Goal: Task Accomplishment & Management: Manage account settings

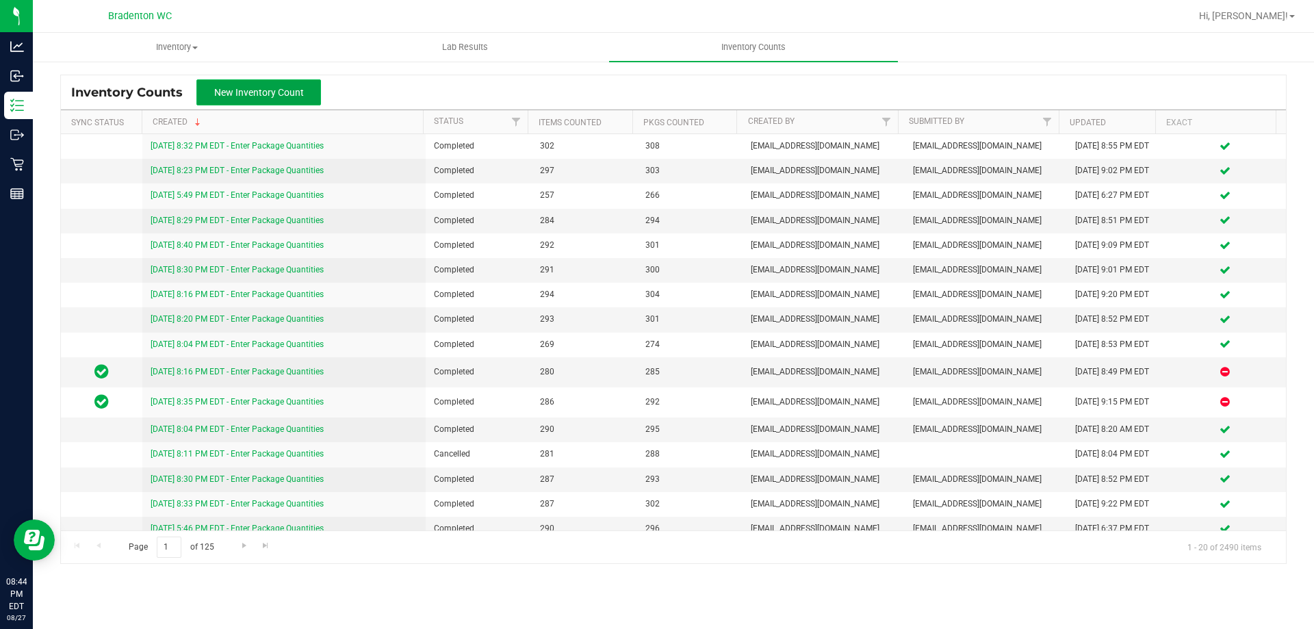
click at [283, 81] on button "New Inventory Count" at bounding box center [258, 92] width 125 height 26
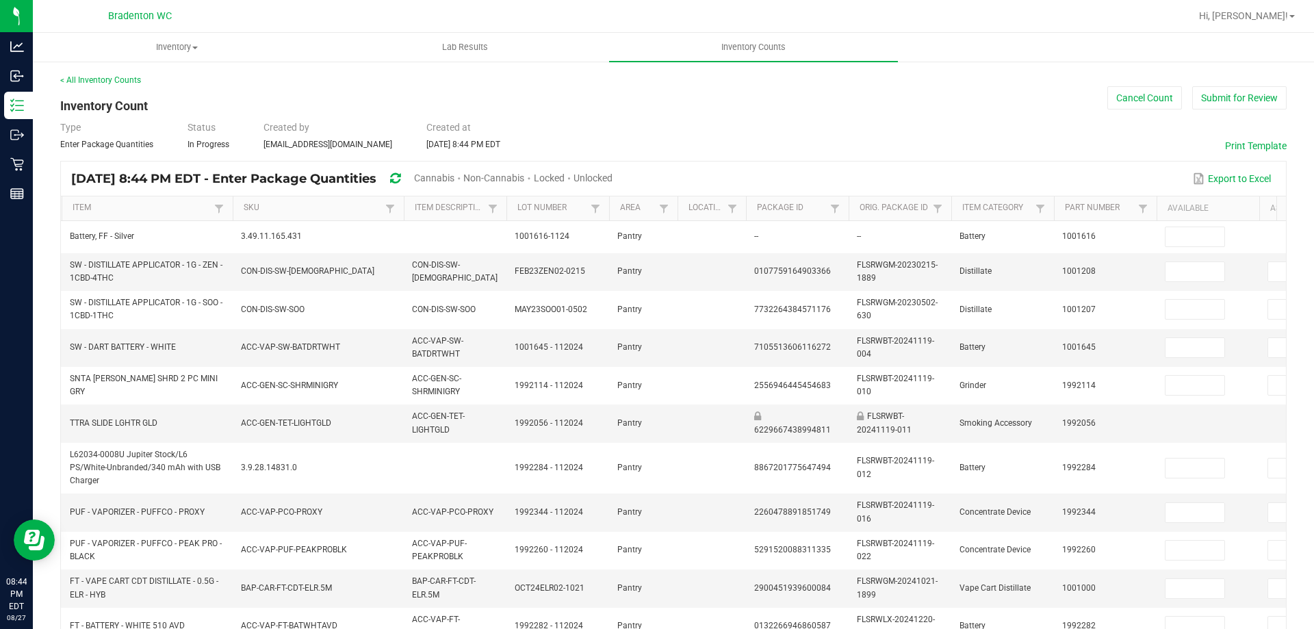
click at [454, 179] on span "Cannabis" at bounding box center [434, 177] width 40 height 11
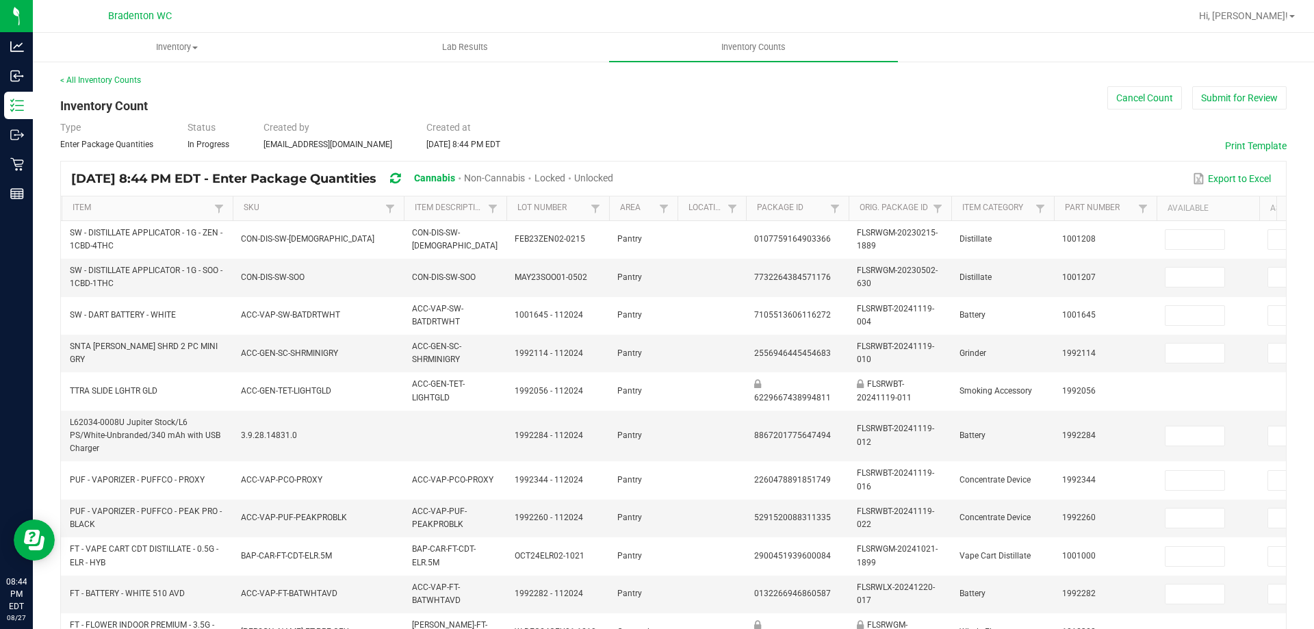
click at [613, 177] on span "Unlocked" at bounding box center [593, 177] width 39 height 11
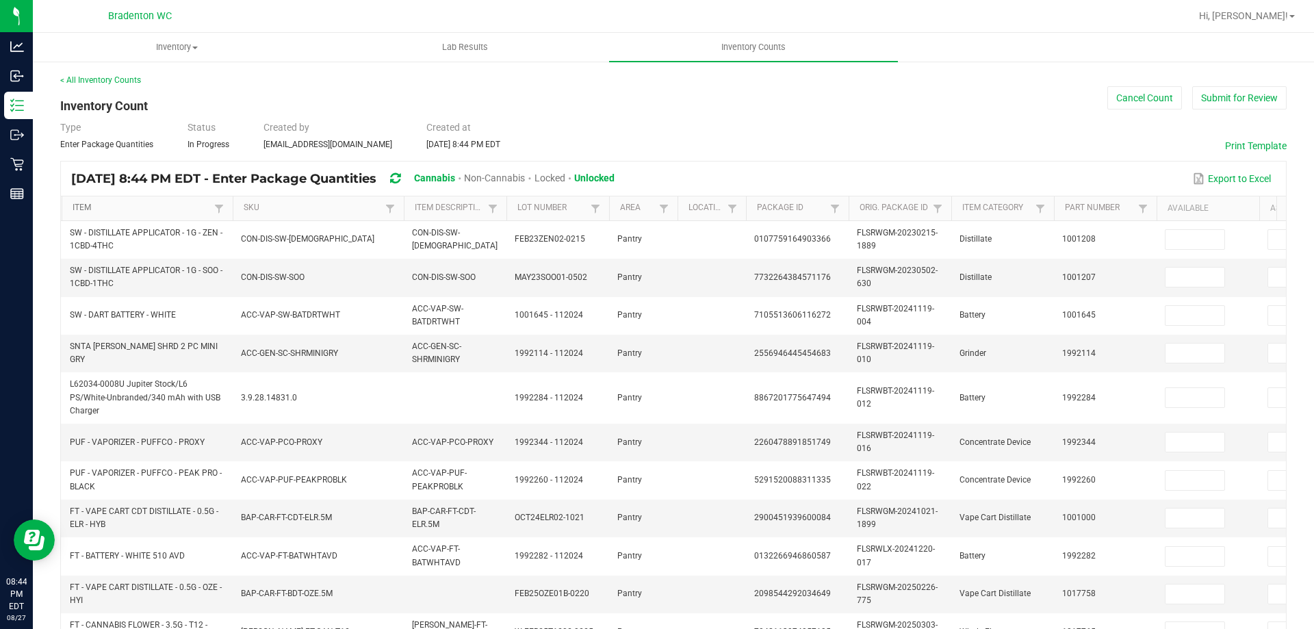
click at [151, 210] on link "Item" at bounding box center [142, 208] width 138 height 11
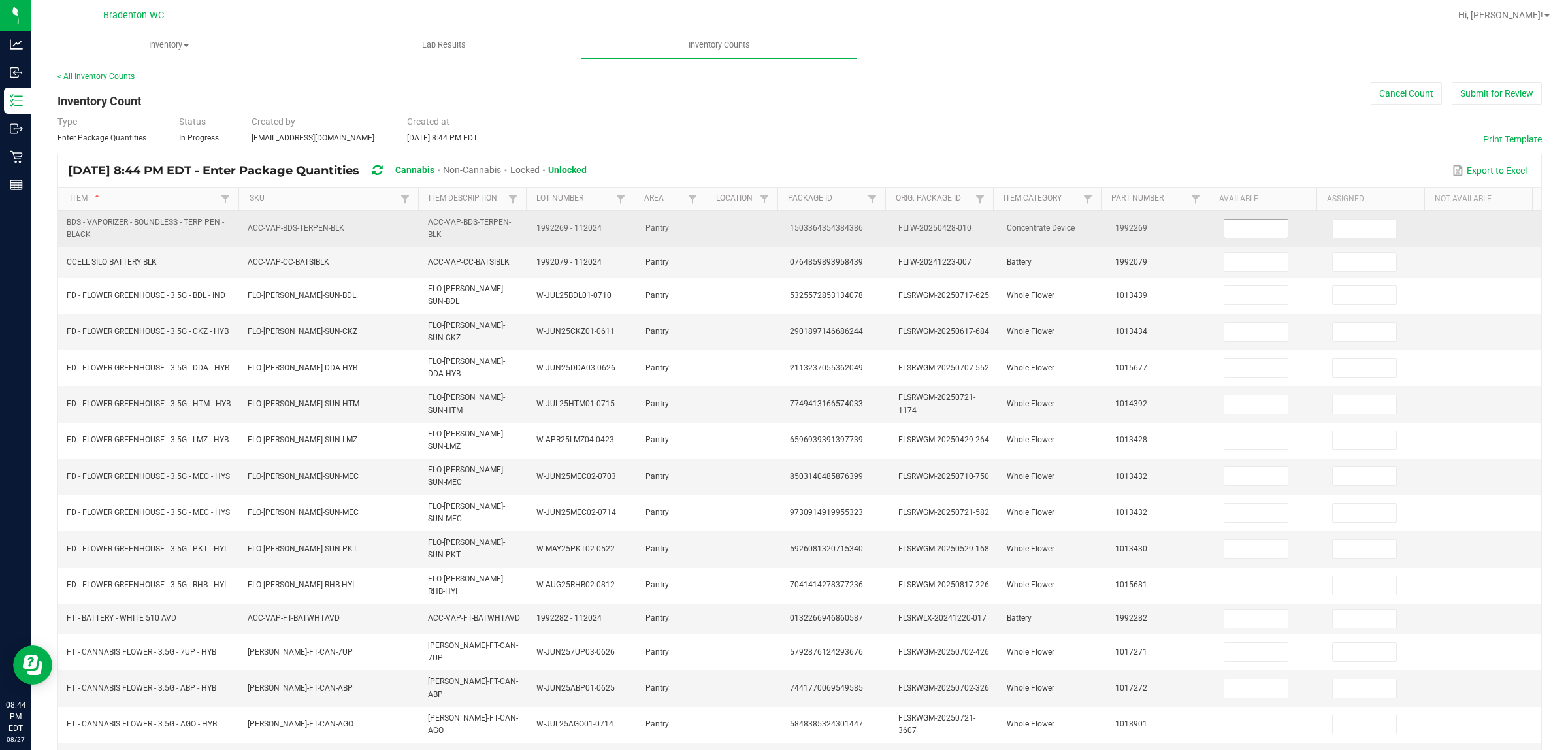
click at [1254, 226] on input at bounding box center [1256, 228] width 63 height 18
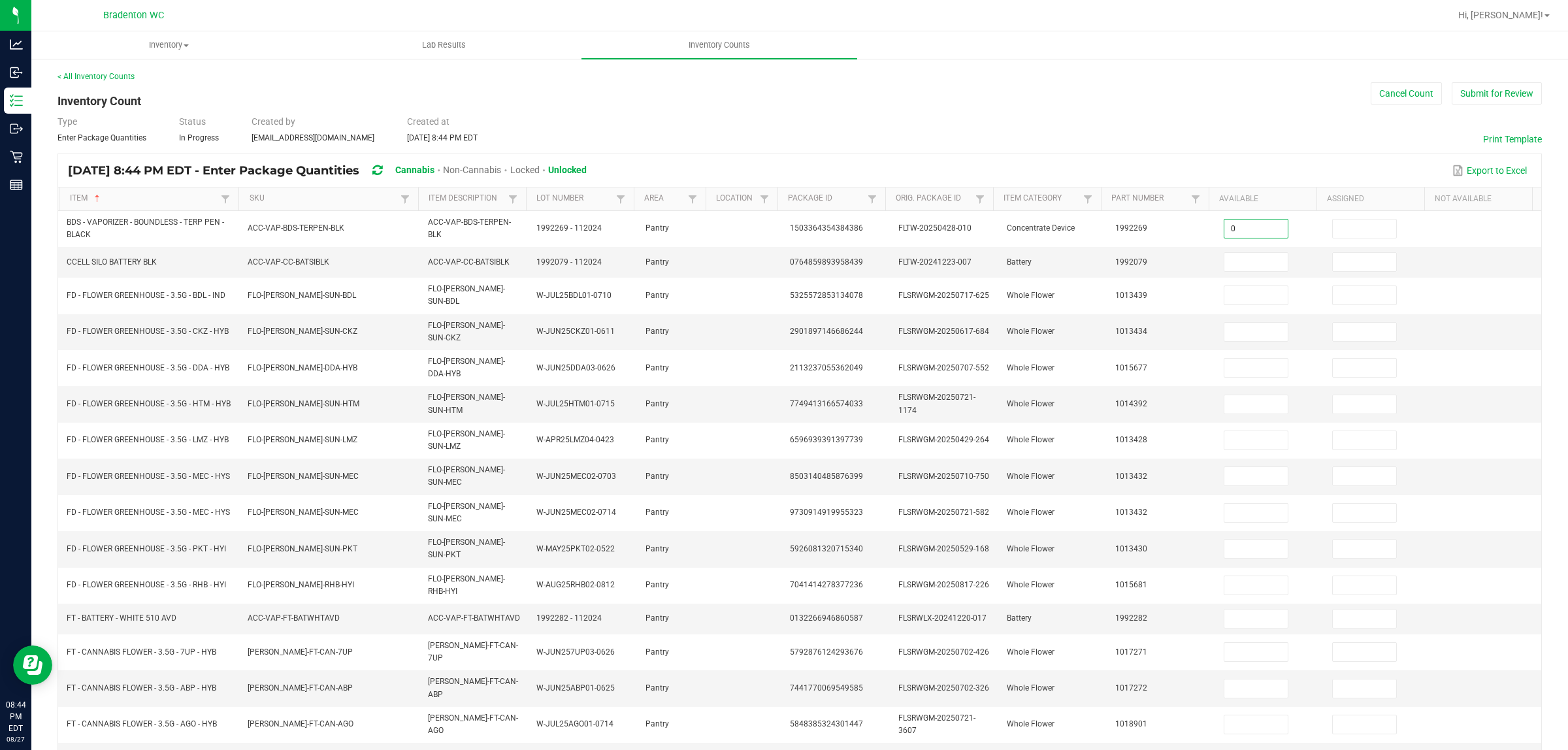
type input "0"
click at [977, 93] on div "< All Inventory Counts Inventory Count Cancel Count Submit for Review Type Ente…" at bounding box center [799, 514] width 1484 height 888
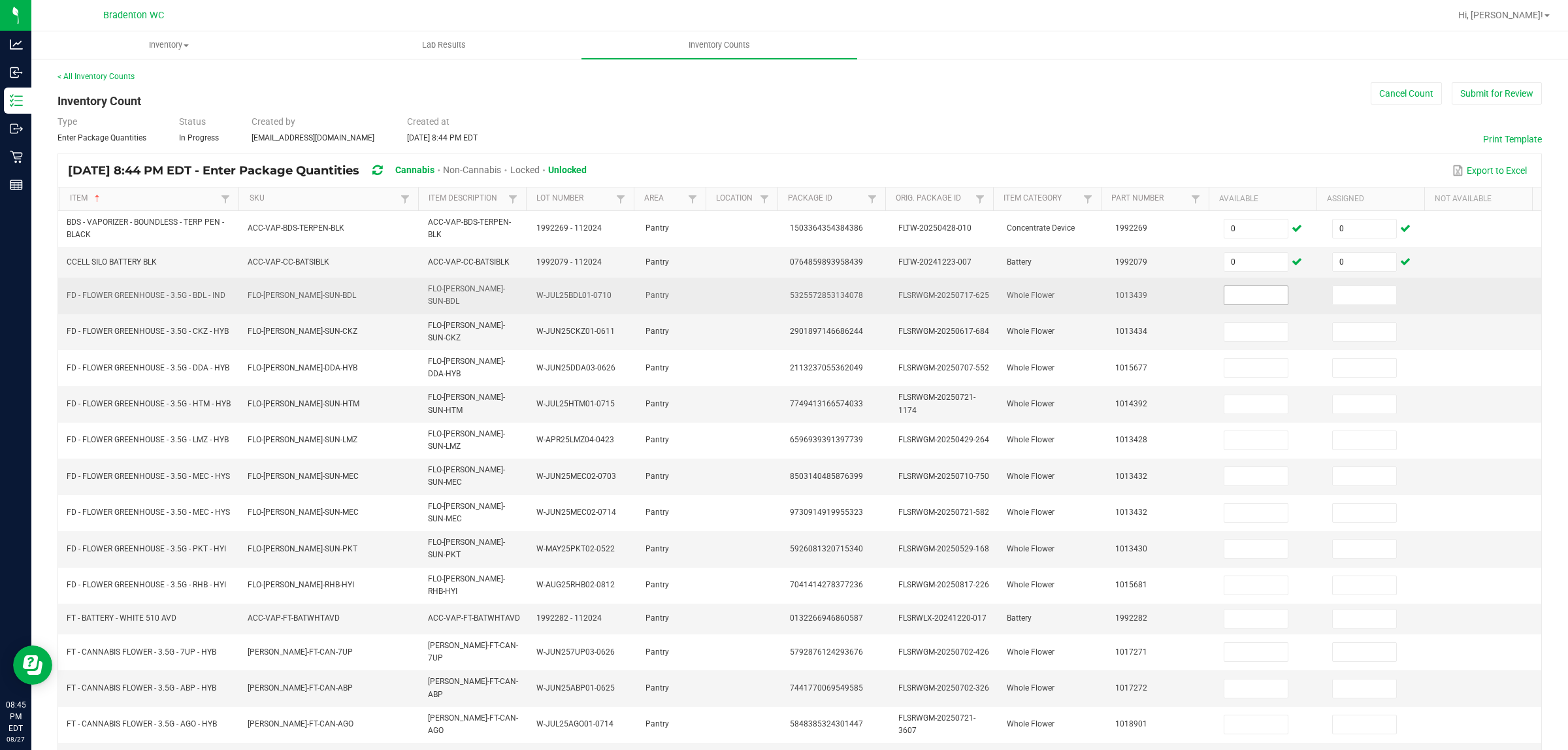
click at [1242, 289] on input at bounding box center [1256, 295] width 63 height 18
type input "4"
type input "0"
type input "17"
type input "0"
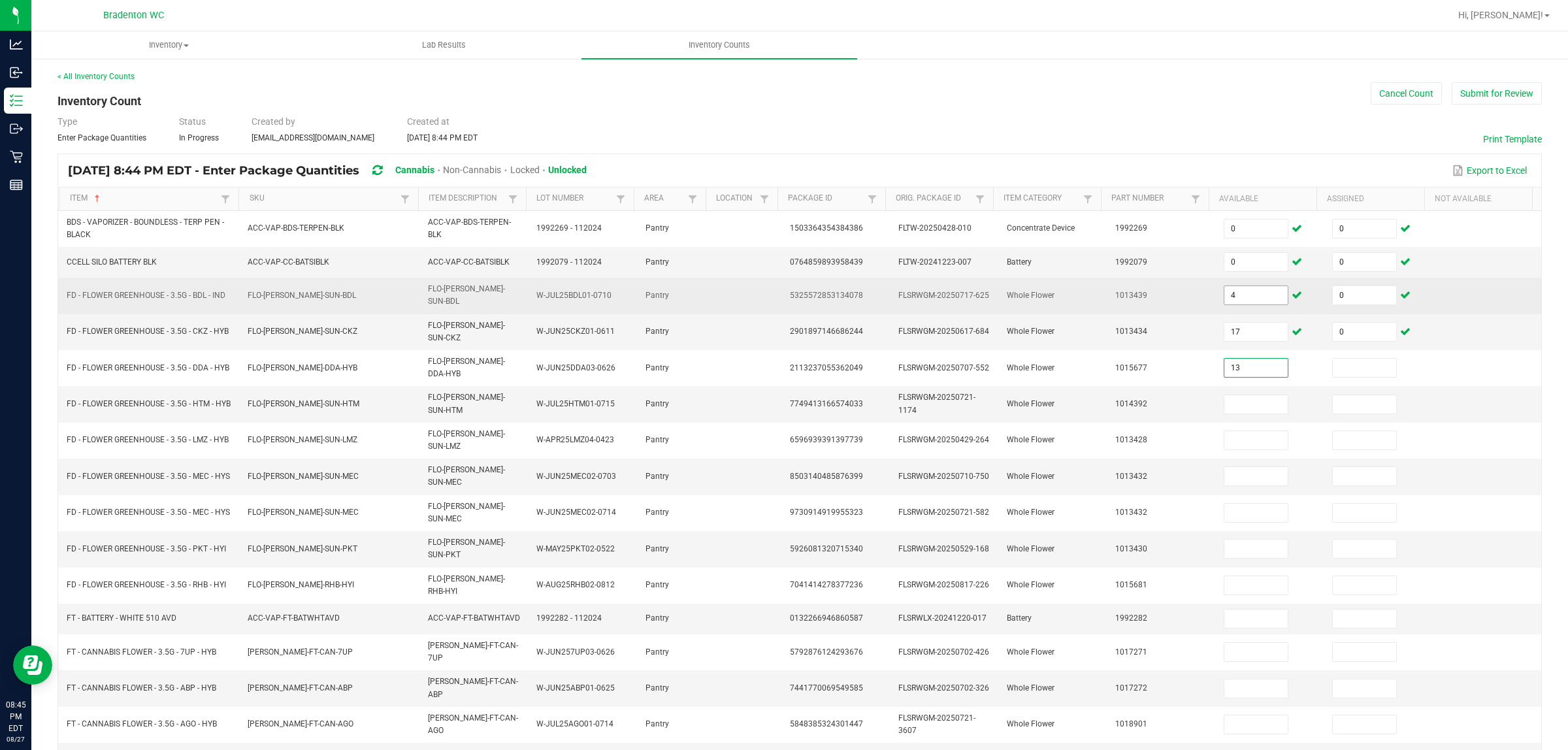
type input "13"
type input "0"
type input "1"
type input "0"
type input "14"
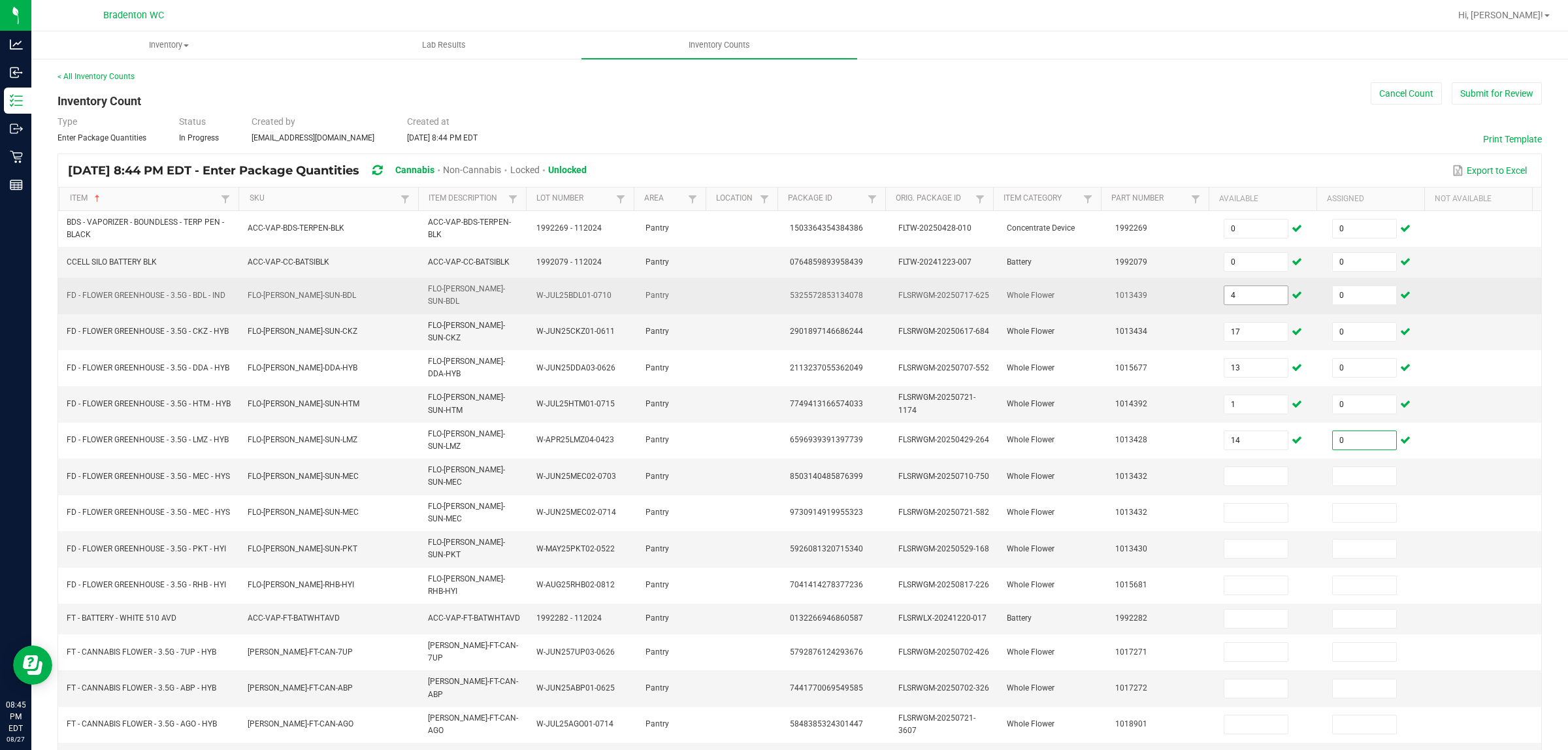
type input "0"
type input "4"
type input "0"
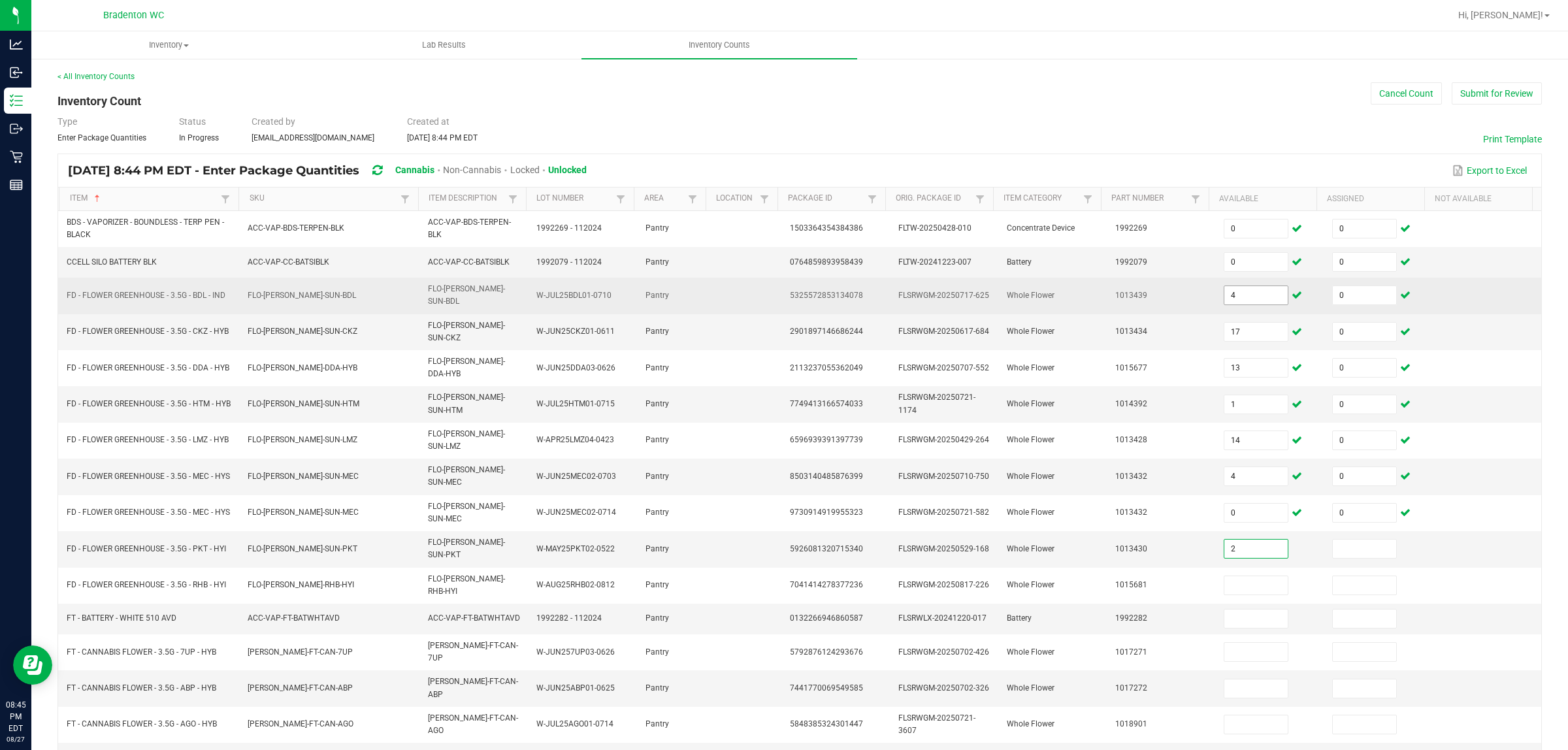
type input "2"
type input "0"
type input "18"
type input "0"
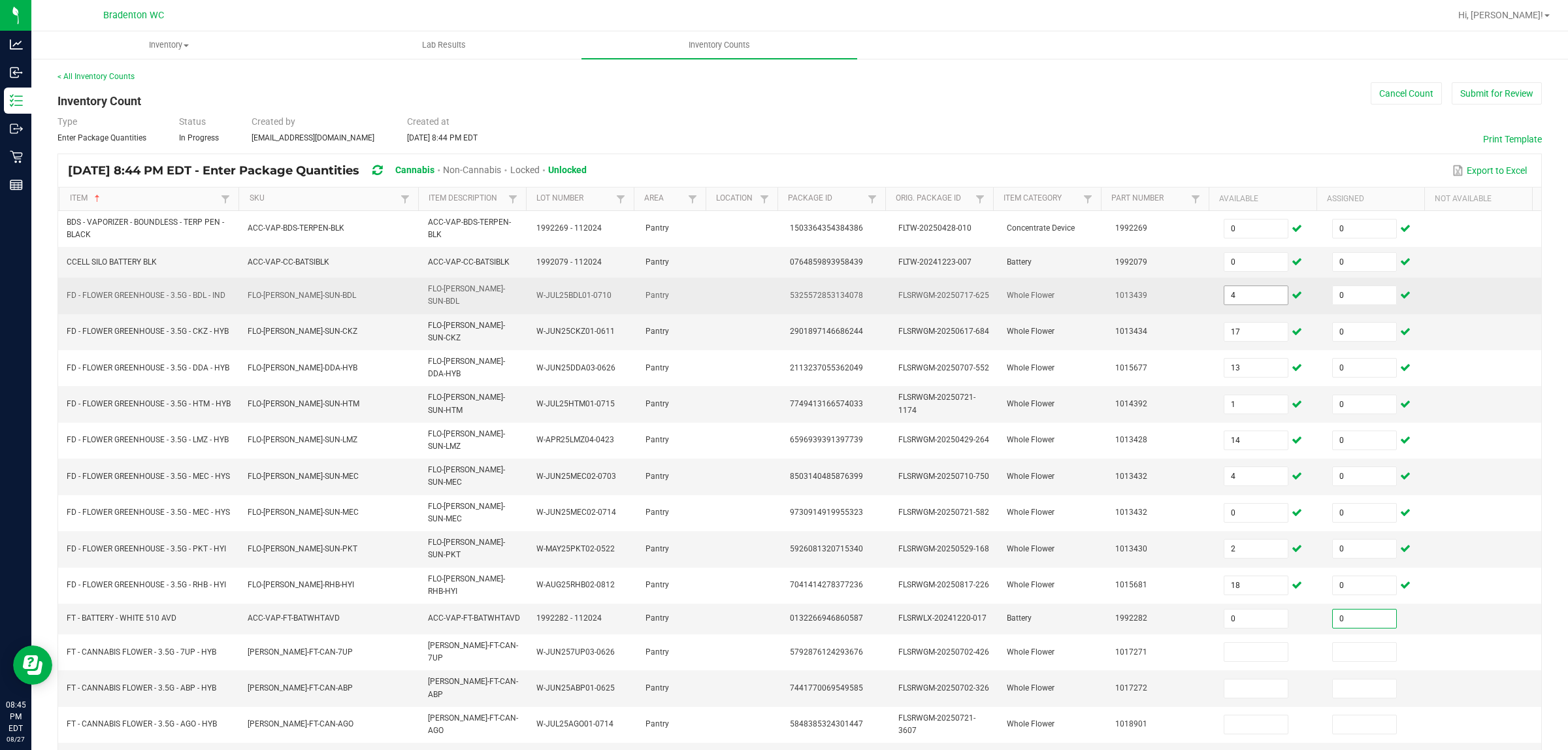
type input "0"
type input "6"
type input "0"
type input "14"
type input "0"
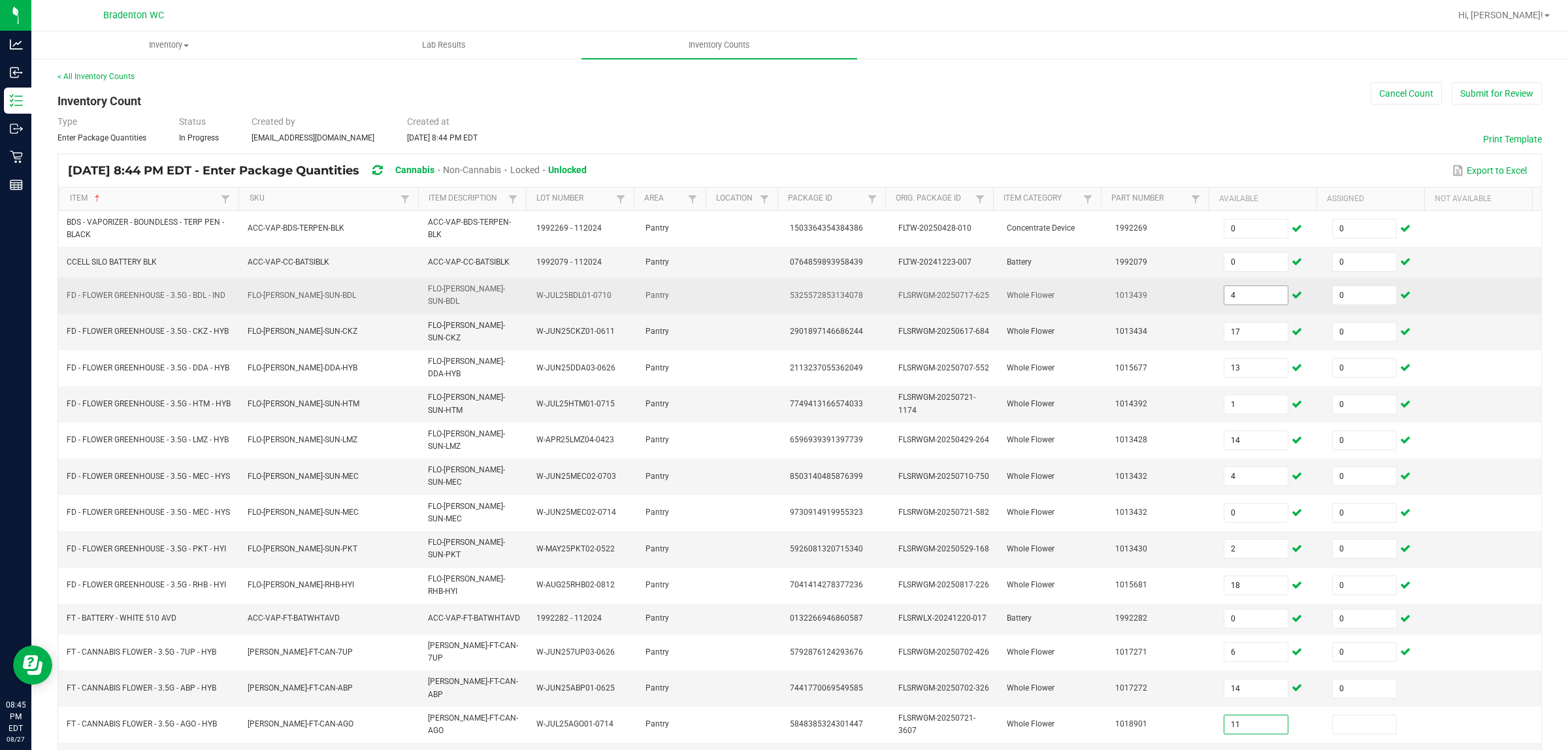
type input "11"
type input "0"
type input "19"
type input "0"
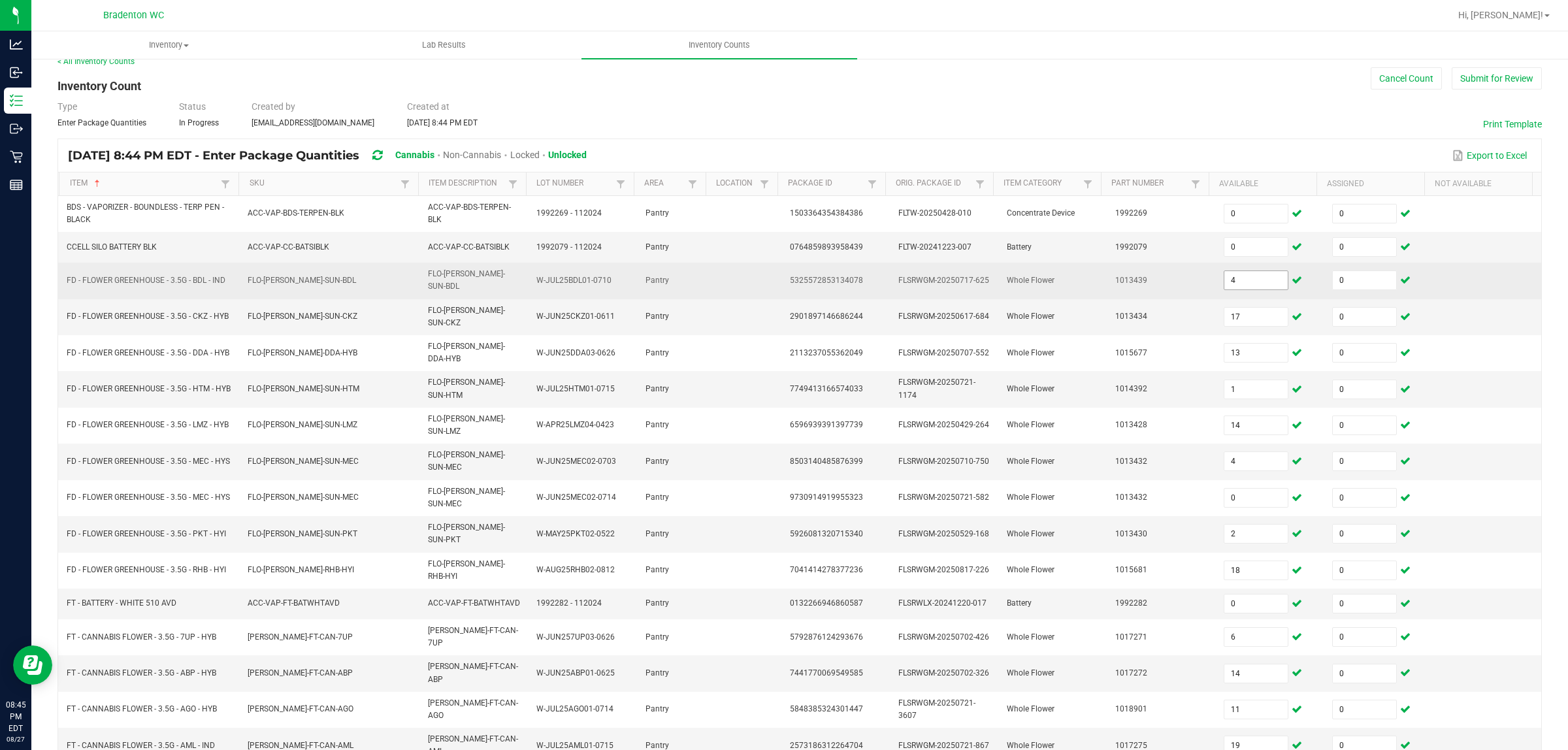
type input "13"
type input "0"
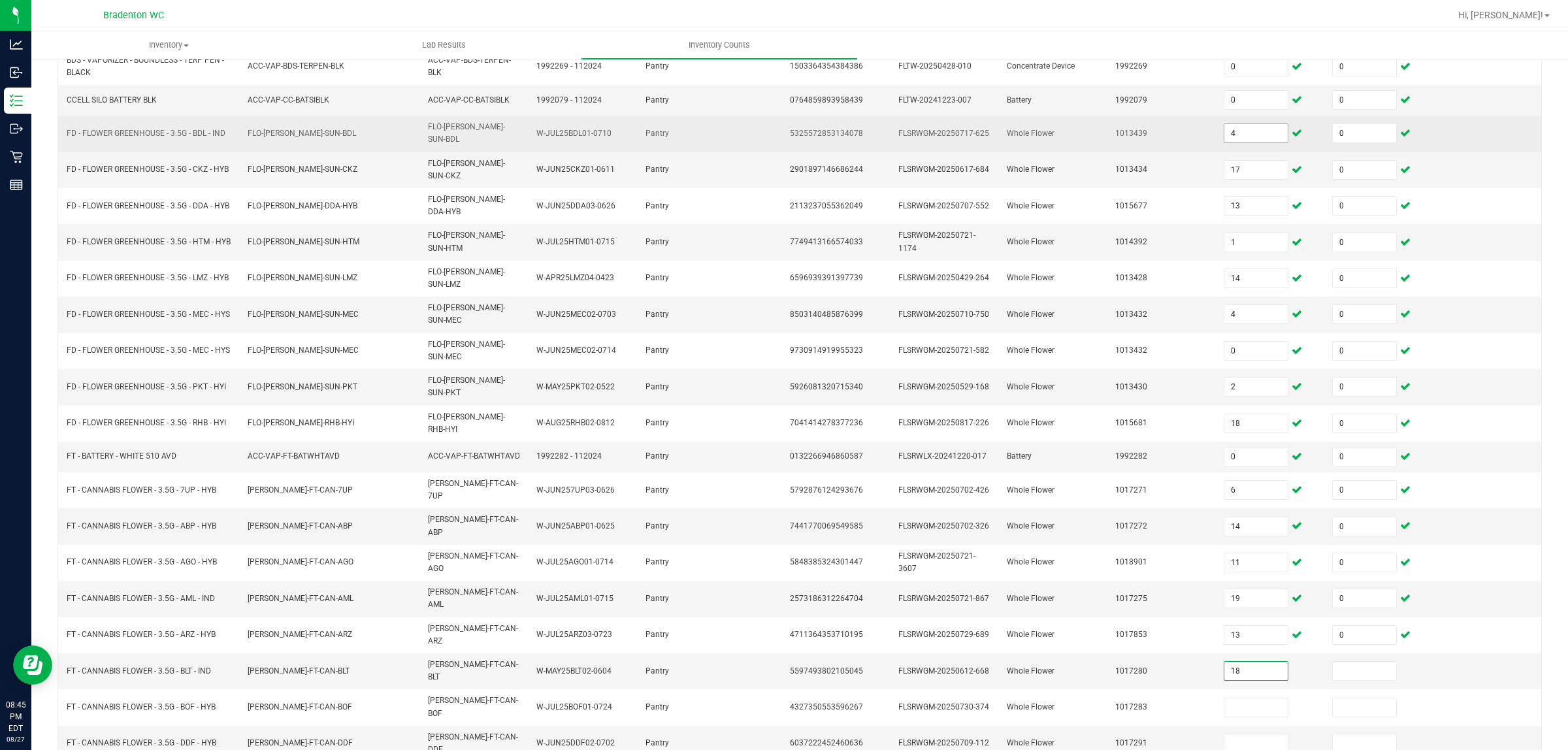
type input "18"
type input "0"
type input "3"
type input "0"
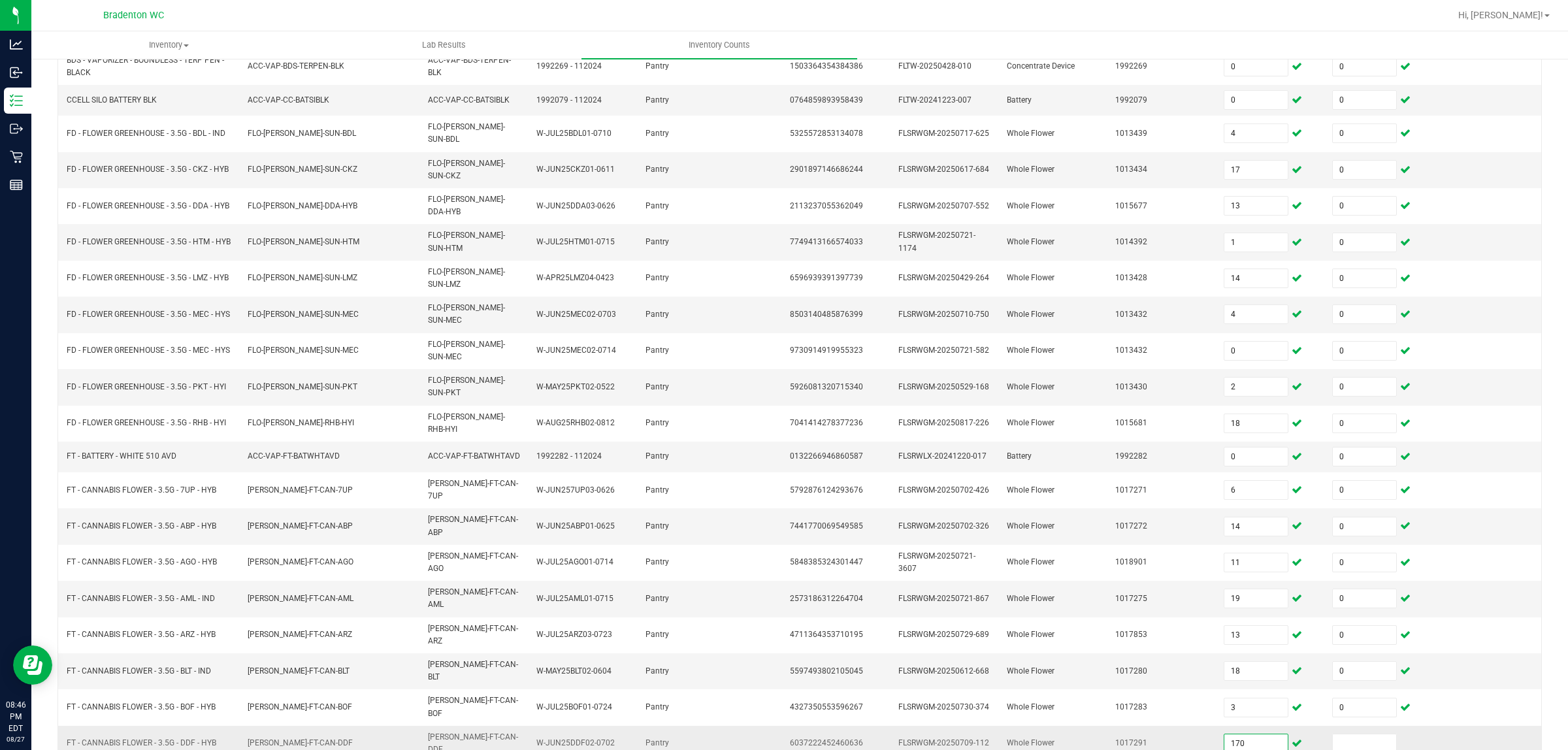
click at [1249, 600] on input "170" at bounding box center [1256, 743] width 63 height 18
type input "17"
type input "0"
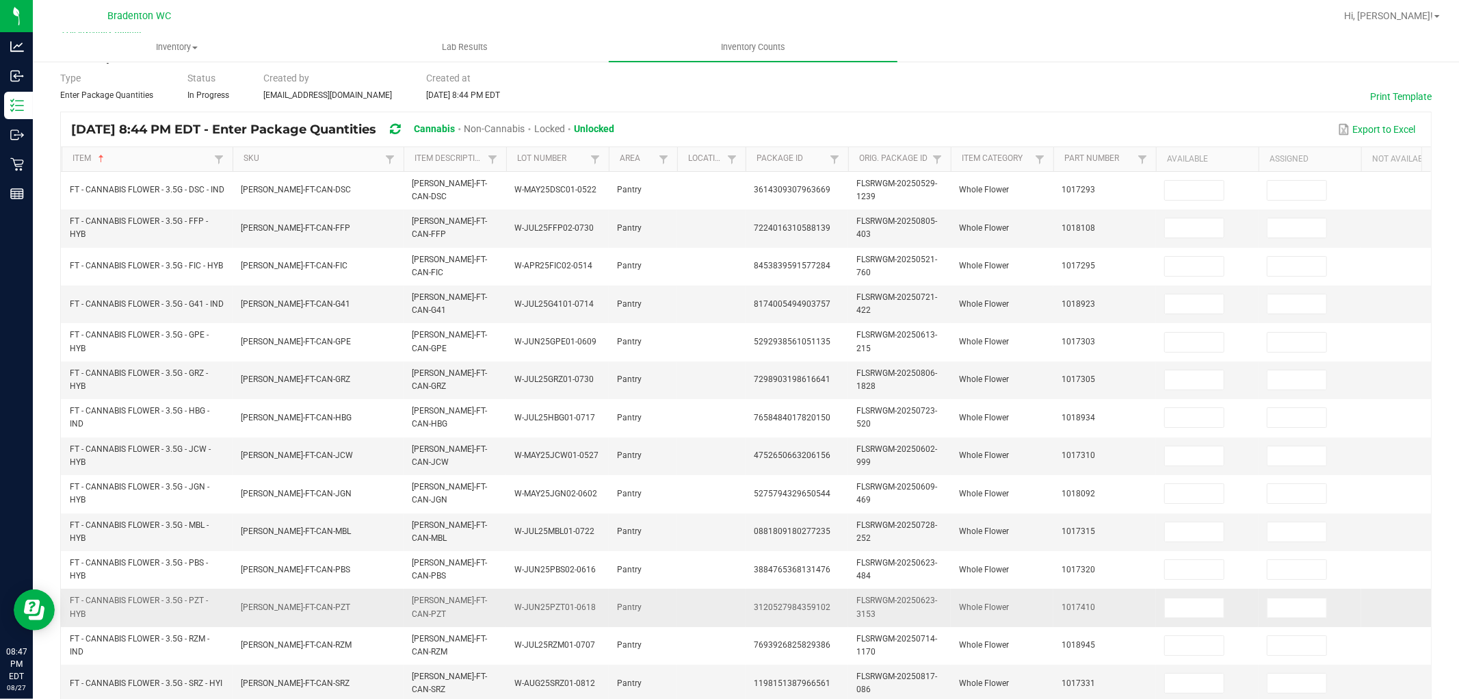
scroll to position [76, 0]
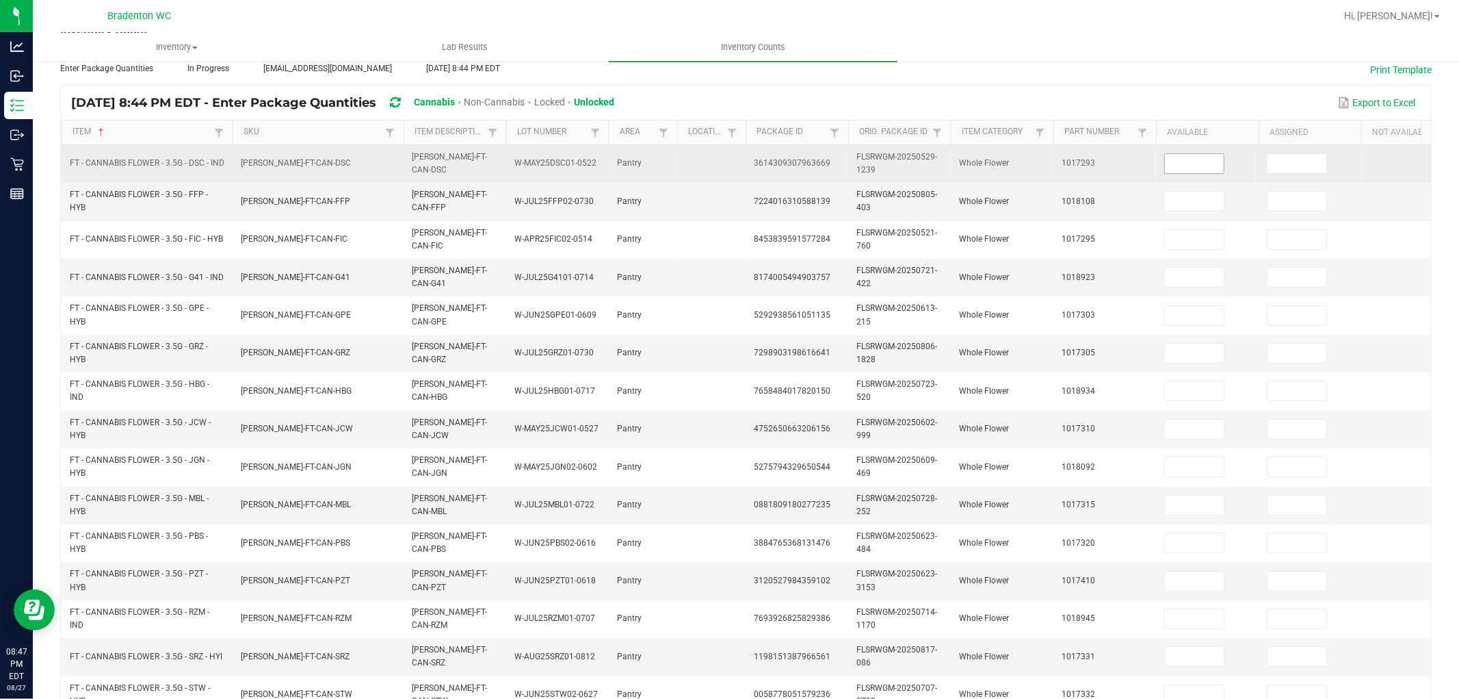
click at [1218, 161] on input at bounding box center [1194, 163] width 59 height 19
type input "5"
type input "1"
type input "9"
click at [1273, 166] on input "1" at bounding box center [1297, 163] width 59 height 19
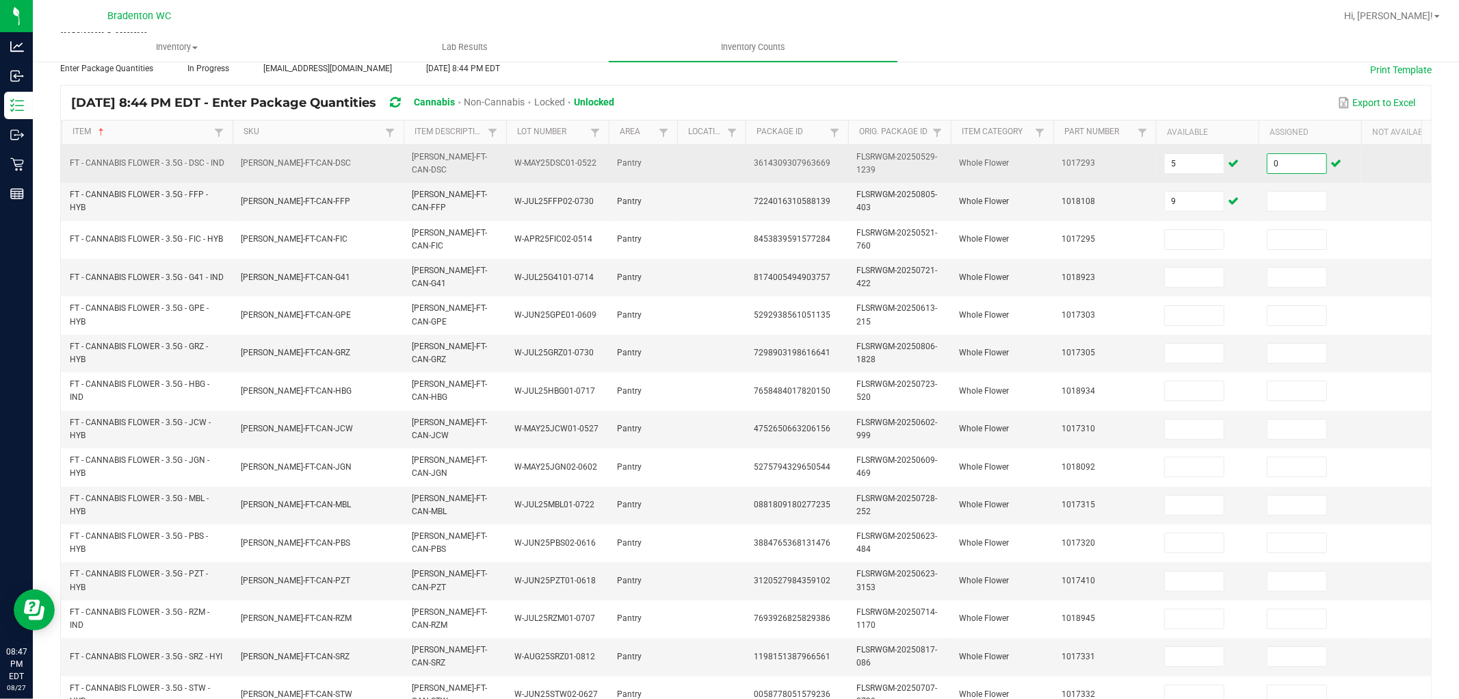
type input "0"
type input "19"
type input "0"
type input "18"
type input "0"
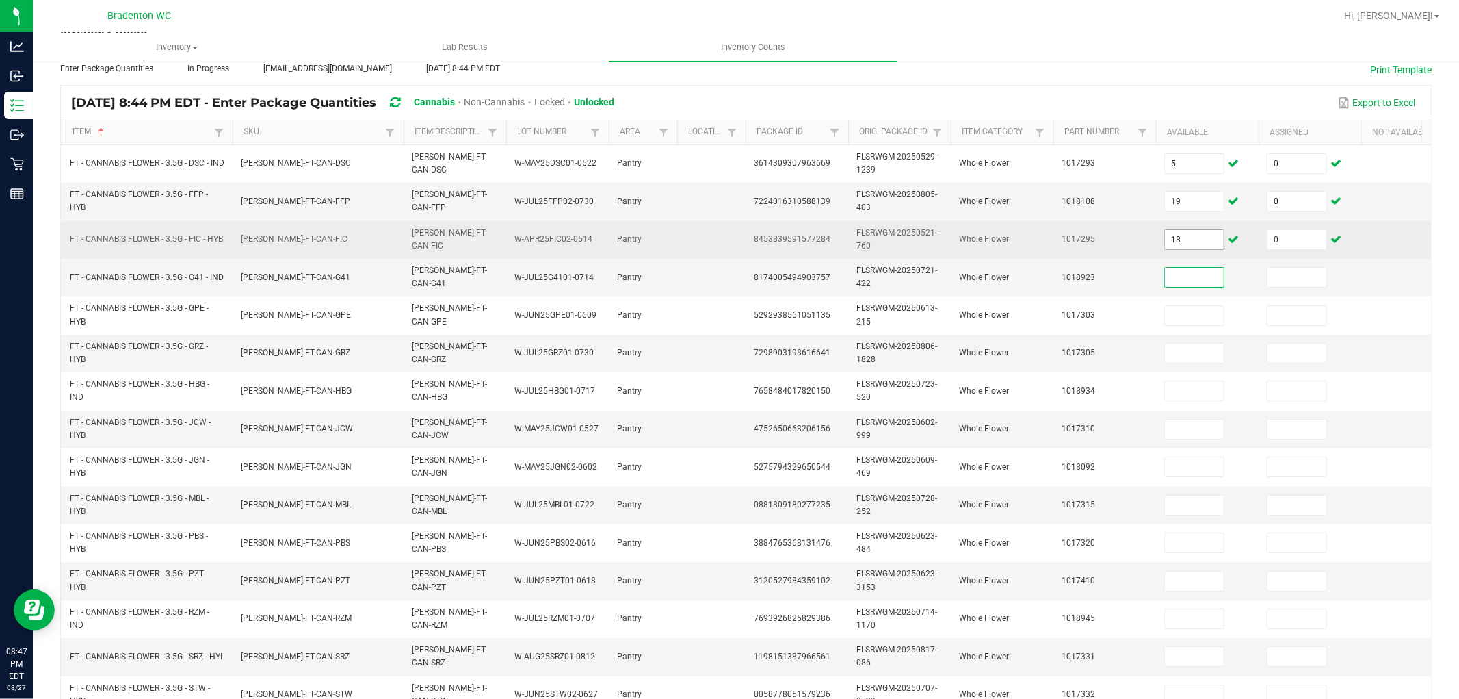
click at [1204, 241] on input "18" at bounding box center [1194, 239] width 59 height 19
type input "10"
type input "11"
type input "0"
type input "1"
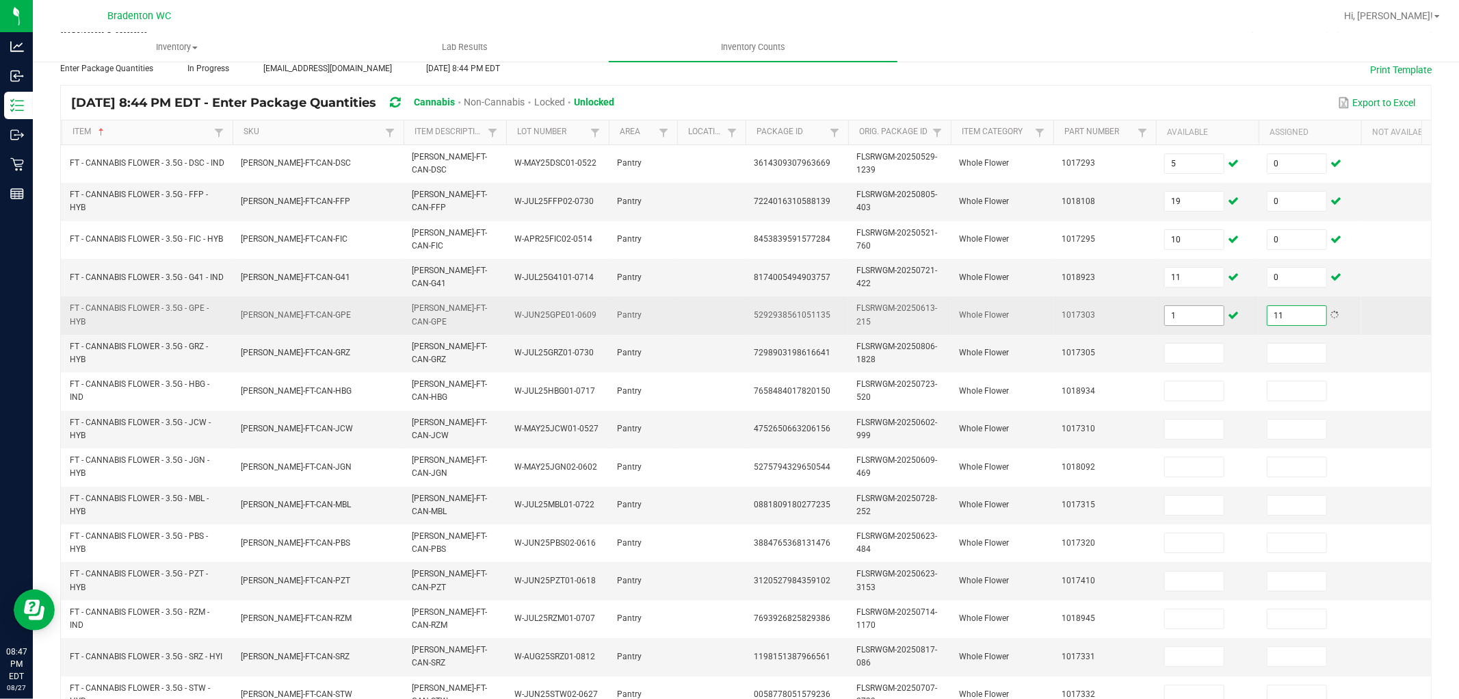
type input "11"
click at [1187, 310] on input "1" at bounding box center [1194, 315] width 59 height 19
type input "11"
type input "0"
type input "4"
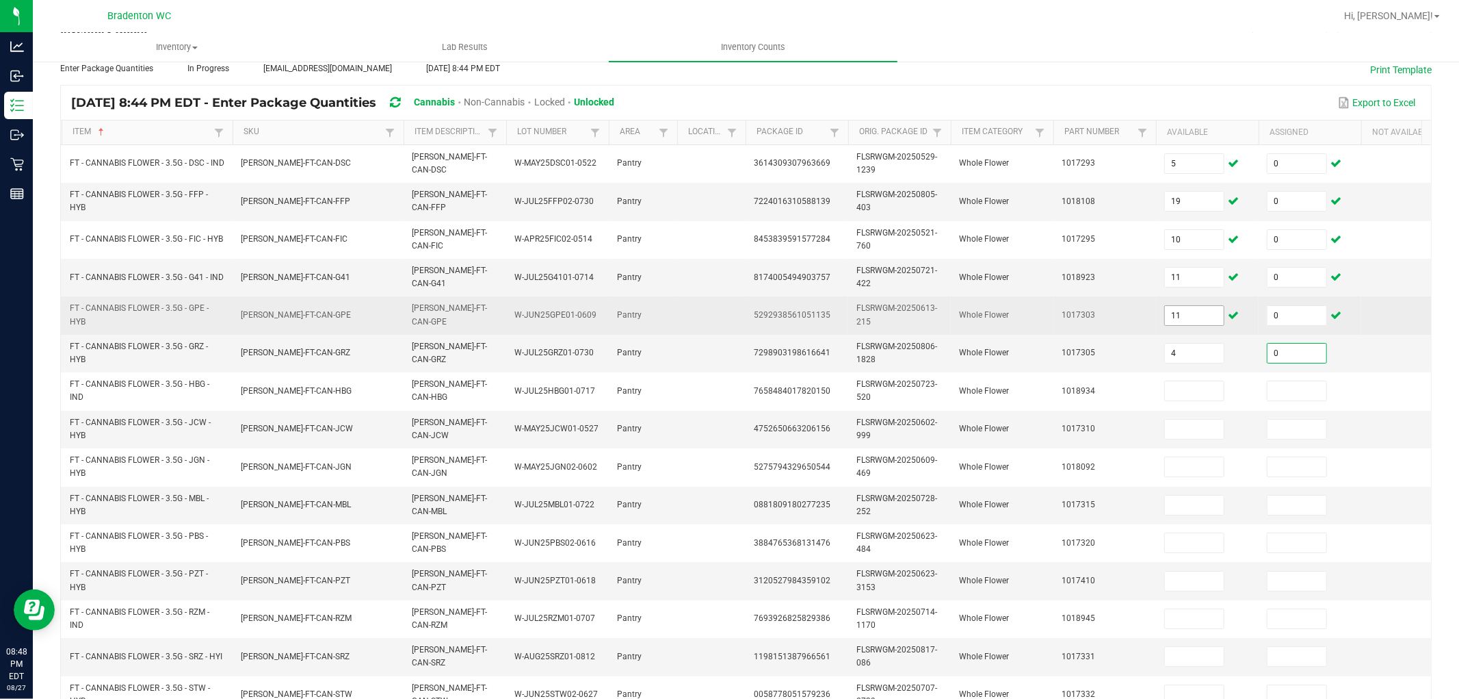
type input "0"
type input "1"
type input "0"
type input "3"
type input "0"
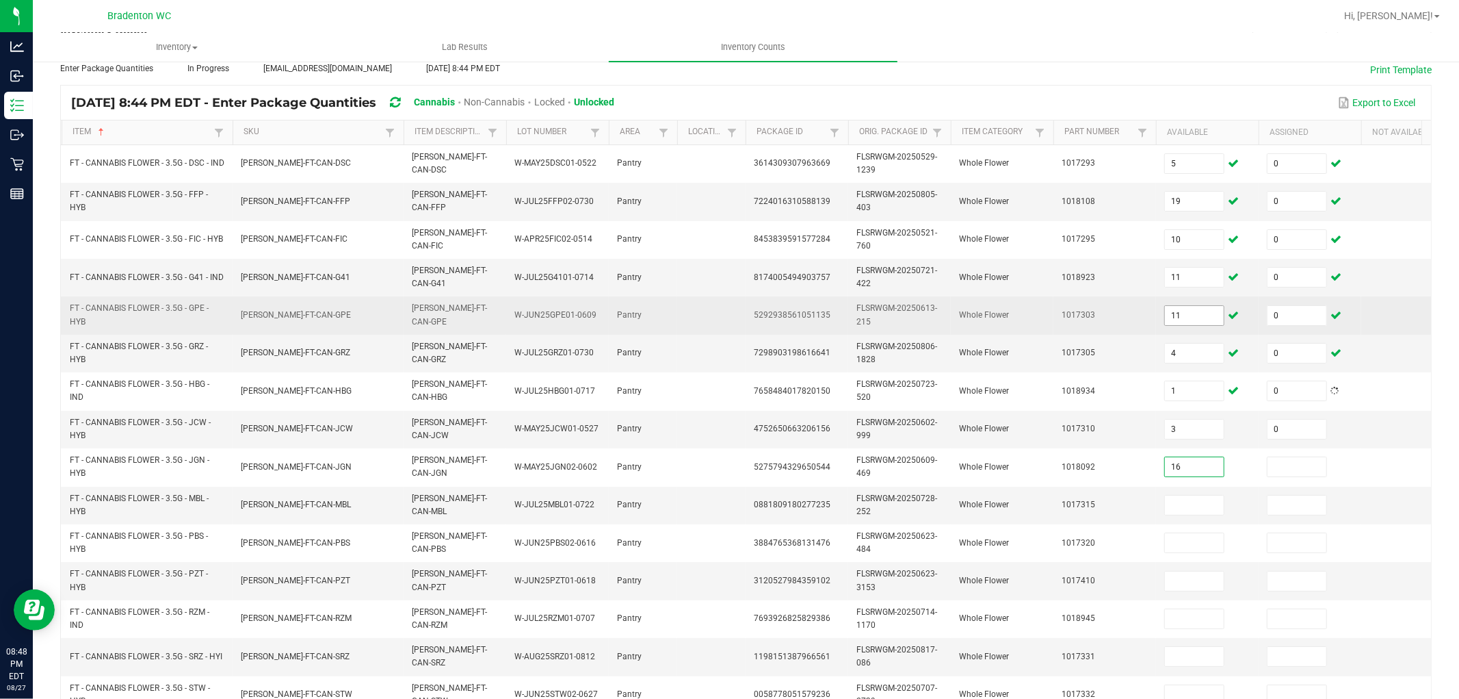
type input "16"
type input "0"
type input "6"
type input "0"
type input "19"
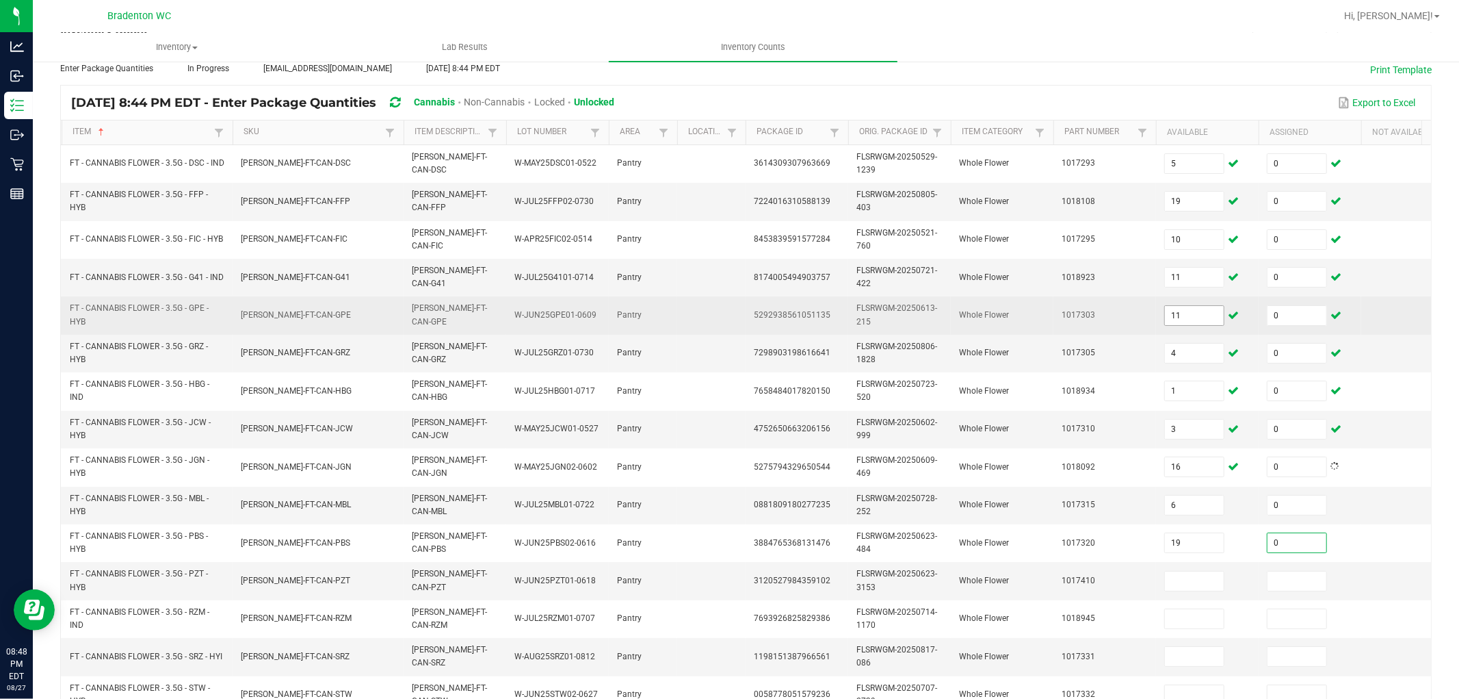
type input "0"
type input "5"
type input "0"
type input "3"
type input "0"
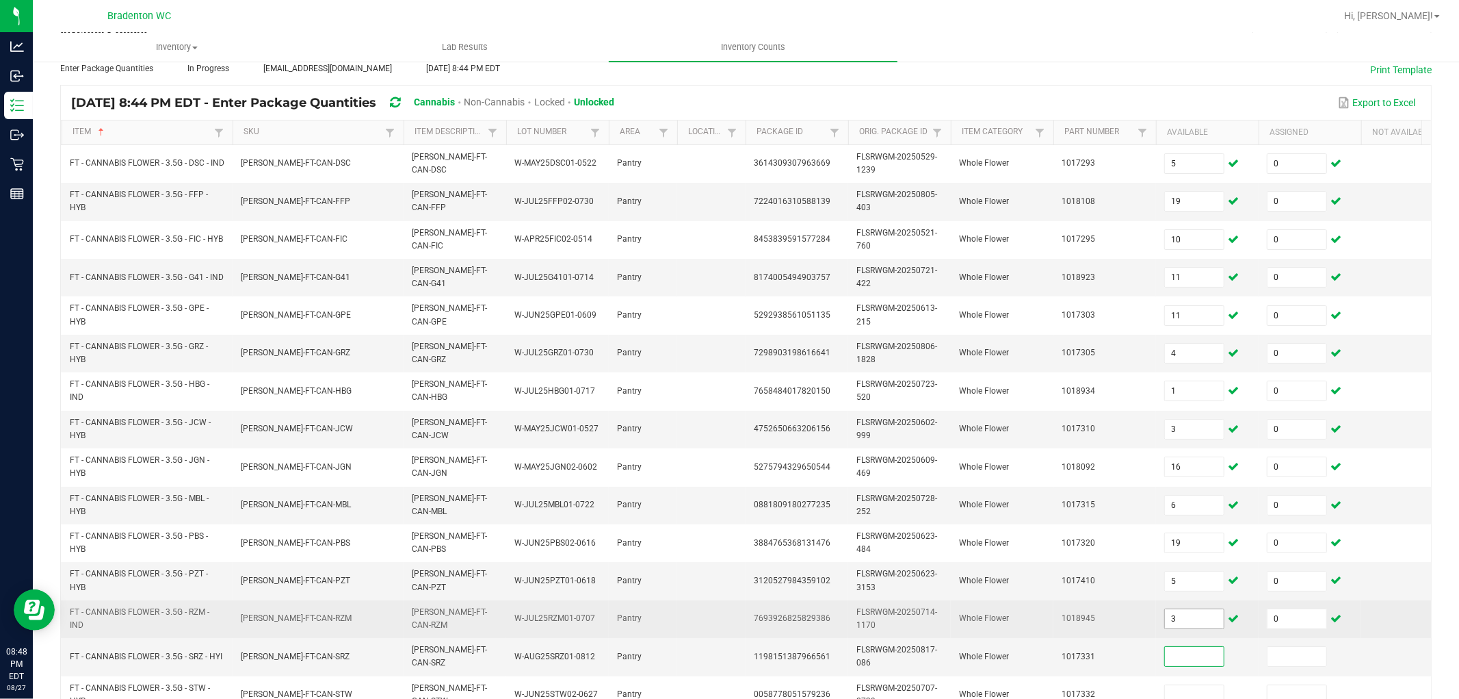
click at [1213, 610] on input "3" at bounding box center [1194, 618] width 59 height 19
type input "6"
type input "19"
type input "0"
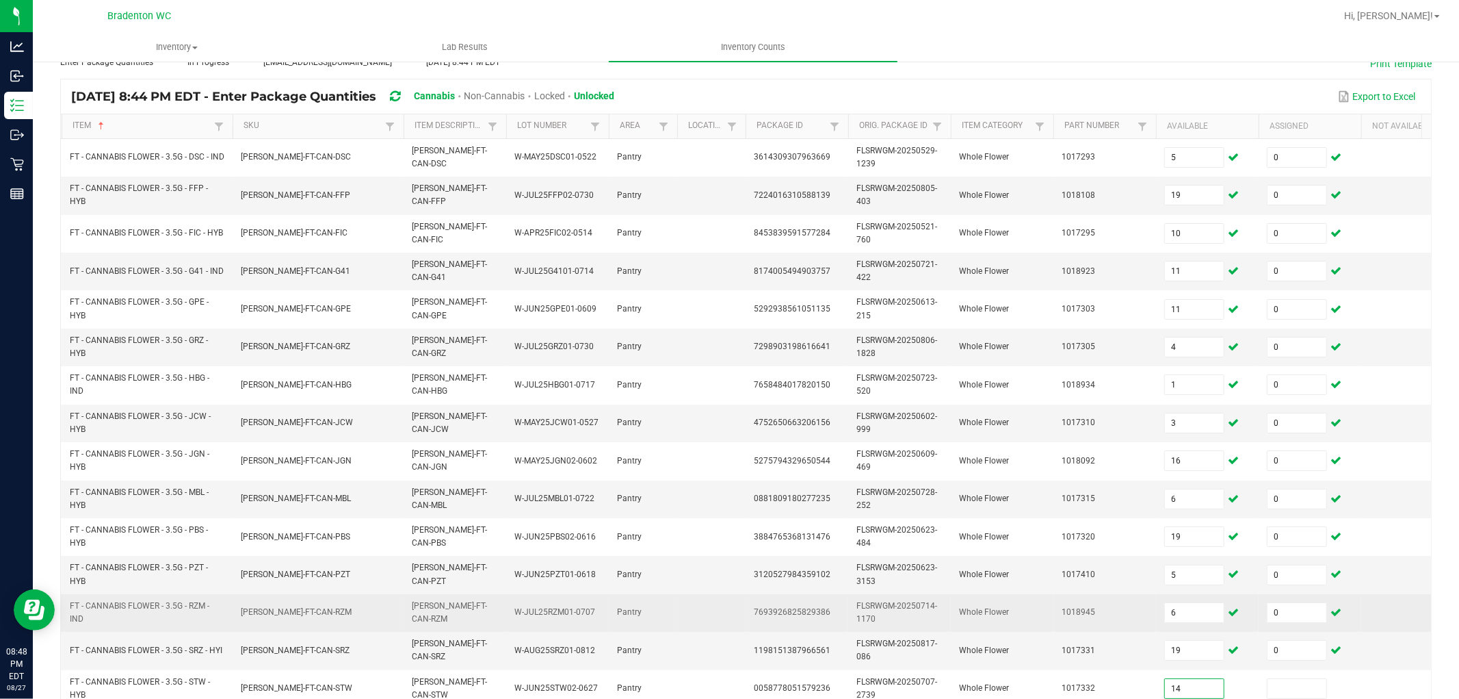
type input "14"
type input "0"
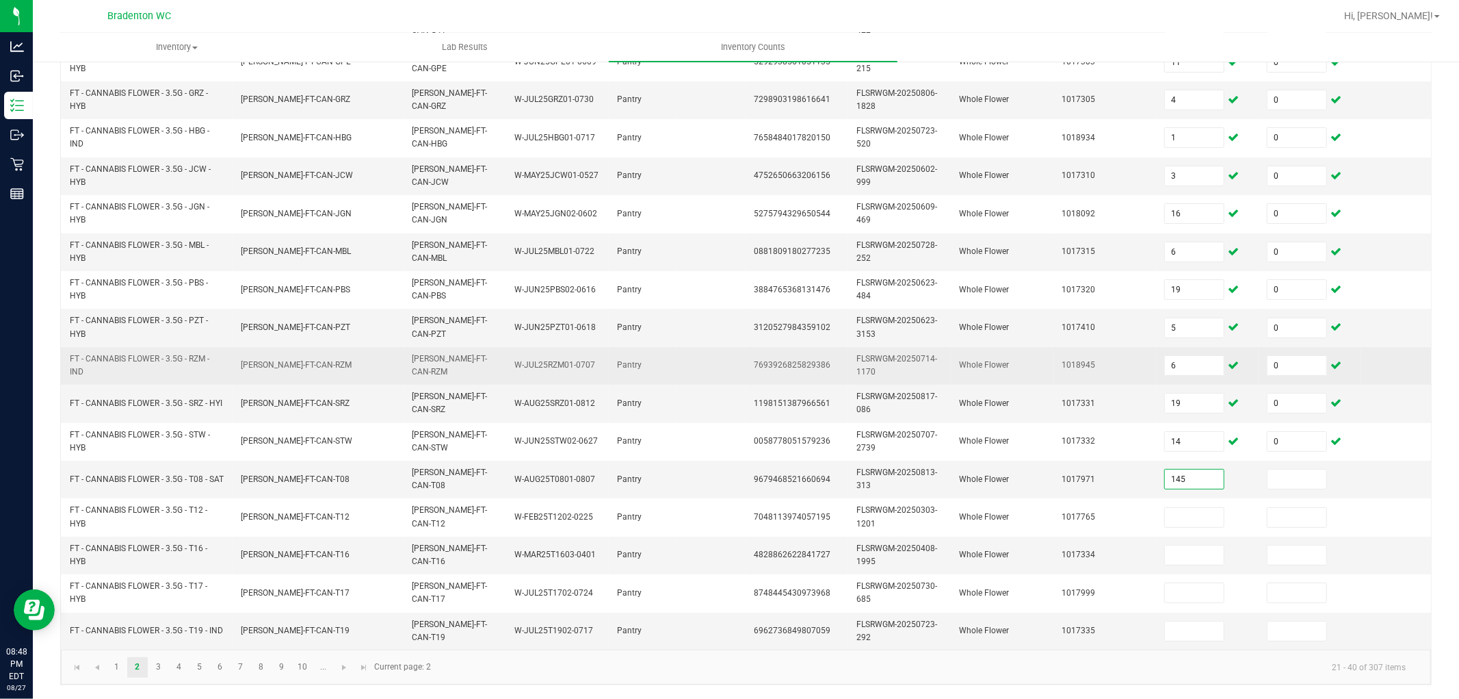
type input "145"
type input "0"
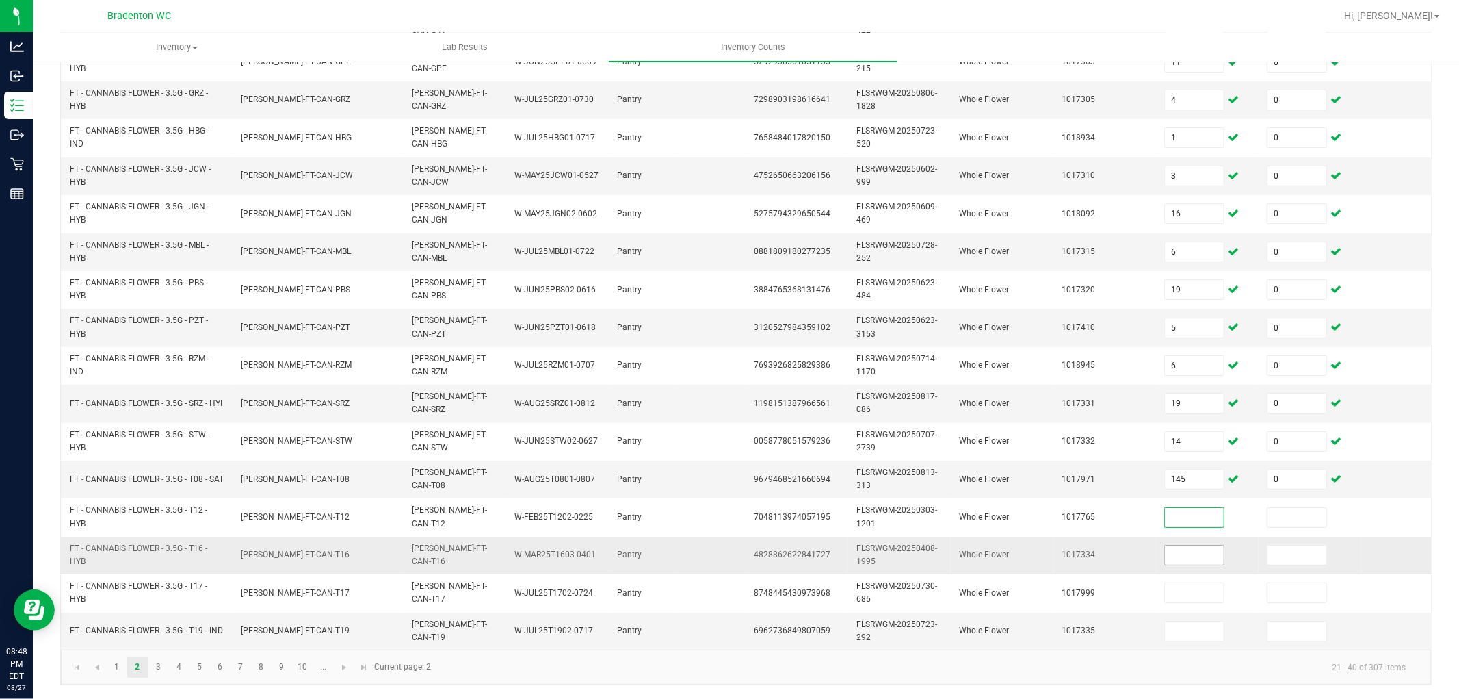
click at [1197, 545] on input at bounding box center [1194, 554] width 59 height 19
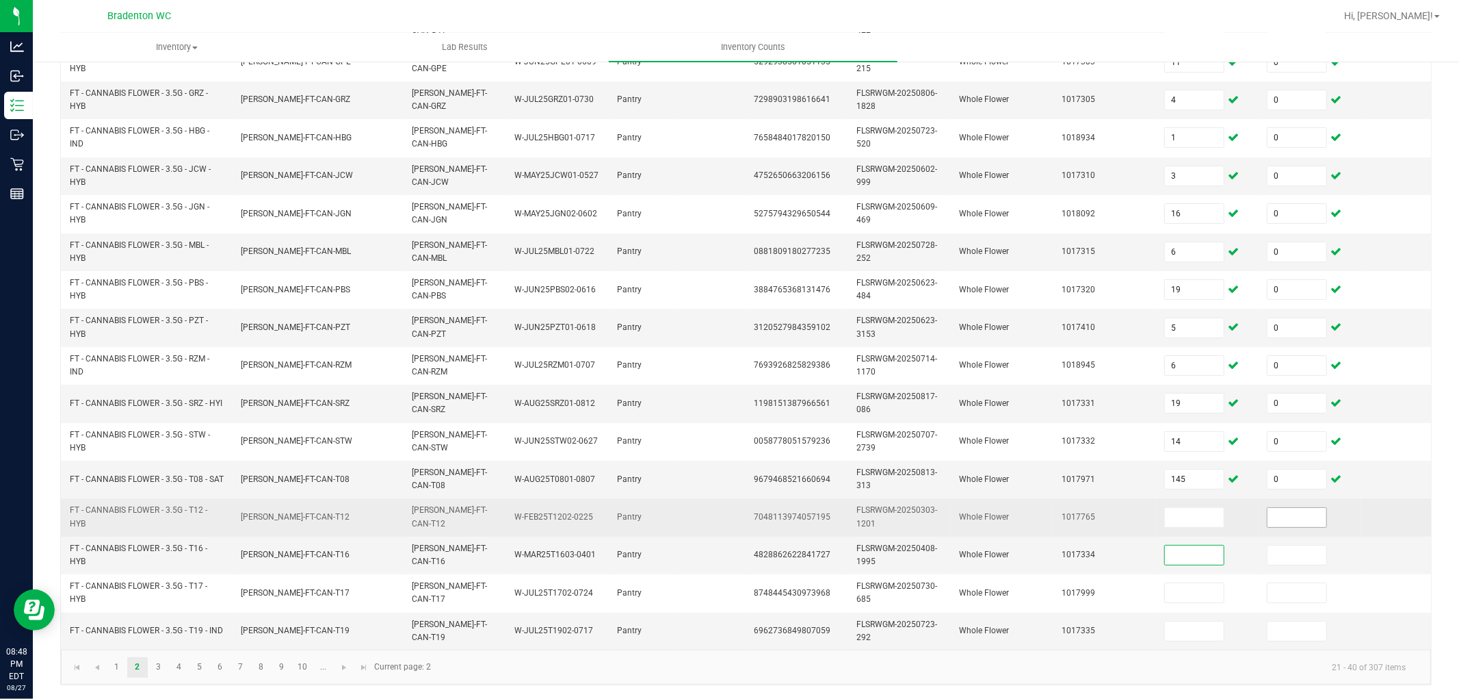
click at [1311, 508] on input at bounding box center [1297, 517] width 59 height 19
type input "0"
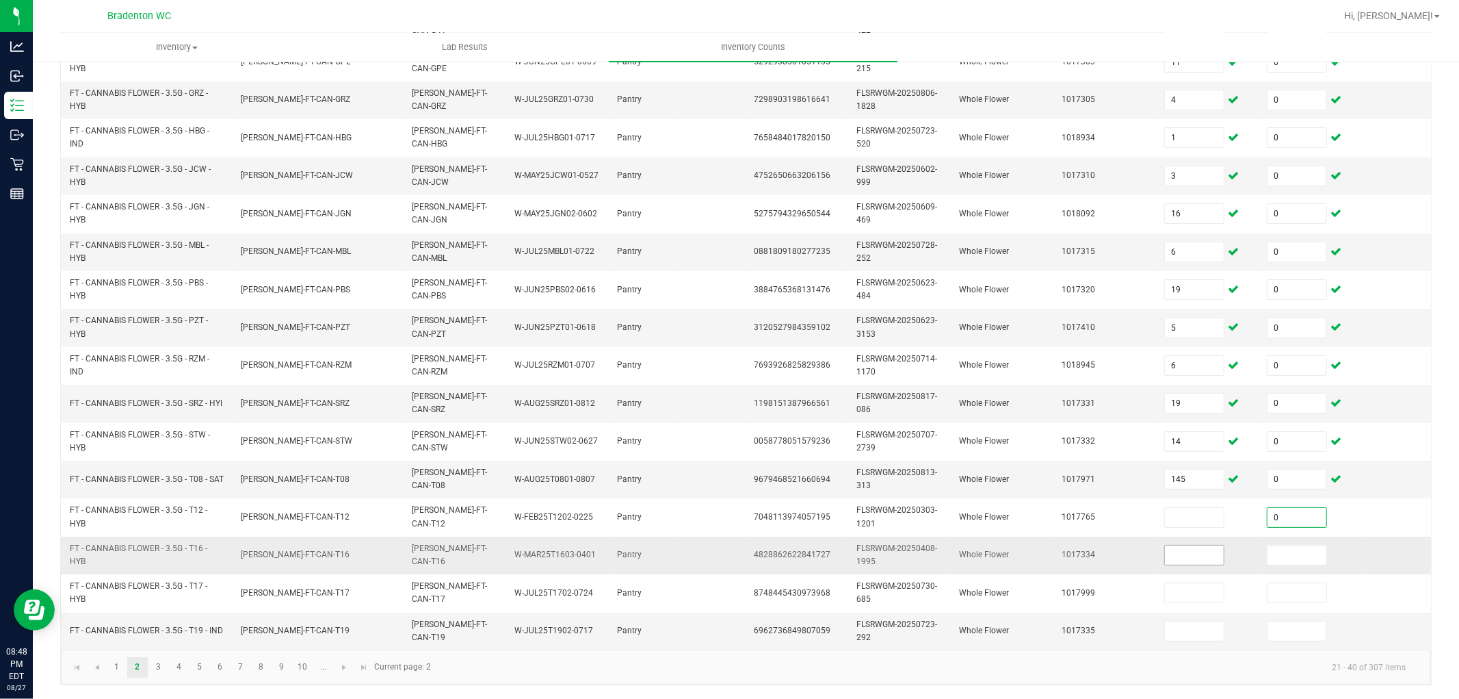
click at [1194, 545] on input at bounding box center [1194, 554] width 59 height 19
type input "14"
click at [1290, 545] on input at bounding box center [1297, 554] width 59 height 19
type input "0"
click at [1210, 471] on input "145" at bounding box center [1194, 478] width 59 height 19
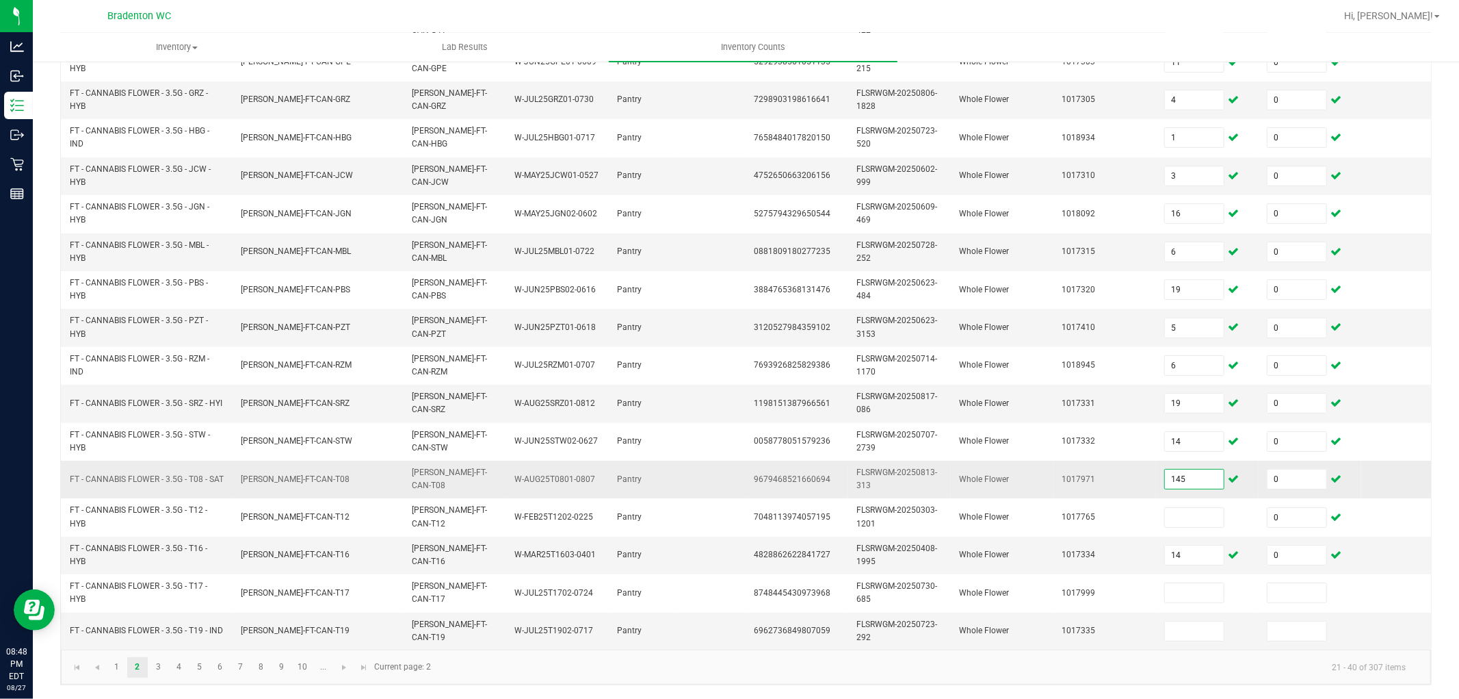
click at [1210, 471] on input "145" at bounding box center [1194, 478] width 59 height 19
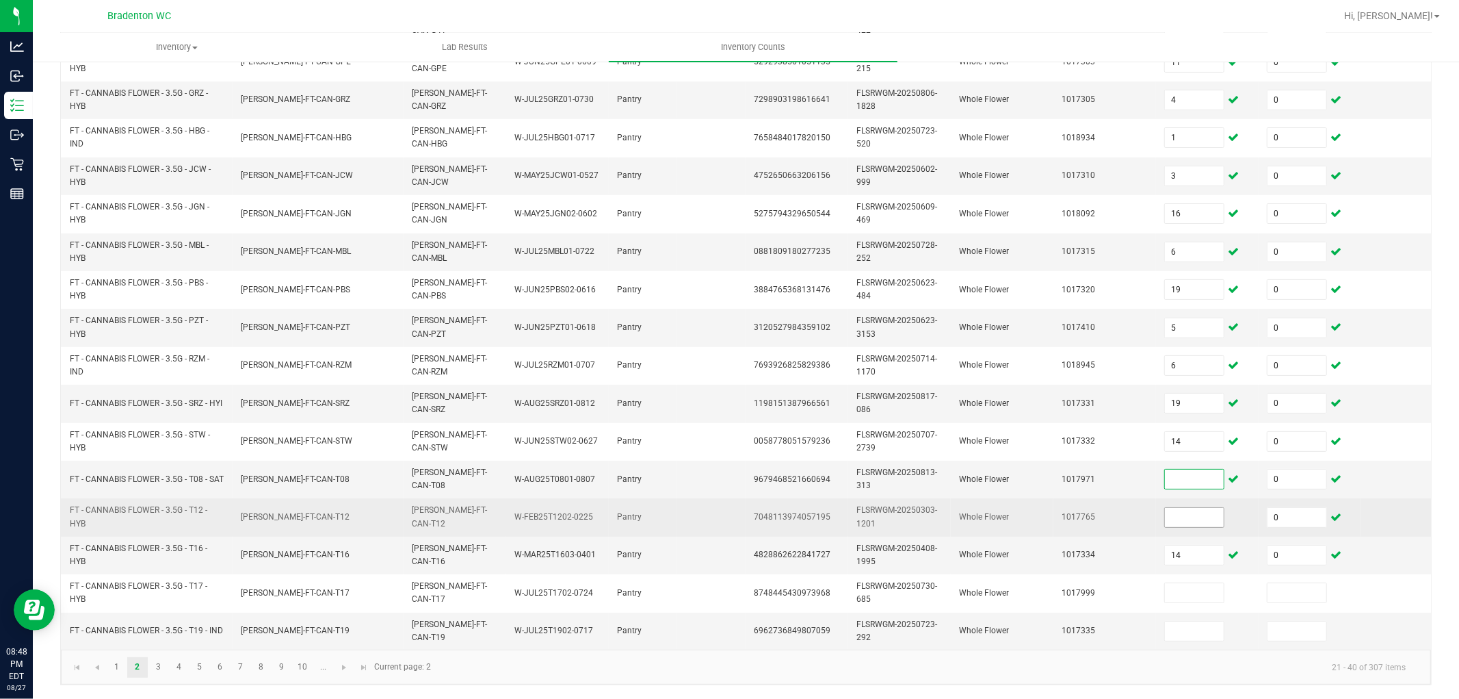
click at [1208, 508] on input at bounding box center [1194, 517] width 59 height 19
type input "29"
type input "9"
type input "1"
type input "0"
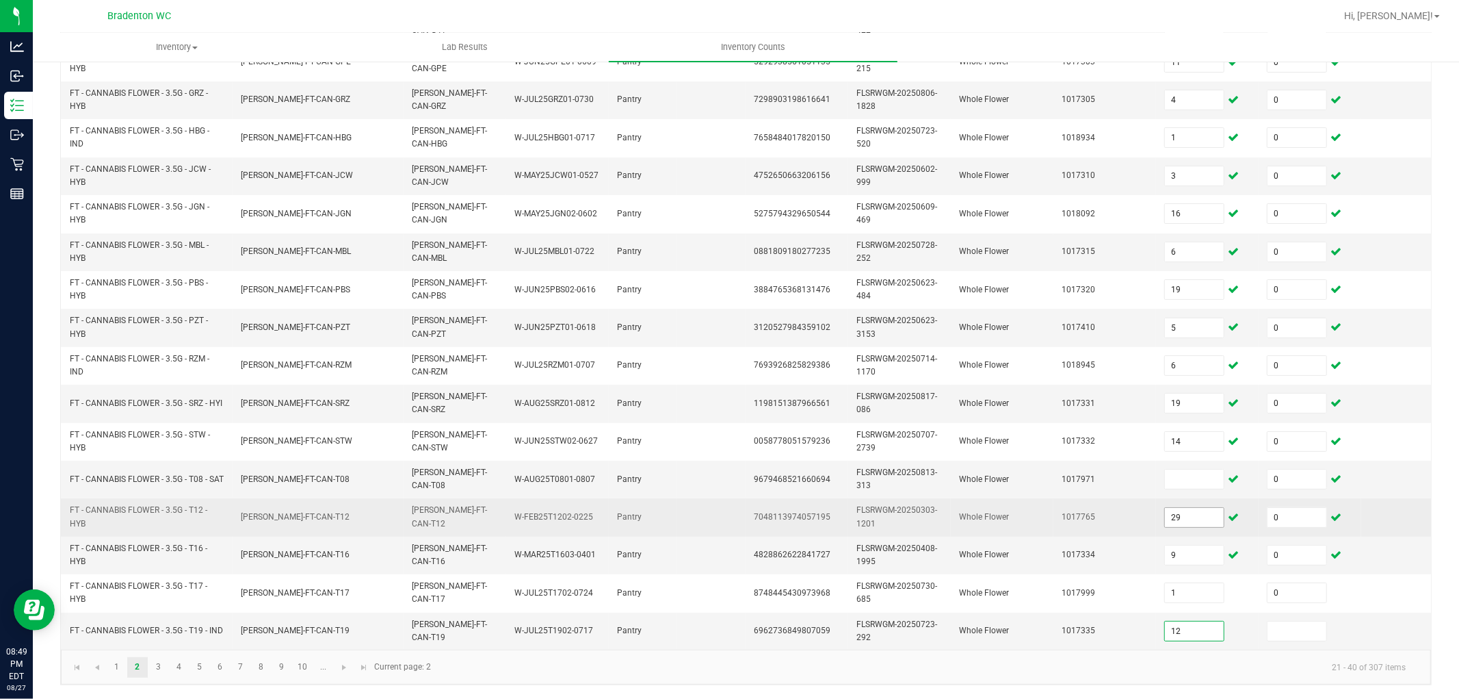
type input "12"
type input "0"
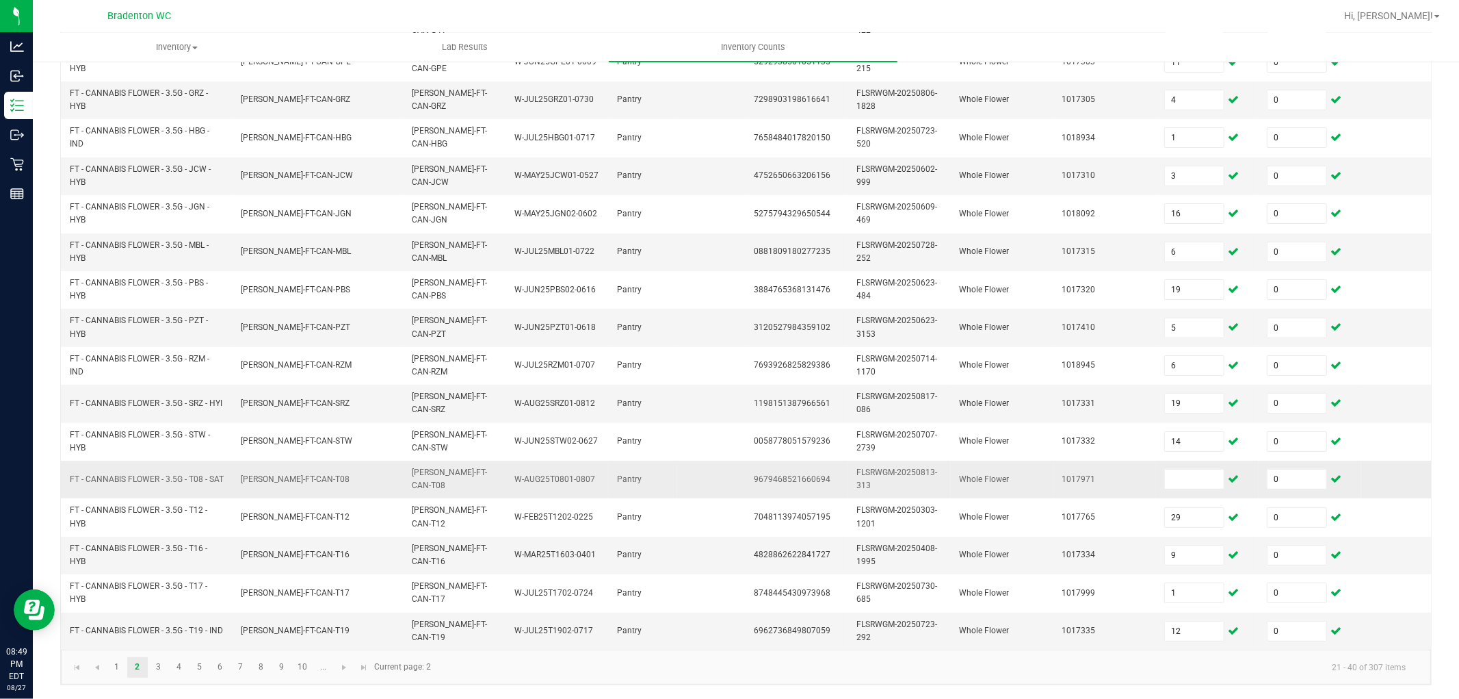
click at [1205, 460] on td at bounding box center [1207, 479] width 103 height 38
click at [1205, 469] on input at bounding box center [1194, 478] width 59 height 19
type input "17"
click at [161, 628] on link "3" at bounding box center [158, 667] width 20 height 21
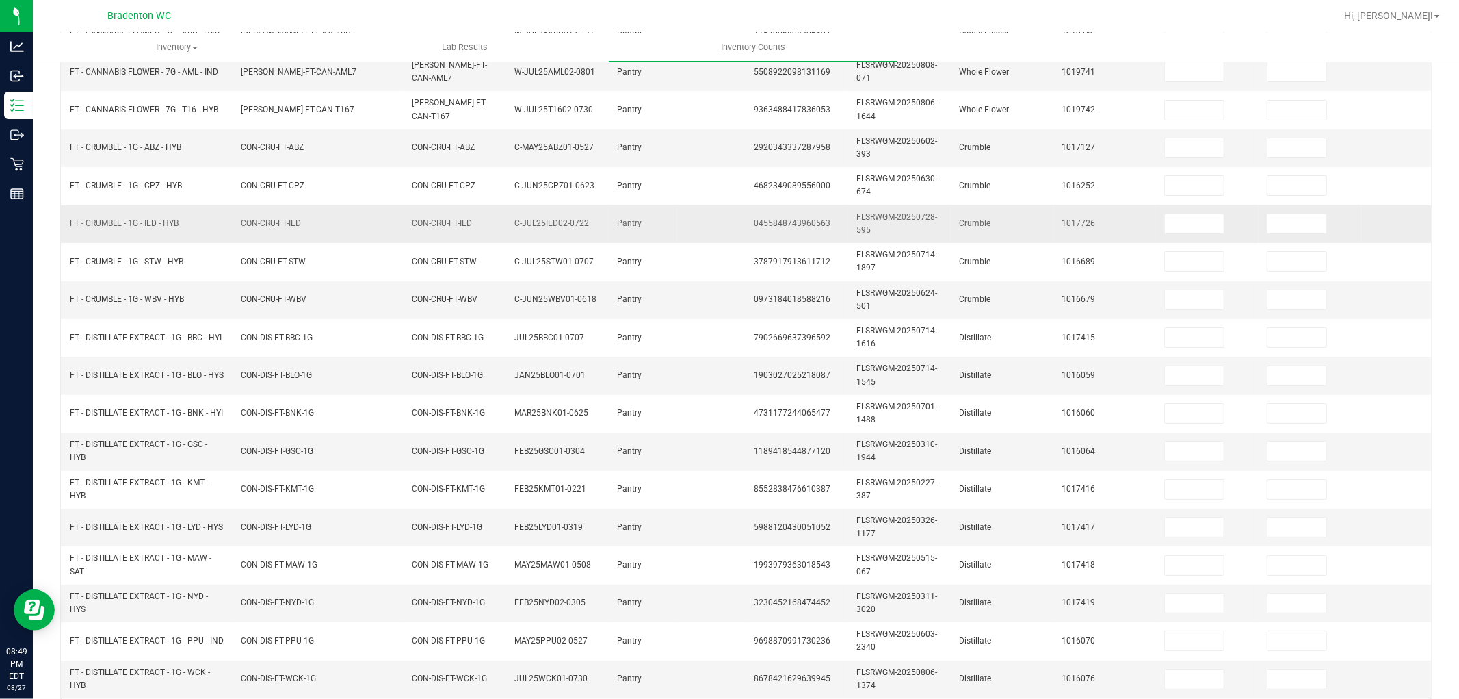
scroll to position [190, 0]
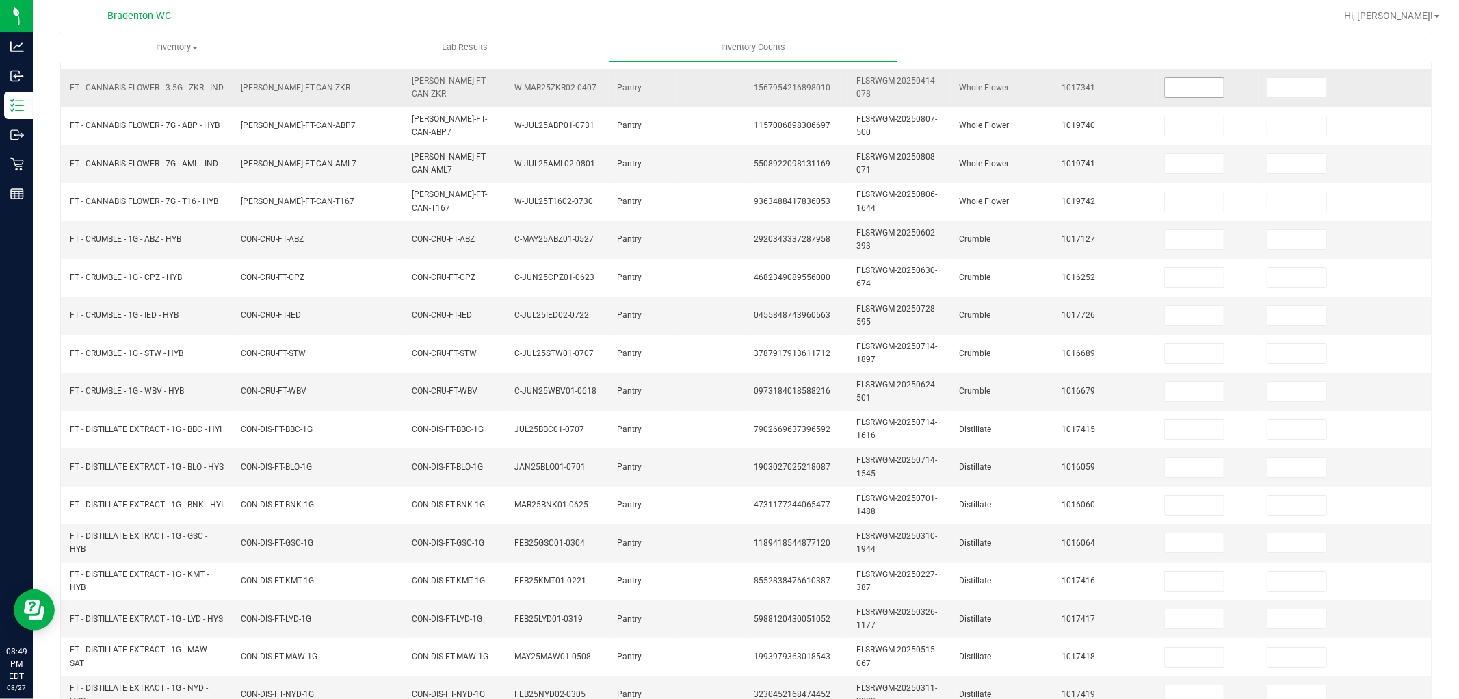
click at [1206, 91] on td at bounding box center [1207, 88] width 103 height 38
click at [1200, 89] on input at bounding box center [1194, 87] width 59 height 19
type input "7"
type input "0"
type input "14"
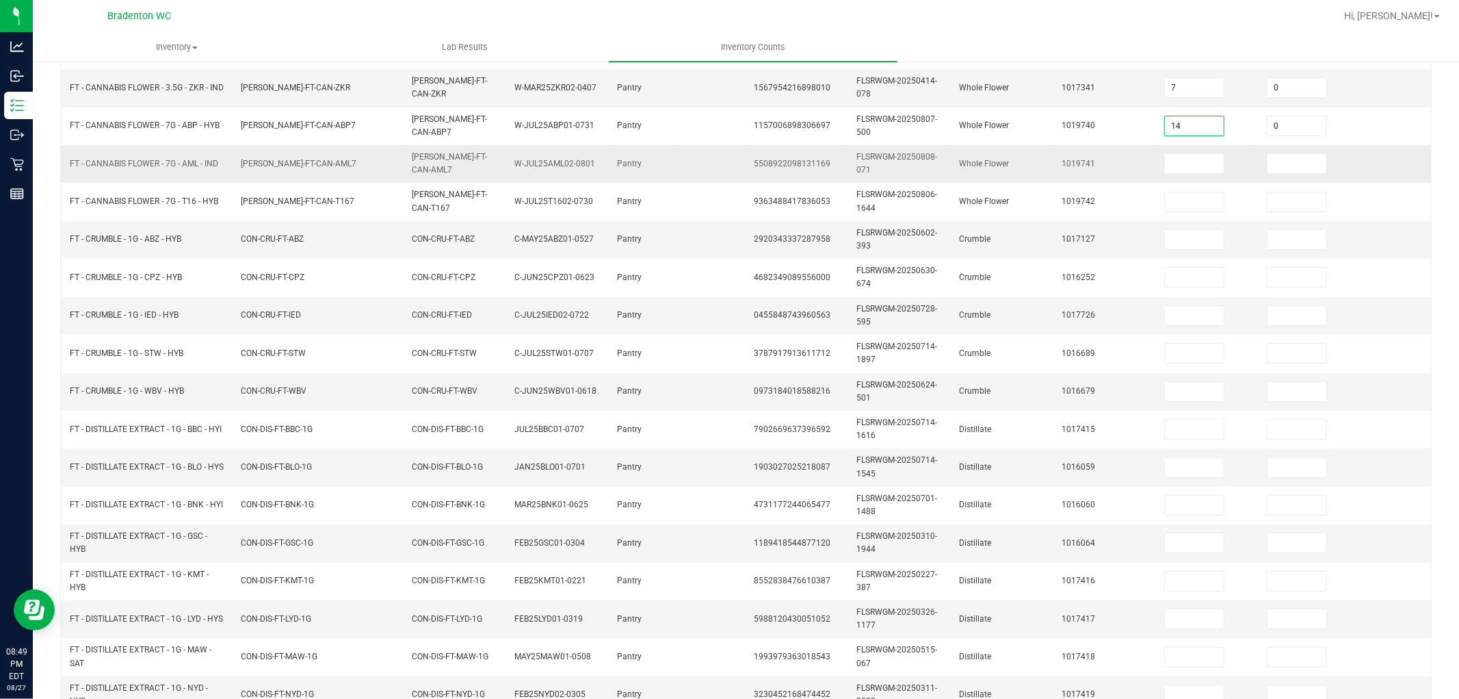
type input "0"
type input "9"
type input "0"
type input "11"
type input "0"
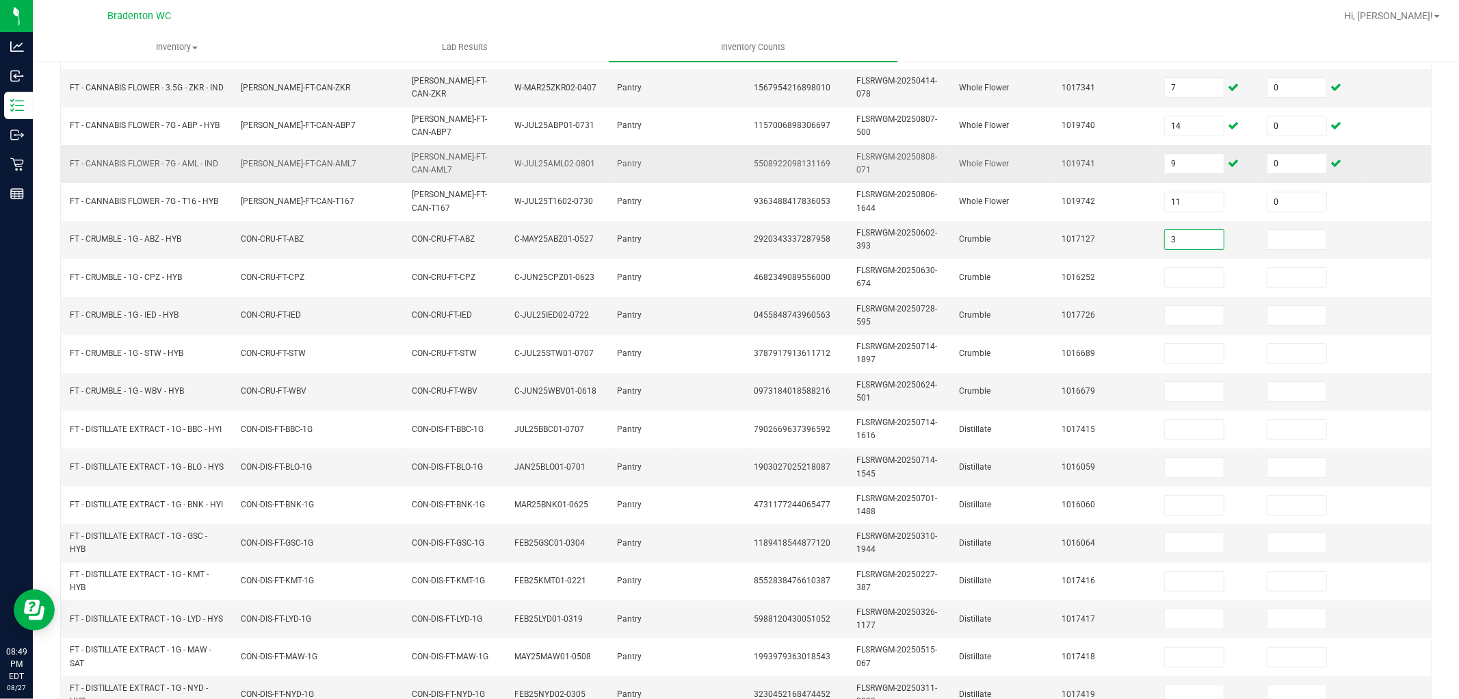
type input "3"
type input "2"
type input "0"
type input "4"
type input "0"
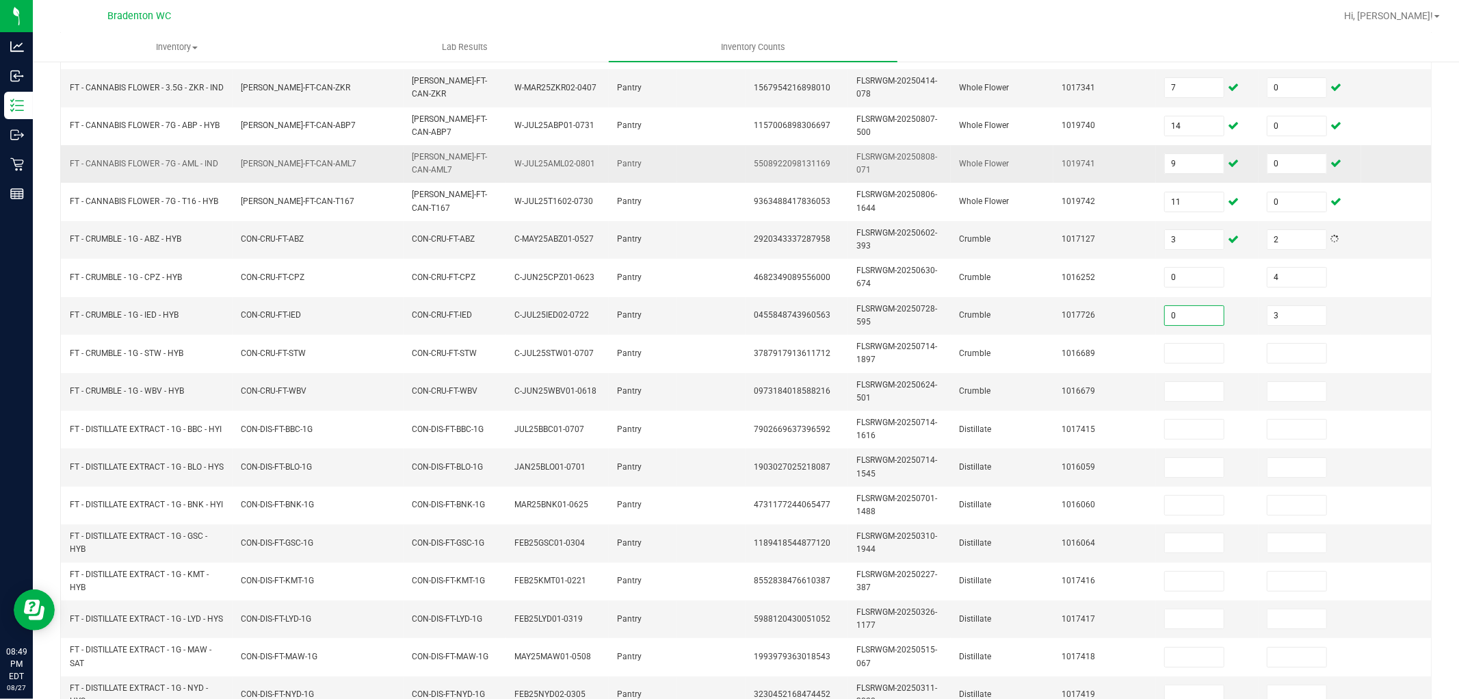
type input "3"
type input "6"
type input "0"
type input "11"
type input "0"
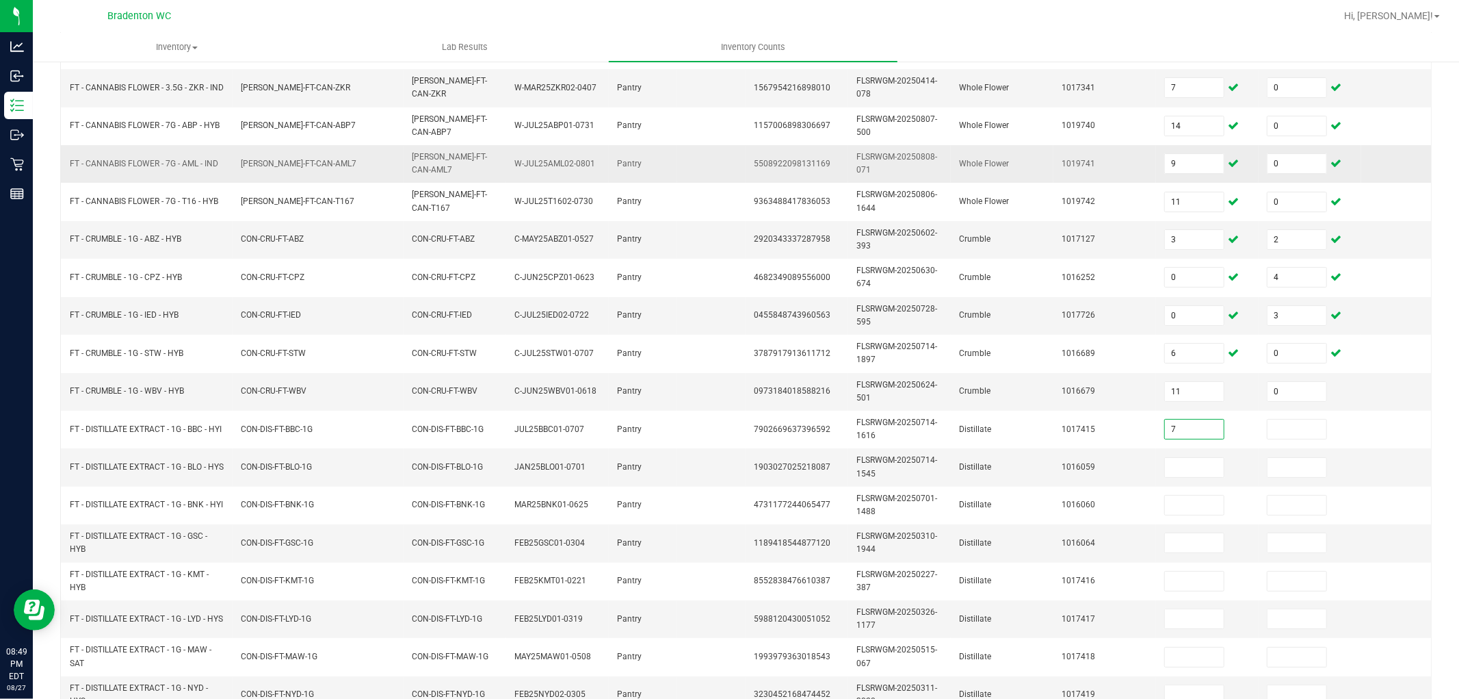
type input "7"
type input "0"
click at [1295, 234] on input "2" at bounding box center [1297, 239] width 59 height 19
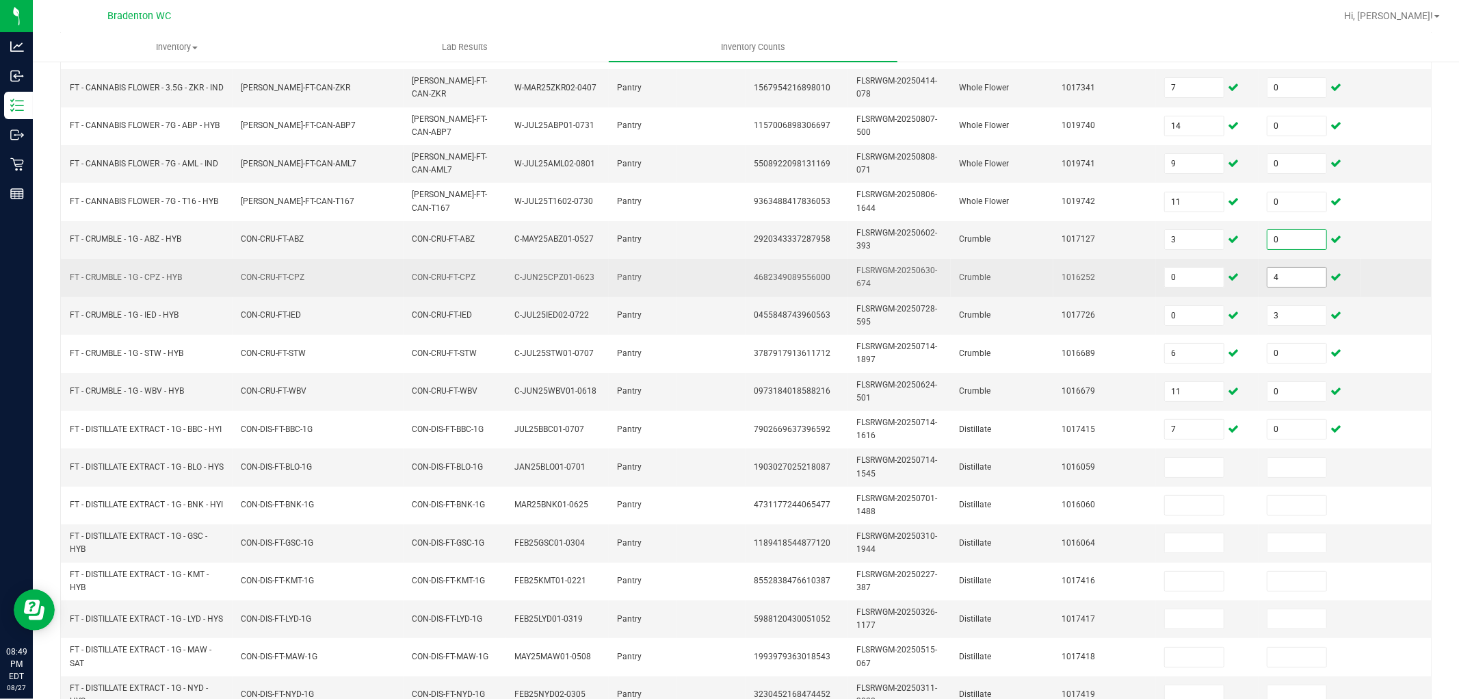
type input "0"
type input "2"
type input "0"
type input "4"
type input "0"
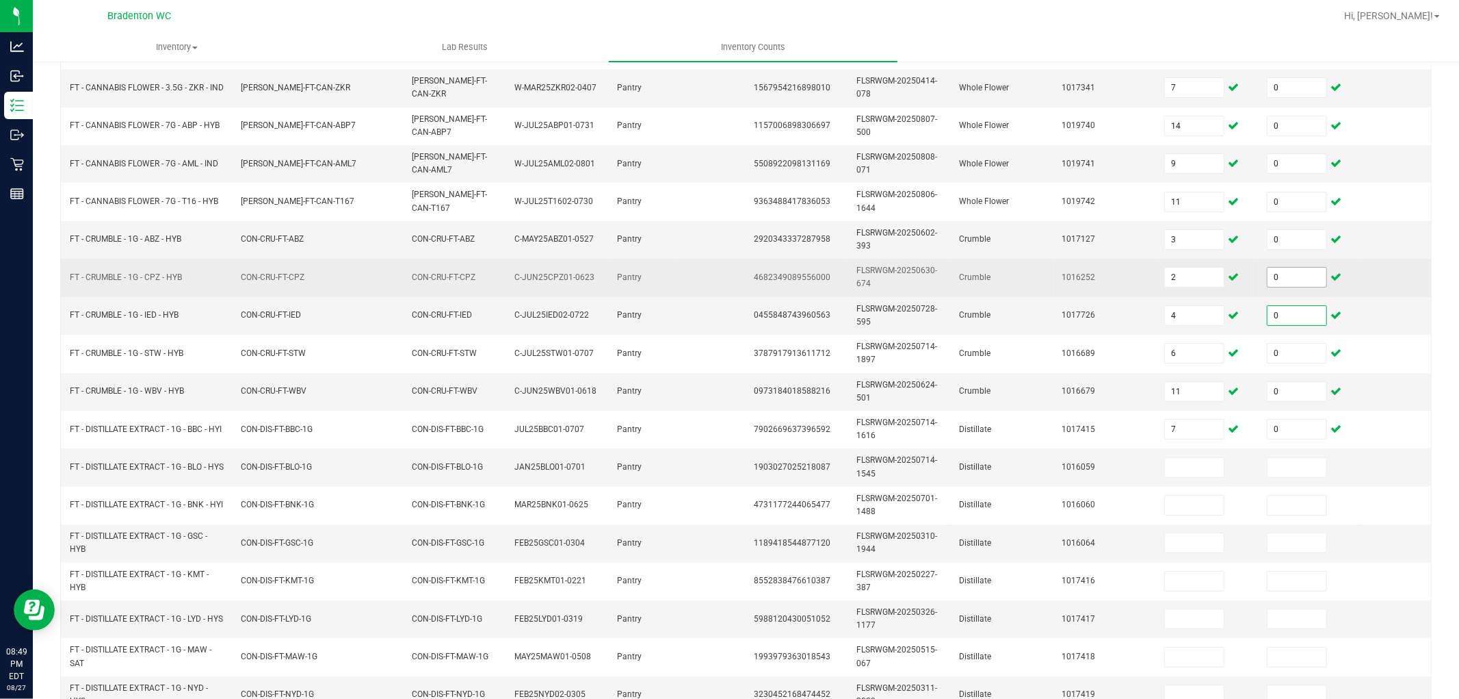
type input "5"
type input "3"
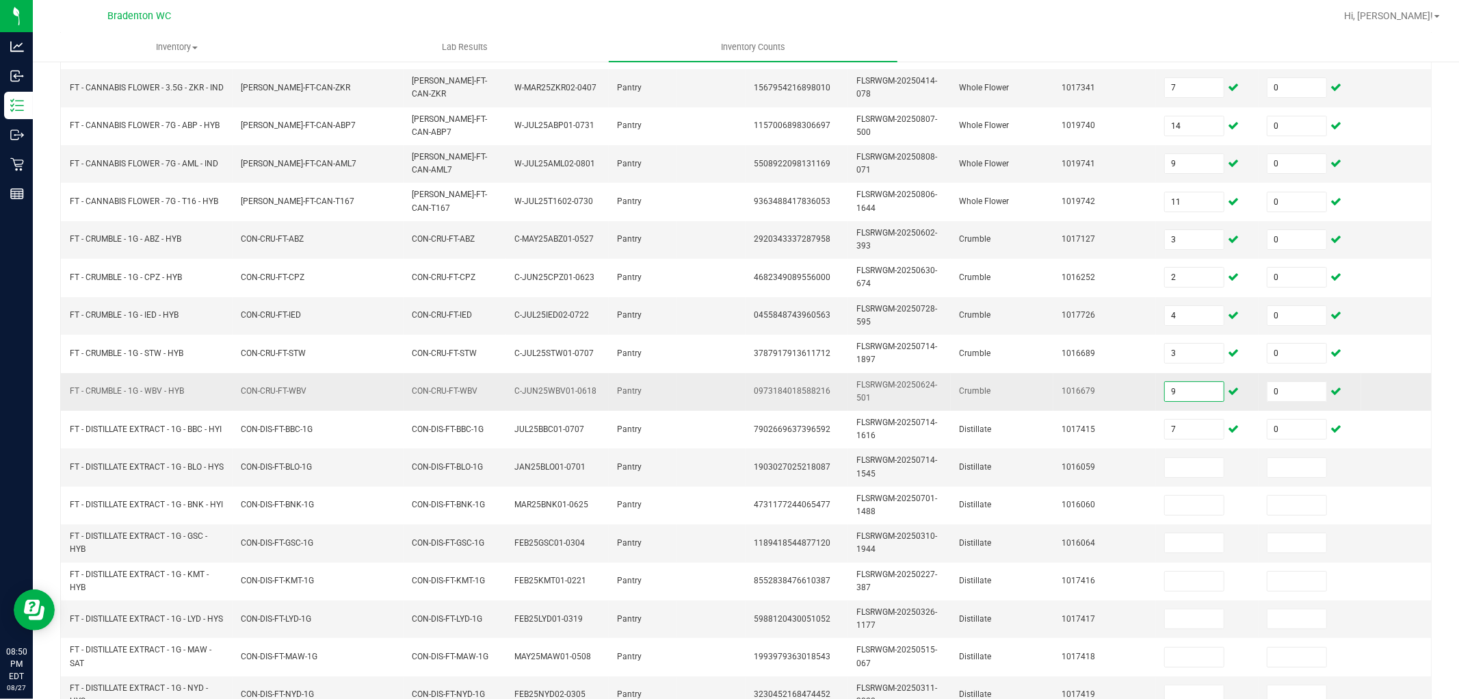
click at [1180, 391] on input "9" at bounding box center [1194, 391] width 59 height 19
type input "6"
type input "11"
type input "7"
click at [1302, 532] on span "5" at bounding box center [1297, 542] width 60 height 21
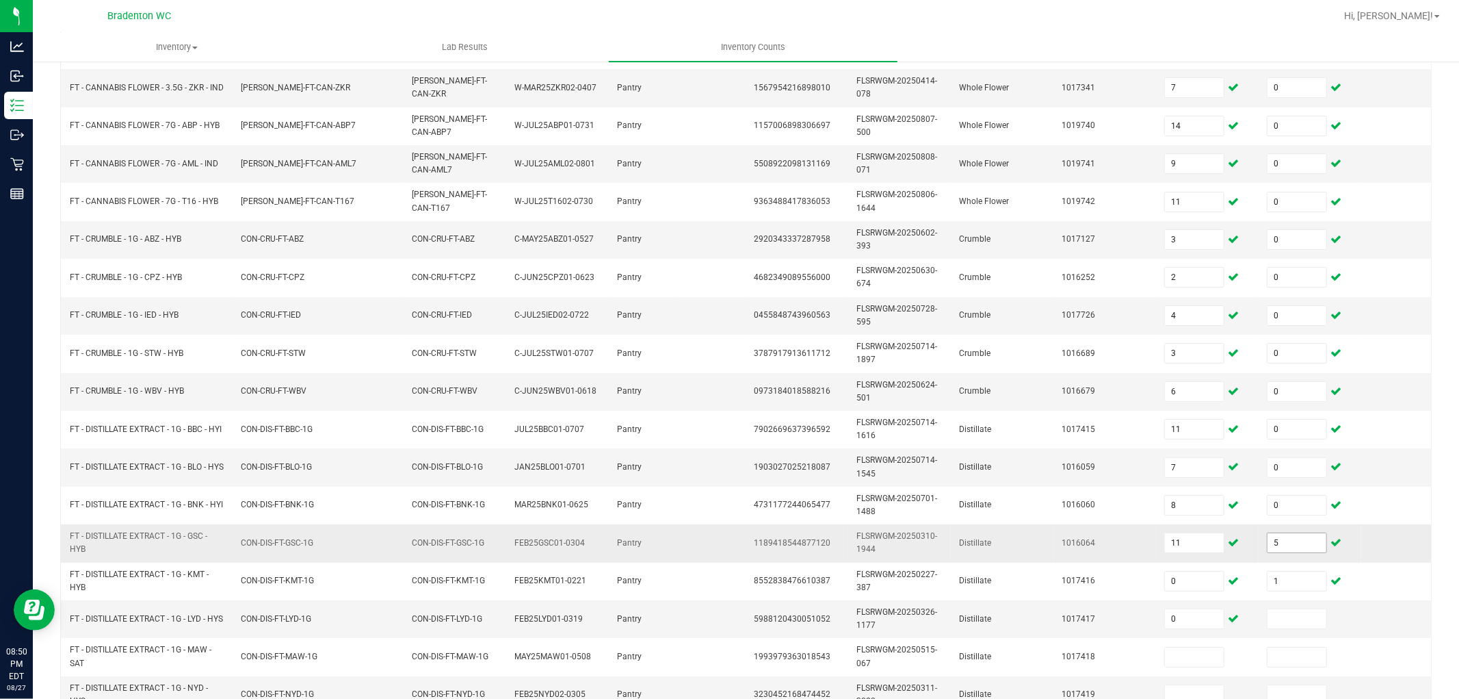
click at [1288, 549] on input "5" at bounding box center [1297, 542] width 59 height 19
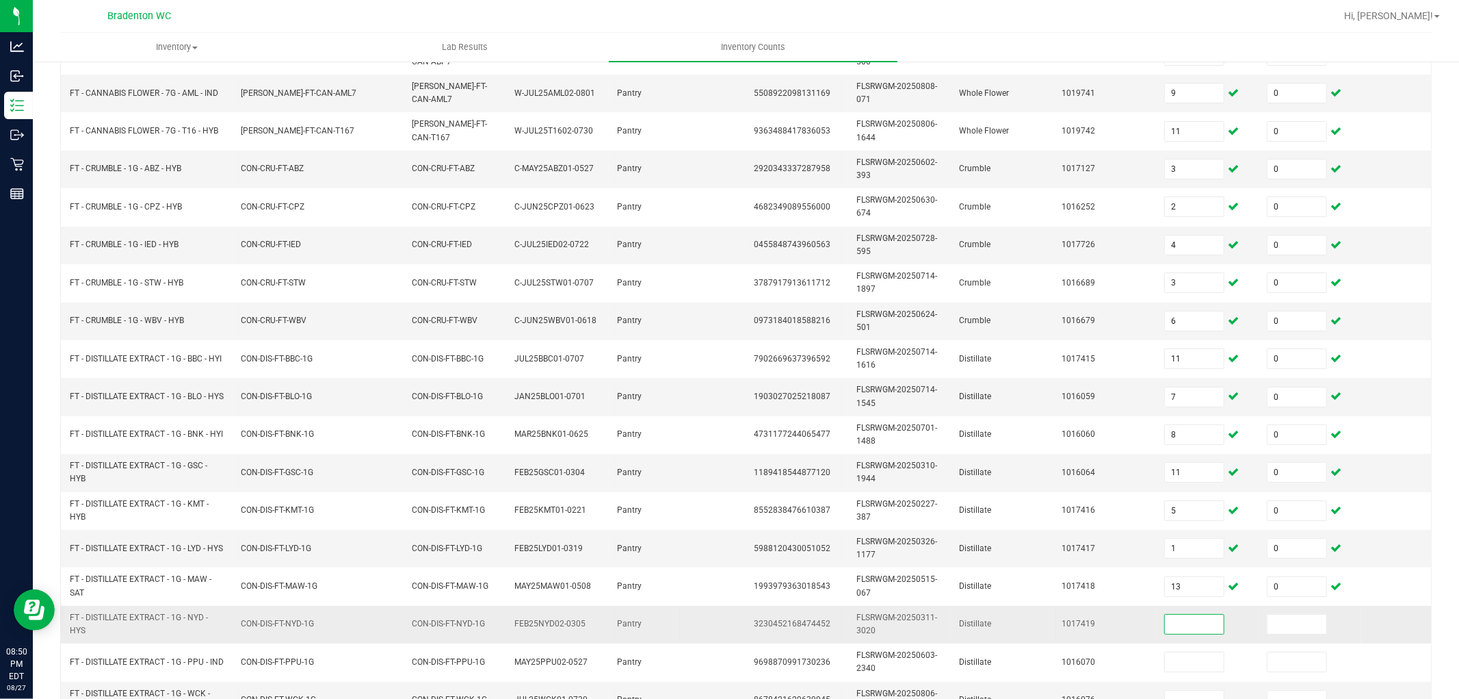
scroll to position [342, 0]
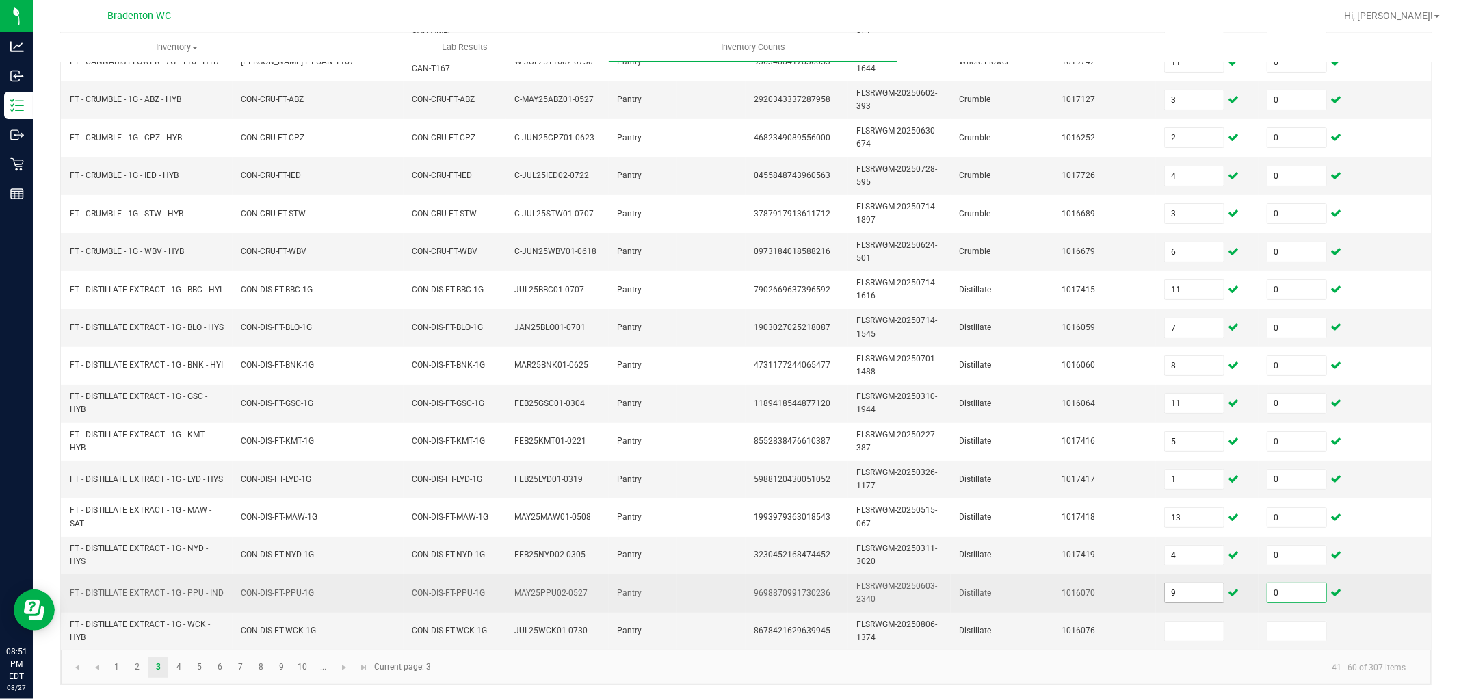
click at [1191, 583] on input "9" at bounding box center [1194, 592] width 59 height 19
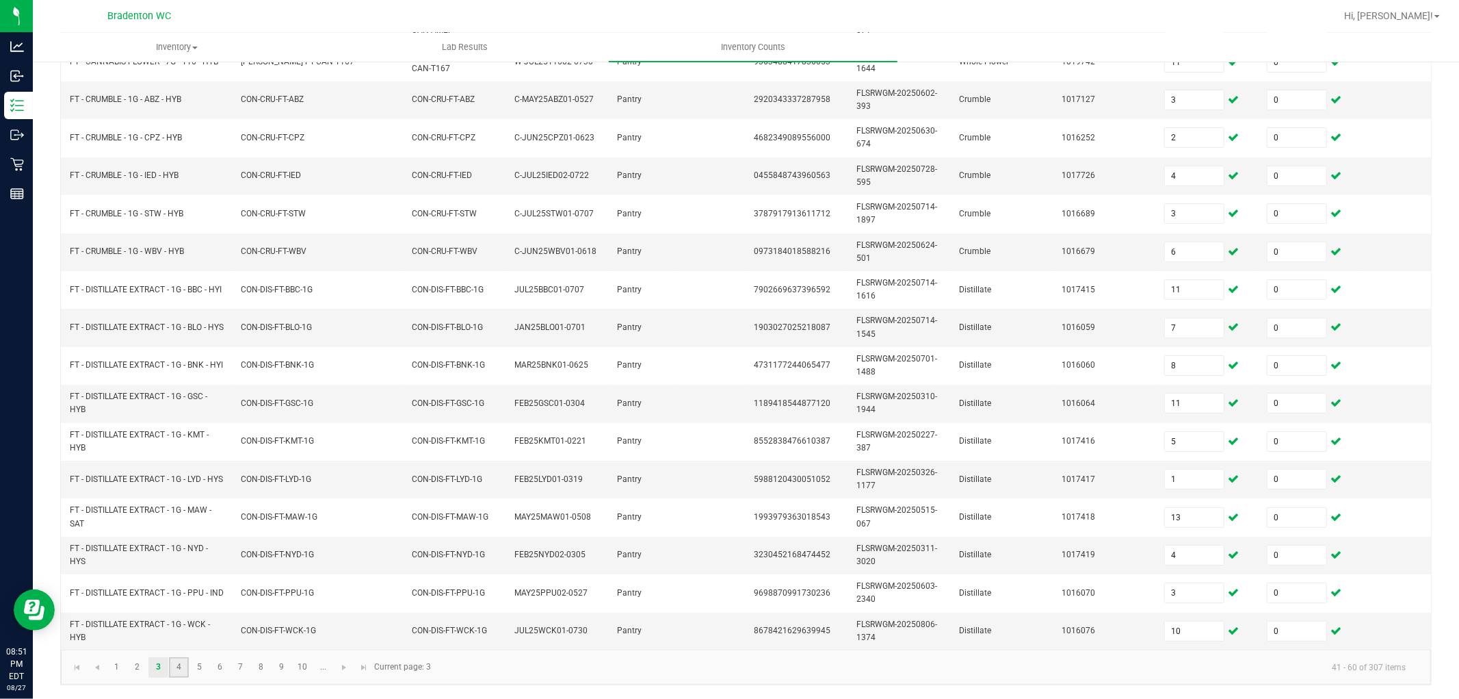
click at [179, 628] on link "4" at bounding box center [179, 667] width 20 height 21
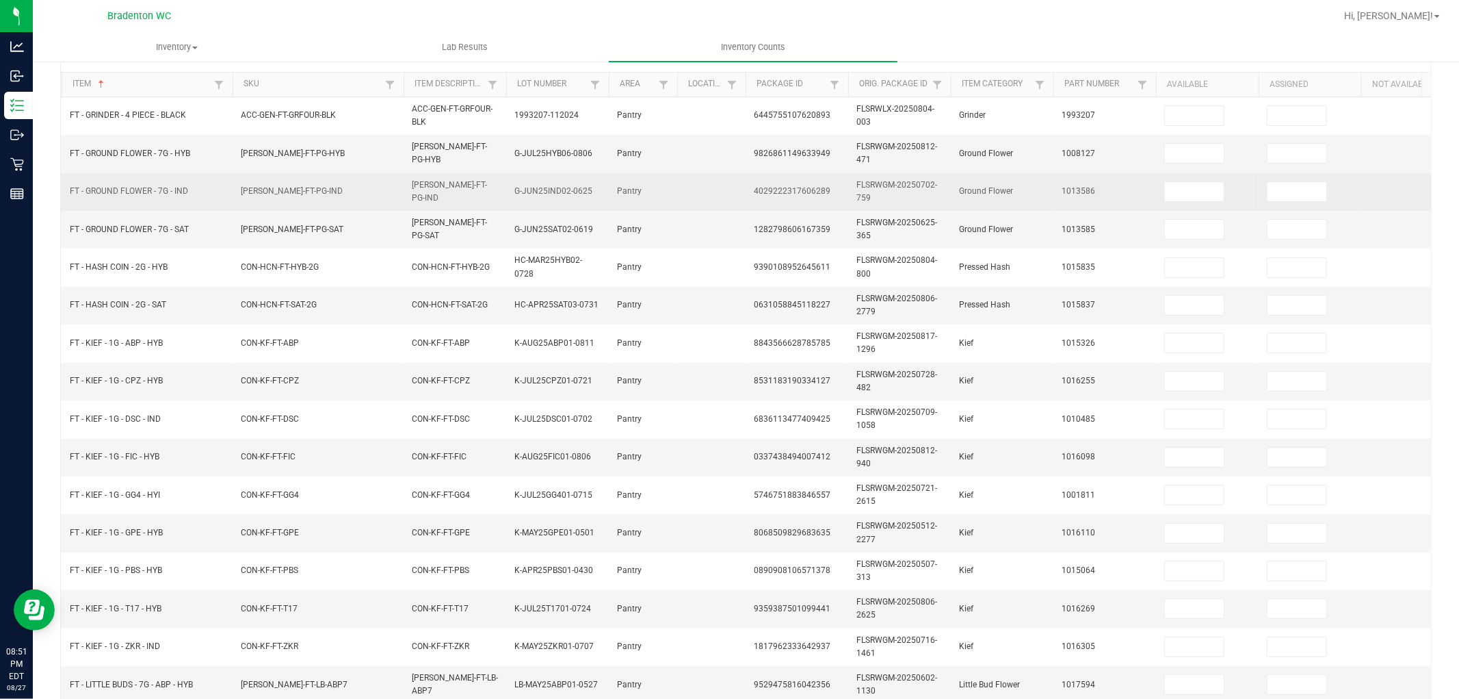
scroll to position [0, 0]
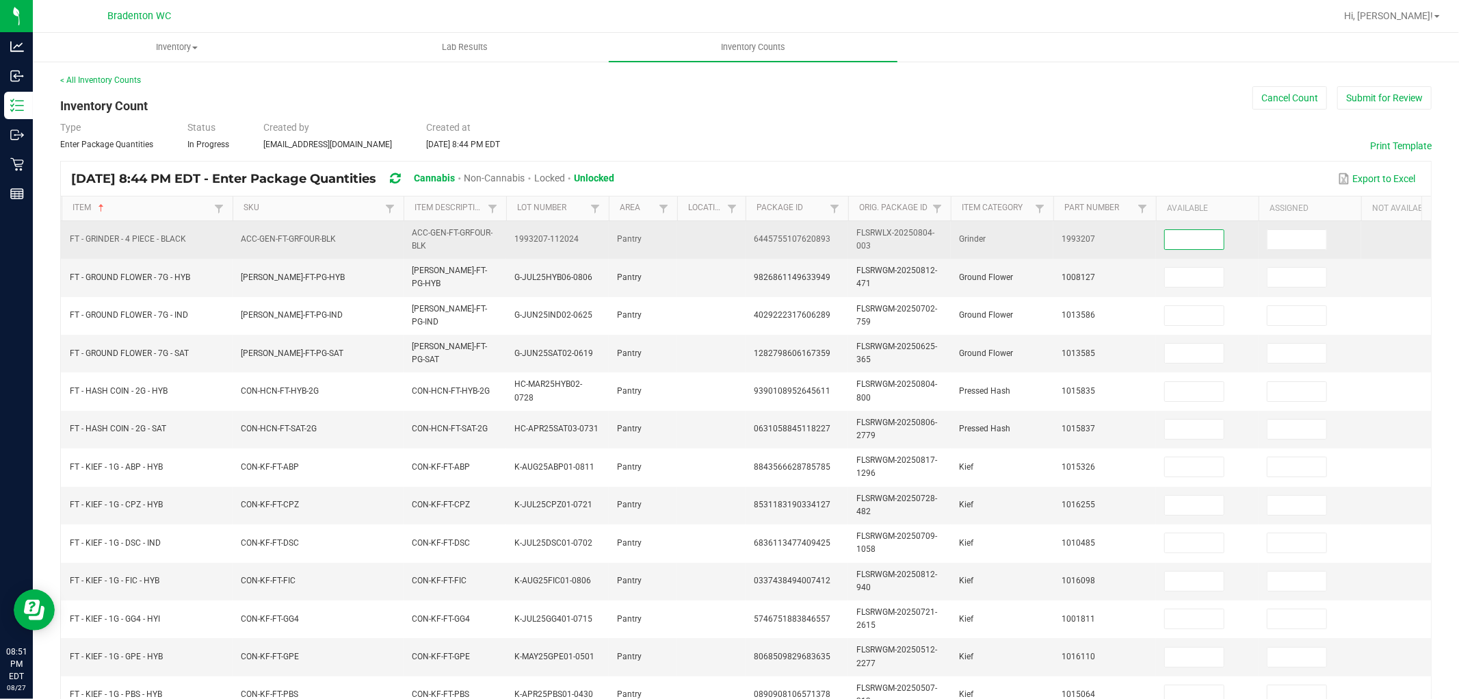
click at [1198, 240] on input at bounding box center [1194, 239] width 59 height 19
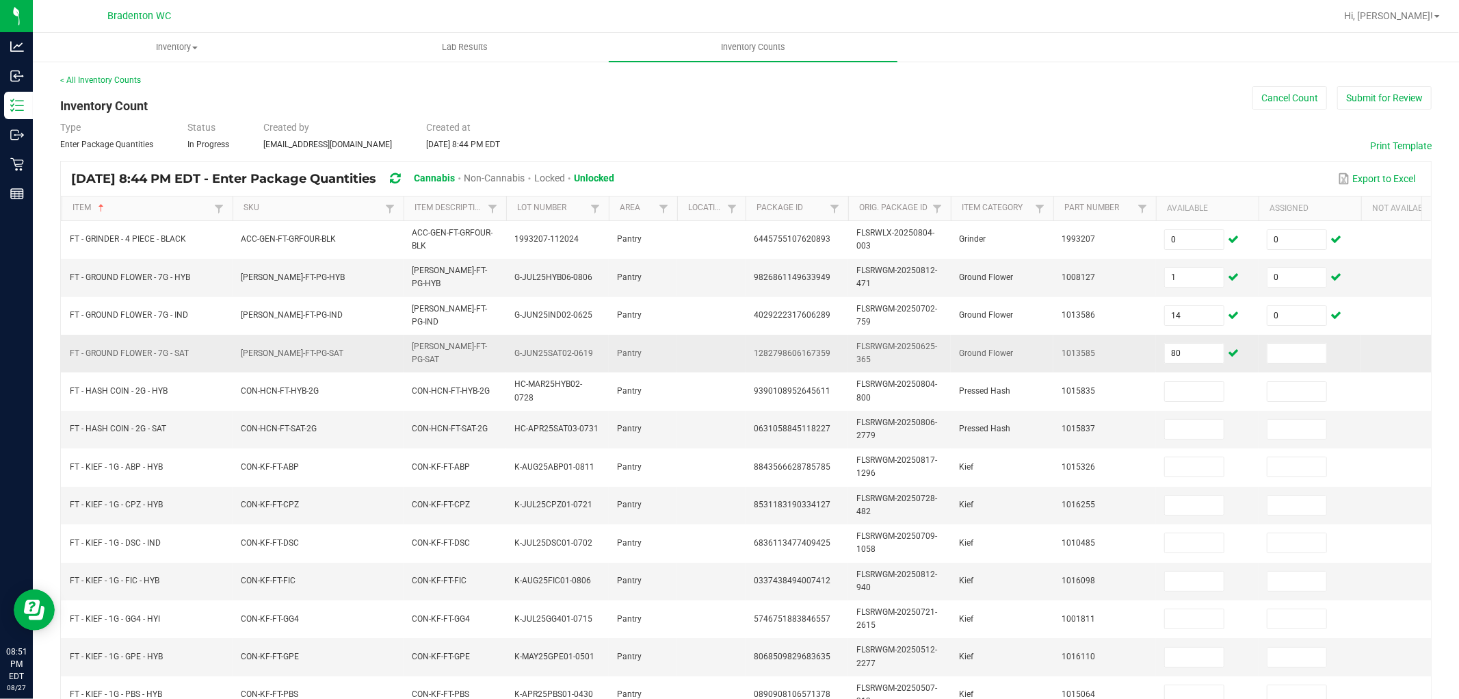
click at [1202, 339] on td "80" at bounding box center [1207, 354] width 103 height 38
click at [1186, 357] on input "80" at bounding box center [1194, 352] width 59 height 19
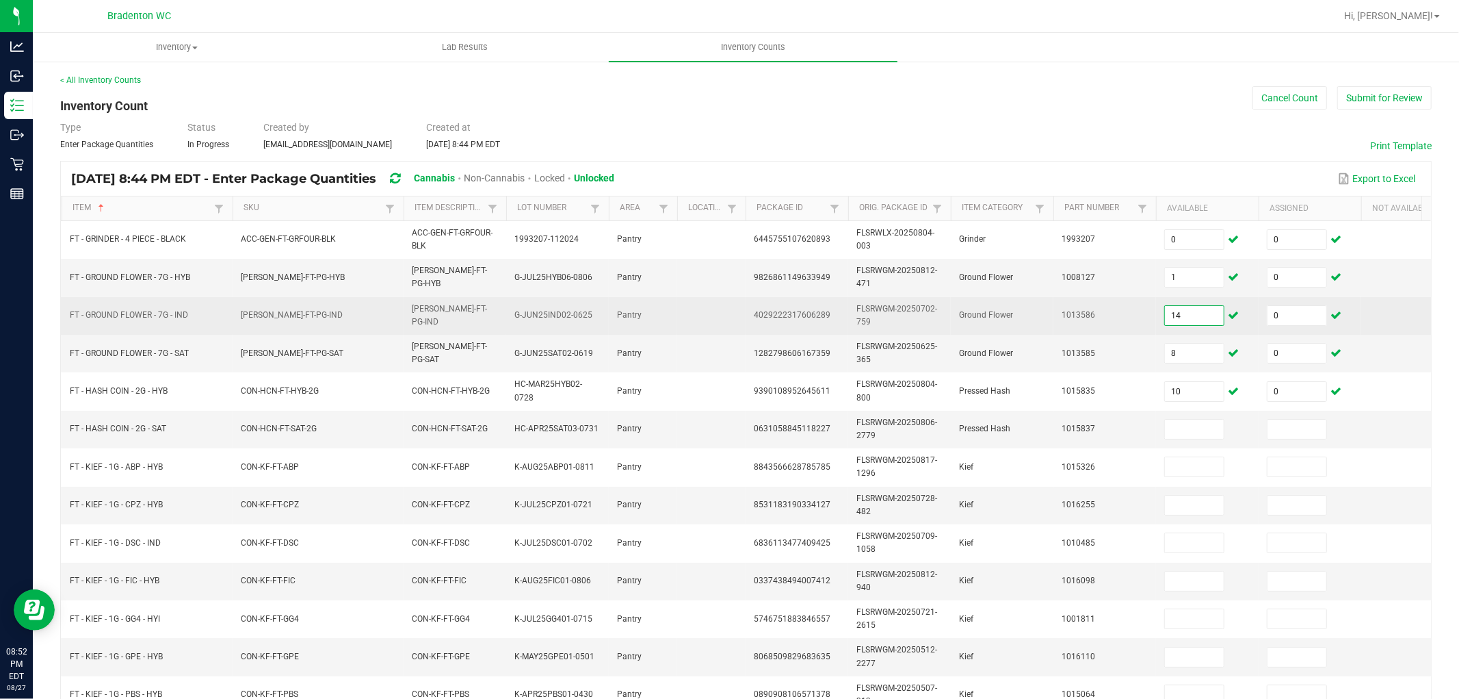
drag, startPoint x: 1197, startPoint y: 318, endPoint x: 1185, endPoint y: 324, distance: 13.8
click at [1198, 318] on input "14" at bounding box center [1194, 315] width 59 height 19
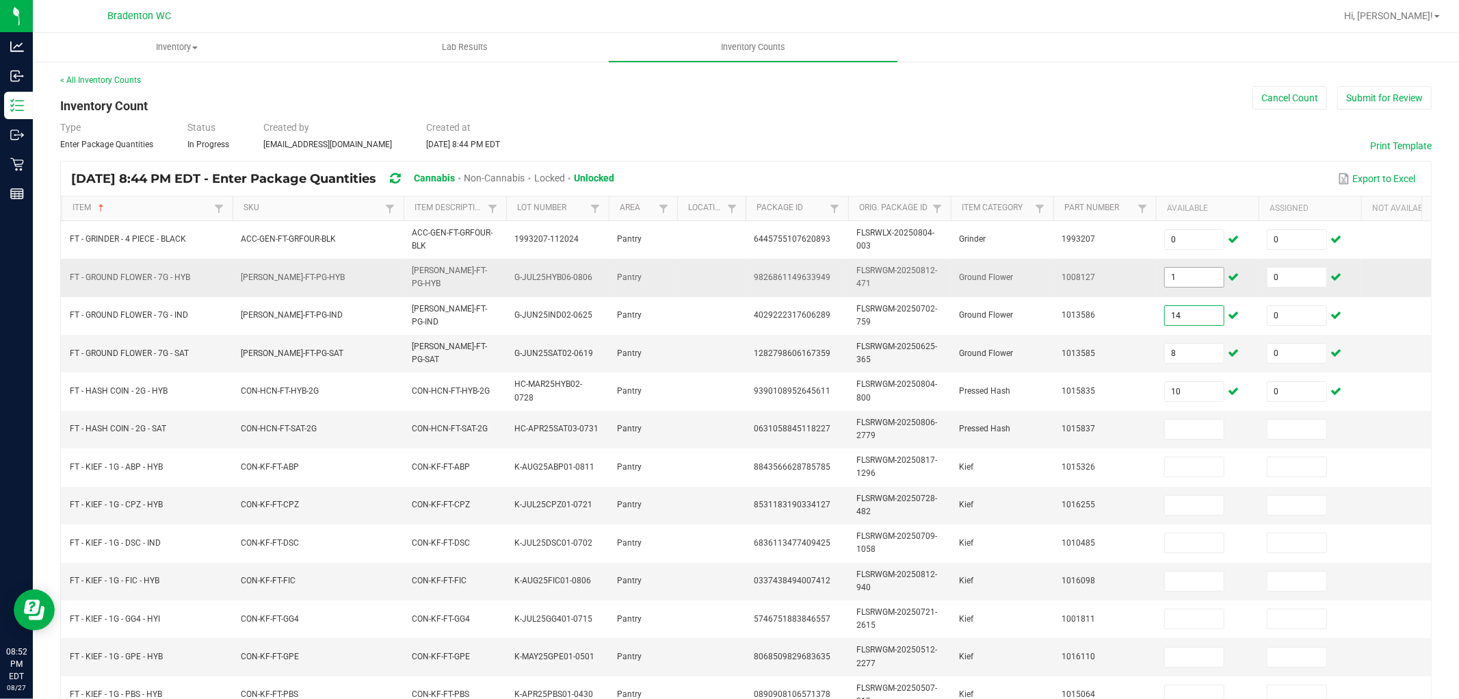
click at [1194, 281] on input "1" at bounding box center [1194, 277] width 59 height 19
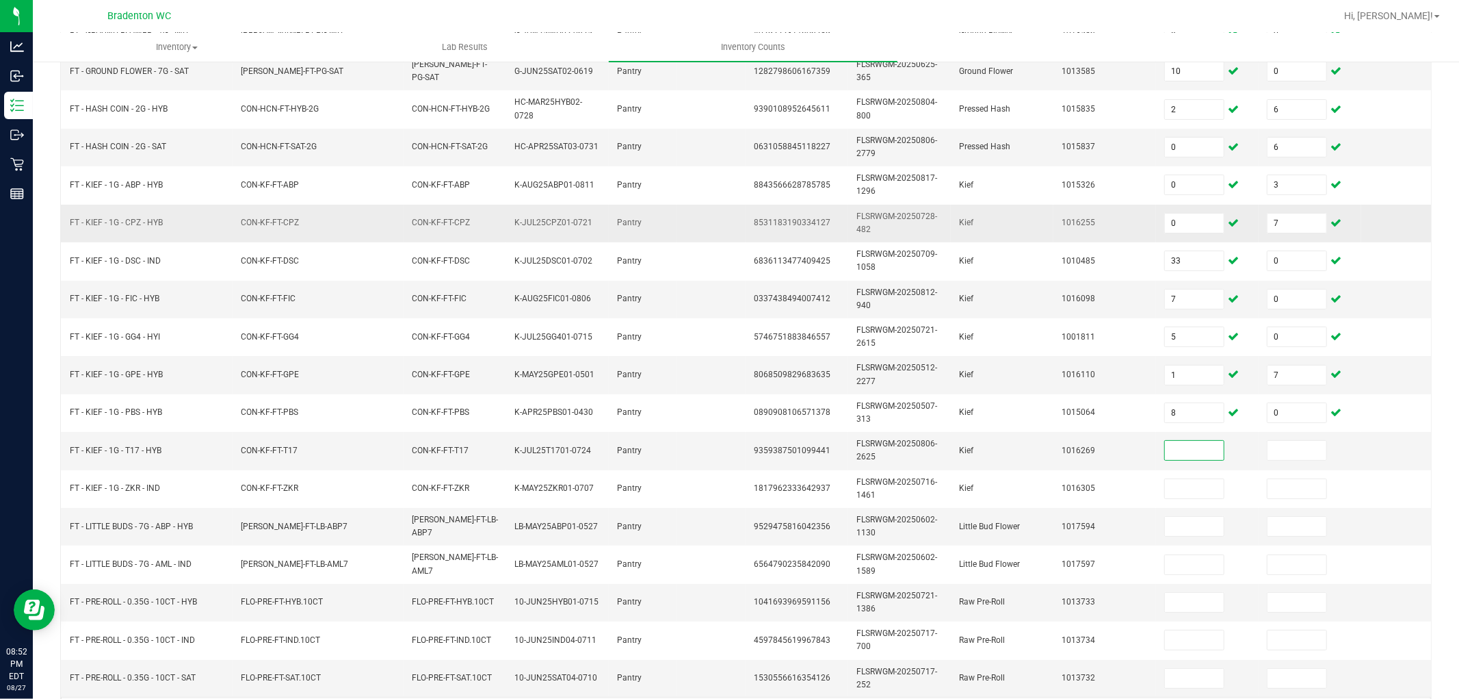
scroll to position [190, 0]
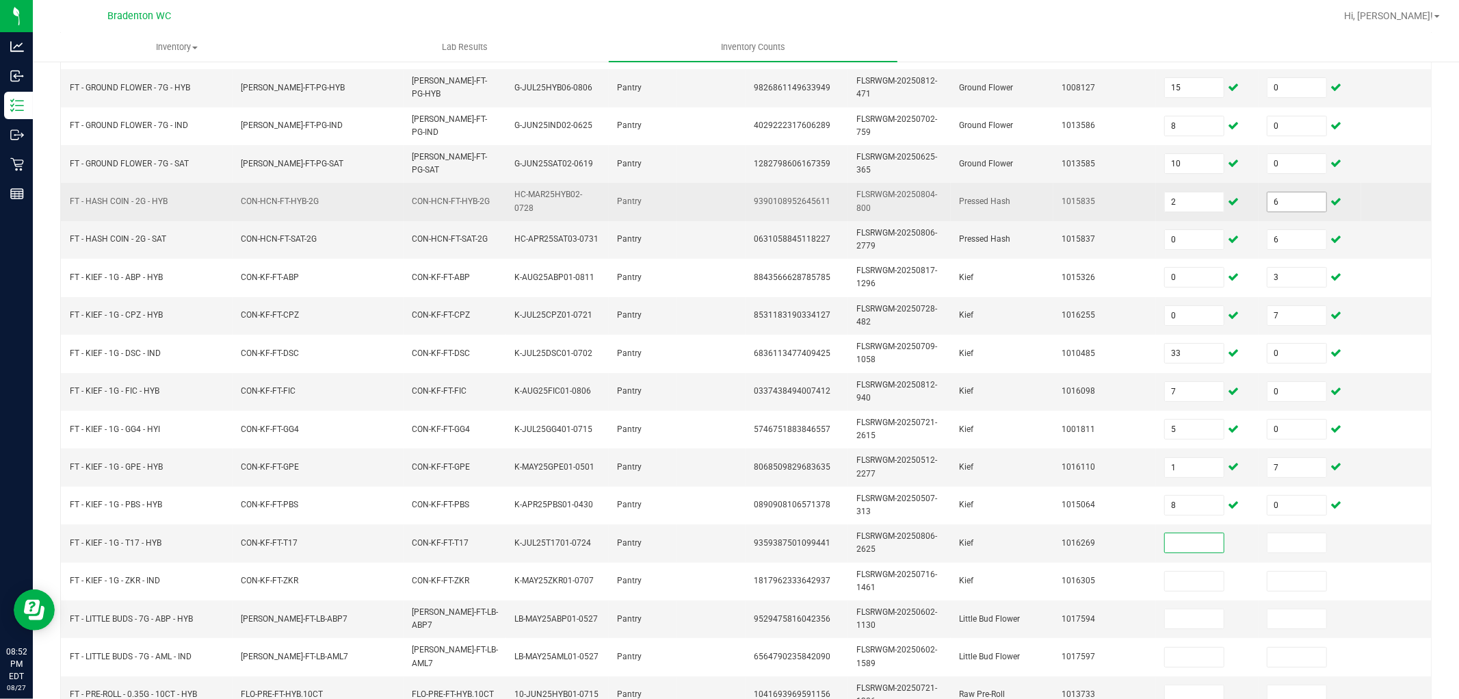
click at [1290, 211] on td "6" at bounding box center [1310, 202] width 103 height 38
click at [1290, 207] on input "6" at bounding box center [1297, 201] width 59 height 19
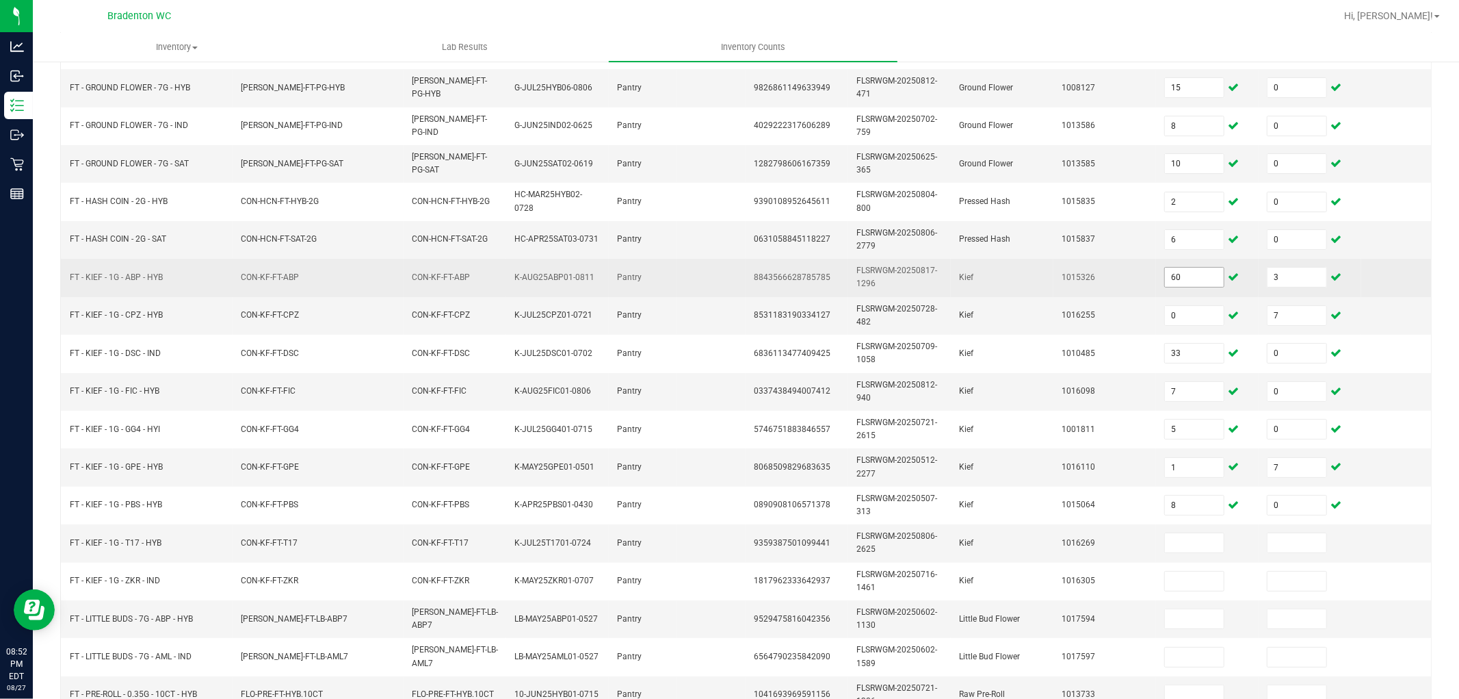
drag, startPoint x: 1194, startPoint y: 265, endPoint x: 1194, endPoint y: 277, distance: 12.3
click at [1194, 269] on td "60" at bounding box center [1207, 278] width 103 height 38
click at [1195, 278] on input "60" at bounding box center [1194, 277] width 59 height 19
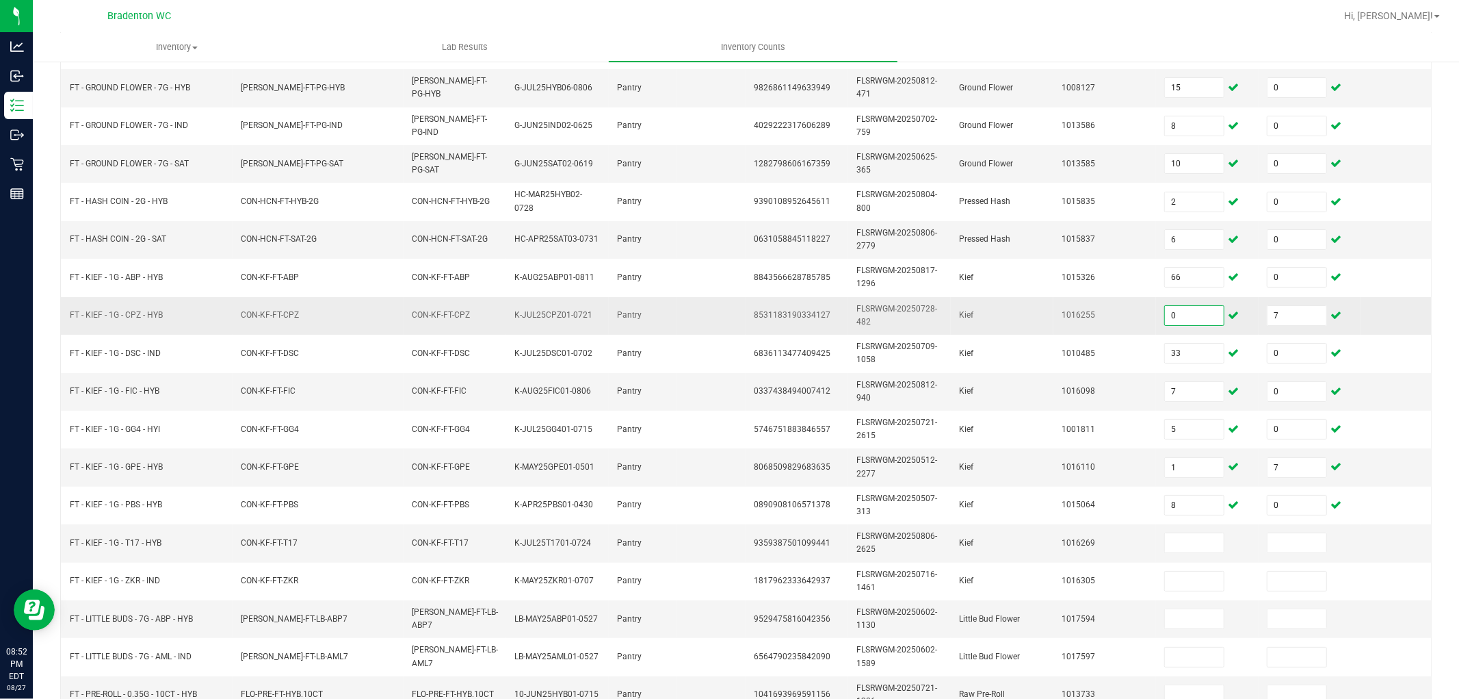
scroll to position [193, 0]
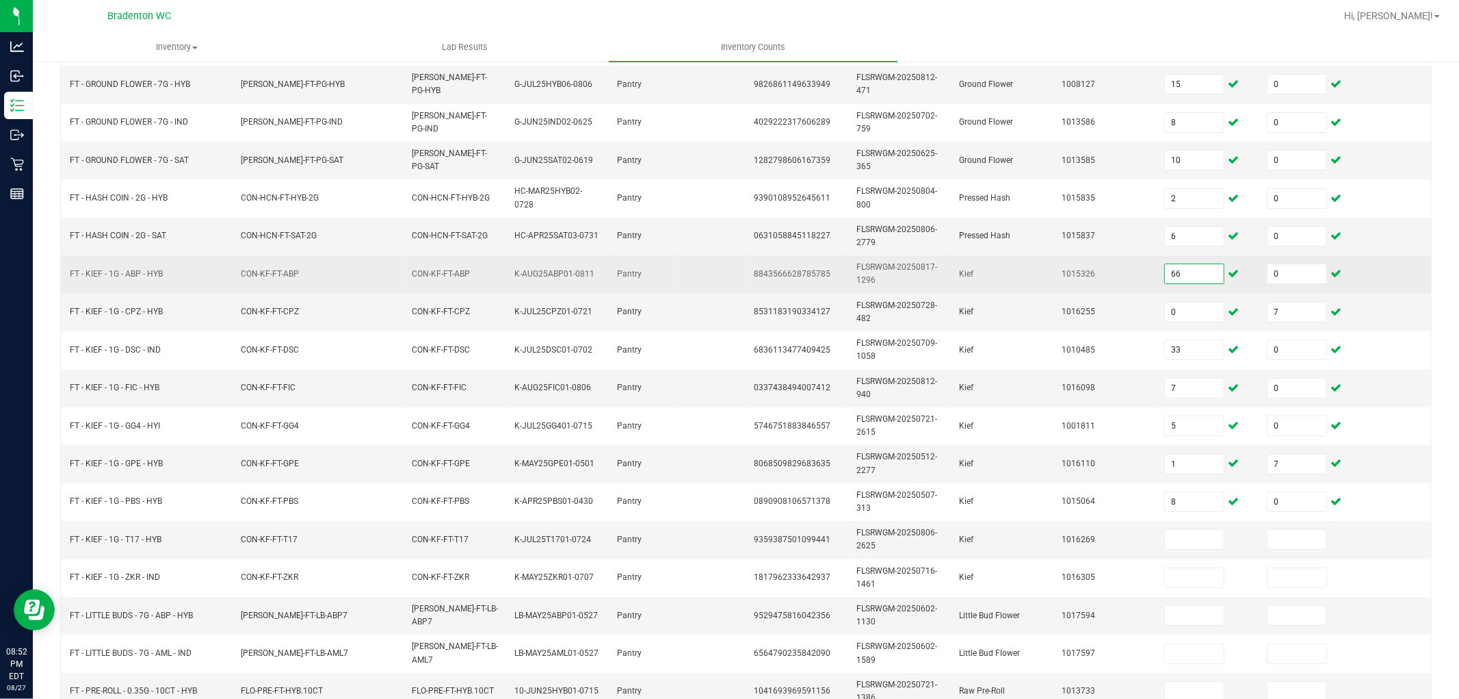
click at [1195, 276] on input "66" at bounding box center [1194, 273] width 59 height 19
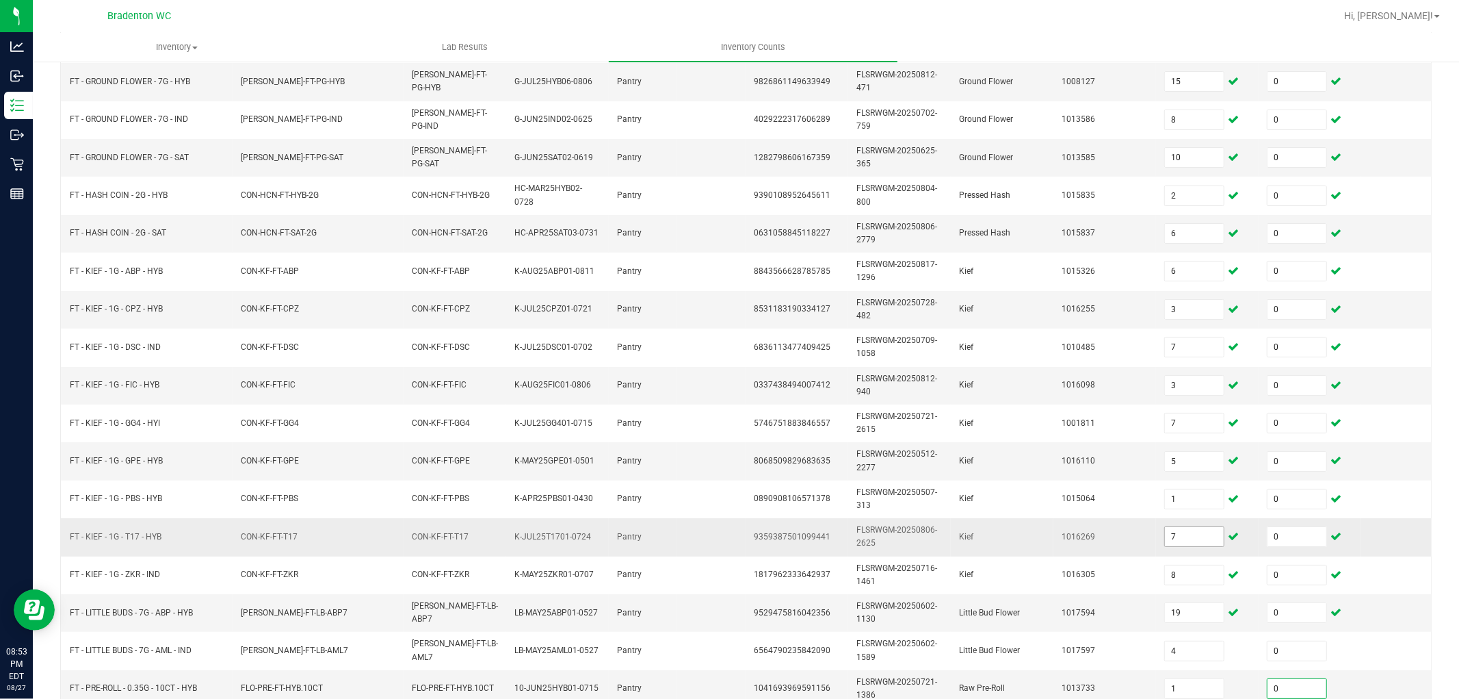
scroll to position [342, 0]
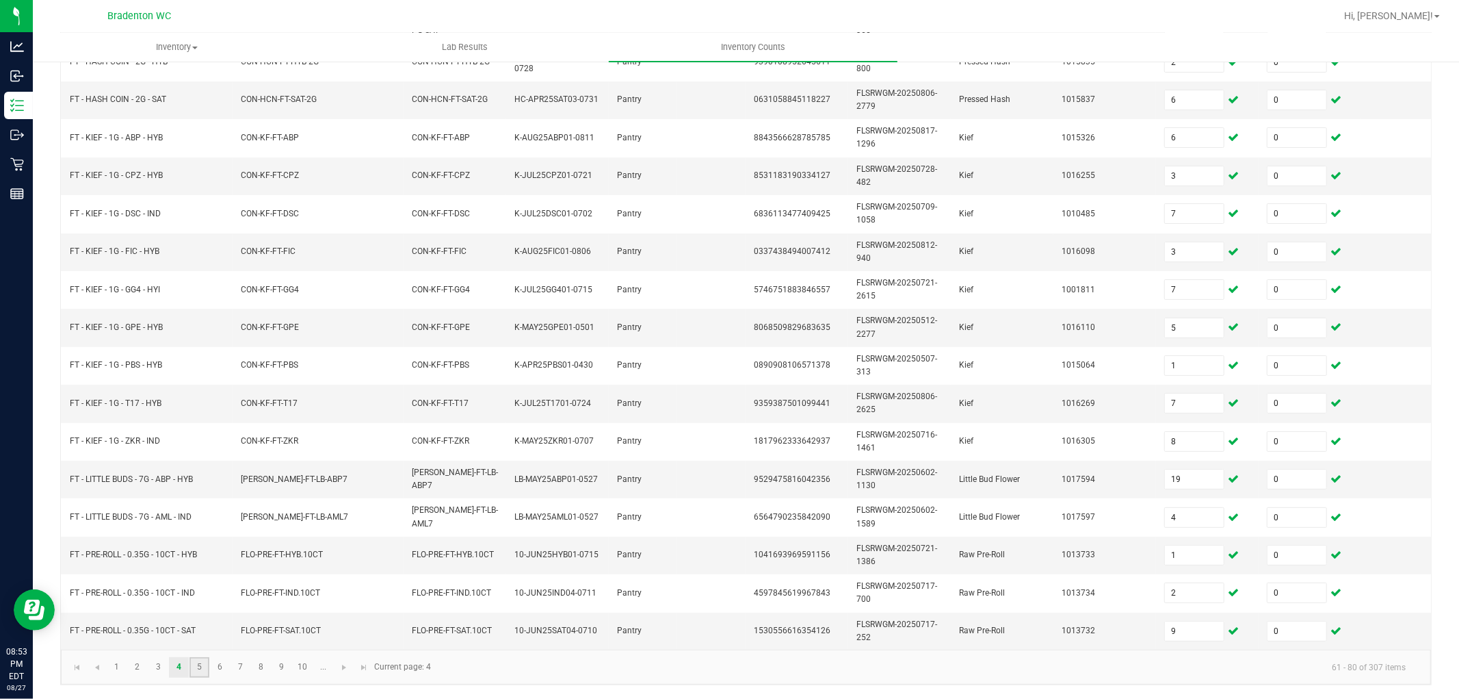
click at [202, 628] on link "5" at bounding box center [200, 667] width 20 height 21
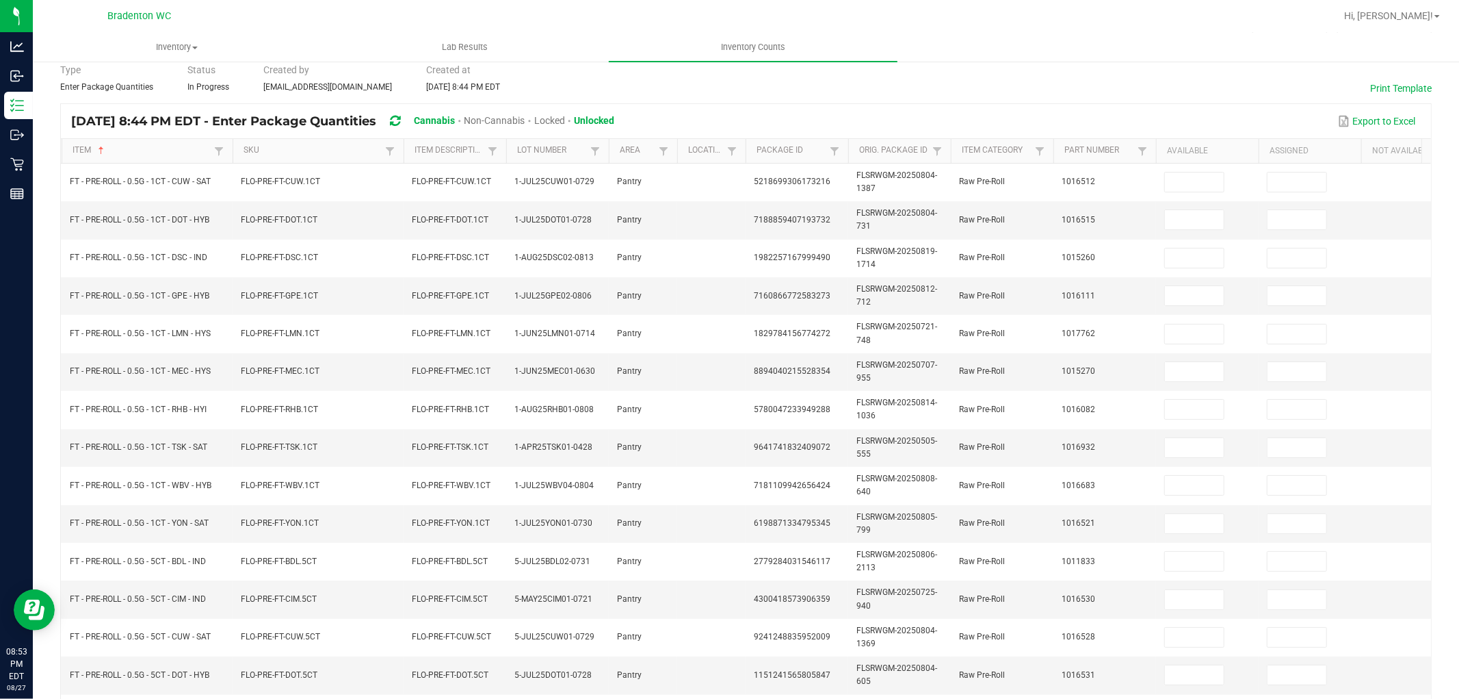
scroll to position [0, 0]
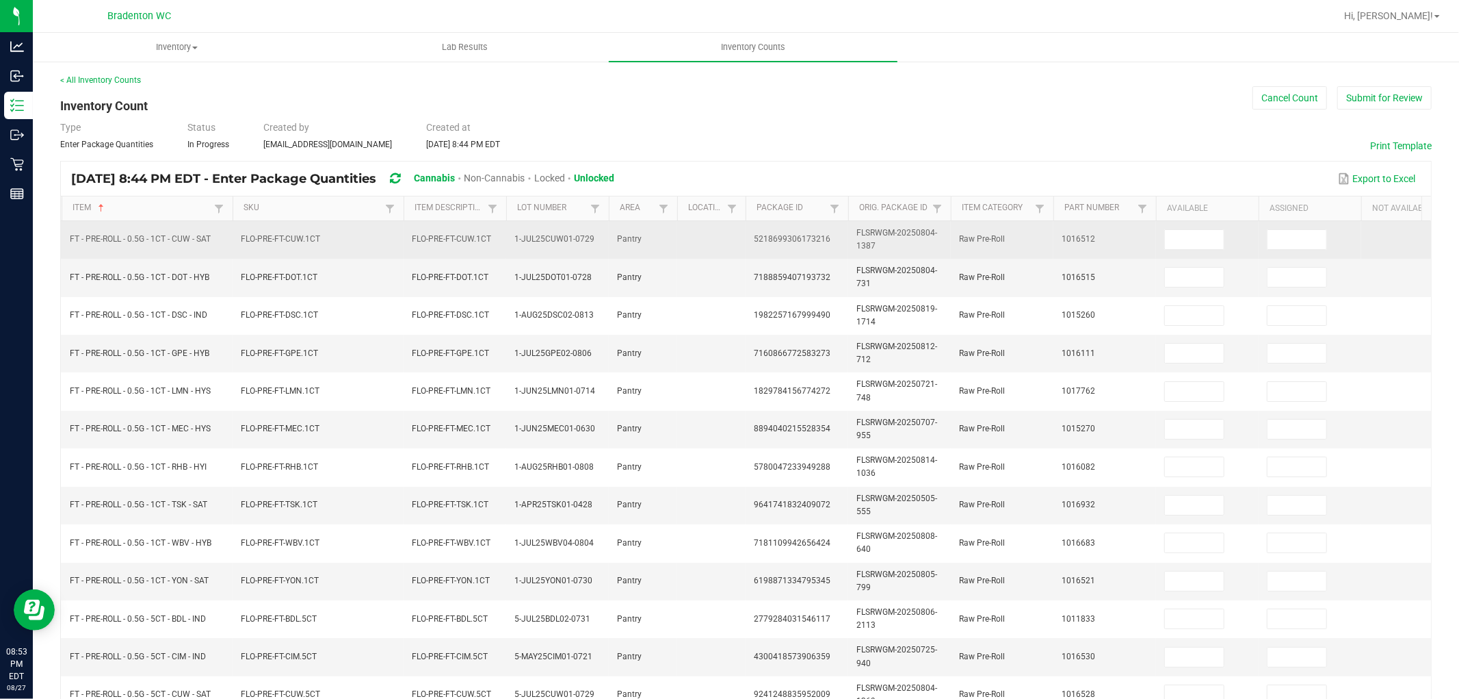
click at [1195, 228] on td at bounding box center [1207, 240] width 103 height 38
click at [1205, 237] on input at bounding box center [1194, 239] width 59 height 19
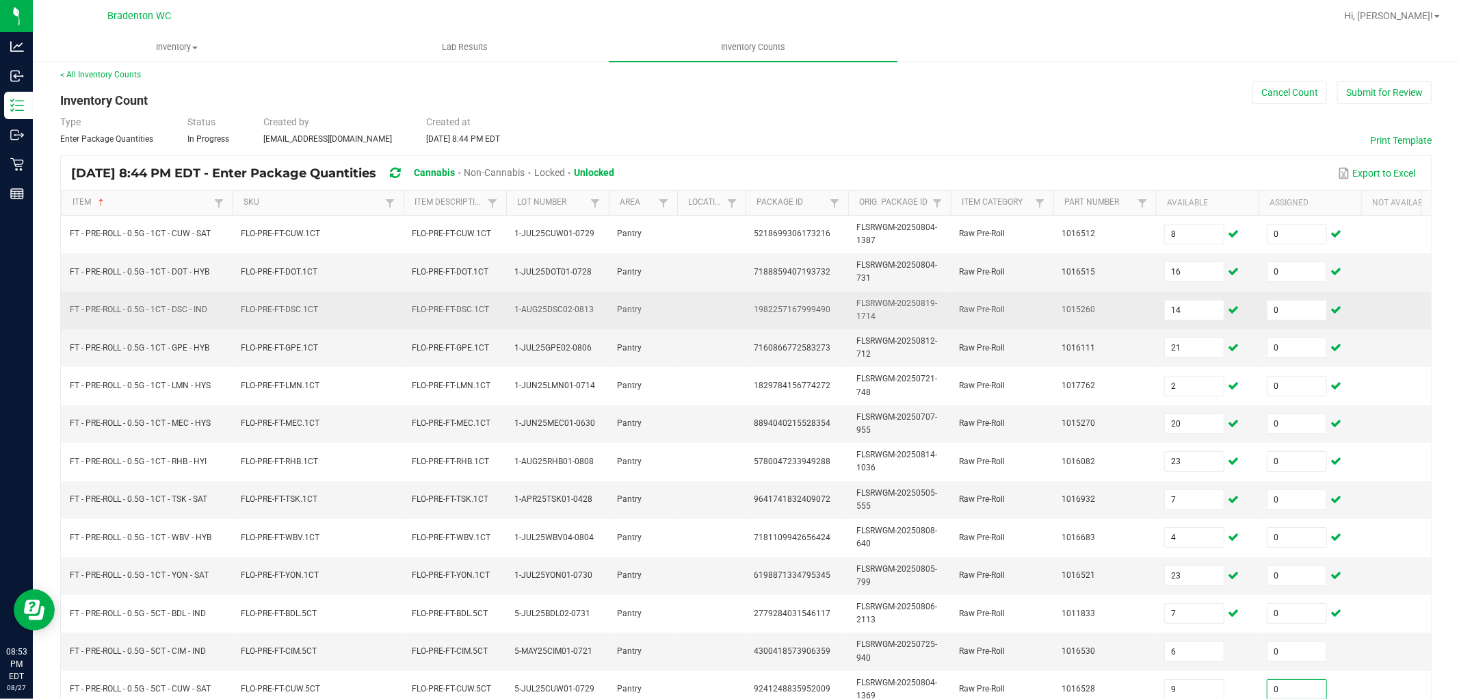
scroll to position [342, 0]
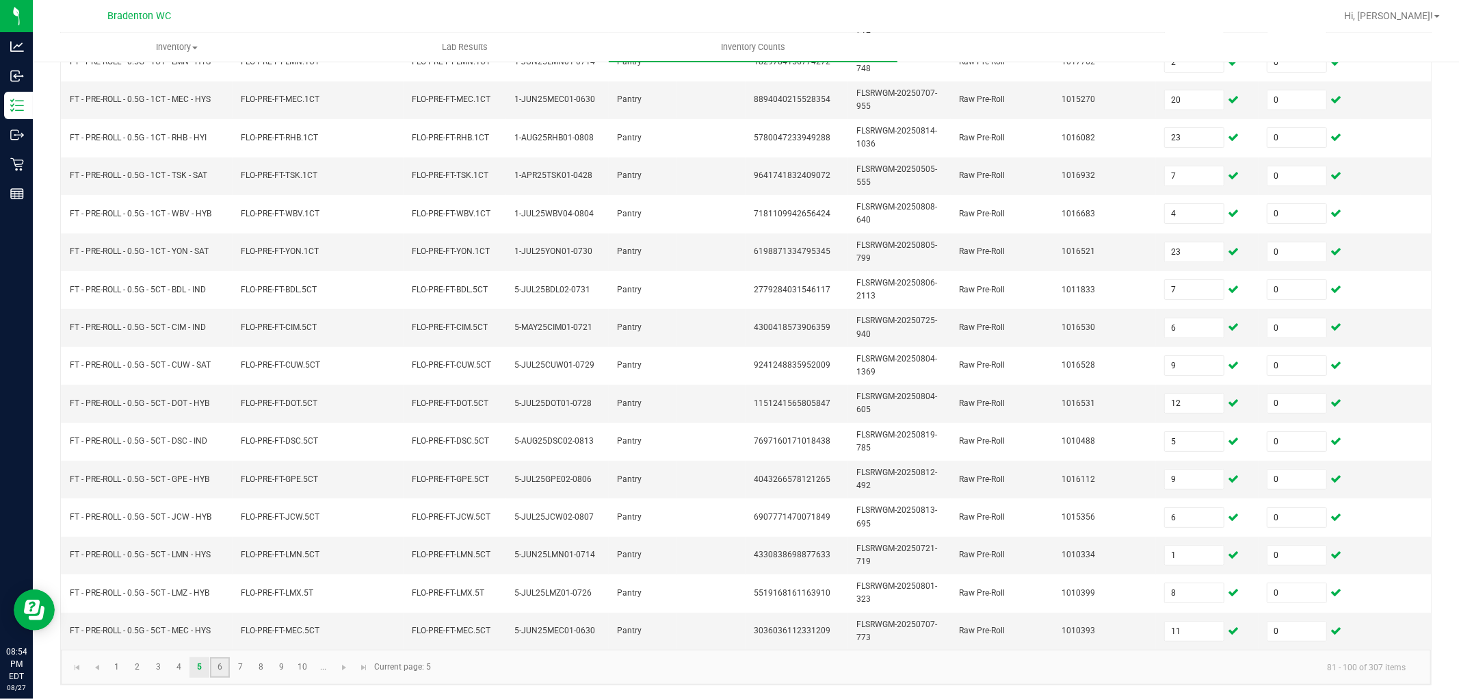
click at [221, 628] on link "6" at bounding box center [220, 667] width 20 height 21
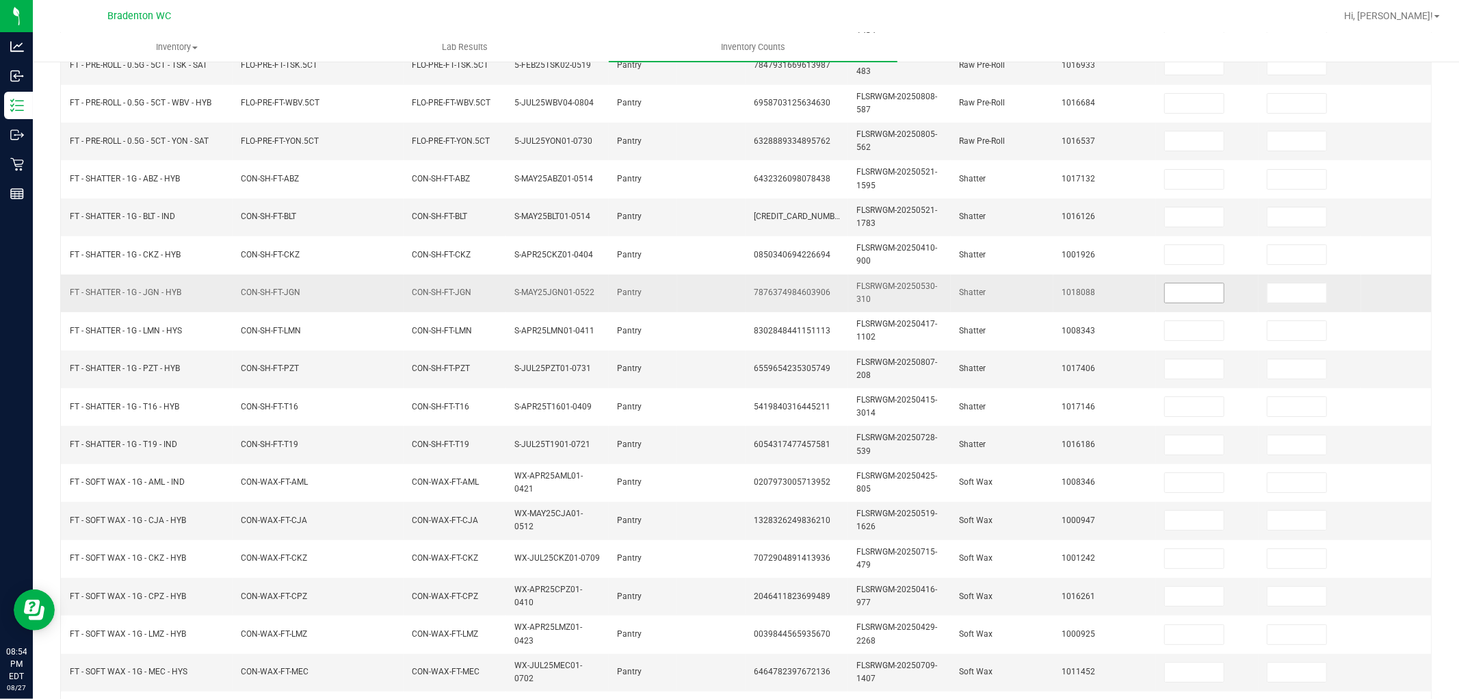
scroll to position [114, 0]
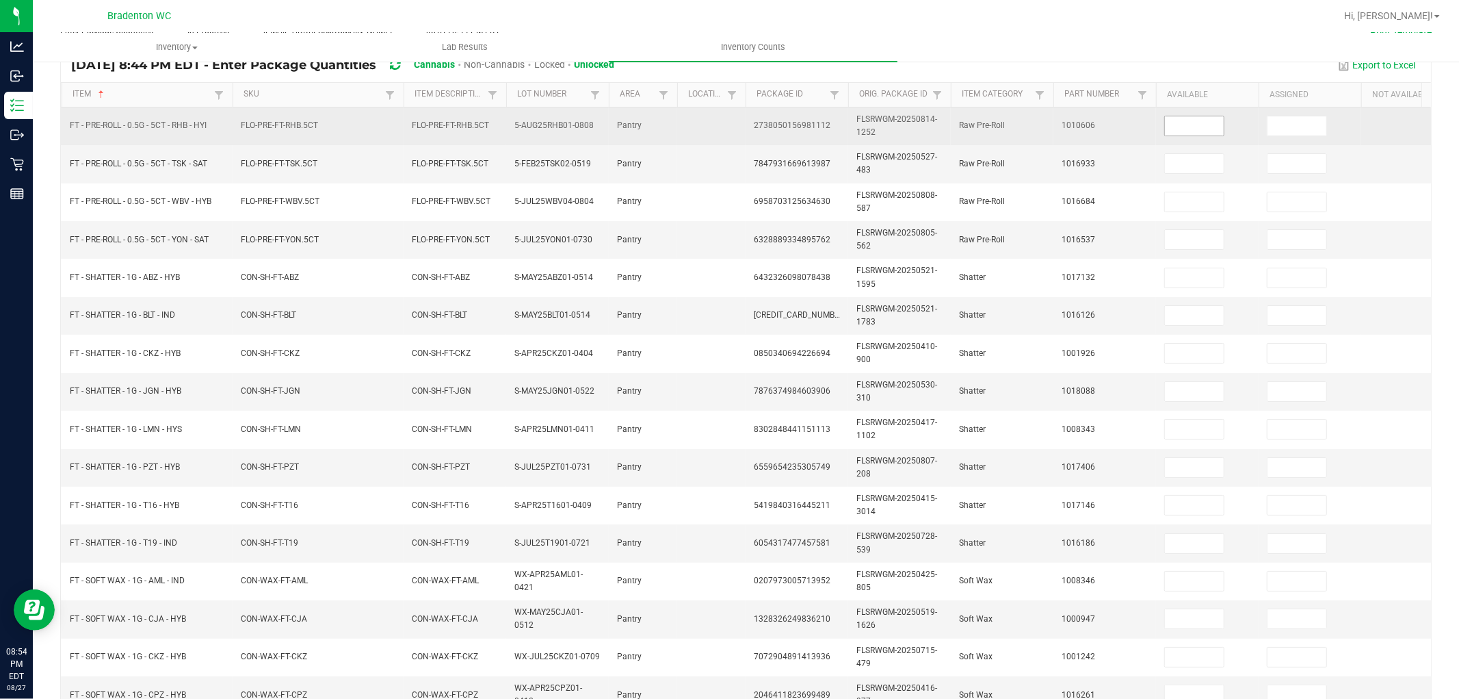
click at [1189, 132] on input at bounding box center [1194, 125] width 59 height 19
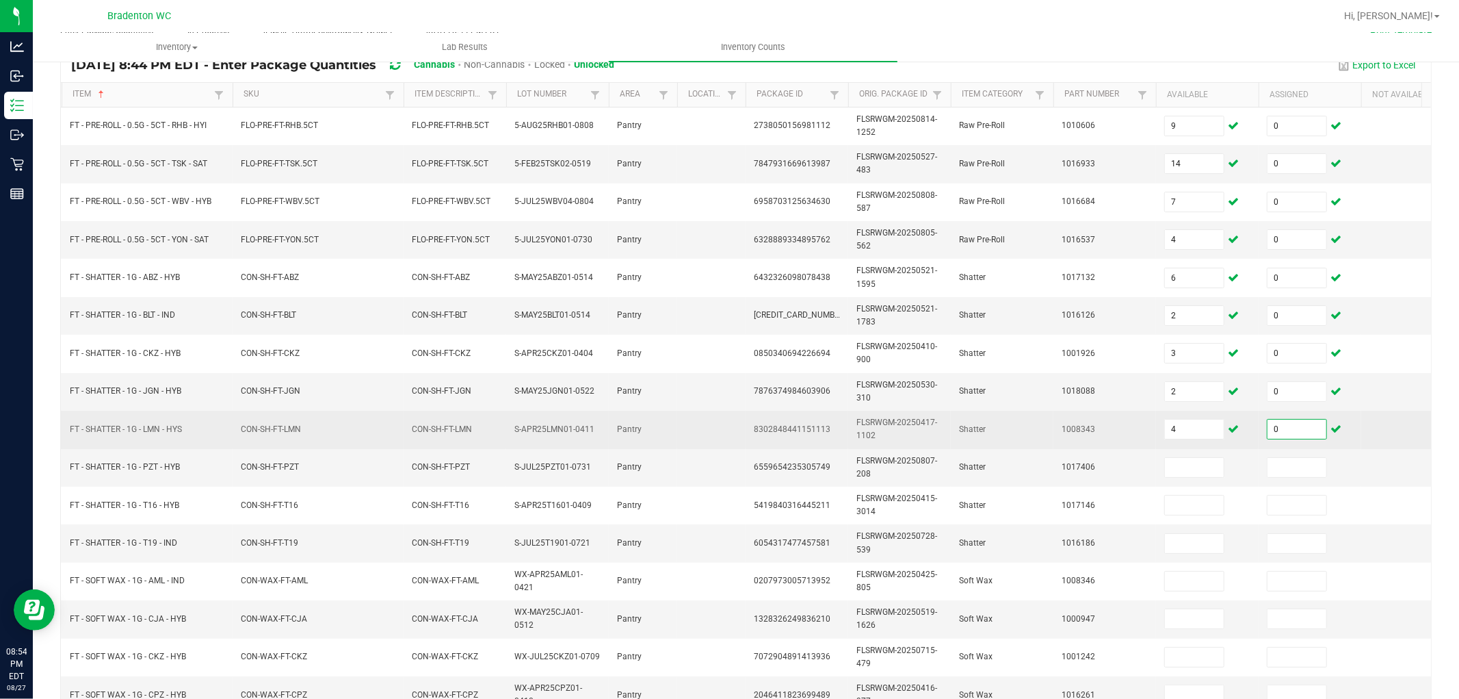
click at [1195, 413] on td "4" at bounding box center [1207, 430] width 103 height 38
click at [1194, 422] on input "4" at bounding box center [1194, 428] width 59 height 19
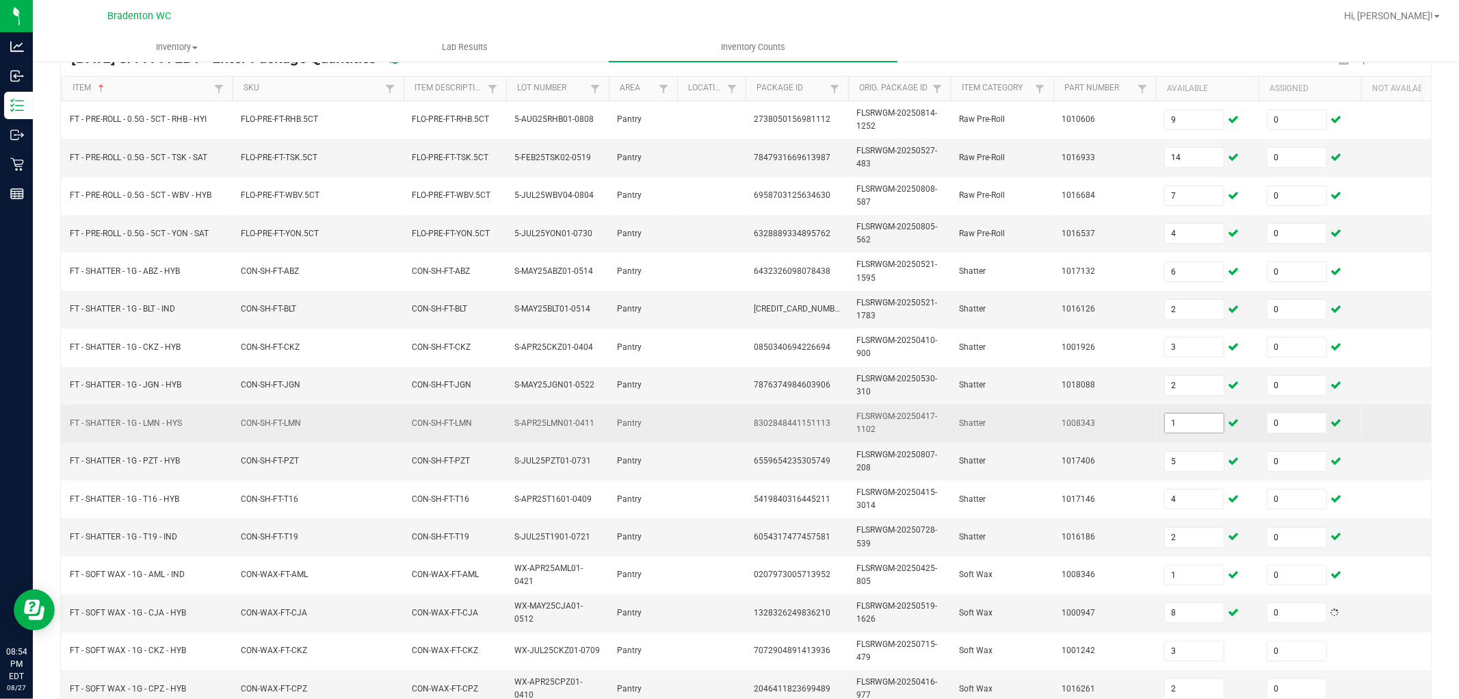
scroll to position [342, 0]
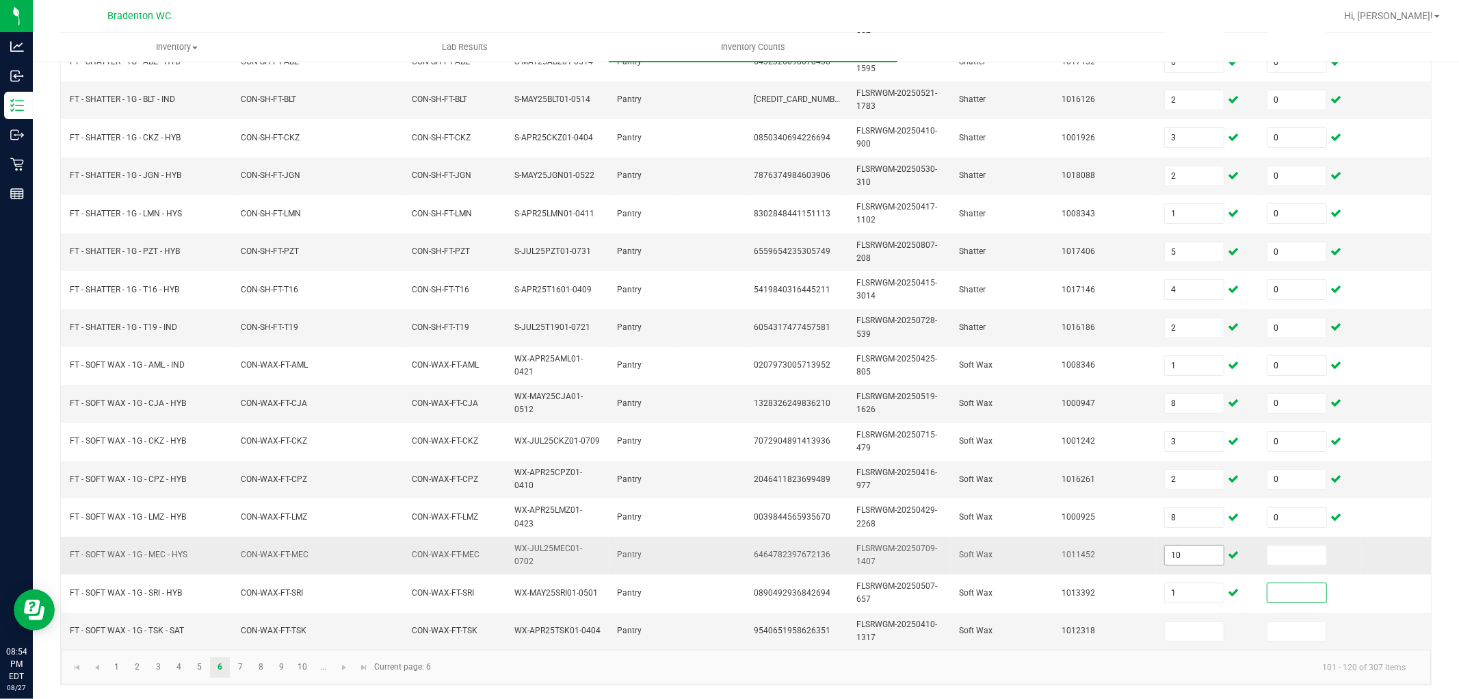
click at [1219, 545] on input "10" at bounding box center [1194, 554] width 59 height 19
click at [246, 628] on link "7" at bounding box center [241, 667] width 20 height 21
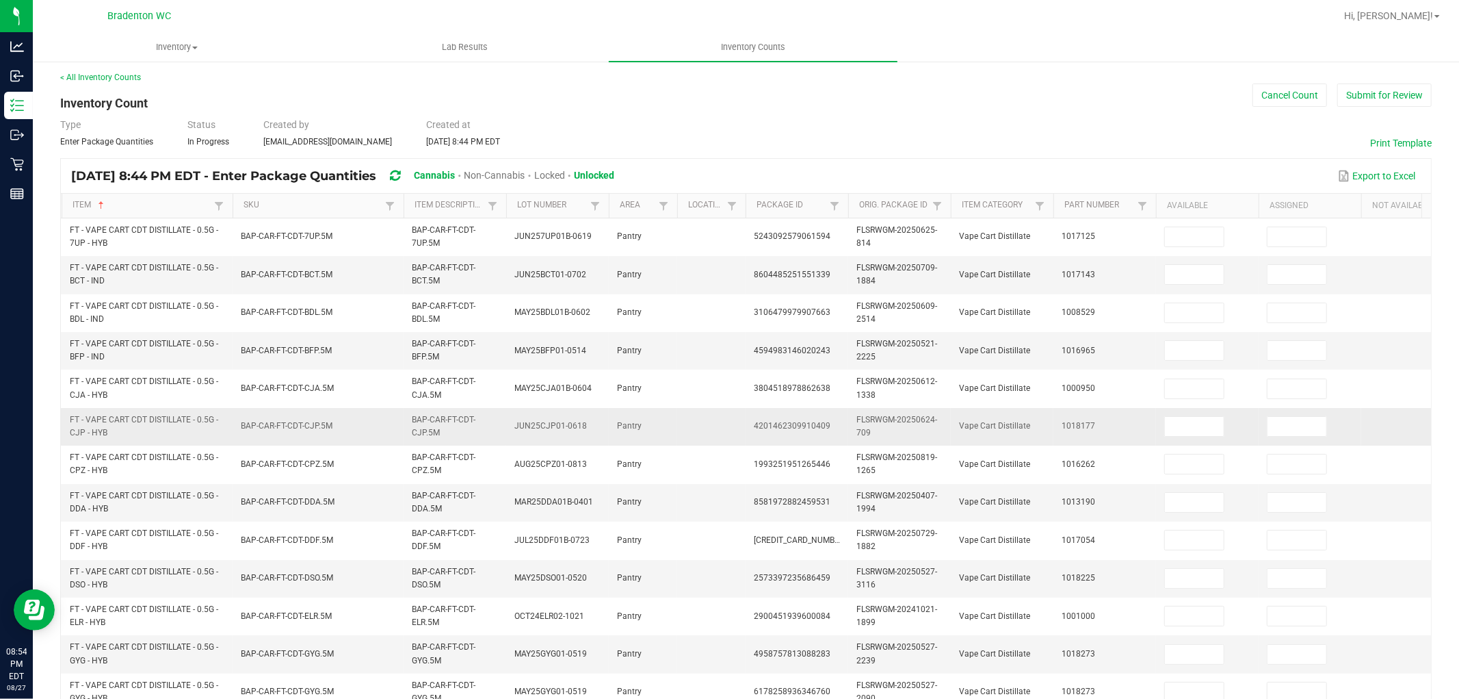
scroll to position [0, 0]
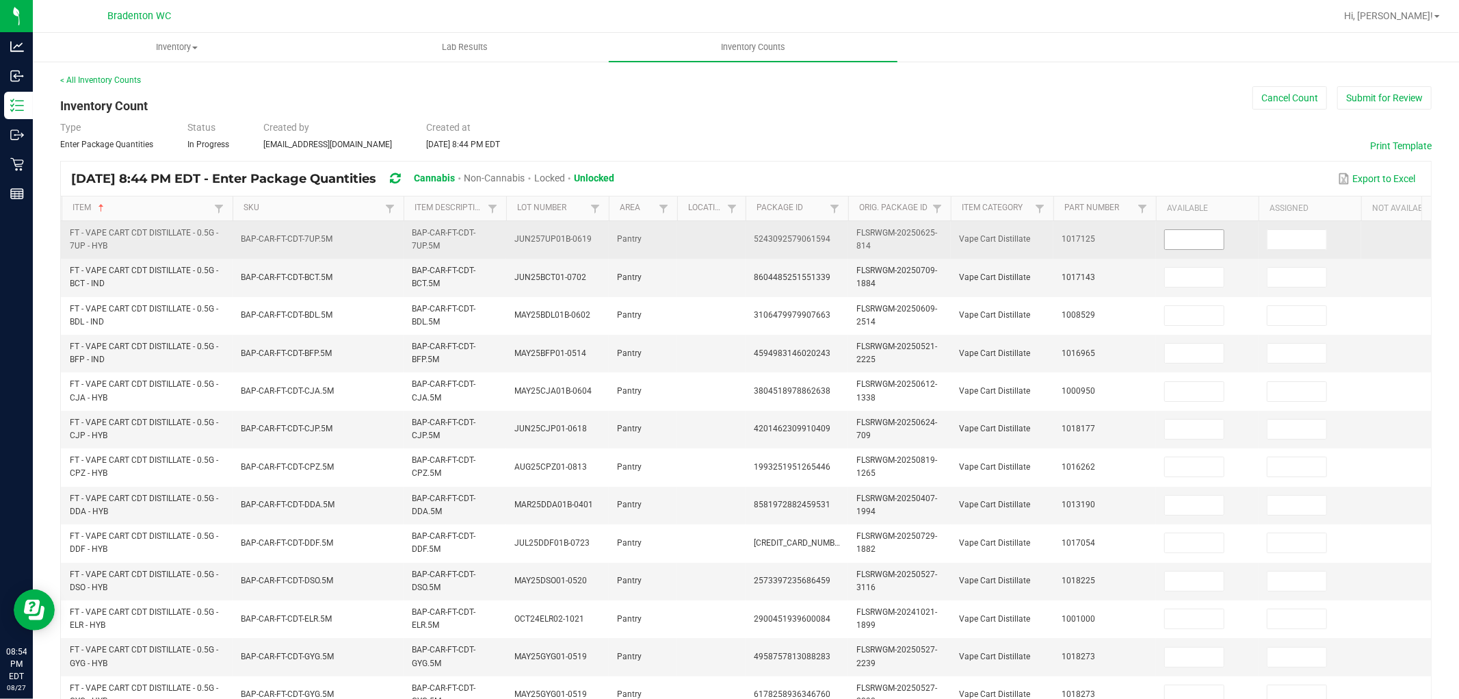
click at [1178, 243] on input at bounding box center [1194, 239] width 59 height 19
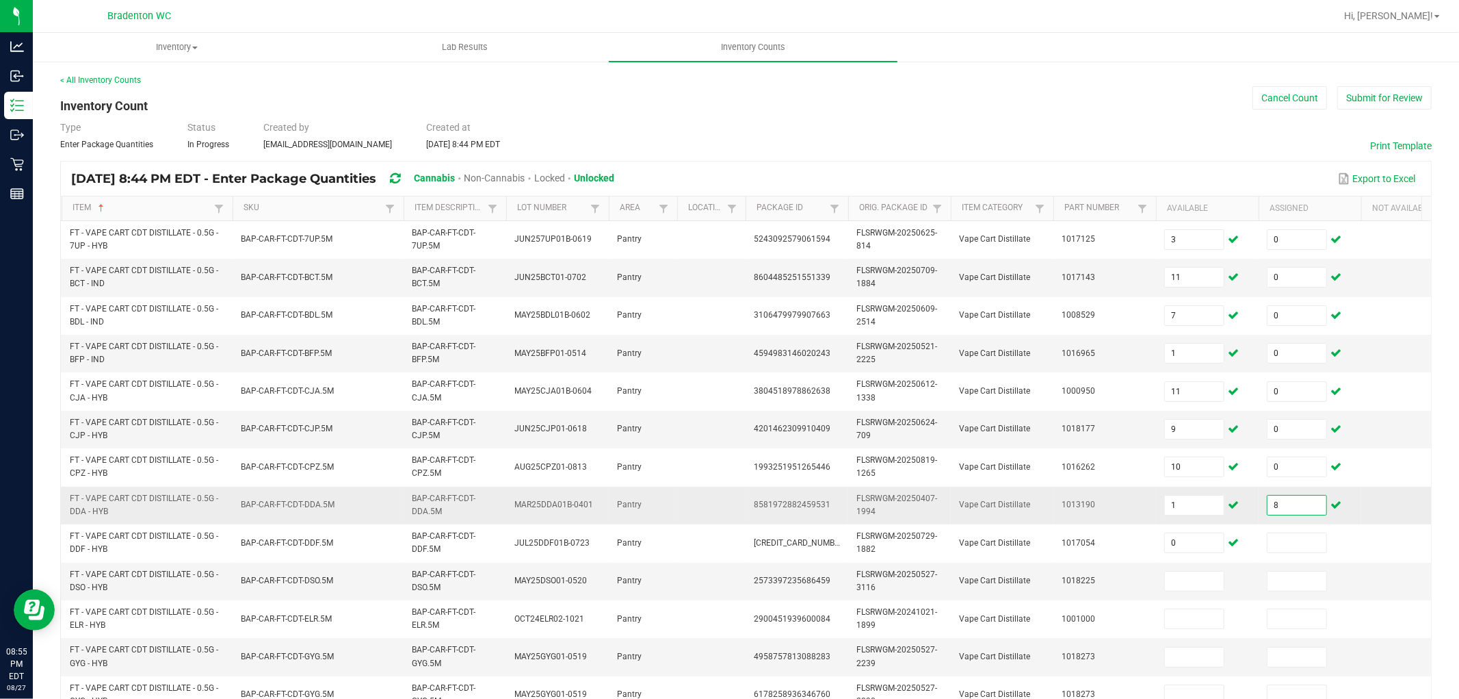
click at [1291, 508] on input "8" at bounding box center [1297, 504] width 59 height 19
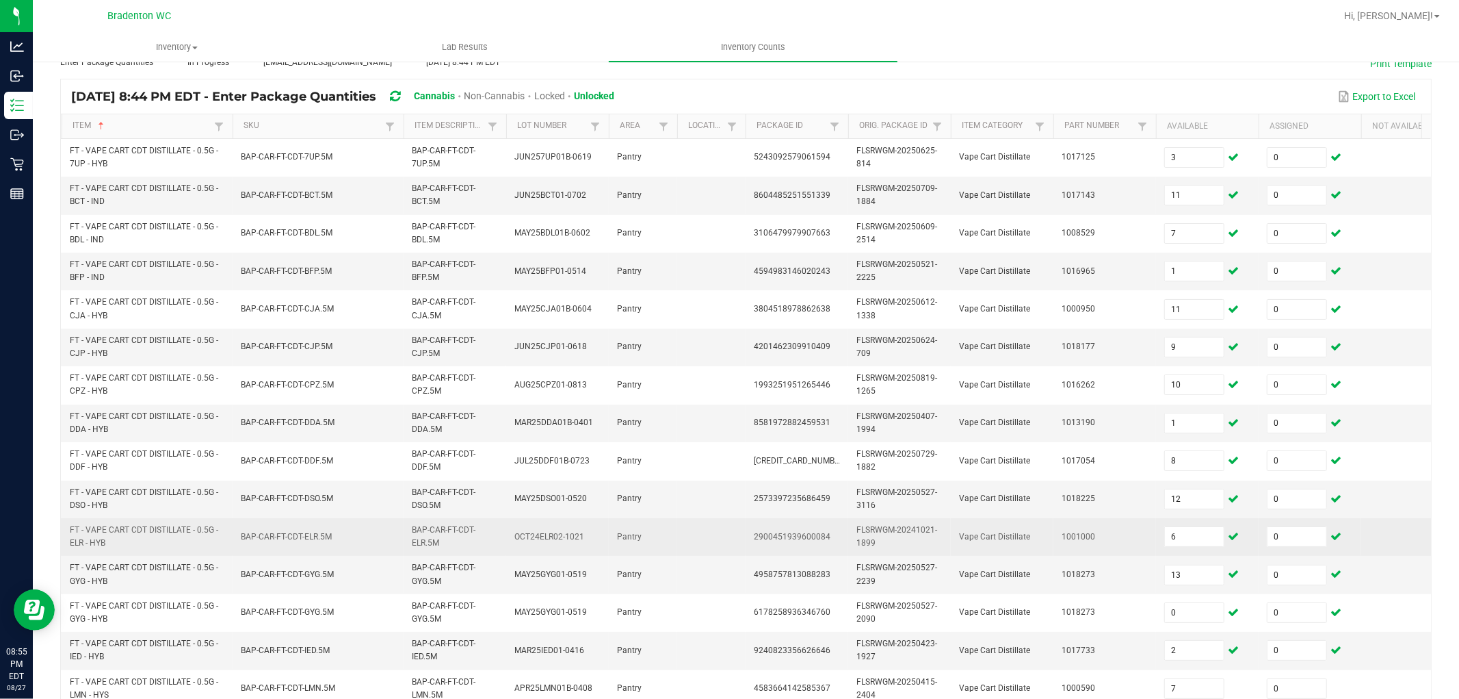
scroll to position [342, 0]
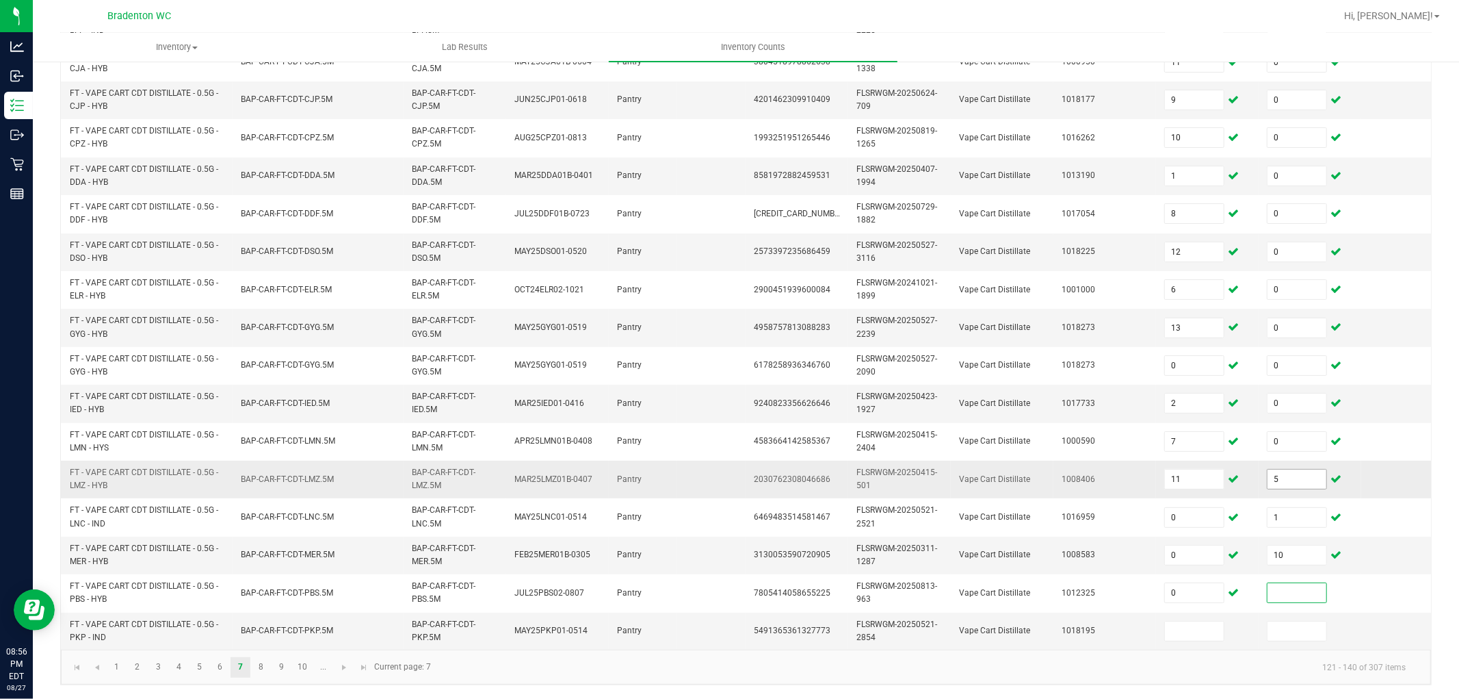
click at [1293, 469] on input "5" at bounding box center [1297, 478] width 59 height 19
click at [258, 628] on link "8" at bounding box center [261, 667] width 20 height 21
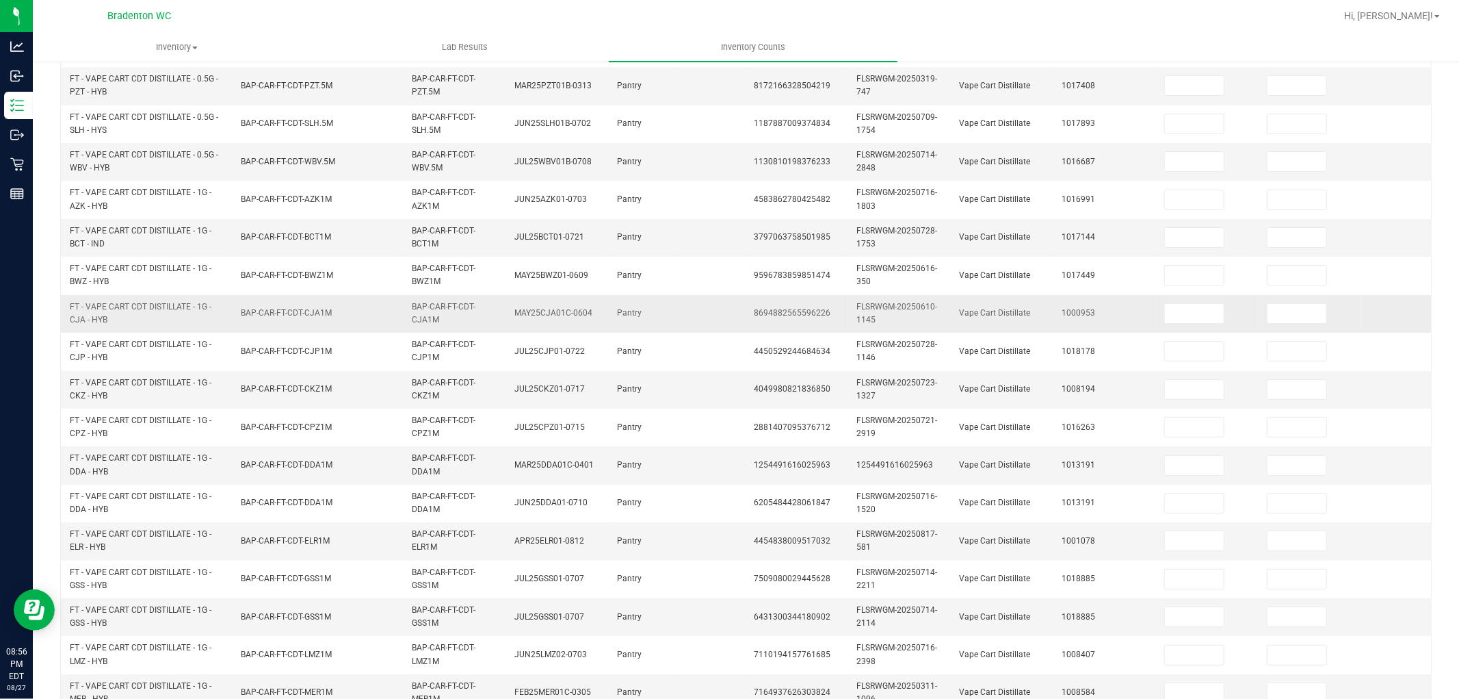
scroll to position [190, 0]
click at [1164, 85] on span at bounding box center [1194, 87] width 60 height 21
click at [1168, 86] on input at bounding box center [1194, 87] width 59 height 19
click at [1295, 246] on input at bounding box center [1297, 239] width 59 height 19
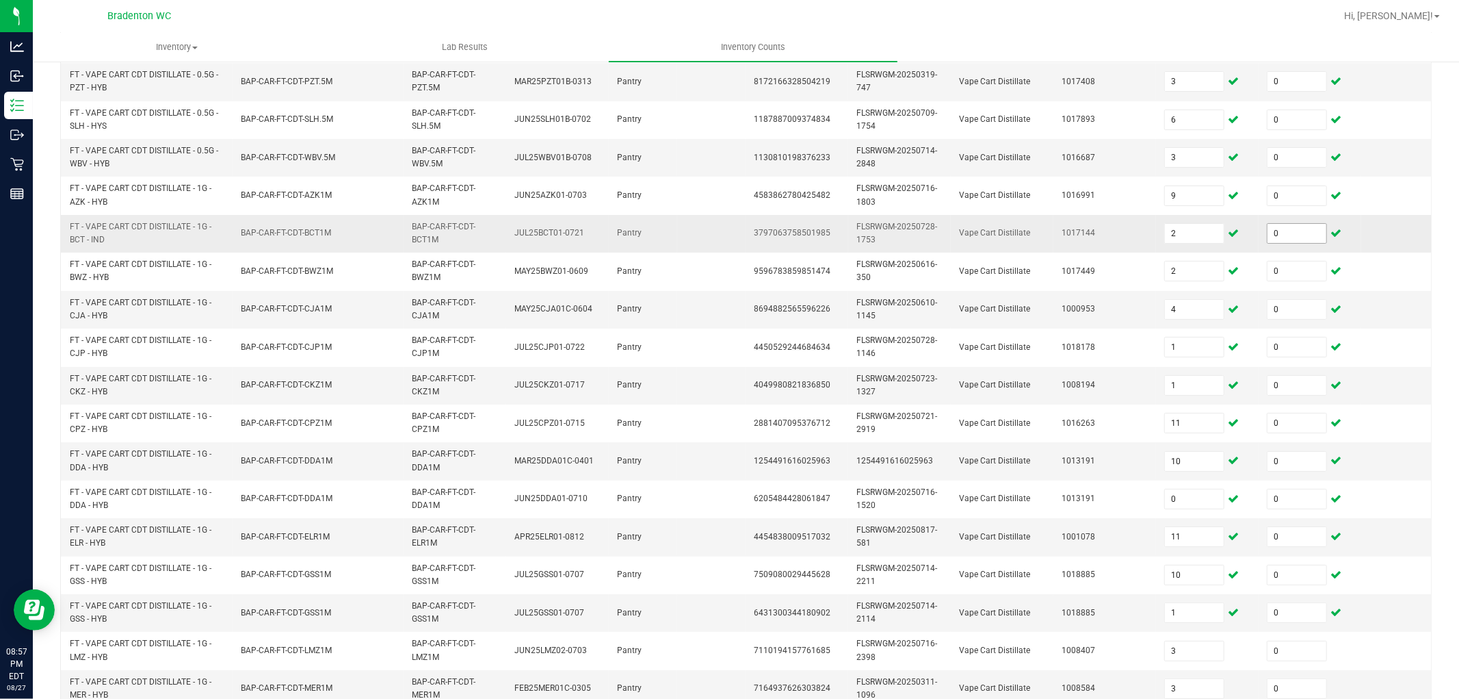
scroll to position [342, 0]
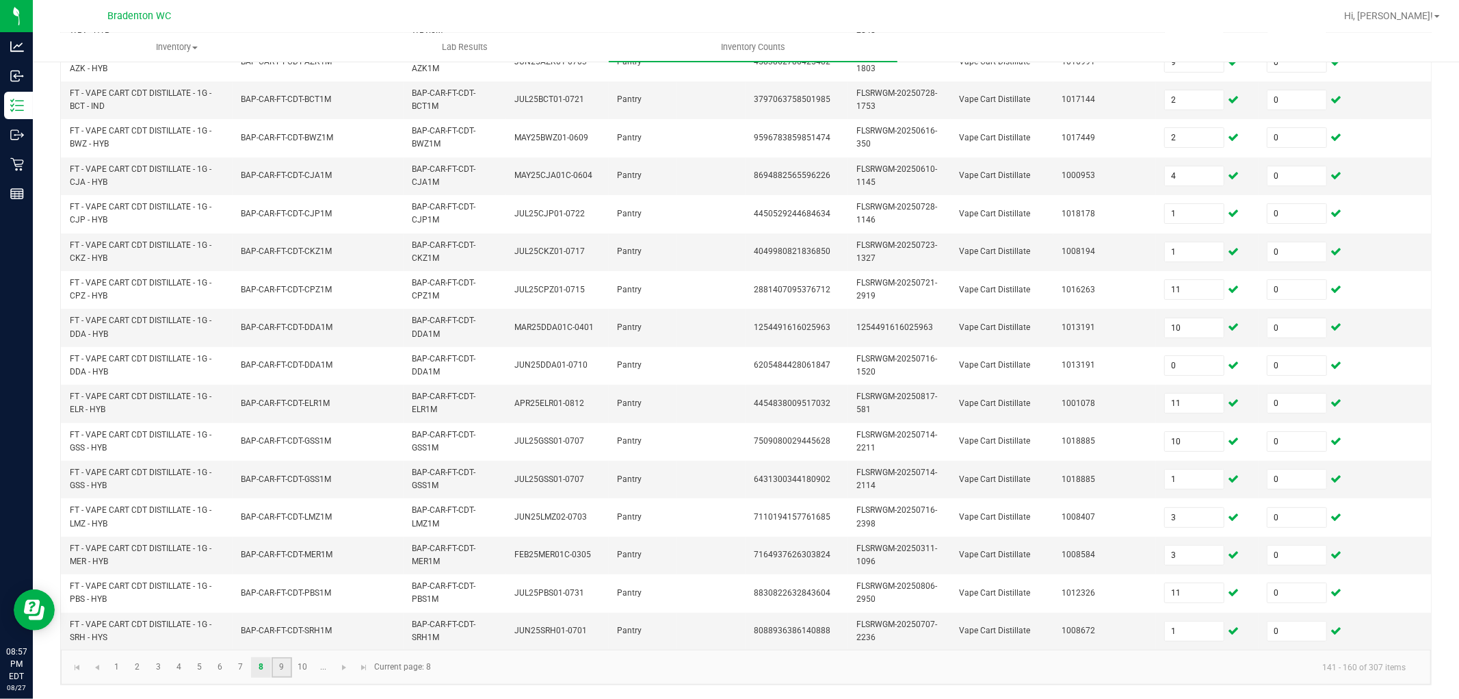
click at [277, 628] on link "9" at bounding box center [282, 667] width 20 height 21
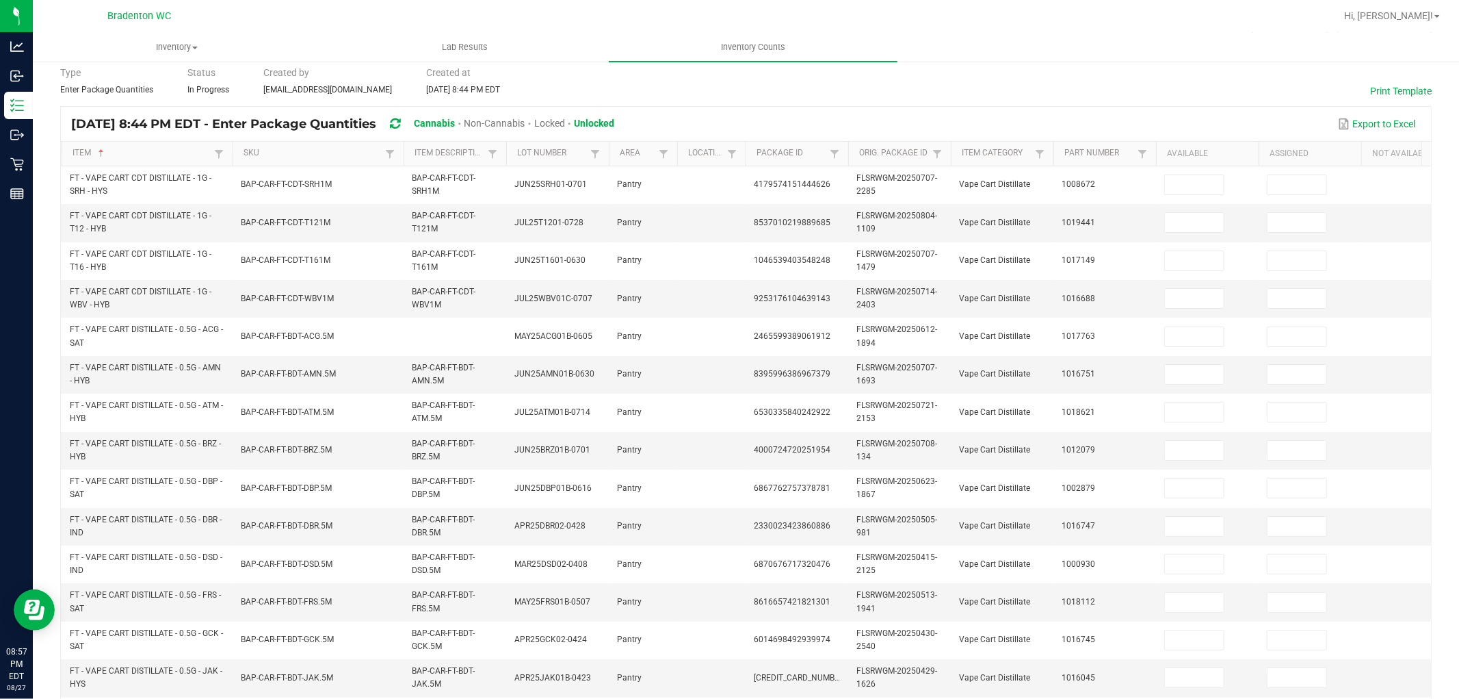
scroll to position [0, 0]
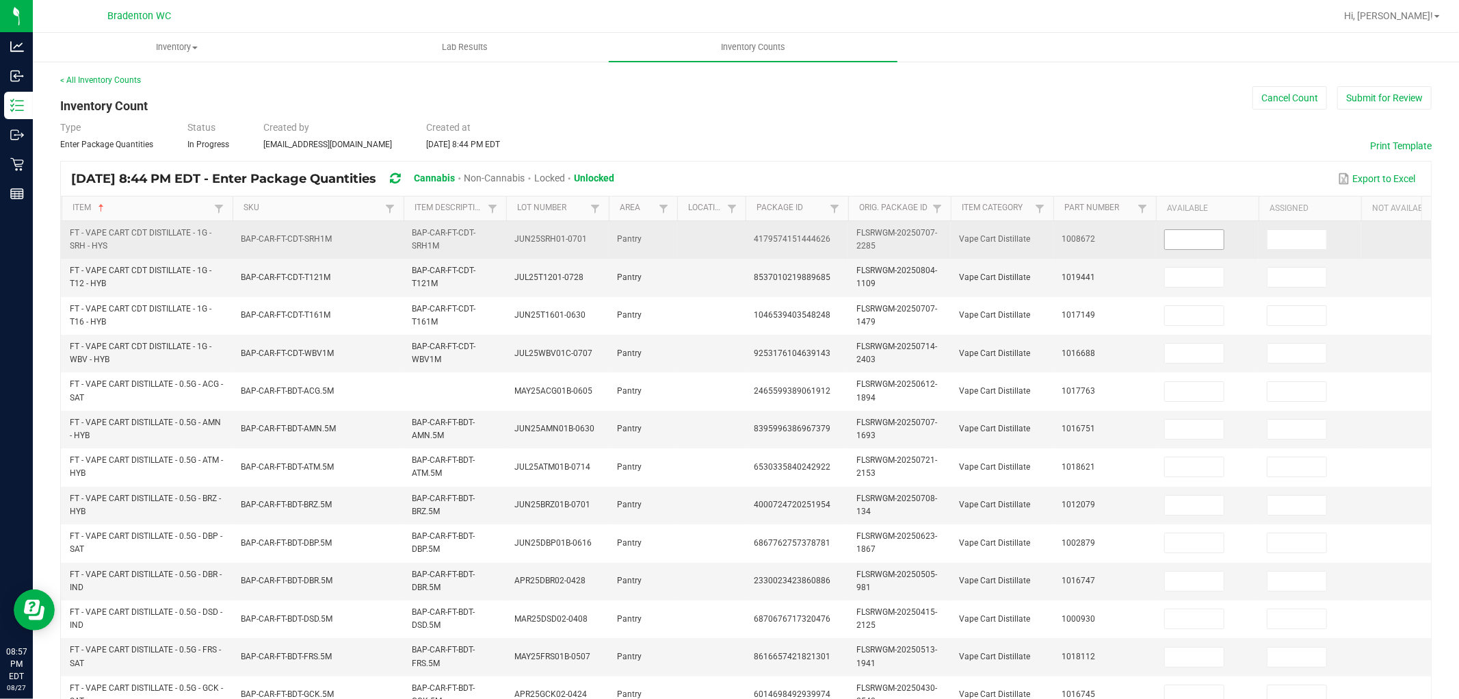
click at [1208, 239] on input at bounding box center [1194, 239] width 59 height 19
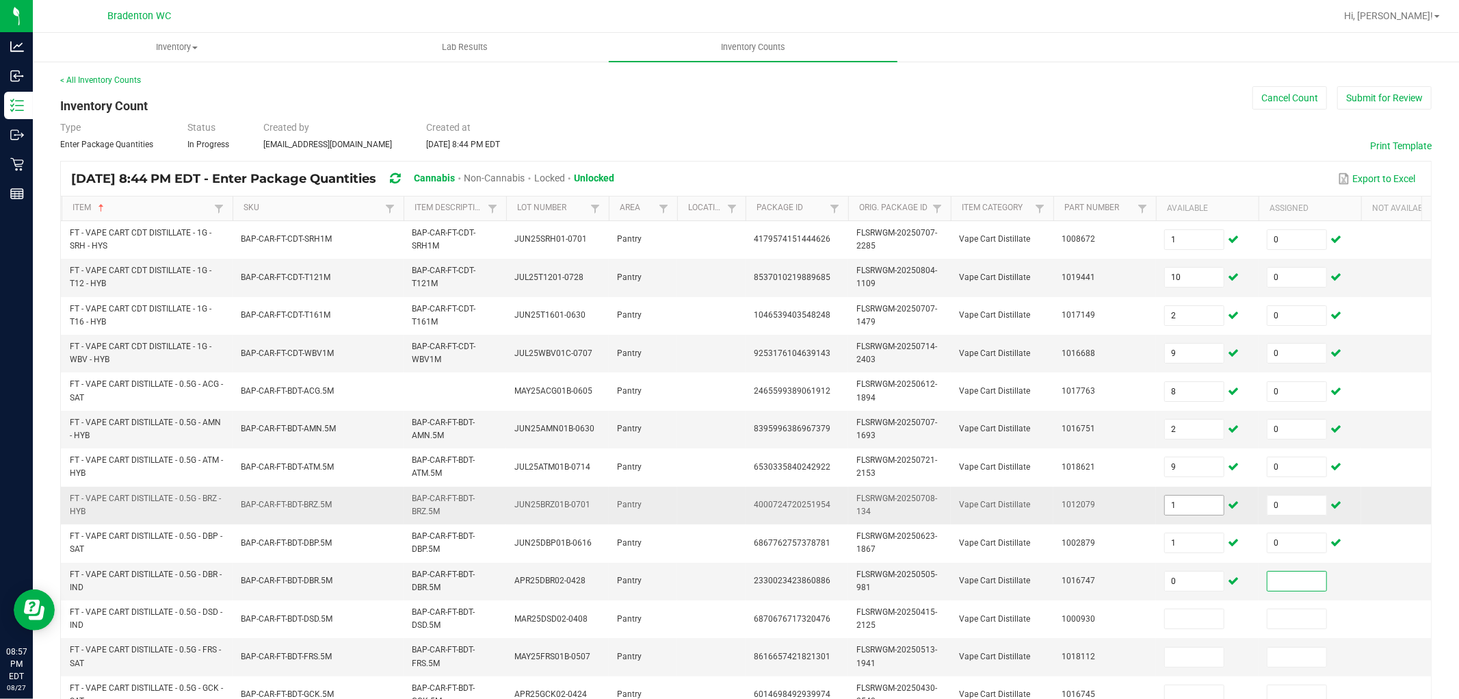
click at [1202, 510] on input "1" at bounding box center [1194, 504] width 59 height 19
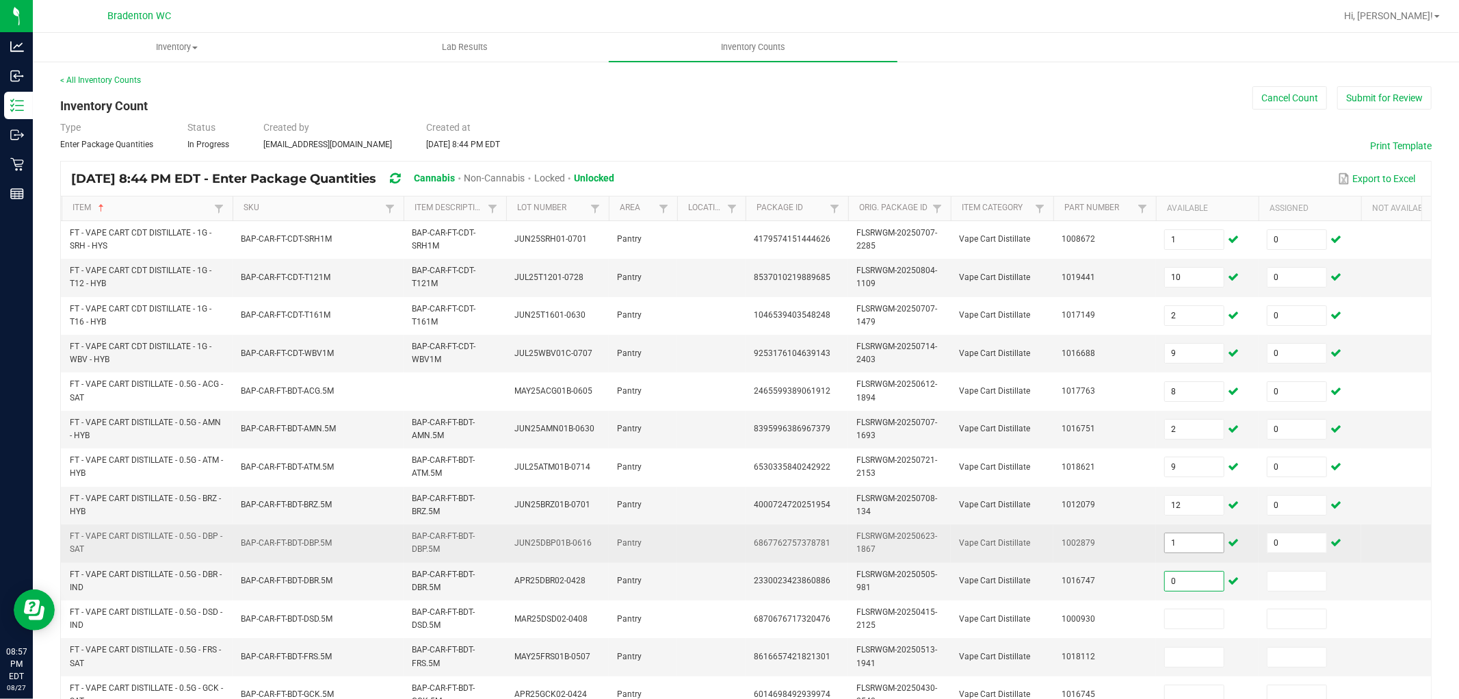
click at [1199, 548] on input "1" at bounding box center [1194, 542] width 59 height 19
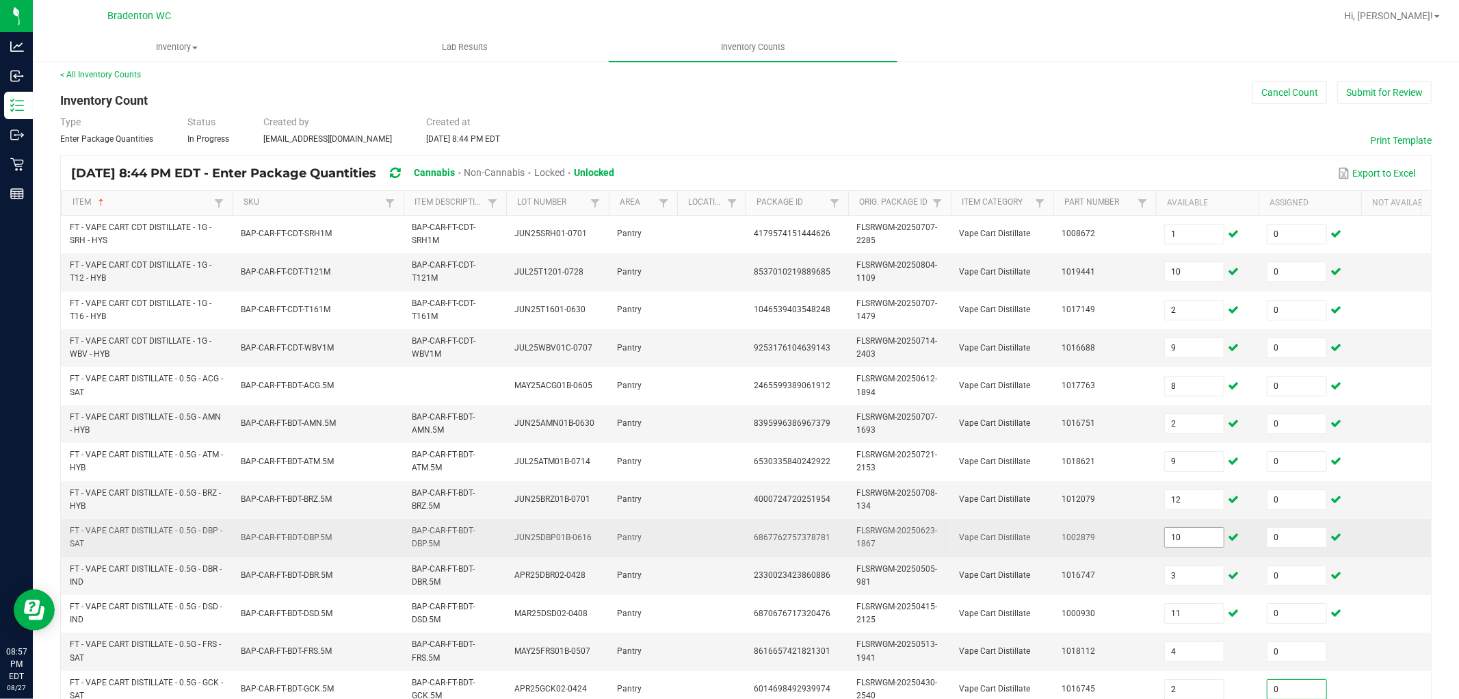
scroll to position [342, 0]
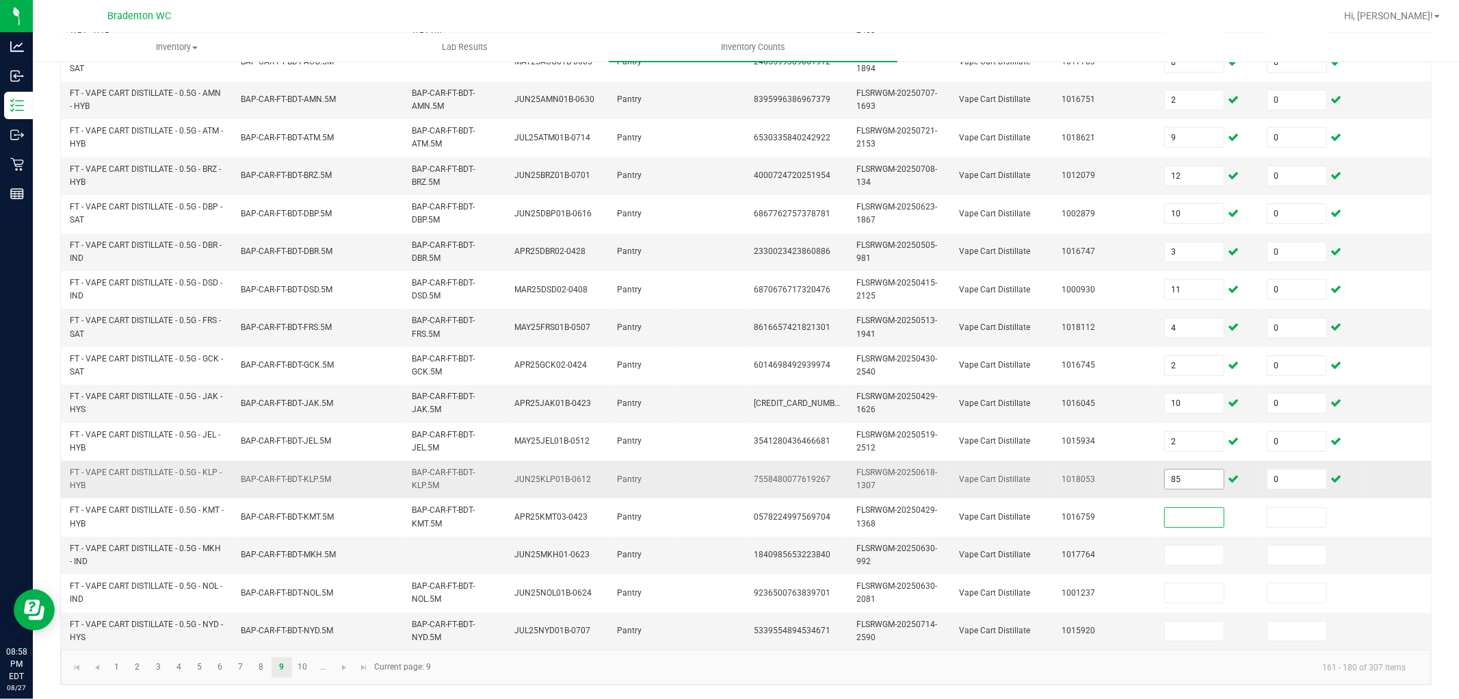
click at [1193, 469] on input "85" at bounding box center [1194, 478] width 59 height 19
click at [308, 628] on link "10" at bounding box center [303, 667] width 20 height 21
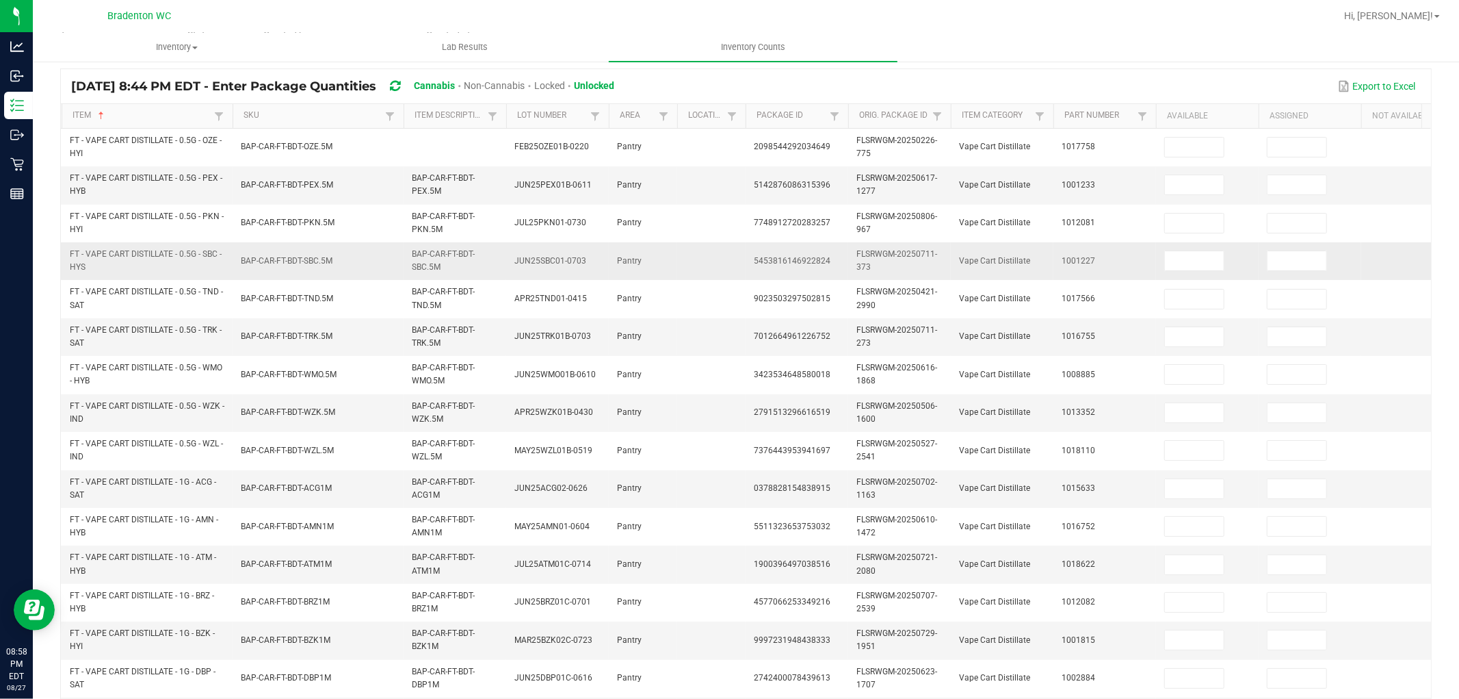
scroll to position [0, 0]
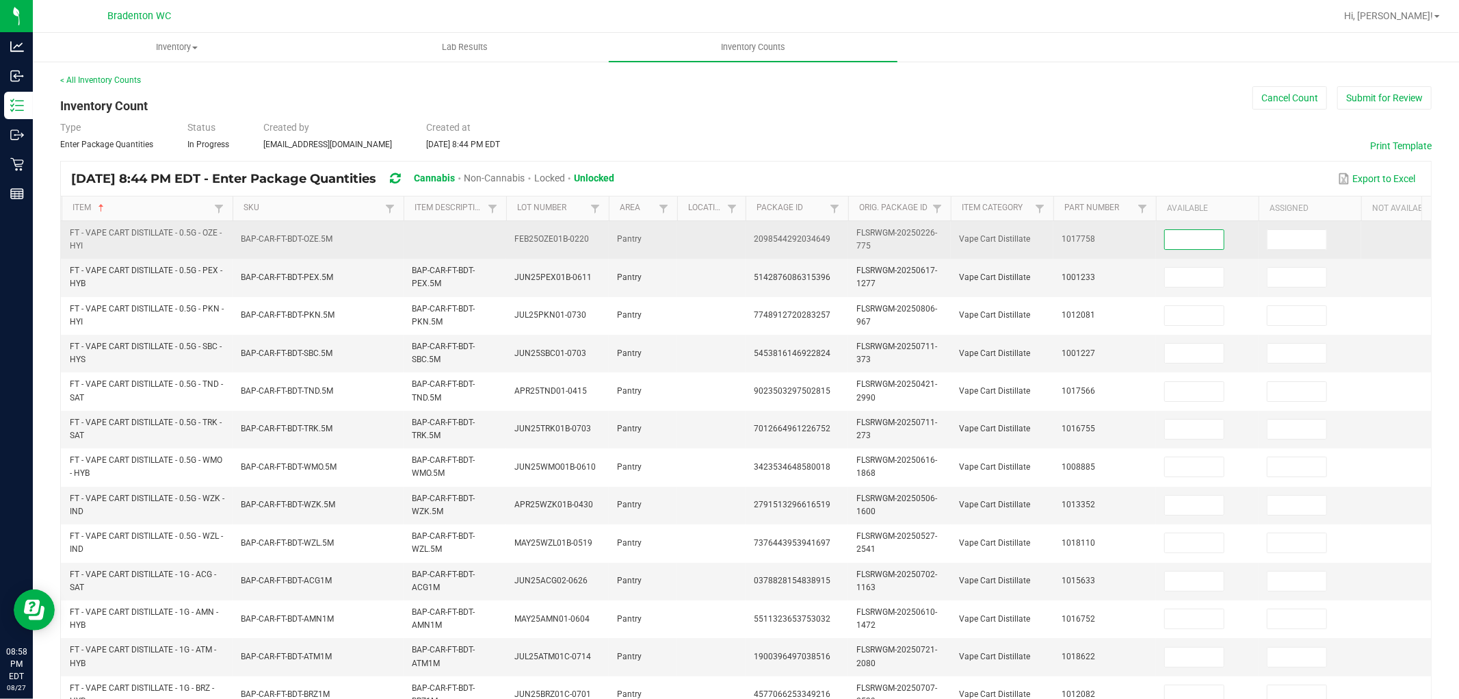
click at [1174, 242] on input at bounding box center [1194, 239] width 59 height 19
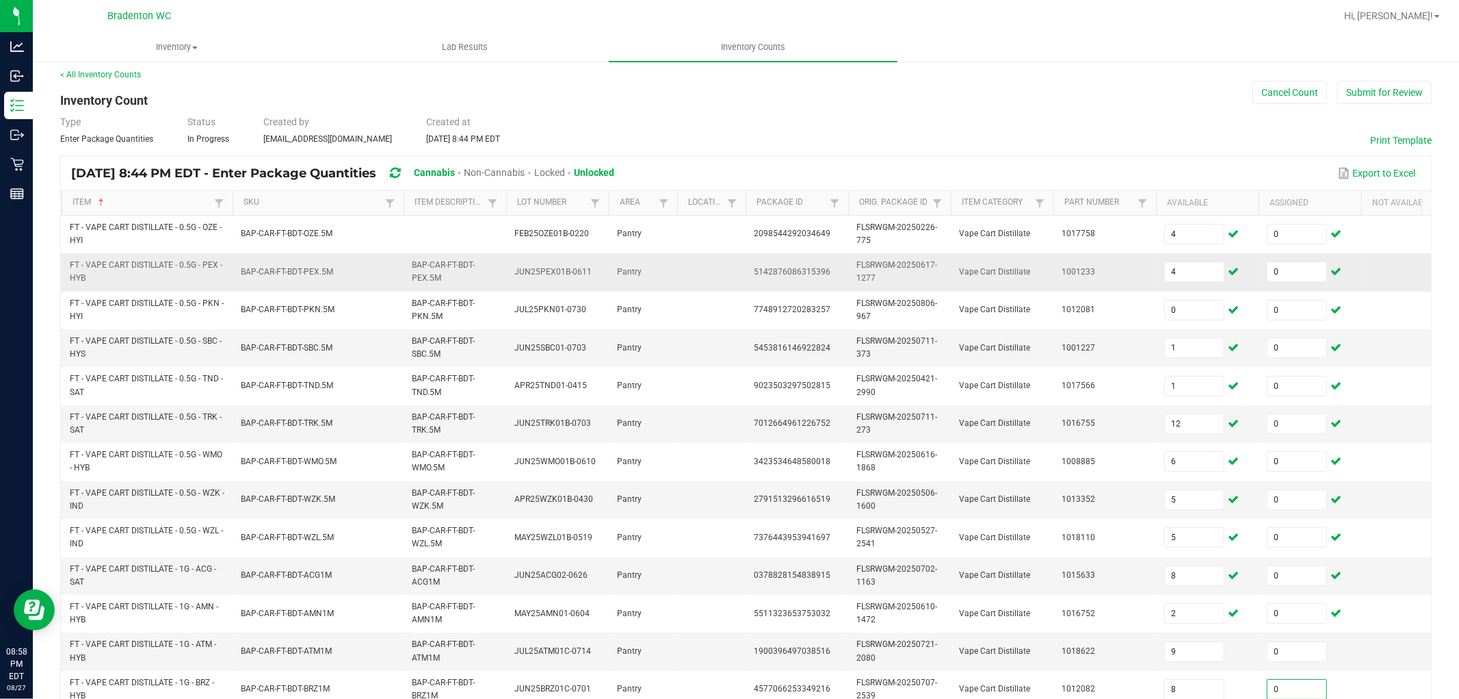
scroll to position [342, 0]
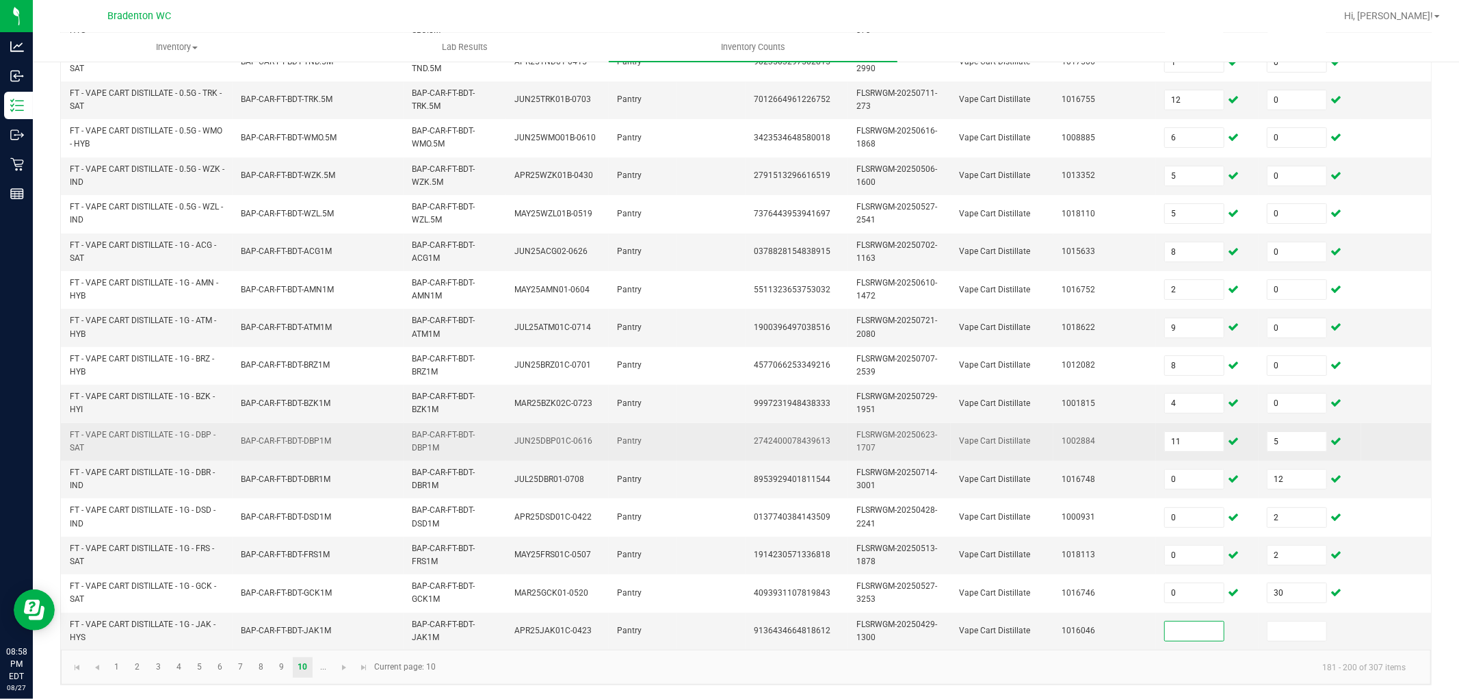
click at [1294, 439] on td "5" at bounding box center [1310, 442] width 103 height 38
click at [1292, 433] on input "5" at bounding box center [1297, 441] width 59 height 19
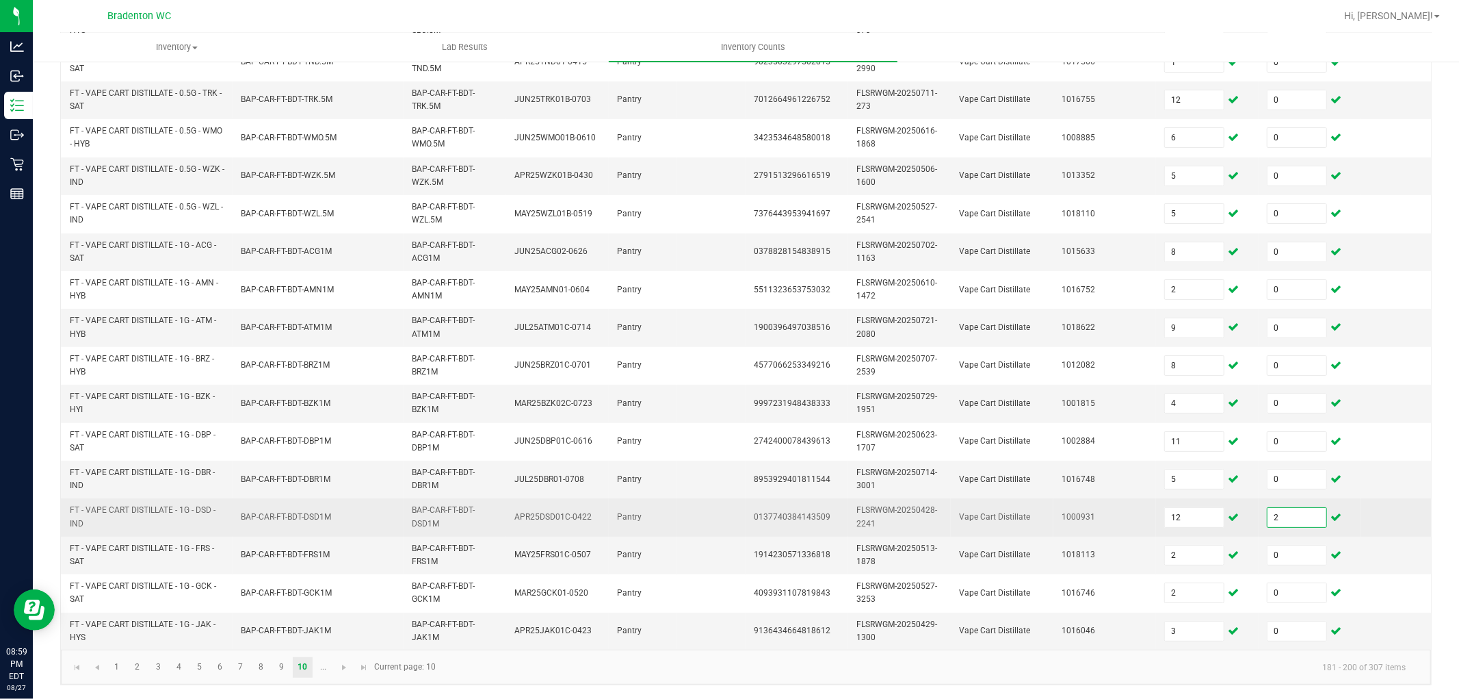
click at [1288, 510] on input "2" at bounding box center [1297, 517] width 59 height 19
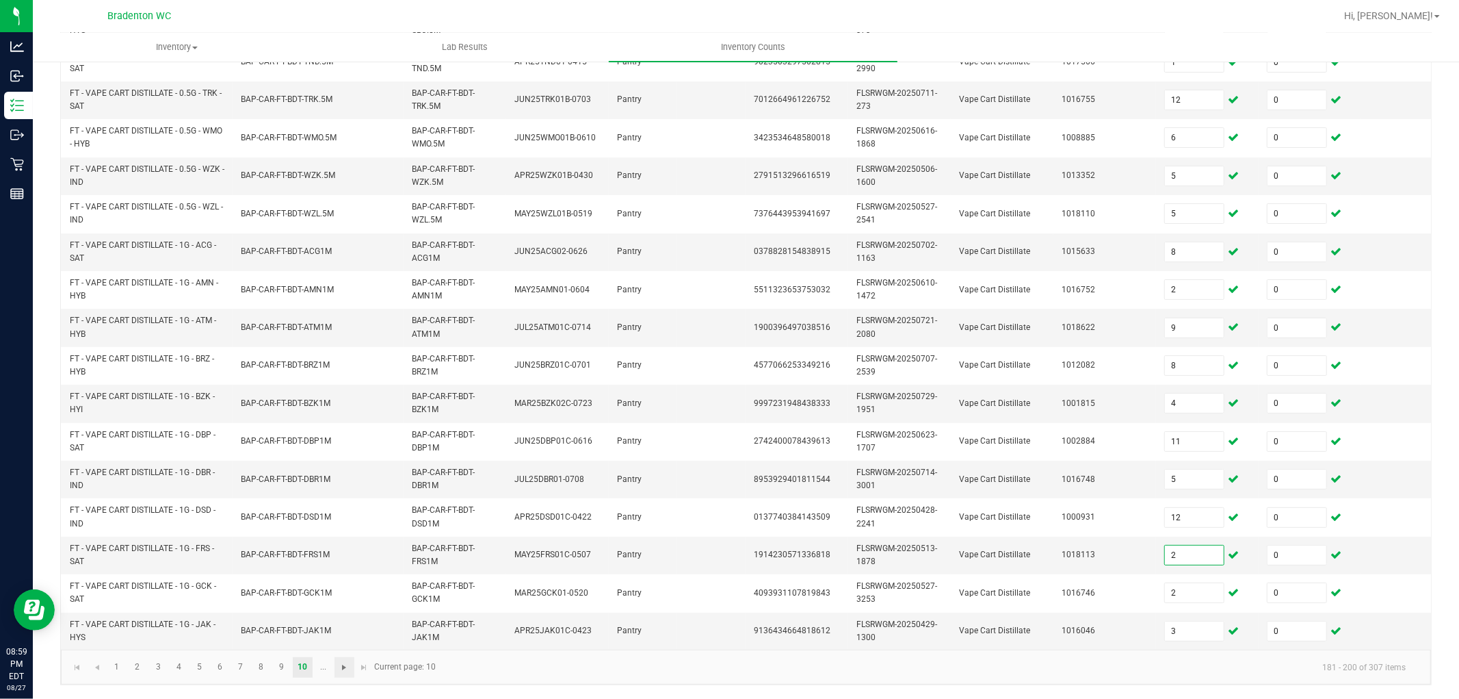
drag, startPoint x: 463, startPoint y: 667, endPoint x: 346, endPoint y: 667, distance: 117.0
click at [461, 628] on kendo-pager-info "181 - 200 of 307 items" at bounding box center [930, 666] width 973 height 23
click at [343, 628] on span "Go to the next page" at bounding box center [344, 667] width 11 height 11
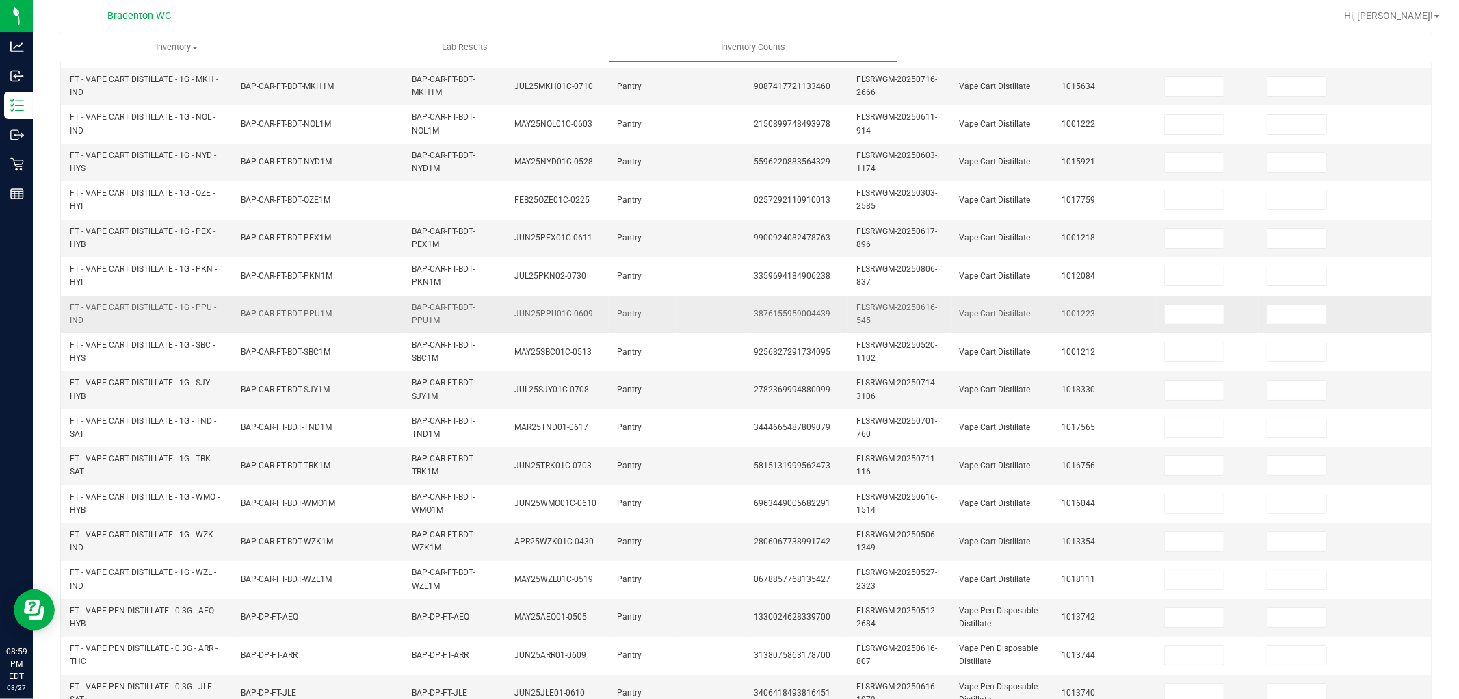
scroll to position [0, 0]
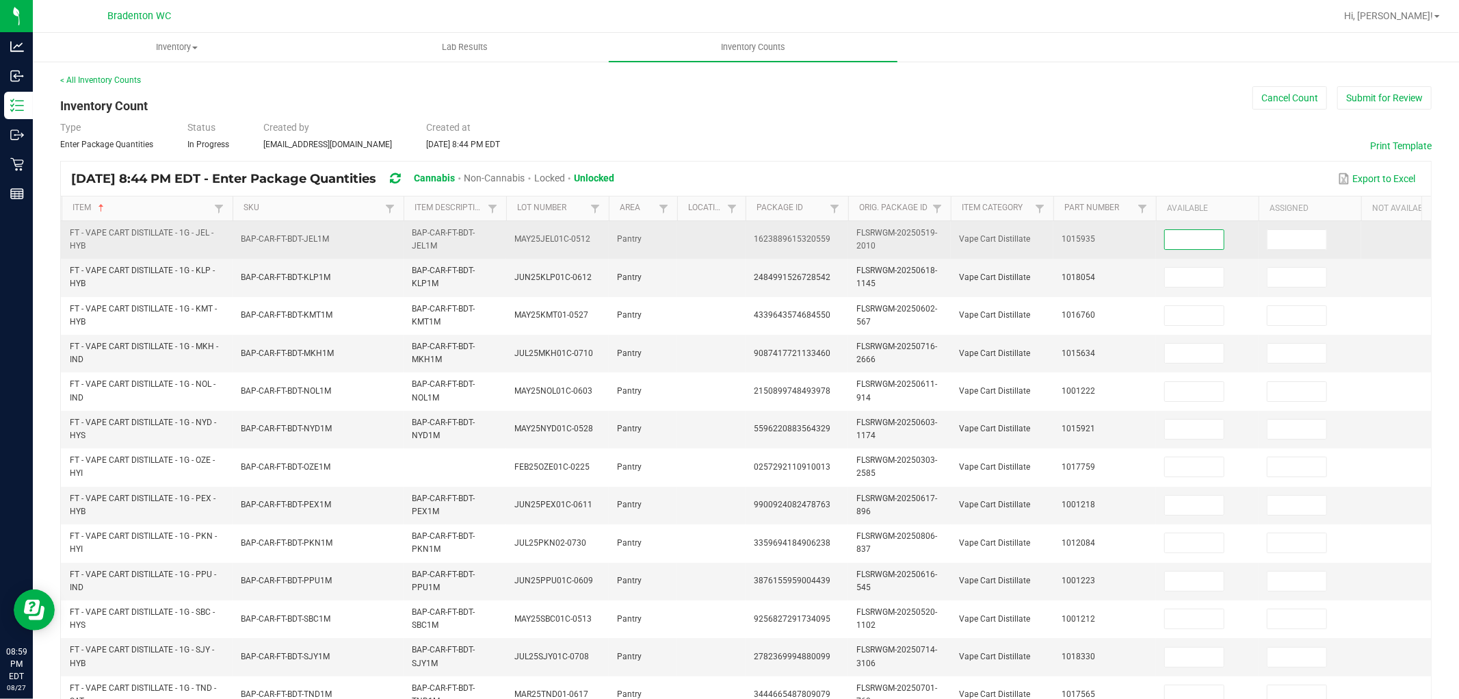
click at [1212, 235] on input at bounding box center [1194, 239] width 59 height 19
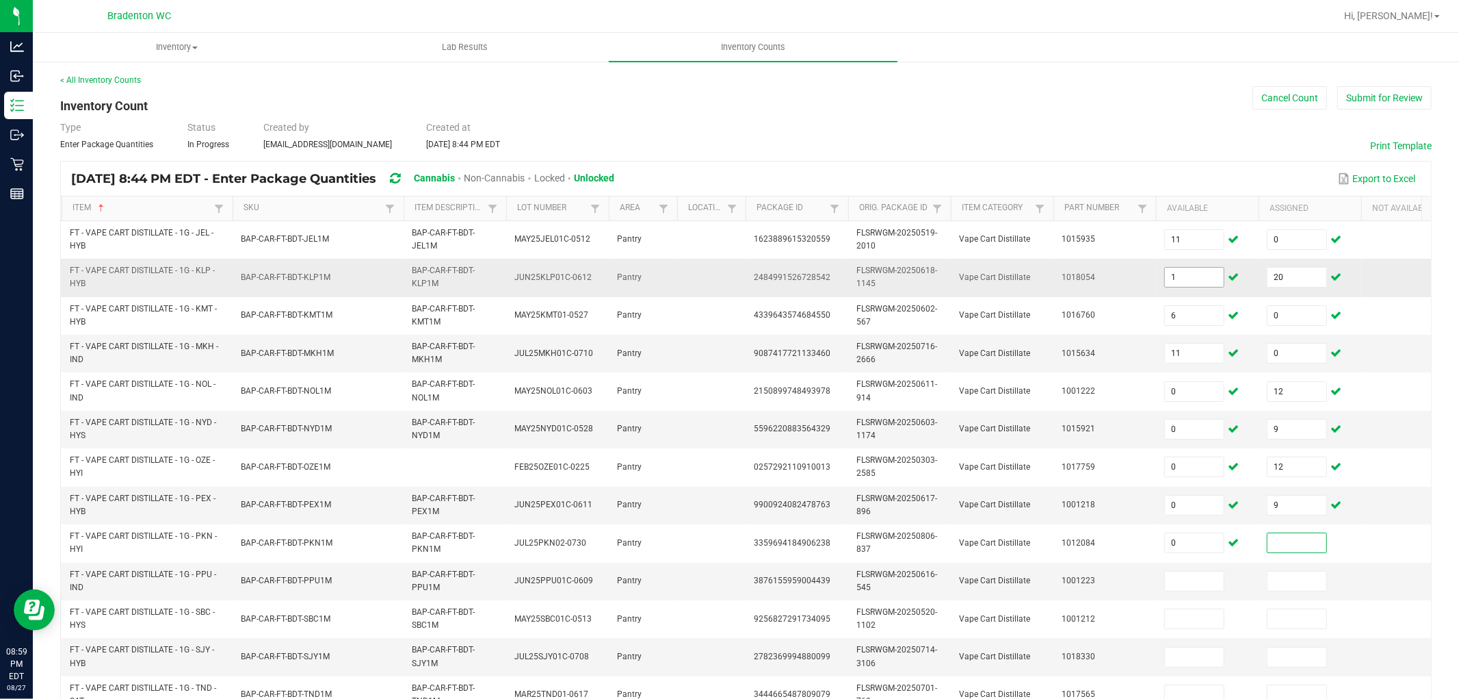
click at [1193, 276] on input "1" at bounding box center [1194, 277] width 59 height 19
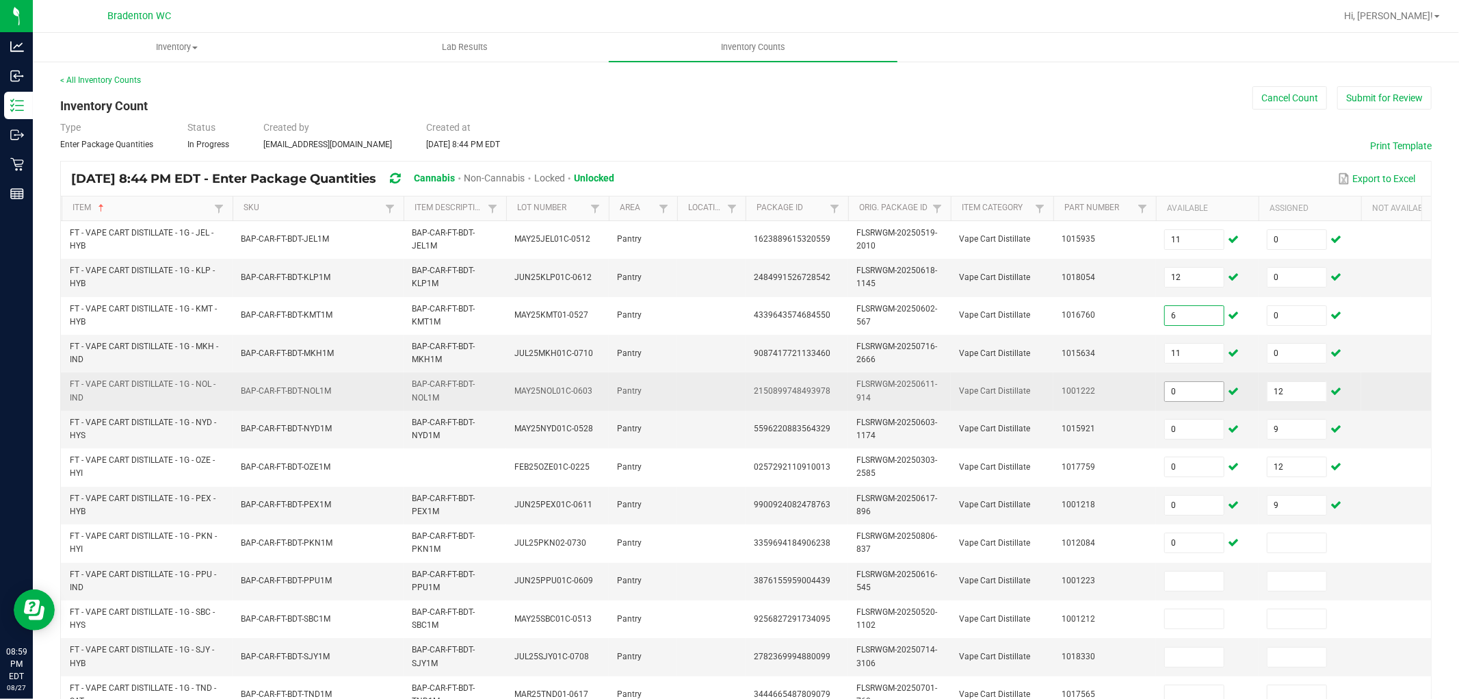
click at [1189, 385] on input "0" at bounding box center [1194, 391] width 59 height 19
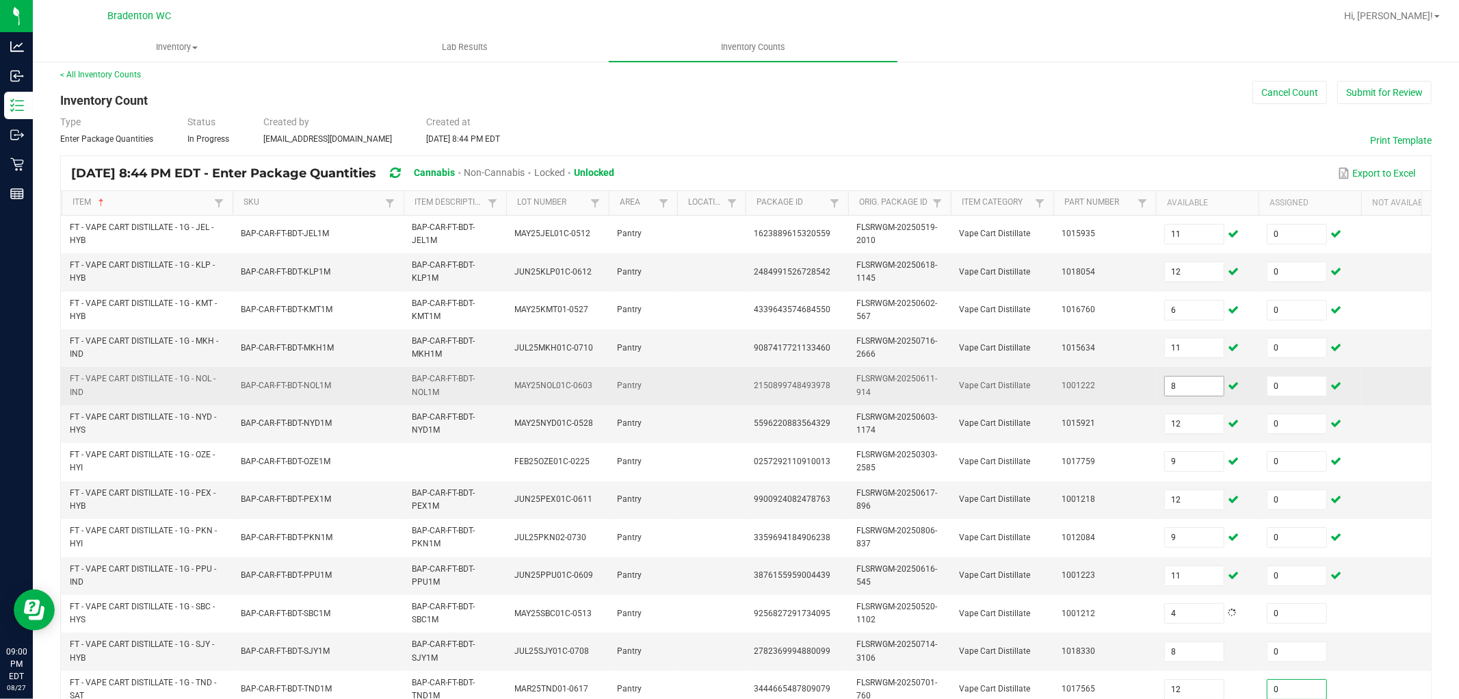
scroll to position [342, 0]
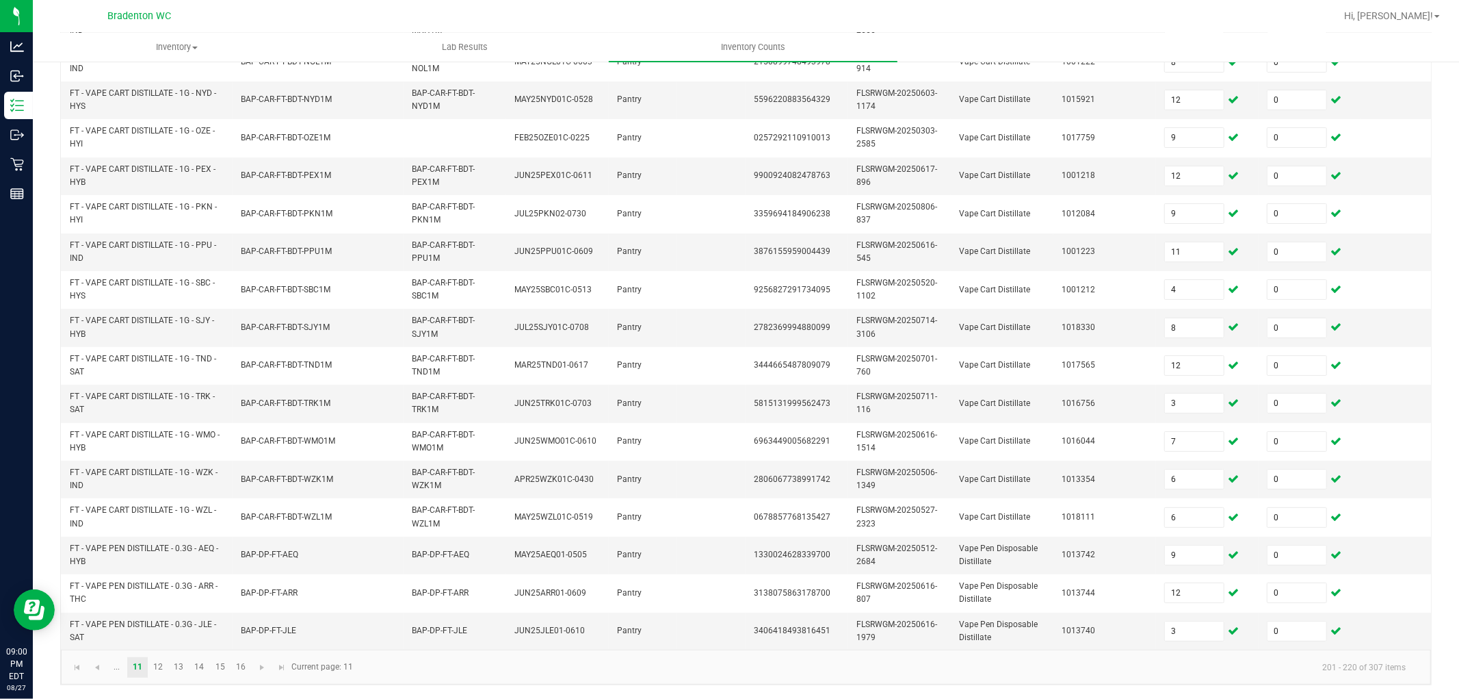
click at [972, 628] on kendo-pager-info "201 - 220 of 307 items" at bounding box center [889, 666] width 1055 height 23
click at [160, 628] on link "12" at bounding box center [158, 667] width 20 height 21
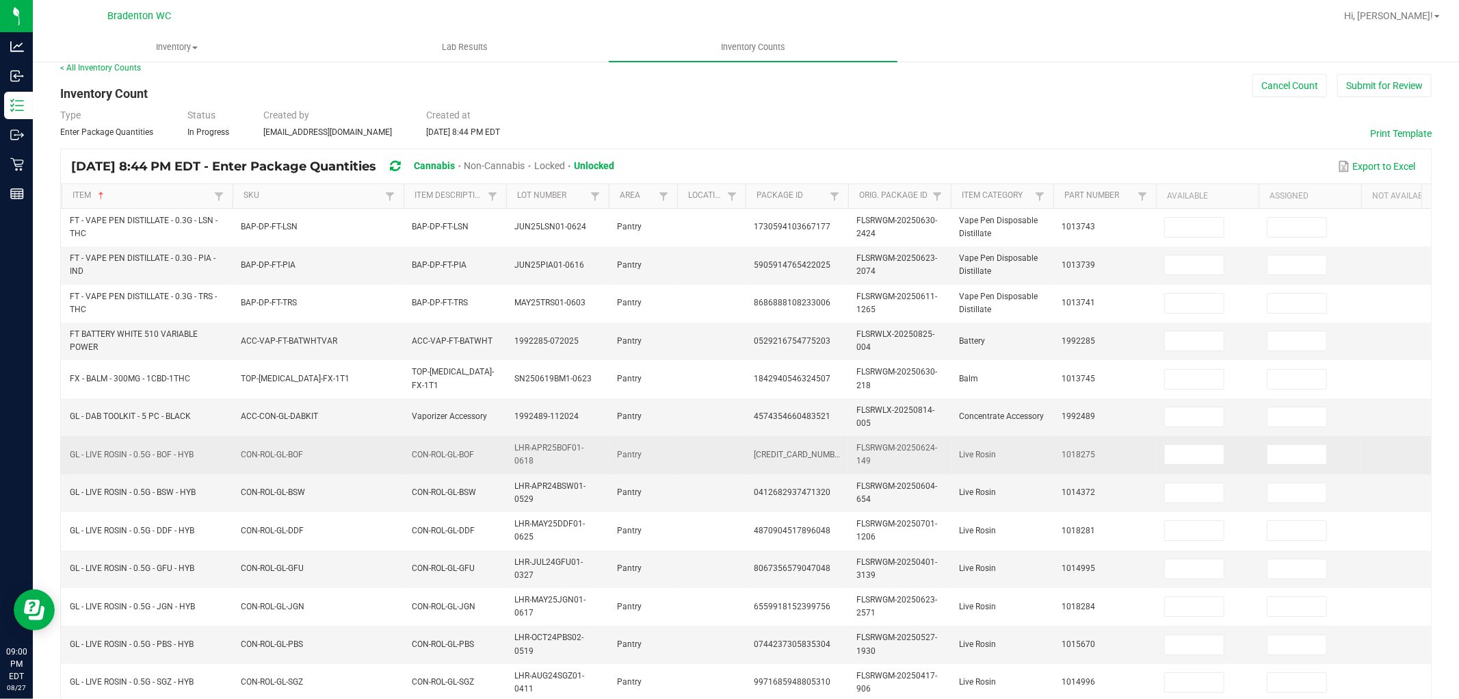
scroll to position [0, 0]
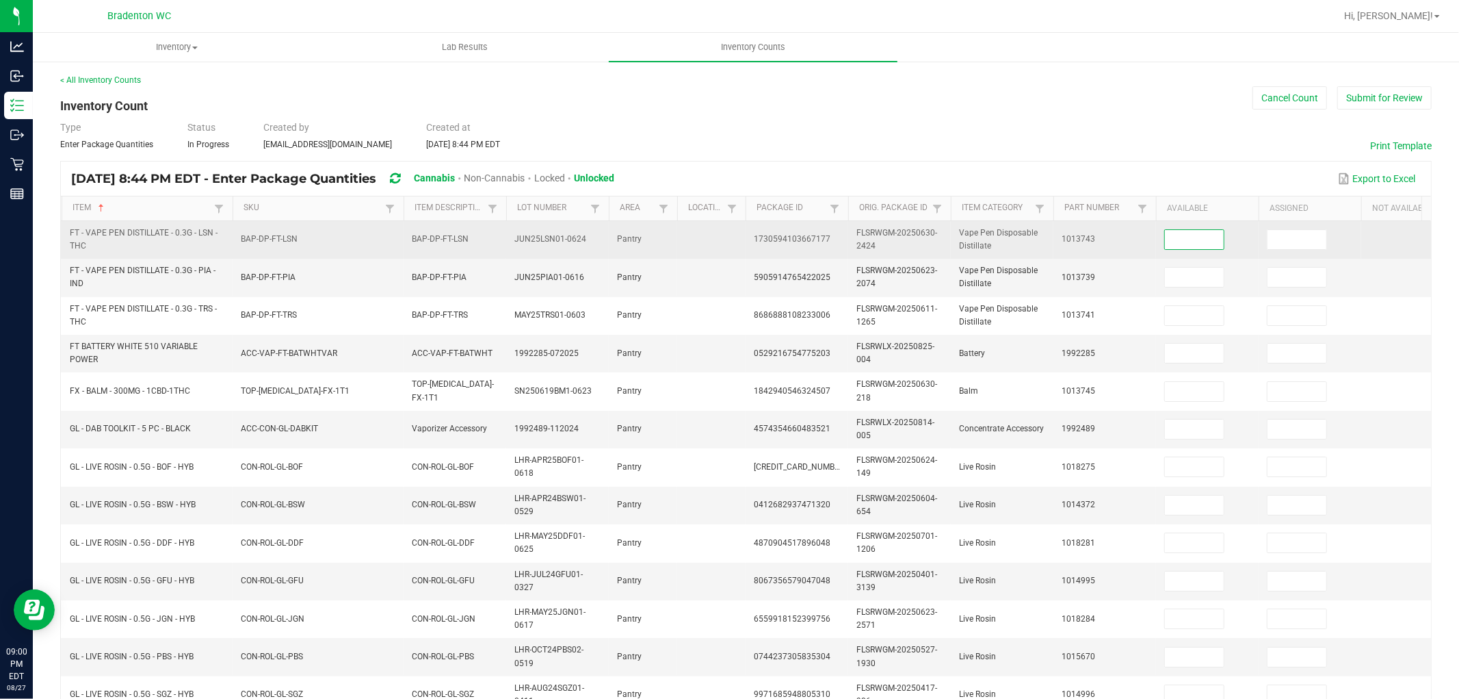
click at [1185, 235] on input at bounding box center [1194, 239] width 59 height 19
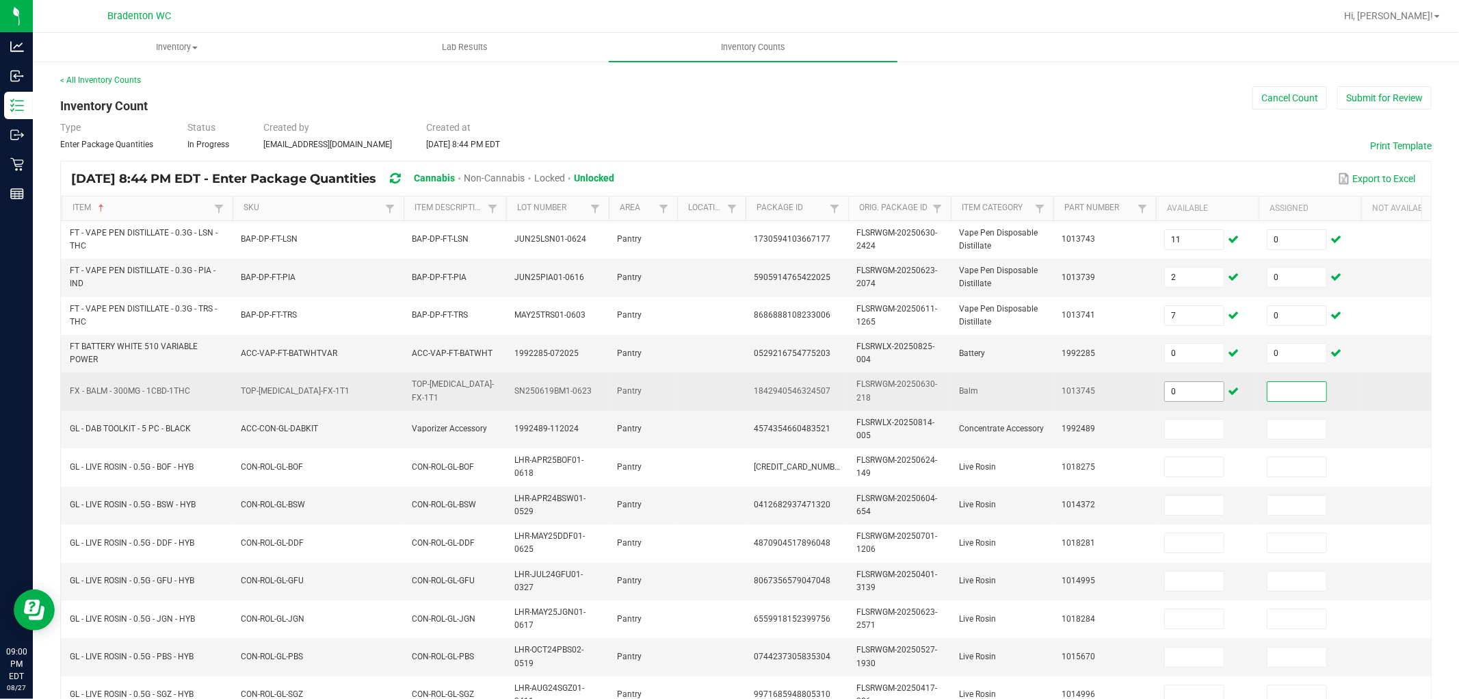
click at [1193, 389] on input "0" at bounding box center [1194, 391] width 59 height 19
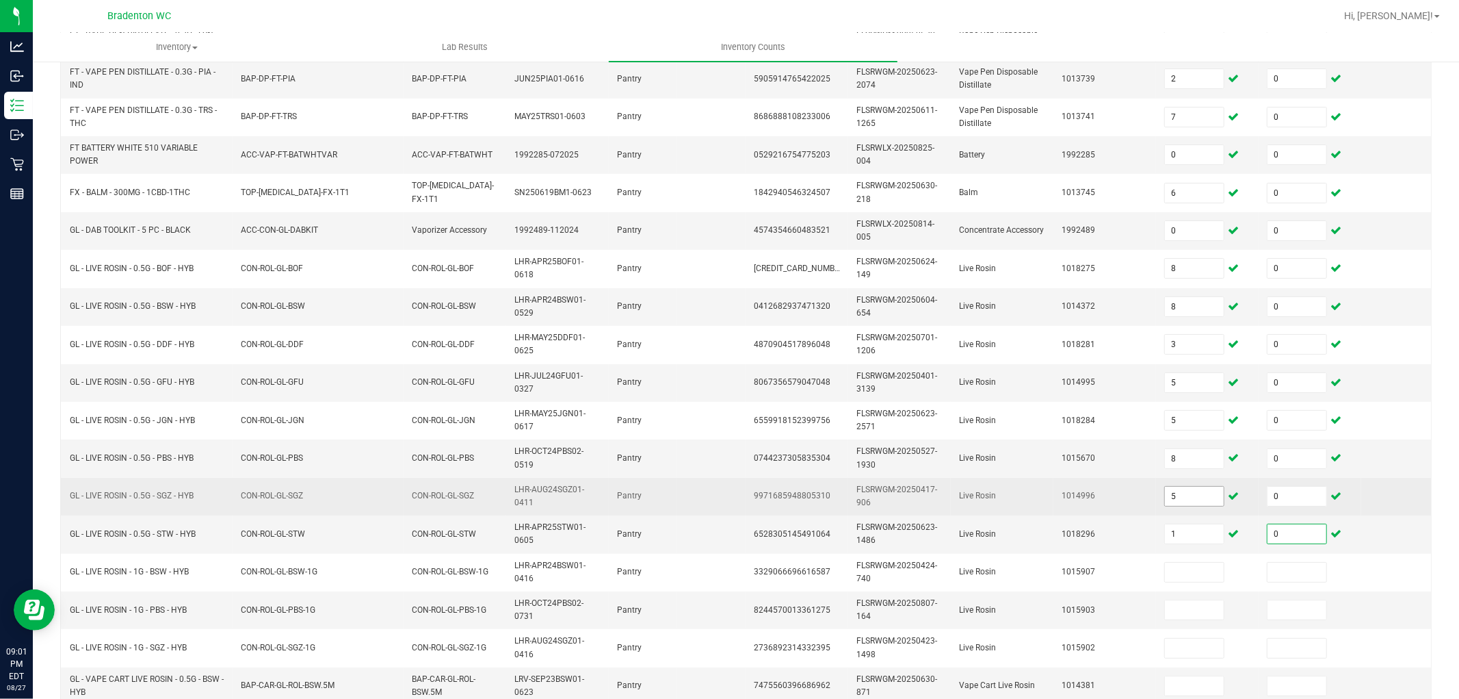
scroll to position [265, 0]
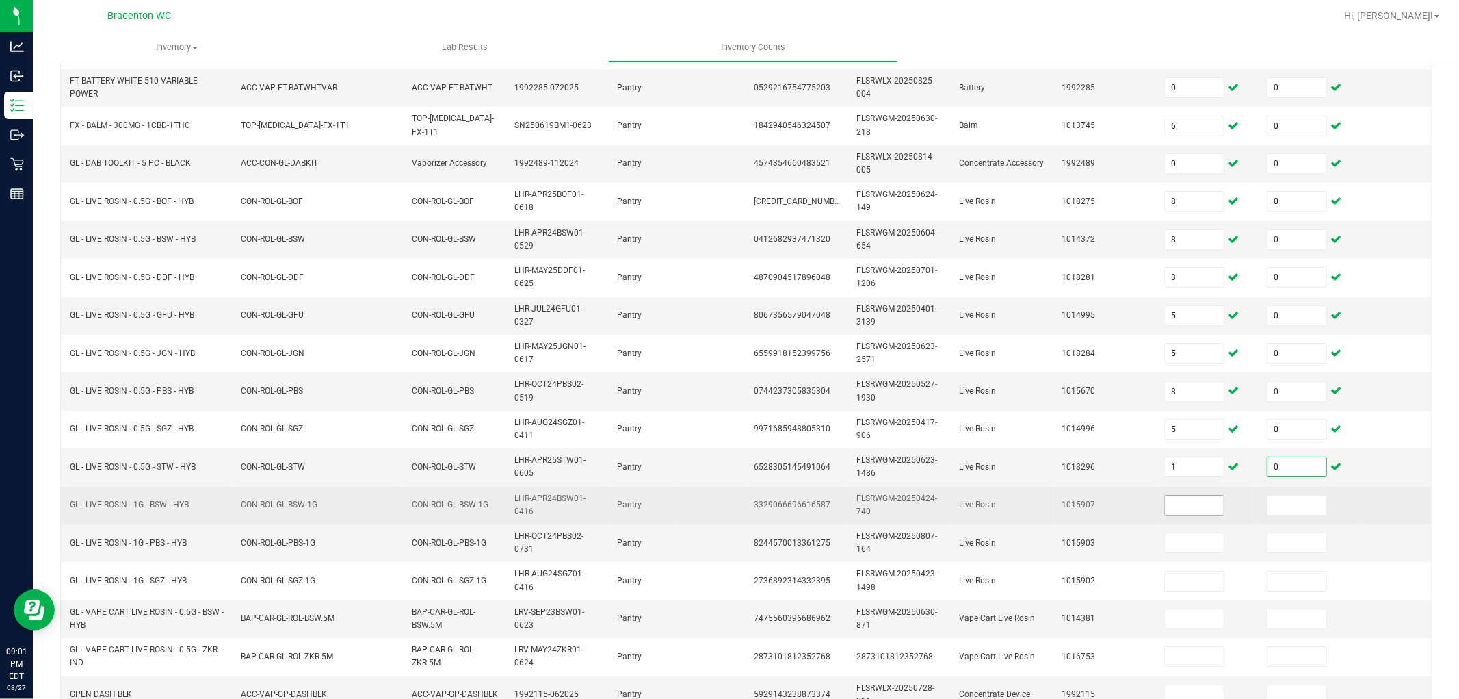
click at [1203, 507] on input at bounding box center [1194, 504] width 59 height 19
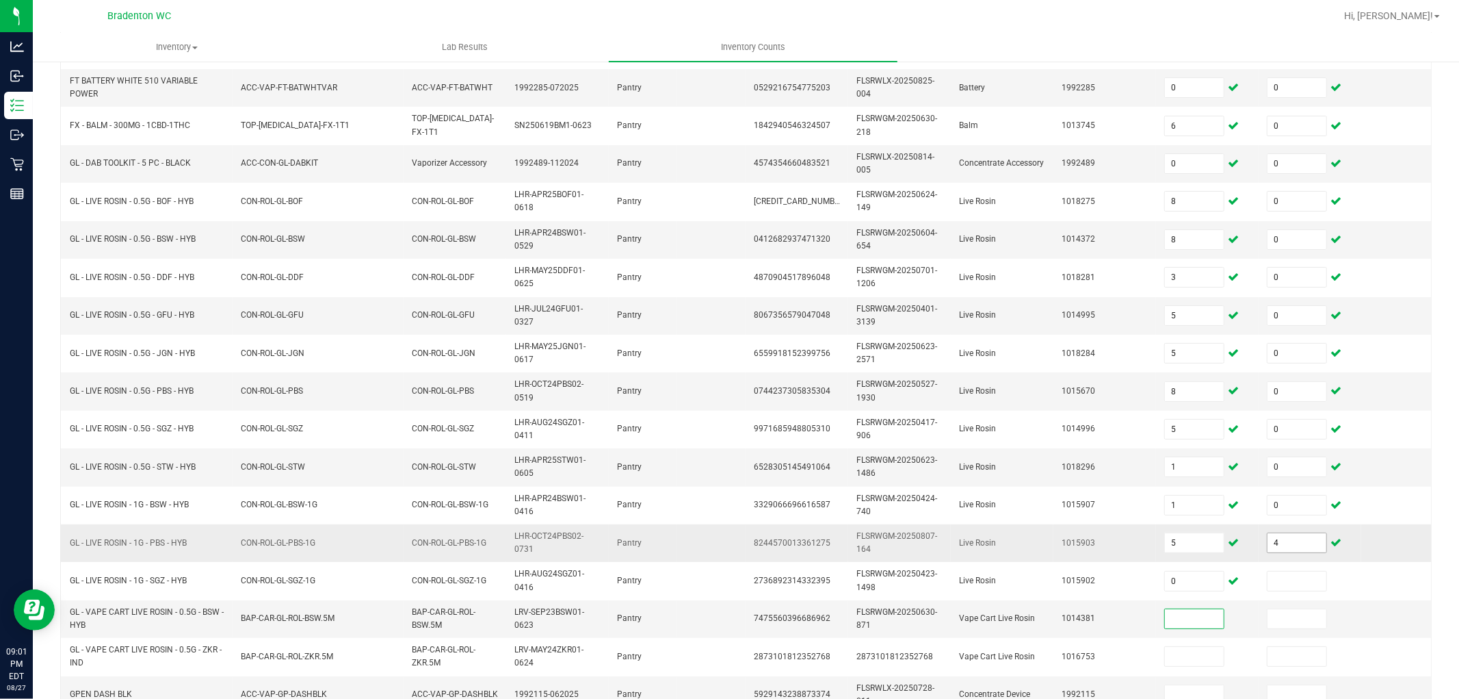
click at [1312, 543] on input "4" at bounding box center [1297, 542] width 59 height 19
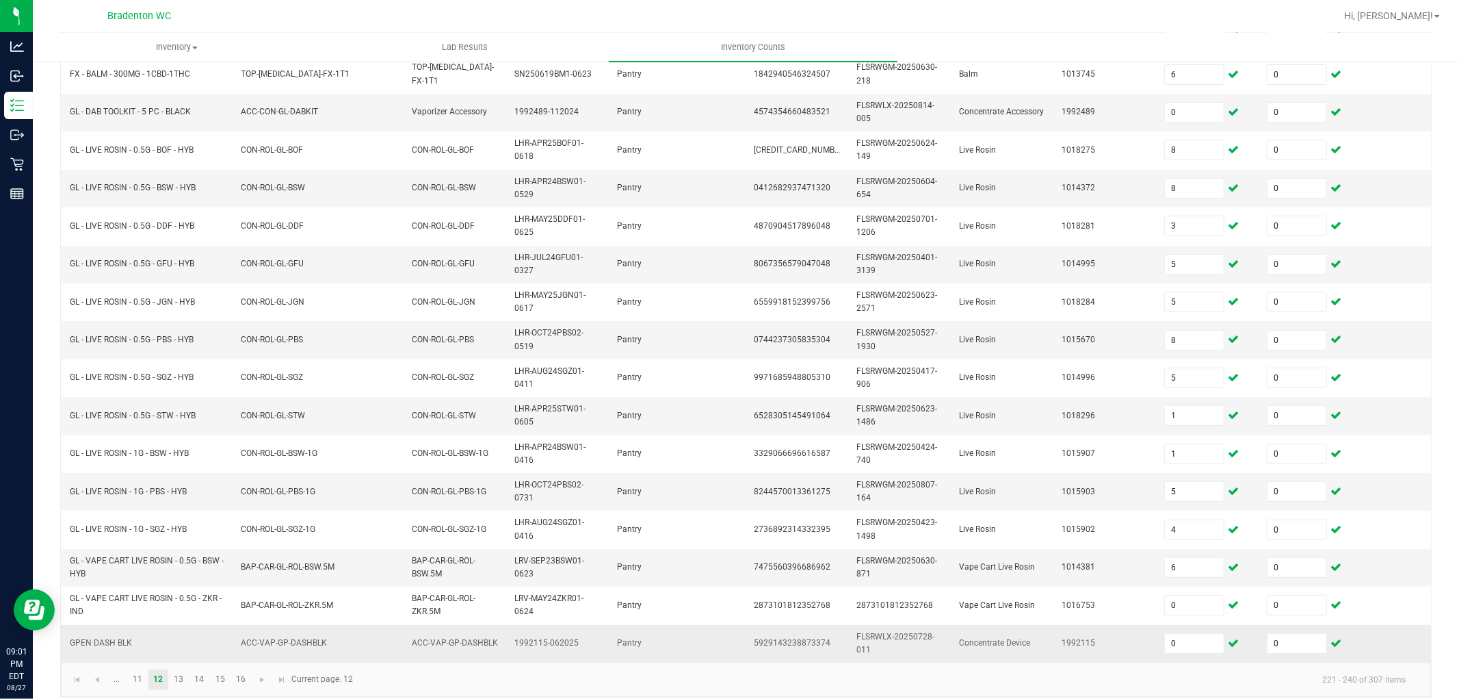
scroll to position [342, 0]
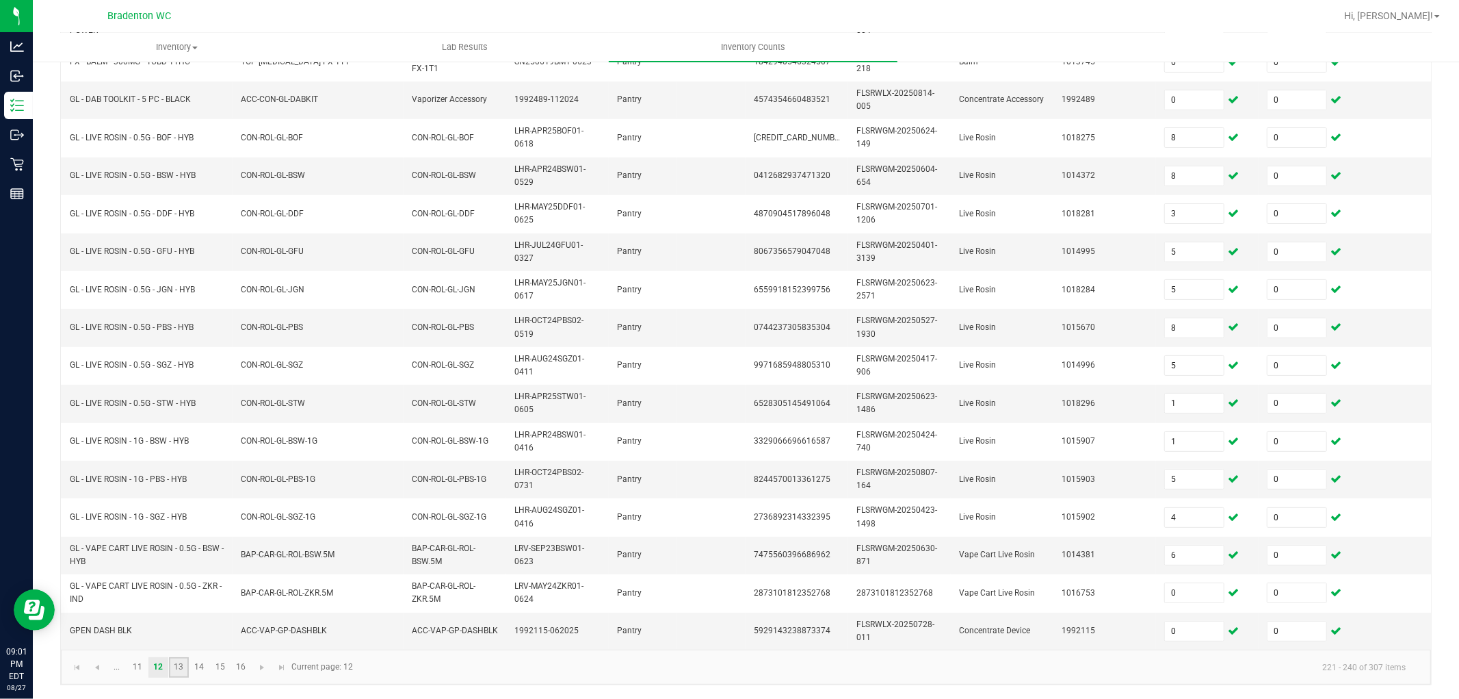
click at [180, 628] on link "13" at bounding box center [179, 667] width 20 height 21
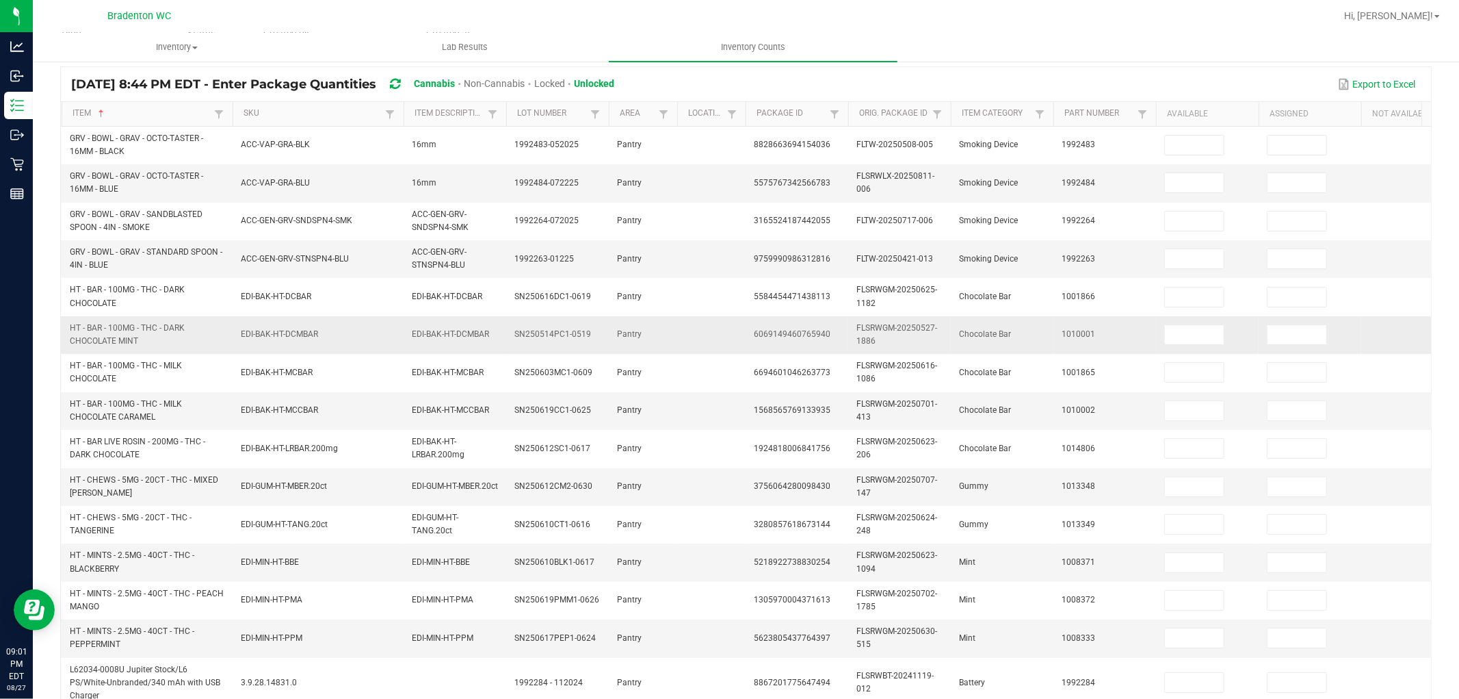
scroll to position [0, 0]
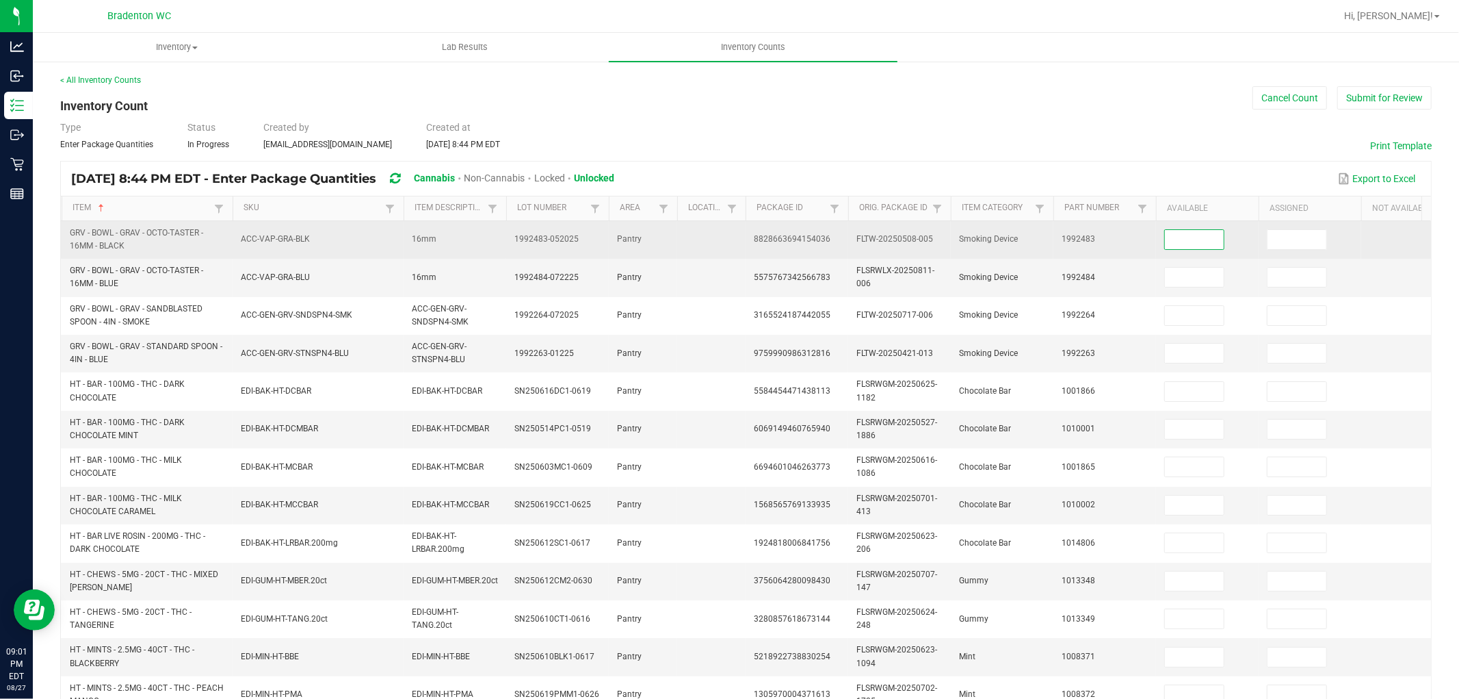
drag, startPoint x: 1175, startPoint y: 236, endPoint x: 1162, endPoint y: 243, distance: 15.3
click at [1177, 236] on input at bounding box center [1194, 239] width 59 height 19
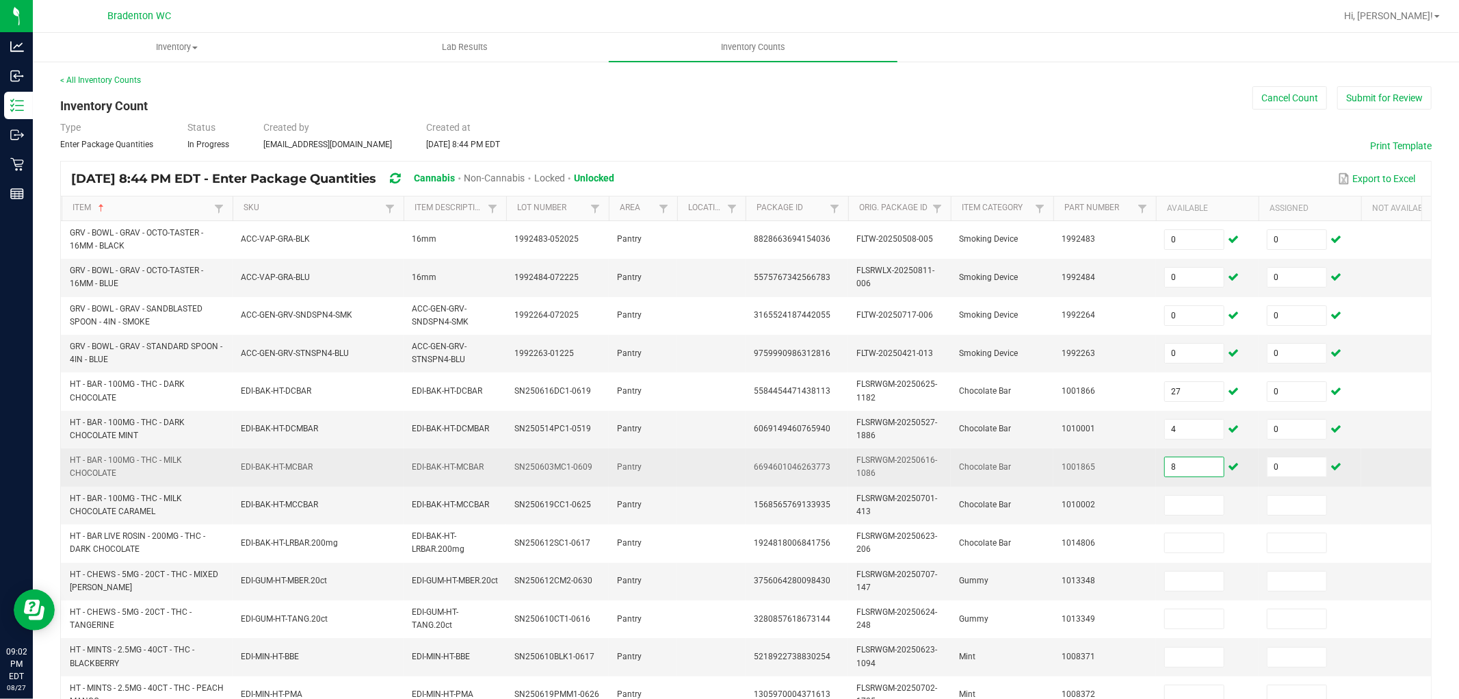
click at [1184, 463] on input "8" at bounding box center [1194, 466] width 59 height 19
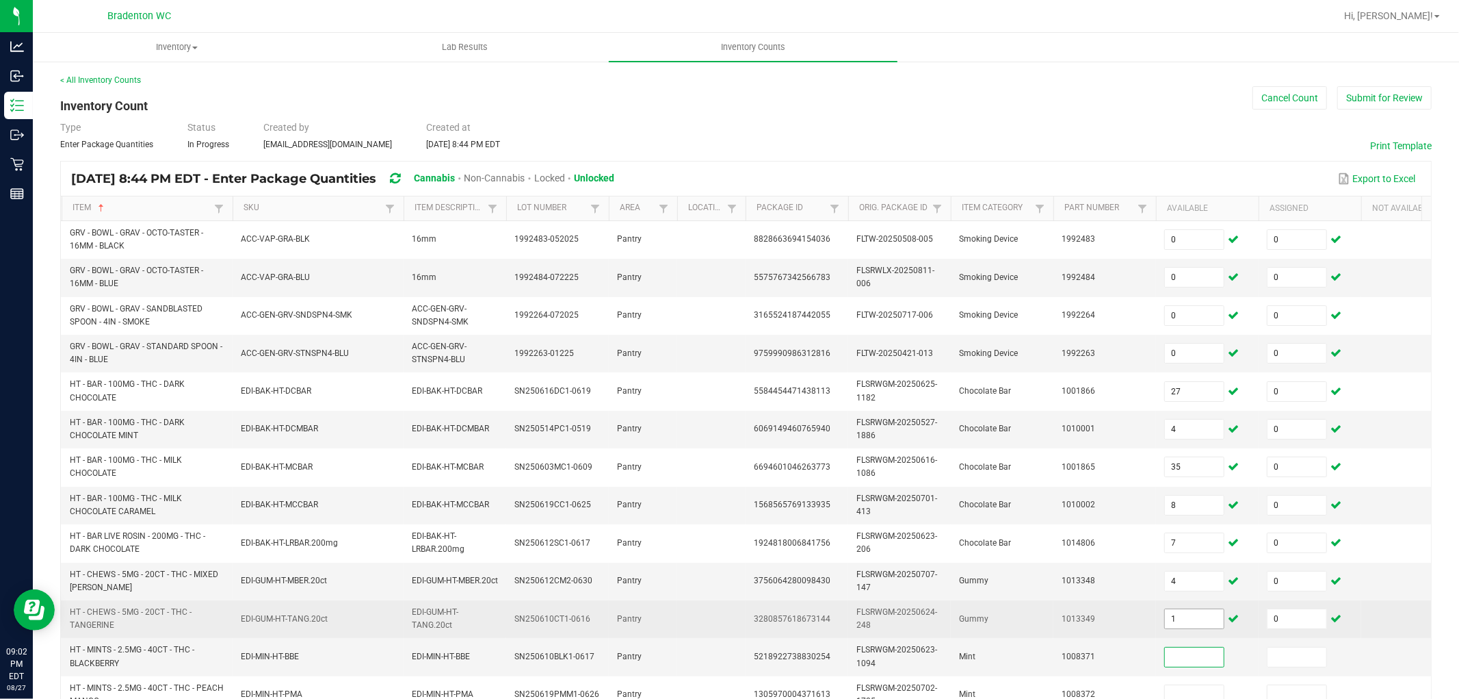
click at [1206, 612] on input "1" at bounding box center [1194, 618] width 59 height 19
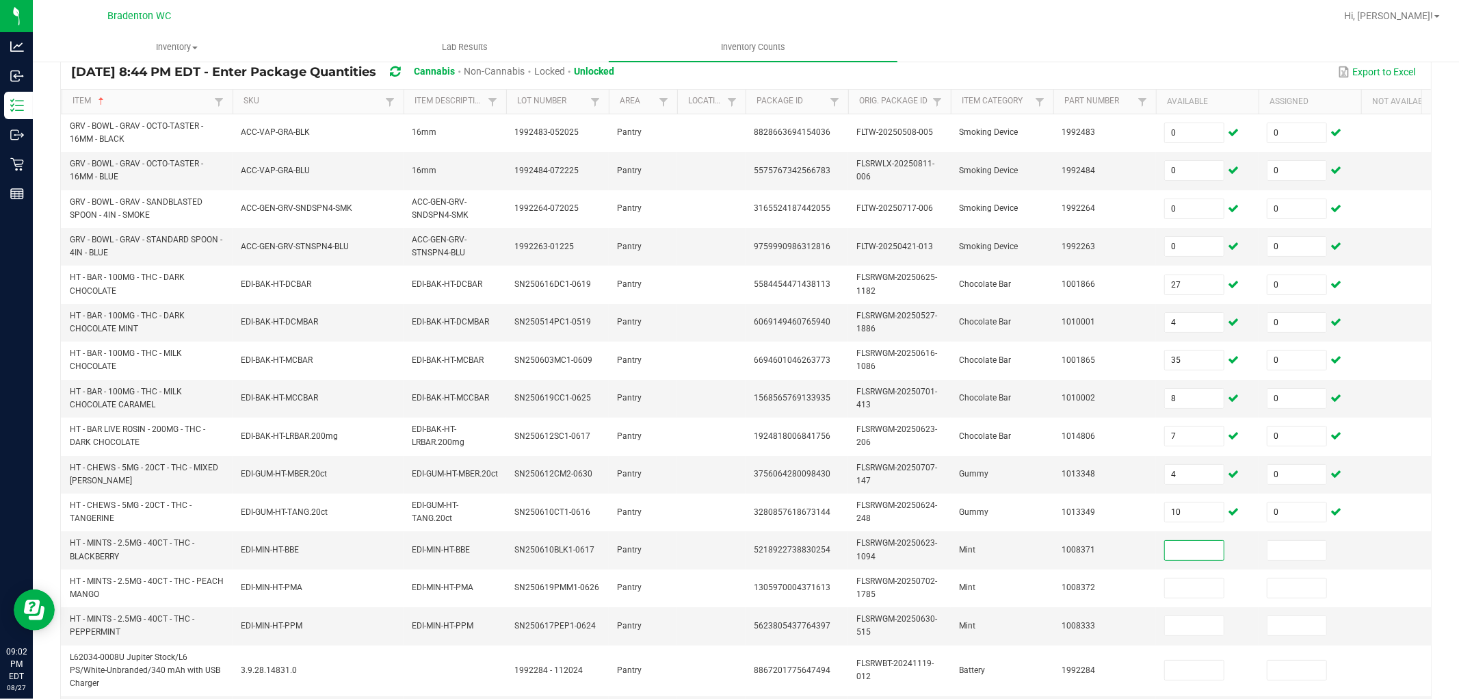
scroll to position [304, 0]
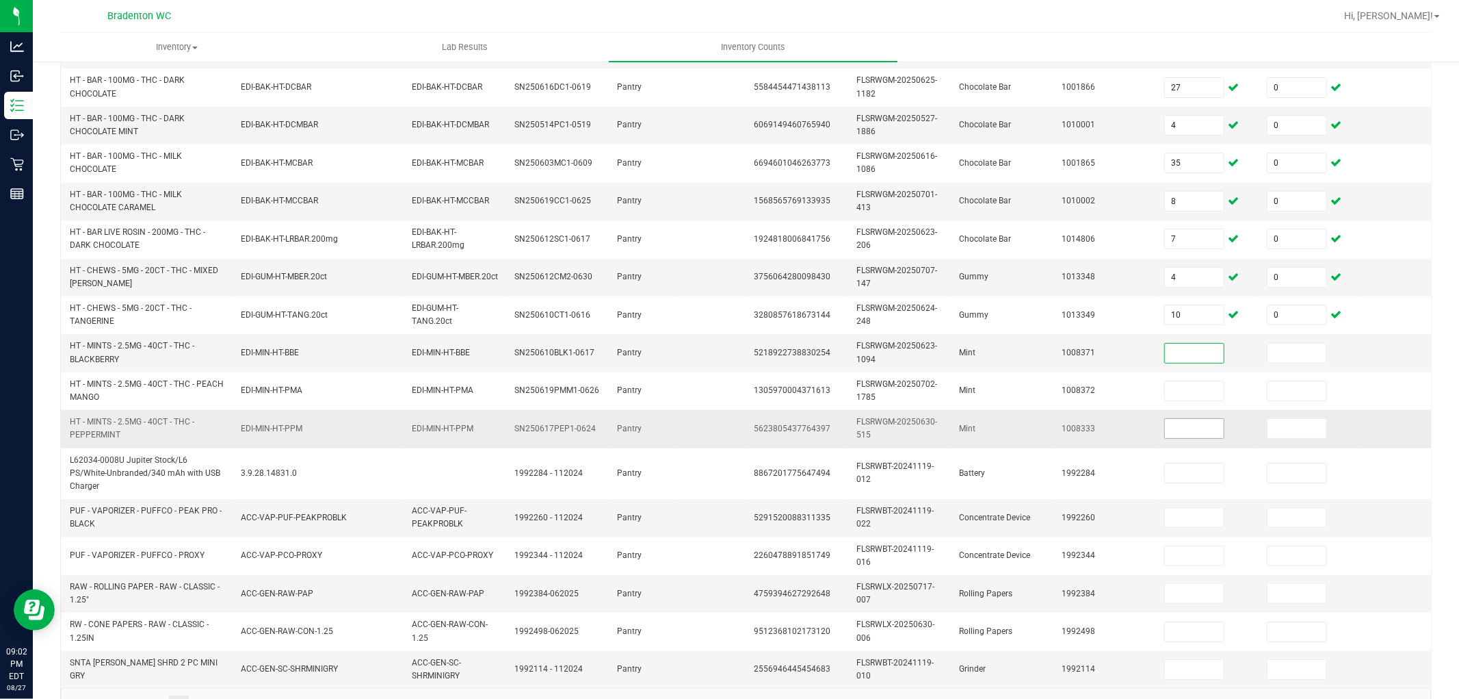
click at [1201, 426] on input at bounding box center [1194, 428] width 59 height 19
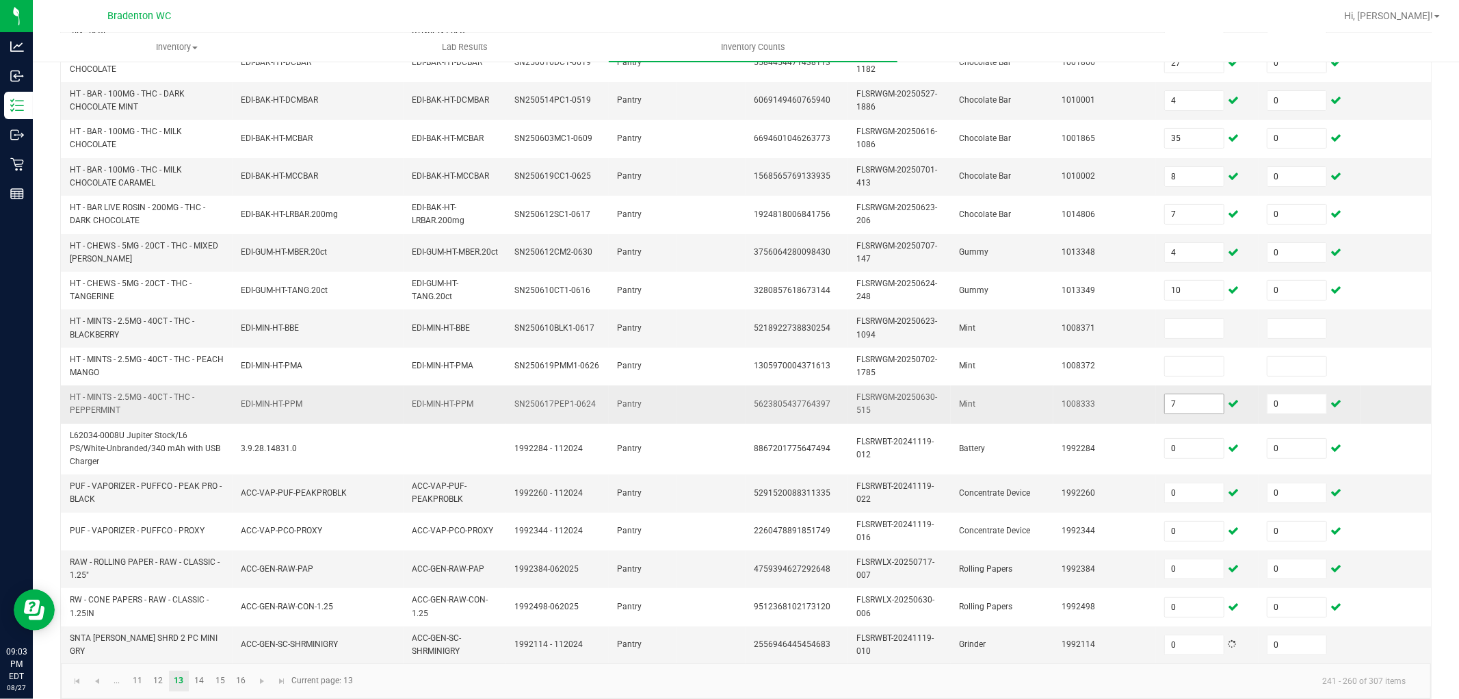
scroll to position [342, 0]
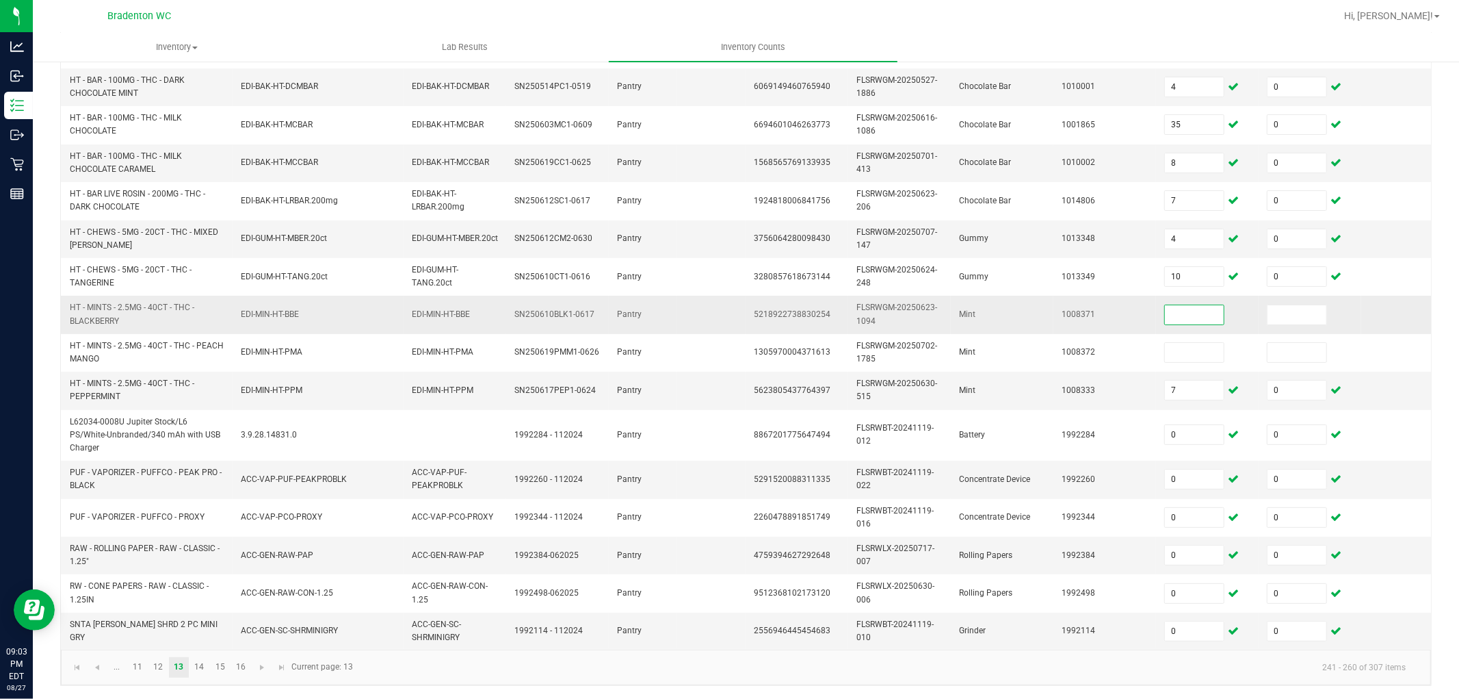
click at [1166, 316] on input at bounding box center [1194, 314] width 59 height 19
click at [204, 628] on link "14" at bounding box center [200, 667] width 20 height 21
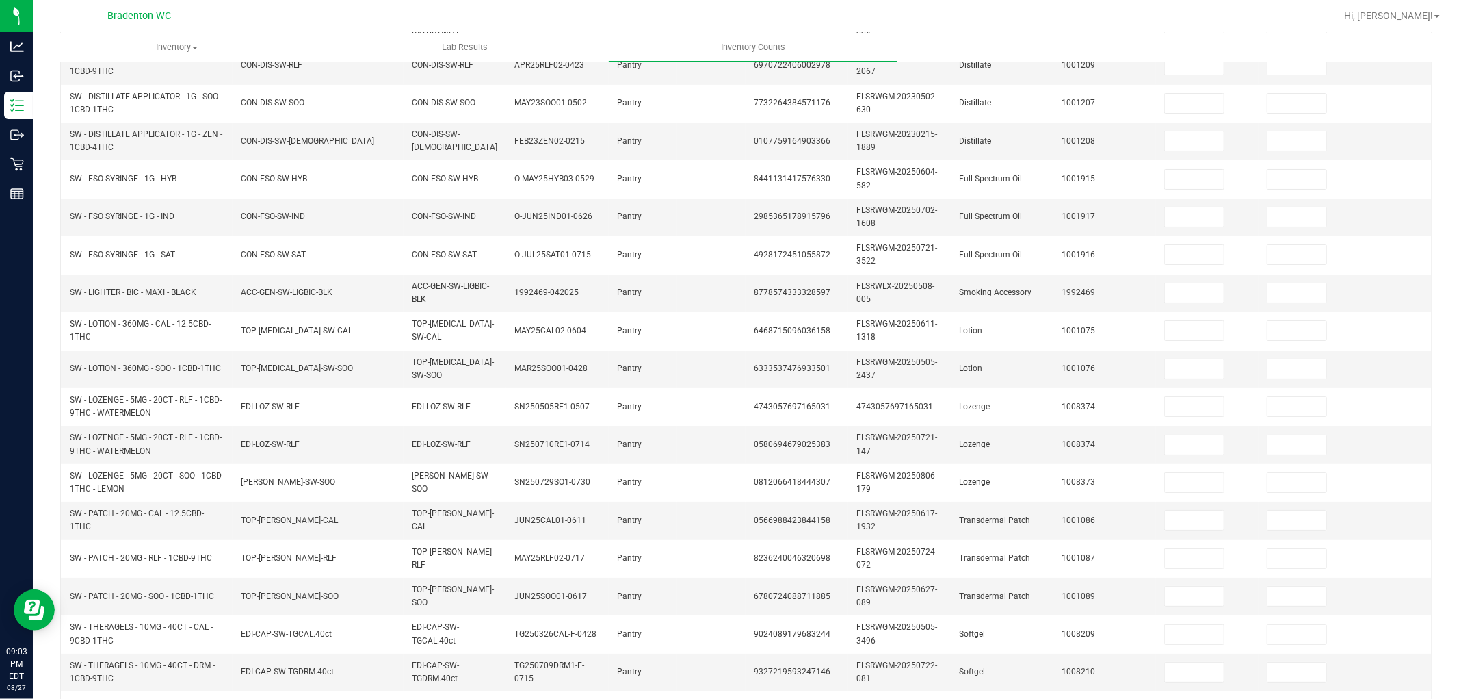
scroll to position [0, 0]
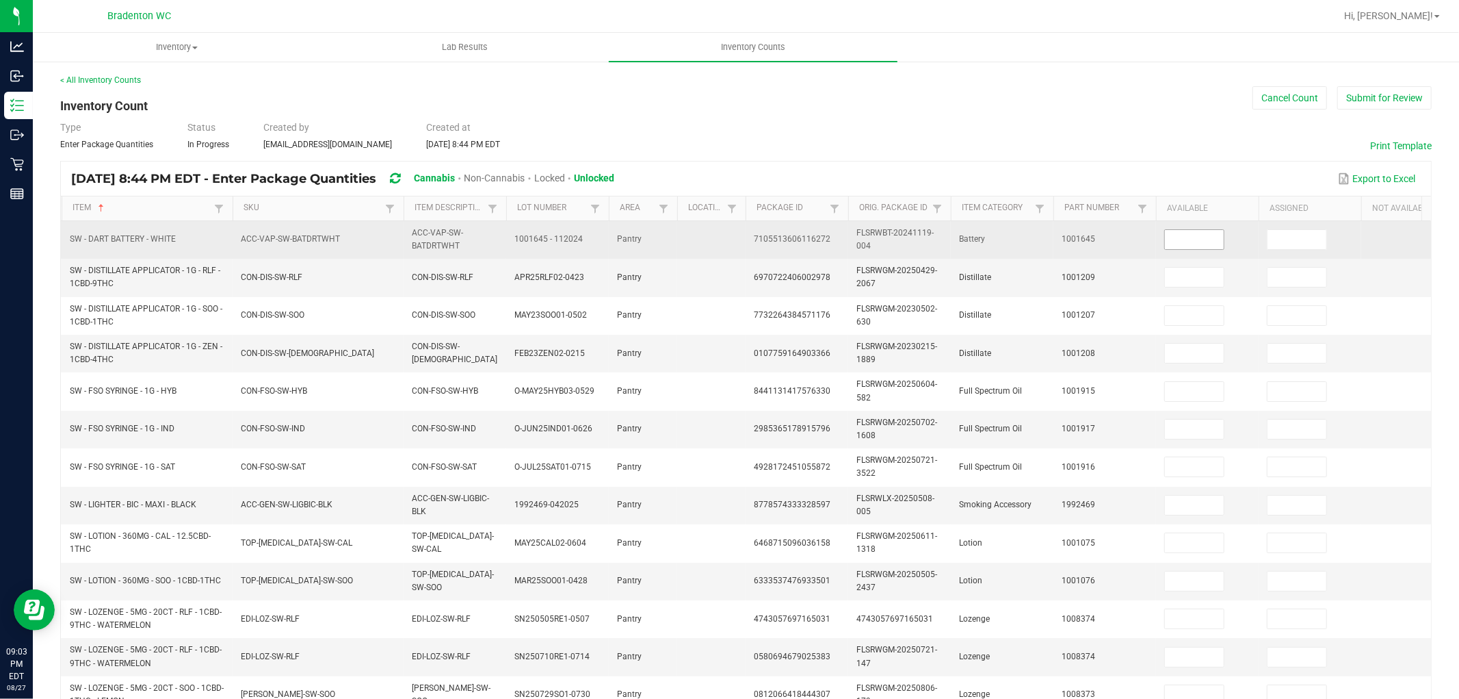
click at [1197, 239] on input at bounding box center [1194, 239] width 59 height 19
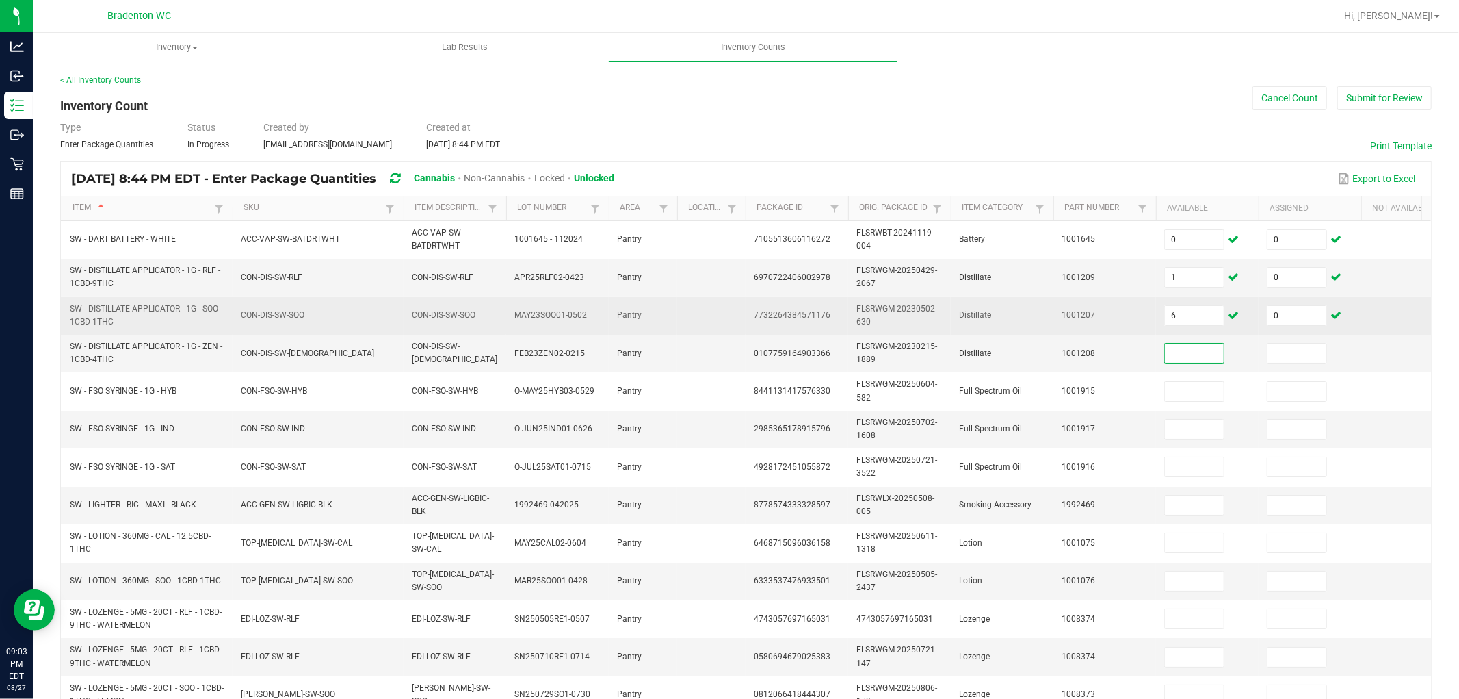
click at [1188, 326] on td "6" at bounding box center [1207, 316] width 103 height 38
click at [1204, 322] on input "6" at bounding box center [1194, 315] width 59 height 19
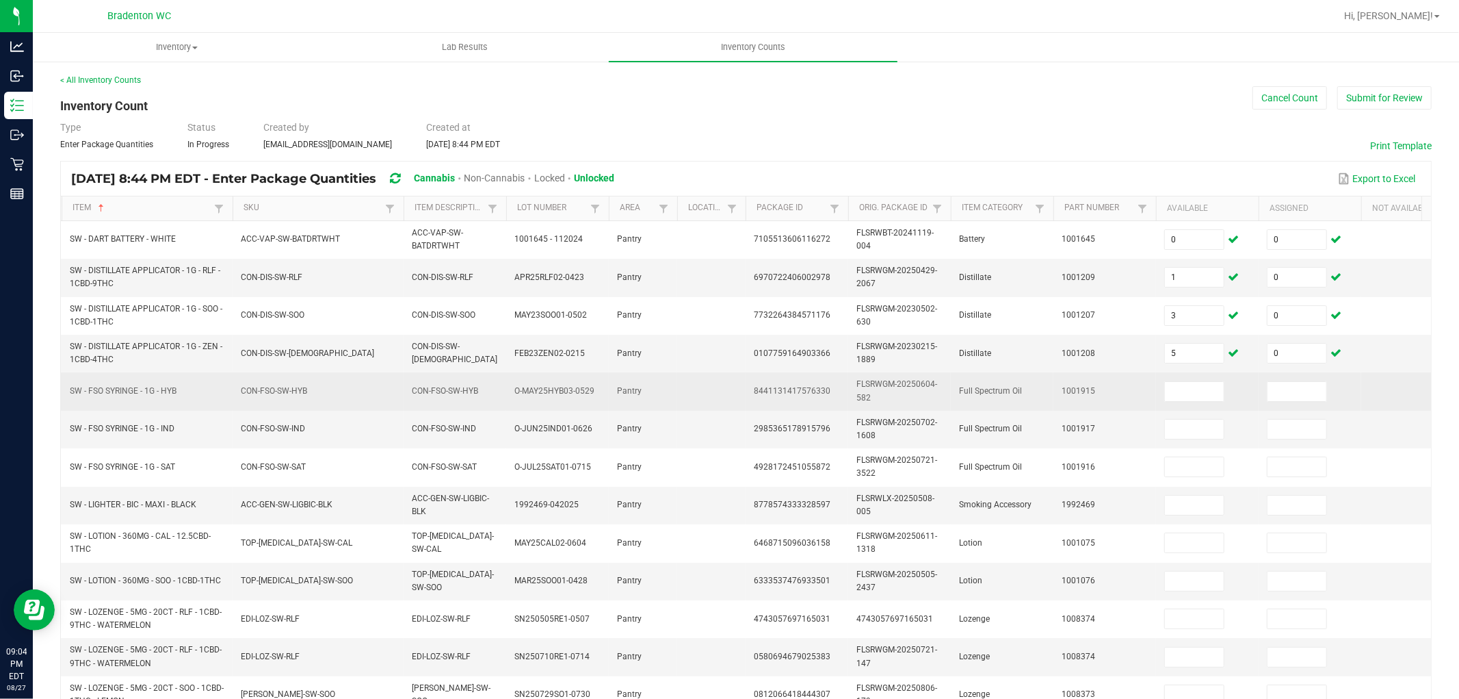
click at [1208, 379] on td at bounding box center [1207, 391] width 103 height 38
click at [1211, 382] on input at bounding box center [1194, 391] width 59 height 19
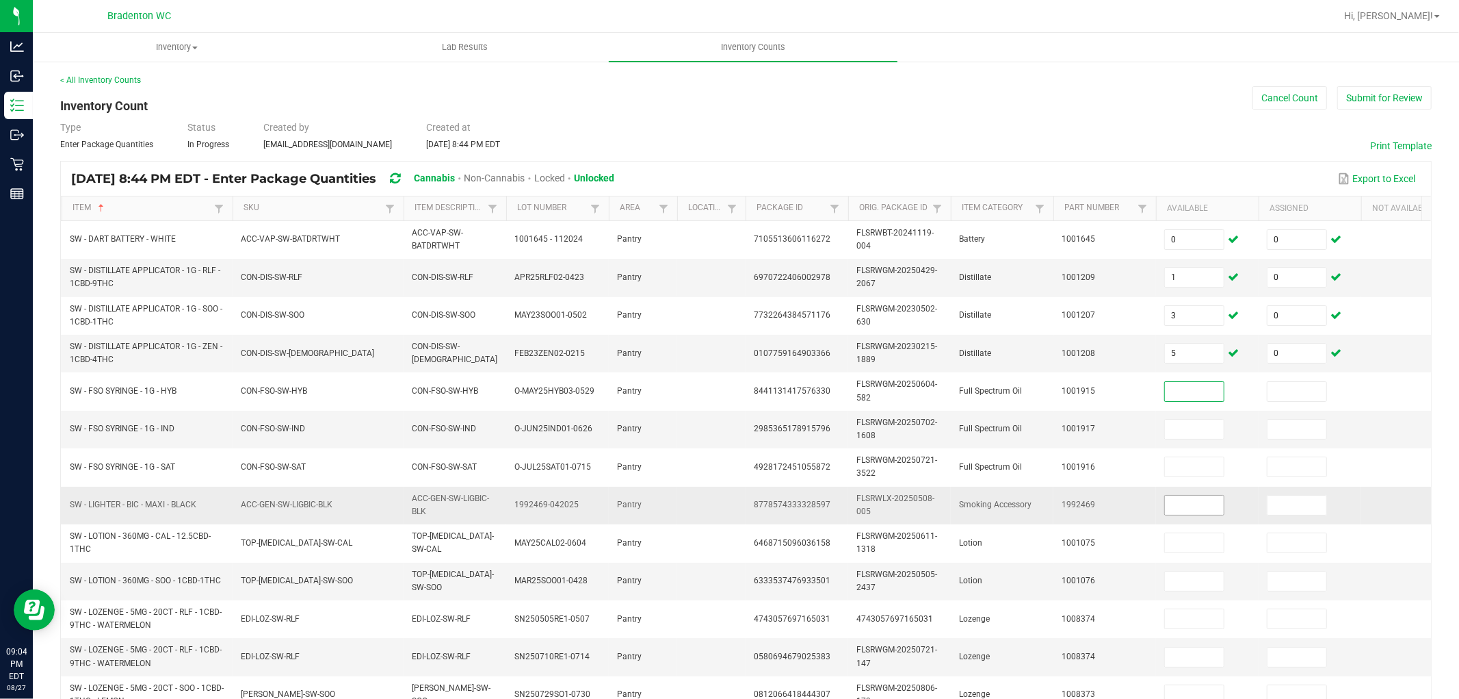
click at [1189, 502] on input at bounding box center [1194, 504] width 59 height 19
drag, startPoint x: 1199, startPoint y: 419, endPoint x: 1200, endPoint y: 426, distance: 7.0
click at [1200, 426] on span at bounding box center [1194, 429] width 60 height 21
click at [1200, 429] on input at bounding box center [1194, 428] width 59 height 19
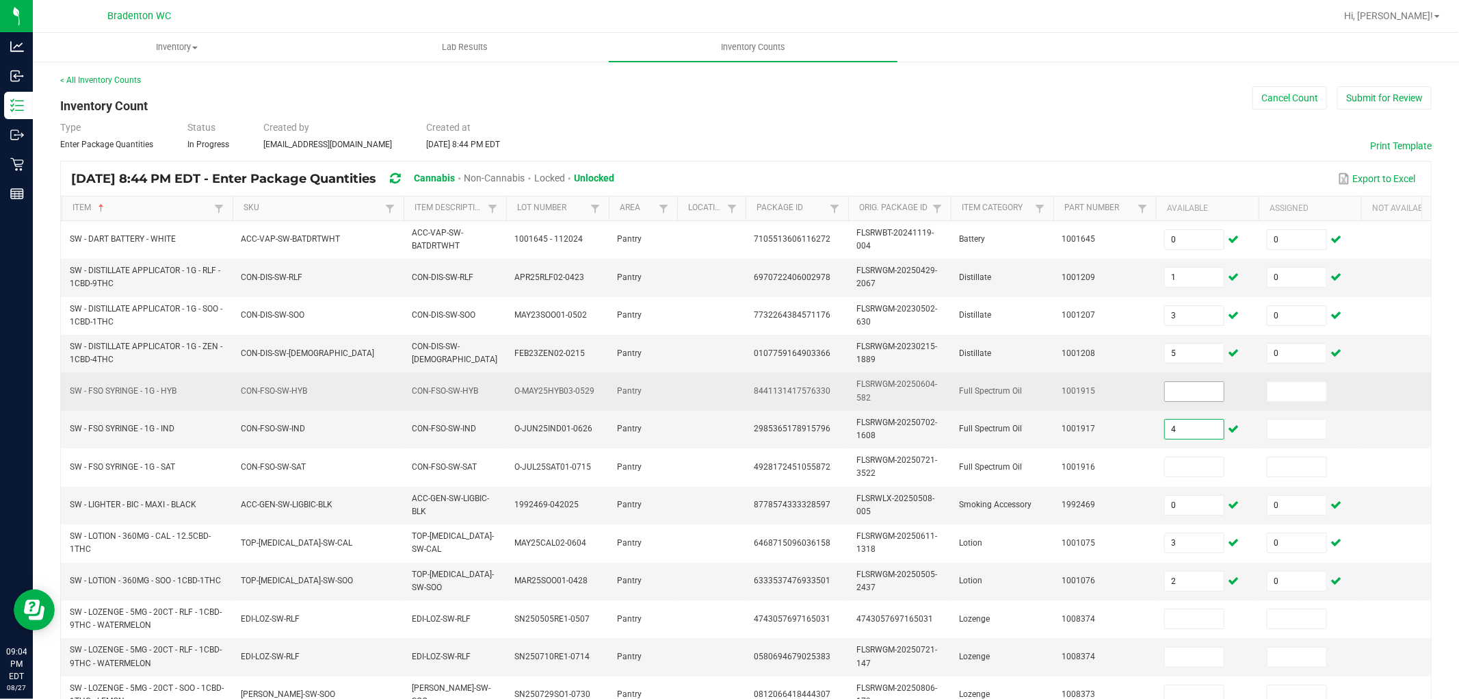
click at [1203, 386] on input at bounding box center [1194, 391] width 59 height 19
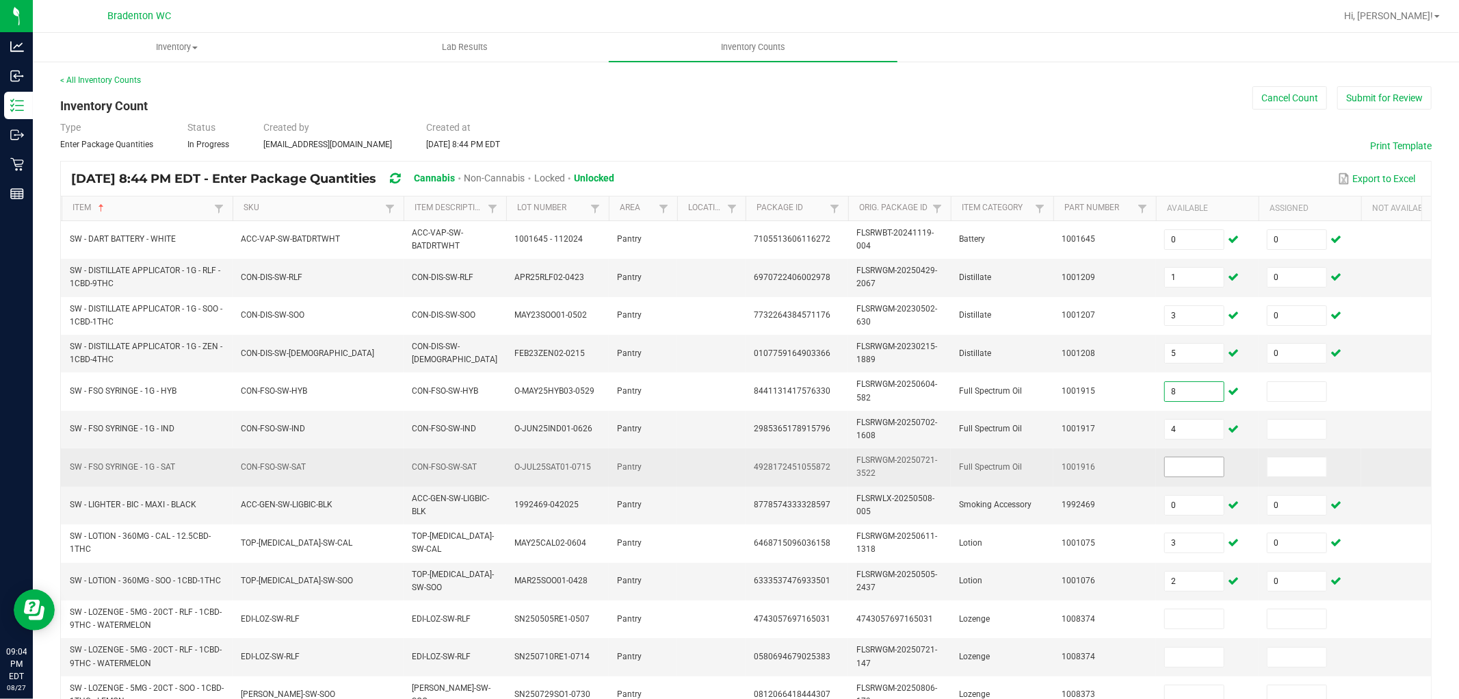
click at [1182, 467] on input at bounding box center [1194, 466] width 59 height 19
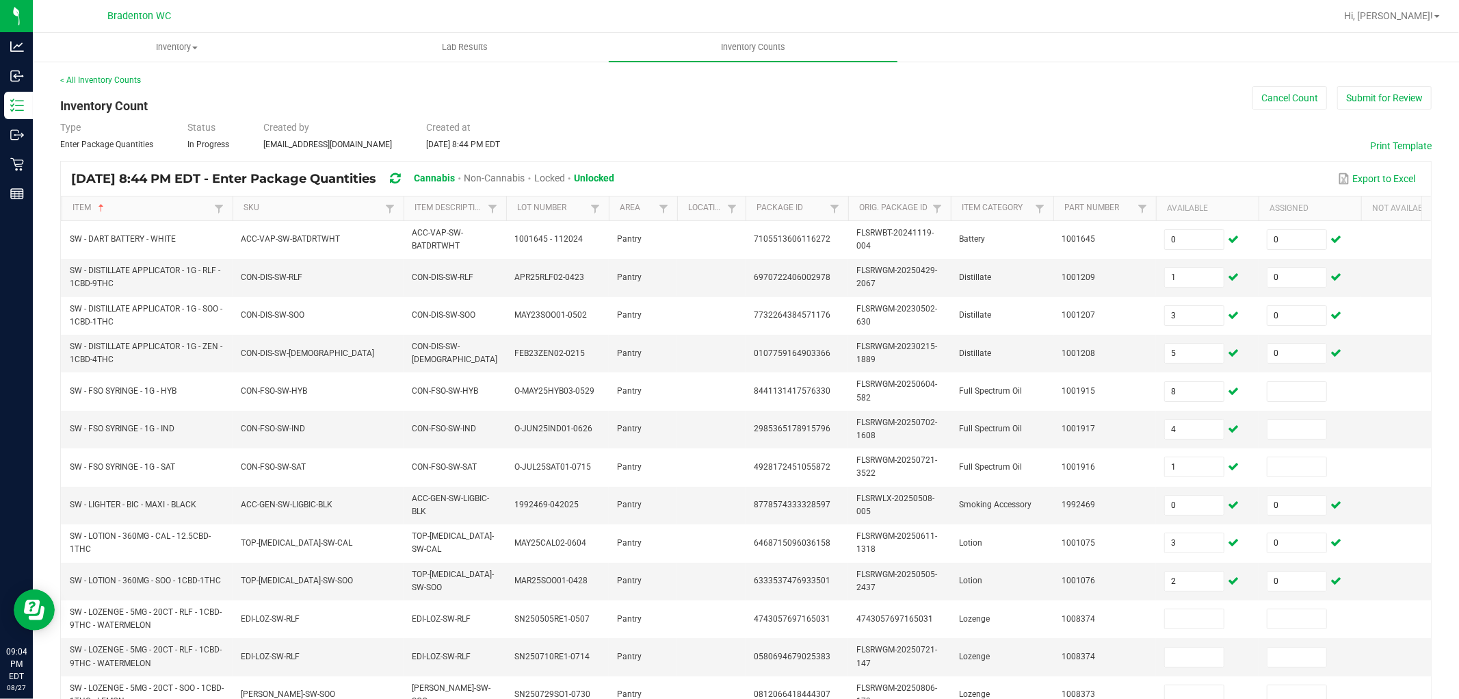
click at [915, 88] on div "< All Inventory Counts Inventory Count Cancel Count Submit for Review Type Ente…" at bounding box center [746, 544] width 1372 height 940
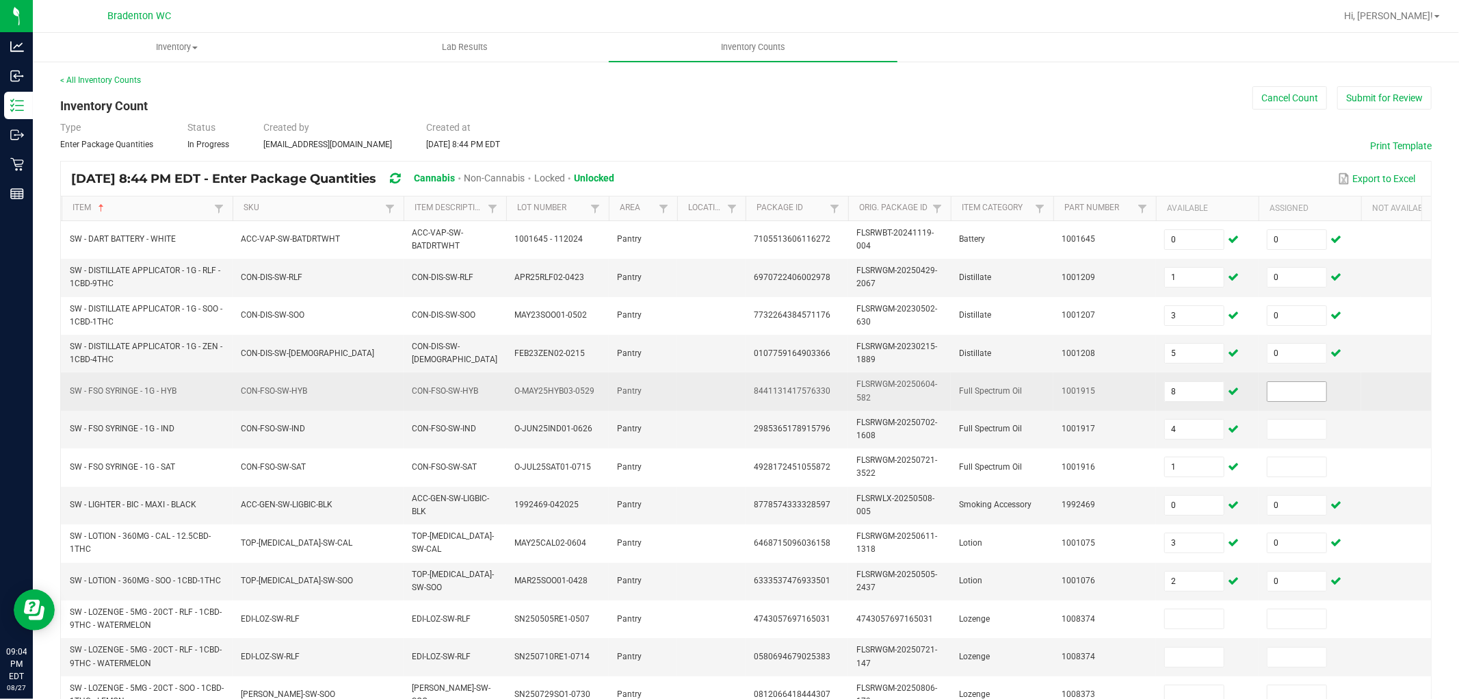
click at [1297, 395] on input at bounding box center [1297, 391] width 59 height 19
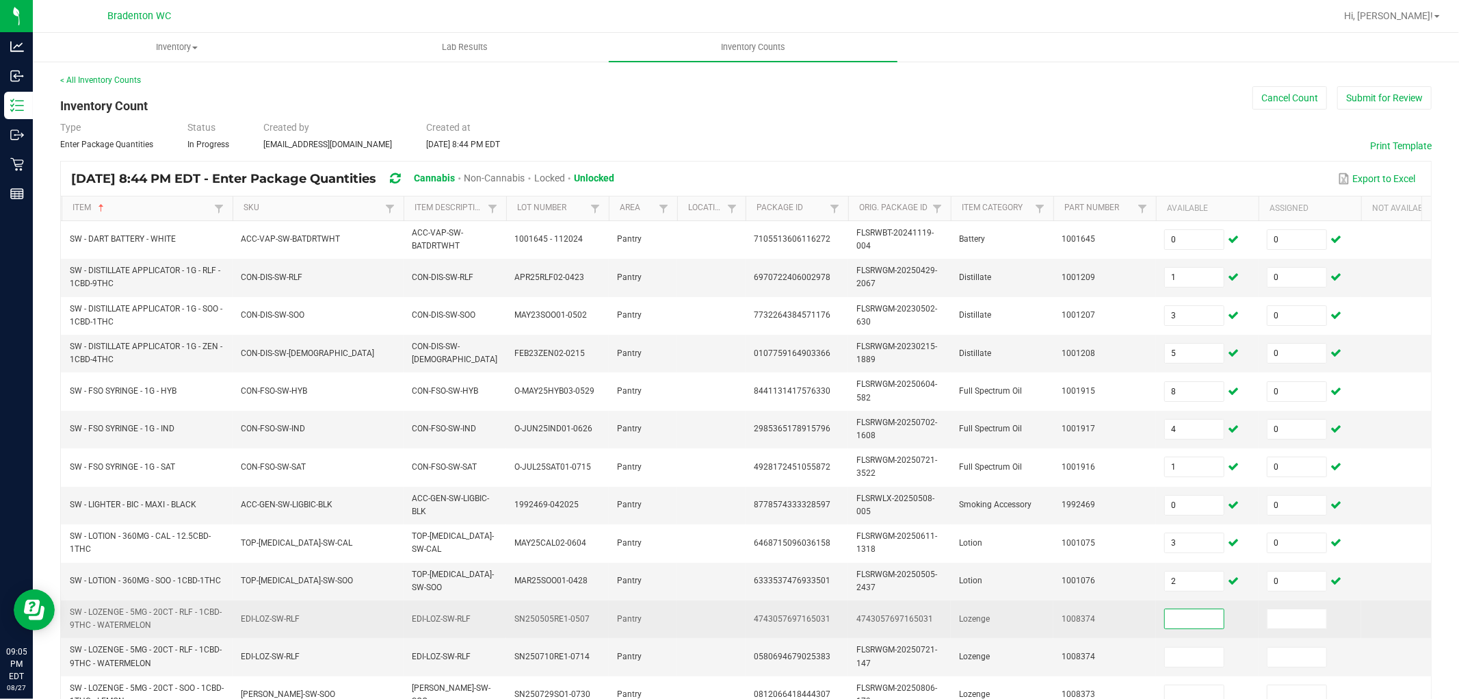
click at [1202, 621] on input at bounding box center [1194, 618] width 59 height 19
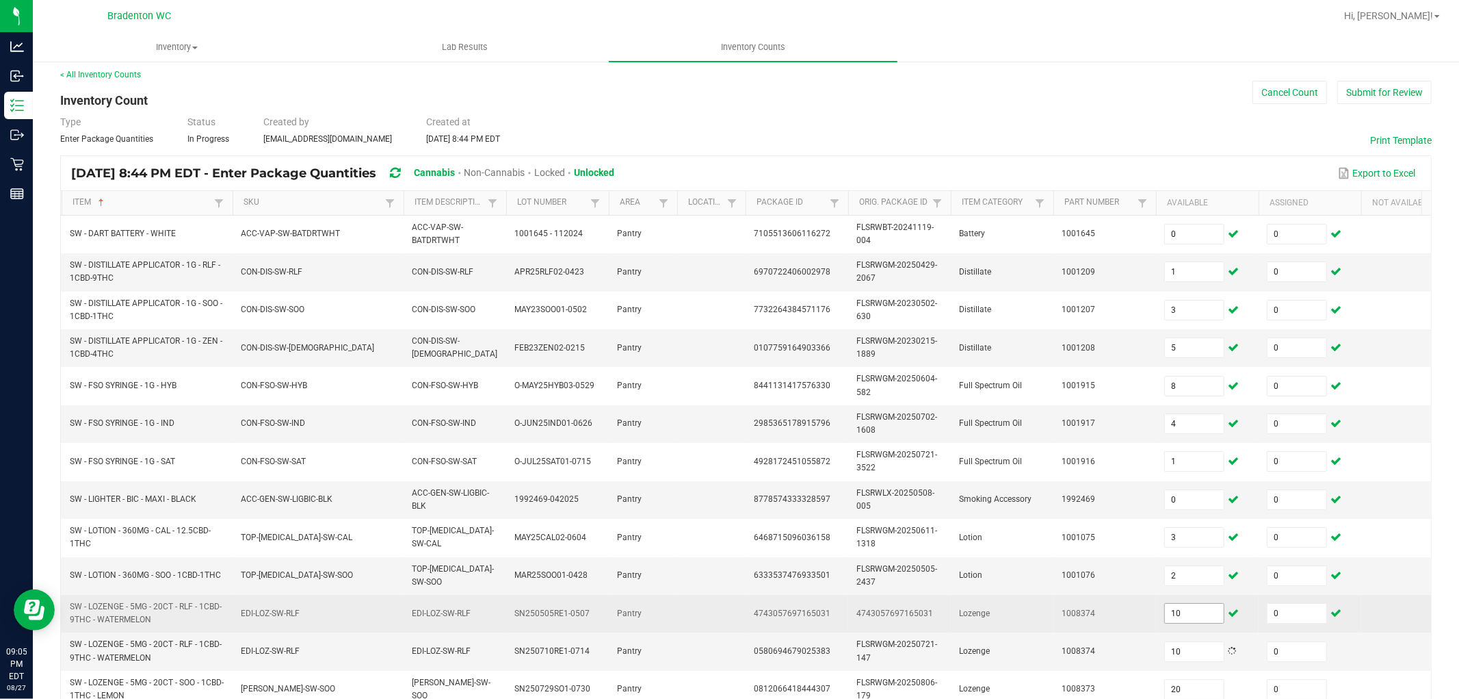
scroll to position [342, 0]
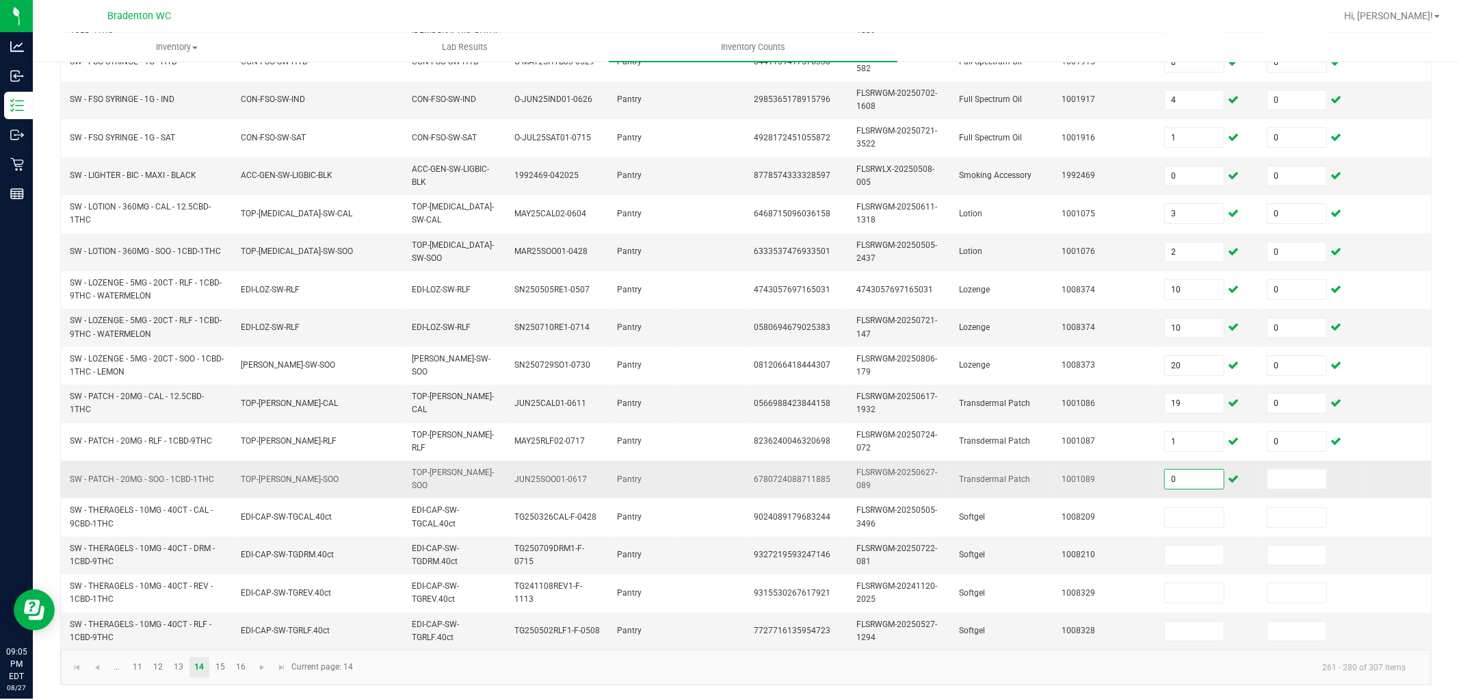
drag, startPoint x: 1197, startPoint y: 432, endPoint x: 1119, endPoint y: 470, distance: 86.9
click at [1197, 432] on input "1" at bounding box center [1194, 441] width 59 height 19
click at [1185, 318] on input "10" at bounding box center [1194, 327] width 59 height 19
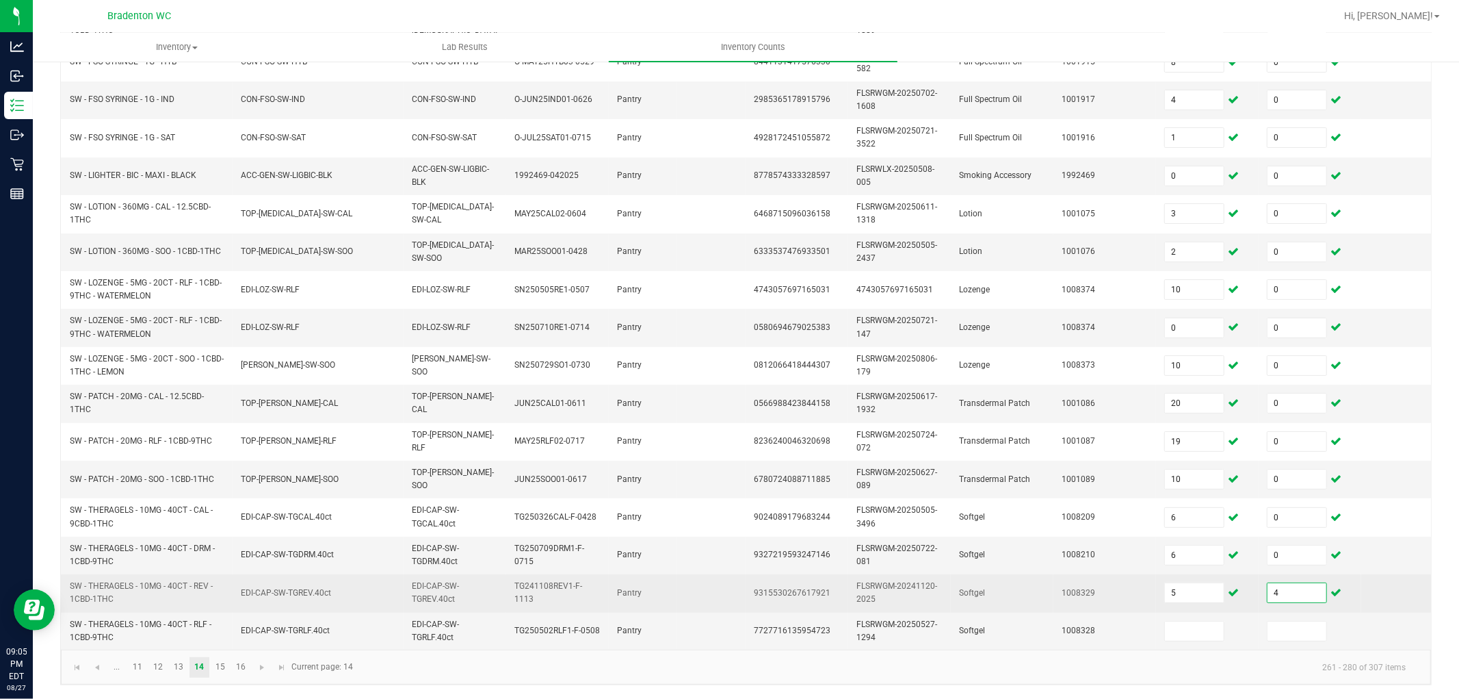
click at [1304, 583] on input "4" at bounding box center [1297, 592] width 59 height 19
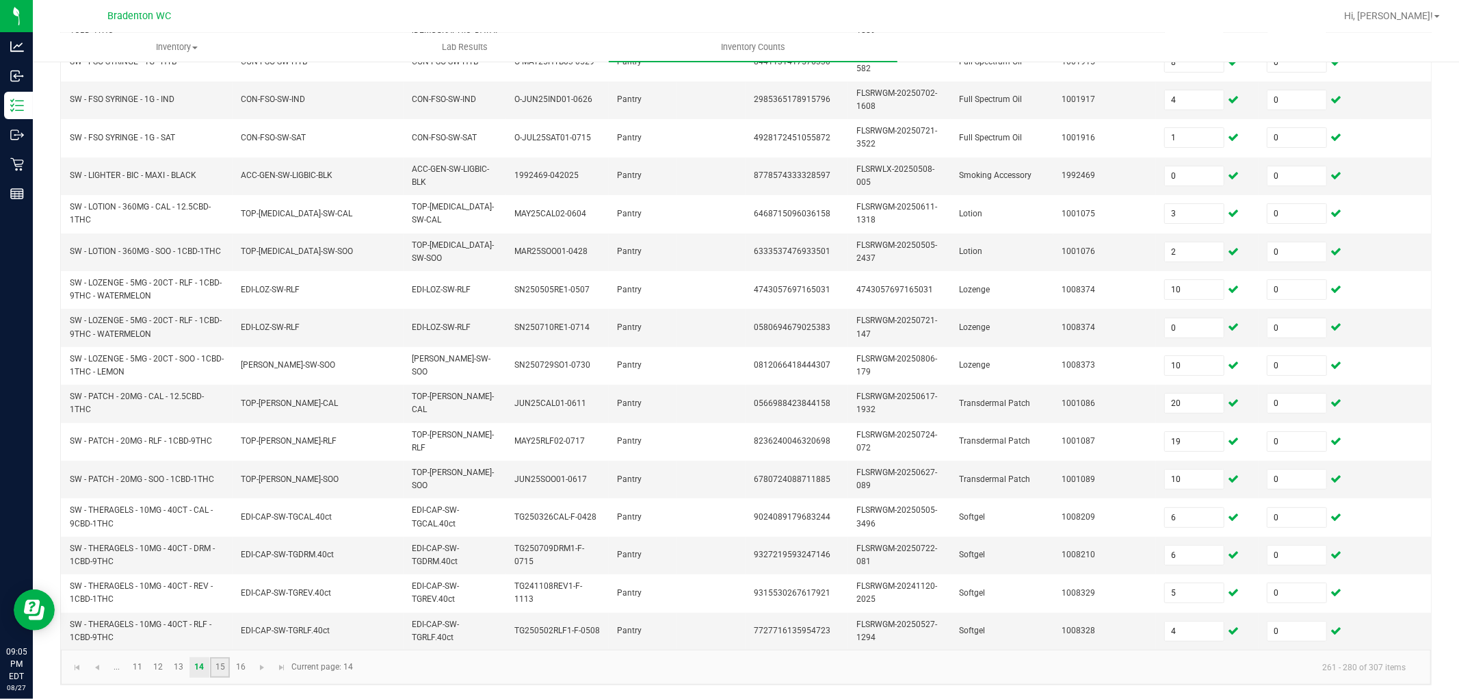
click at [222, 628] on link "15" at bounding box center [220, 667] width 20 height 21
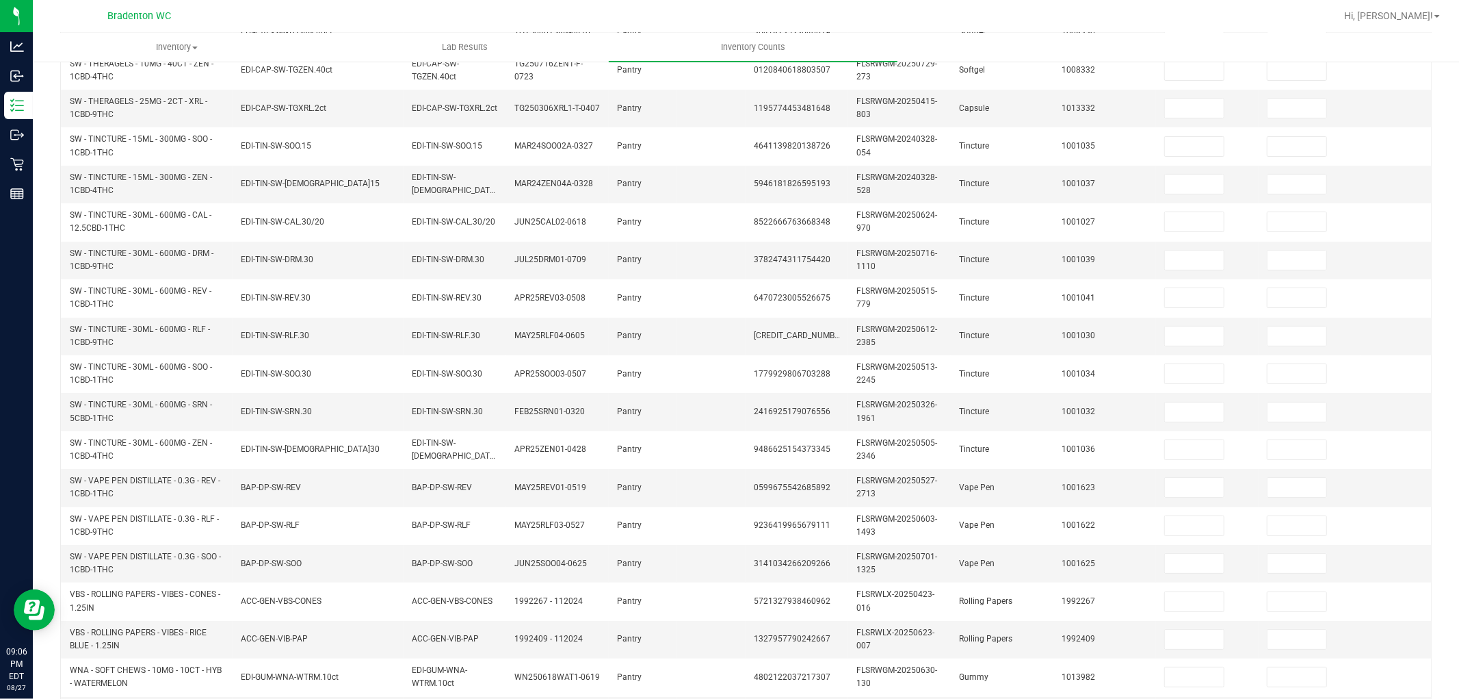
scroll to position [38, 0]
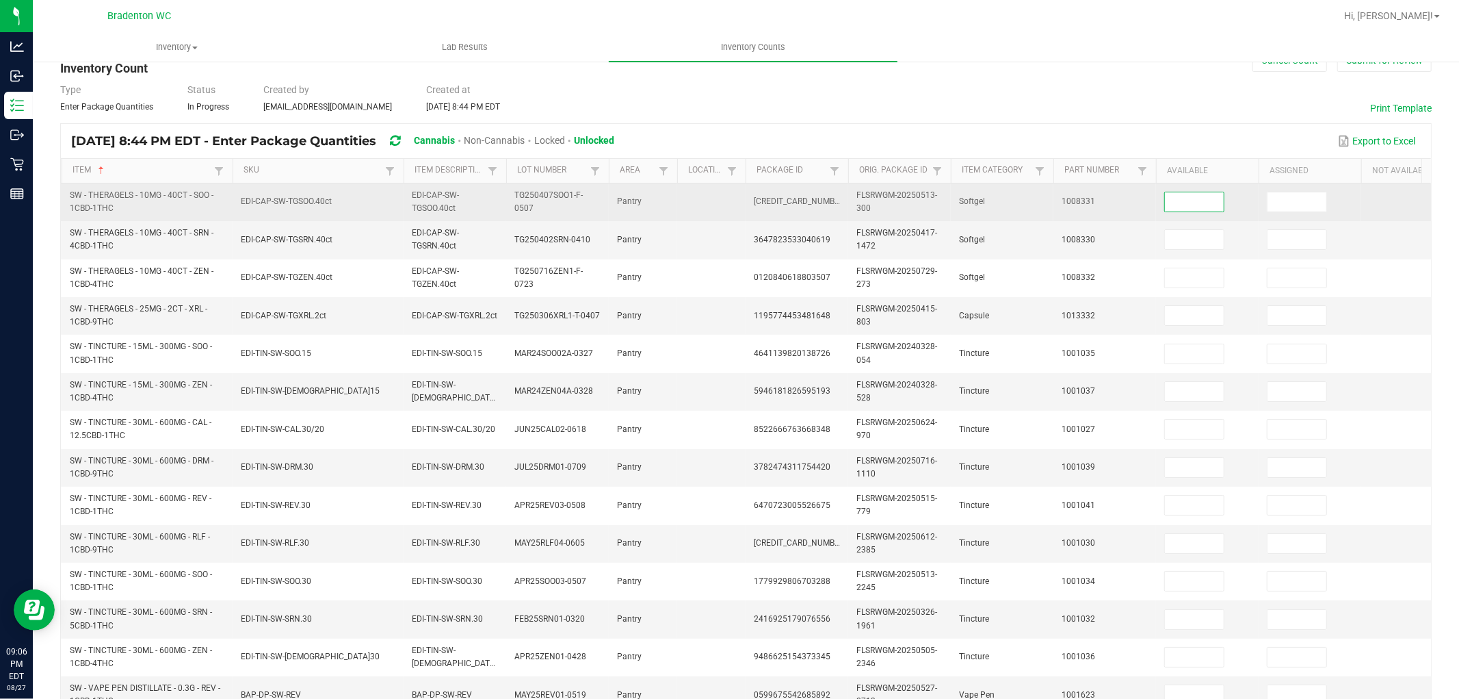
click at [1196, 199] on input at bounding box center [1194, 201] width 59 height 19
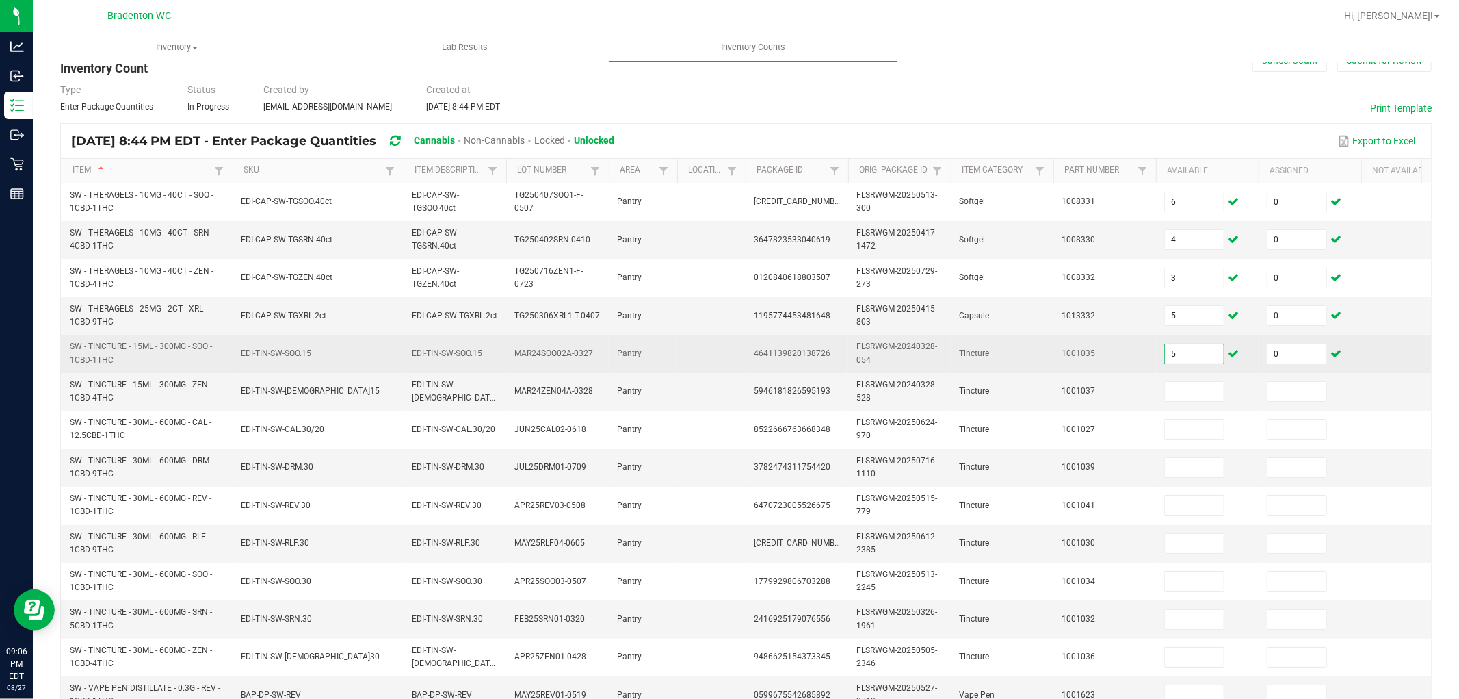
click at [1198, 350] on input "5" at bounding box center [1194, 353] width 59 height 19
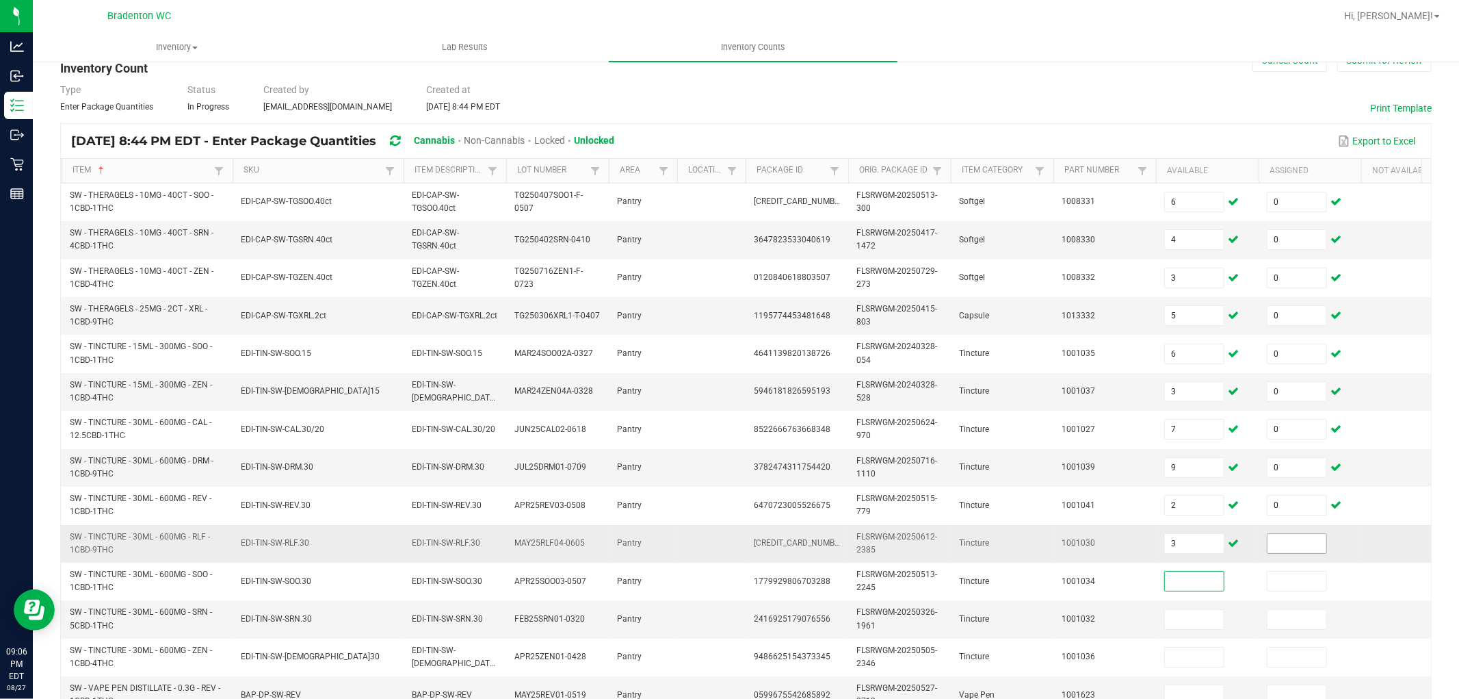
click at [1305, 538] on input at bounding box center [1297, 543] width 59 height 19
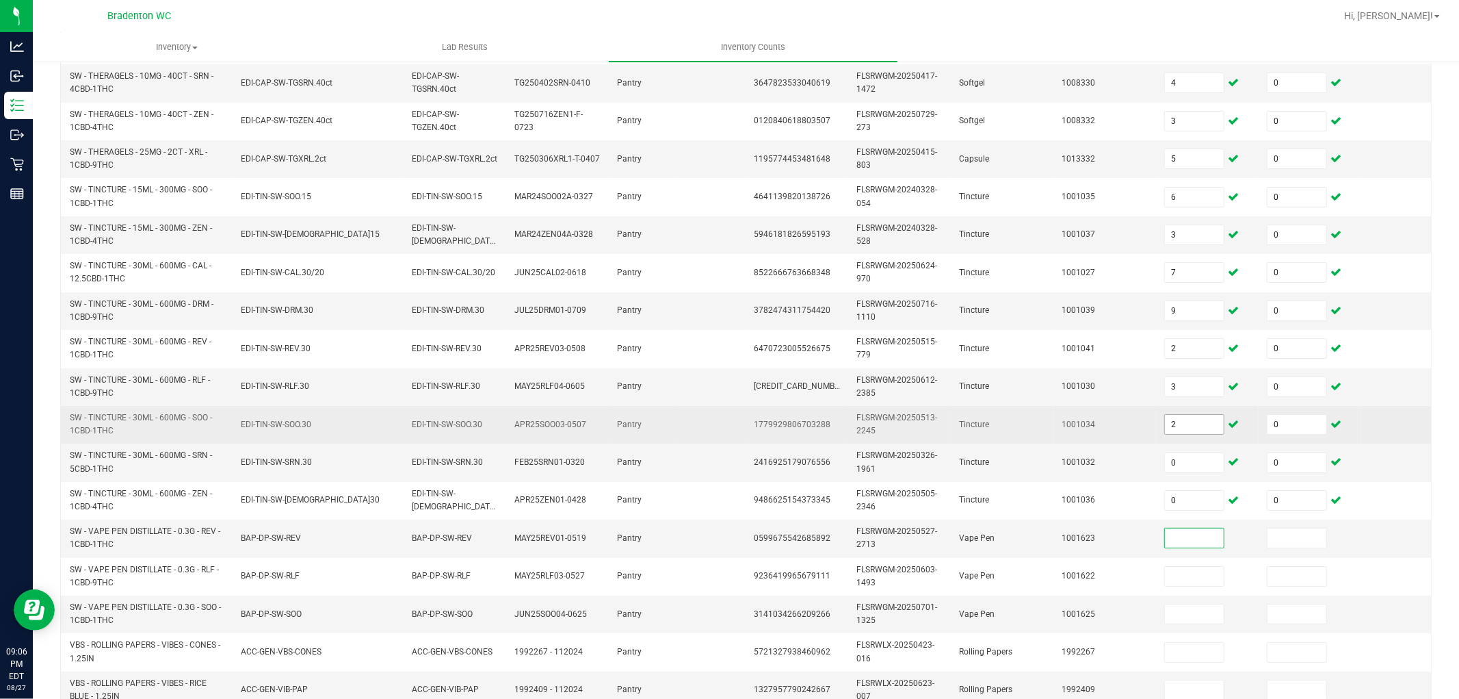
scroll to position [196, 0]
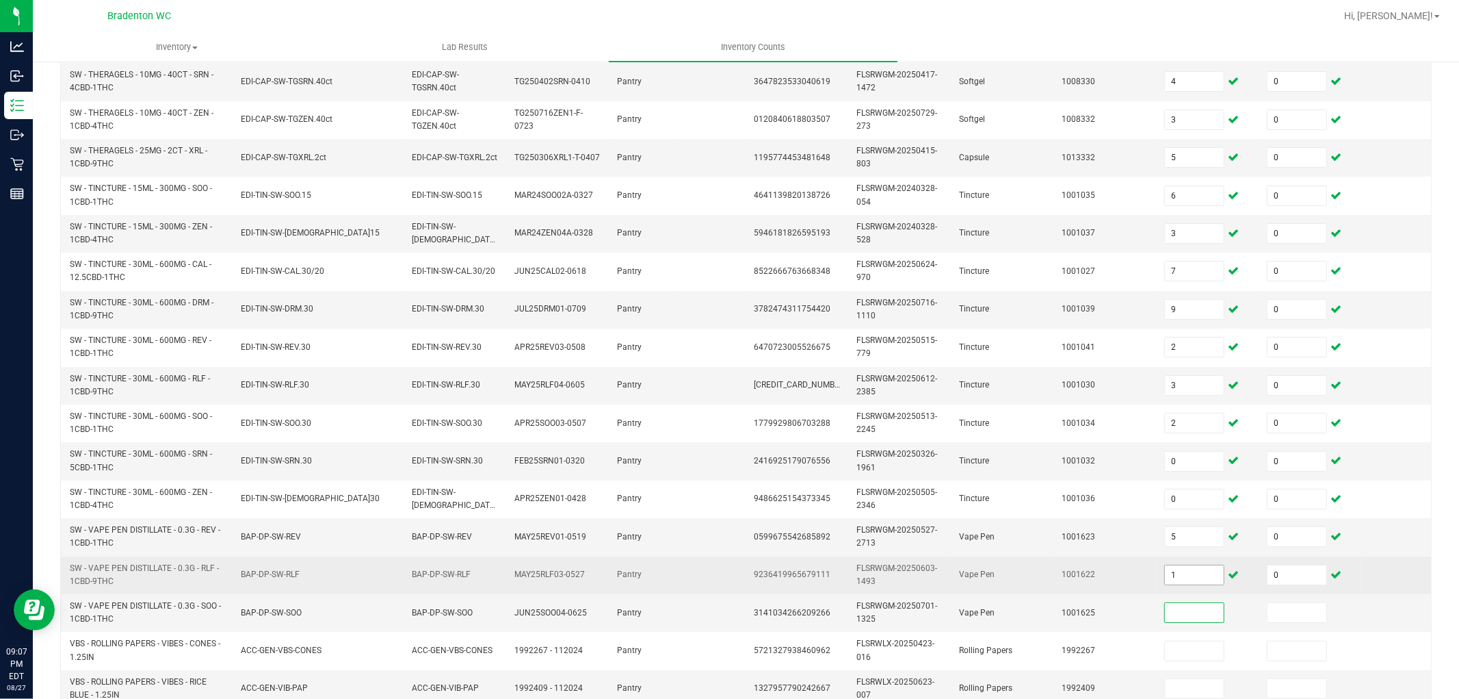
click at [1202, 578] on input "1" at bounding box center [1194, 574] width 59 height 19
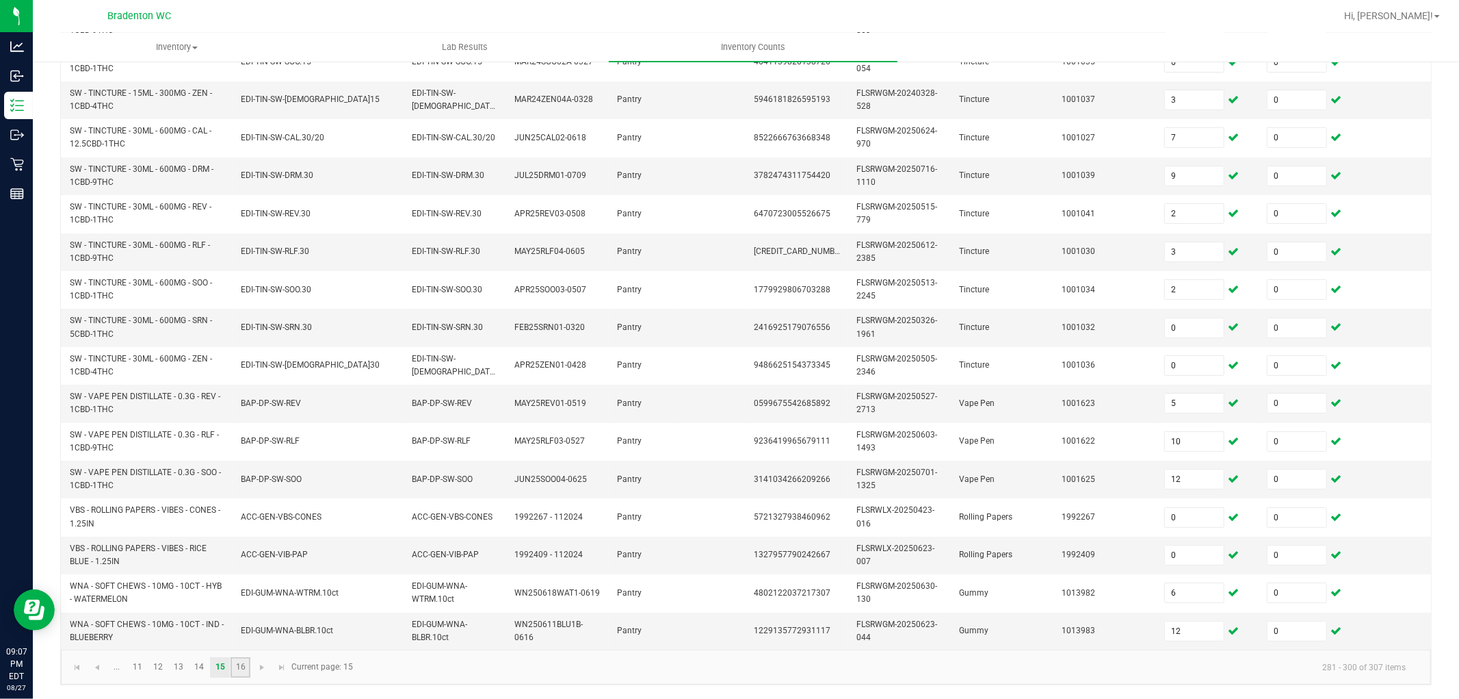
click at [237, 628] on link "16" at bounding box center [241, 667] width 20 height 21
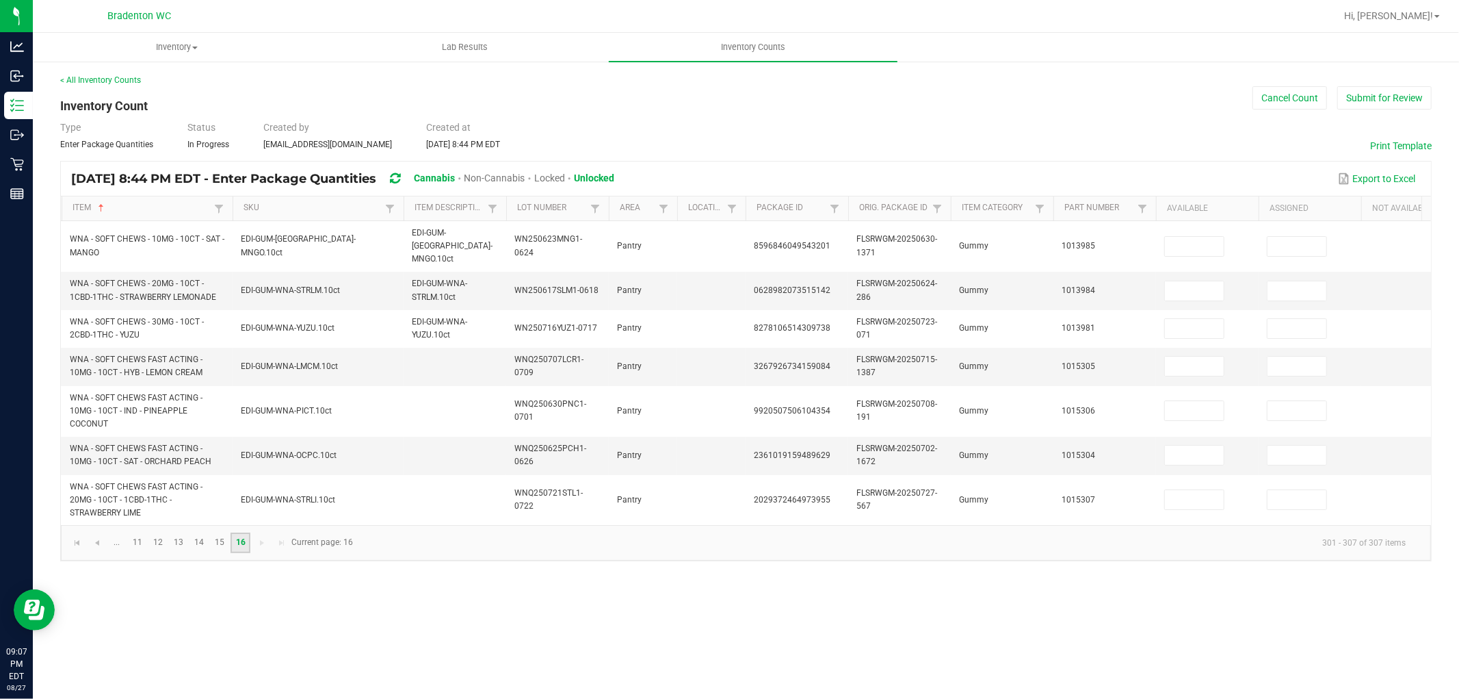
scroll to position [0, 0]
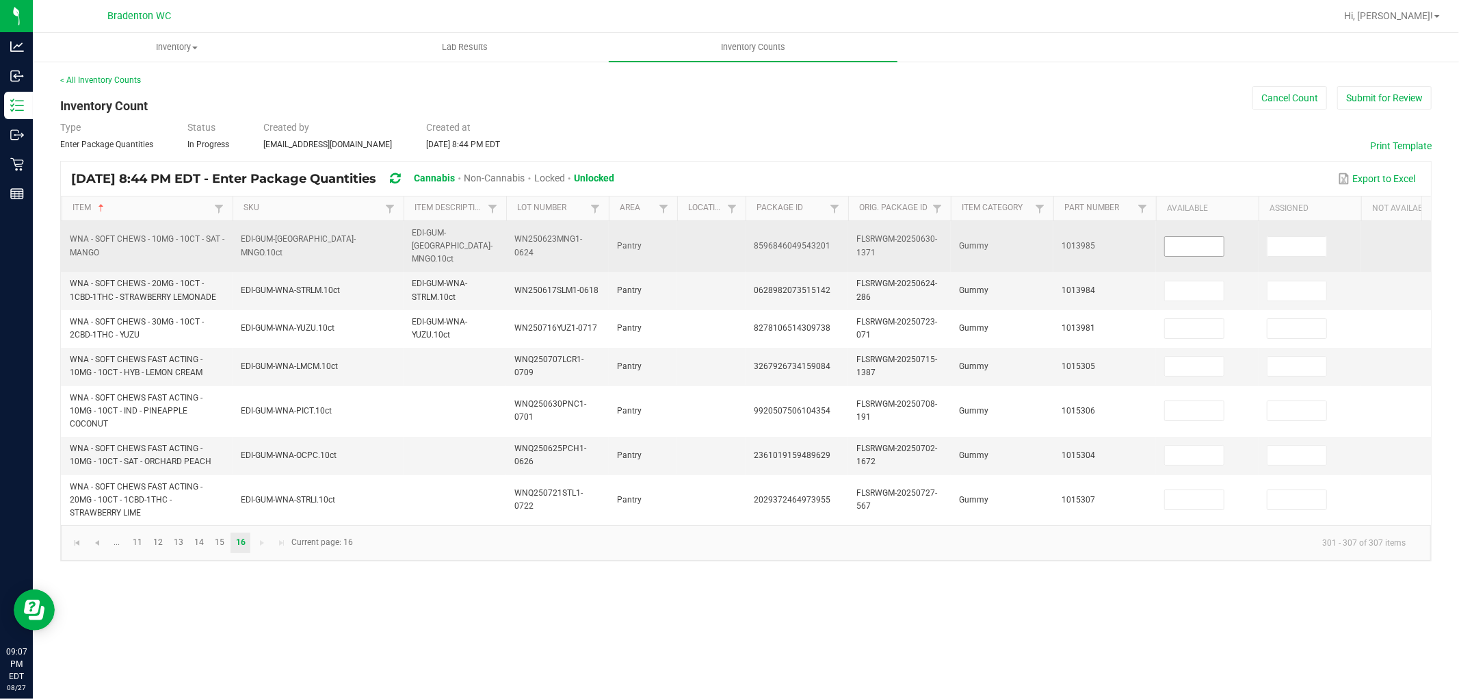
click at [1191, 246] on input at bounding box center [1194, 246] width 59 height 19
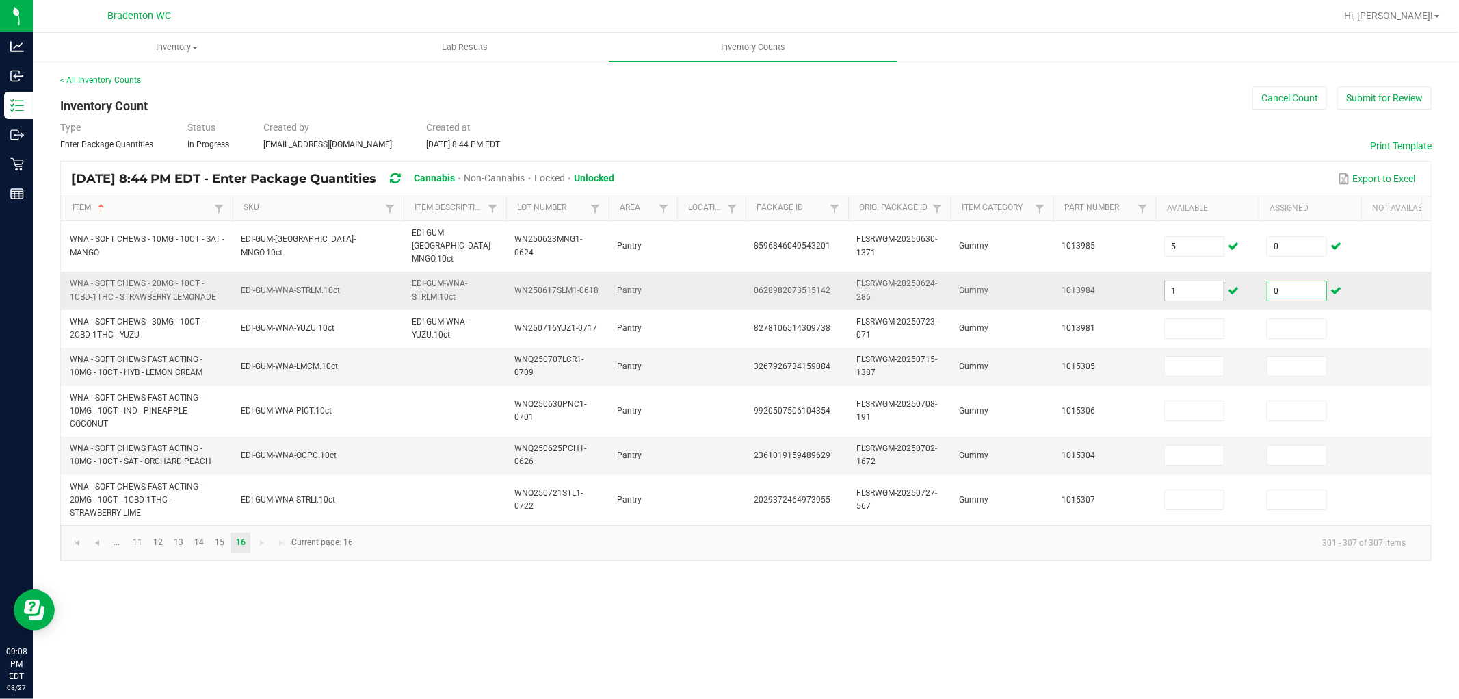
click at [1197, 281] on input "1" at bounding box center [1194, 290] width 59 height 19
click at [848, 137] on div "Type Enter Package Quantities Status In Progress Created by [EMAIL_ADDRESS][DOM…" at bounding box center [746, 135] width 1372 height 30
click at [1313, 90] on button "Submit for Review" at bounding box center [1385, 97] width 94 height 23
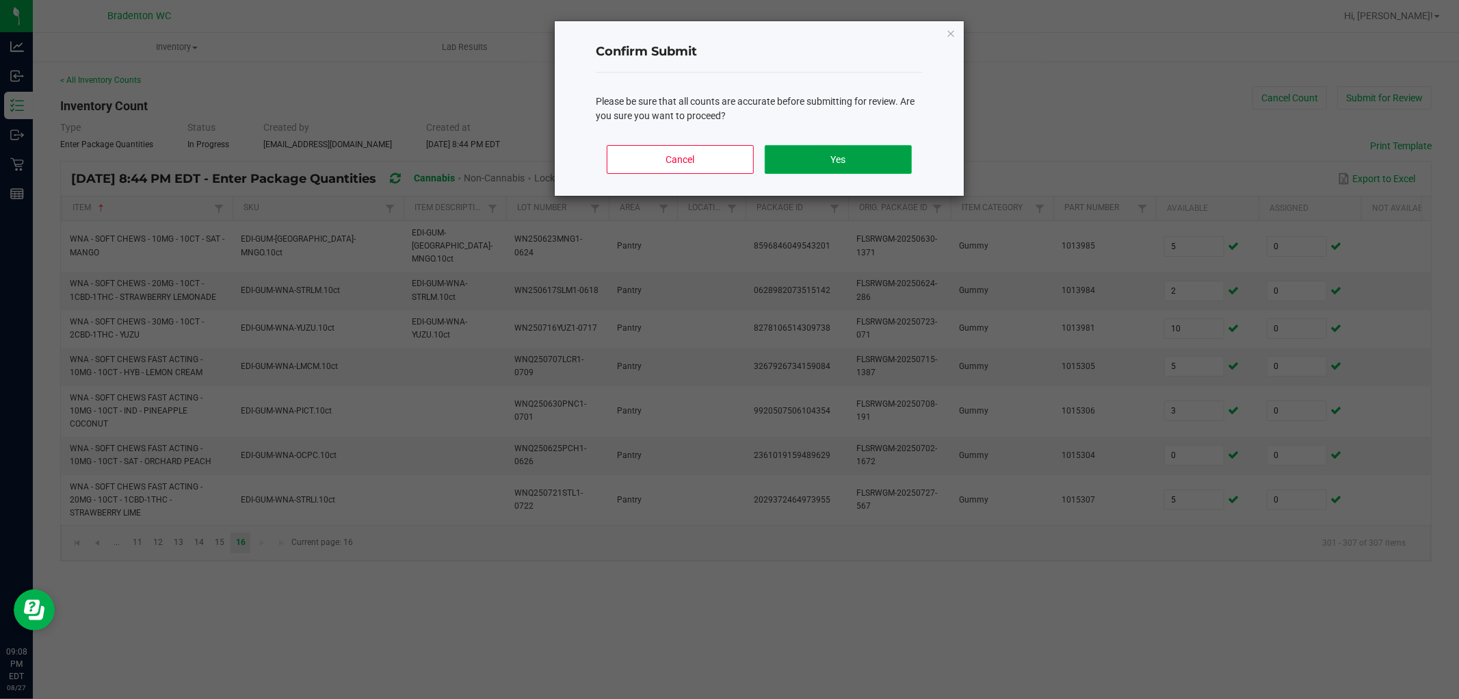
click at [814, 161] on button "Yes" at bounding box center [838, 159] width 147 height 29
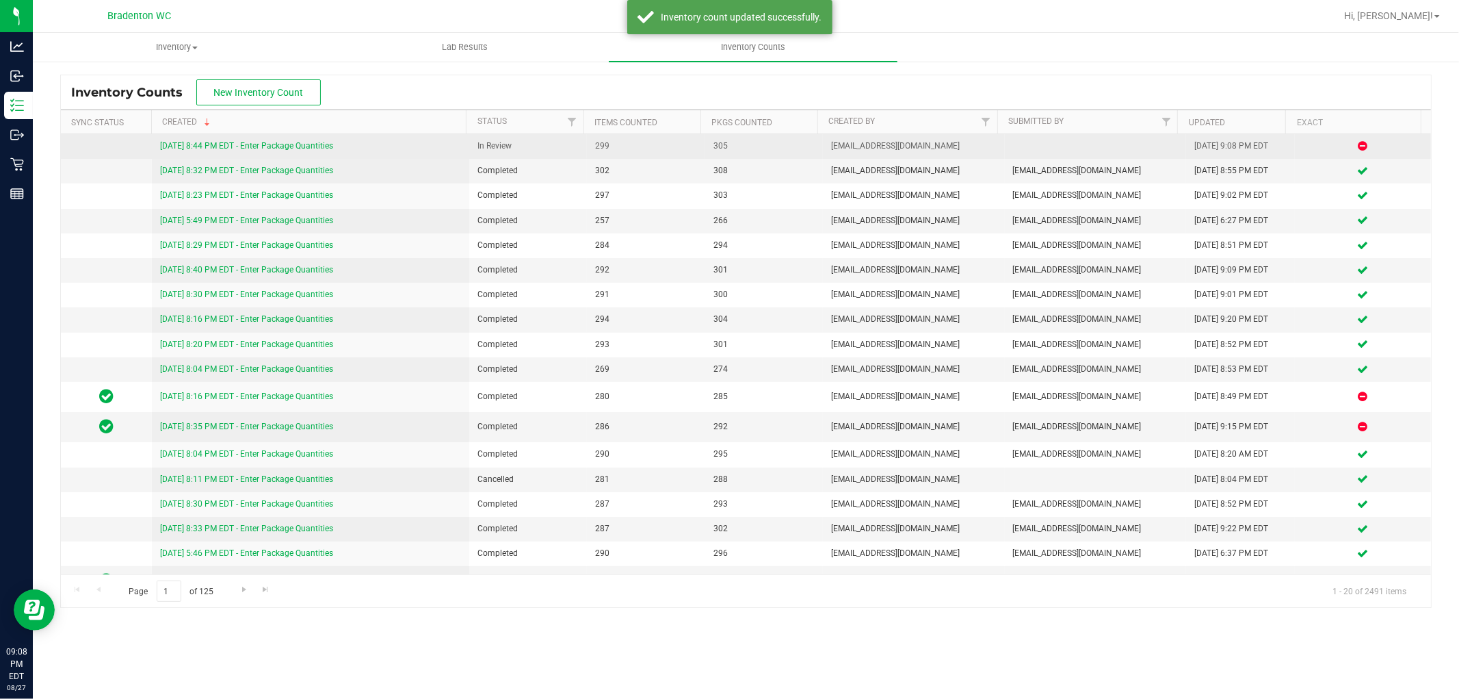
click at [319, 142] on link "[DATE] 8:44 PM EDT - Enter Package Quantities" at bounding box center [246, 146] width 173 height 10
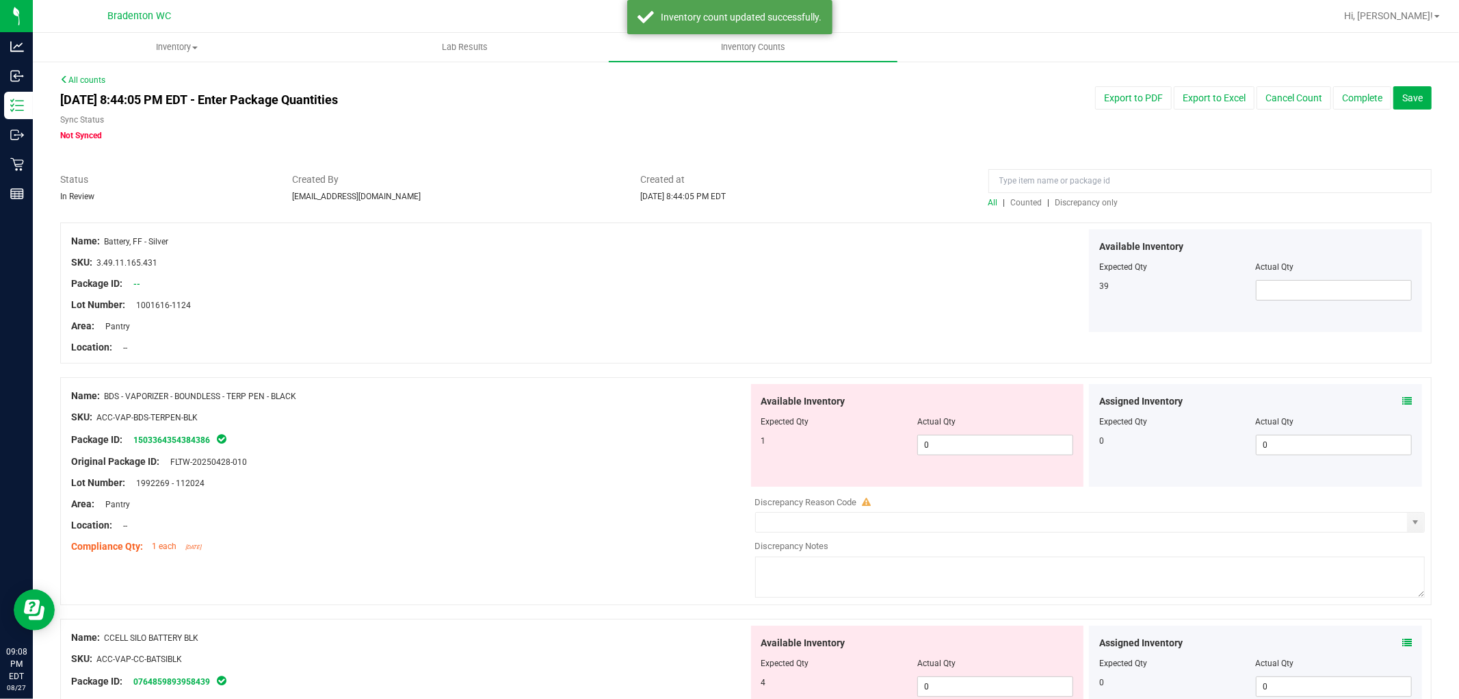
click at [1085, 203] on span "Discrepancy only" at bounding box center [1087, 203] width 63 height 10
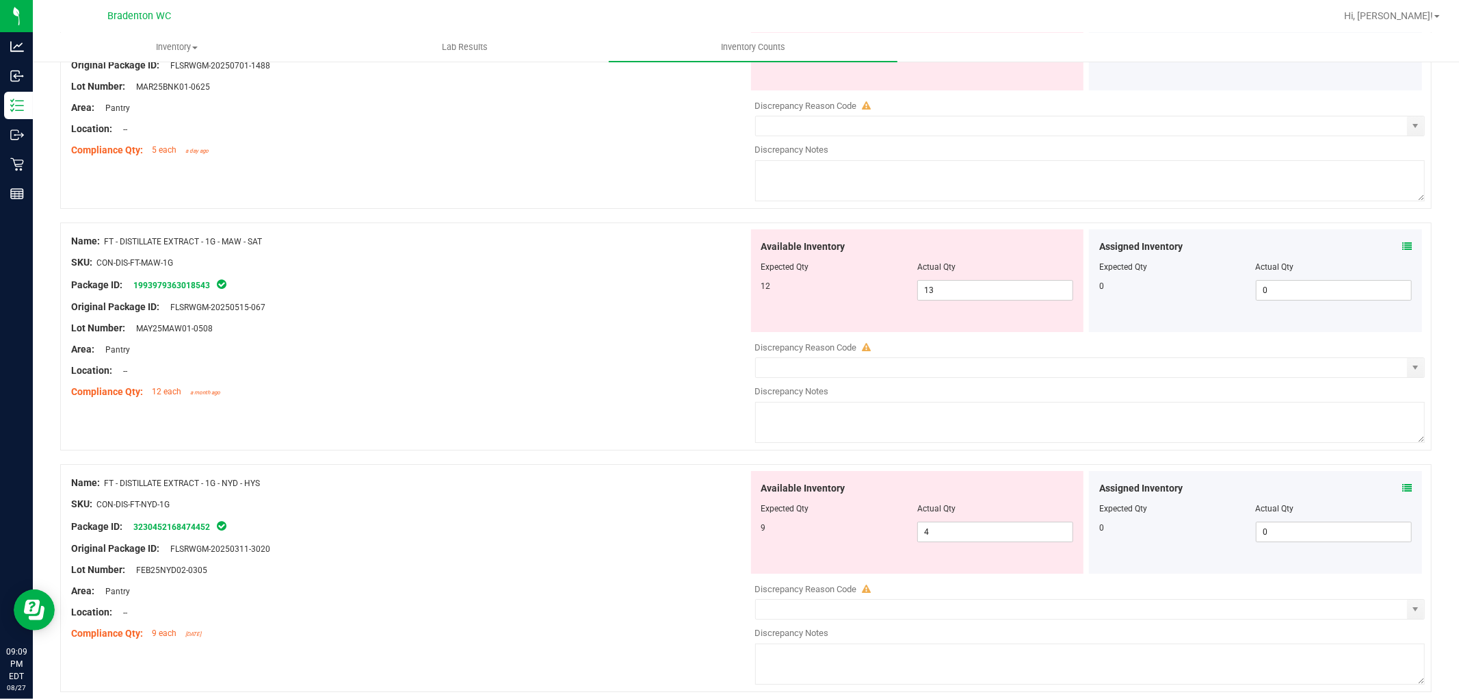
scroll to position [4416, 0]
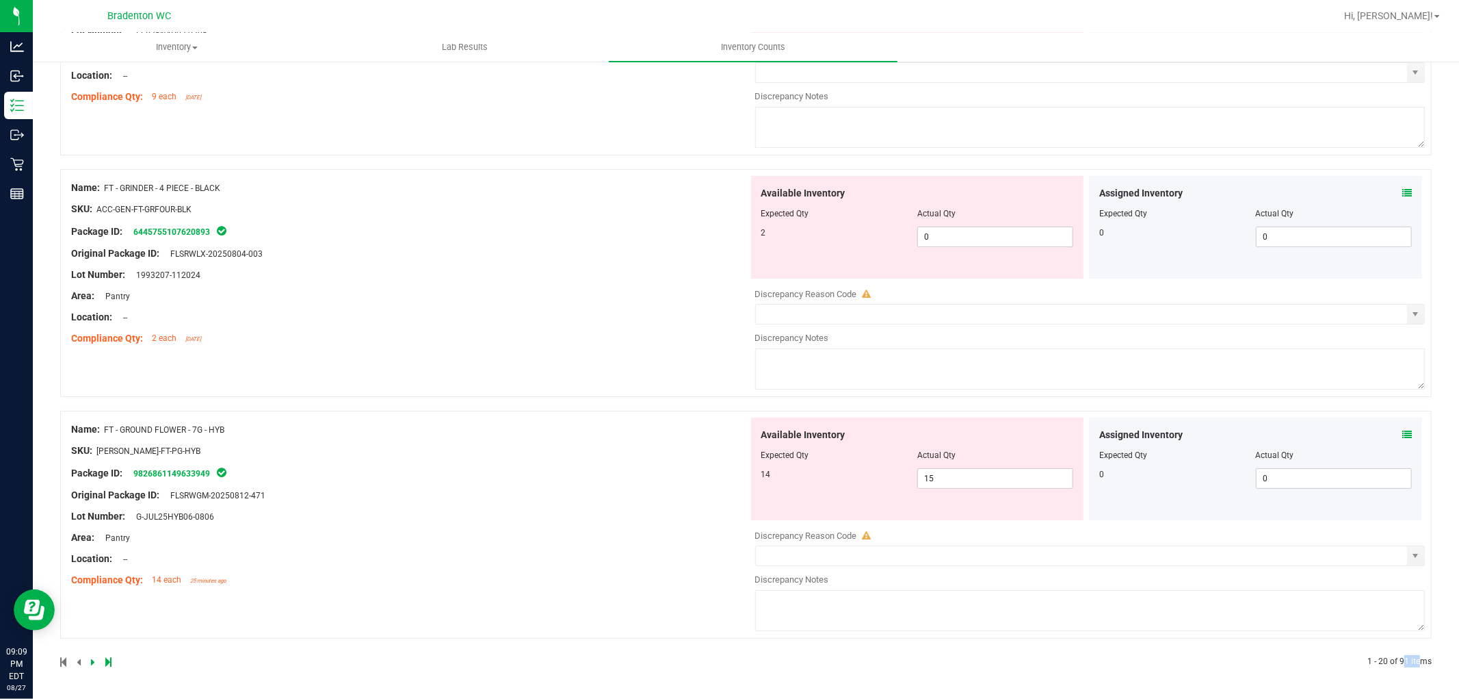
drag, startPoint x: 1392, startPoint y: 660, endPoint x: 1407, endPoint y: 660, distance: 15.7
click at [1313, 628] on span "1 - 20 of 91 items" at bounding box center [1400, 661] width 64 height 10
click at [671, 628] on div "Name: FT - GROUND FLOWER - 7G - HYB SKU: [PERSON_NAME]-FT-PG-HYB Package ID: 98…" at bounding box center [746, 525] width 1372 height 228
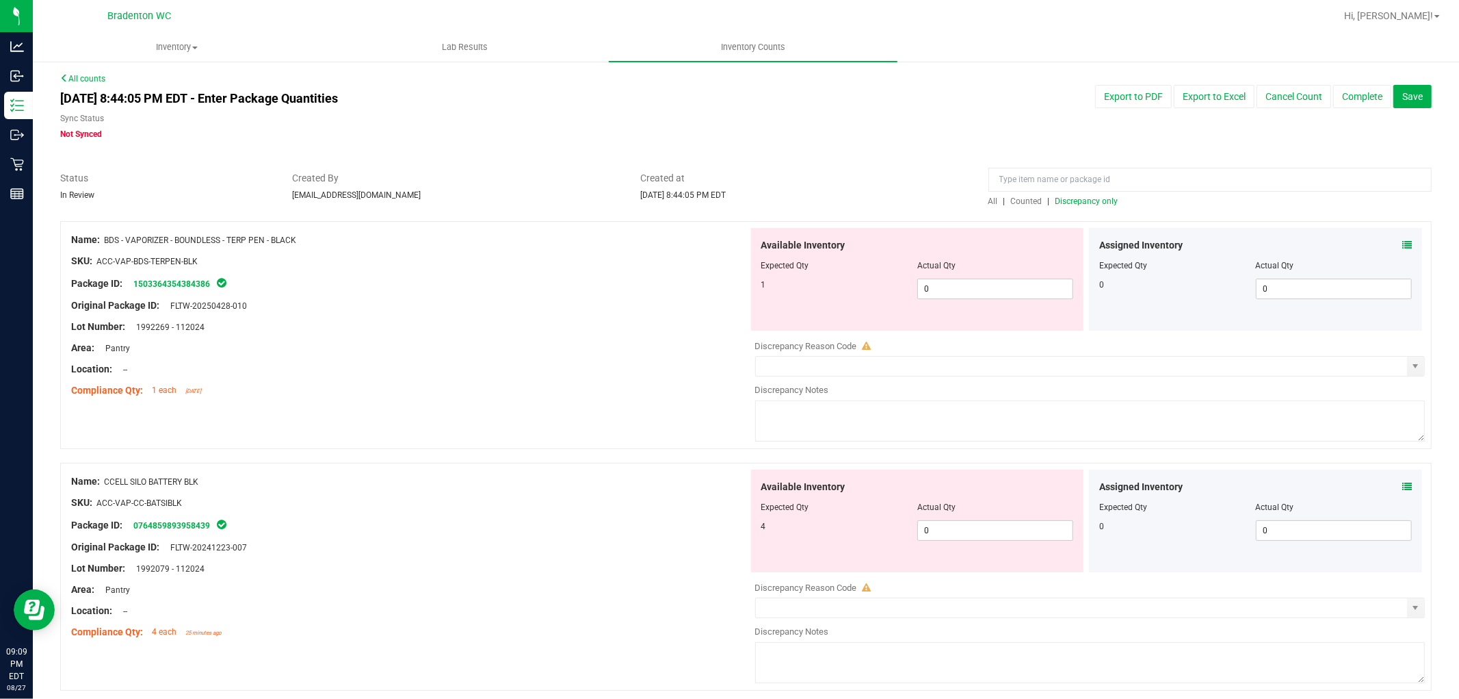
scroll to position [0, 0]
click at [948, 290] on span "0 0" at bounding box center [996, 290] width 156 height 21
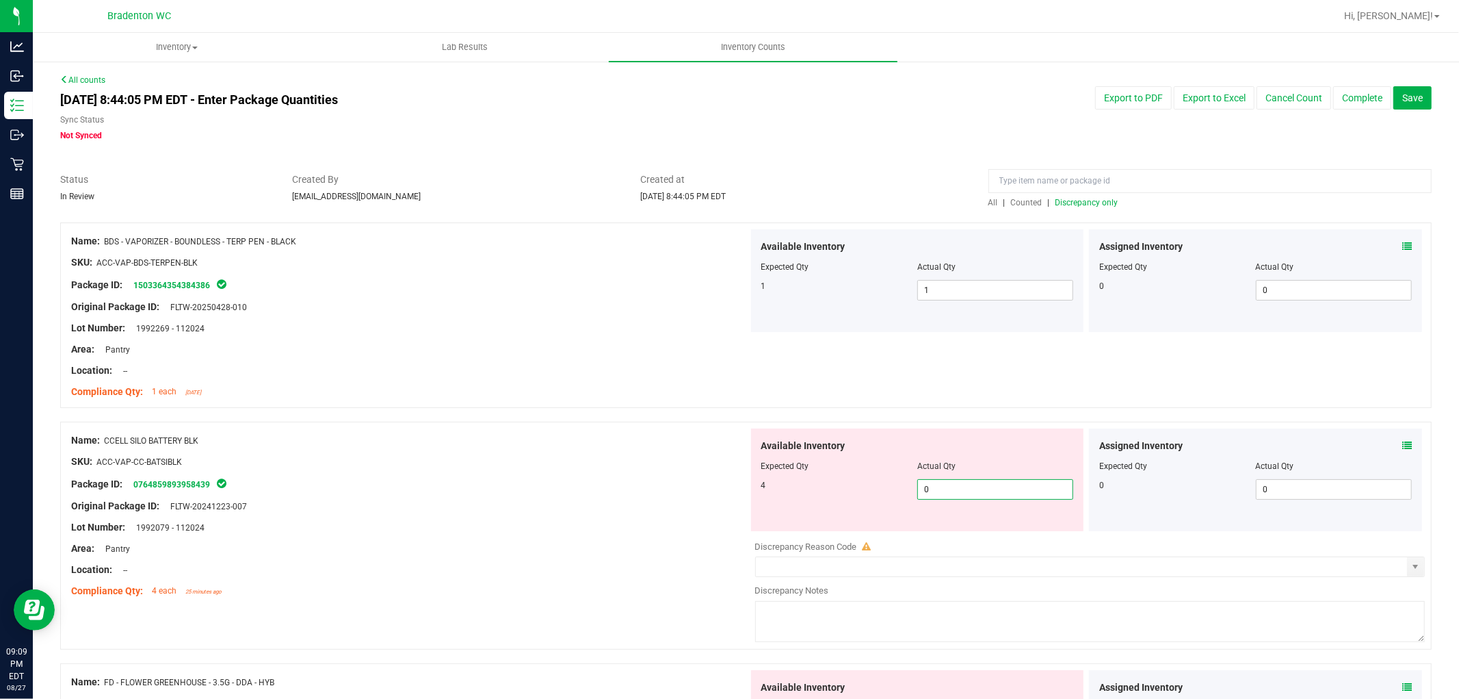
click at [961, 482] on span "0 0" at bounding box center [996, 489] width 156 height 21
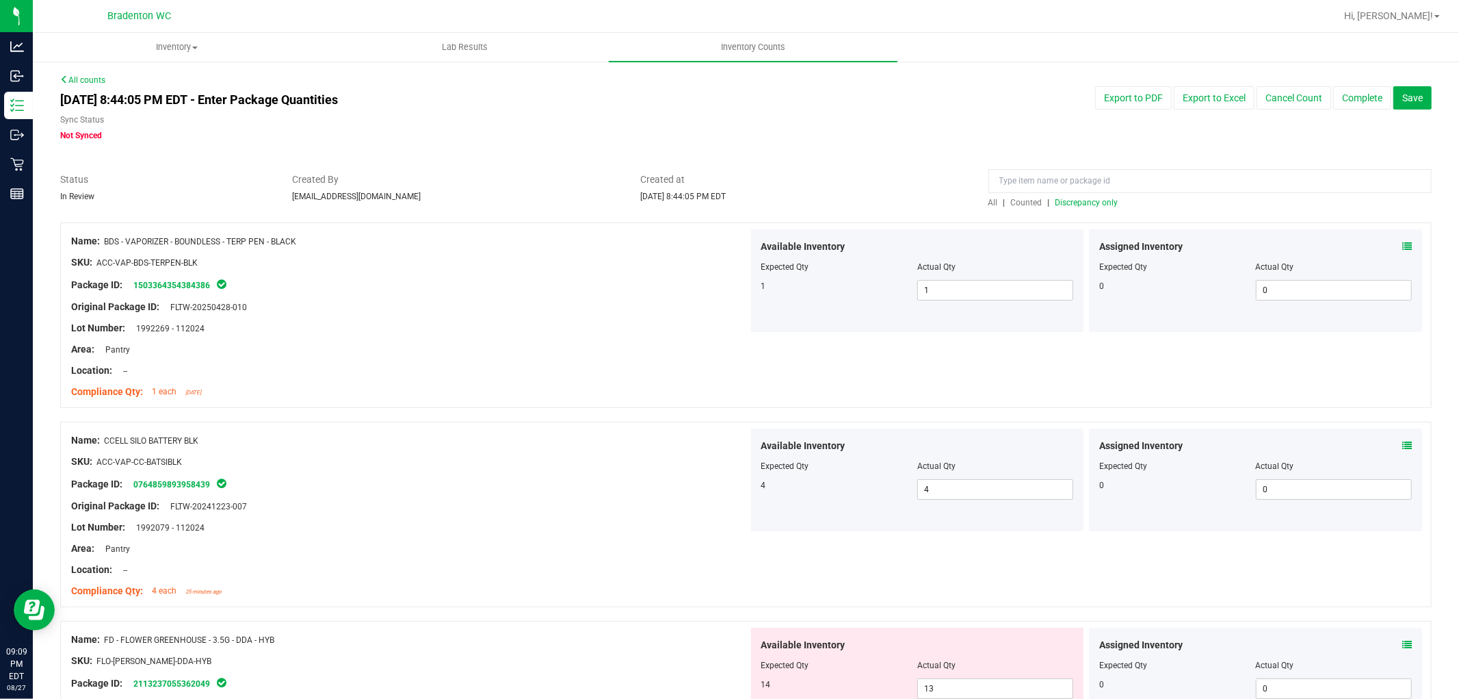
click at [564, 339] on div at bounding box center [409, 338] width 677 height 7
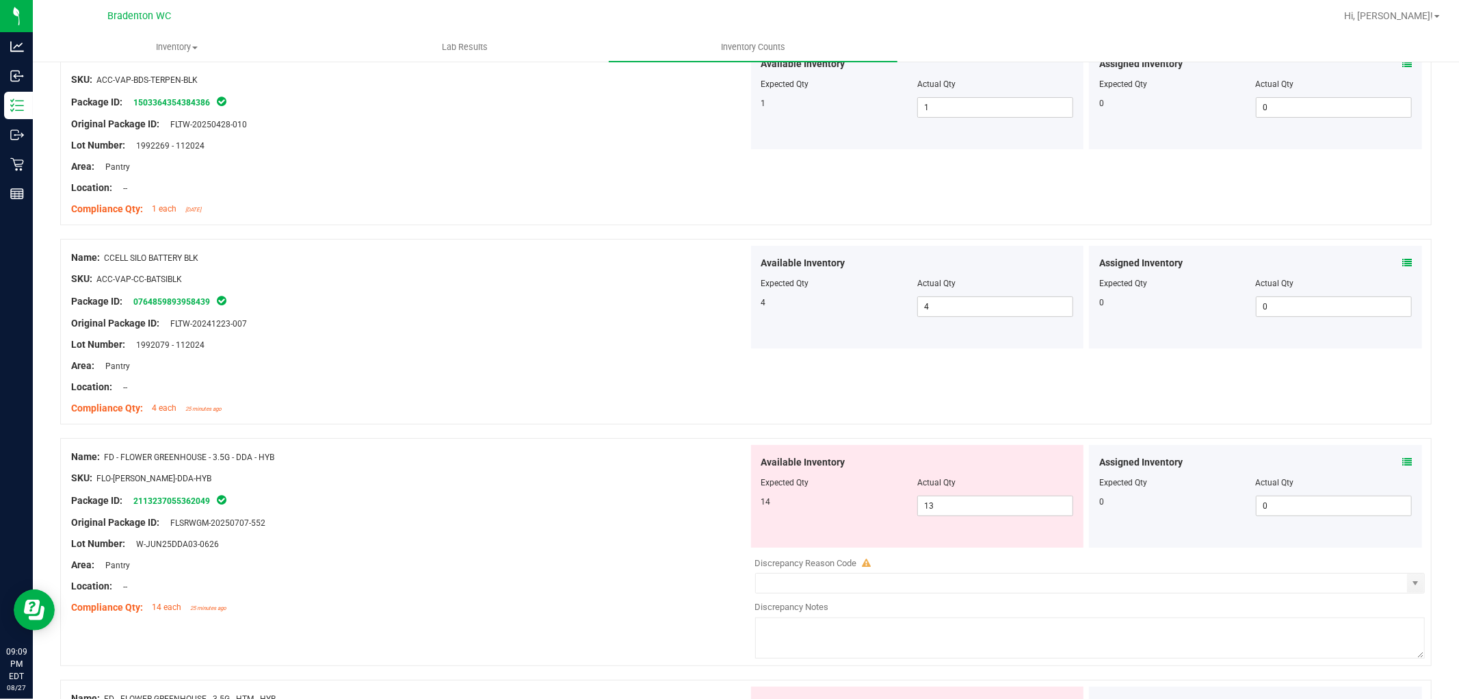
scroll to position [532, 0]
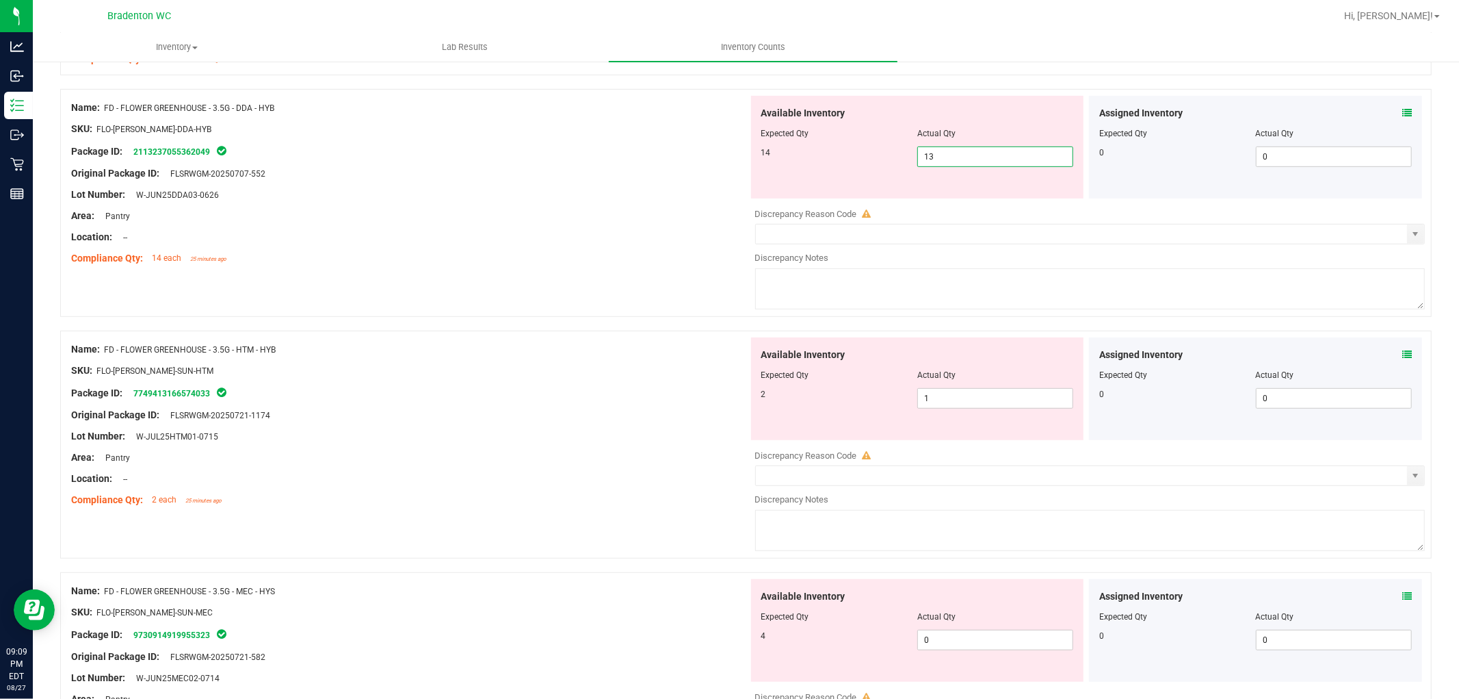
click at [970, 159] on span "13 13" at bounding box center [996, 156] width 156 height 21
click at [970, 159] on input "13" at bounding box center [995, 156] width 155 height 19
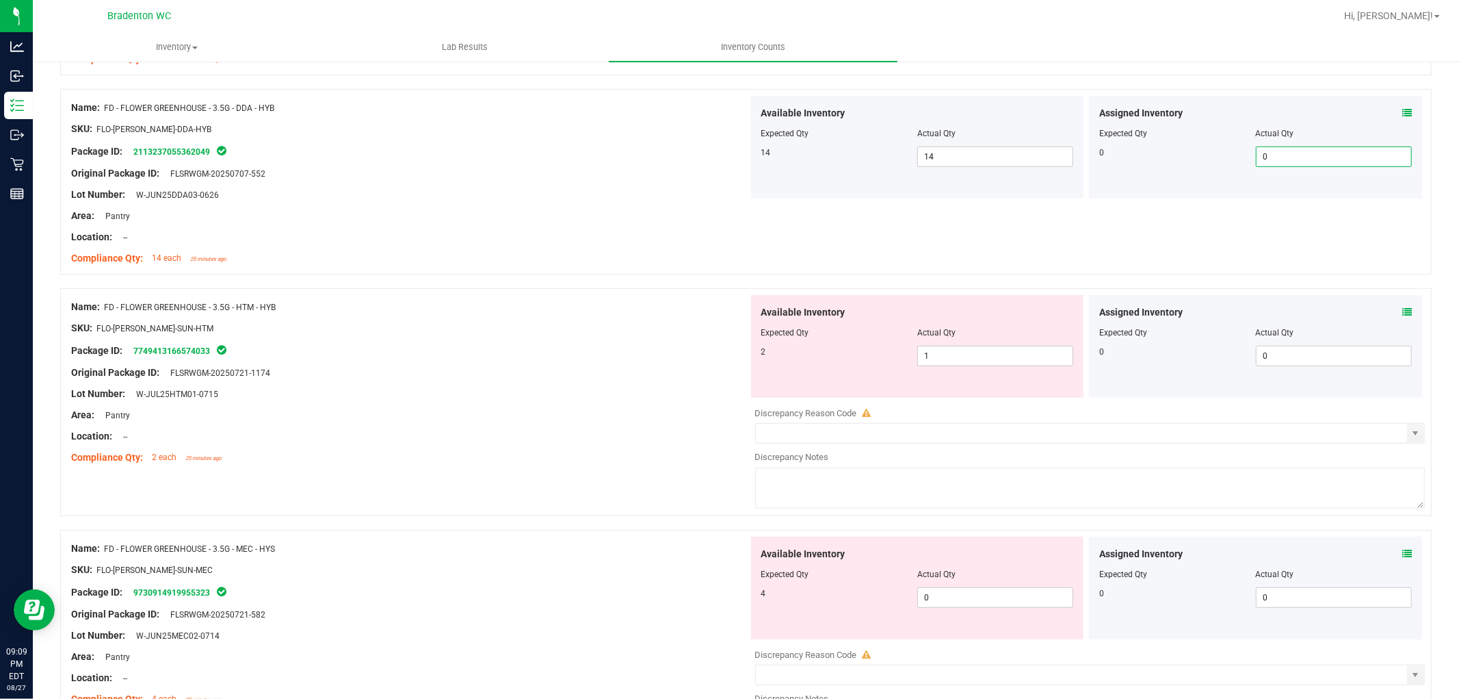
click at [753, 257] on div "Name: FD - FLOWER GREENHOUSE - 3.5G - DDA - HYB SKU: FLO-[PERSON_NAME]-DDA-HYB …" at bounding box center [746, 181] width 1372 height 185
click at [954, 352] on span "1 1" at bounding box center [996, 356] width 156 height 21
click at [521, 343] on div "Package ID: 7749413166574033" at bounding box center [409, 350] width 677 height 16
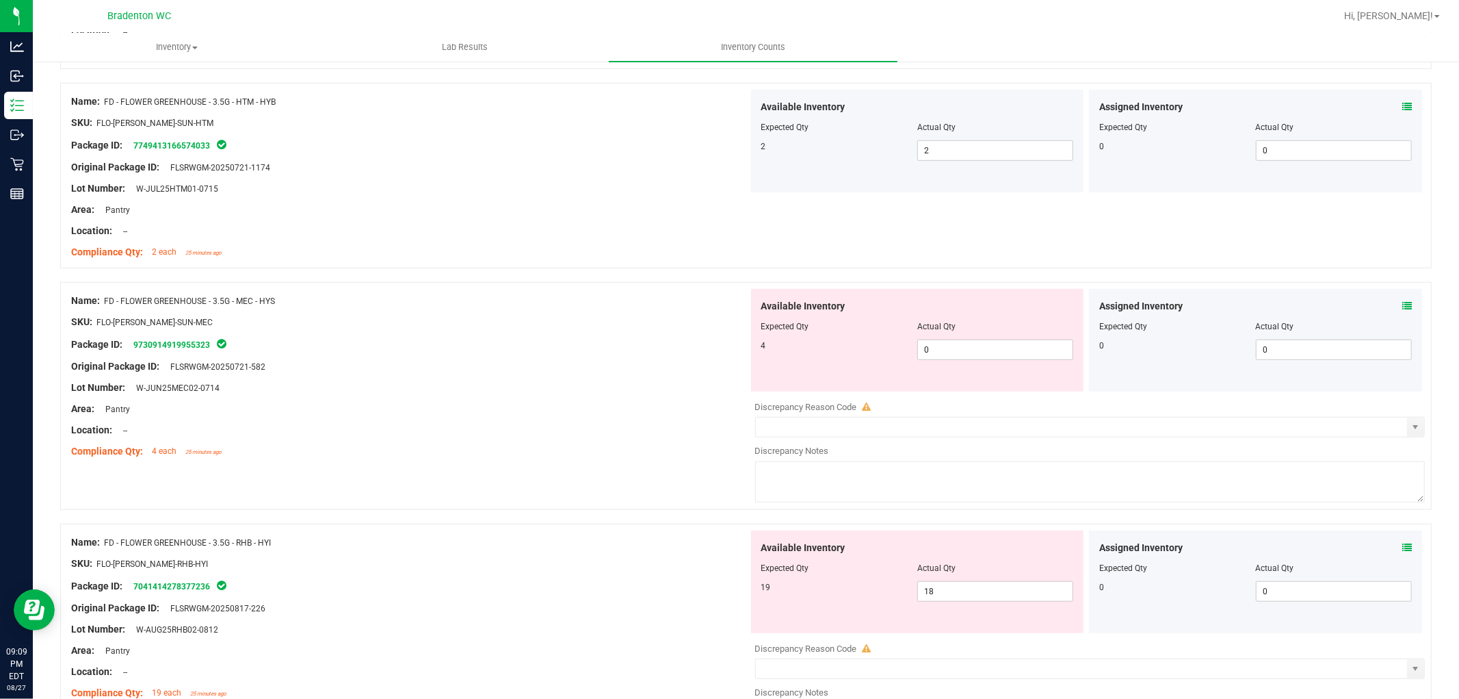
scroll to position [760, 0]
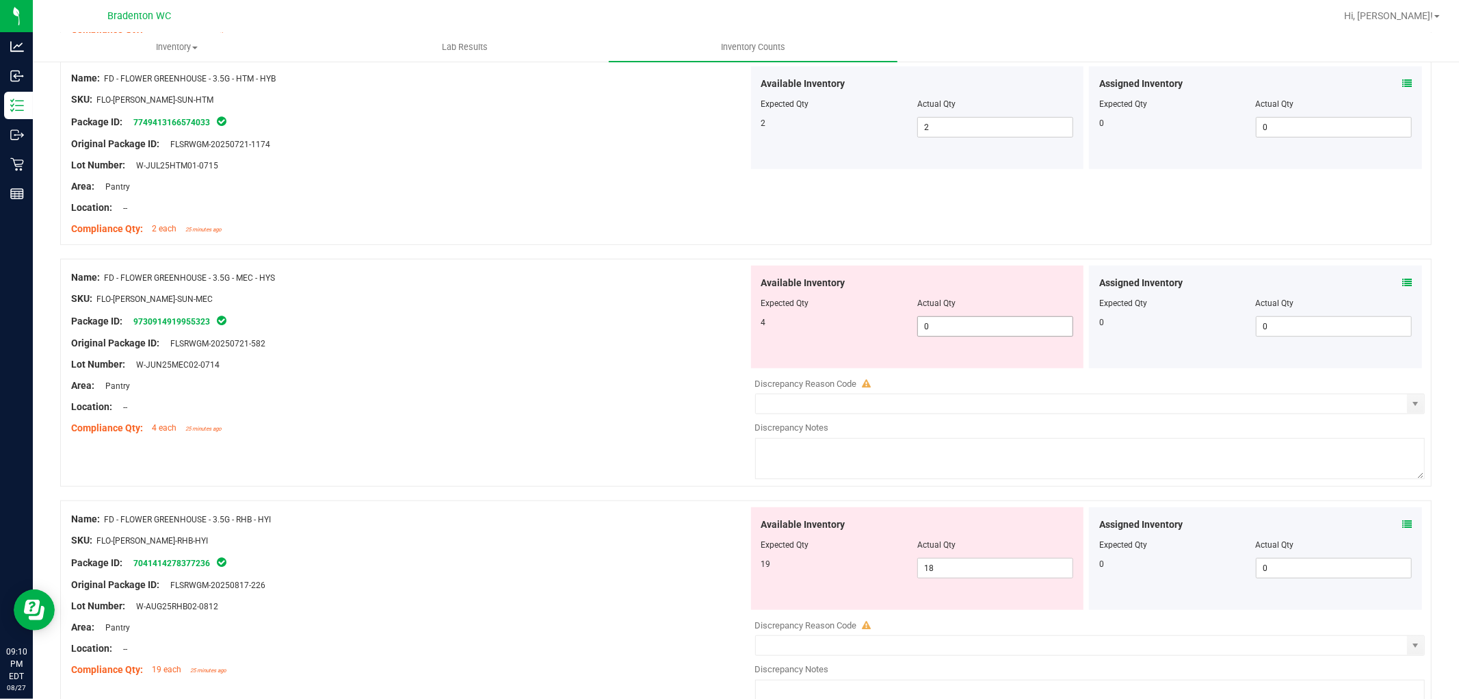
click at [1013, 332] on span "0 0" at bounding box center [996, 326] width 156 height 21
click at [518, 295] on div "SKU: FLO-[PERSON_NAME]-SUN-MEC" at bounding box center [409, 298] width 677 height 14
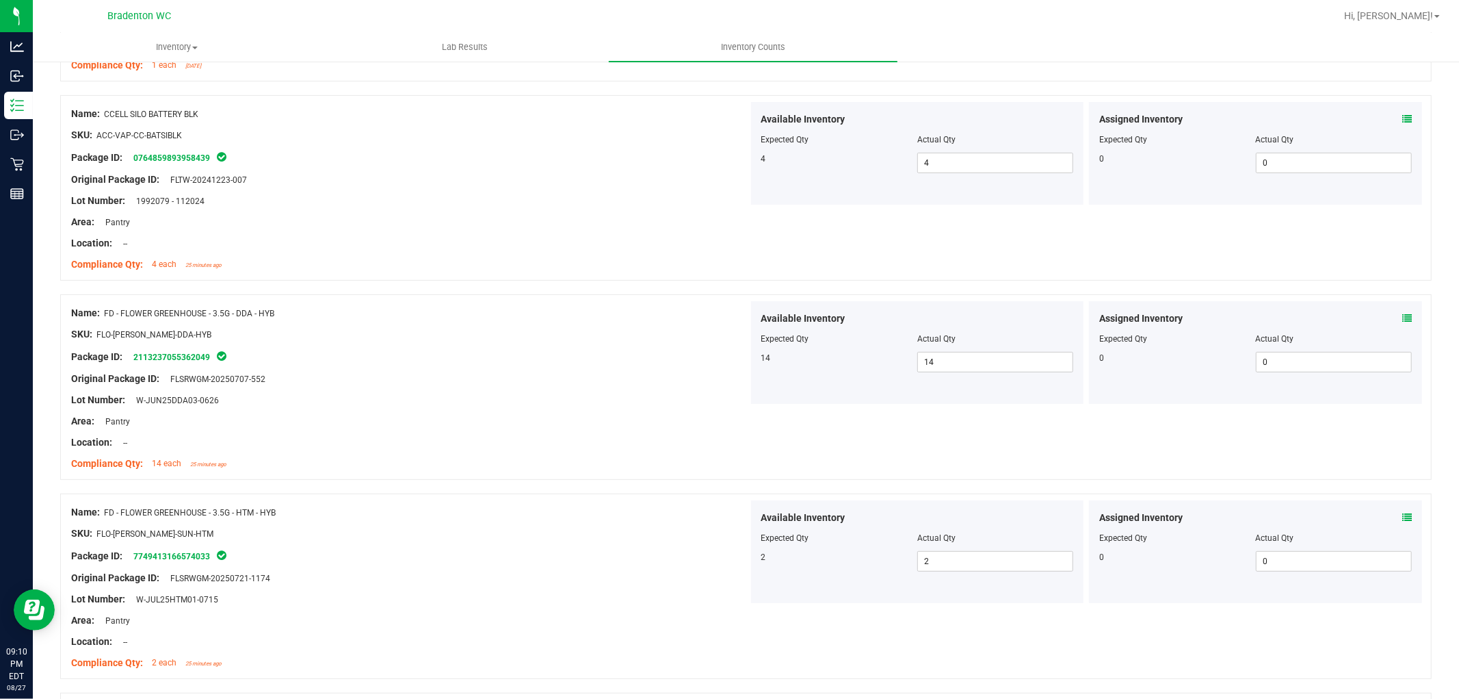
scroll to position [532, 0]
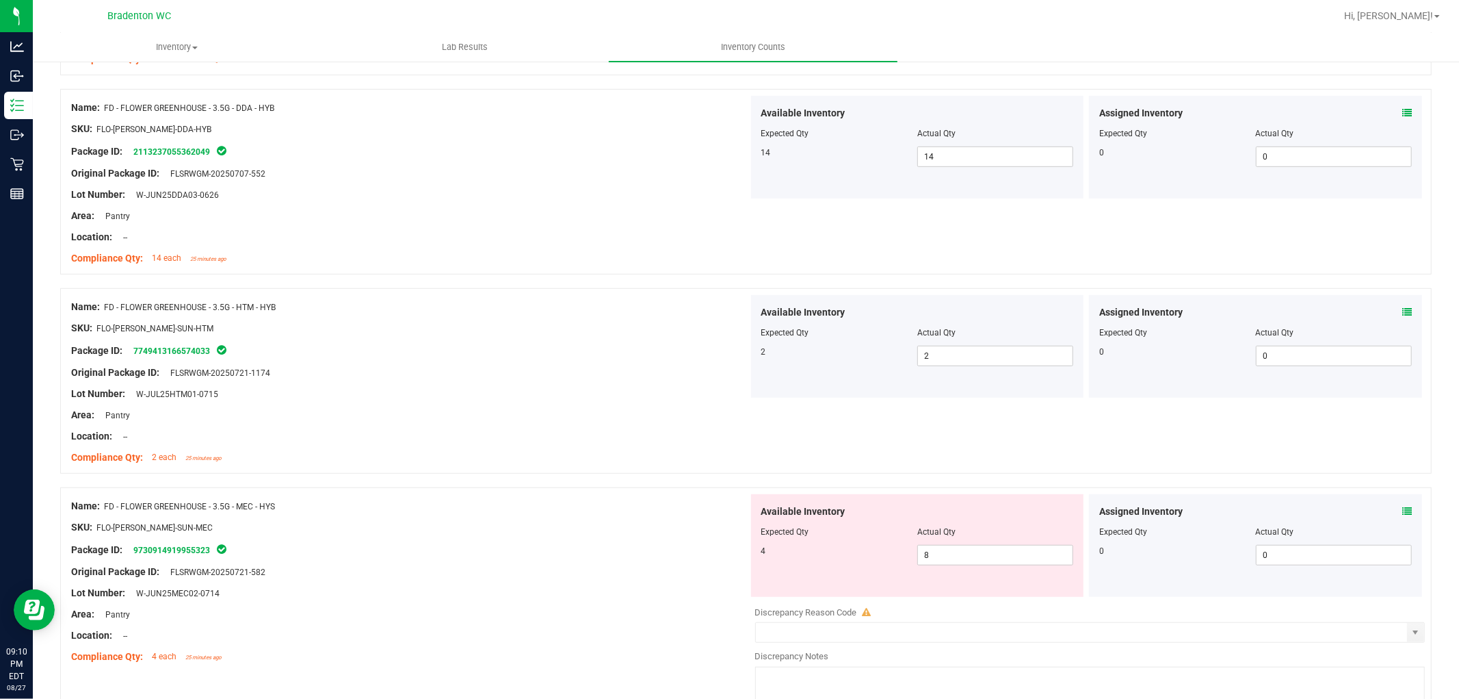
click at [1313, 506] on icon at bounding box center [1408, 511] width 10 height 10
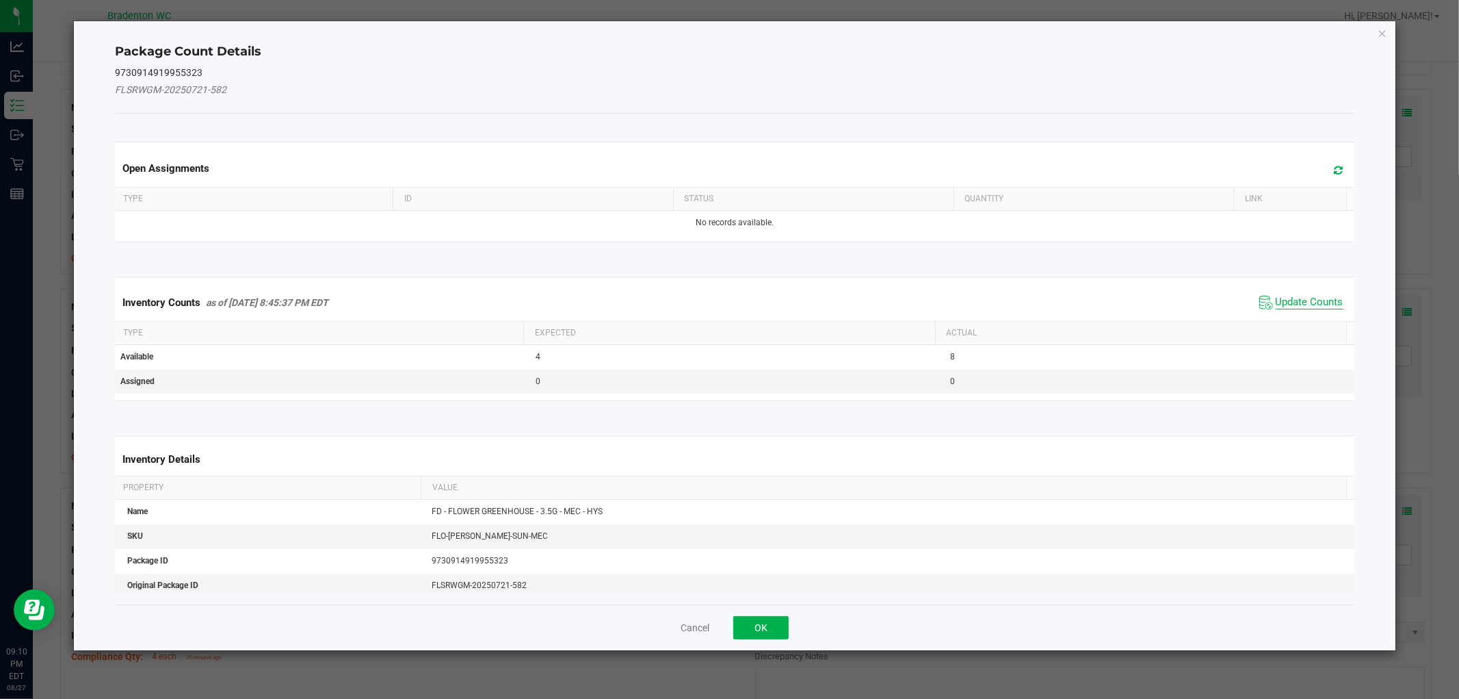
click at [1276, 307] on span "Update Counts" at bounding box center [1310, 303] width 68 height 14
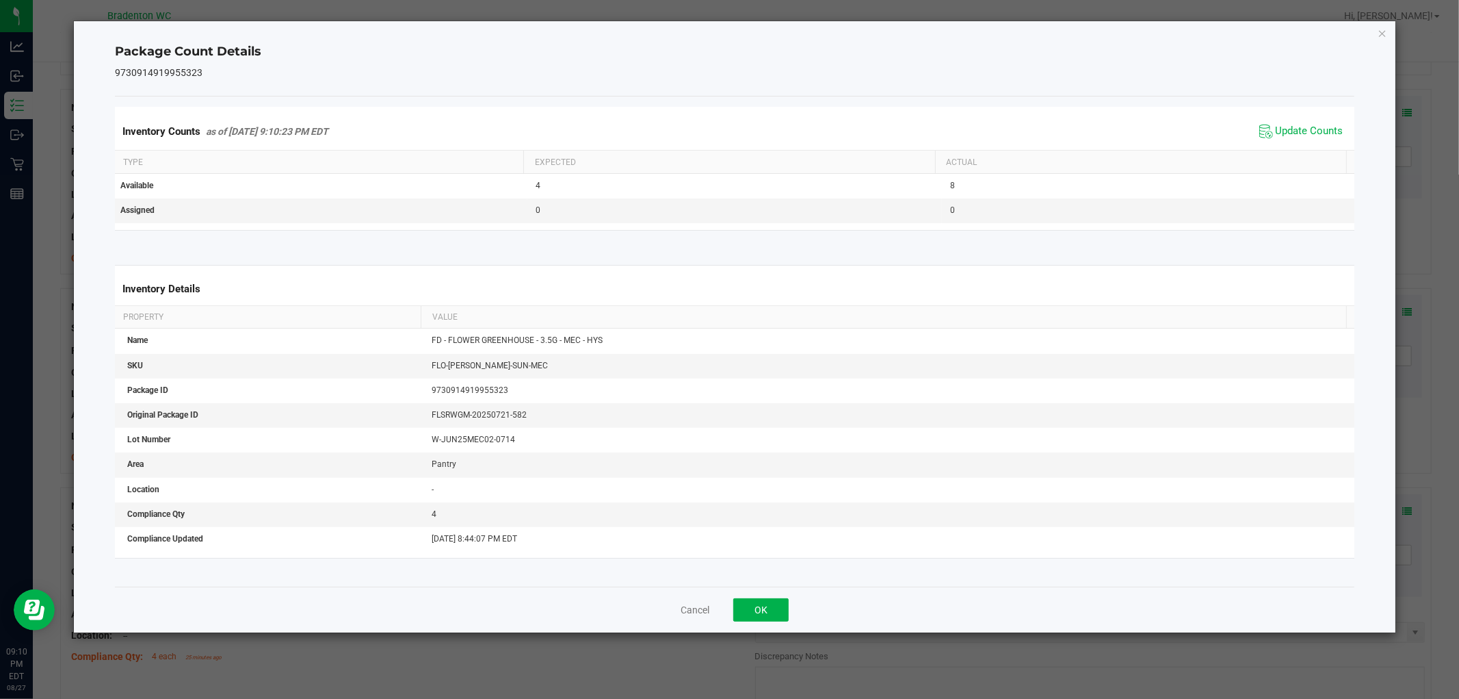
scroll to position [0, 0]
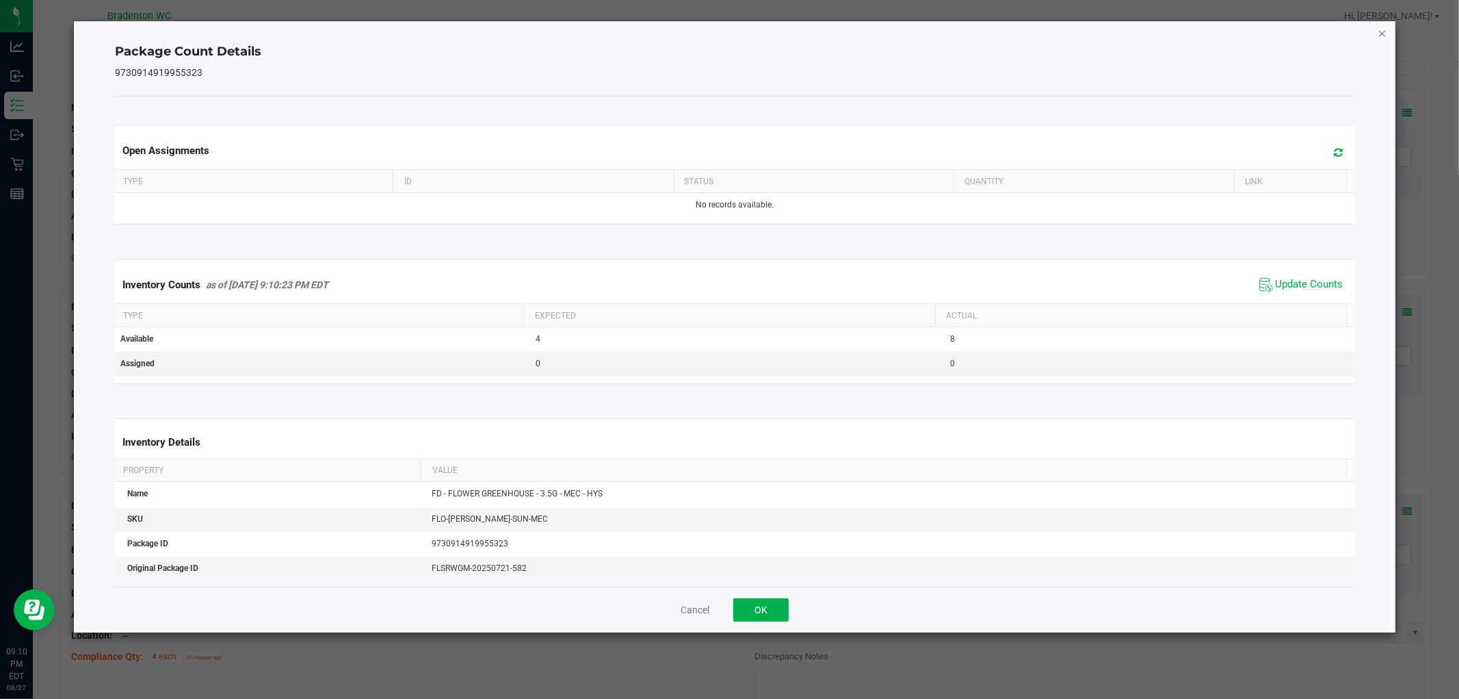
click at [1313, 38] on icon "Close" at bounding box center [1383, 33] width 10 height 16
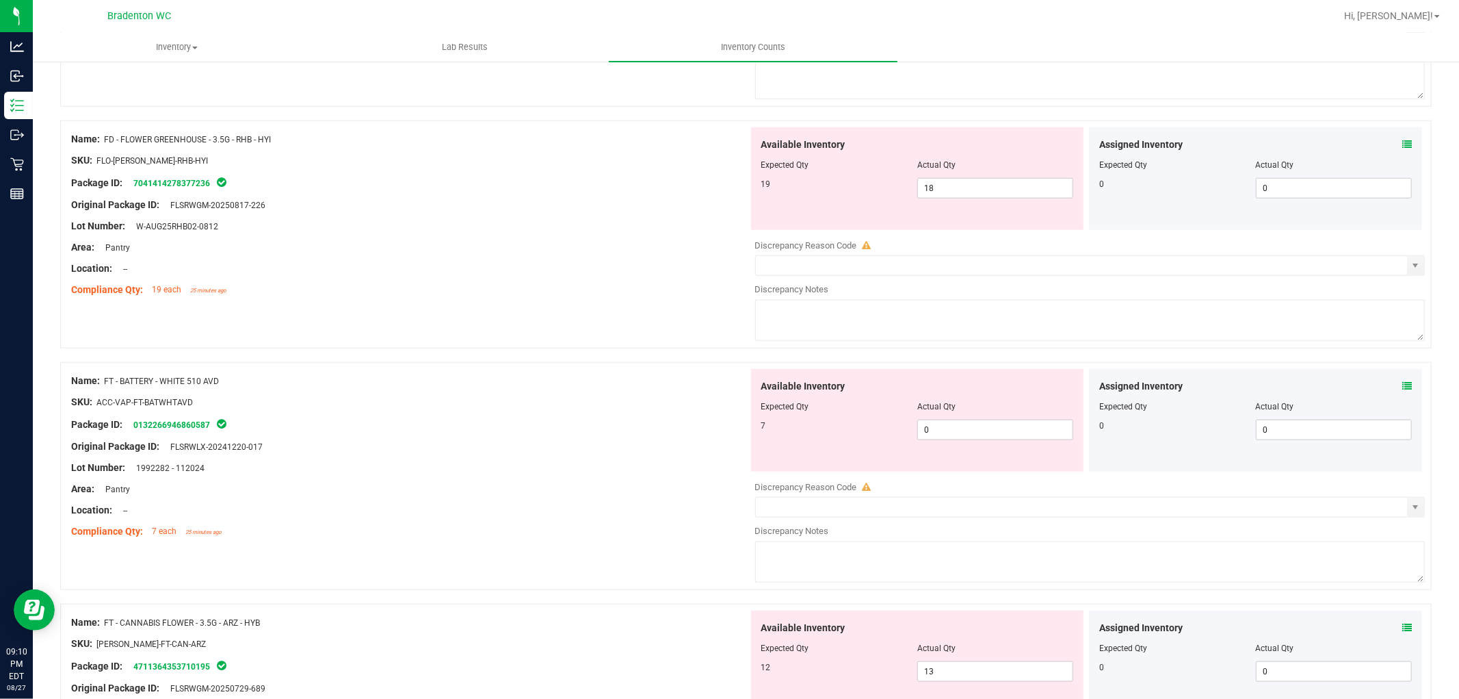
scroll to position [1216, 0]
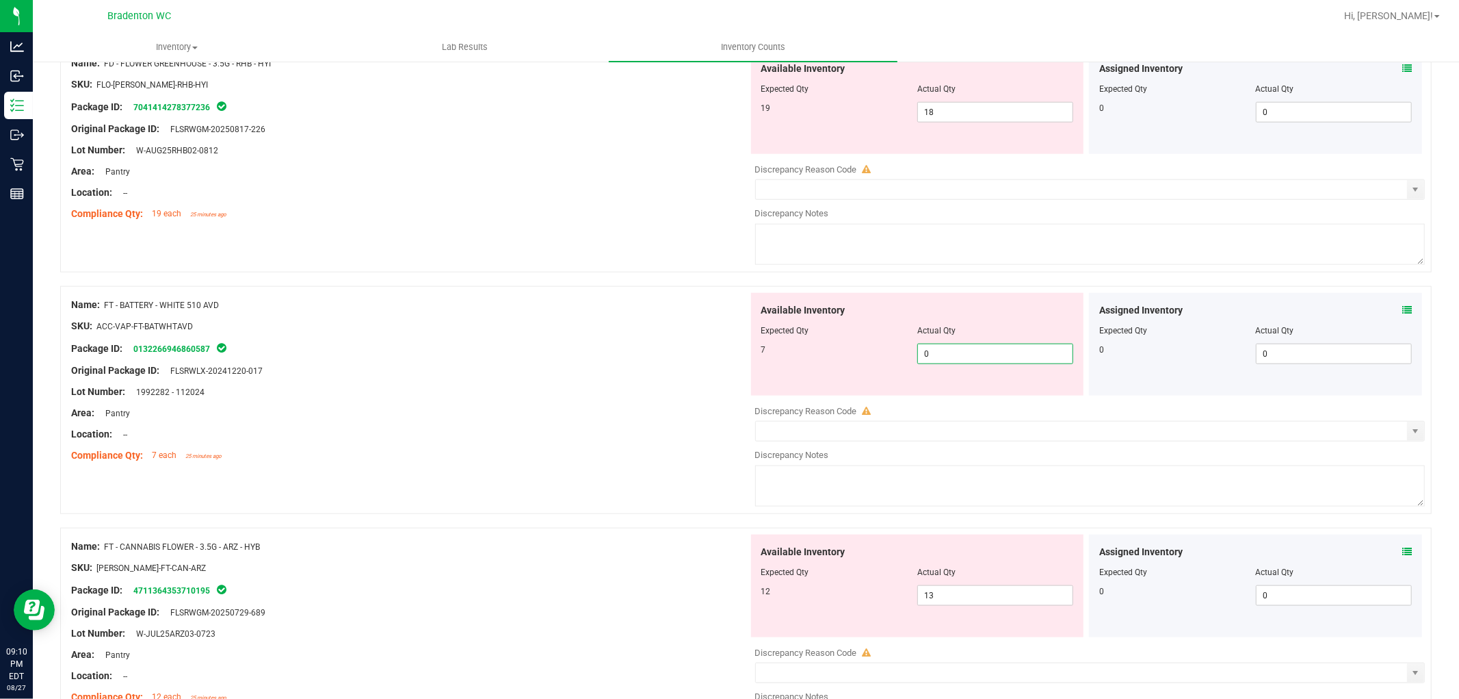
click at [981, 354] on span "0 0" at bounding box center [996, 353] width 156 height 21
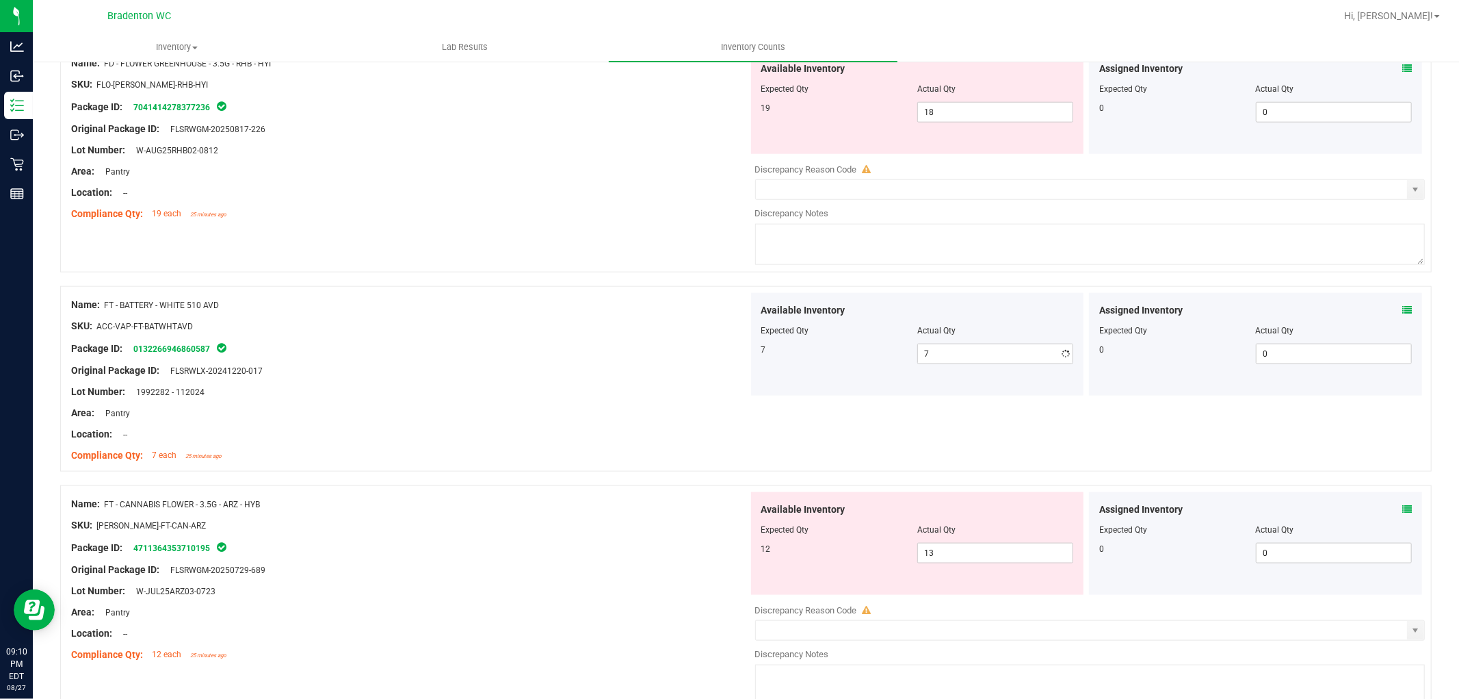
click at [467, 545] on div "Name: FT - CANNABIS FLOWER - 3.5G - ARZ - HYB SKU: [PERSON_NAME]-FT-CAN-ARZ Pac…" at bounding box center [409, 579] width 677 height 174
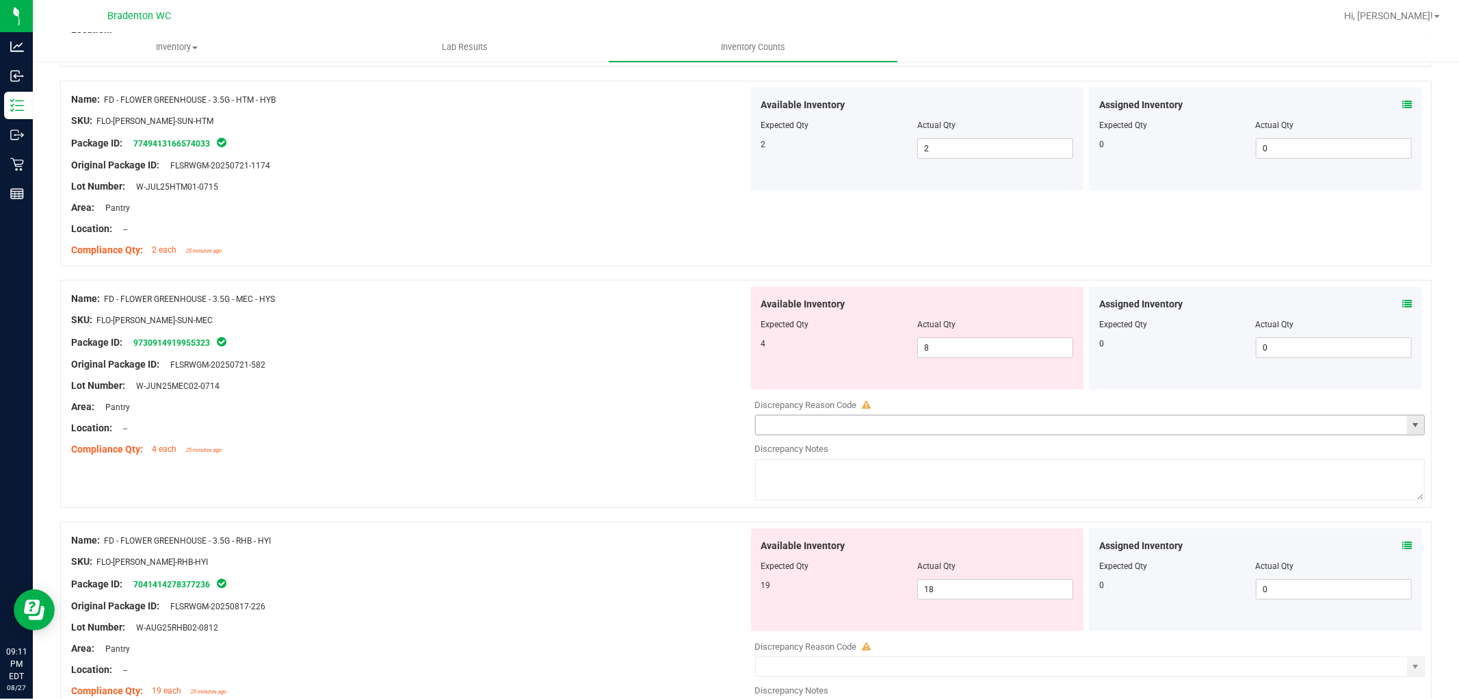
scroll to position [760, 0]
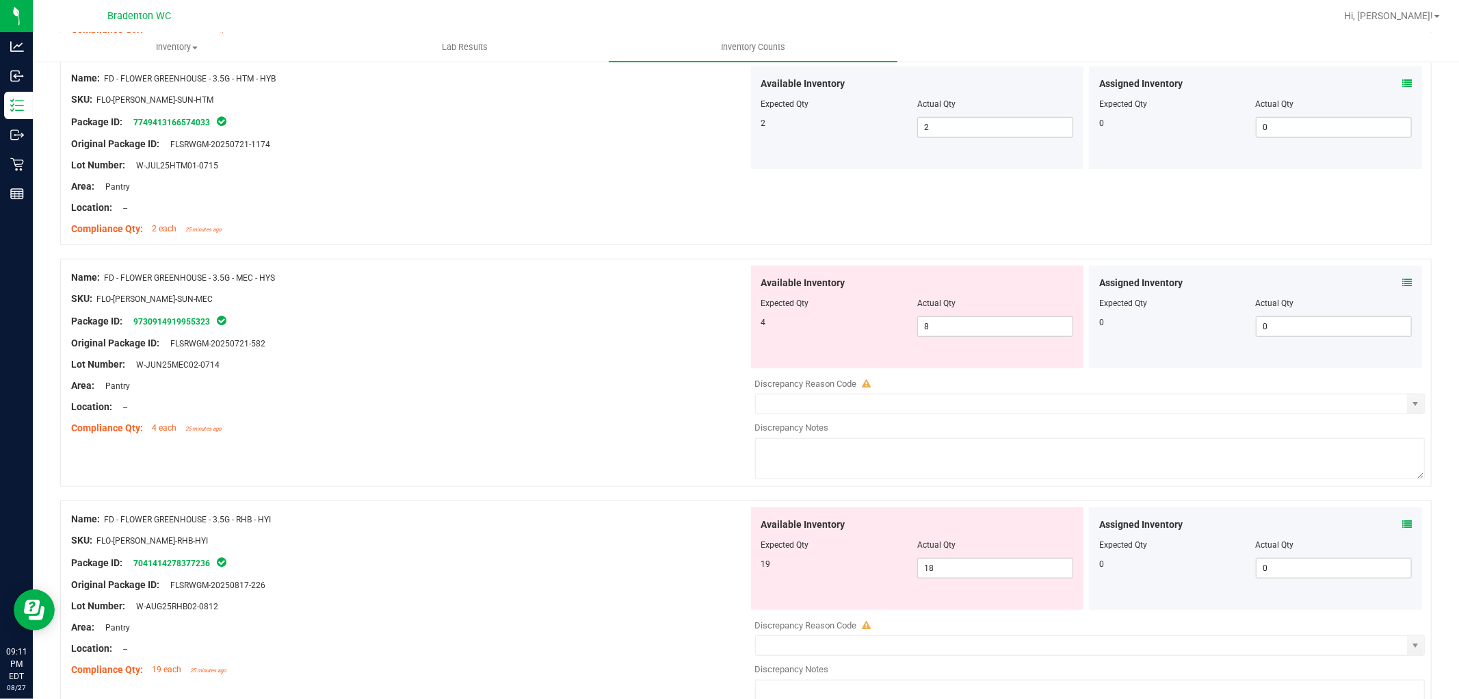
click at [655, 429] on div "Compliance Qty: 4 each 25 minutes ago" at bounding box center [409, 428] width 677 height 14
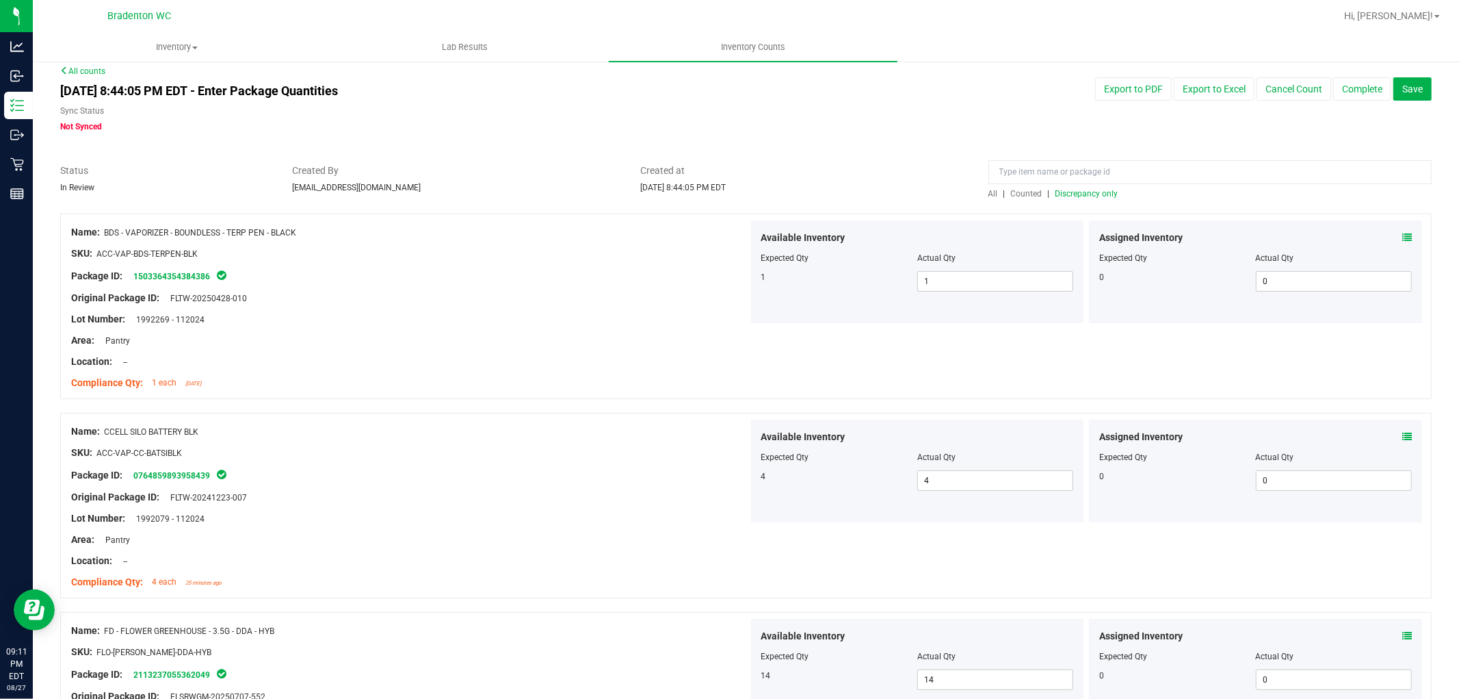
scroll to position [0, 0]
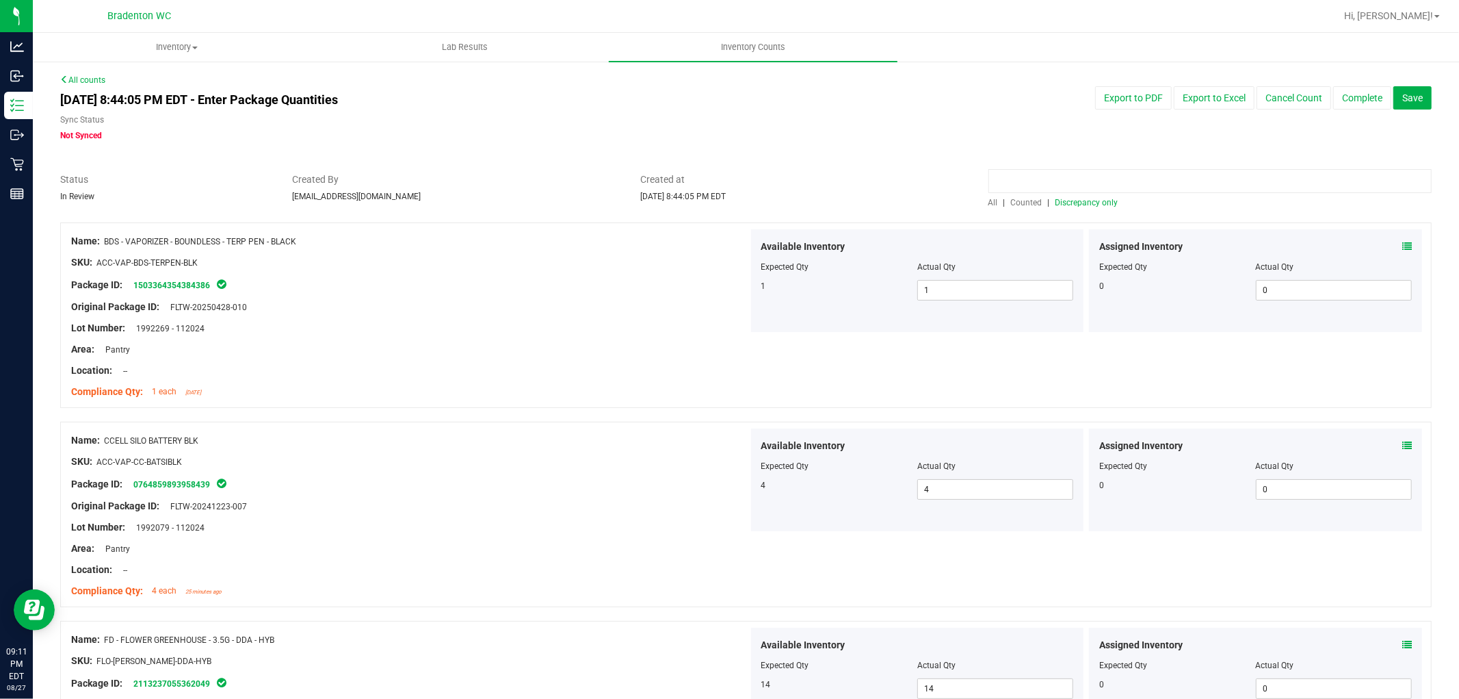
click at [1014, 183] on input at bounding box center [1210, 181] width 443 height 24
click at [989, 203] on span "All" at bounding box center [994, 203] width 10 height 10
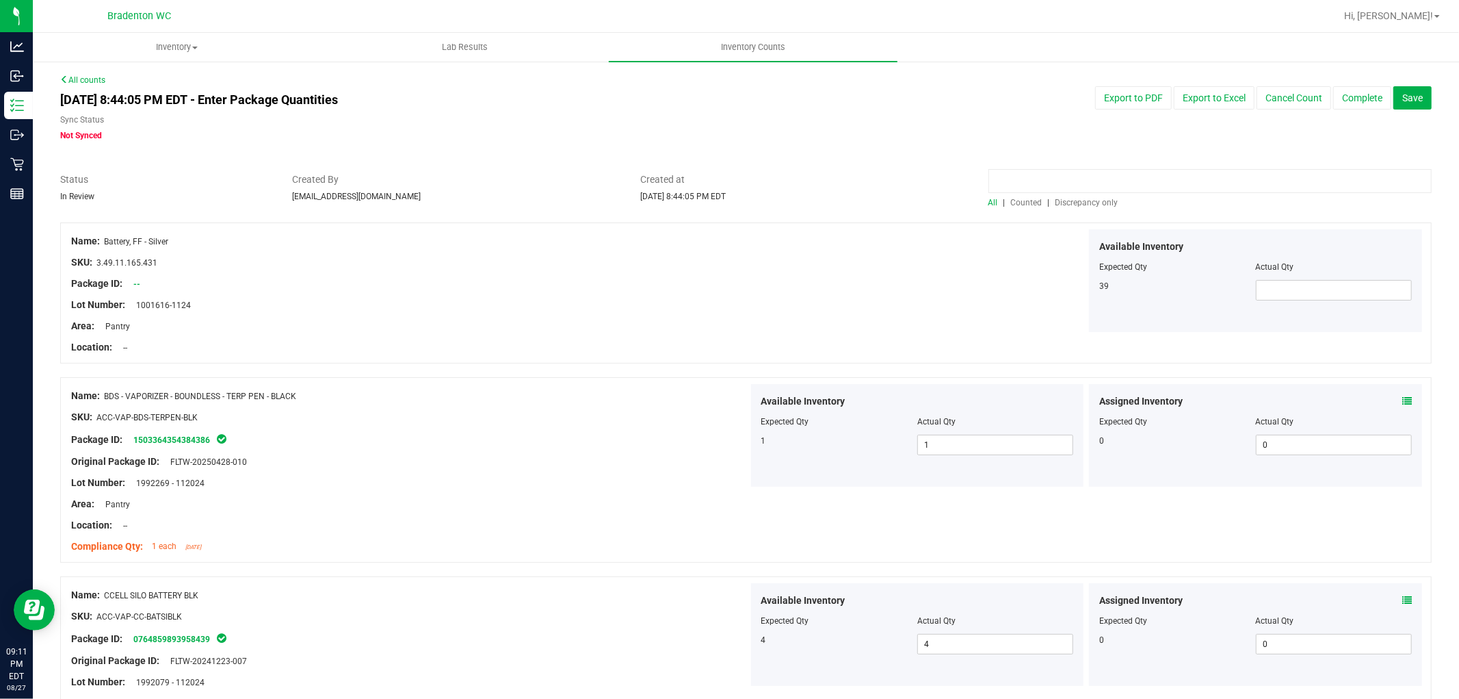
click at [1013, 176] on input at bounding box center [1210, 181] width 443 height 24
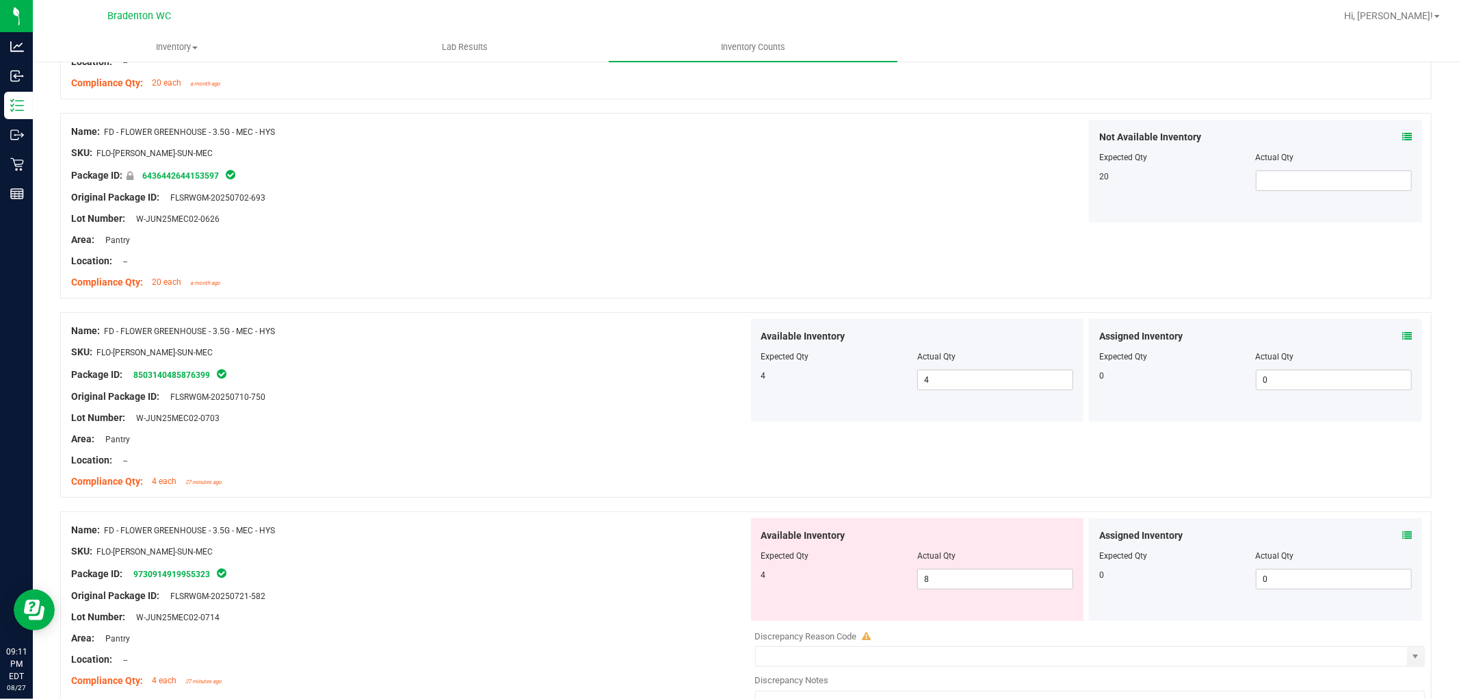
scroll to position [456, 0]
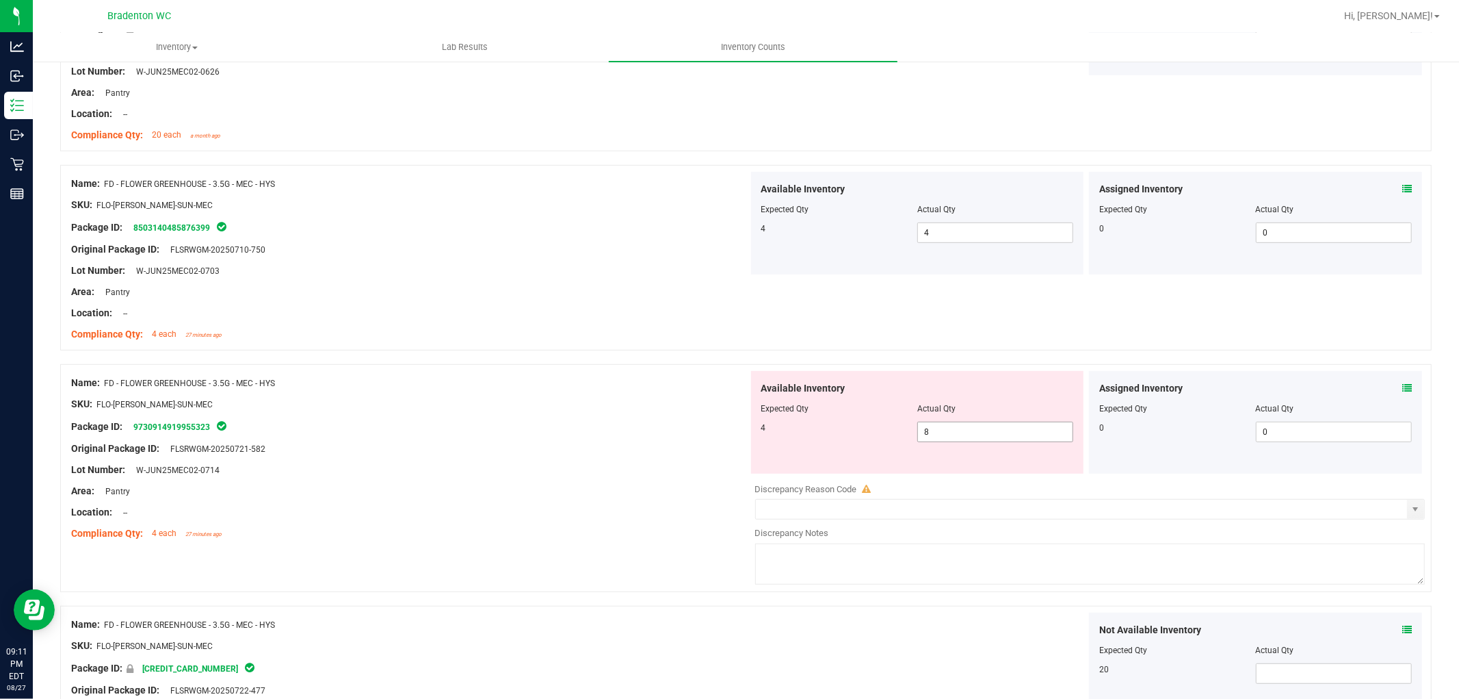
click at [1024, 421] on span "8 8" at bounding box center [996, 431] width 156 height 21
click at [1024, 422] on input "8" at bounding box center [995, 431] width 155 height 19
click at [770, 421] on div "4" at bounding box center [840, 427] width 156 height 12
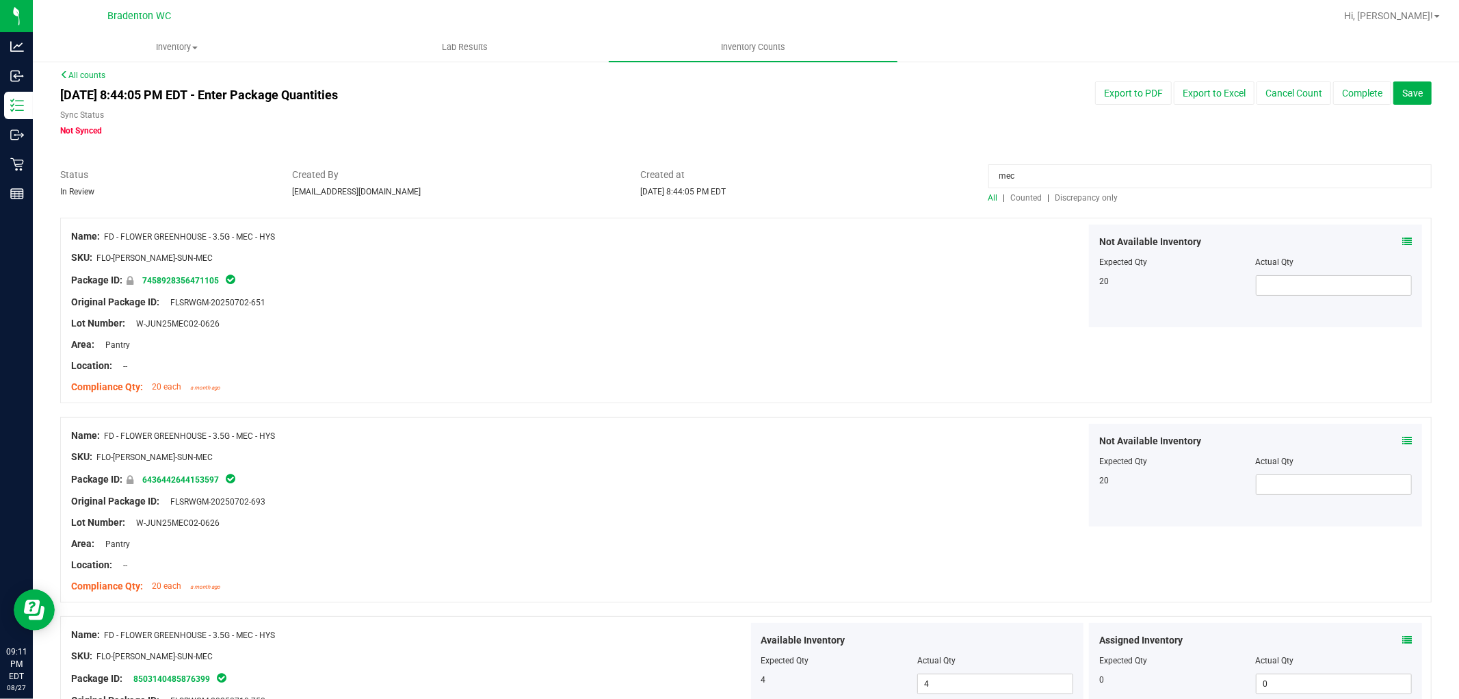
scroll to position [0, 0]
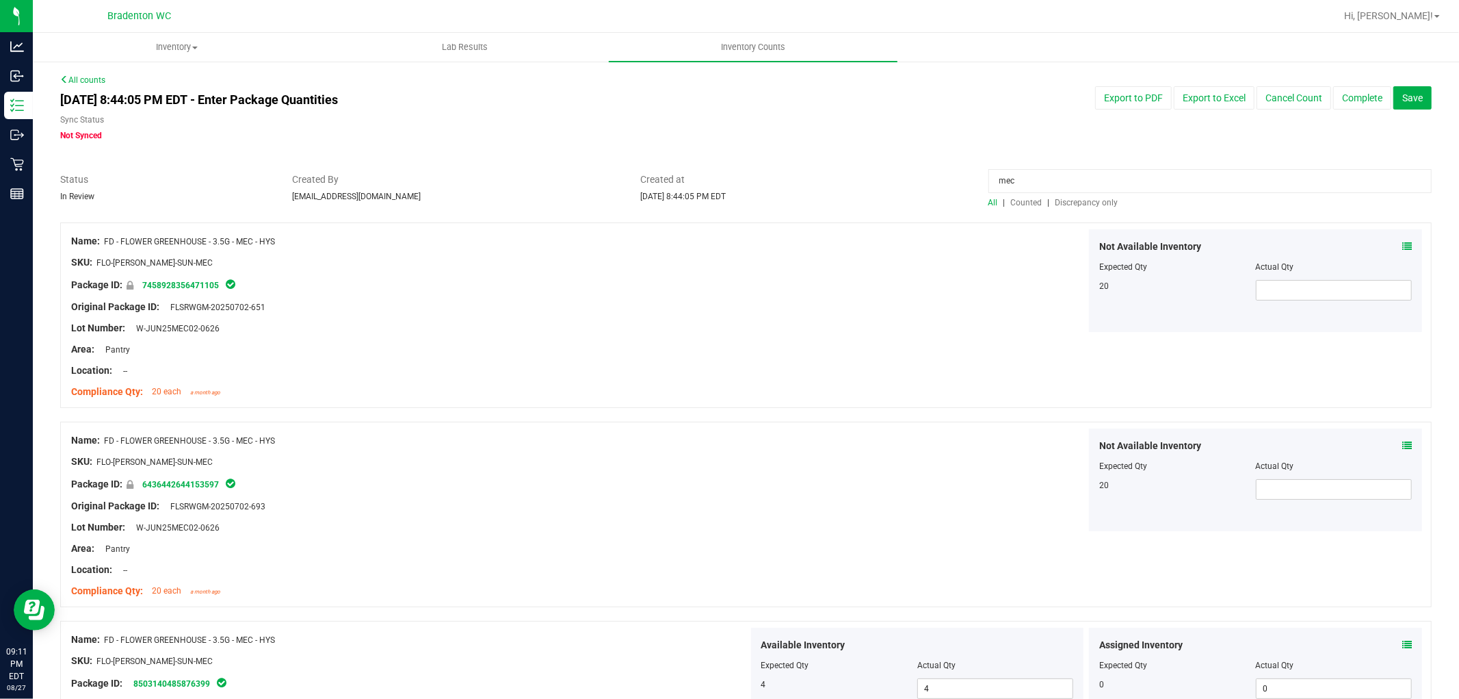
click at [1019, 178] on input "mec" at bounding box center [1210, 181] width 443 height 24
click at [979, 105] on div "Export to PDF Export to Excel Cancel Count Complete Save" at bounding box center [1152, 97] width 580 height 23
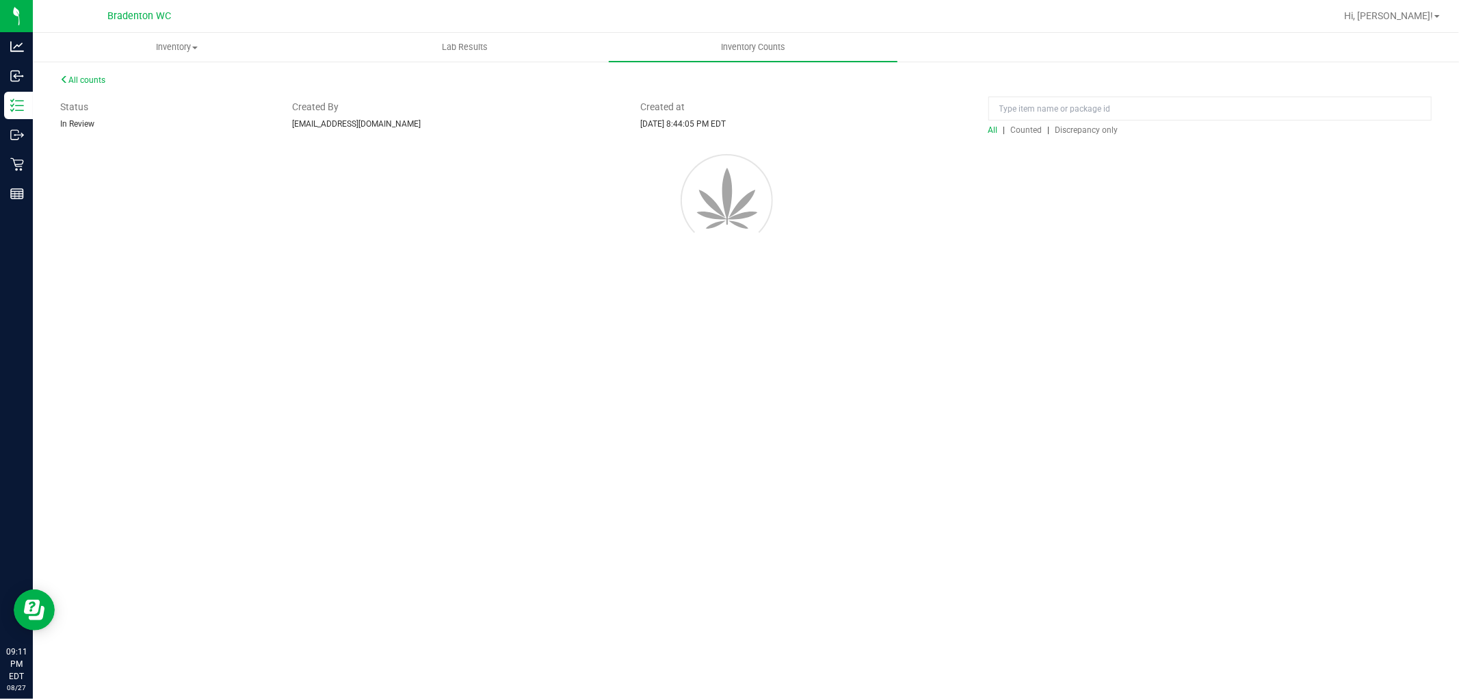
click at [1075, 206] on div "All counts Status In Review Created By [EMAIL_ADDRESS][DOMAIN_NAME] Created at …" at bounding box center [746, 180] width 1372 height 213
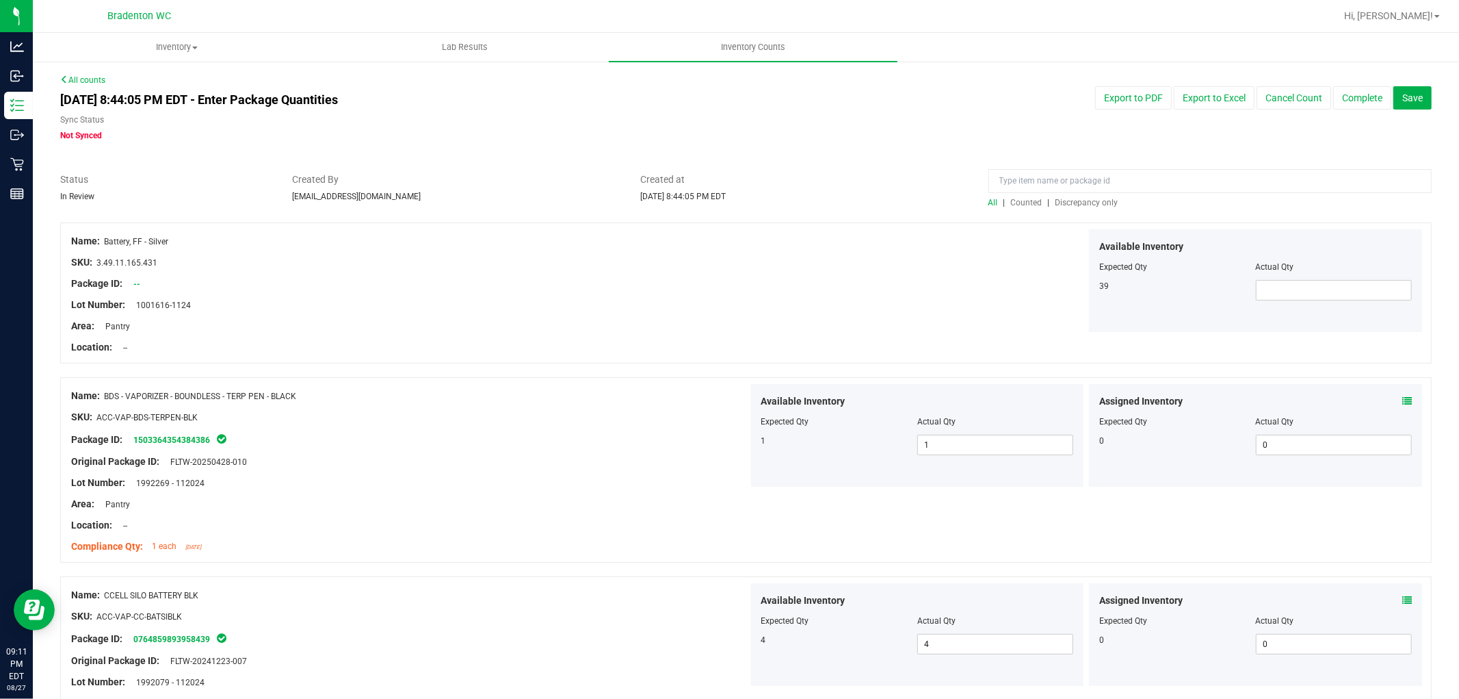
click at [1073, 194] on div at bounding box center [1210, 184] width 443 height 24
click at [1077, 204] on span "Discrepancy only" at bounding box center [1087, 203] width 63 height 10
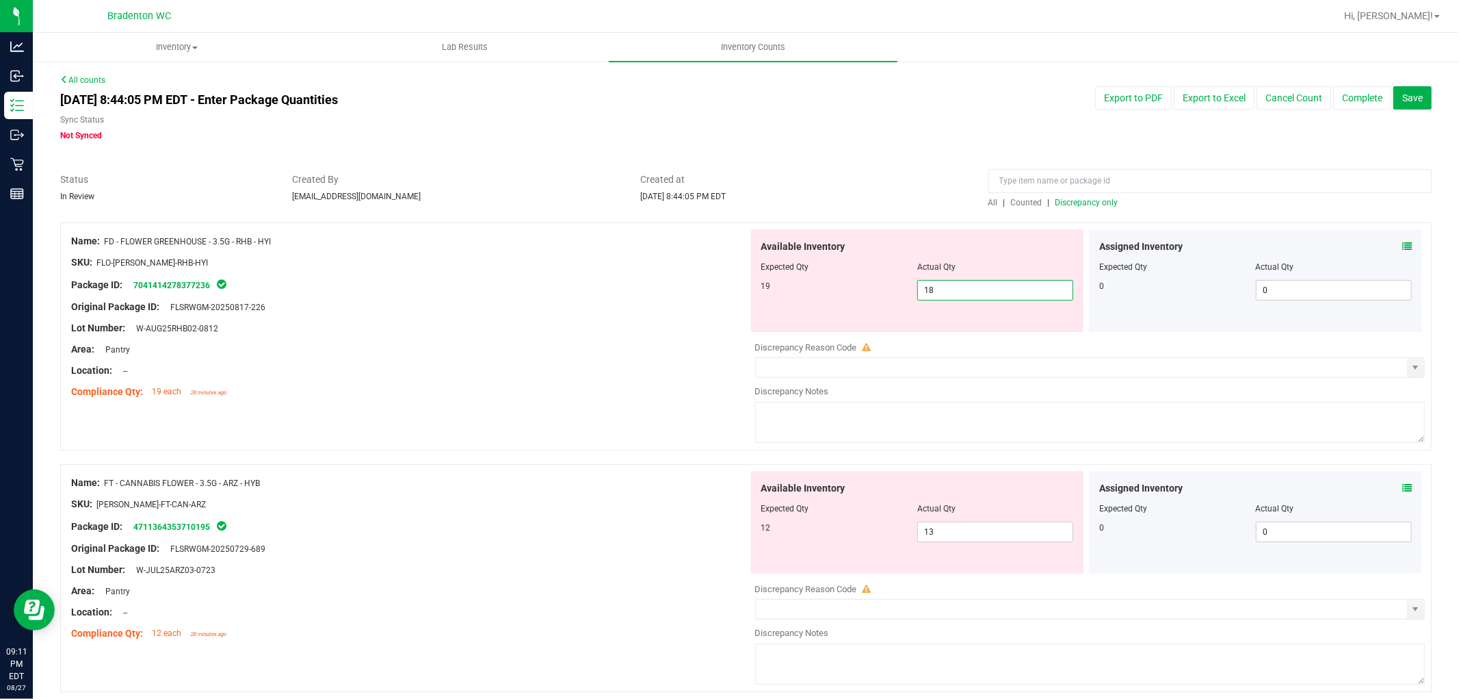
click at [1021, 290] on span "18 18" at bounding box center [996, 290] width 156 height 21
drag, startPoint x: 1021, startPoint y: 290, endPoint x: 972, endPoint y: 300, distance: 49.5
click at [1015, 292] on input "18" at bounding box center [995, 290] width 155 height 19
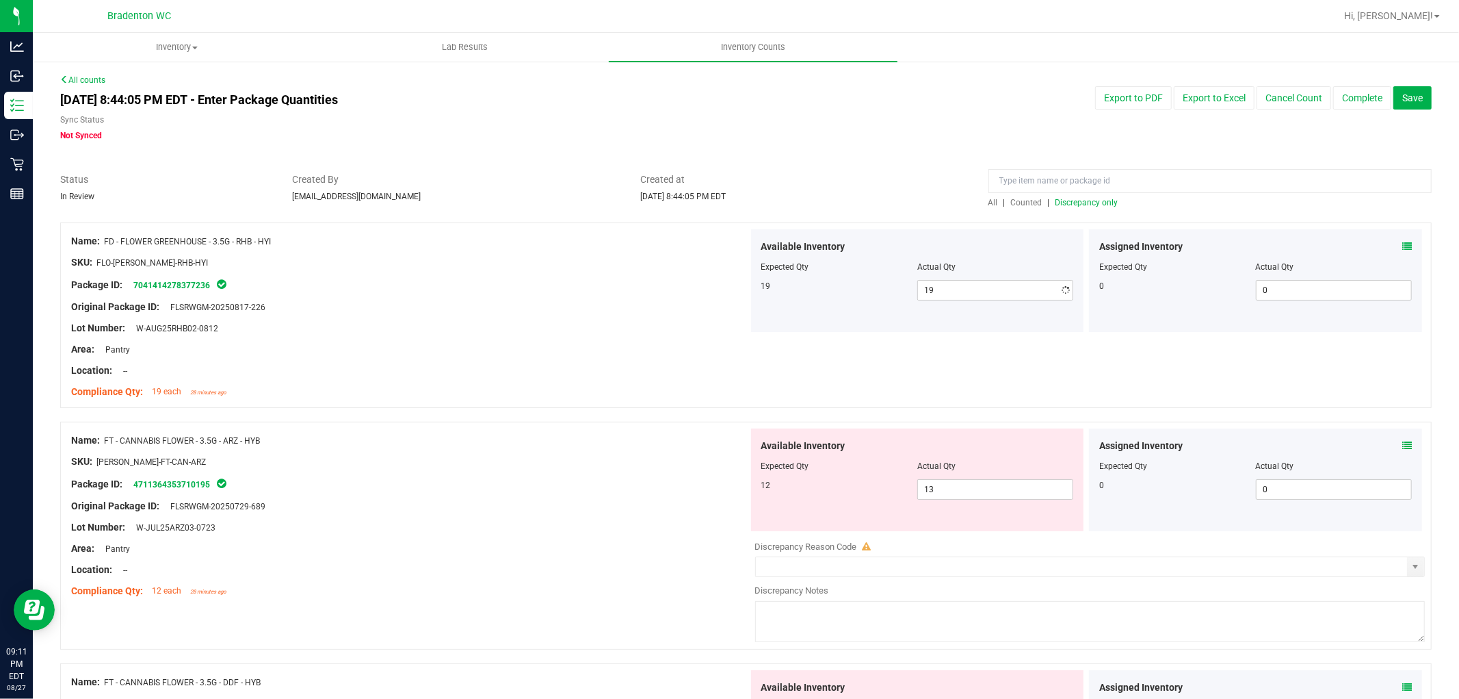
click at [463, 124] on div "Sync Status" at bounding box center [456, 122] width 792 height 16
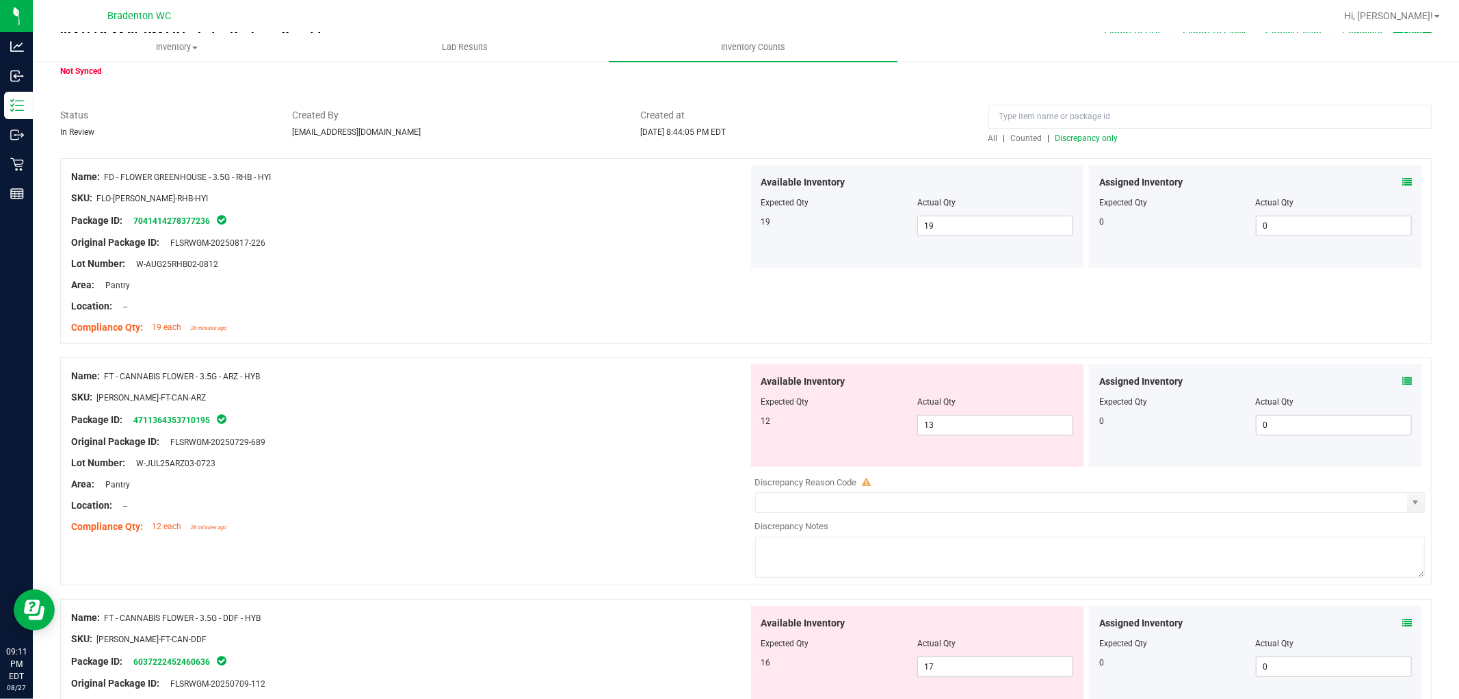
scroll to position [152, 0]
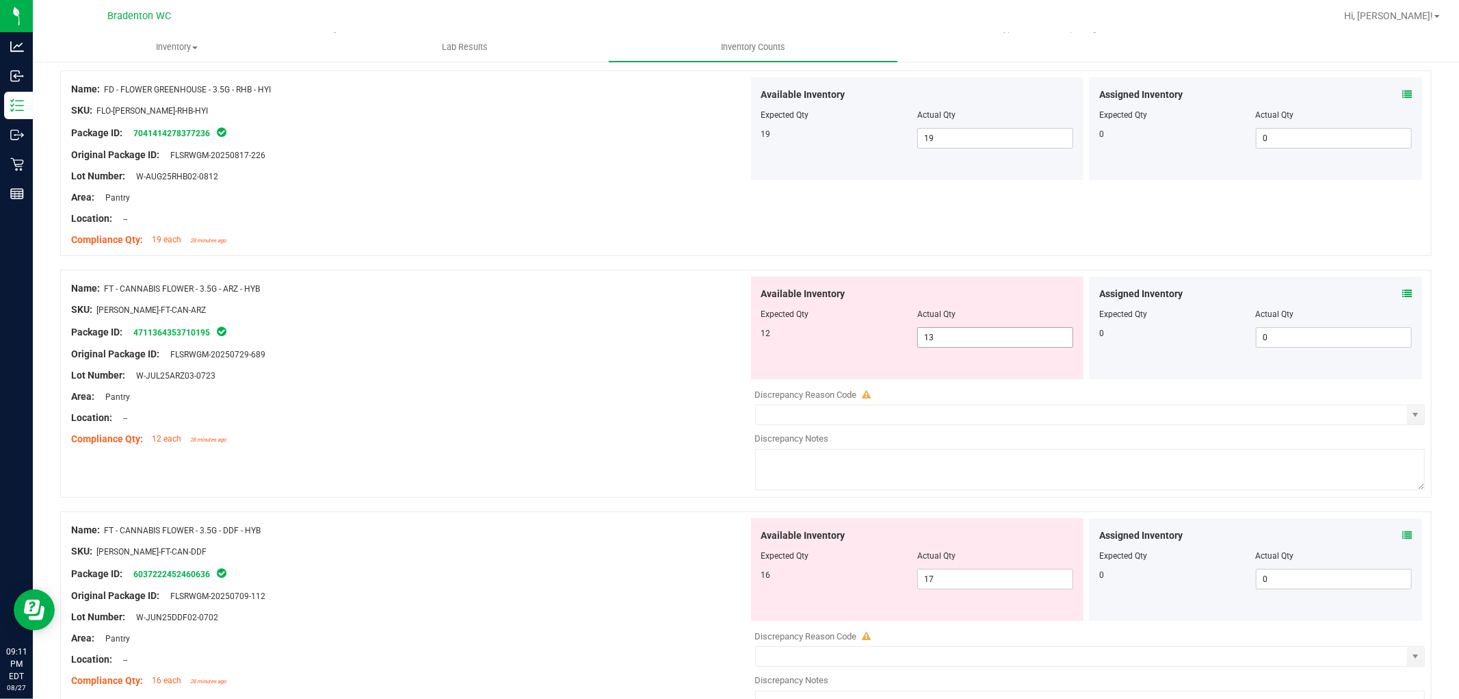
click at [979, 333] on span "13 13" at bounding box center [996, 337] width 156 height 21
click at [979, 333] on input "13" at bounding box center [995, 337] width 155 height 19
click at [560, 313] on div "SKU: [PERSON_NAME]-FT-CAN-ARZ" at bounding box center [409, 309] width 677 height 14
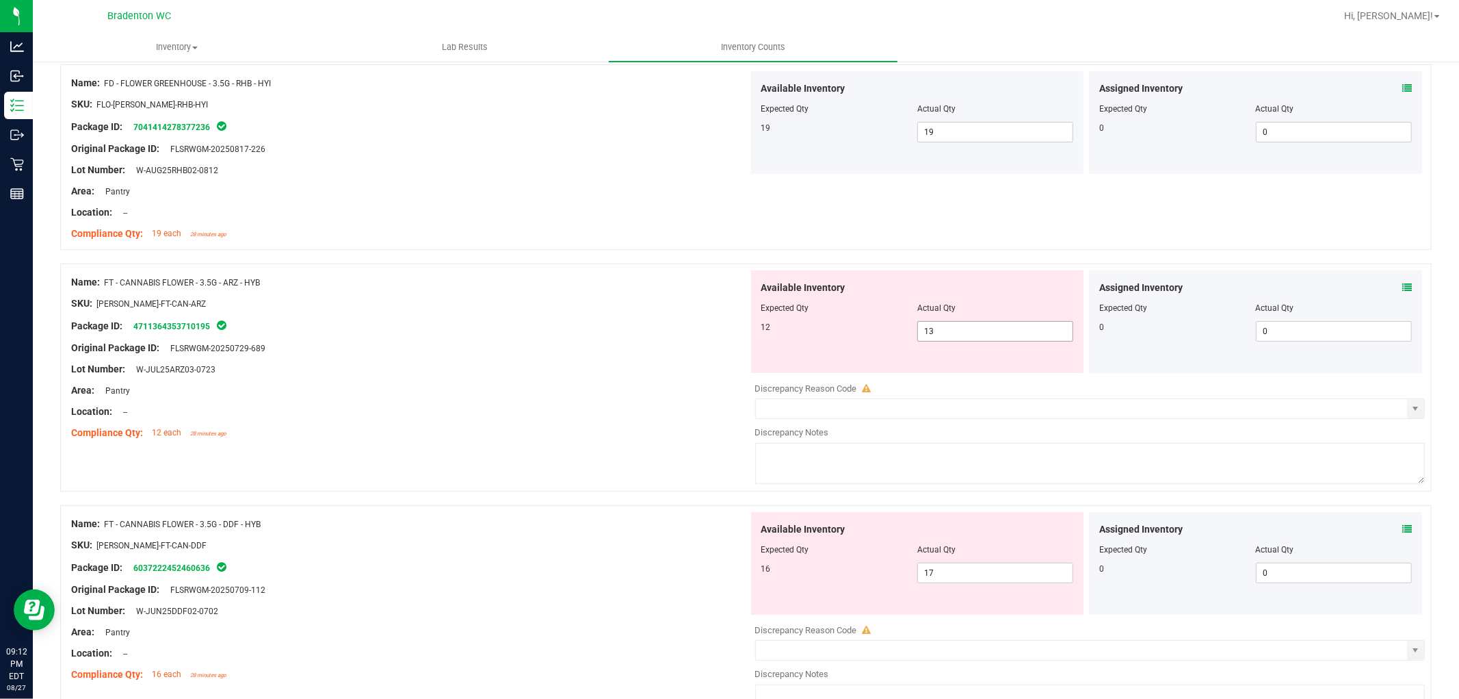
scroll to position [76, 0]
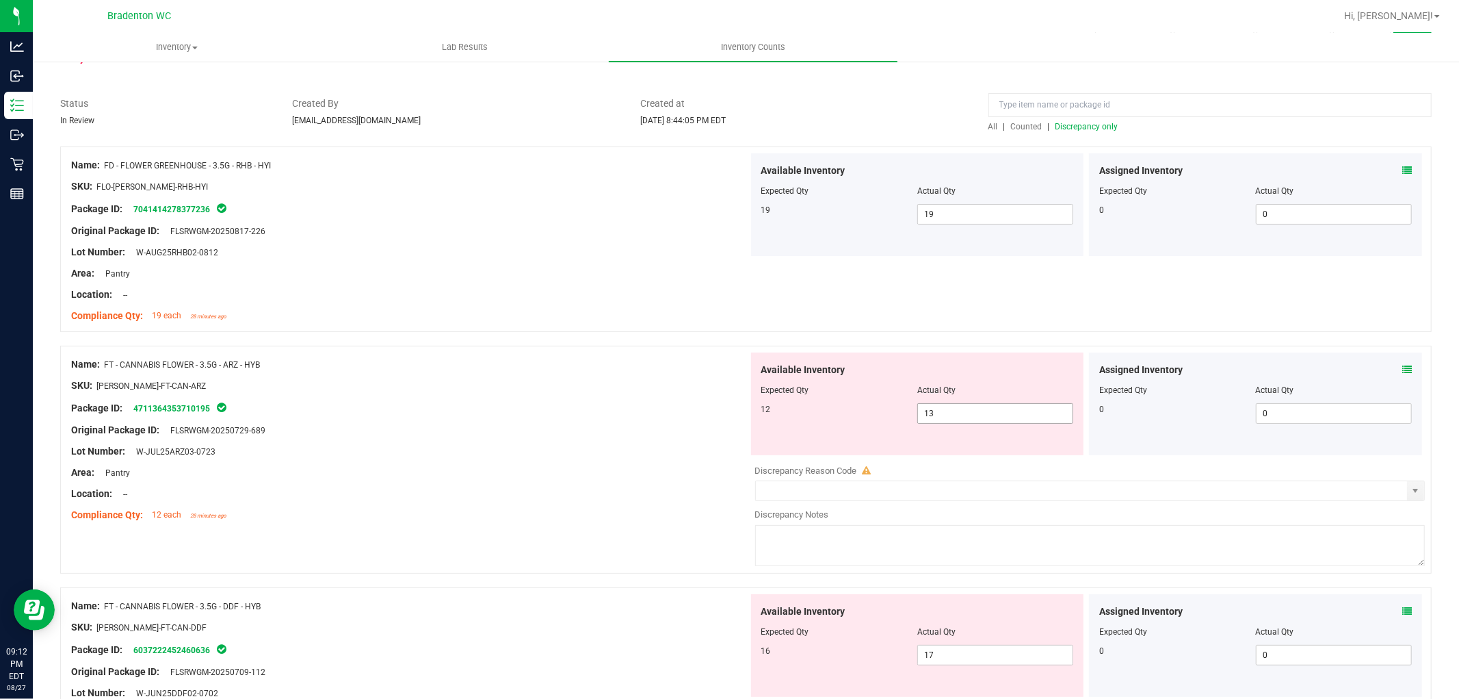
click at [959, 413] on span "13 13" at bounding box center [996, 413] width 156 height 21
click at [959, 413] on input "13" at bounding box center [995, 413] width 155 height 19
click at [634, 325] on div "Name: FD - FLOWER GREENHOUSE - 3.5G - RHB - HYI SKU: FLO-[PERSON_NAME]-RHB-HYI …" at bounding box center [409, 240] width 677 height 174
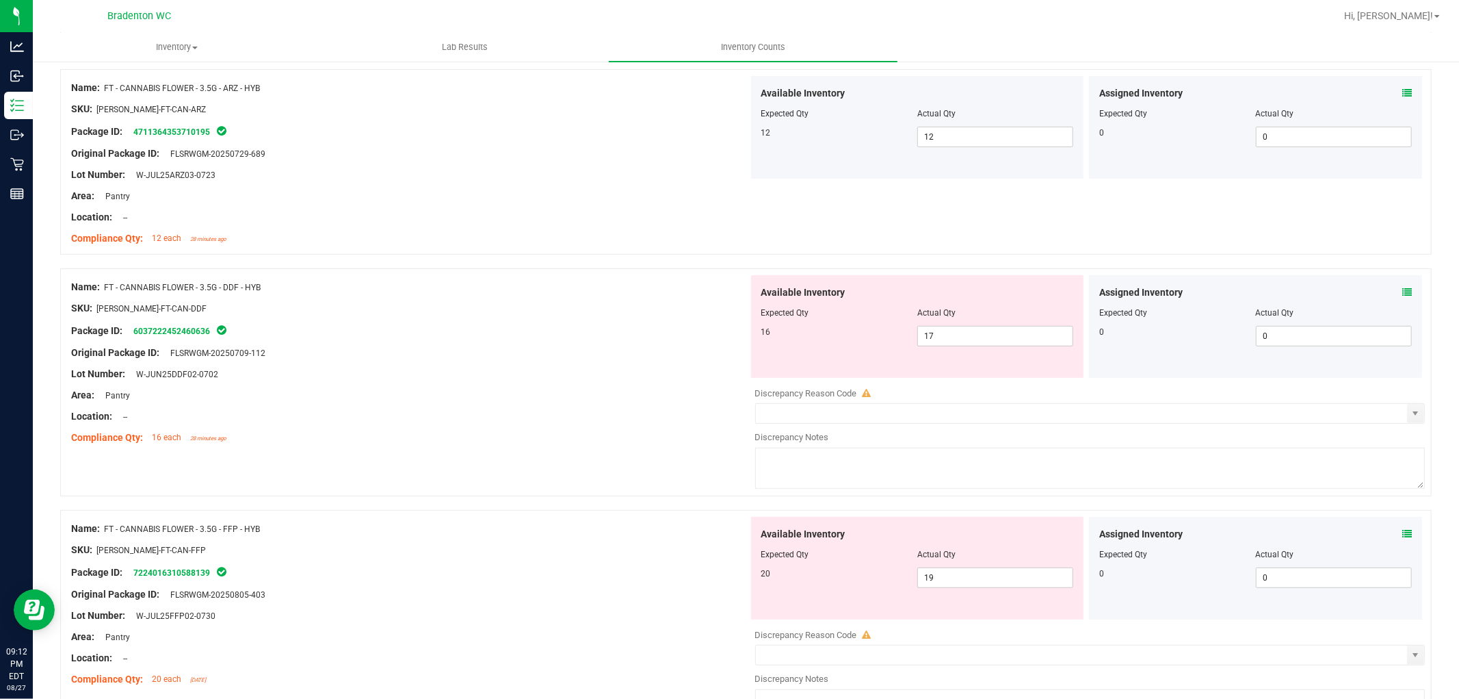
scroll to position [380, 0]
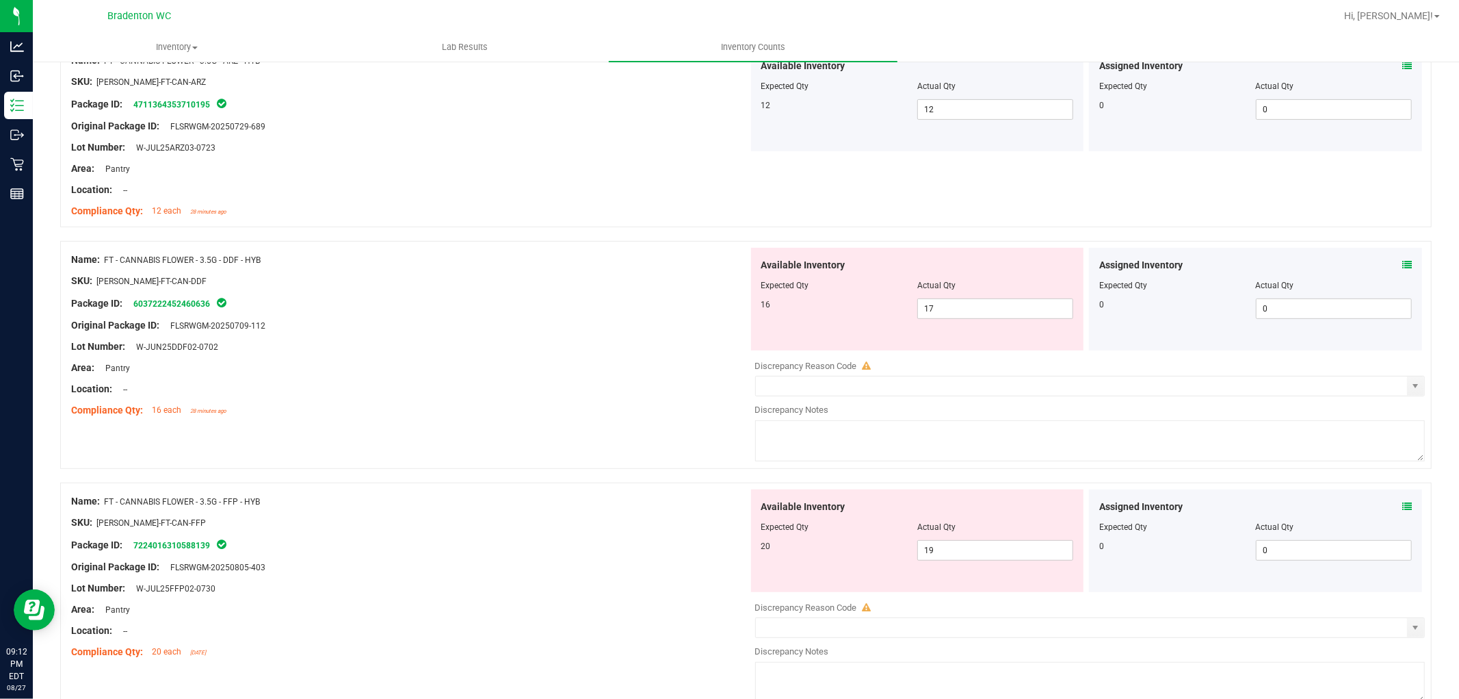
drag, startPoint x: 324, startPoint y: 262, endPoint x: 426, endPoint y: 329, distance: 122.0
click at [328, 265] on div "Name: FT - CANNABIS FLOWER - 3.5G - DDF - HYB" at bounding box center [409, 259] width 677 height 14
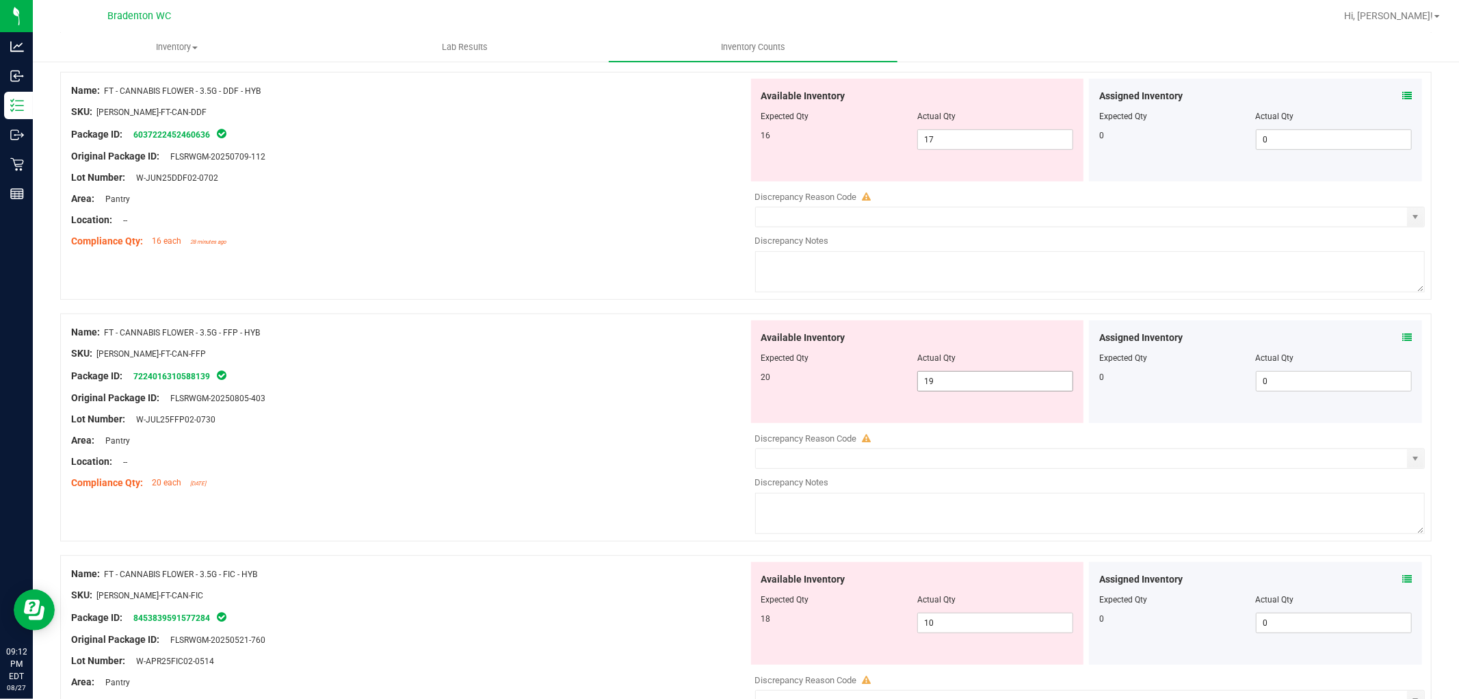
scroll to position [573, 0]
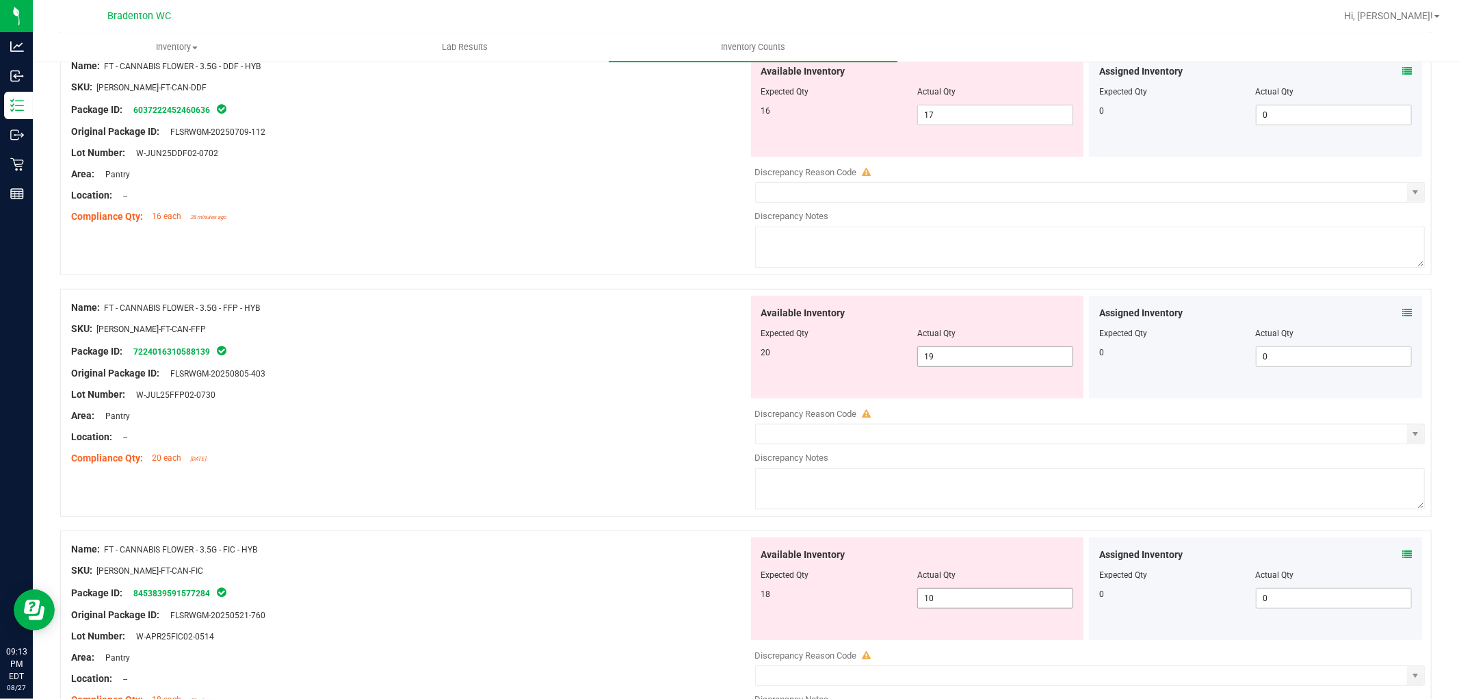
click at [941, 601] on input "10" at bounding box center [995, 597] width 155 height 19
click at [373, 457] on div "Compliance Qty: 20 each [DATE]" at bounding box center [409, 458] width 677 height 14
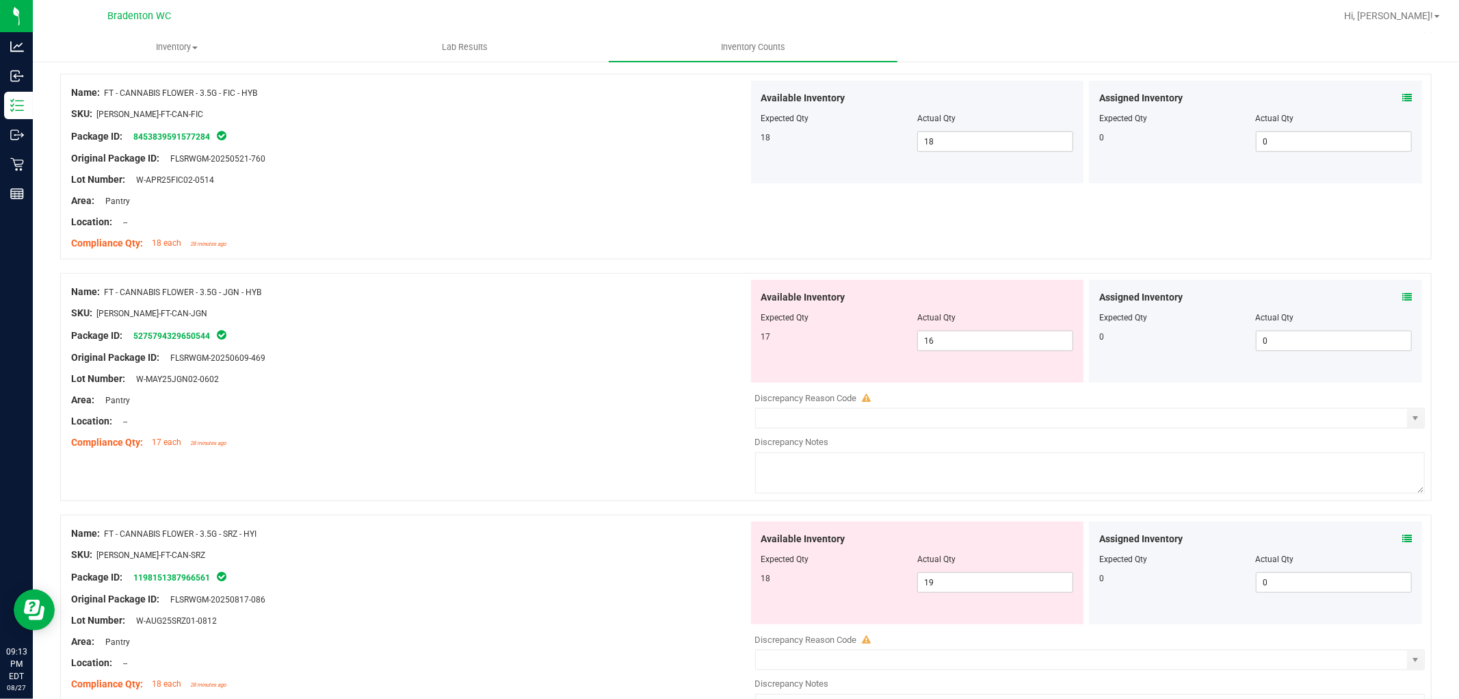
scroll to position [1106, 0]
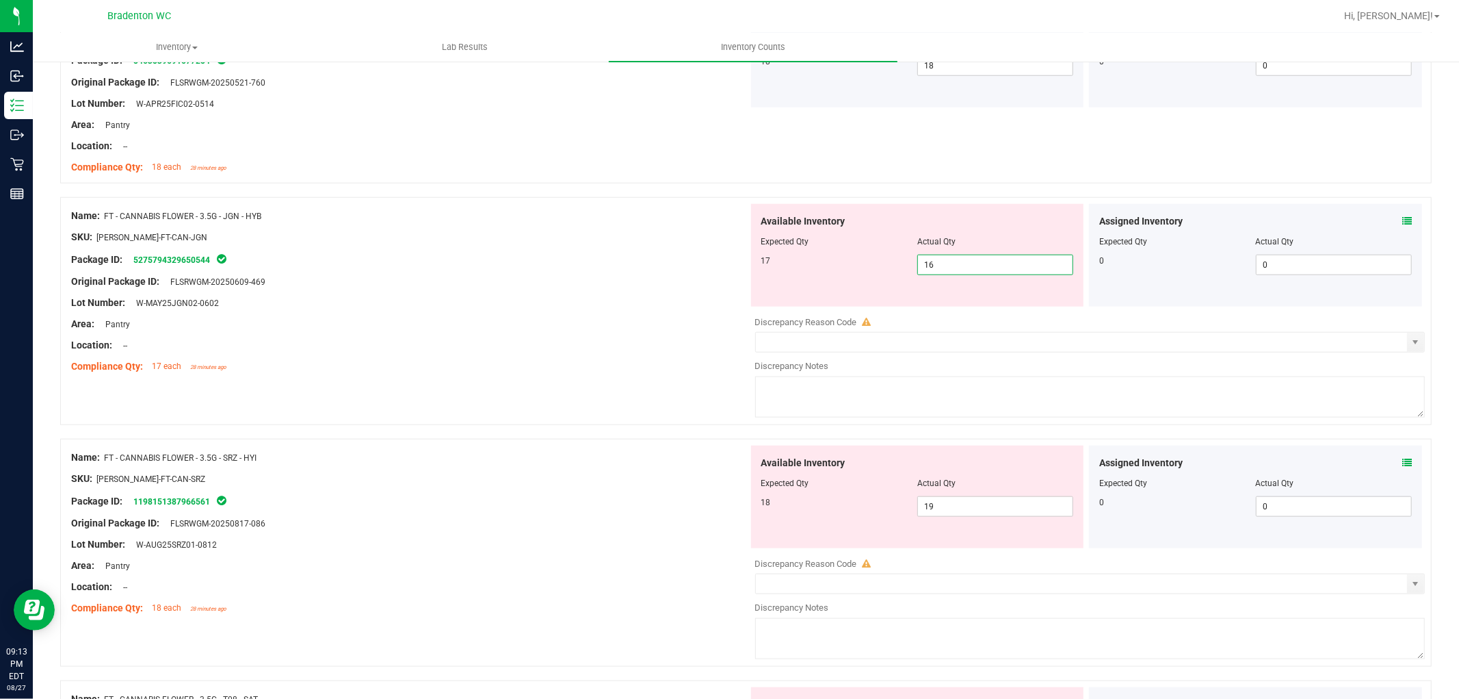
click at [1034, 256] on span "16 16" at bounding box center [996, 265] width 156 height 21
click at [1034, 256] on input "16" at bounding box center [995, 264] width 155 height 19
click at [501, 356] on div at bounding box center [409, 355] width 677 height 7
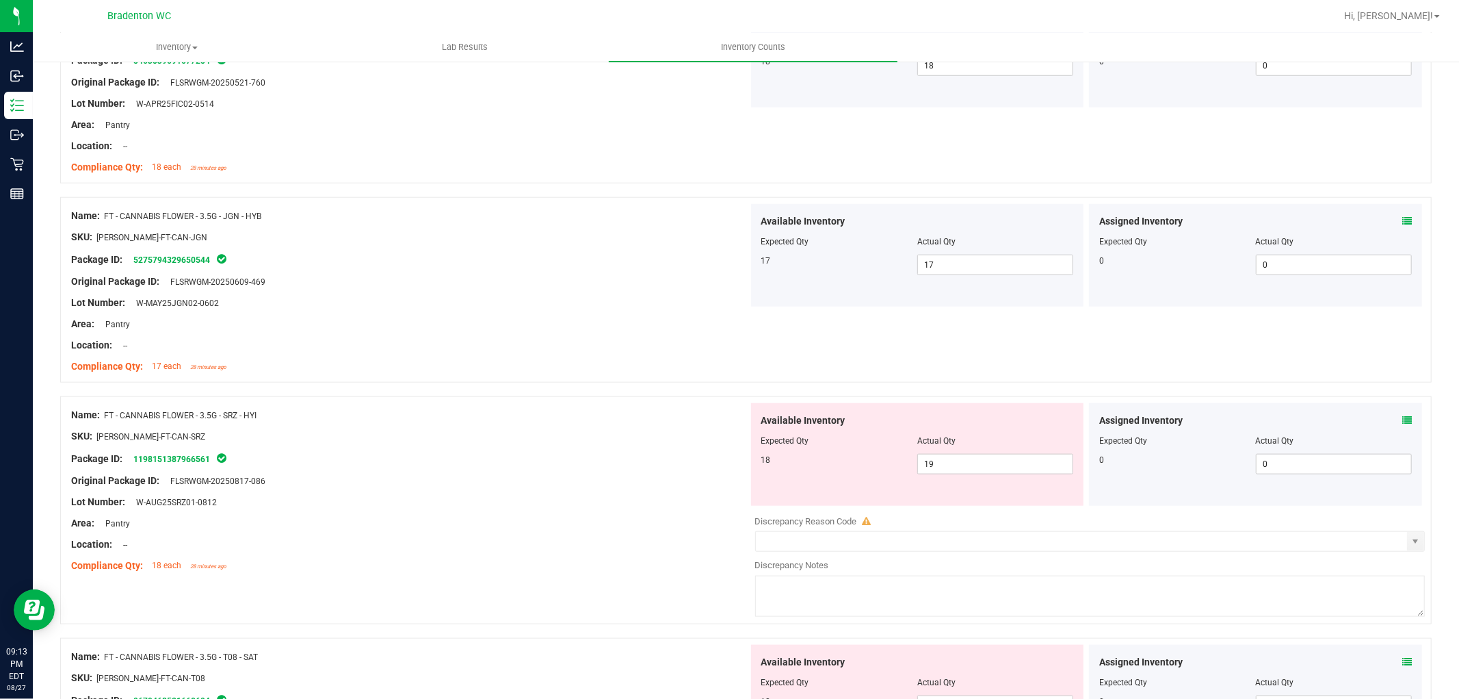
scroll to position [1258, 0]
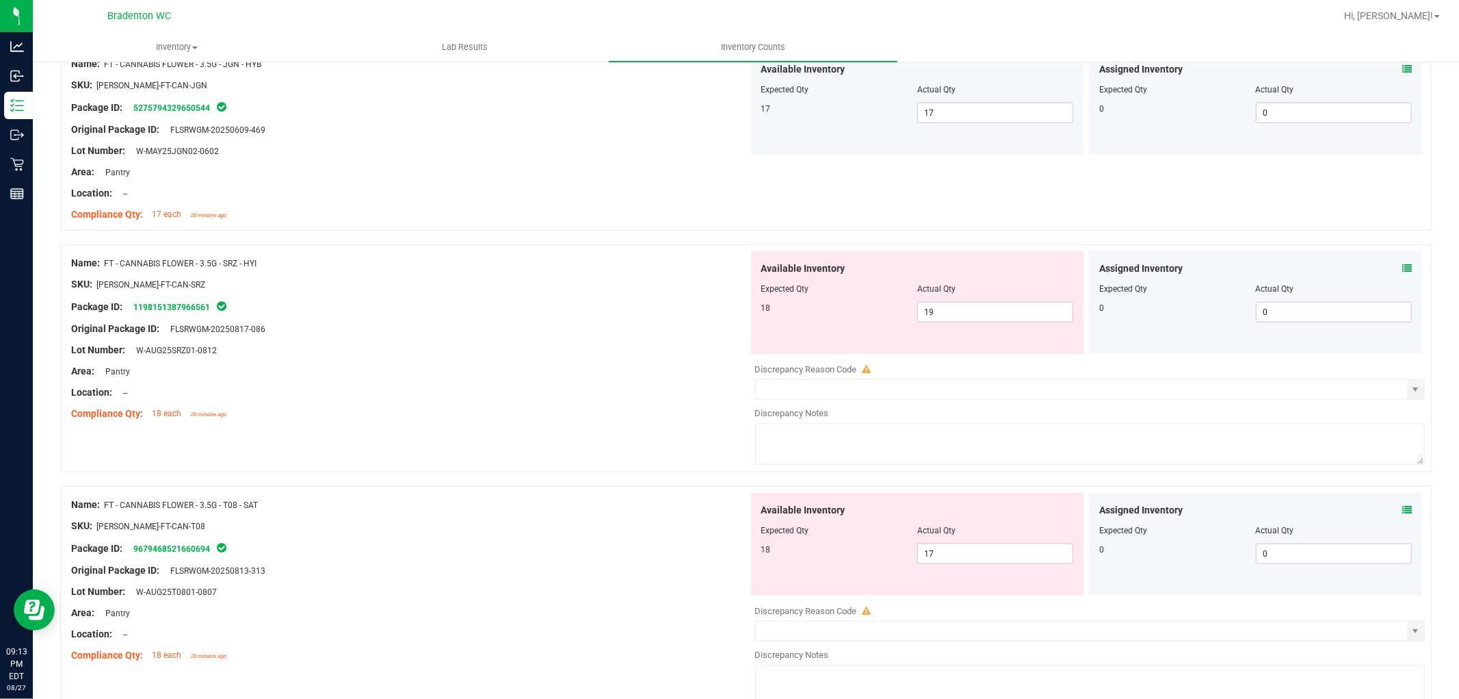
click at [673, 401] on div at bounding box center [409, 403] width 677 height 7
click at [973, 547] on span "17 17" at bounding box center [996, 553] width 156 height 21
click at [973, 547] on input "17" at bounding box center [995, 553] width 155 height 19
click at [669, 508] on div "Name: FT - CANNABIS FLOWER - 3.5G - T08 - SAT" at bounding box center [409, 504] width 677 height 14
click at [989, 545] on span "17 17" at bounding box center [996, 553] width 156 height 21
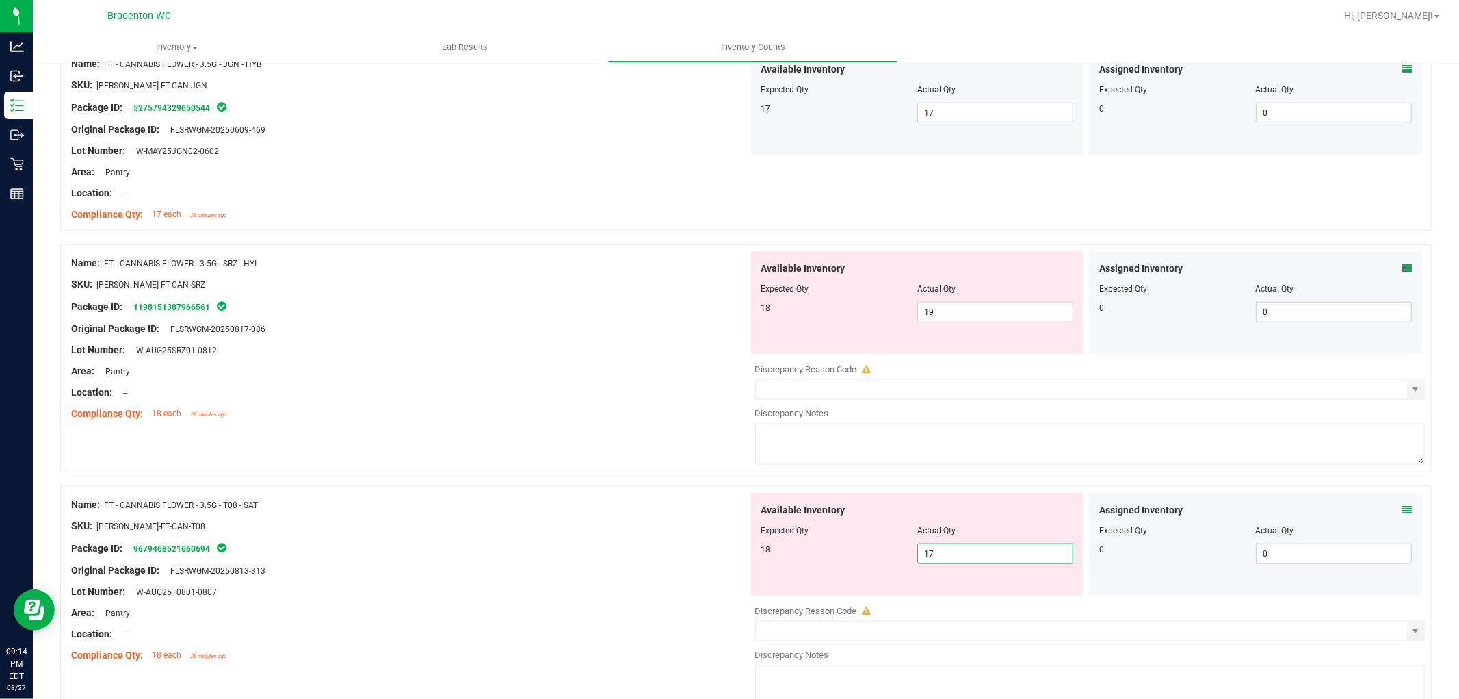
click at [989, 545] on input "17" at bounding box center [995, 553] width 155 height 19
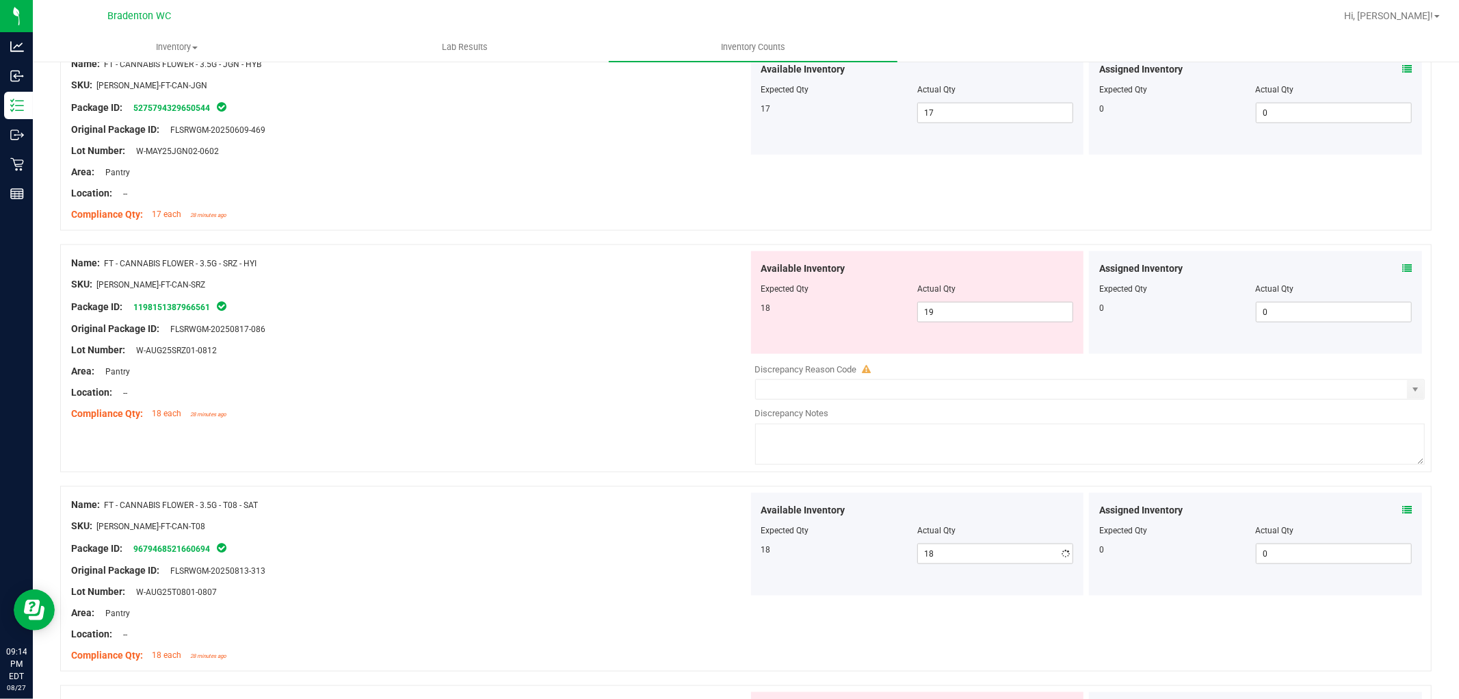
click at [769, 434] on textarea at bounding box center [1090, 444] width 671 height 41
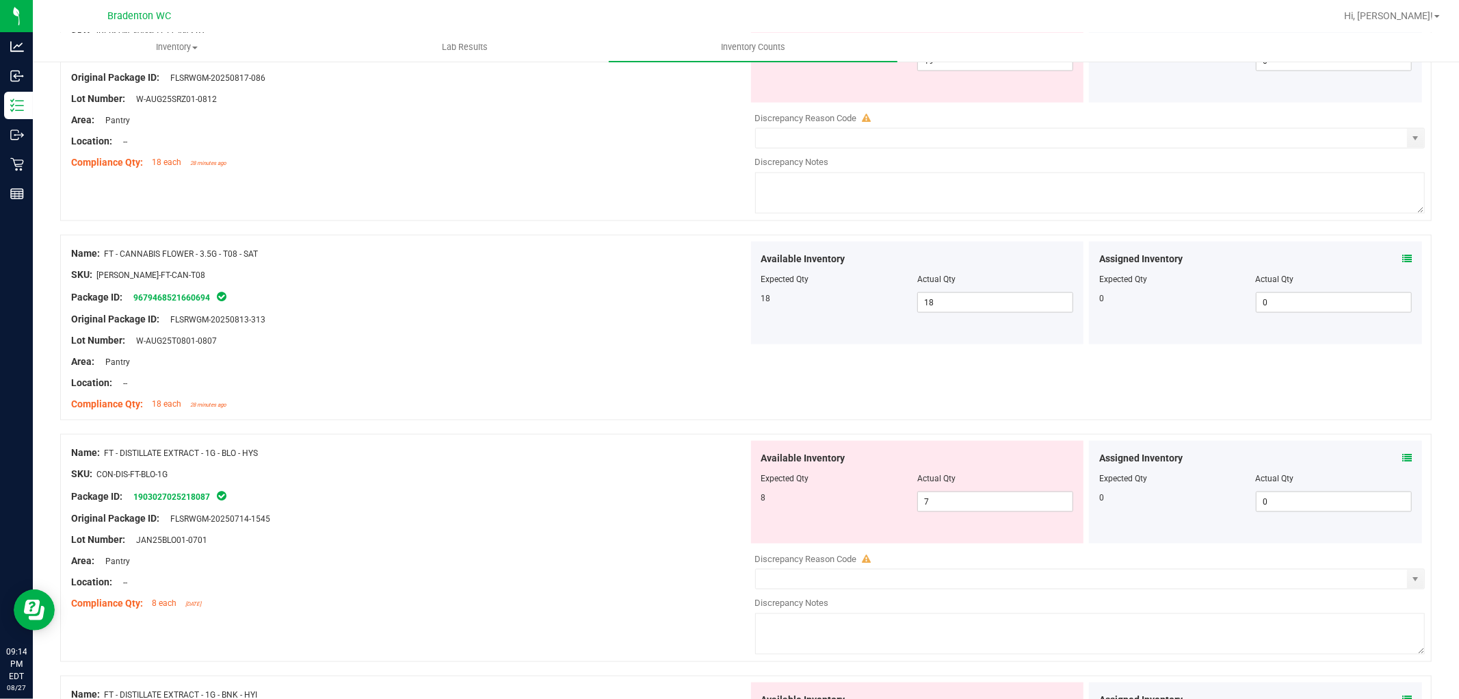
scroll to position [1562, 0]
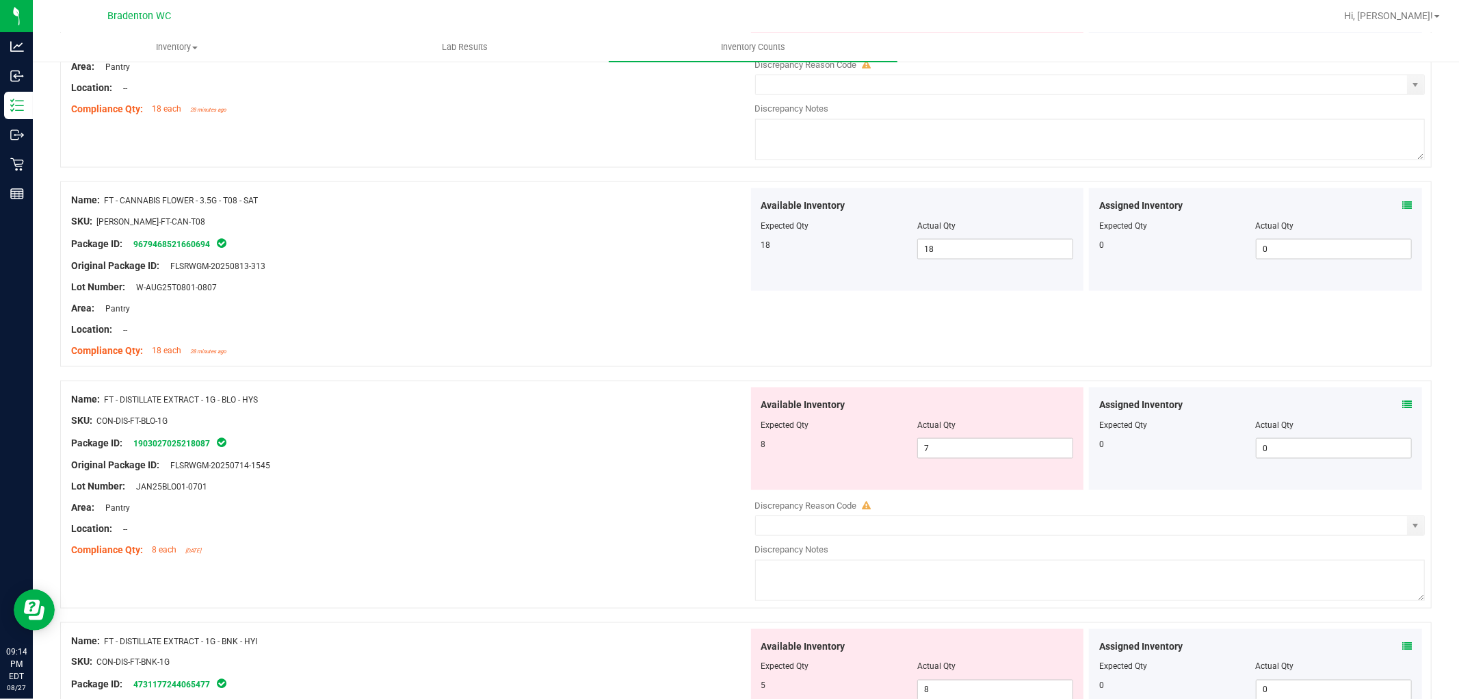
click at [645, 434] on div at bounding box center [409, 431] width 677 height 7
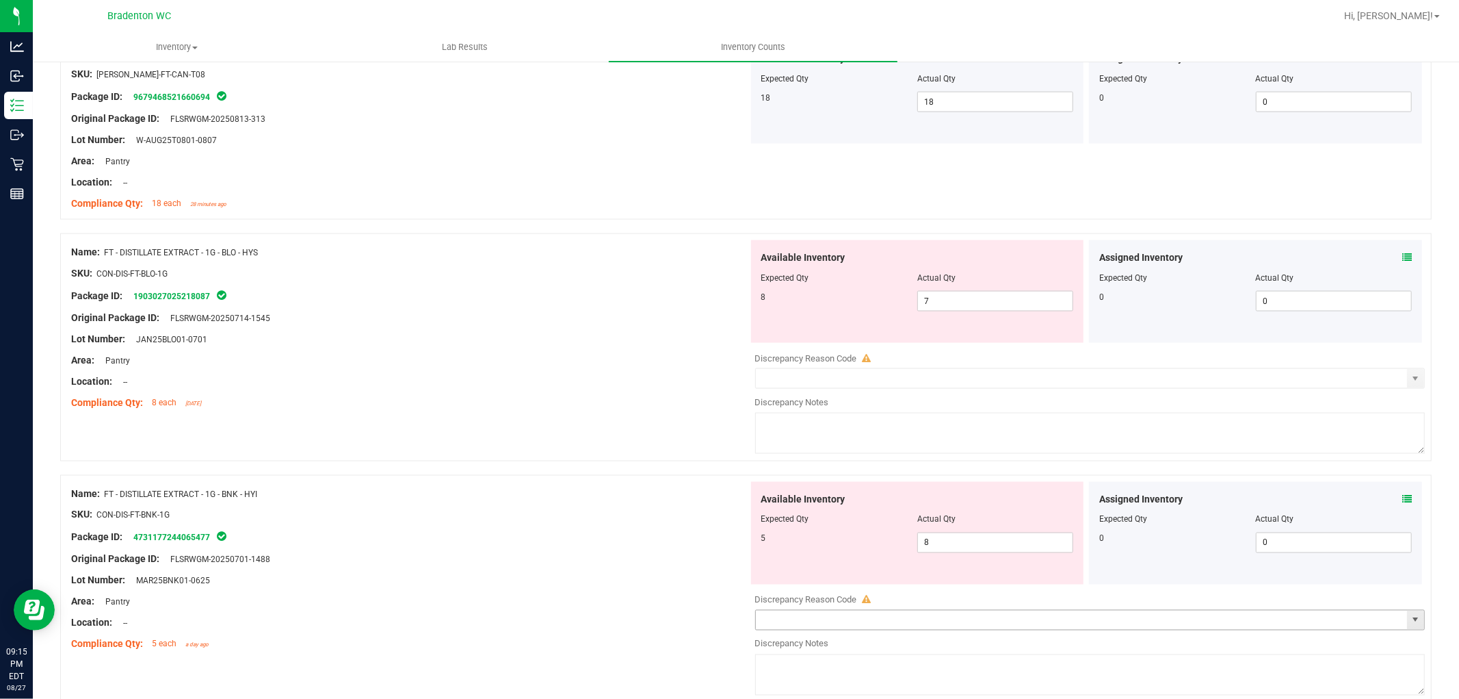
scroll to position [1702, 0]
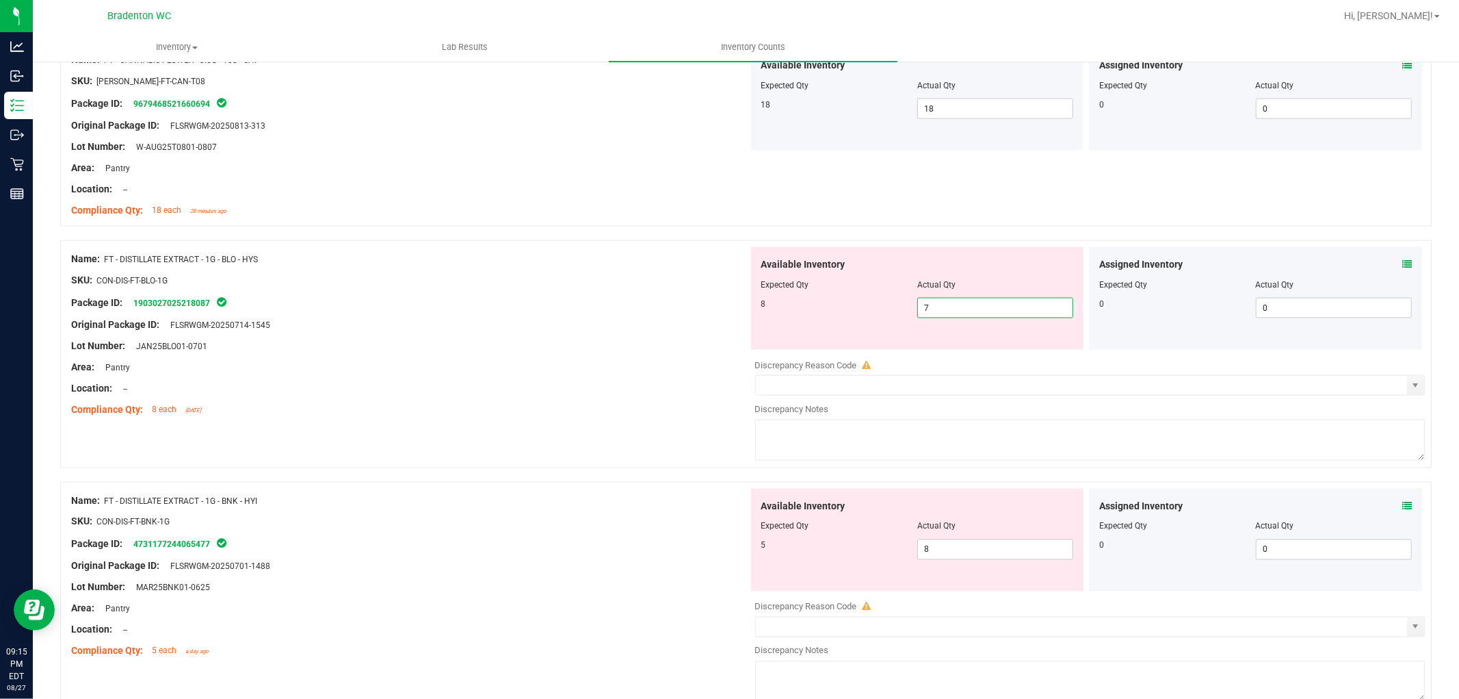
click at [942, 305] on span "7 7" at bounding box center [996, 308] width 156 height 21
click at [490, 251] on div "Name: FT - DISTILLATE EXTRACT - 1G - BLO - HYS SKU: CON-DIS-FT-BLO-1G Package I…" at bounding box center [409, 334] width 677 height 174
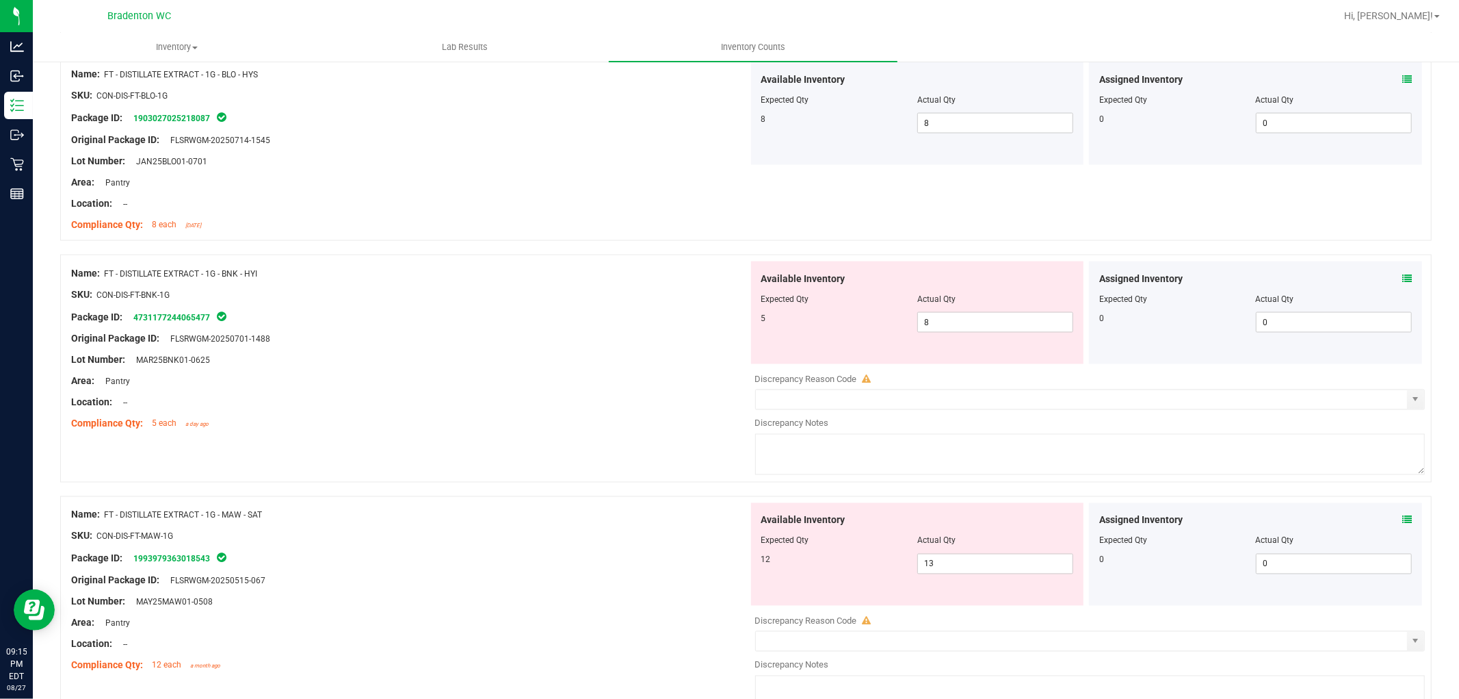
scroll to position [1931, 0]
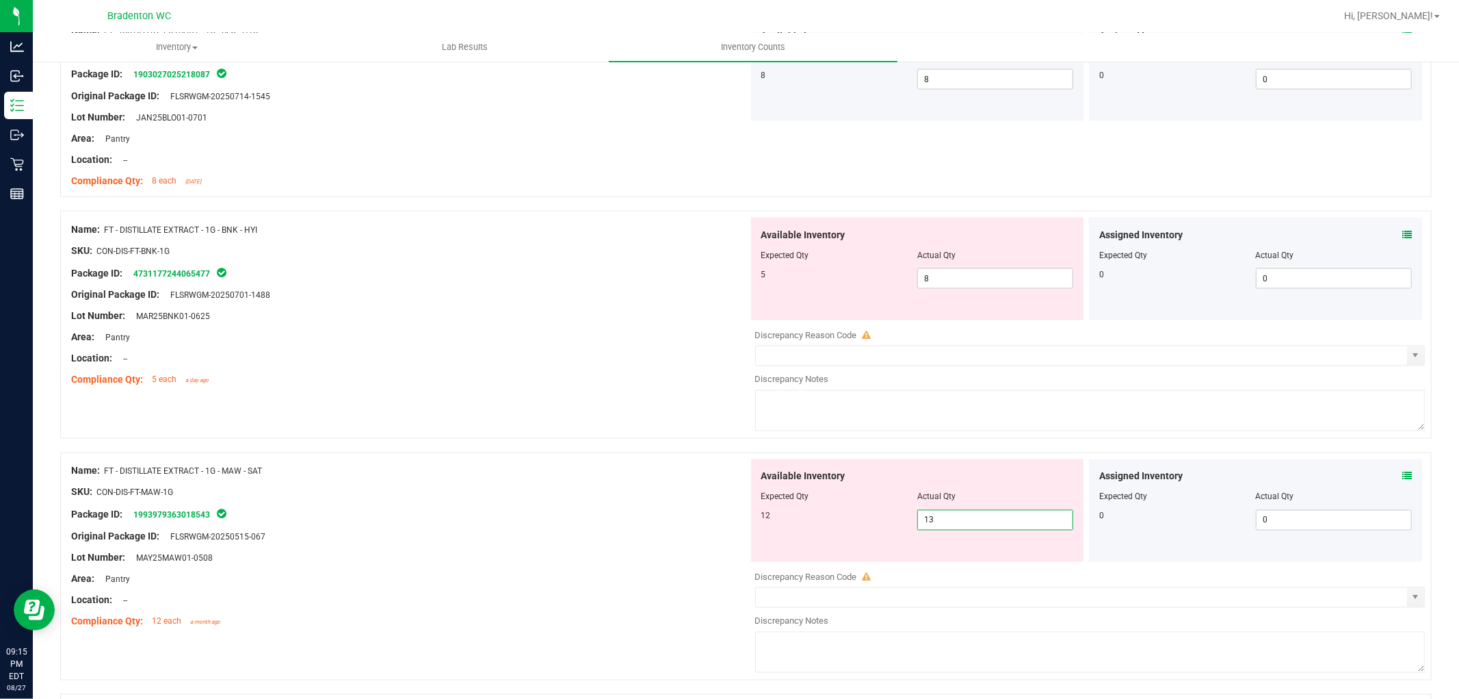
click at [1011, 518] on span "13 13" at bounding box center [996, 520] width 156 height 21
click at [1011, 518] on input "13" at bounding box center [995, 519] width 155 height 19
click at [439, 600] on div "Location: --" at bounding box center [409, 600] width 677 height 14
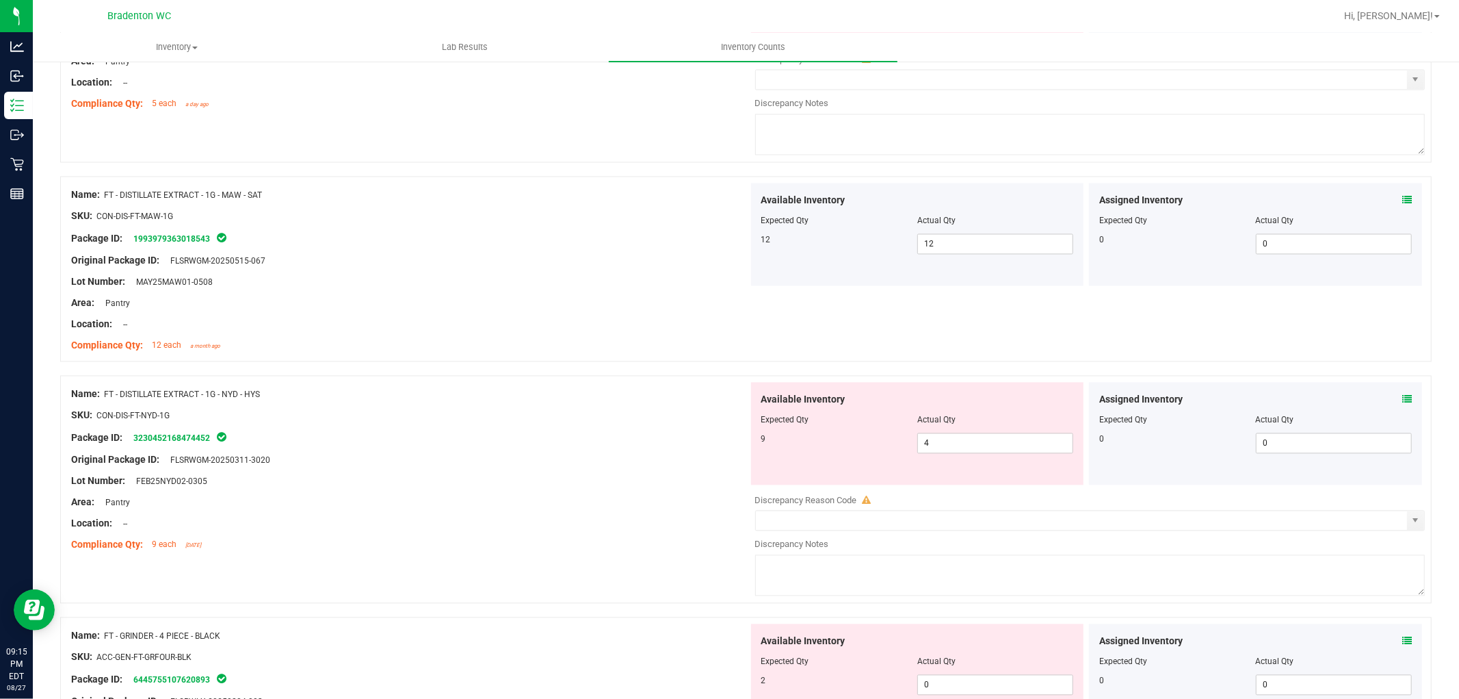
scroll to position [2235, 0]
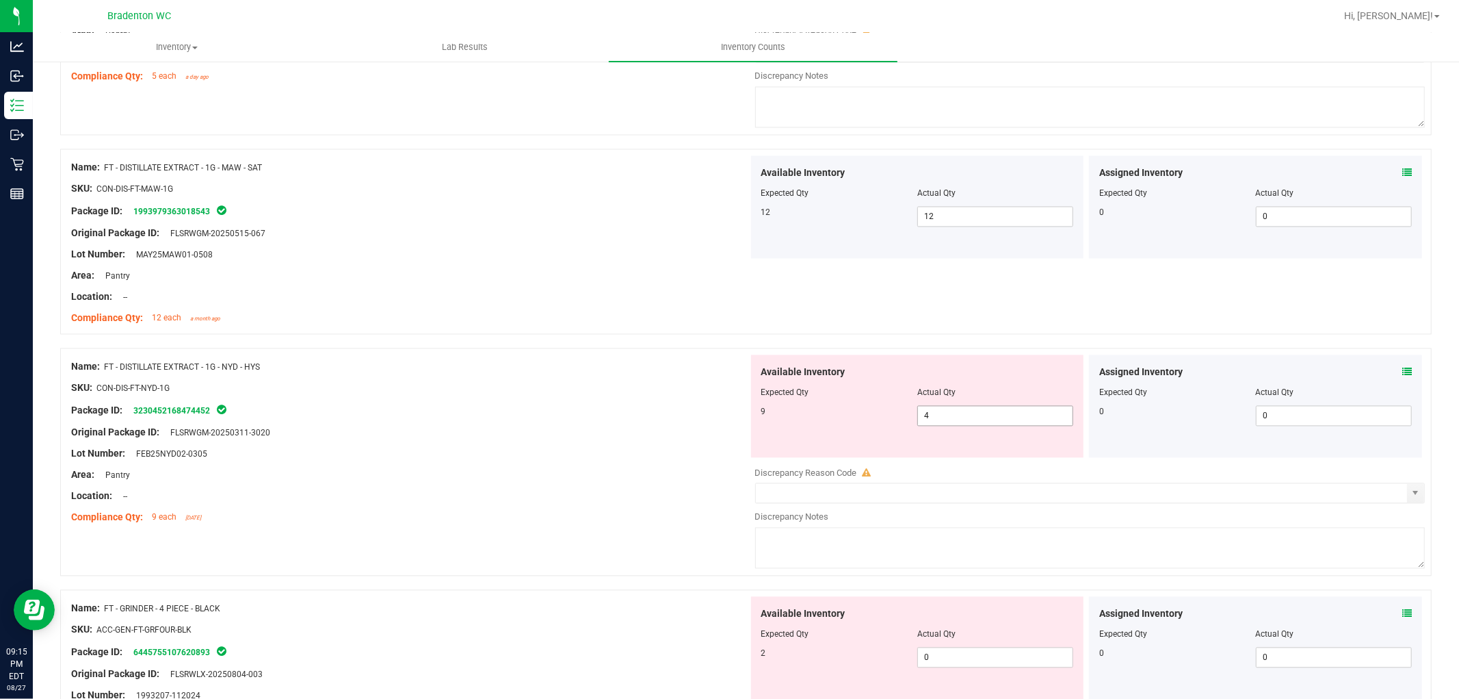
click at [976, 421] on span "4 4" at bounding box center [996, 415] width 156 height 21
click at [976, 421] on input "4" at bounding box center [995, 415] width 155 height 19
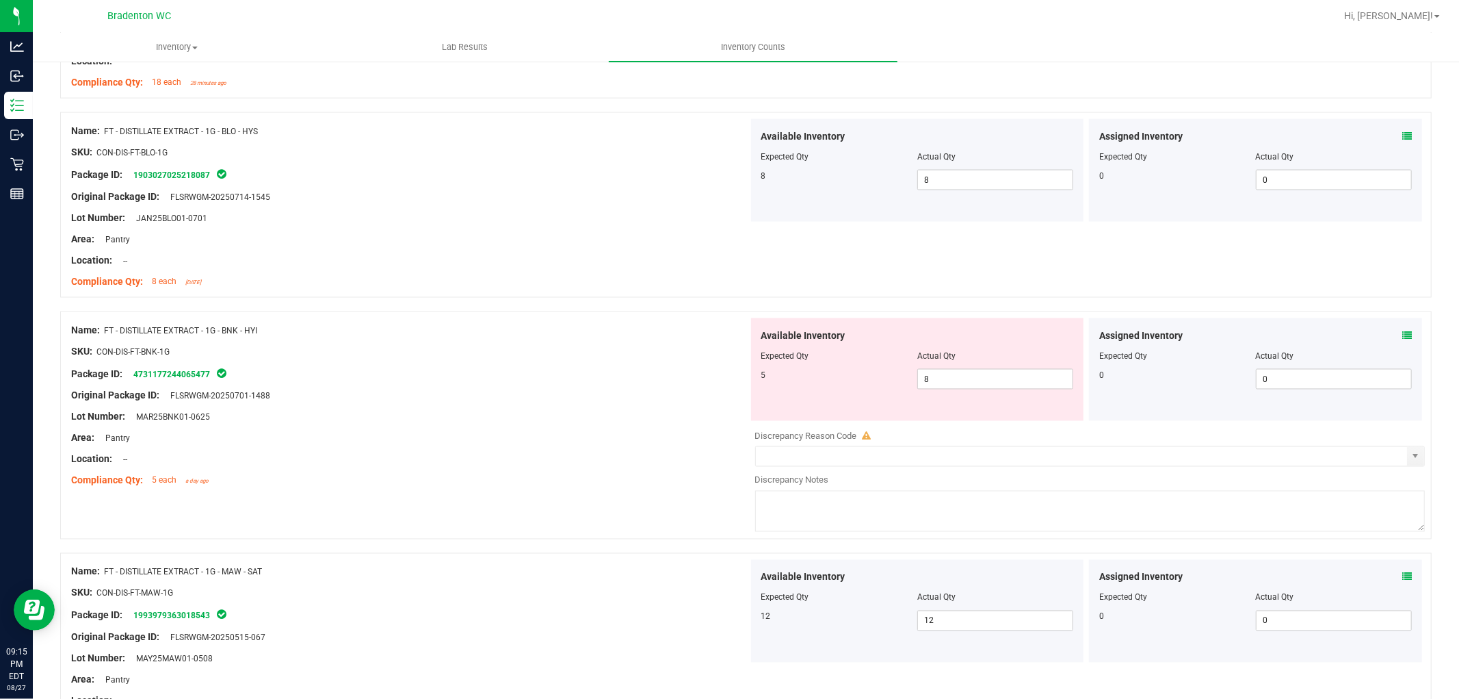
scroll to position [1817, 0]
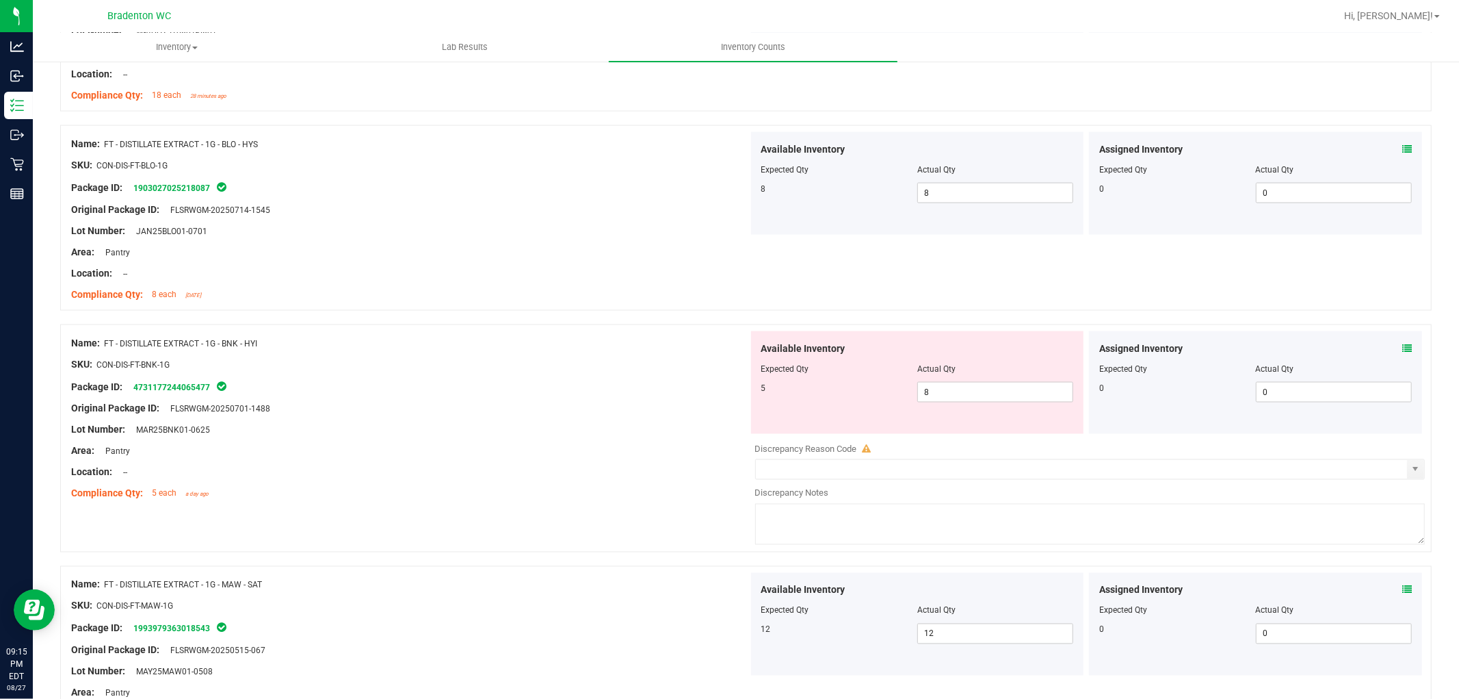
click at [528, 291] on div "Compliance Qty: 8 each [DATE]" at bounding box center [409, 294] width 677 height 14
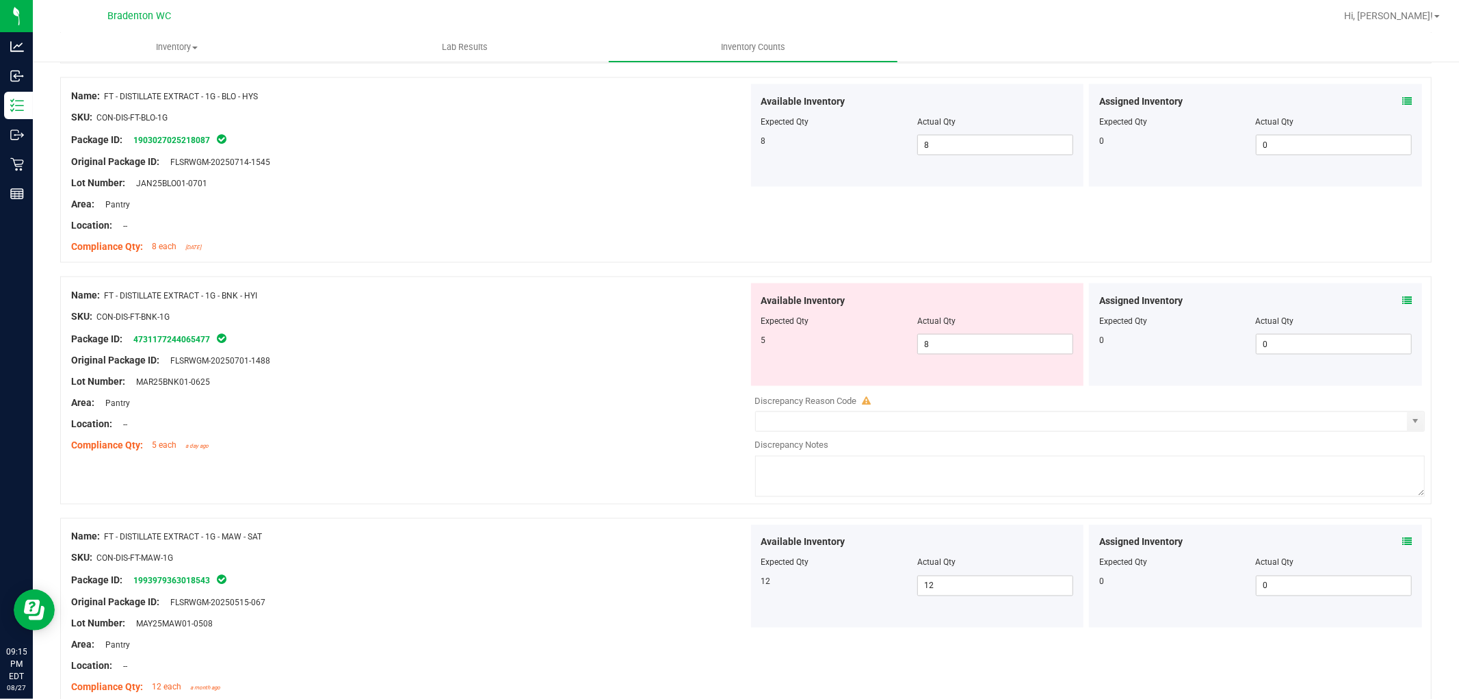
scroll to position [2198, 0]
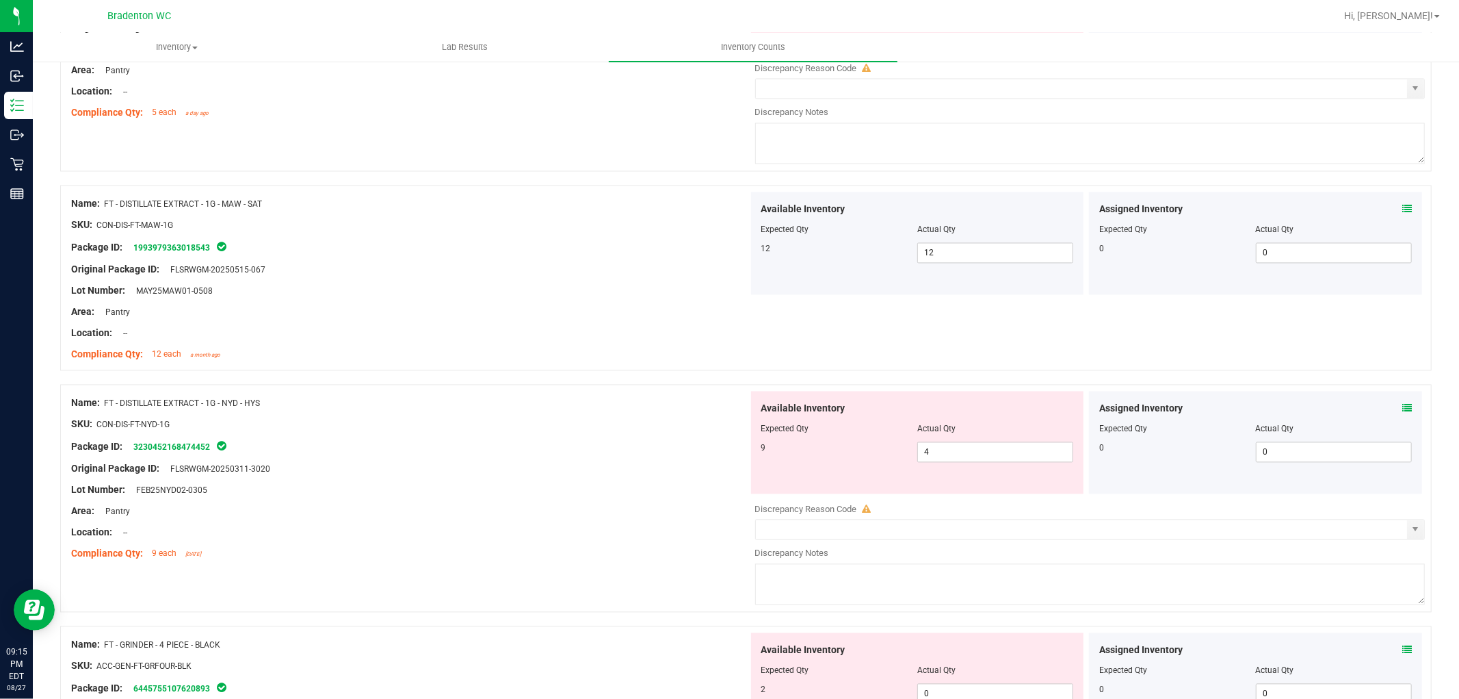
drag, startPoint x: 792, startPoint y: 538, endPoint x: 647, endPoint y: 494, distance: 151.7
click at [647, 494] on div "Lot Number: FEB25NYD02-0305" at bounding box center [409, 490] width 677 height 14
click at [961, 450] on span "4 4" at bounding box center [996, 452] width 156 height 21
click at [467, 482] on div at bounding box center [409, 479] width 677 height 7
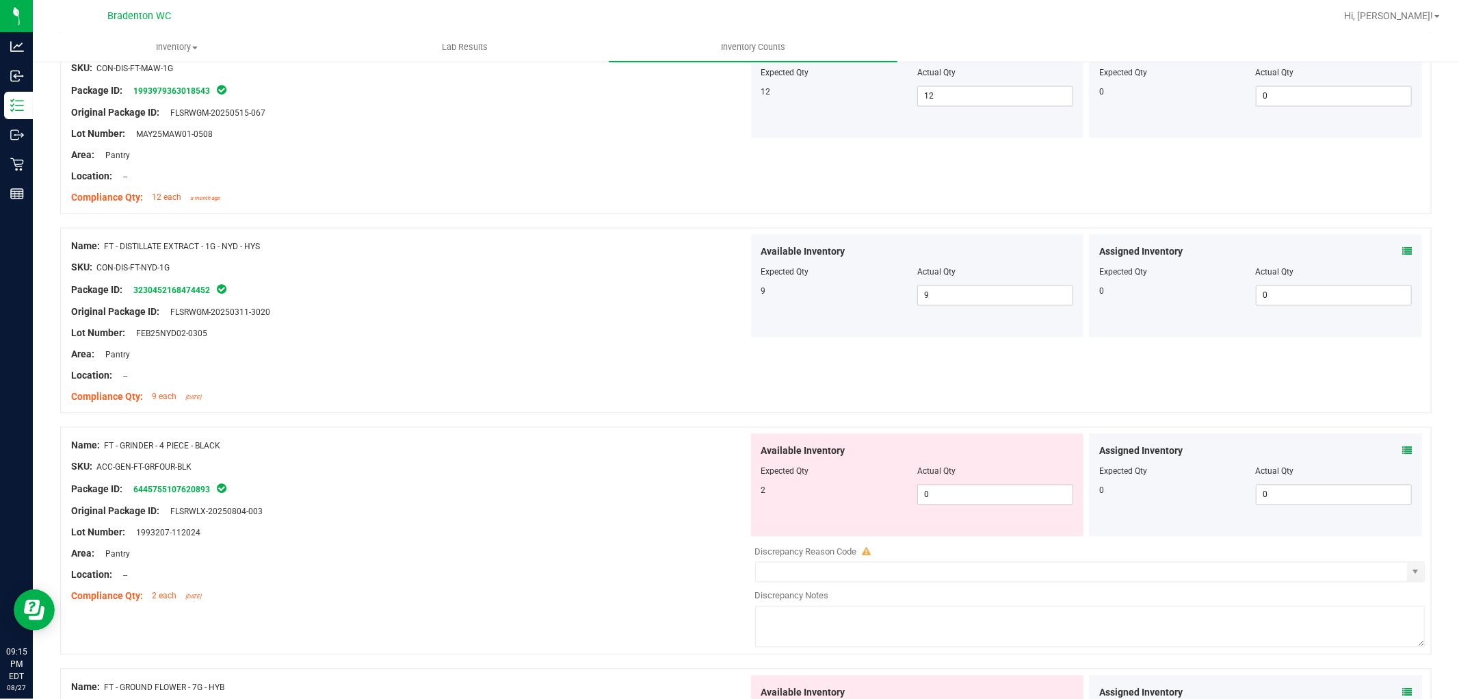
scroll to position [2577, 0]
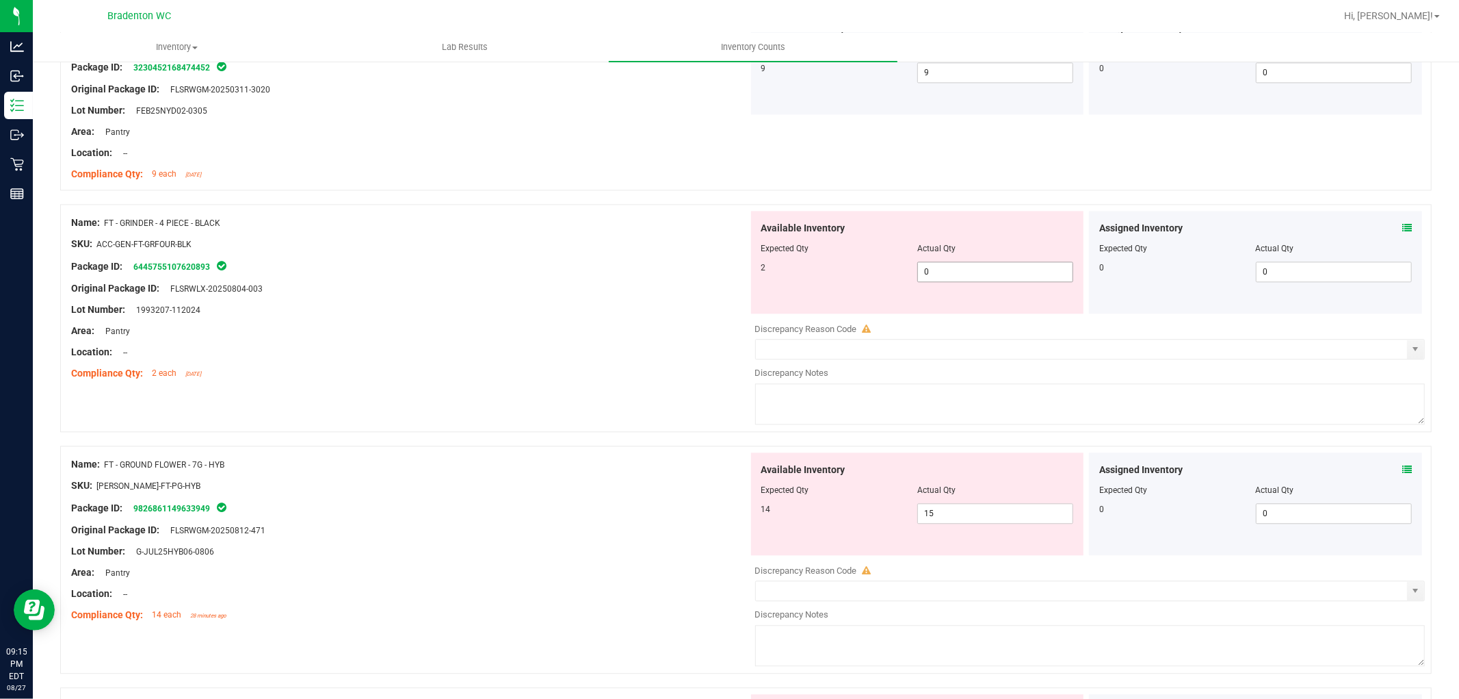
click at [961, 272] on span "0 0" at bounding box center [996, 271] width 156 height 21
click at [566, 289] on div "Original Package ID: FLSRWLX-20250804-003" at bounding box center [409, 288] width 677 height 14
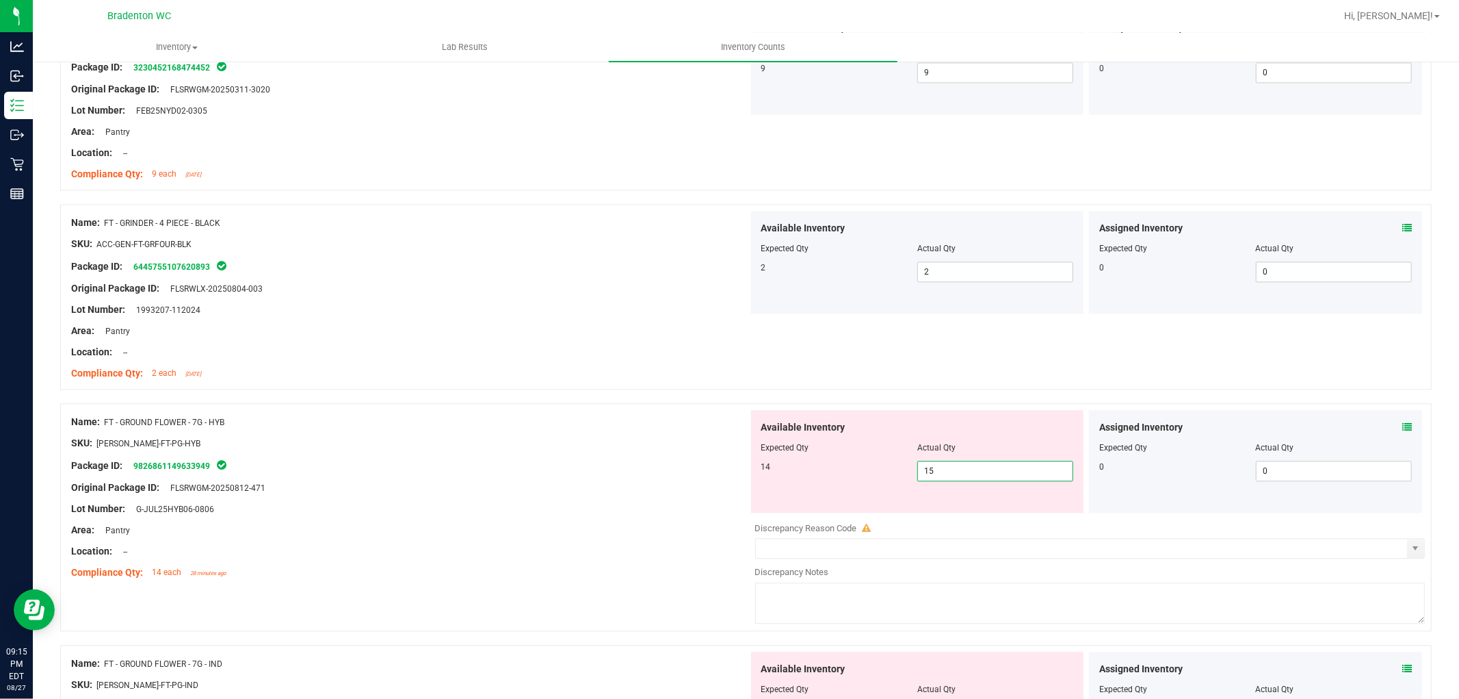
click at [980, 467] on span "15 15" at bounding box center [996, 470] width 156 height 21
click at [980, 467] on input "15" at bounding box center [995, 470] width 155 height 19
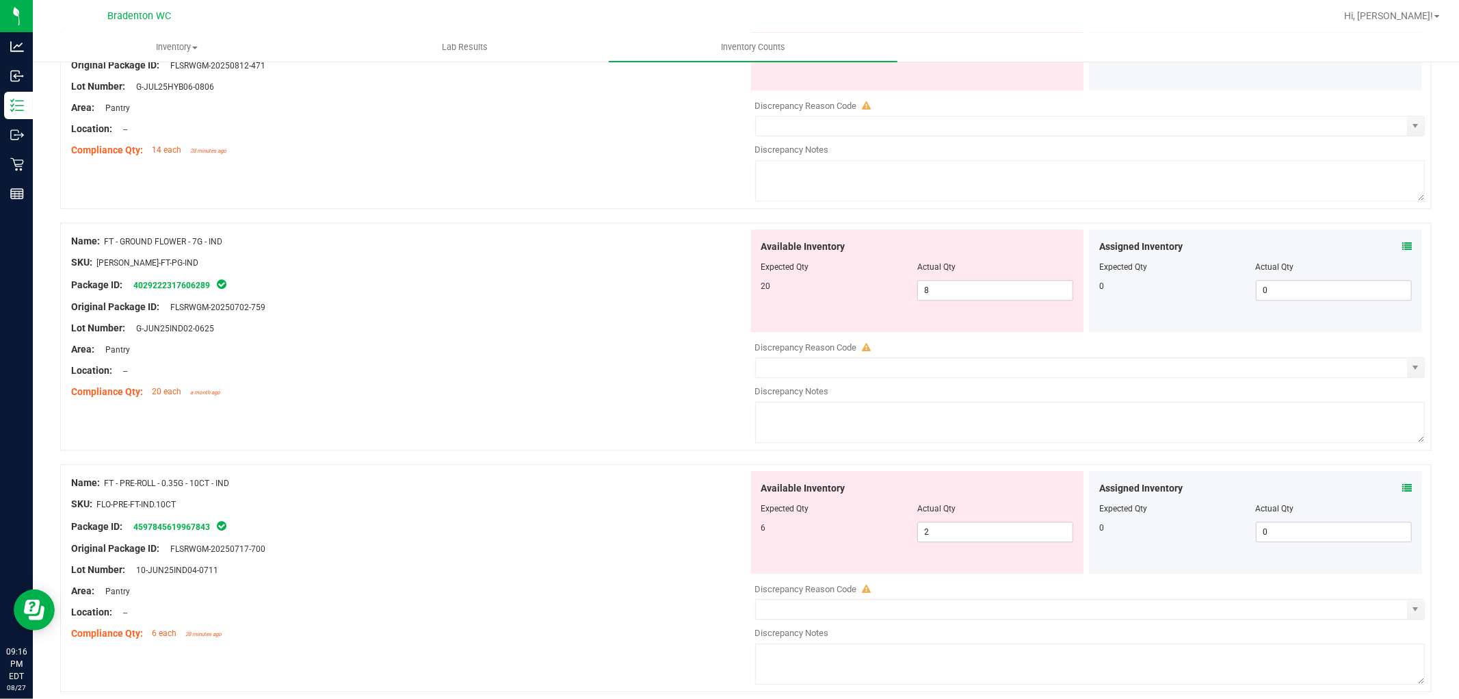
scroll to position [2890, 0]
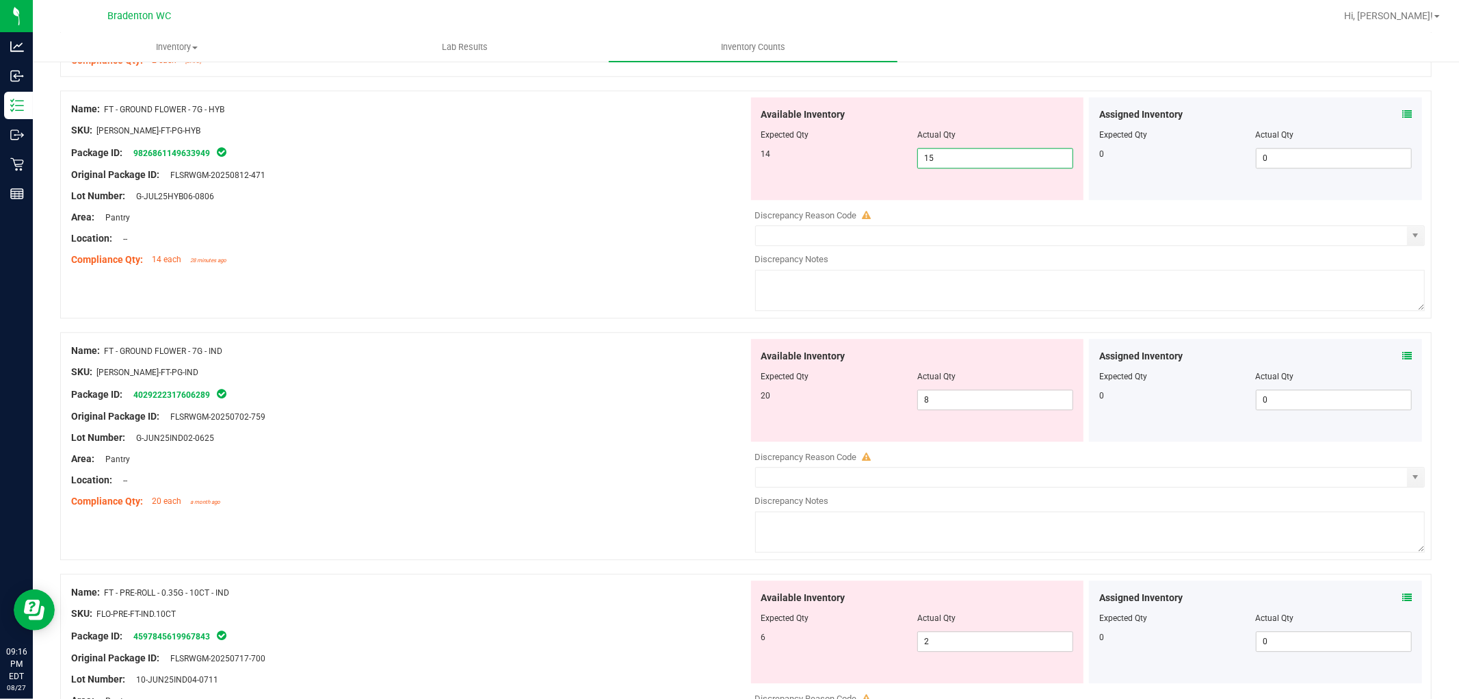
click at [990, 161] on input "15" at bounding box center [995, 157] width 155 height 19
click at [989, 161] on input "15" at bounding box center [995, 157] width 155 height 19
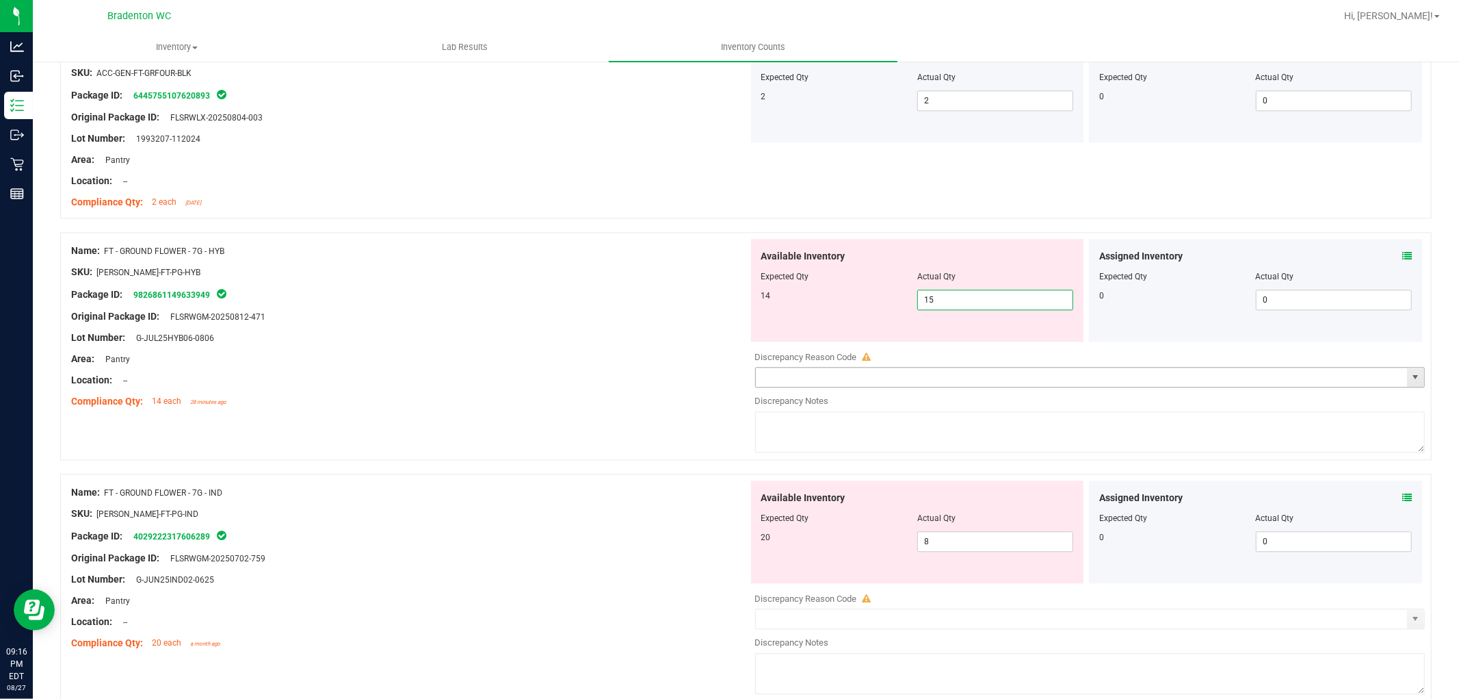
scroll to position [2738, 0]
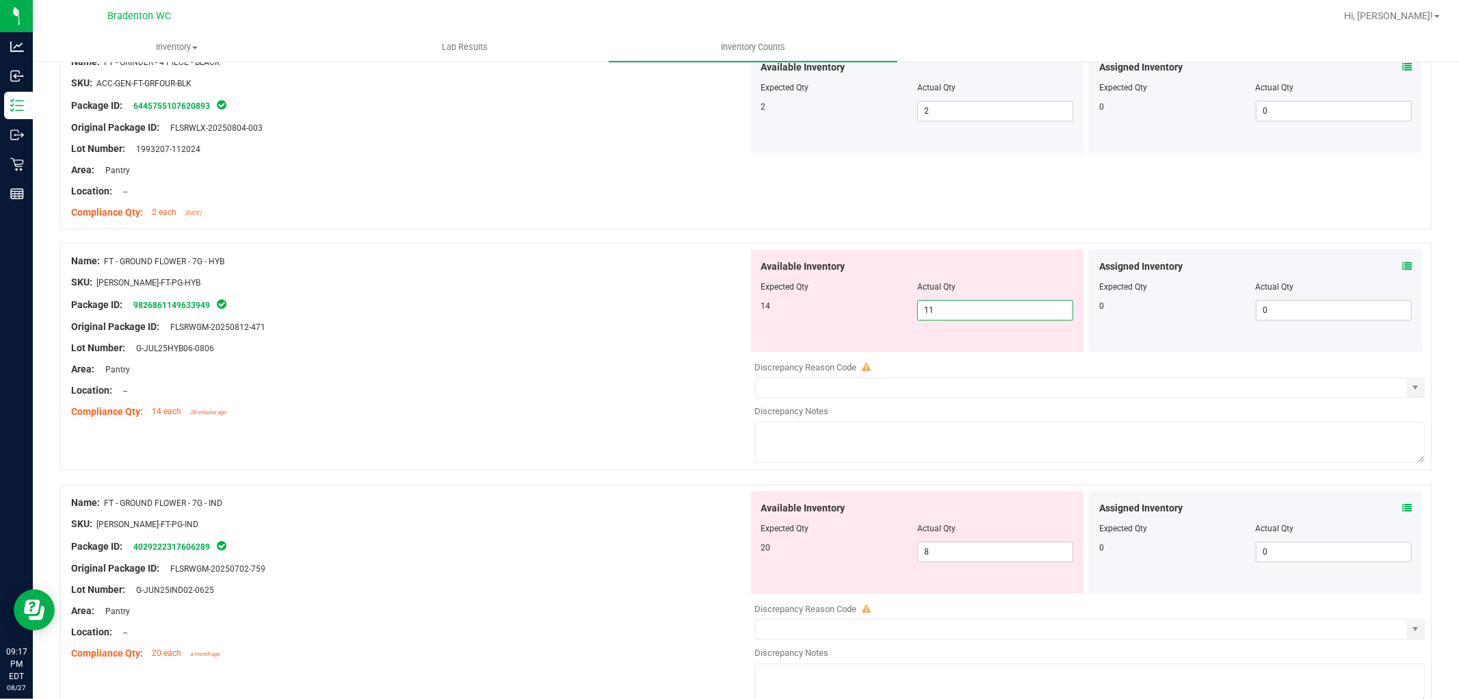
click at [685, 339] on div at bounding box center [409, 337] width 677 height 7
click at [921, 317] on span "11 11" at bounding box center [996, 310] width 156 height 21
click at [921, 317] on input "11" at bounding box center [995, 309] width 155 height 19
click at [685, 428] on div "Name: FT - GROUND FLOWER - 7G - HYB SKU: [PERSON_NAME]-FT-PG-HYB Package ID: 98…" at bounding box center [746, 356] width 1372 height 228
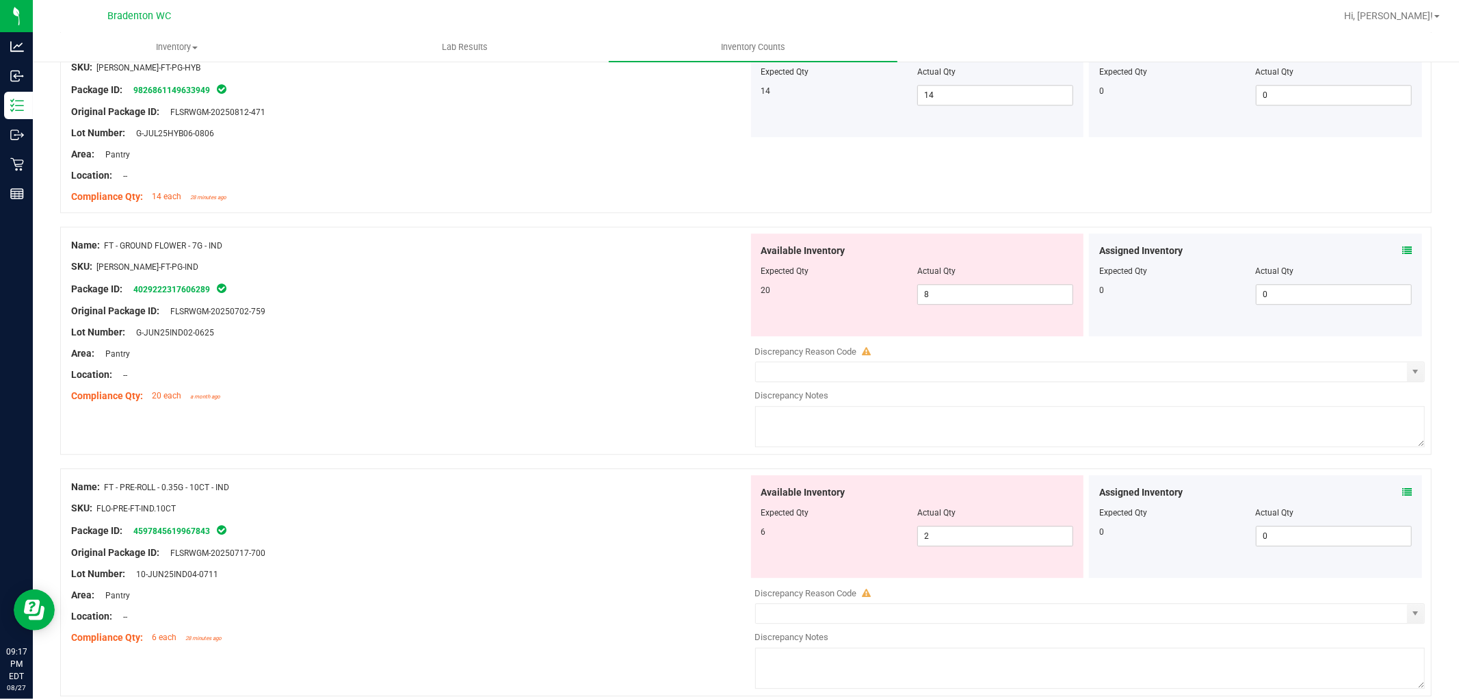
scroll to position [2963, 0]
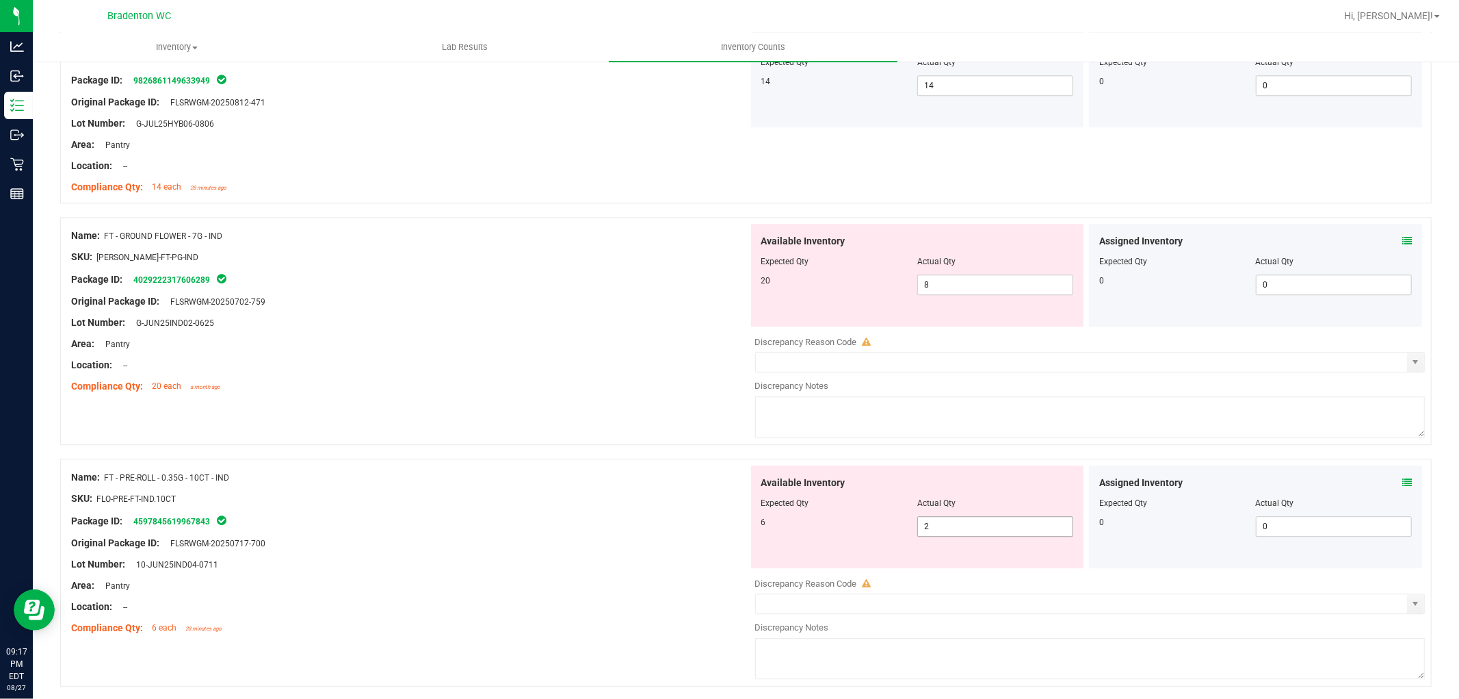
click at [947, 528] on span "2 2" at bounding box center [996, 526] width 156 height 21
click at [947, 528] on input "2" at bounding box center [995, 526] width 155 height 19
click at [530, 528] on div "Package ID: 4597845619967843" at bounding box center [409, 520] width 677 height 16
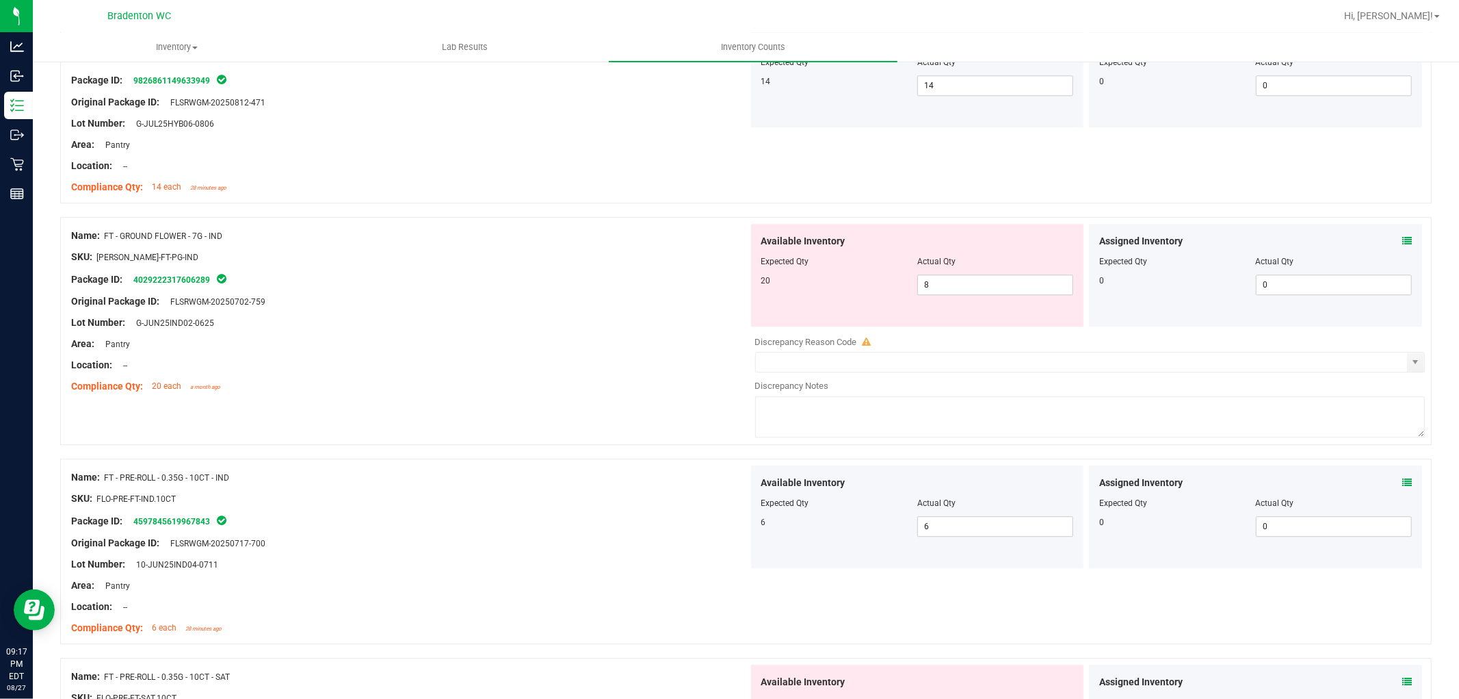
click at [978, 304] on div "Available Inventory Expected Qty Actual Qty 20 8 8" at bounding box center [917, 275] width 333 height 103
click at [972, 292] on span "8 8" at bounding box center [996, 284] width 156 height 21
click at [972, 291] on input "8" at bounding box center [995, 284] width 155 height 19
drag, startPoint x: 430, startPoint y: 330, endPoint x: 437, endPoint y: 334, distance: 8.0
click at [433, 330] on div "Lot Number: G-JUN25IND02-0625" at bounding box center [409, 322] width 677 height 14
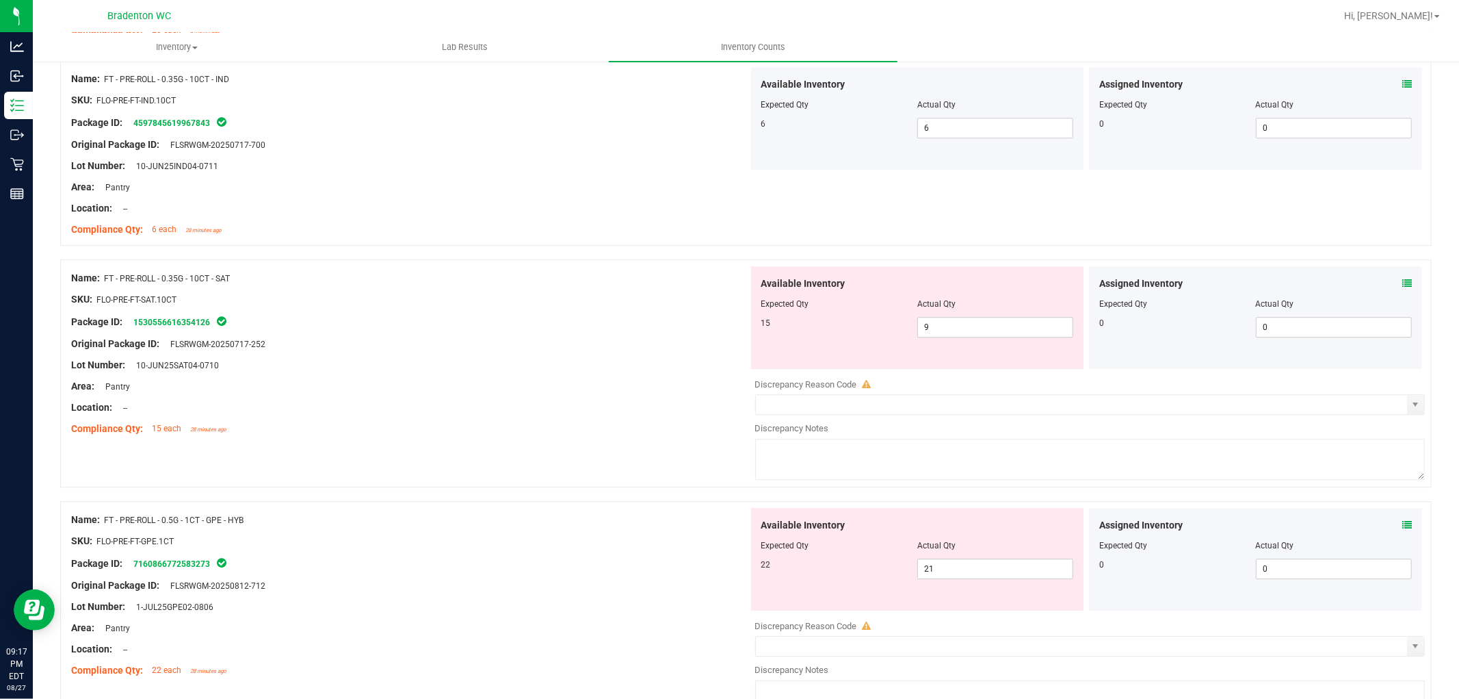
scroll to position [3291, 0]
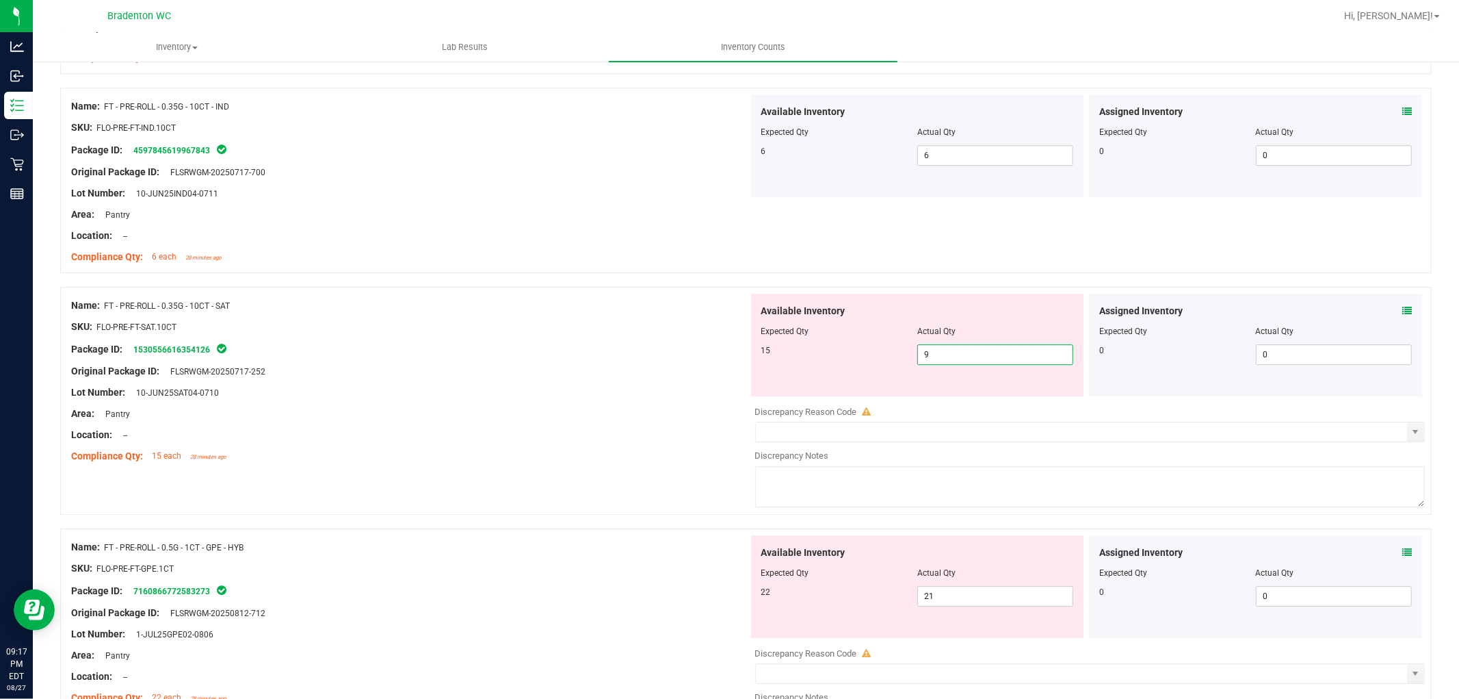
click at [970, 352] on span "9 9" at bounding box center [996, 354] width 156 height 21
click at [970, 352] on input "9" at bounding box center [995, 354] width 155 height 19
click at [315, 421] on div "Area: Pantry" at bounding box center [409, 413] width 677 height 14
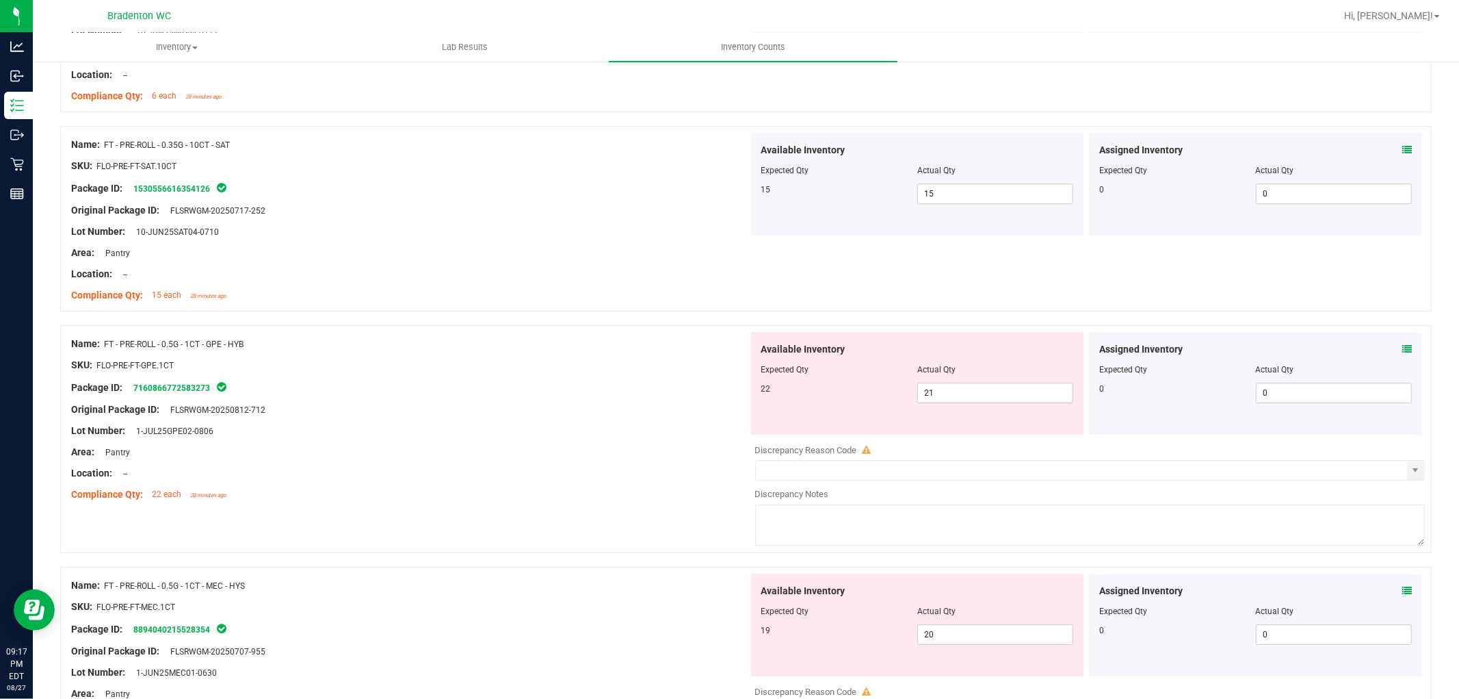
scroll to position [3519, 0]
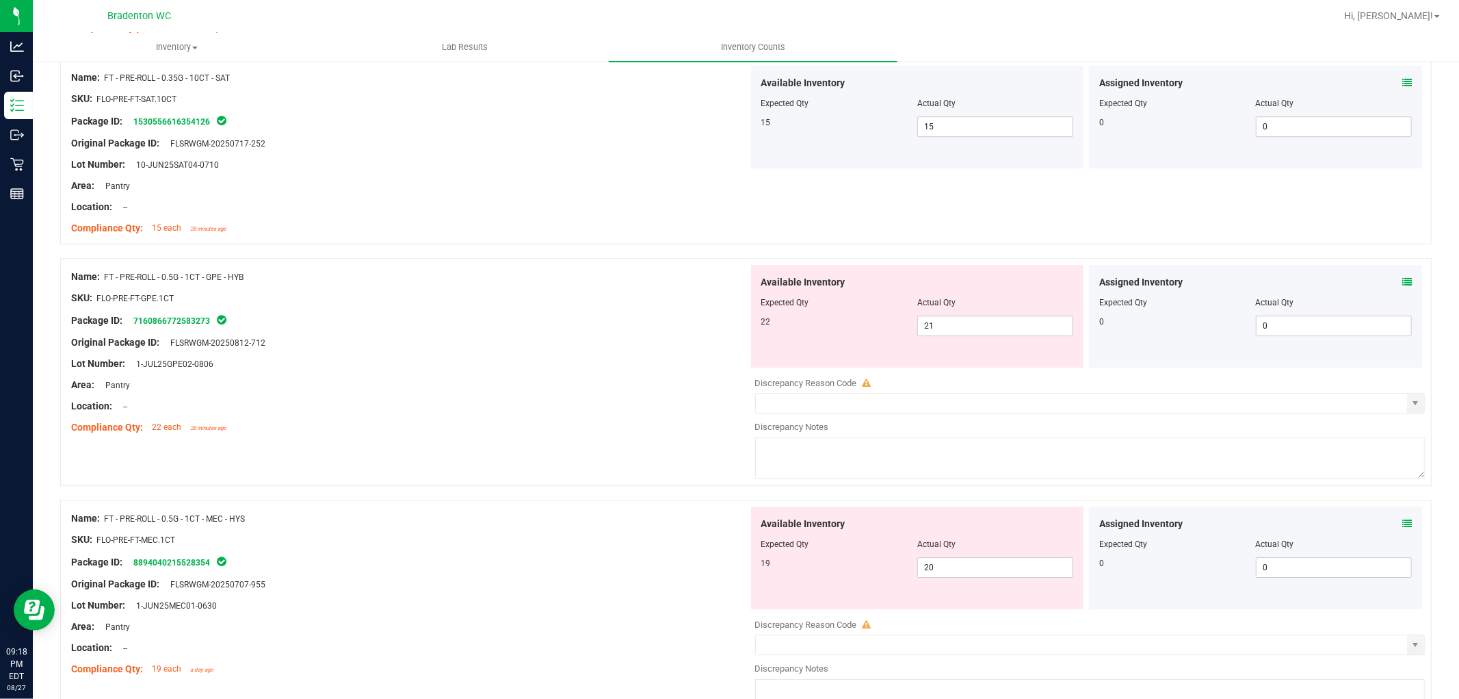
click at [974, 342] on div "Available Inventory Expected Qty Actual Qty 22 21 21" at bounding box center [917, 316] width 333 height 103
click at [966, 334] on span "21 21" at bounding box center [996, 325] width 156 height 21
click at [966, 334] on input "21" at bounding box center [995, 325] width 155 height 19
click at [469, 258] on div at bounding box center [746, 251] width 1372 height 14
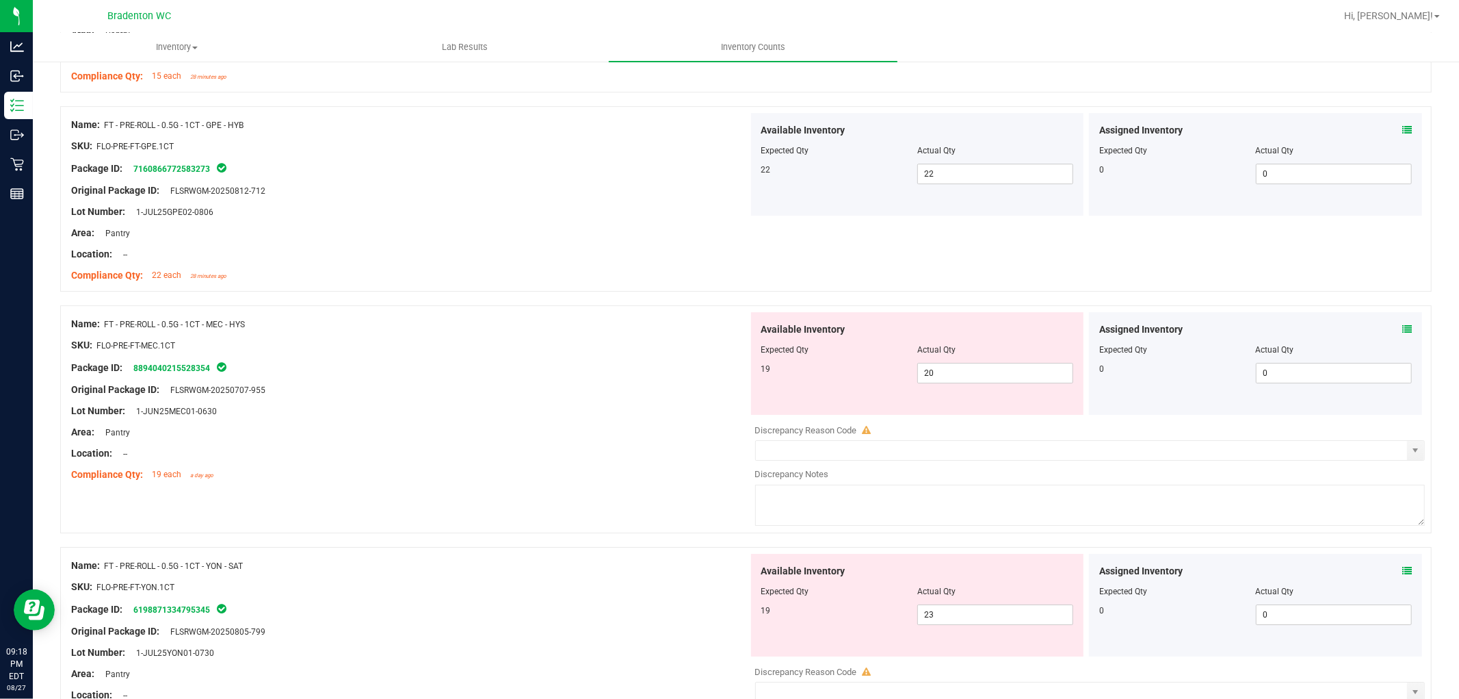
scroll to position [3812, 0]
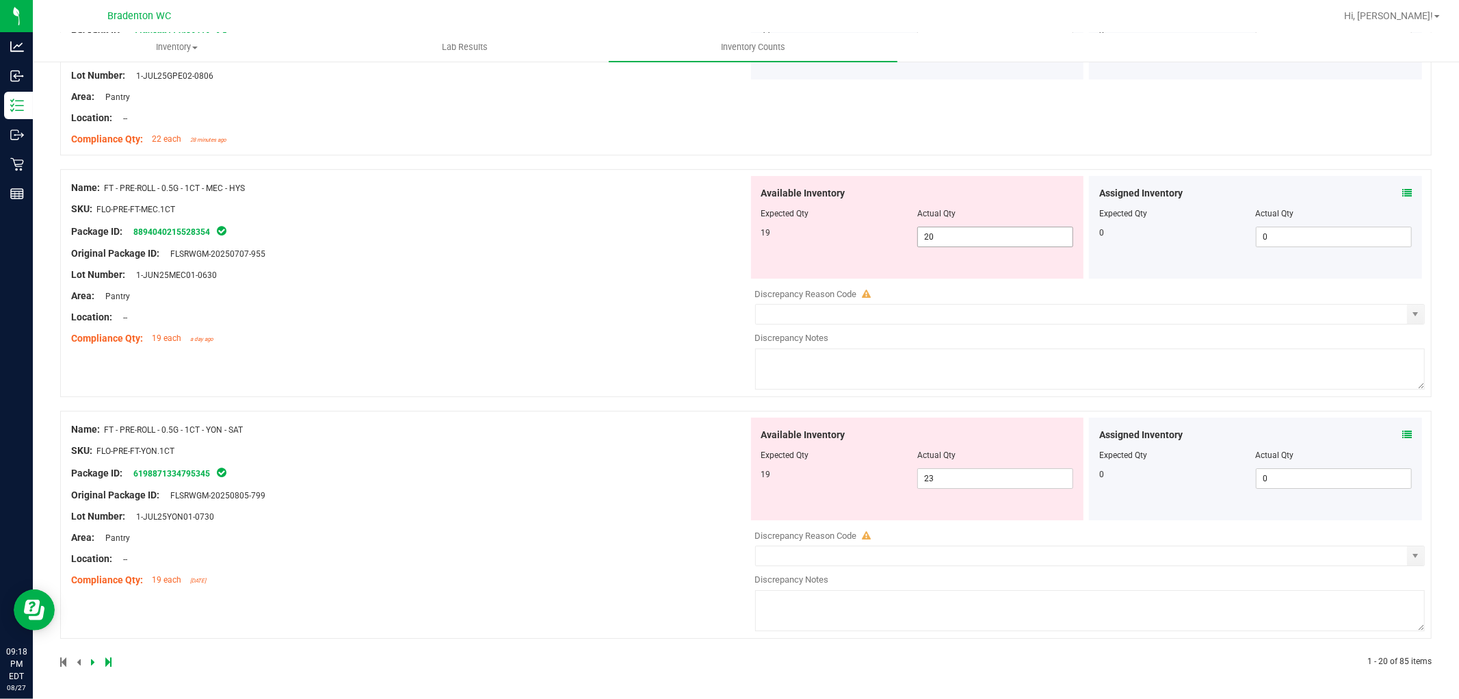
click at [970, 234] on span "20 20" at bounding box center [996, 236] width 156 height 21
click at [970, 234] on input "20" at bounding box center [995, 236] width 155 height 19
click at [594, 282] on div "Name: FT - PRE-ROLL - 0.5G - 1CT - MEC - HYS SKU: FLO-PRE-FT-MEC.1CT Package ID…" at bounding box center [409, 263] width 677 height 174
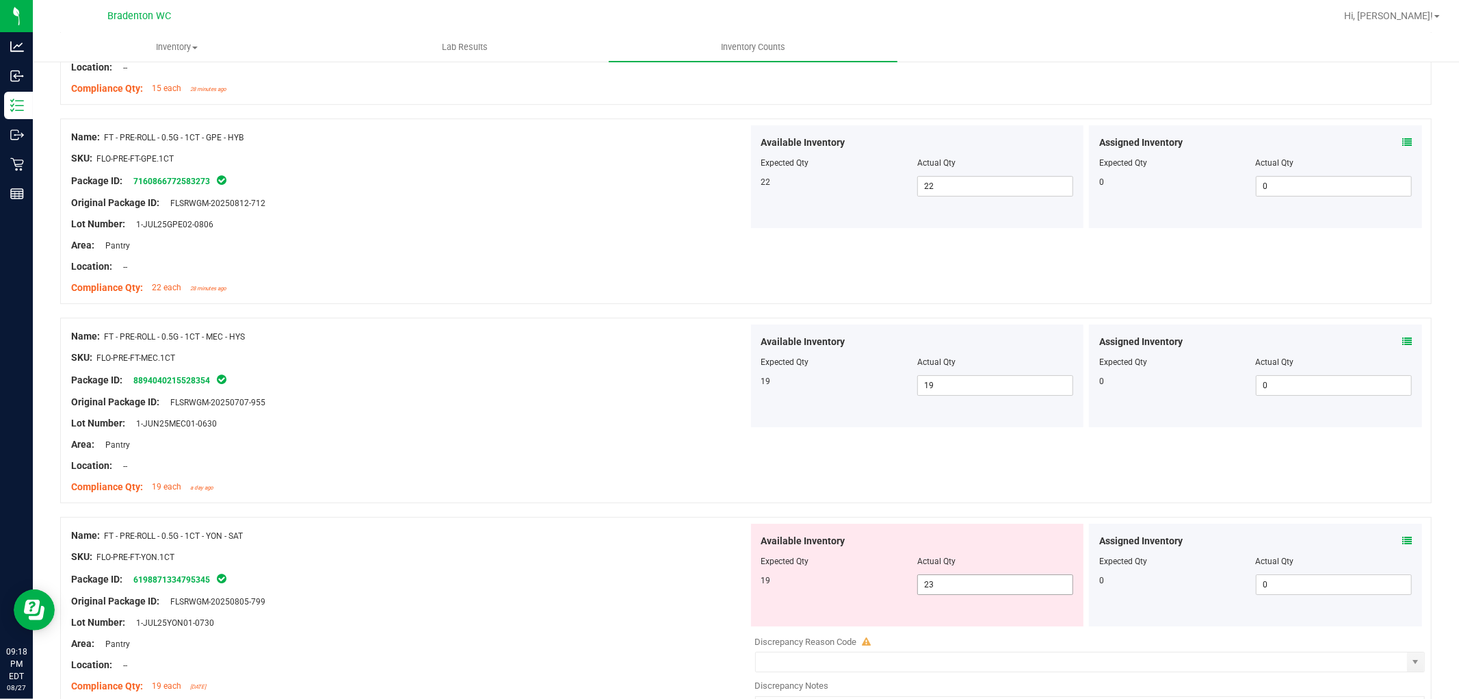
scroll to position [3769, 0]
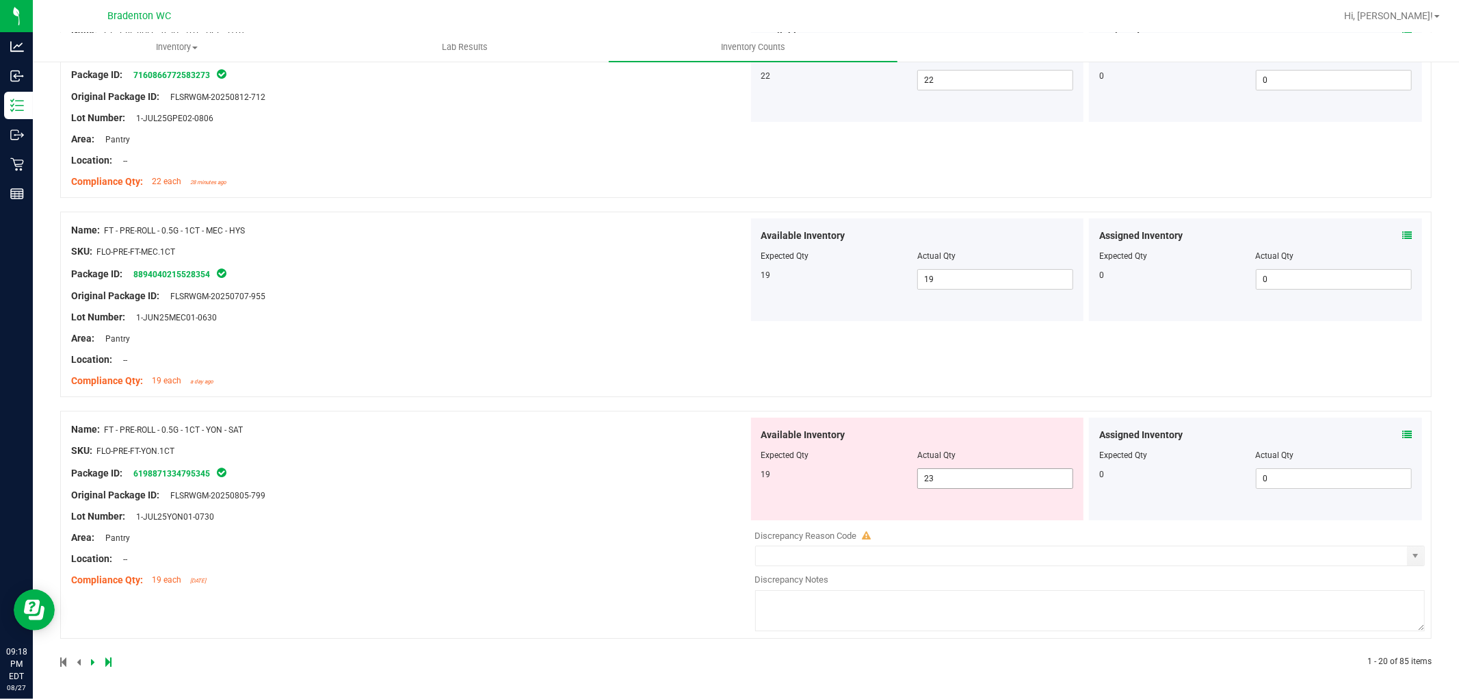
click at [963, 486] on span "23 23" at bounding box center [996, 478] width 156 height 21
click at [963, 486] on input "23" at bounding box center [995, 478] width 155 height 19
click at [603, 469] on div "Name: FT - PRE-ROLL - 0.5G - 1CT - YON - SAT SKU: FLO-PRE-FT-YON.1CT Package ID…" at bounding box center [409, 504] width 677 height 174
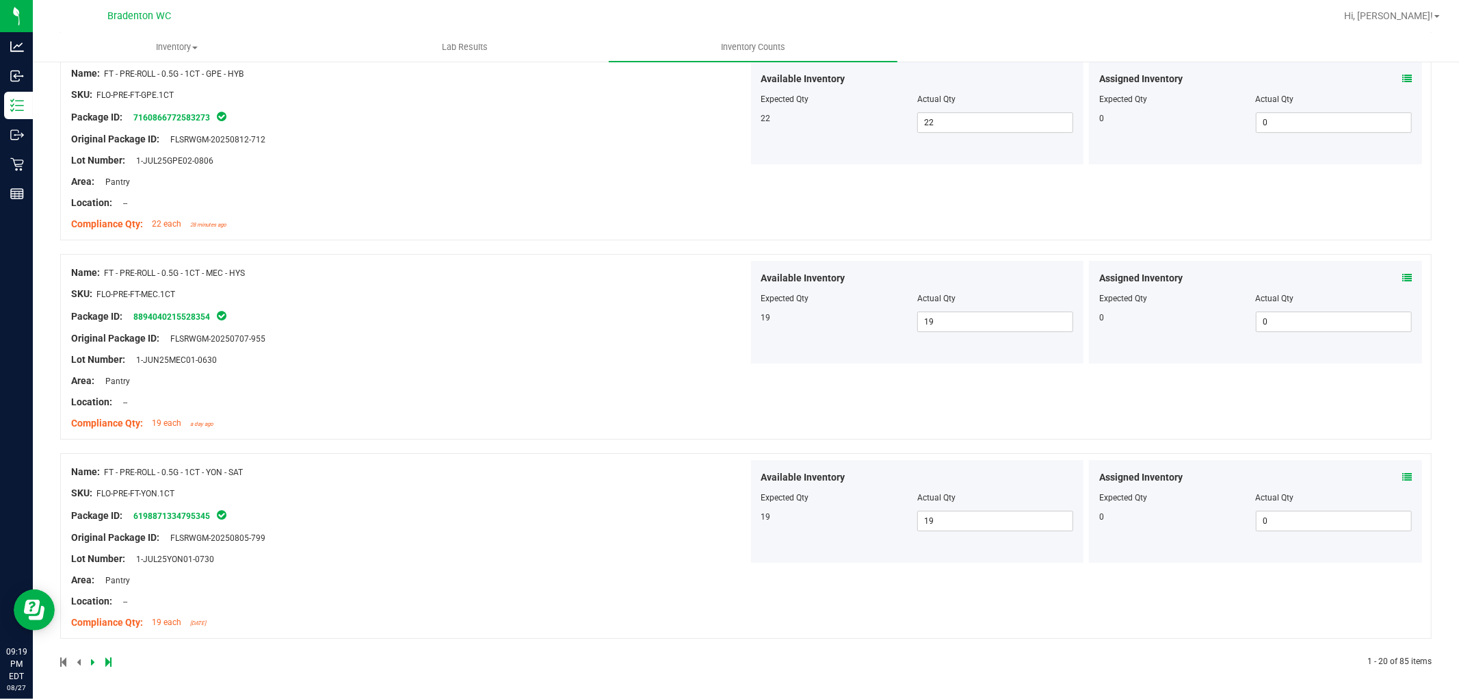
click at [94, 628] on link at bounding box center [94, 662] width 6 height 10
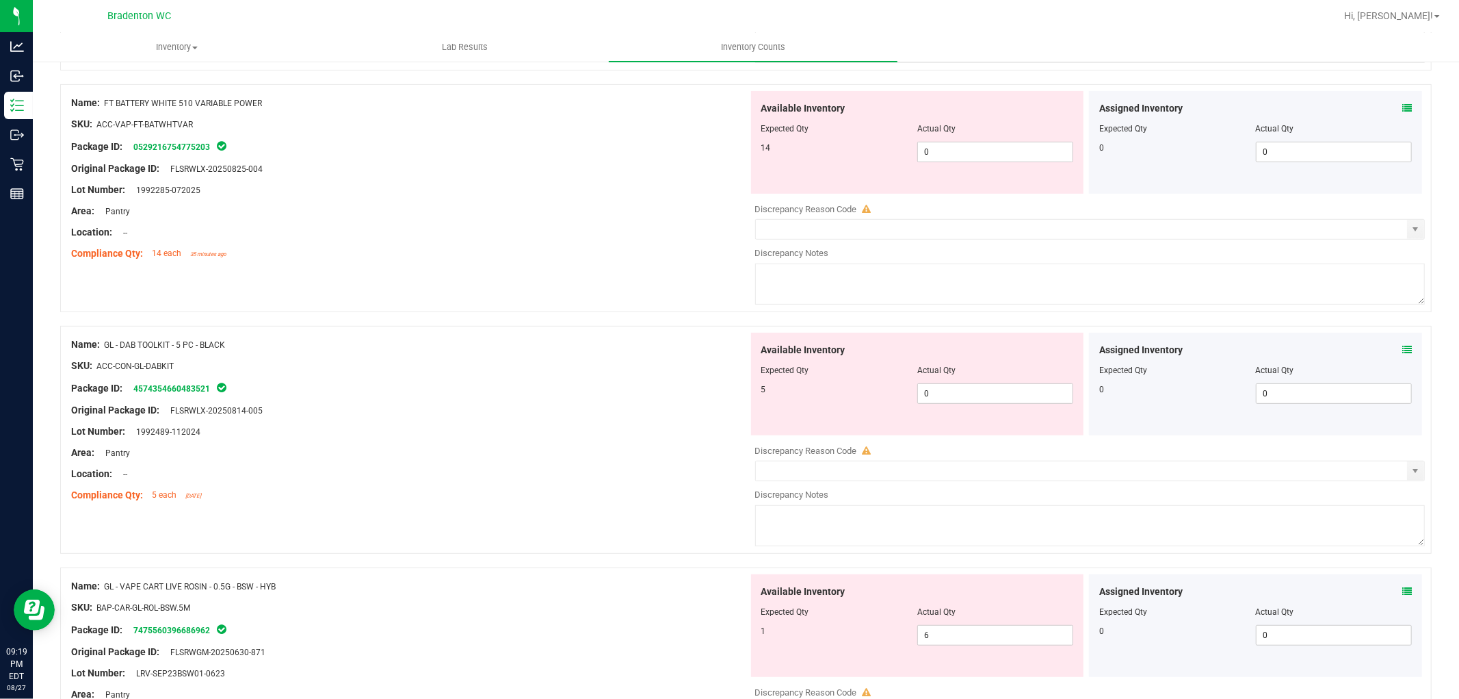
scroll to position [304, 0]
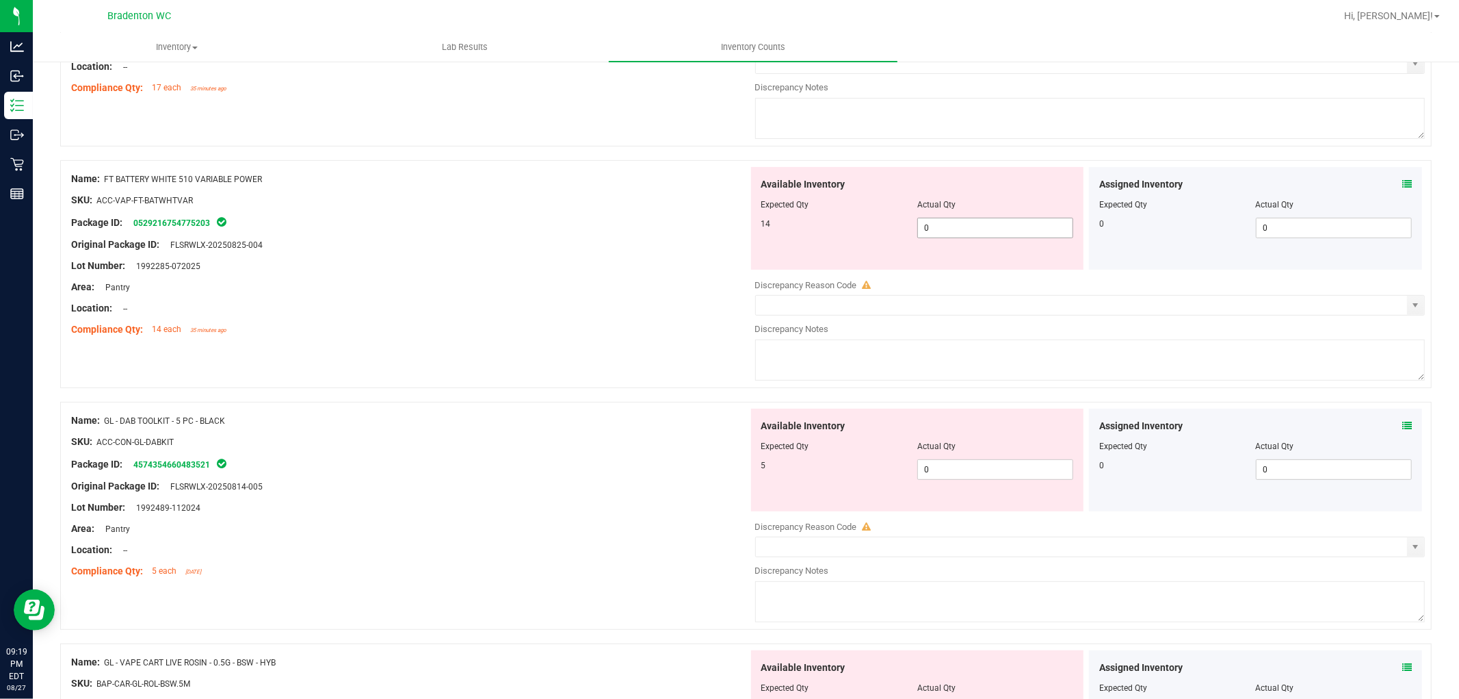
click at [953, 227] on span "0 0" at bounding box center [996, 228] width 156 height 21
drag, startPoint x: 453, startPoint y: 145, endPoint x: 508, endPoint y: 270, distance: 136.6
click at [453, 147] on div "Name: FT - VAPE PEN DISTILLATE - 0.3G - TRS - THC SKU: BAP-DP-FT-TRS Package ID…" at bounding box center [746, 40] width 1372 height 242
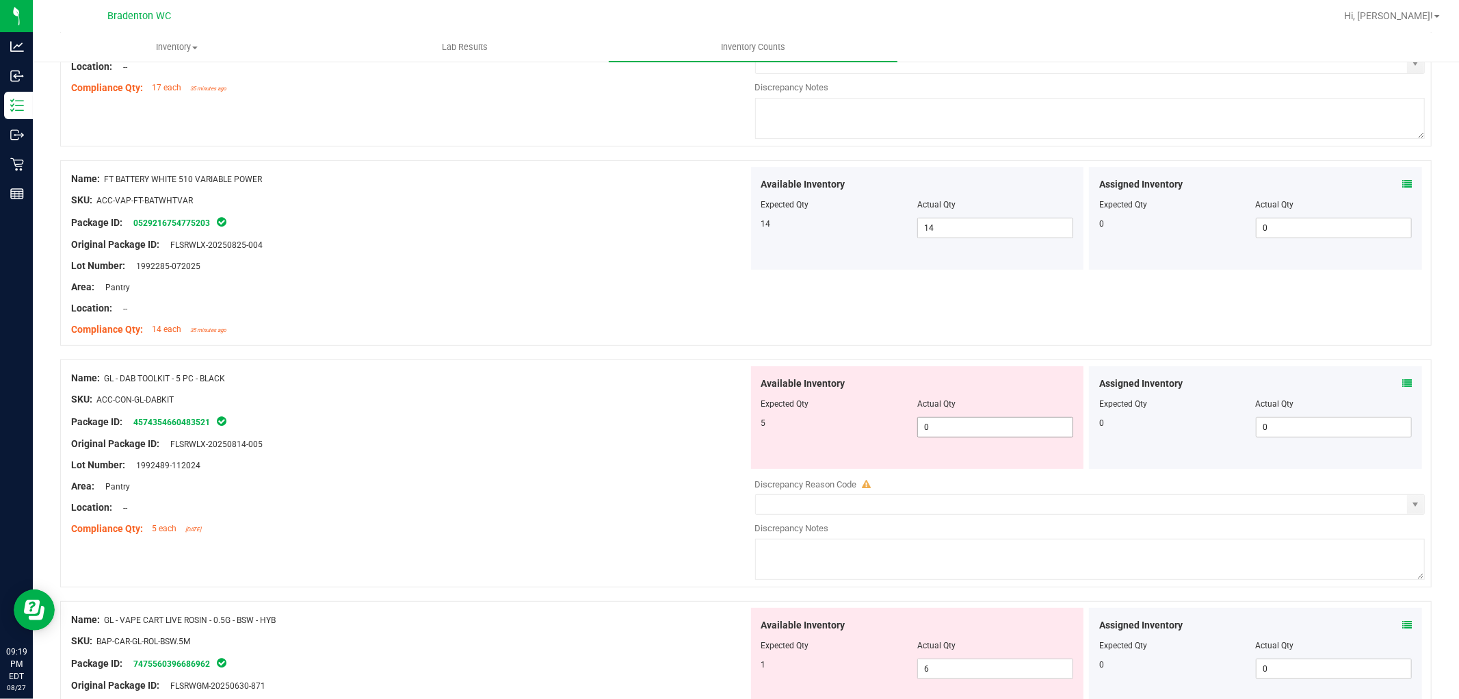
click at [1022, 428] on span "0 0" at bounding box center [996, 427] width 156 height 21
click at [545, 628] on div "Name: GL - VAPE CART LIVE ROSIN - 0.5G - BSW - HYB SKU: BAP-CAR-GL-ROL-BSW.5M P…" at bounding box center [409, 695] width 677 height 174
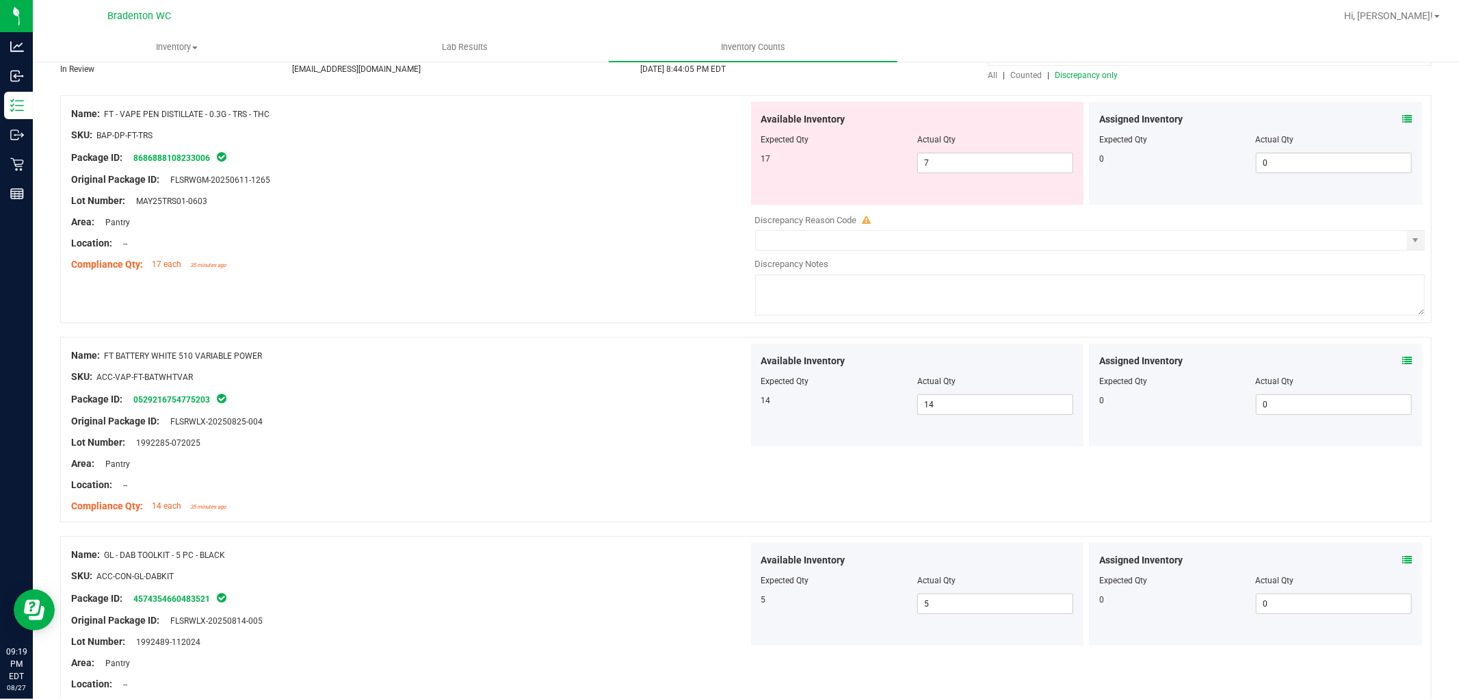
scroll to position [0, 0]
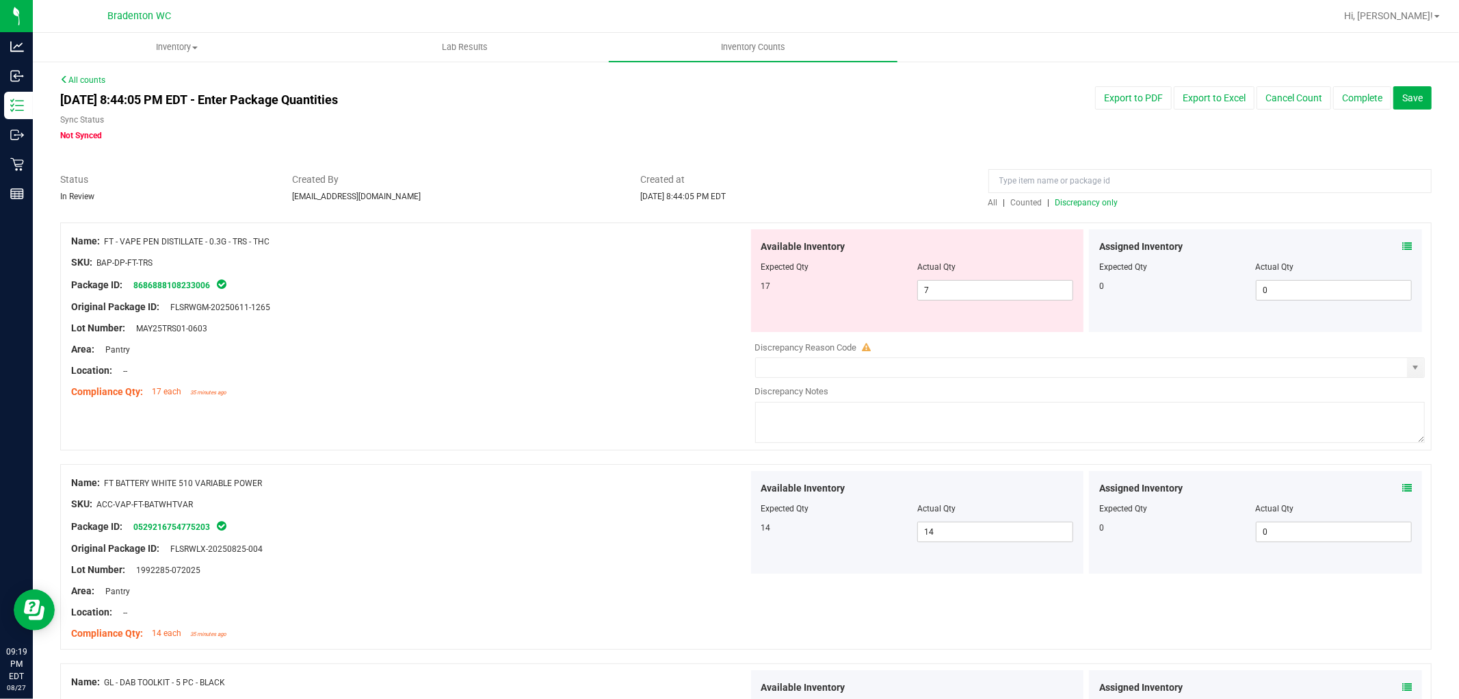
click at [864, 511] on div "Expected Qty" at bounding box center [840, 508] width 156 height 12
click at [1026, 298] on input "7" at bounding box center [995, 290] width 155 height 19
click at [662, 418] on div "Name: FT - VAPE PEN DISTILLATE - 0.3G - TRS - THC SKU: BAP-DP-FT-TRS Package ID…" at bounding box center [746, 343] width 1372 height 242
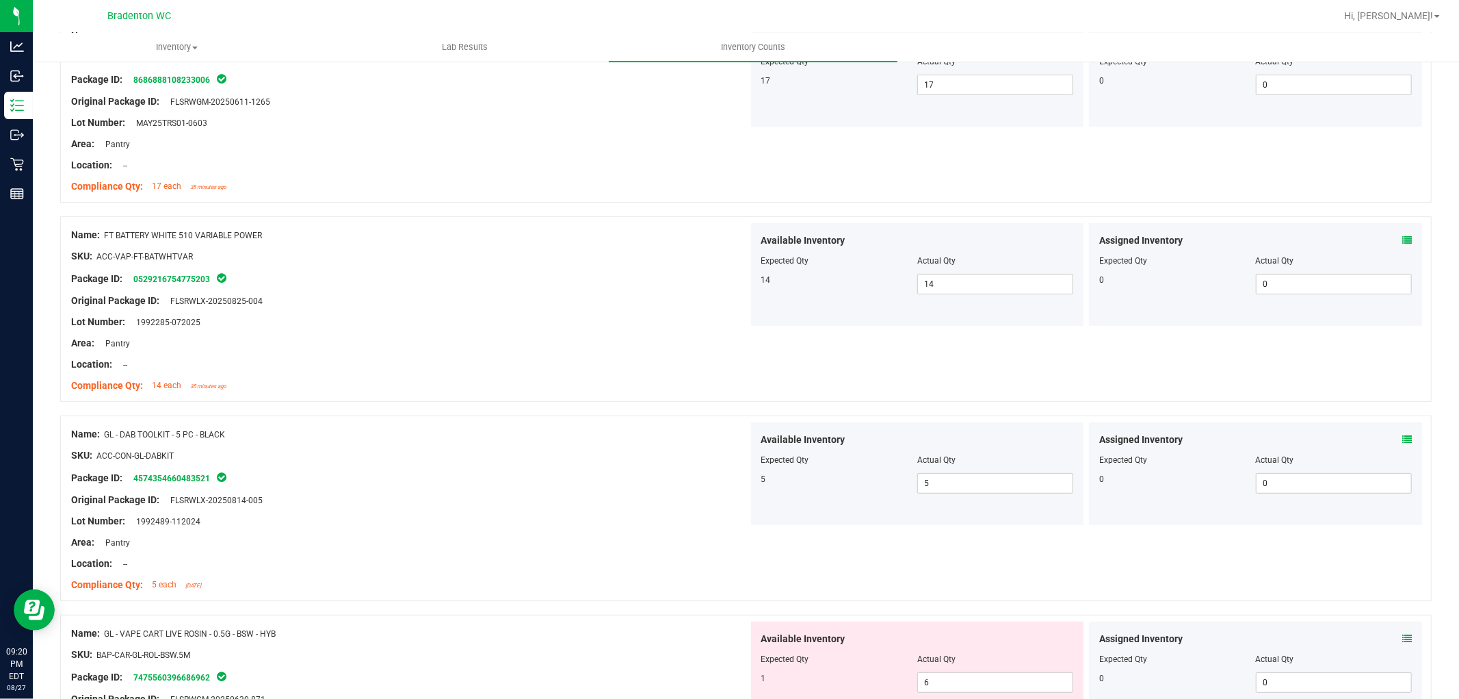
scroll to position [532, 0]
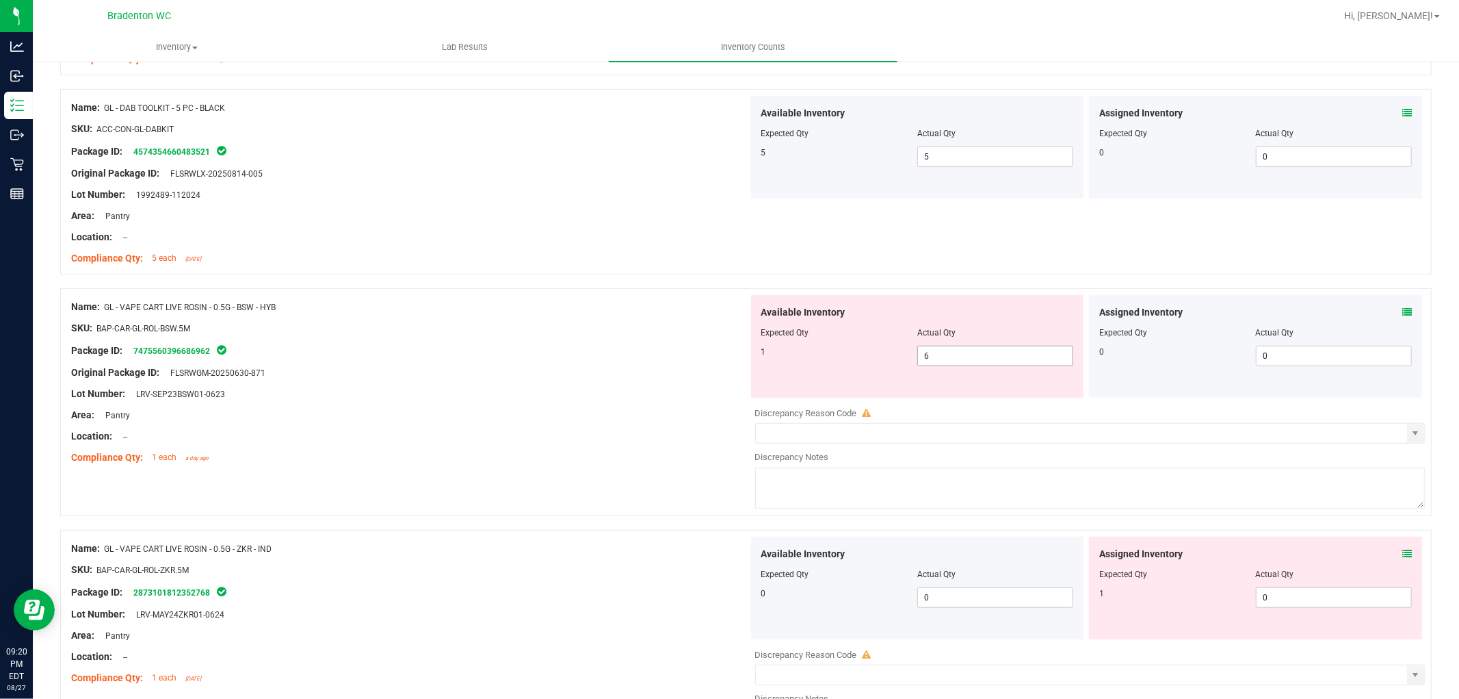
click at [970, 361] on span "6 6" at bounding box center [996, 356] width 156 height 21
click at [970, 361] on input "6" at bounding box center [995, 355] width 155 height 19
click at [759, 395] on div "Available Inventory Expected Qty Actual Qty 1 1 1" at bounding box center [917, 346] width 333 height 103
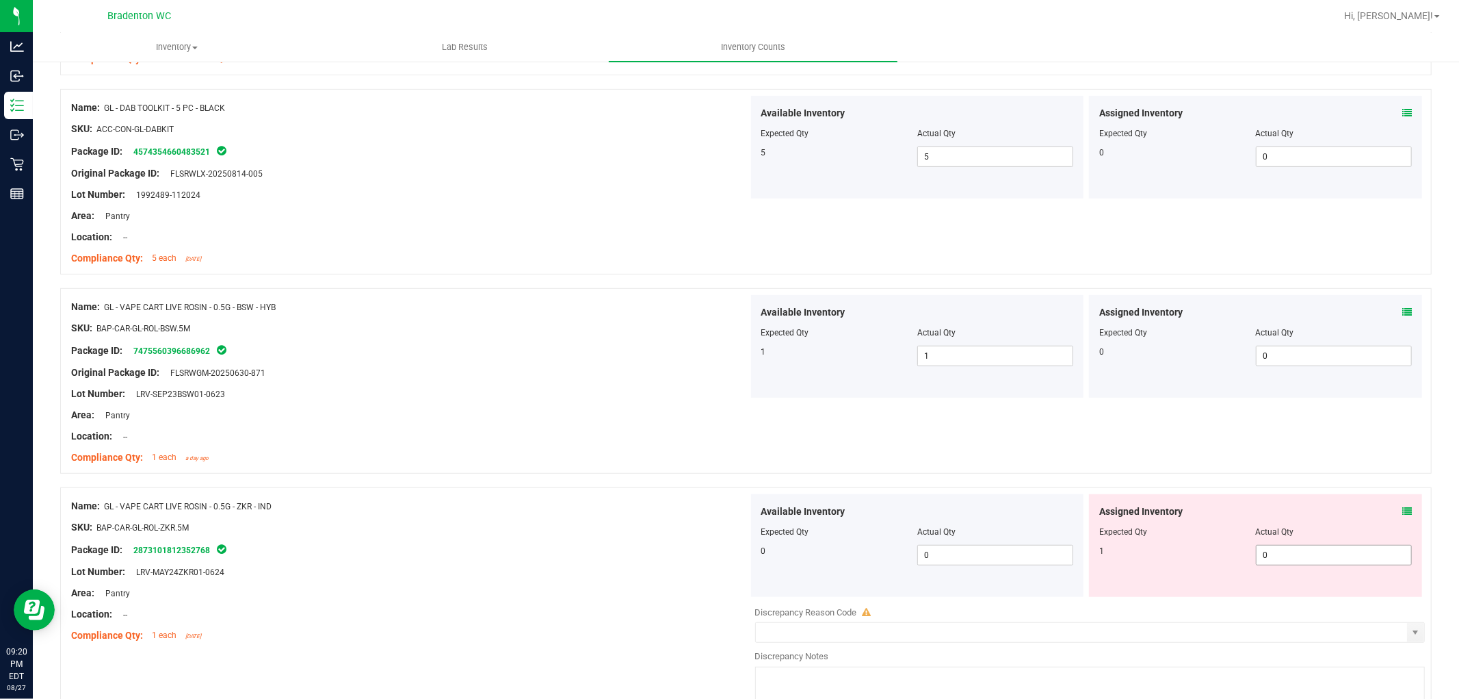
drag, startPoint x: 1316, startPoint y: 559, endPoint x: 1290, endPoint y: 554, distance: 27.1
click at [1313, 558] on span "0 0" at bounding box center [1334, 555] width 156 height 21
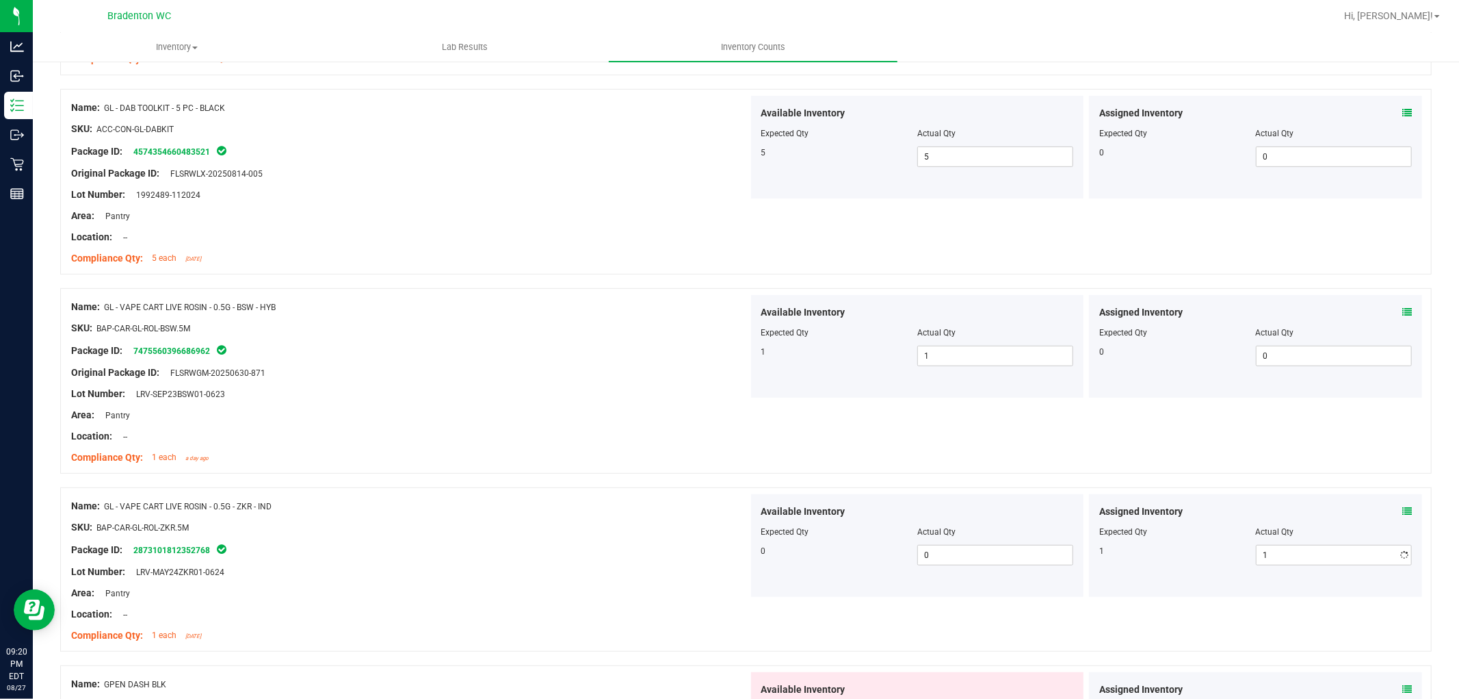
drag, startPoint x: 757, startPoint y: 347, endPoint x: 727, endPoint y: 345, distance: 30.9
click at [730, 346] on div "Name: GL - VAPE CART LIVE ROSIN - 0.5G - BSW - HYB SKU: BAP-CAR-GL-ROL-BSW.5M P…" at bounding box center [746, 380] width 1372 height 185
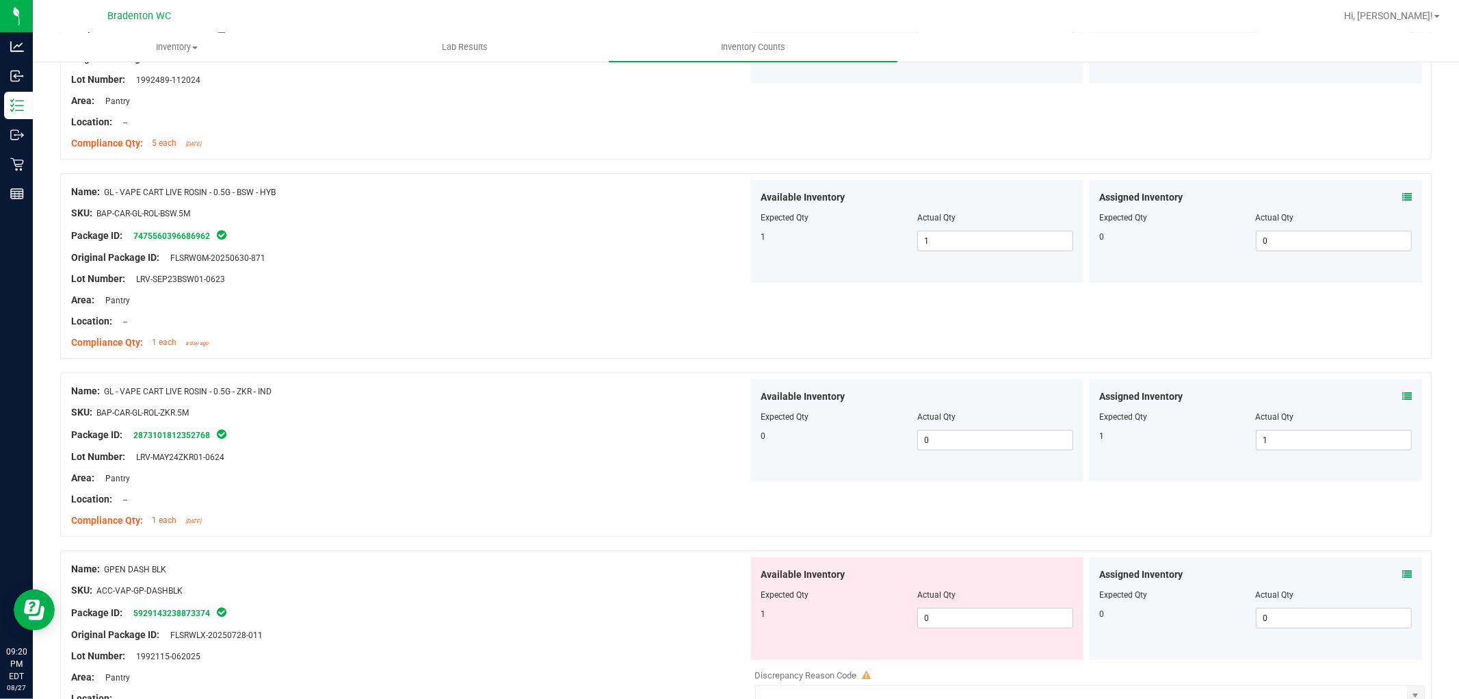
scroll to position [760, 0]
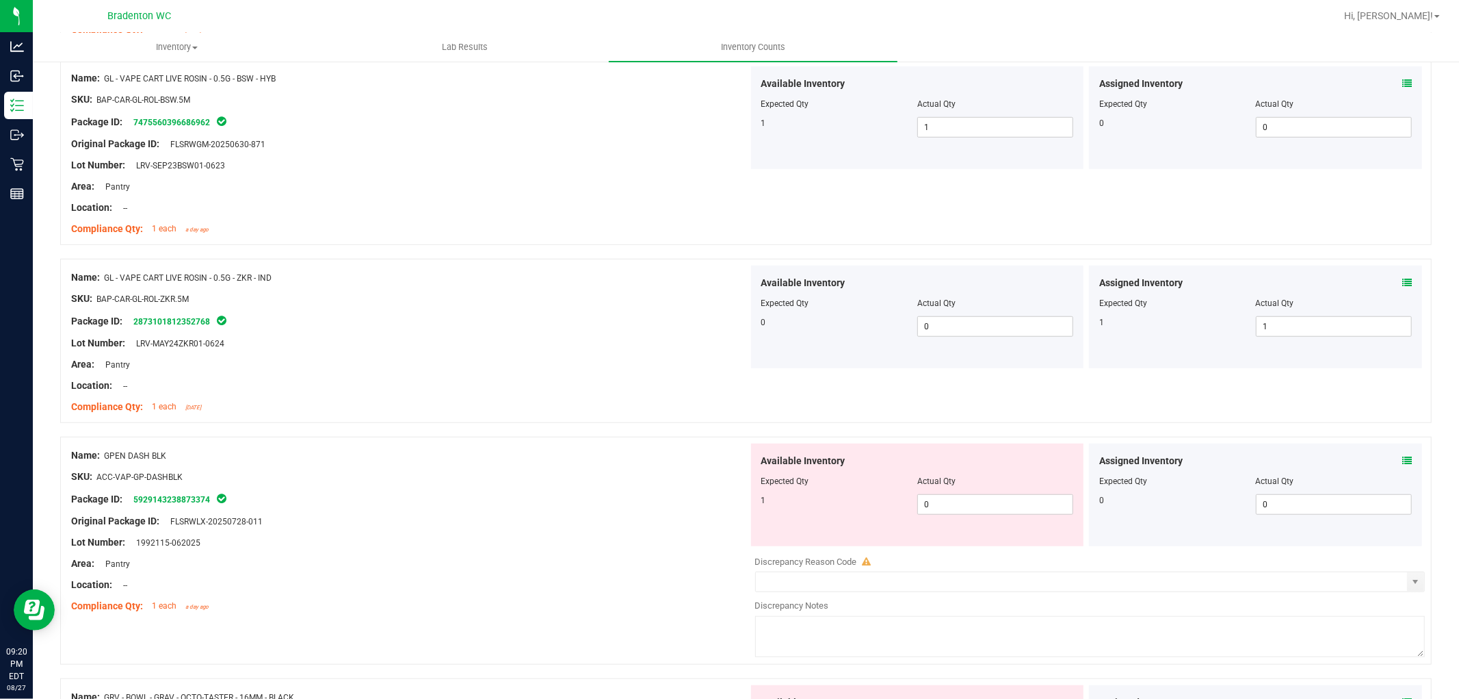
click at [632, 340] on div "Lot Number: LRV-MAY24ZKR01-0624" at bounding box center [409, 343] width 677 height 14
click at [937, 512] on span "0 0" at bounding box center [996, 504] width 156 height 21
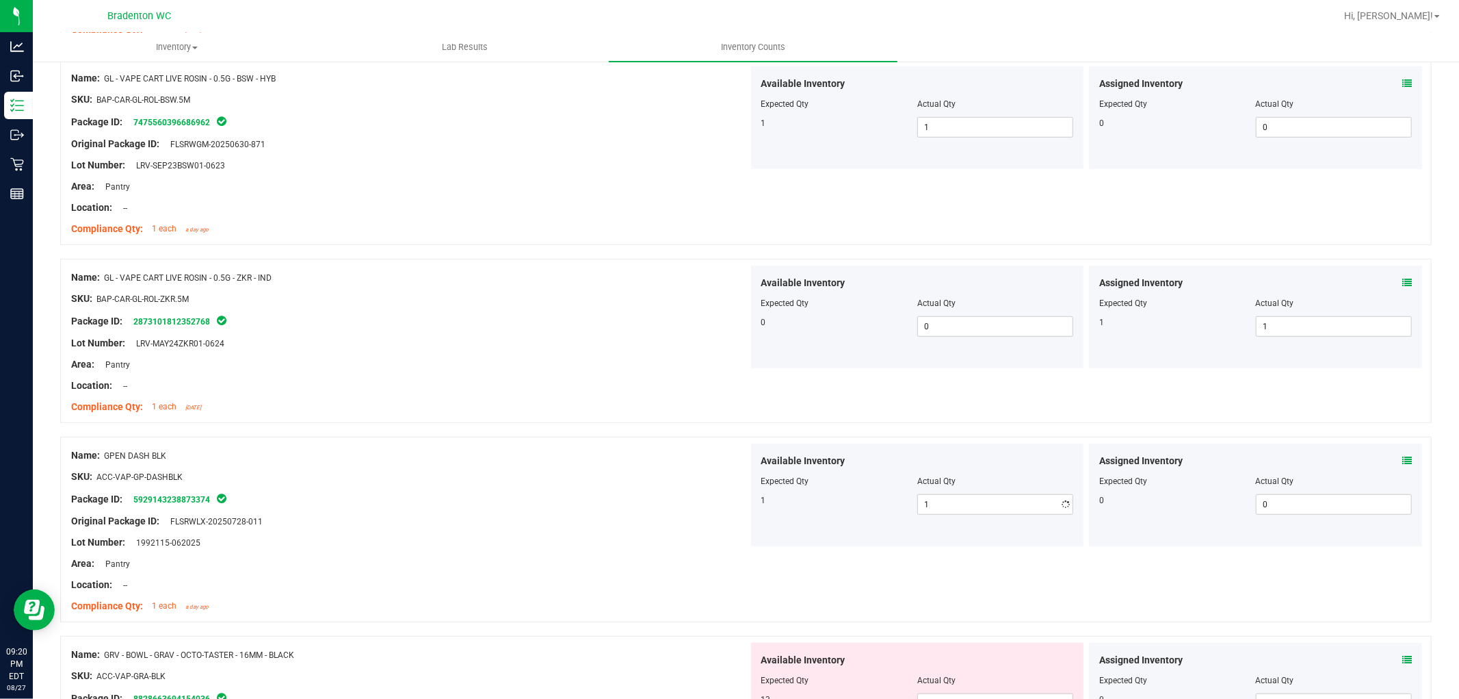
click at [575, 378] on div "Name: GL - VAPE CART LIVE ROSIN - 0.5G - ZKR - IND SKU: BAP-CAR-GL-ROL-ZKR.5M P…" at bounding box center [409, 341] width 677 height 153
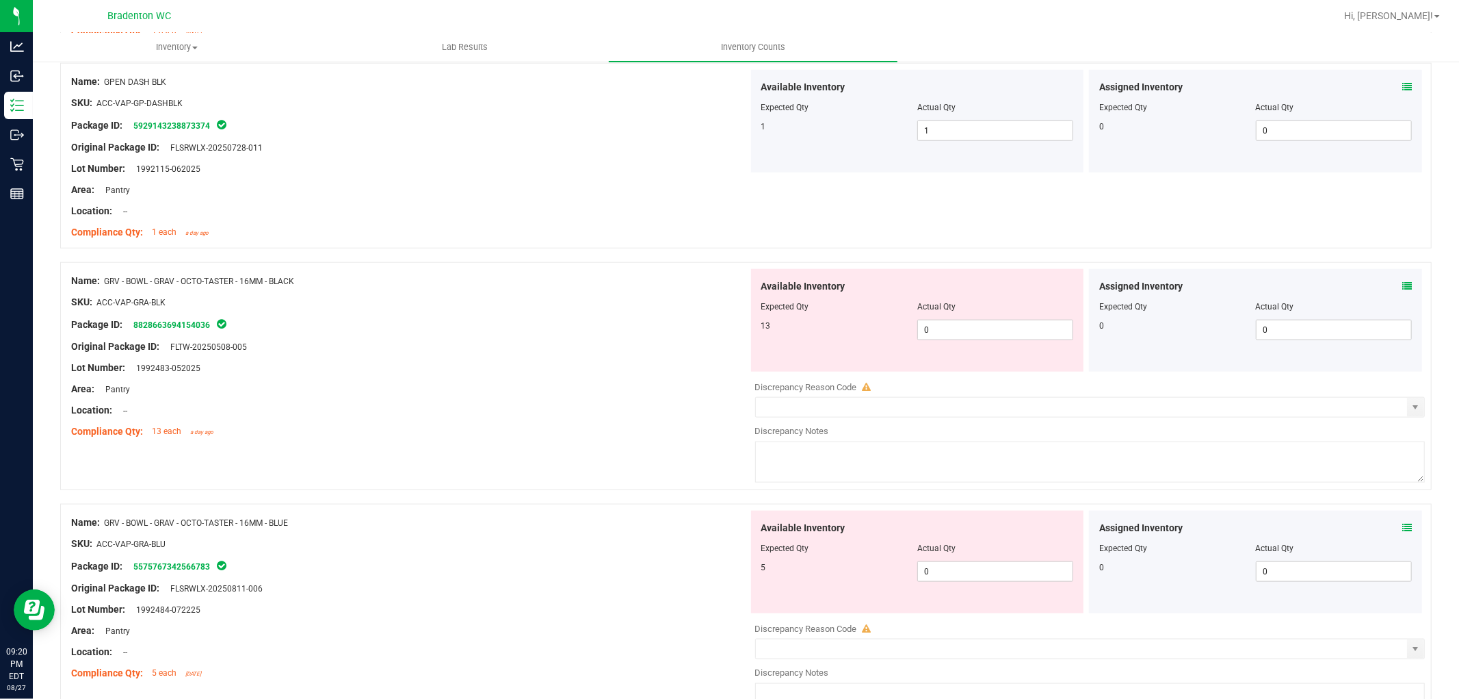
scroll to position [1216, 0]
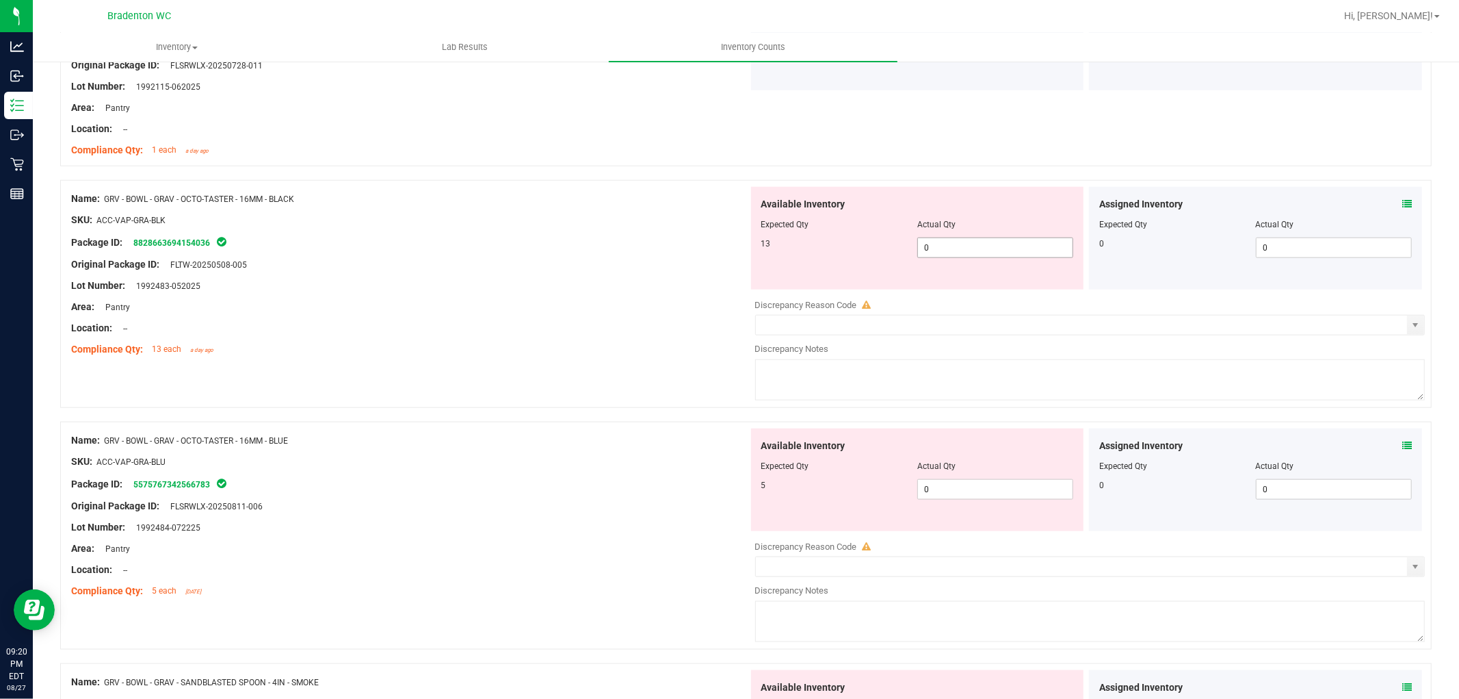
click at [976, 250] on span "0 0" at bounding box center [996, 247] width 156 height 21
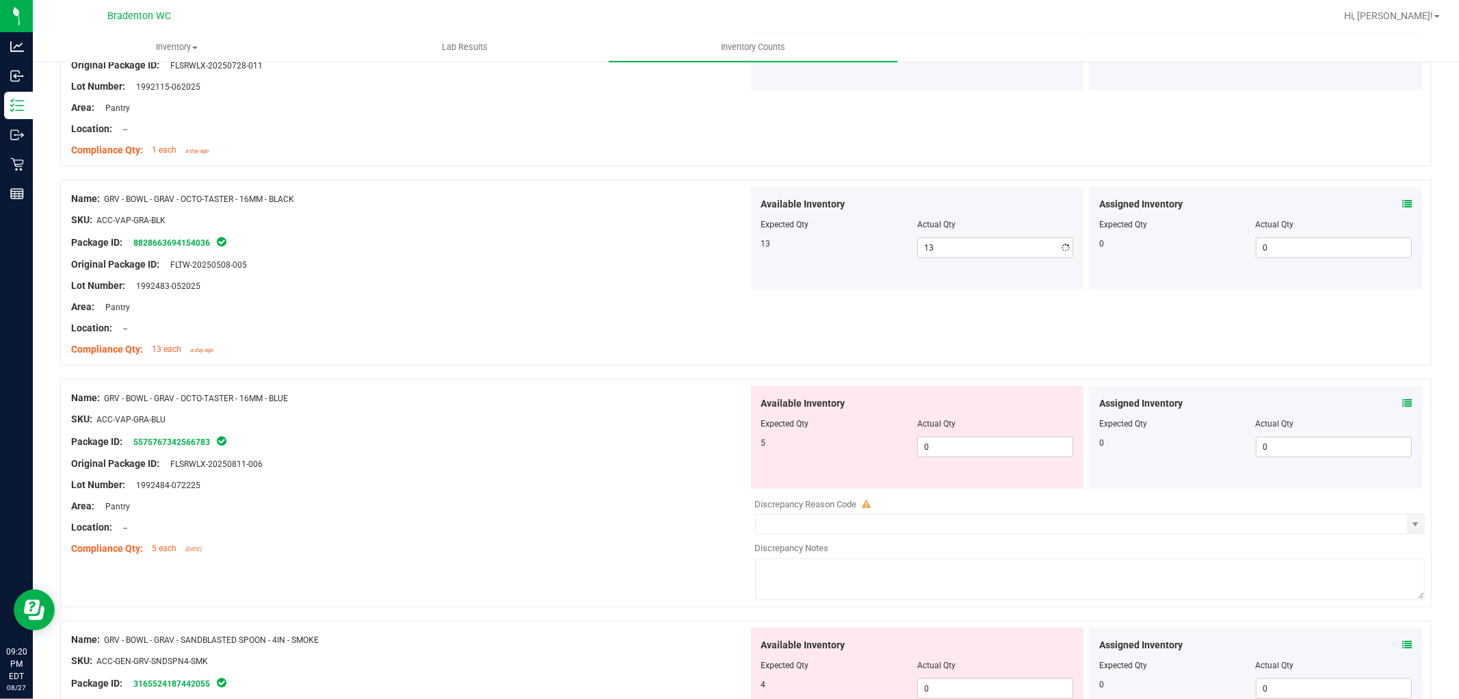
click at [686, 261] on div "Original Package ID: FLTW-20250508-005" at bounding box center [409, 264] width 677 height 14
drag, startPoint x: 1008, startPoint y: 439, endPoint x: 831, endPoint y: 442, distance: 177.2
click at [1006, 439] on span "0 0" at bounding box center [996, 447] width 156 height 21
click at [751, 442] on div "Available Inventory Expected Qty Actual Qty 5 5 5" at bounding box center [917, 437] width 333 height 103
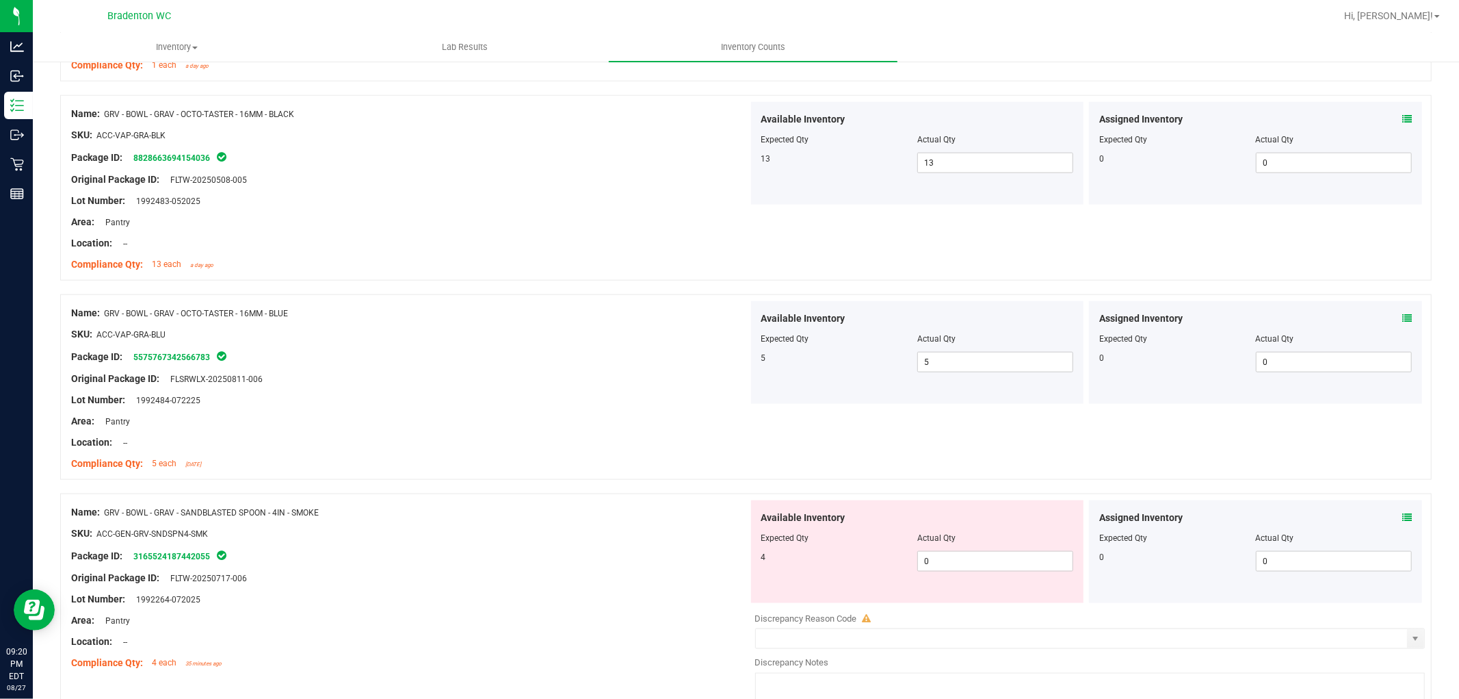
scroll to position [1368, 0]
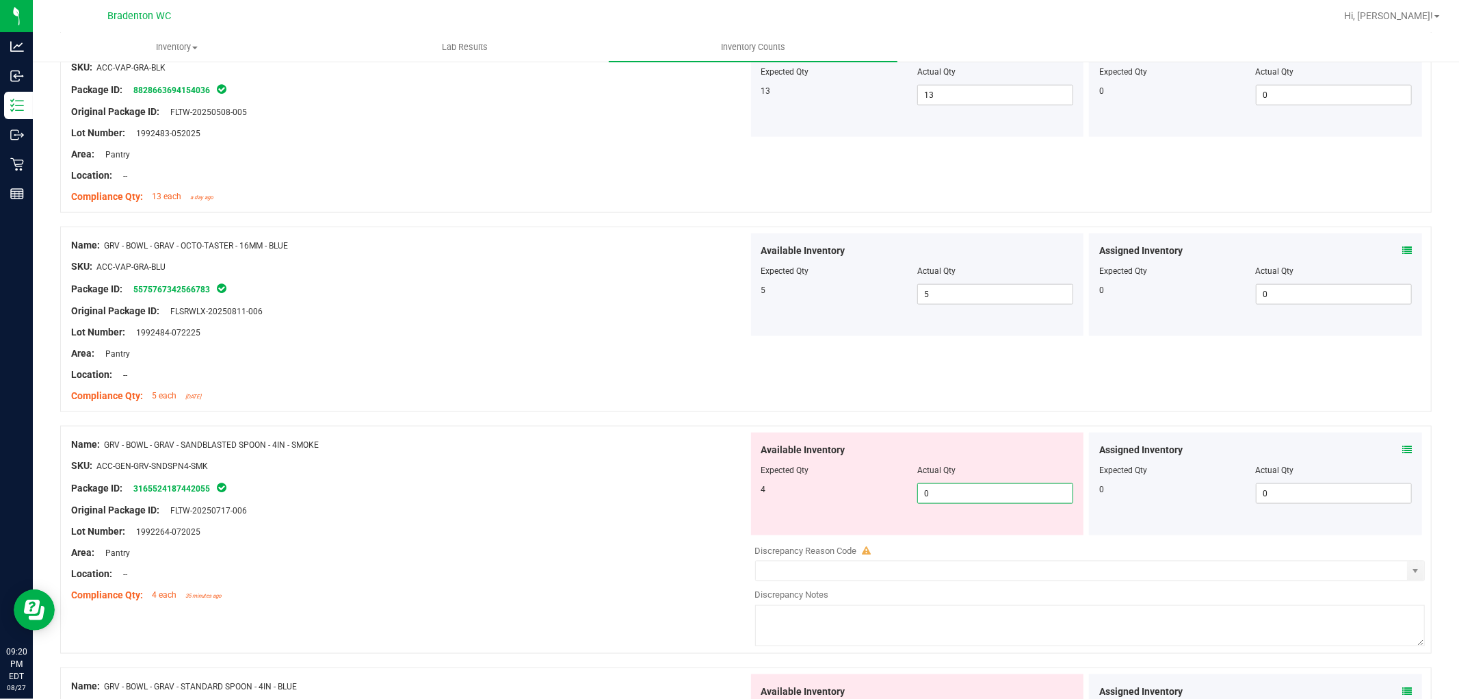
click at [982, 499] on span "0 0" at bounding box center [996, 493] width 156 height 21
click at [523, 431] on div "Name: GRV - BOWL - GRAV - SANDBLASTED SPOON - 4IN - SMOKE SKU: ACC-GEN-GRV-SNDS…" at bounding box center [746, 540] width 1372 height 228
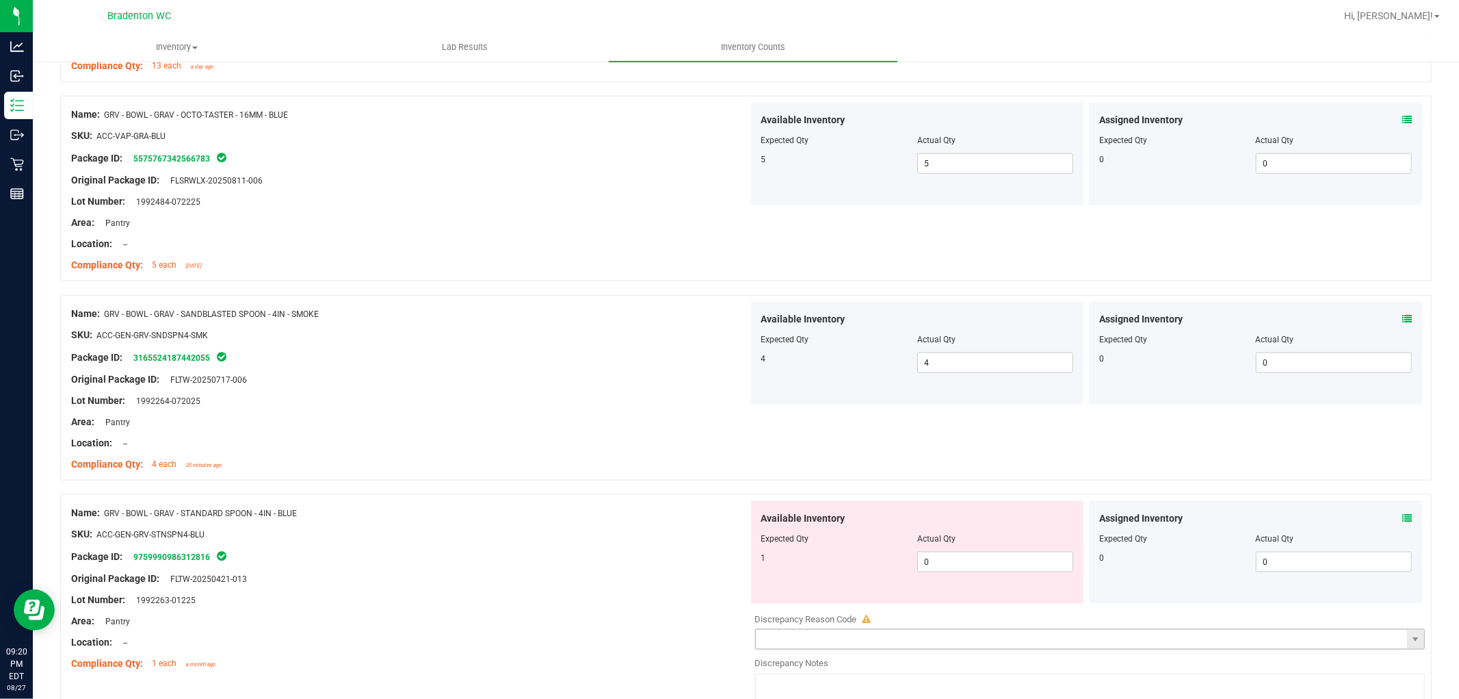
scroll to position [1672, 0]
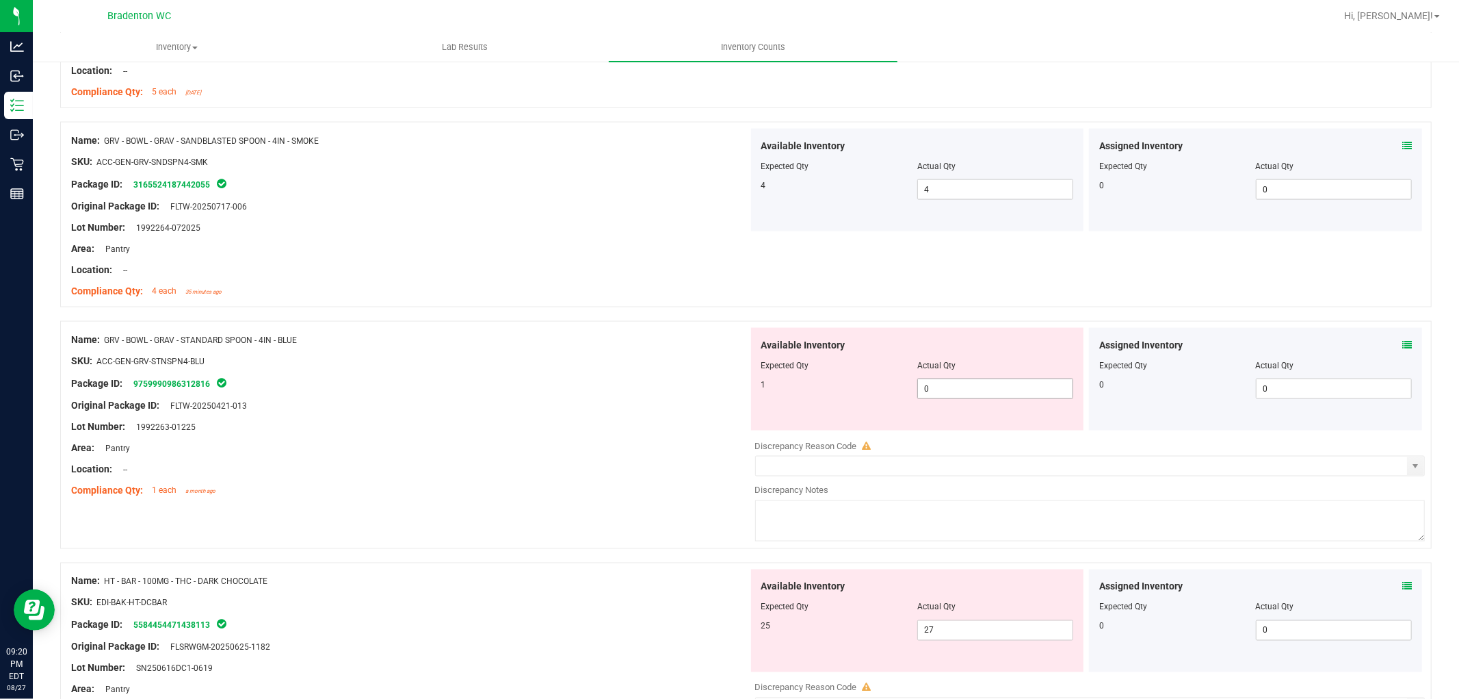
drag, startPoint x: 989, startPoint y: 406, endPoint x: 946, endPoint y: 406, distance: 42.4
click at [988, 406] on div "Available Inventory Expected Qty Actual Qty 1 0 0" at bounding box center [917, 379] width 333 height 103
click at [716, 408] on div "Original Package ID: FLTW-20250421-013" at bounding box center [409, 405] width 677 height 14
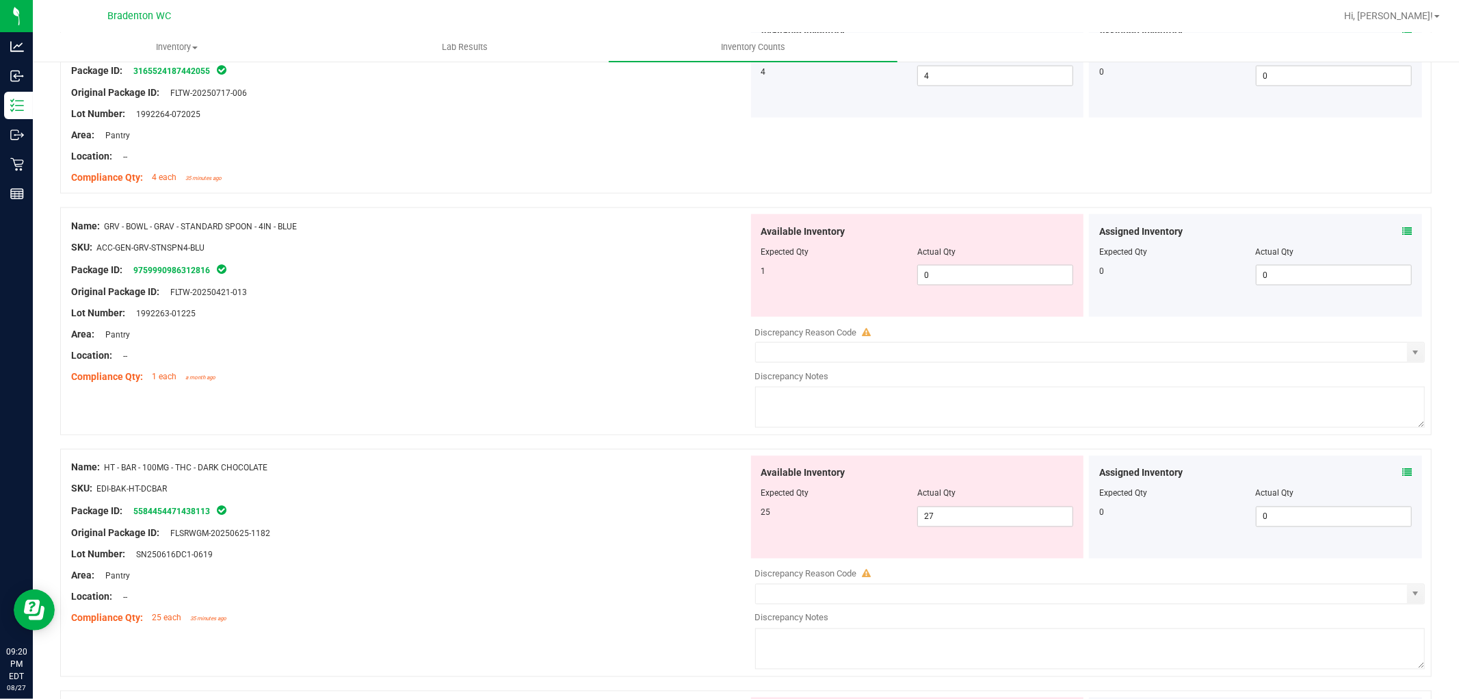
scroll to position [1900, 0]
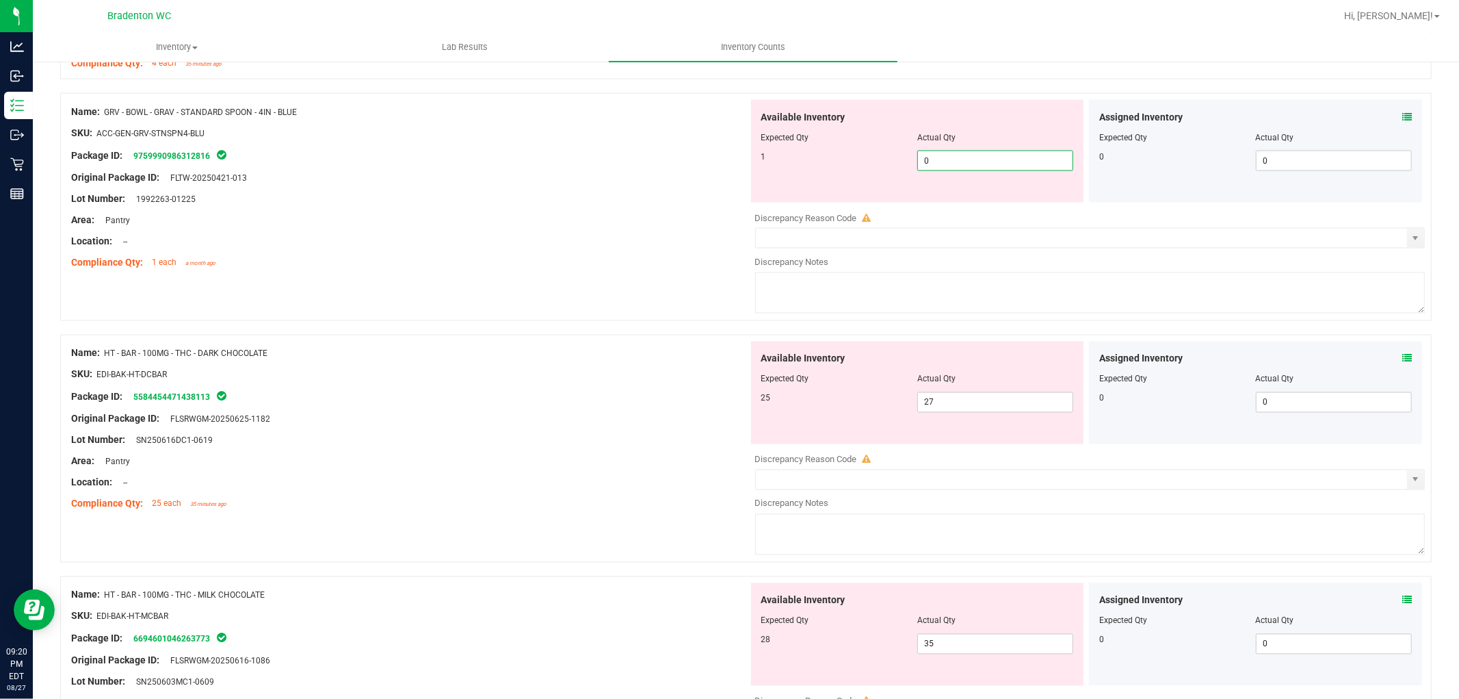
click at [968, 166] on span "0 0" at bounding box center [996, 161] width 156 height 21
click at [531, 244] on div "Location: --" at bounding box center [409, 241] width 677 height 14
click at [959, 163] on span "4 4" at bounding box center [996, 161] width 156 height 21
drag, startPoint x: 959, startPoint y: 163, endPoint x: 582, endPoint y: 217, distance: 380.8
click at [950, 166] on input "4" at bounding box center [995, 160] width 155 height 19
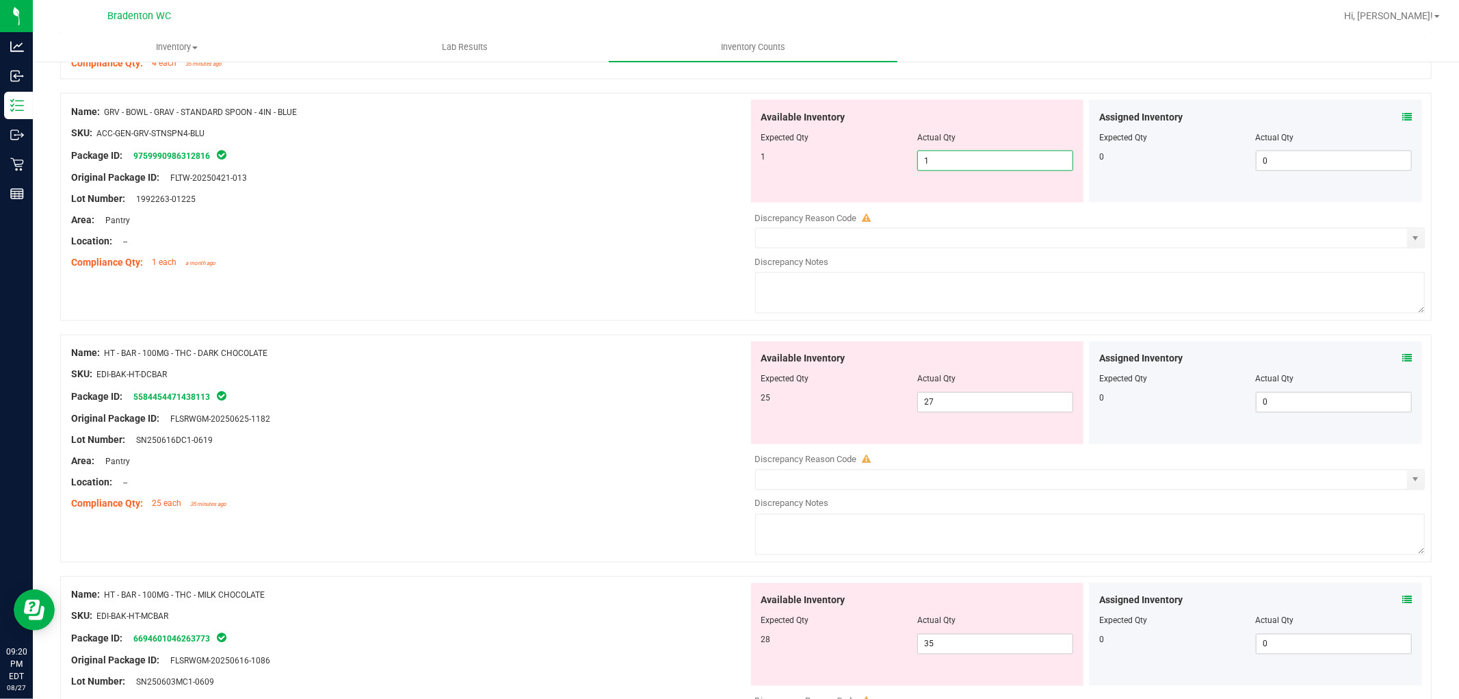
drag, startPoint x: 573, startPoint y: 219, endPoint x: 944, endPoint y: 320, distance: 384.9
click at [592, 223] on div "Area: Pantry" at bounding box center [409, 220] width 677 height 14
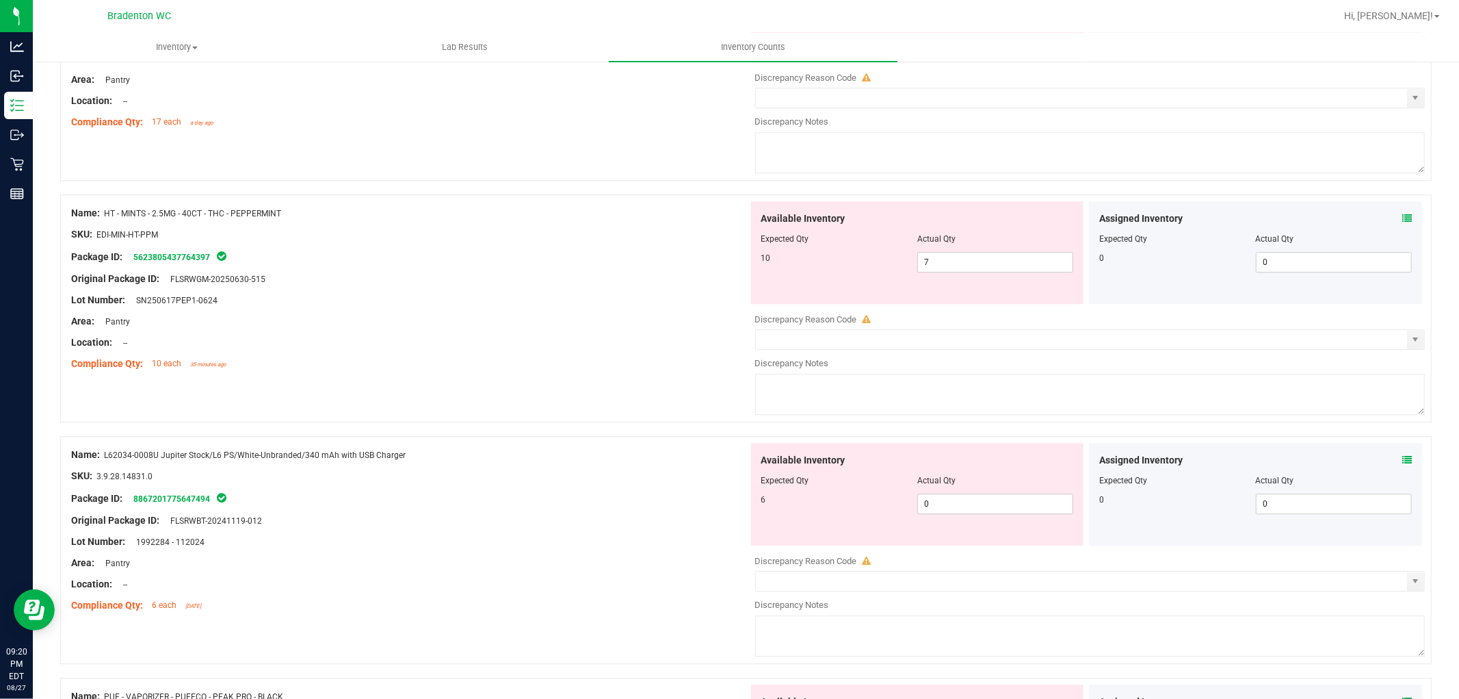
scroll to position [2965, 0]
click at [944, 510] on span "0 0" at bounding box center [996, 503] width 156 height 21
click at [944, 510] on input "0" at bounding box center [995, 502] width 155 height 19
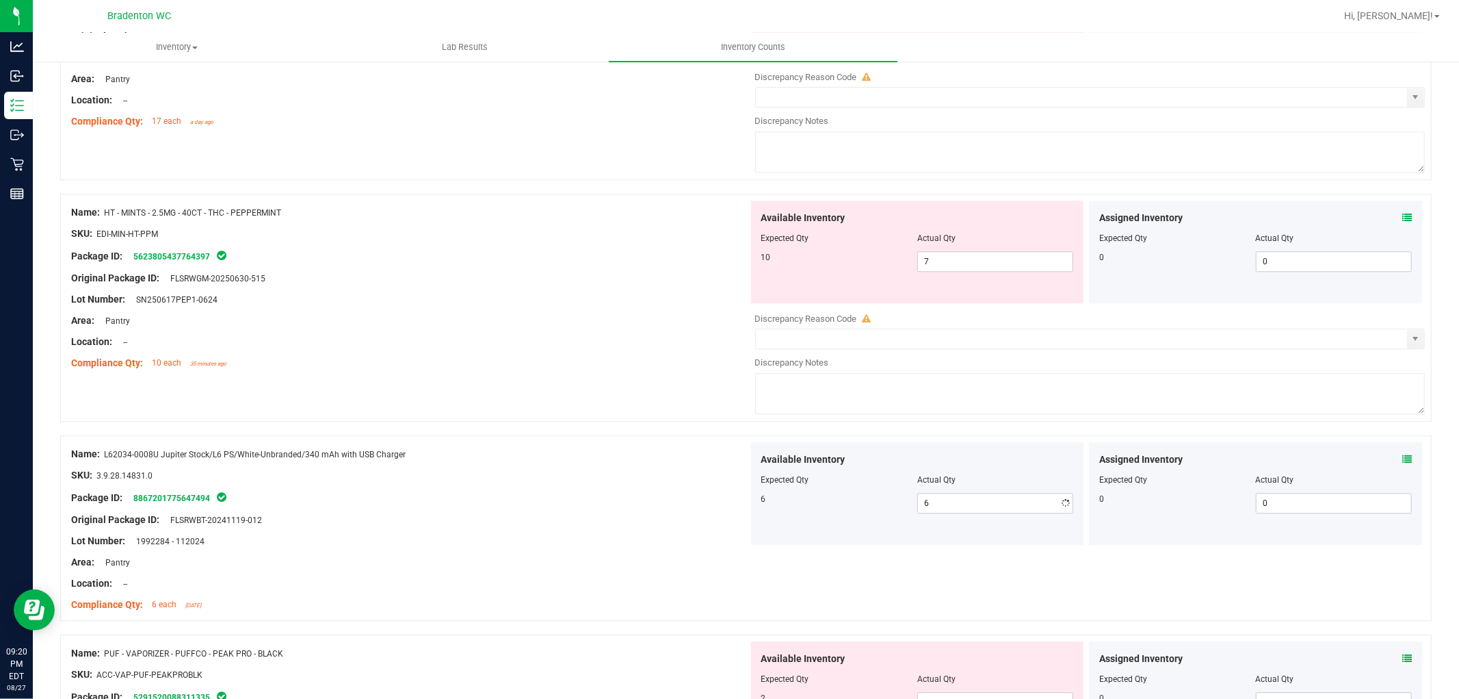
click at [523, 311] on div "Name: HT - MINTS - 2.5MG - 40CT - THC - PEPPERMINT SKU: EDI-MIN-HT-PPM Package …" at bounding box center [409, 287] width 677 height 174
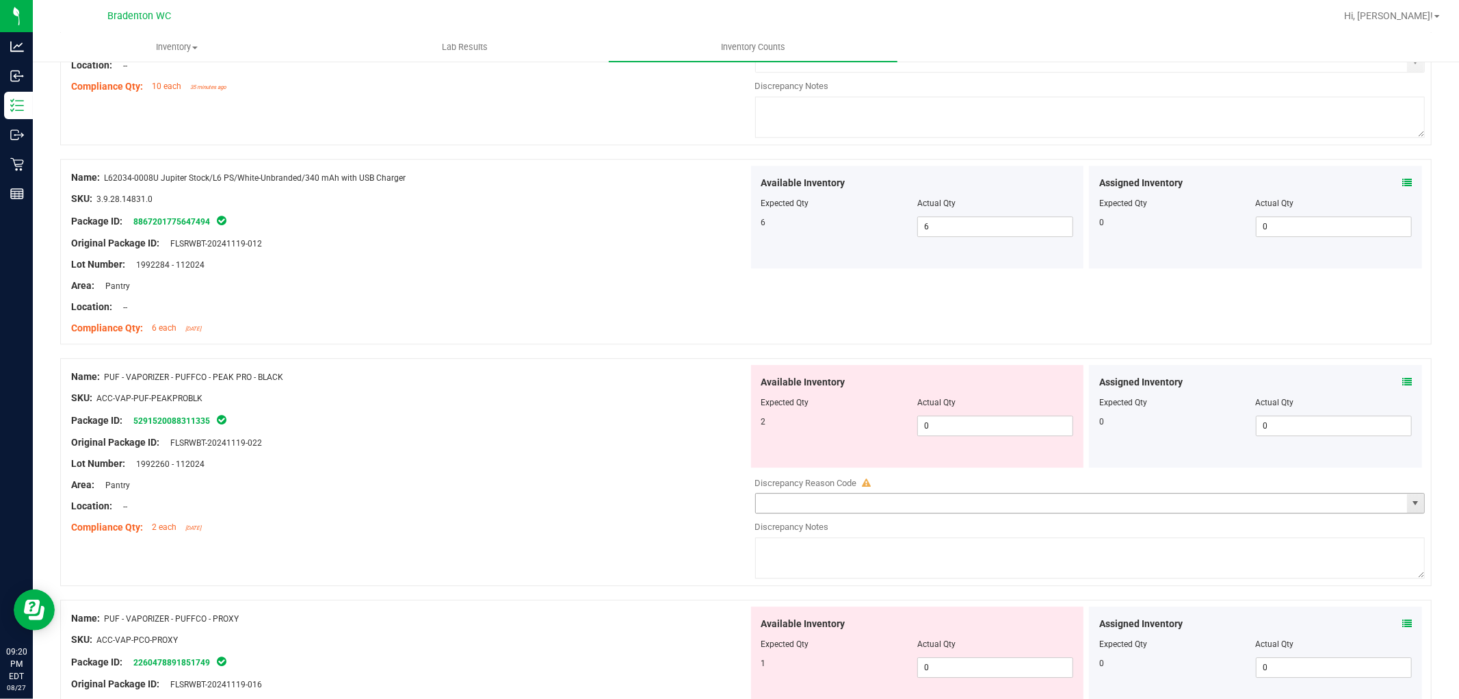
scroll to position [3268, 0]
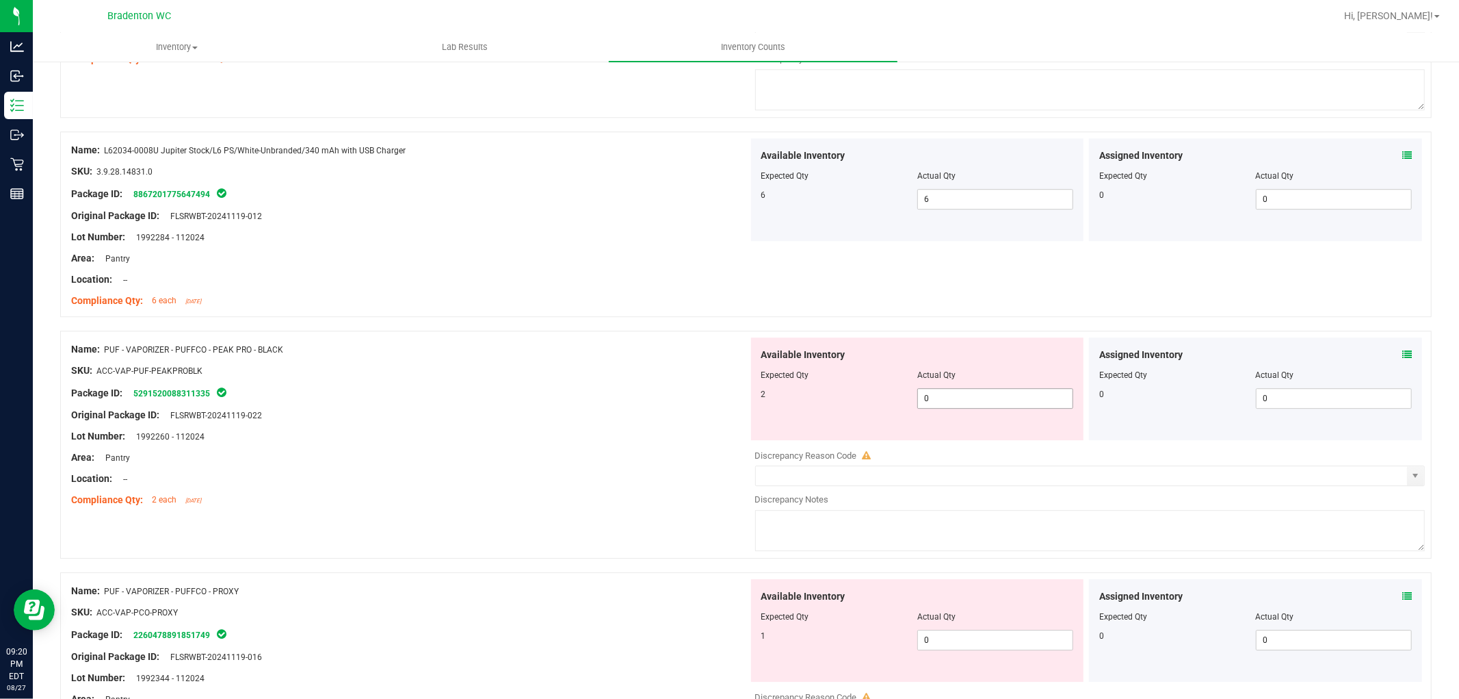
click at [963, 400] on span "0 0" at bounding box center [996, 398] width 156 height 21
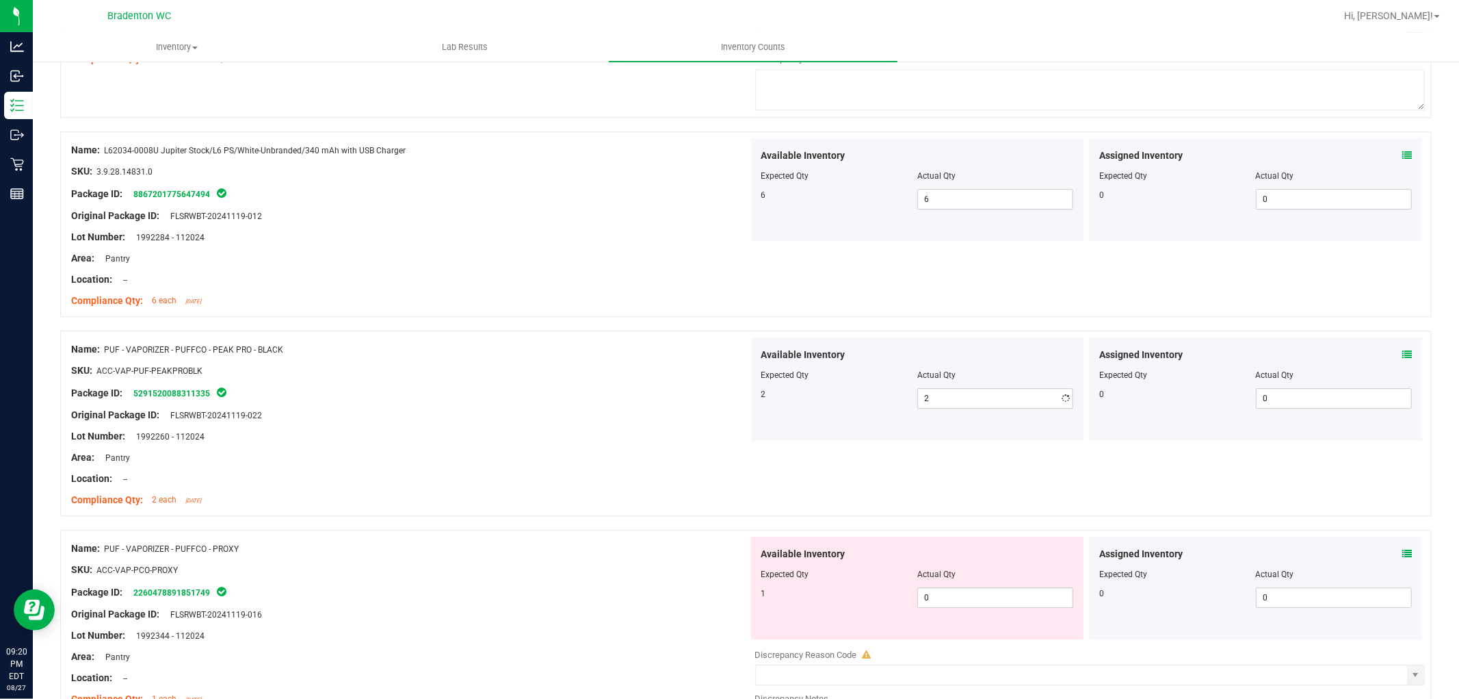
click at [686, 407] on div at bounding box center [409, 404] width 677 height 7
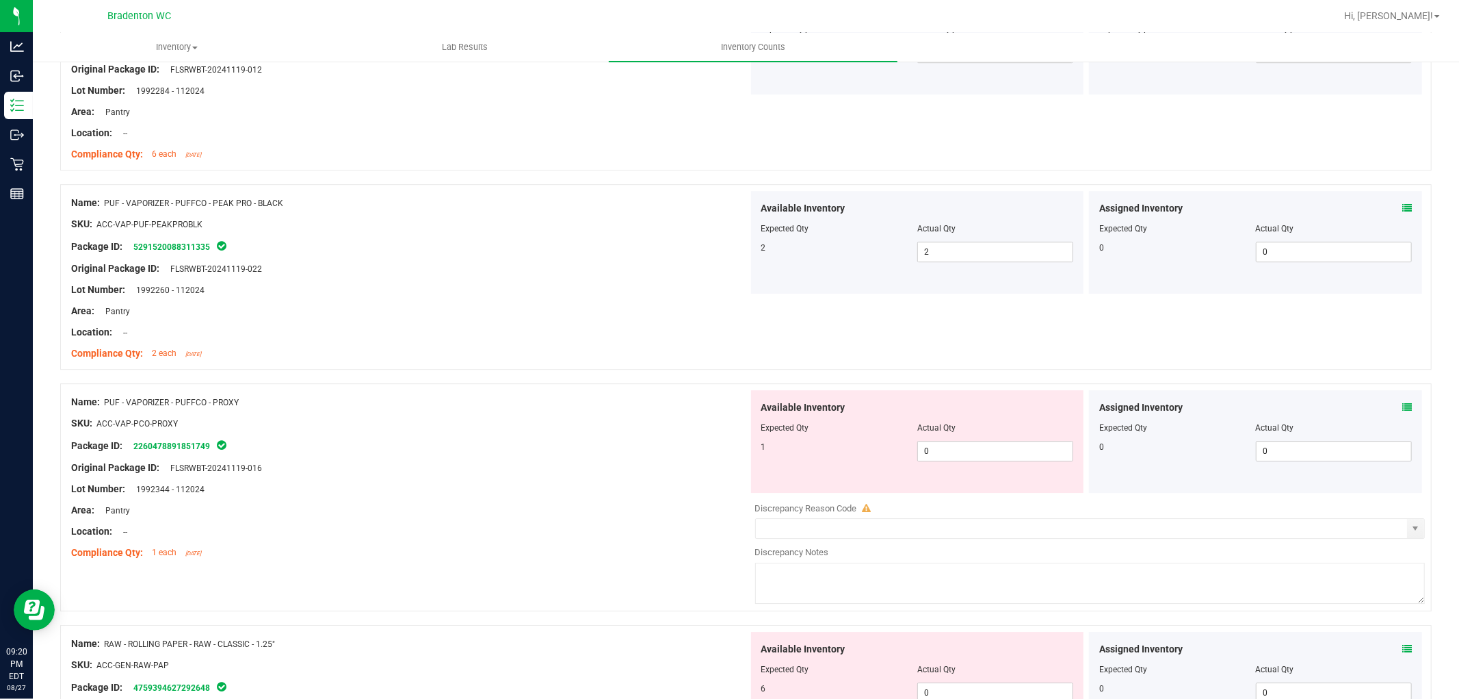
scroll to position [3421, 0]
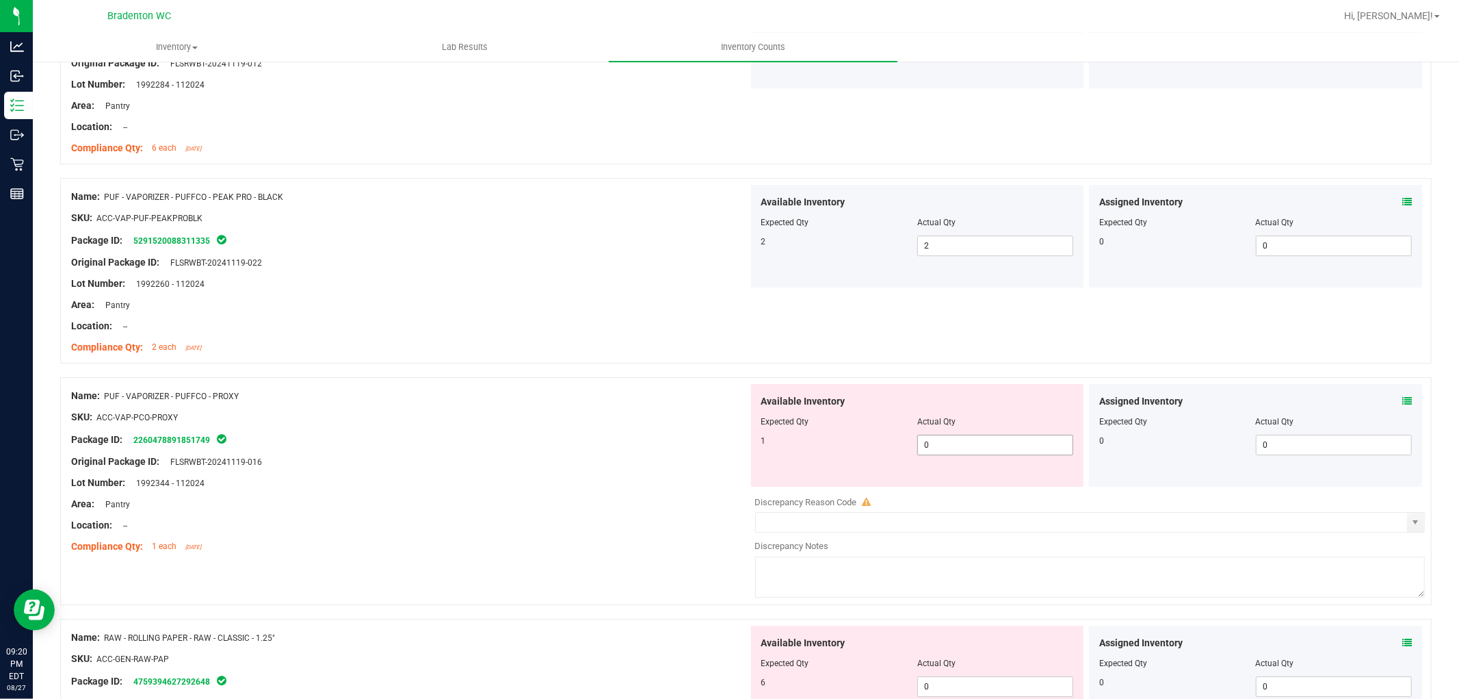
click at [979, 450] on span "0 0" at bounding box center [996, 444] width 156 height 21
click at [758, 477] on div "Available Inventory Expected Qty Actual Qty 1 1 1" at bounding box center [917, 435] width 333 height 103
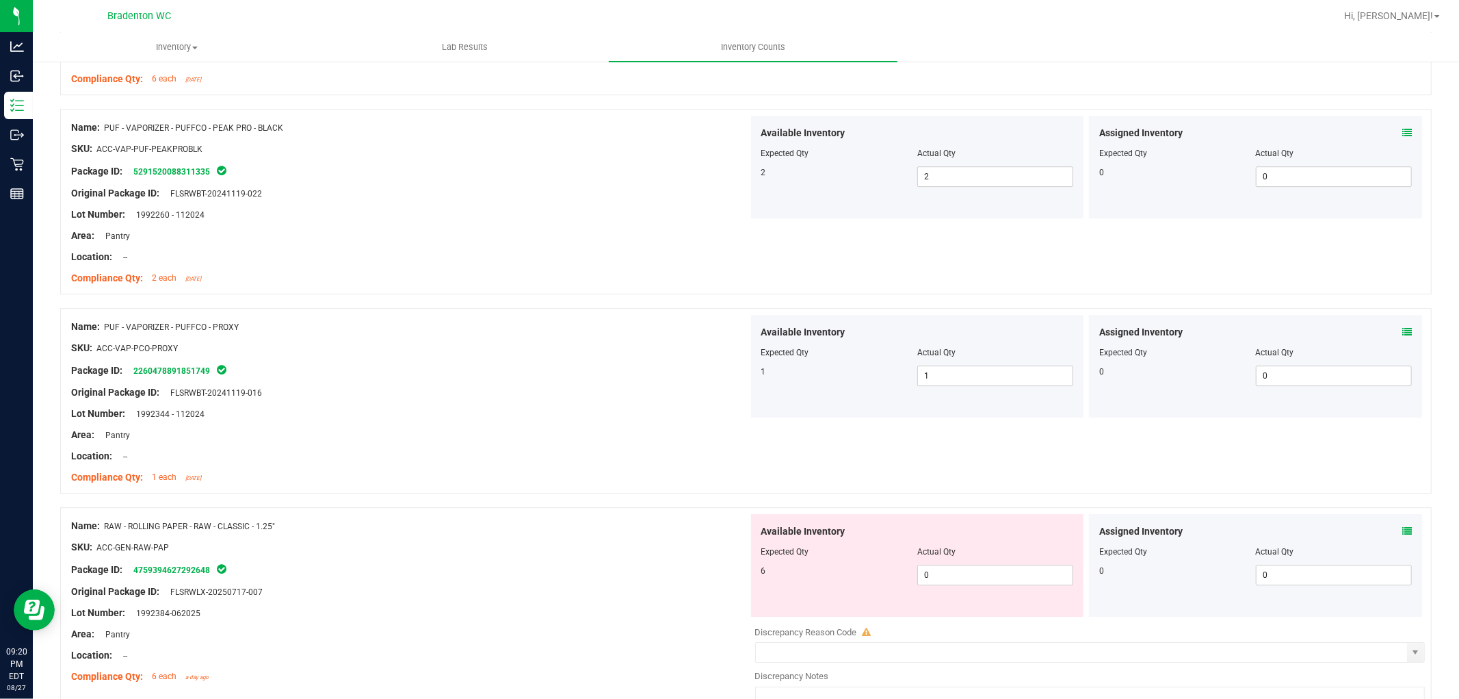
scroll to position [3573, 0]
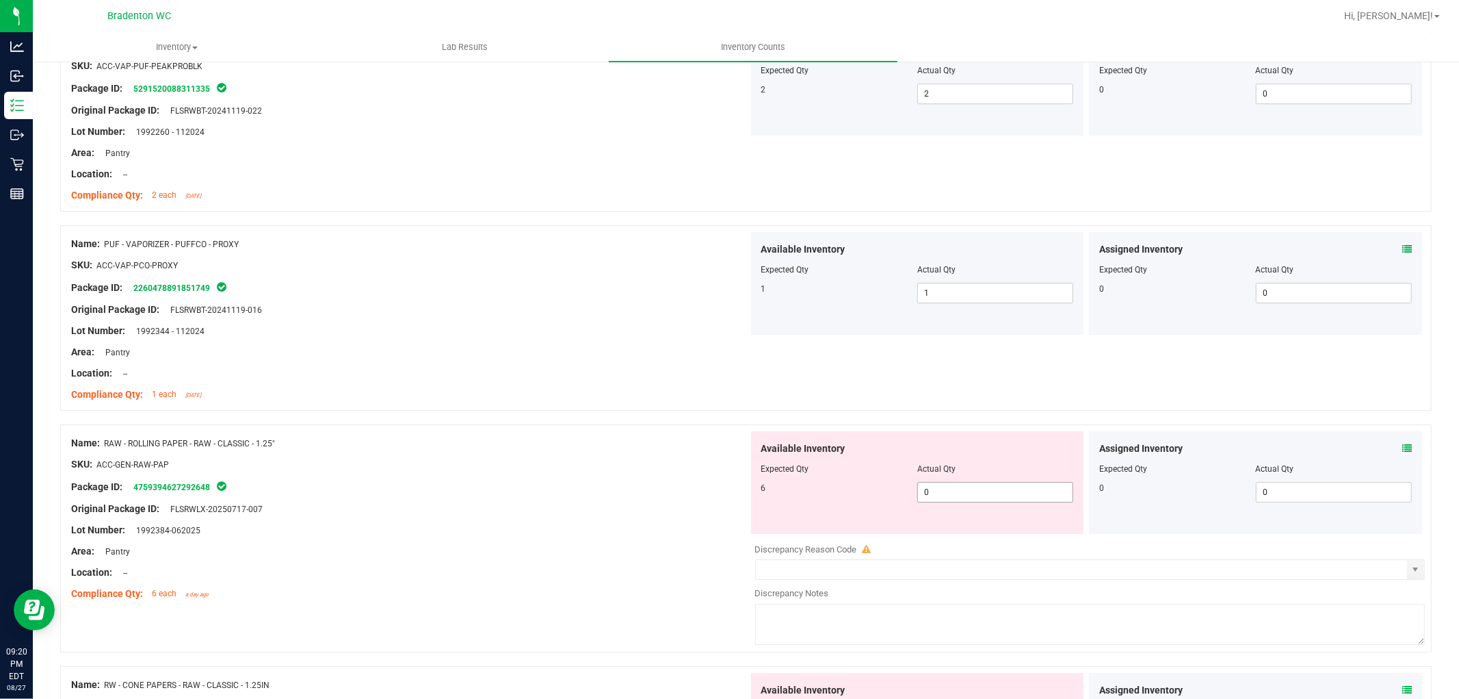
click at [972, 502] on span "0 0" at bounding box center [996, 492] width 156 height 21
click at [697, 489] on div "Package ID: 4759394627292648" at bounding box center [409, 486] width 677 height 16
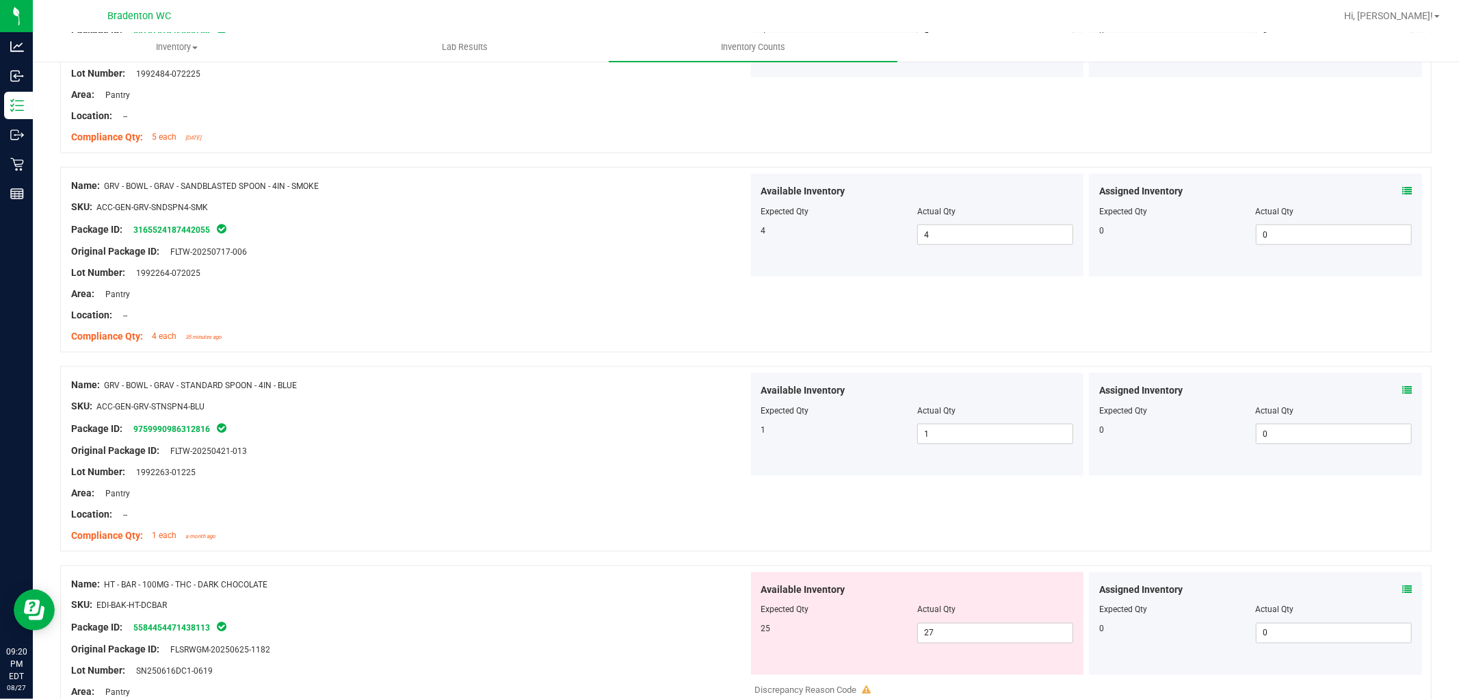
scroll to position [1900, 0]
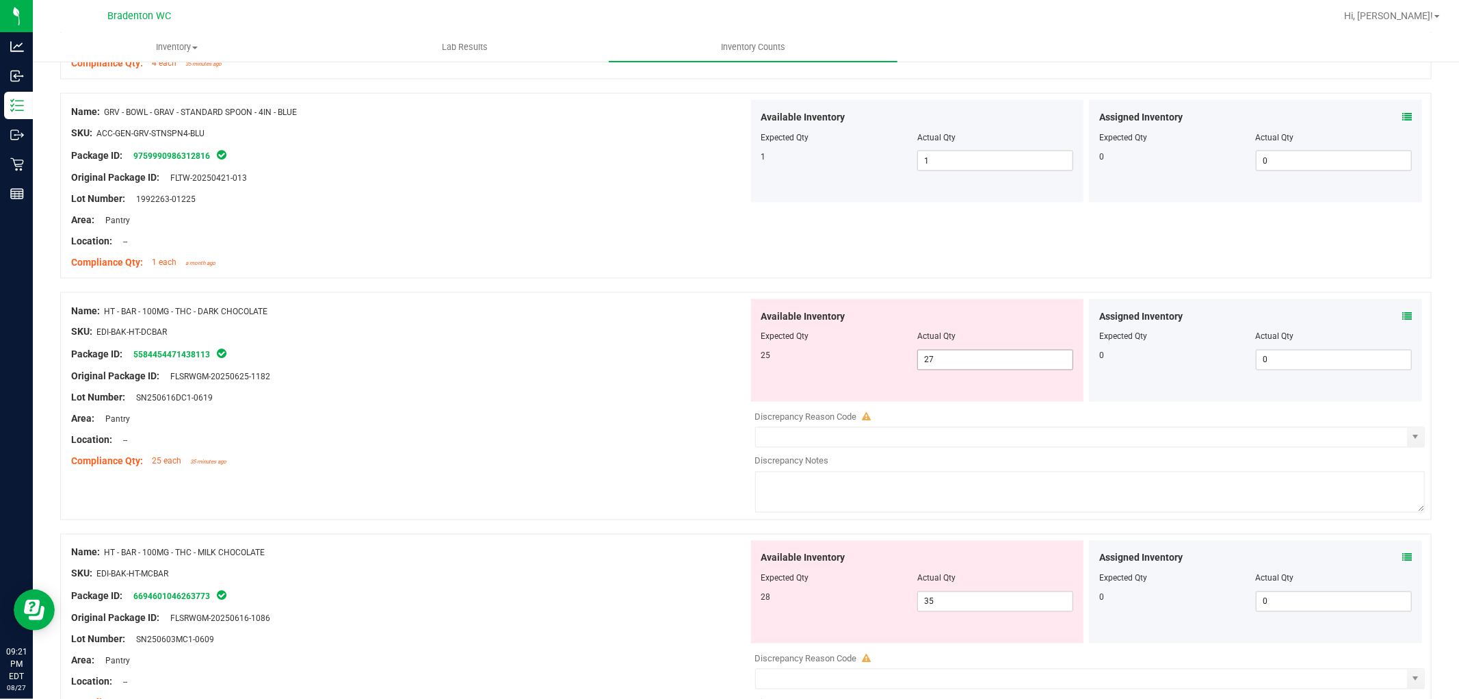
click at [982, 367] on span "27 27" at bounding box center [996, 360] width 156 height 21
click at [982, 367] on input "27" at bounding box center [995, 359] width 155 height 19
click at [418, 231] on div at bounding box center [409, 230] width 677 height 7
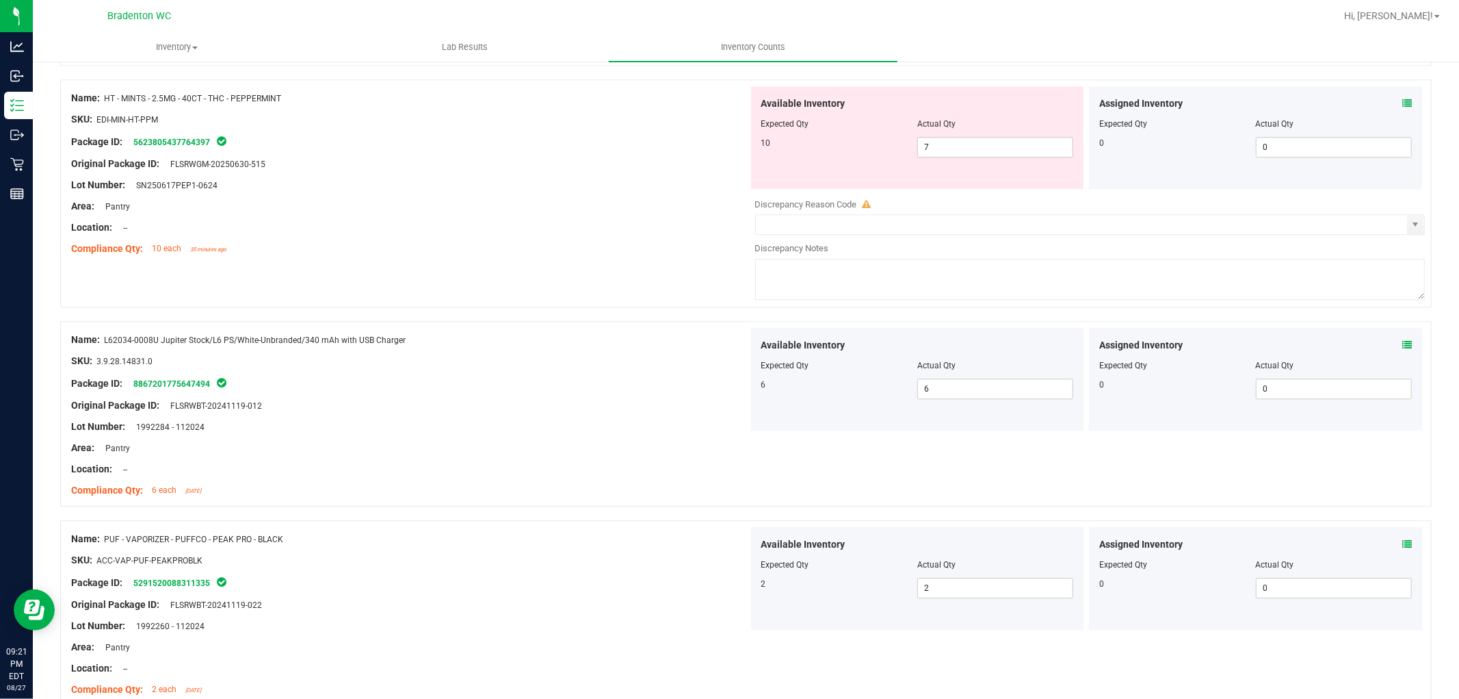
scroll to position [2975, 0]
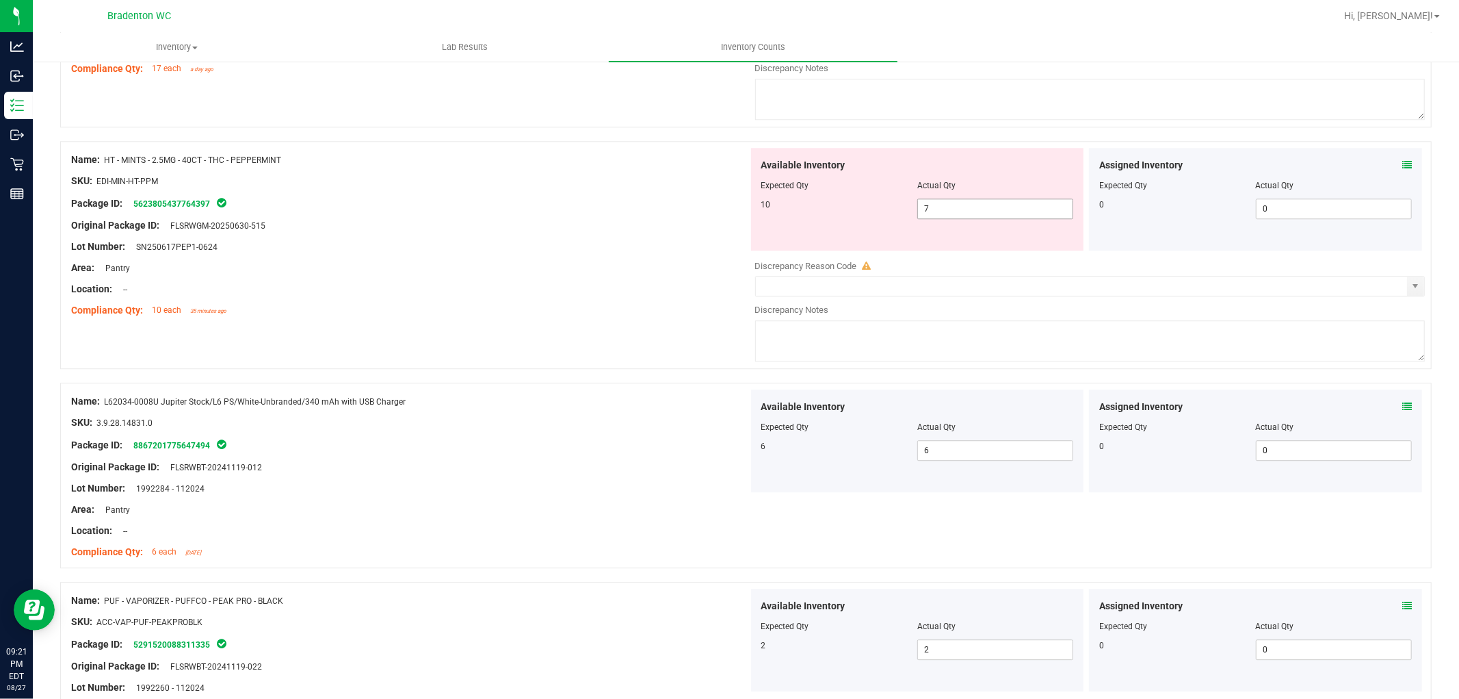
click at [1021, 219] on span "7 7" at bounding box center [996, 208] width 156 height 21
click at [1013, 209] on input "7" at bounding box center [995, 208] width 155 height 19
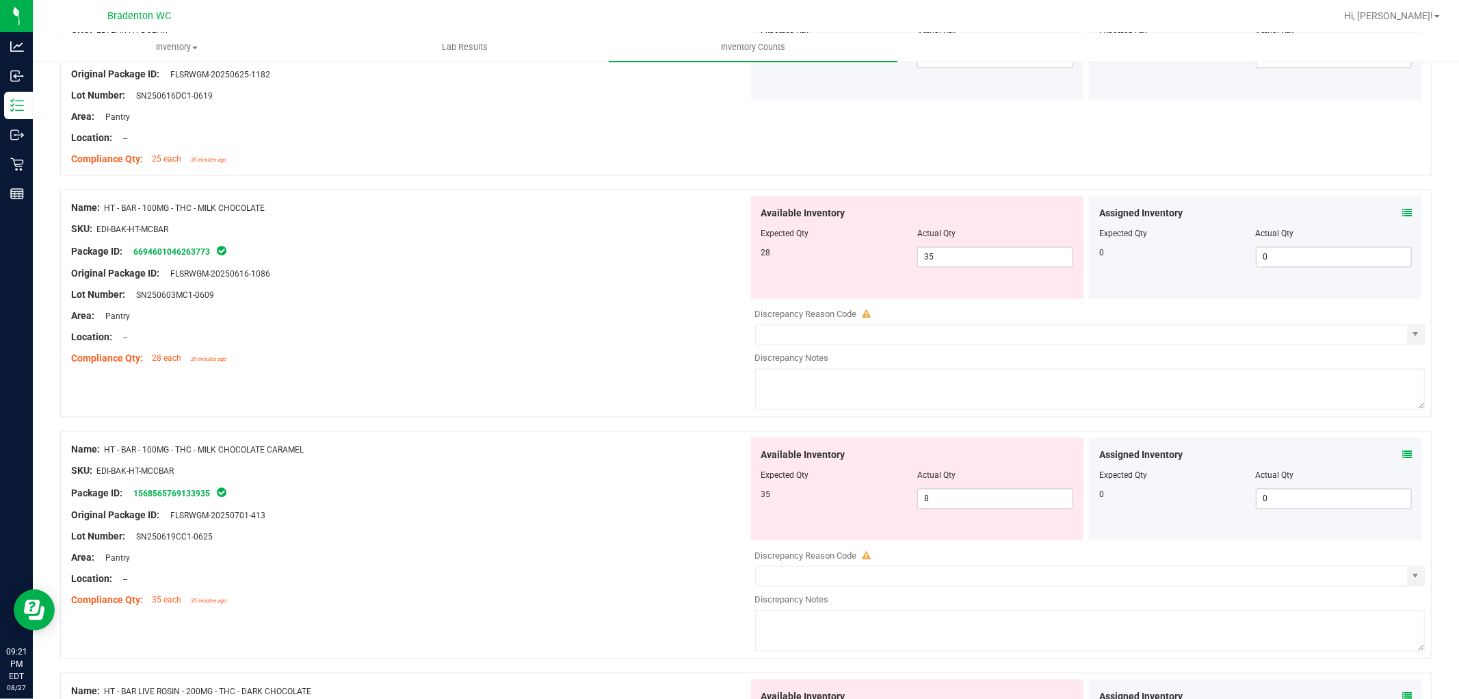
scroll to position [2211, 0]
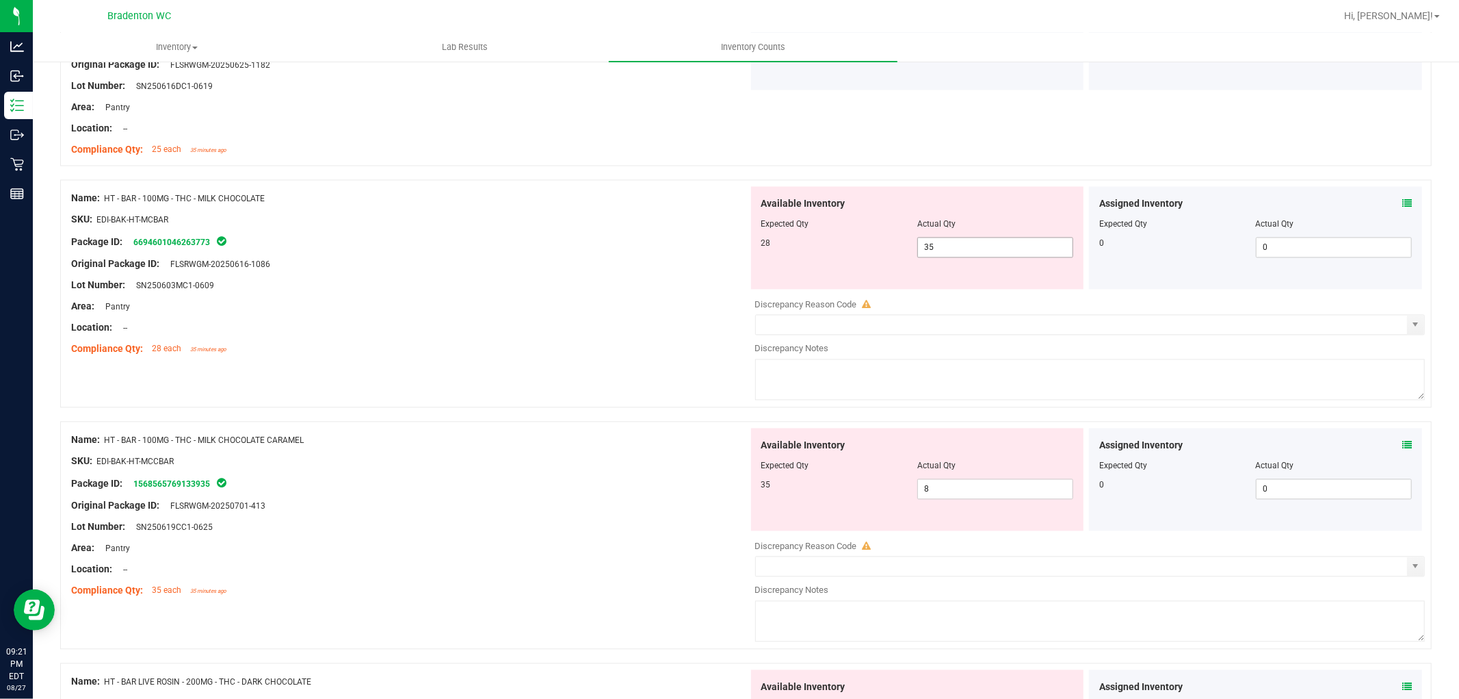
click at [1003, 248] on input "35" at bounding box center [995, 247] width 155 height 19
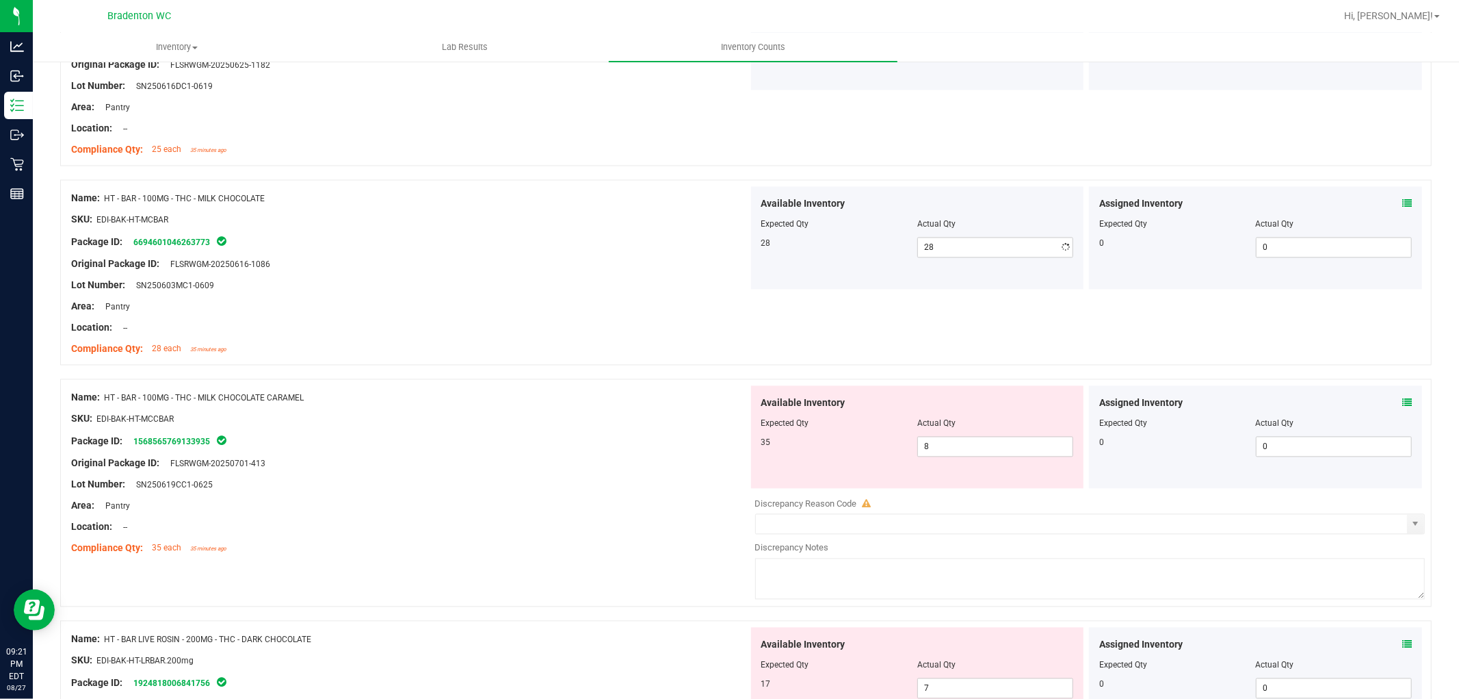
click at [415, 255] on div at bounding box center [409, 253] width 677 height 7
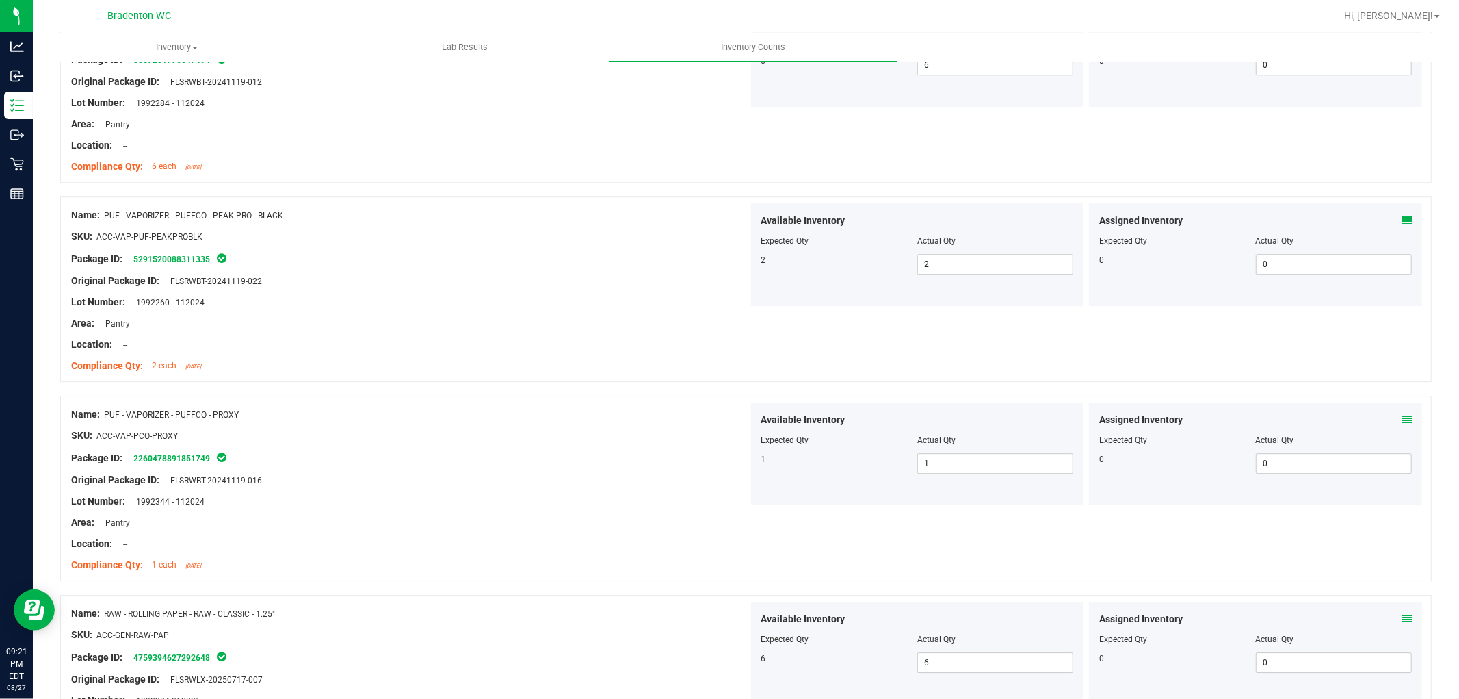
scroll to position [3662, 0]
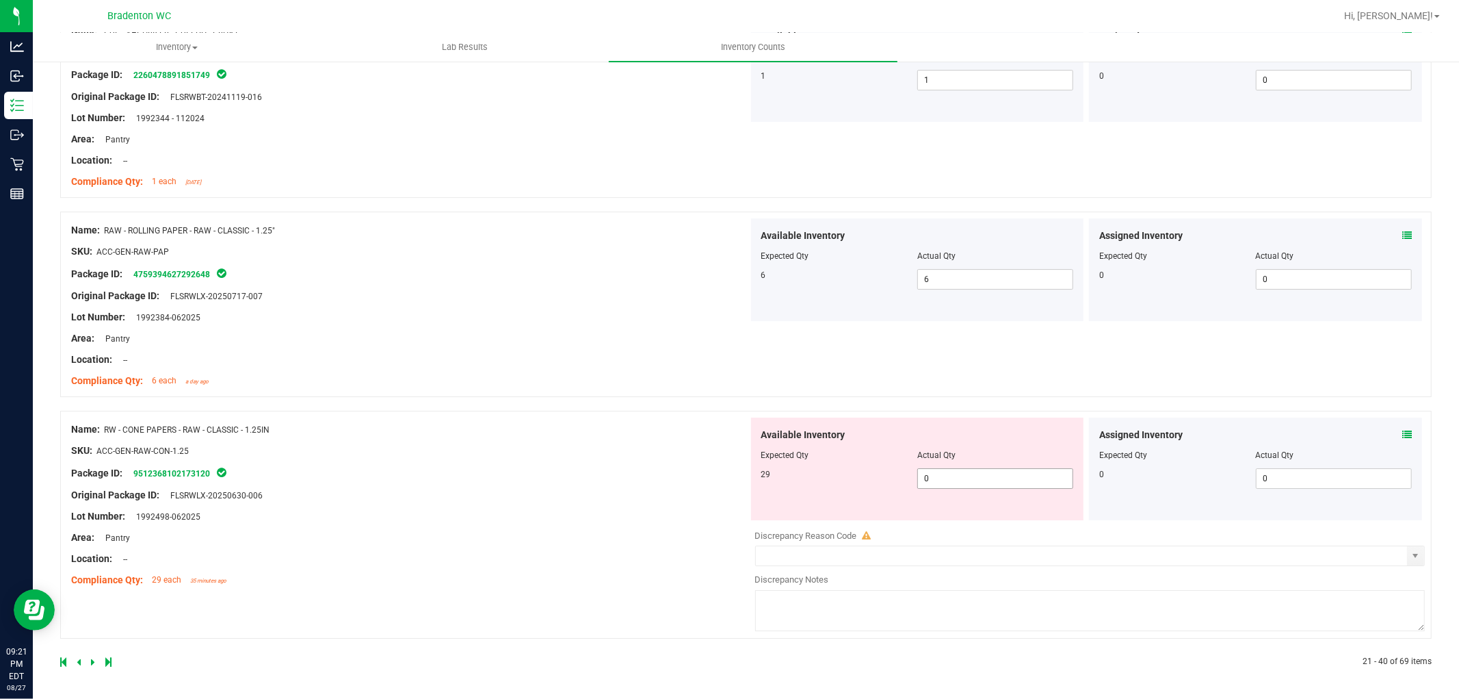
drag, startPoint x: 965, startPoint y: 489, endPoint x: 963, endPoint y: 478, distance: 11.9
click at [963, 484] on div "Available Inventory Expected Qty Actual Qty 29 0 0" at bounding box center [917, 468] width 333 height 103
click at [963, 478] on span "0 0" at bounding box center [996, 478] width 156 height 21
click at [749, 493] on div "Available Inventory Expected Qty Actual Qty 29 29 29" at bounding box center [918, 468] width 339 height 103
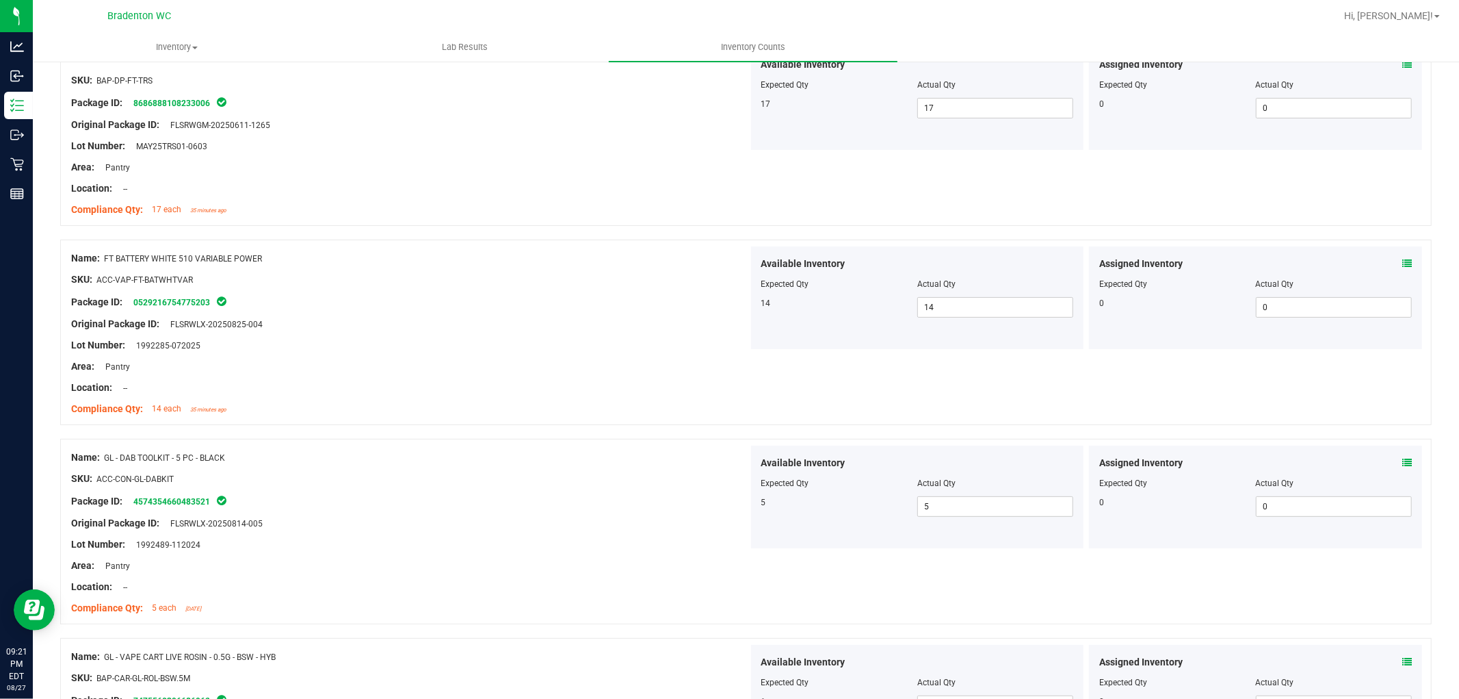
scroll to position [0, 0]
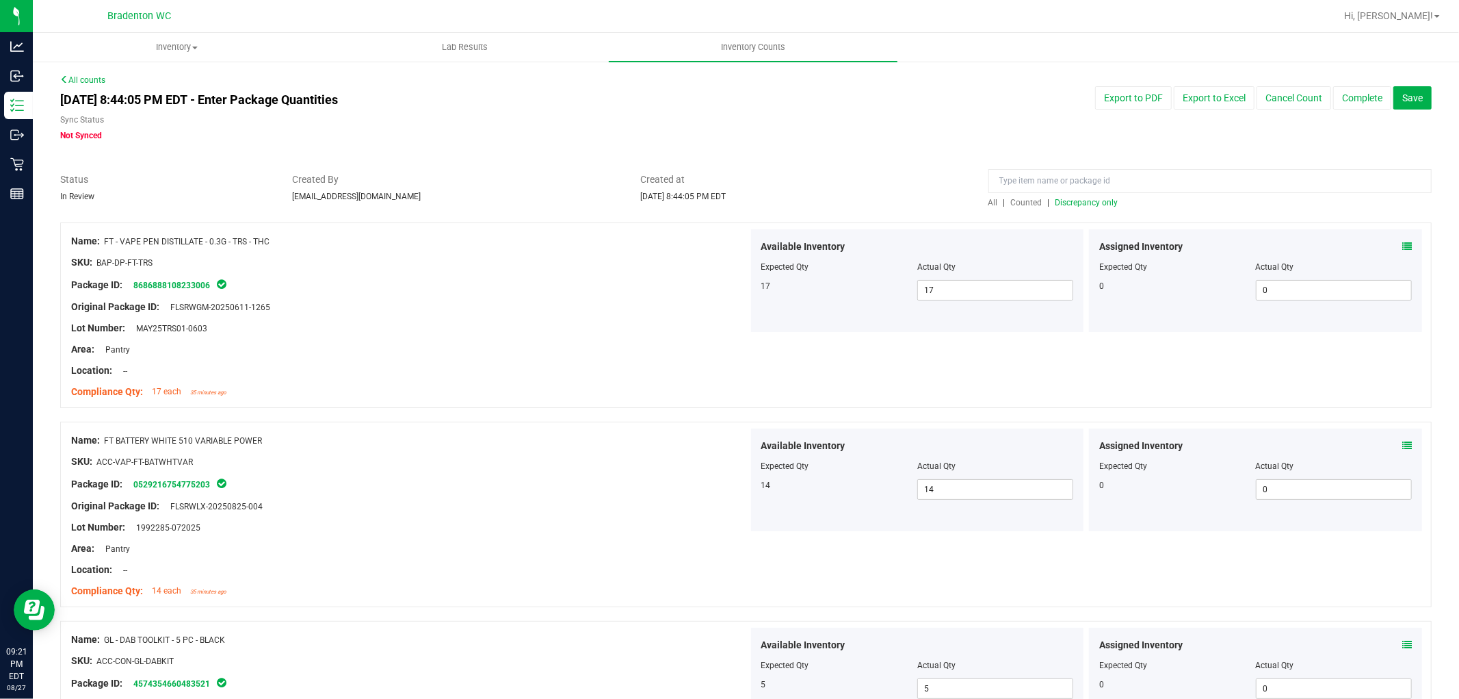
click at [1072, 203] on span "Discrepancy only" at bounding box center [1087, 203] width 63 height 10
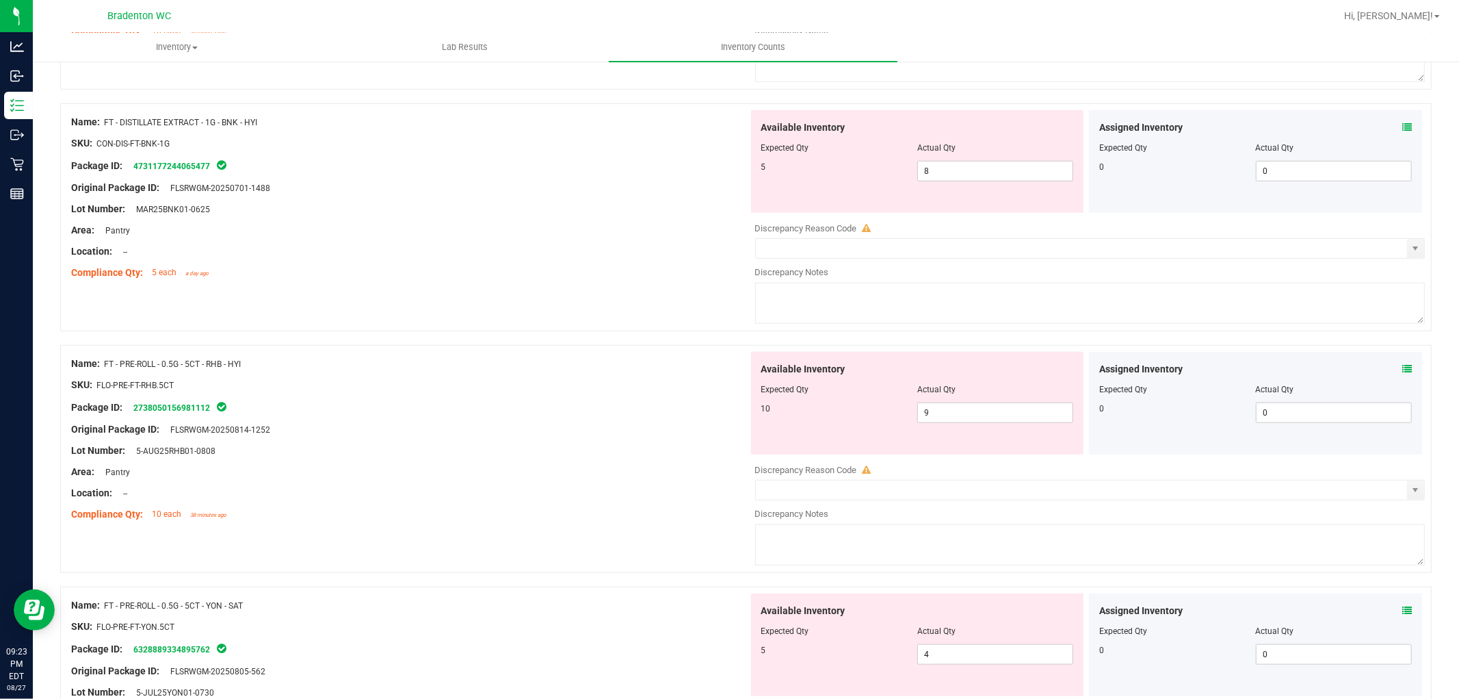
scroll to position [912, 0]
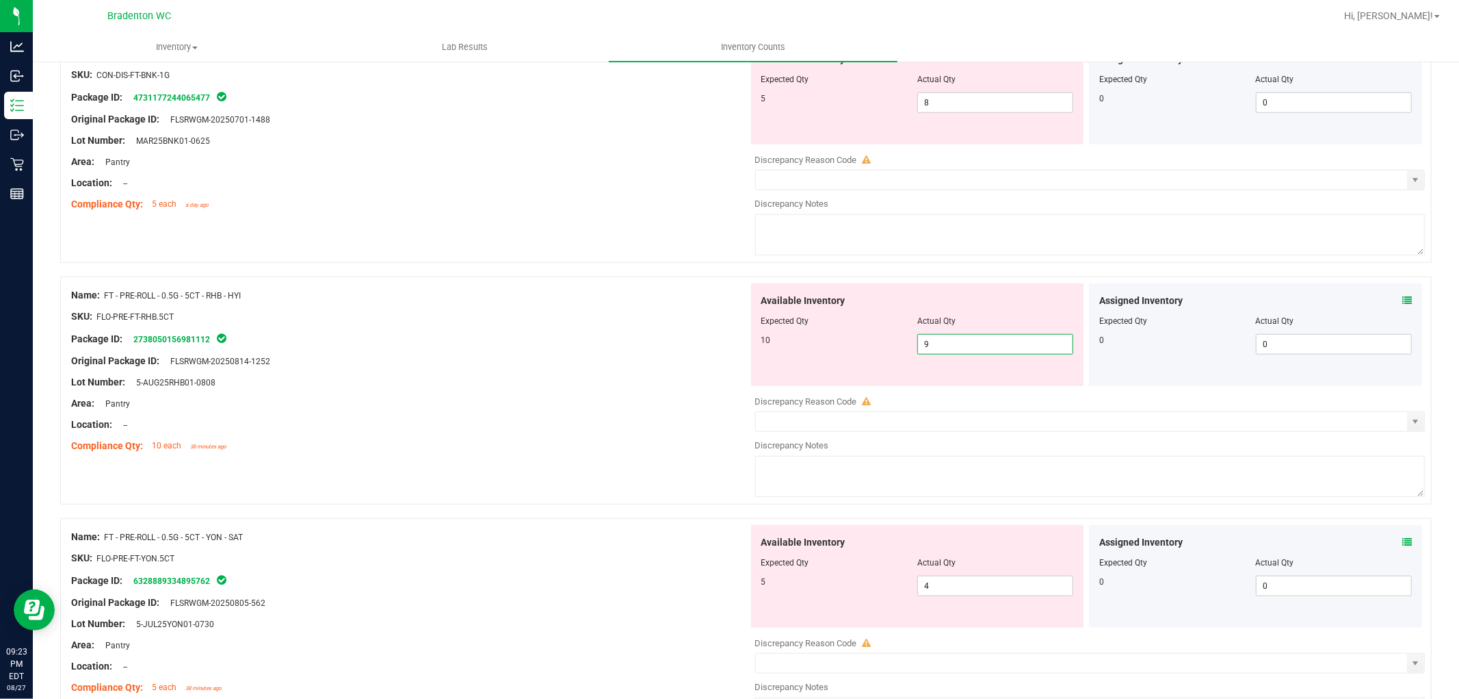
click at [993, 348] on span "9 9" at bounding box center [996, 344] width 156 height 21
click at [993, 348] on input "9" at bounding box center [995, 344] width 155 height 19
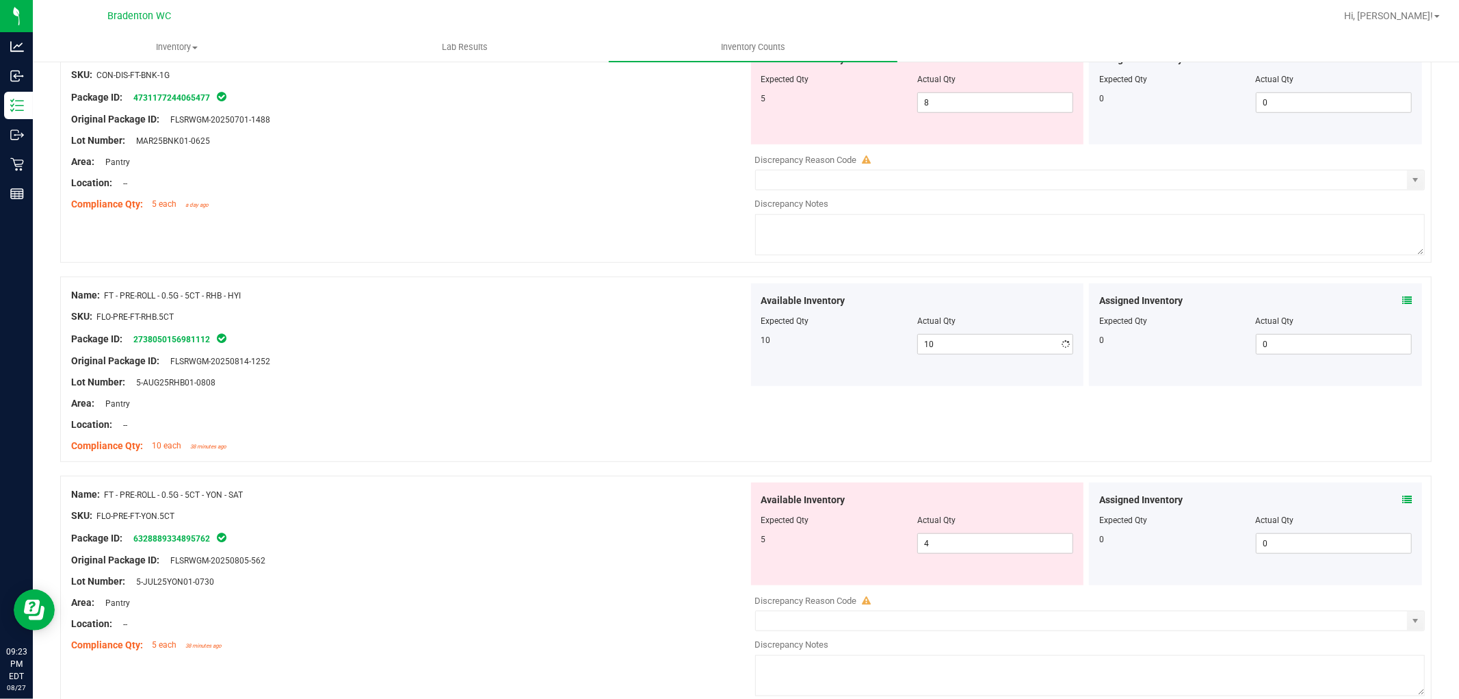
click at [483, 460] on div "Name: FT - PRE-ROLL - 0.5G - 5CT - RHB - HYI SKU: FLO-PRE-FT-RHB.5CT Package ID…" at bounding box center [746, 368] width 1372 height 185
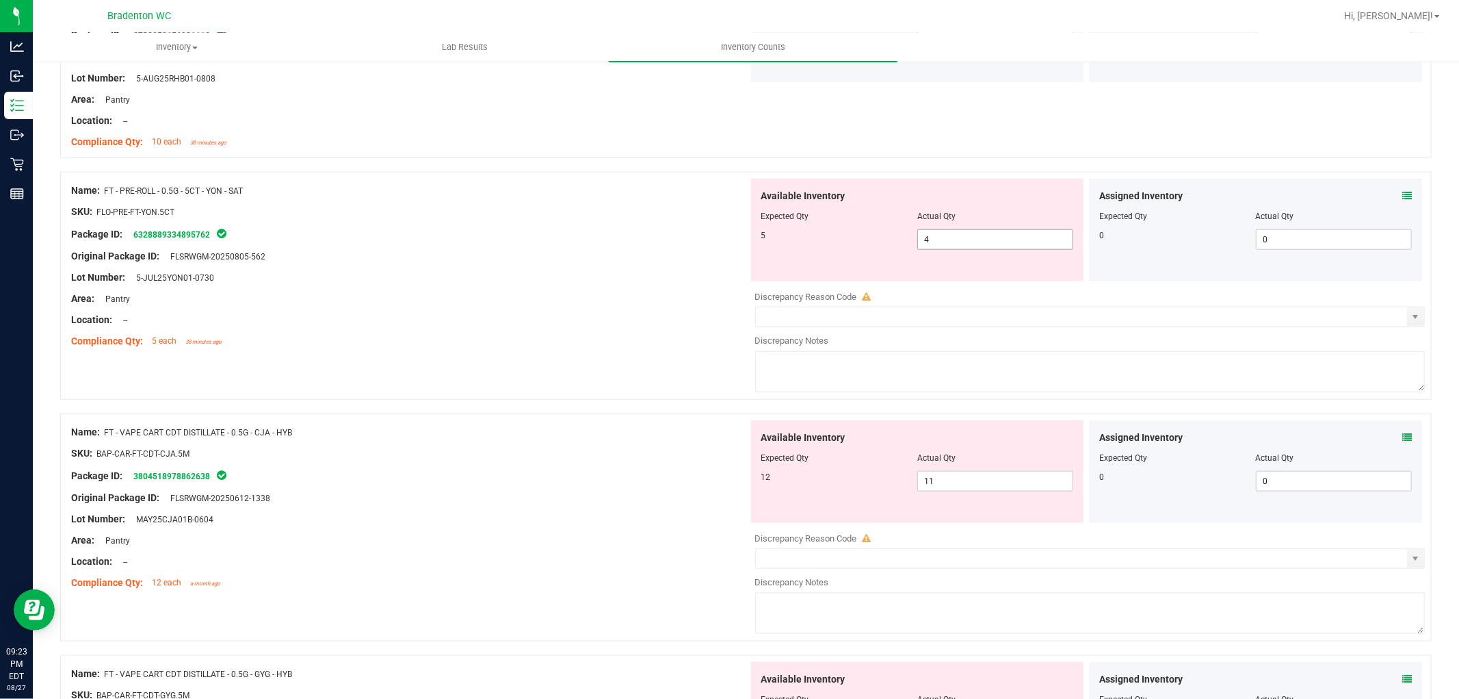
click at [943, 245] on span "4 4" at bounding box center [996, 239] width 156 height 21
click at [943, 245] on input "4" at bounding box center [995, 239] width 155 height 19
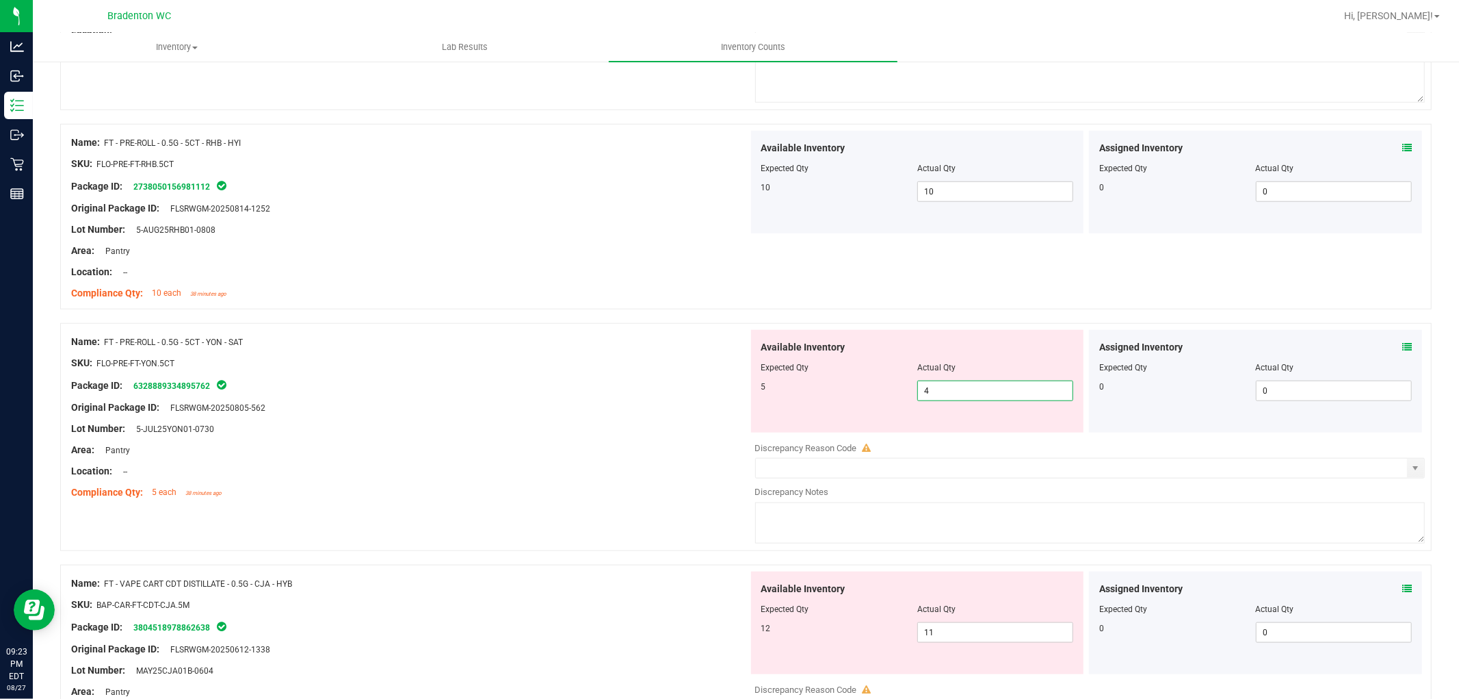
scroll to position [1064, 0]
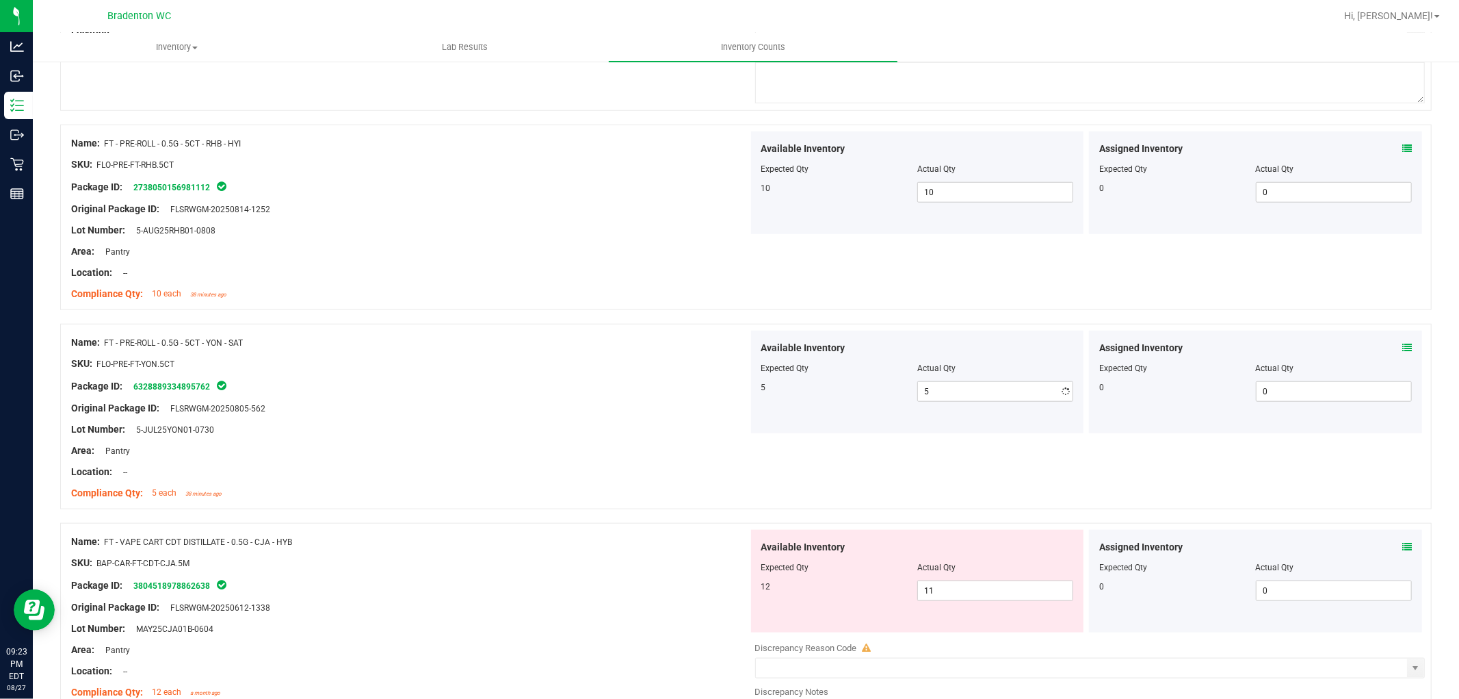
click at [459, 301] on div "Compliance Qty: 10 each 38 minutes ago" at bounding box center [409, 294] width 677 height 14
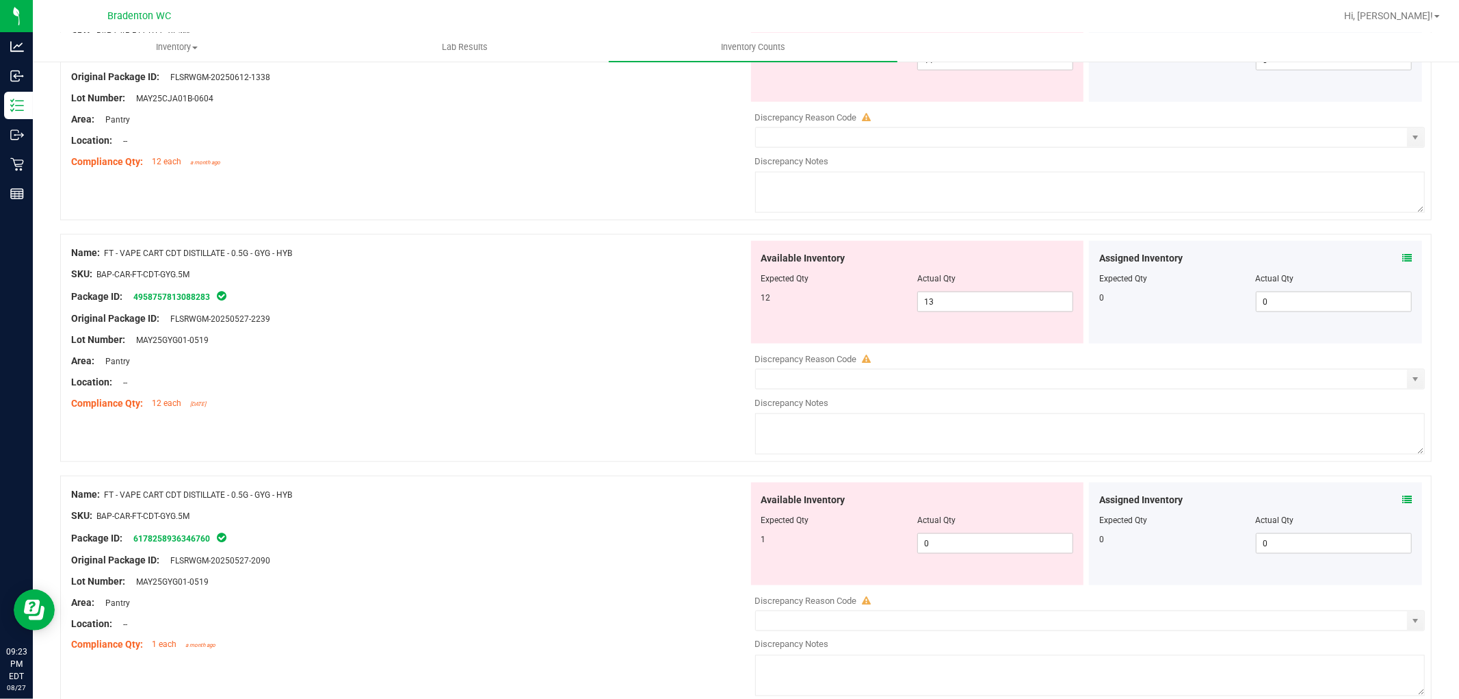
scroll to position [1748, 0]
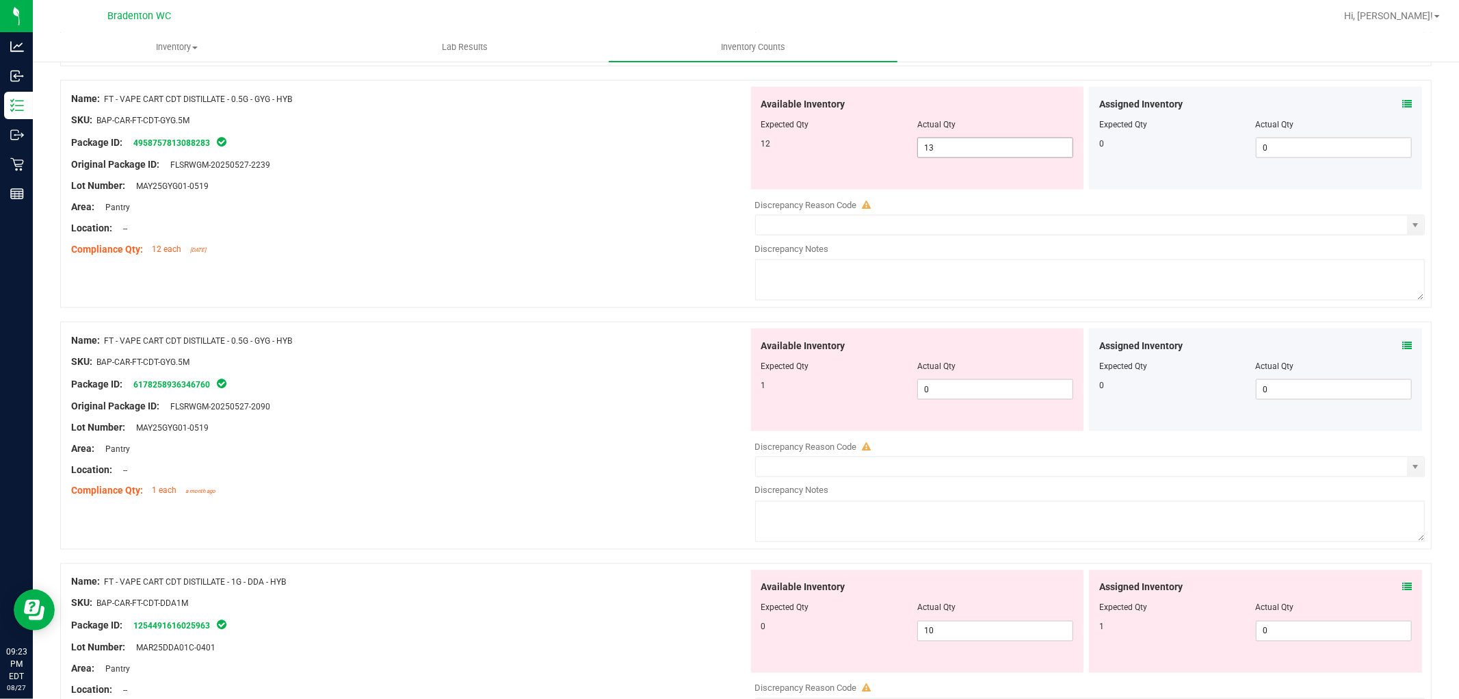
click at [995, 153] on span "13 13" at bounding box center [996, 148] width 156 height 21
click at [995, 153] on input "13" at bounding box center [995, 147] width 155 height 19
click at [573, 251] on div "Compliance Qty: 12 each [DATE]" at bounding box center [409, 249] width 677 height 14
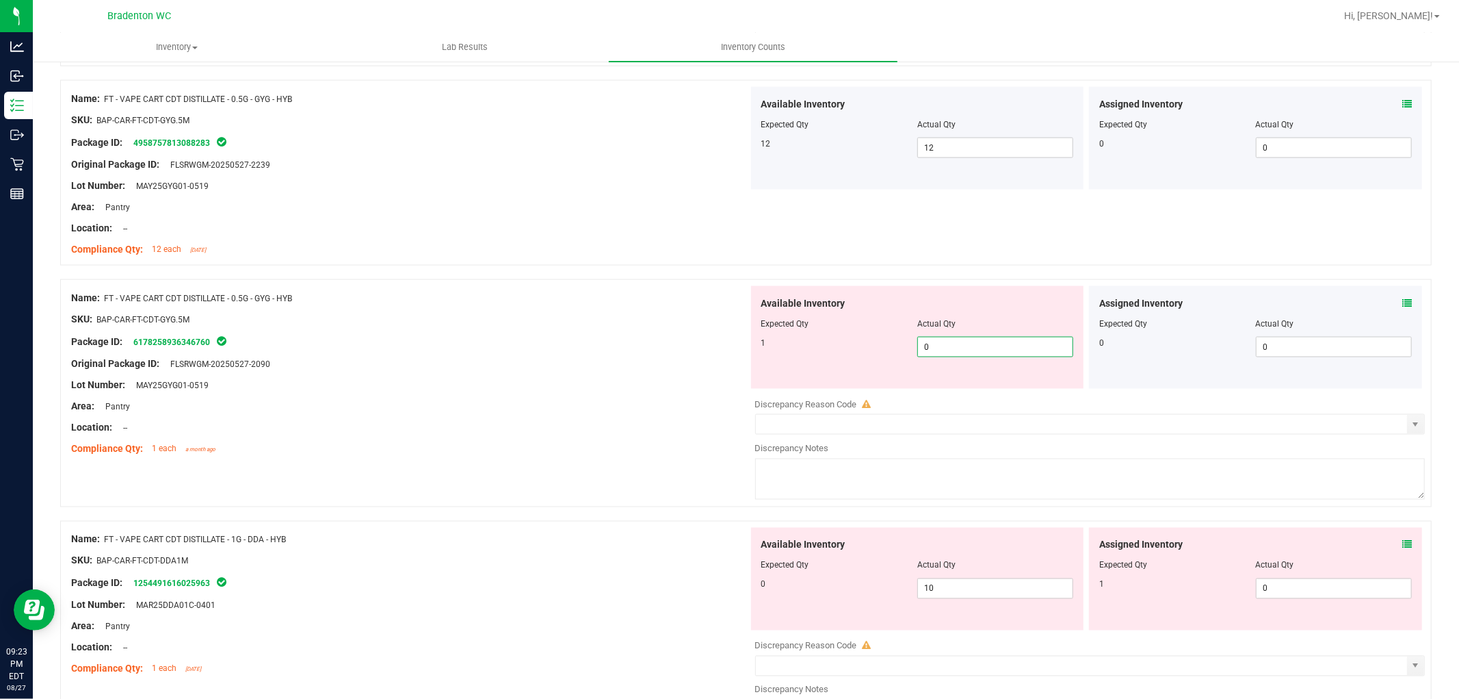
click at [935, 353] on span "0 0" at bounding box center [996, 347] width 156 height 21
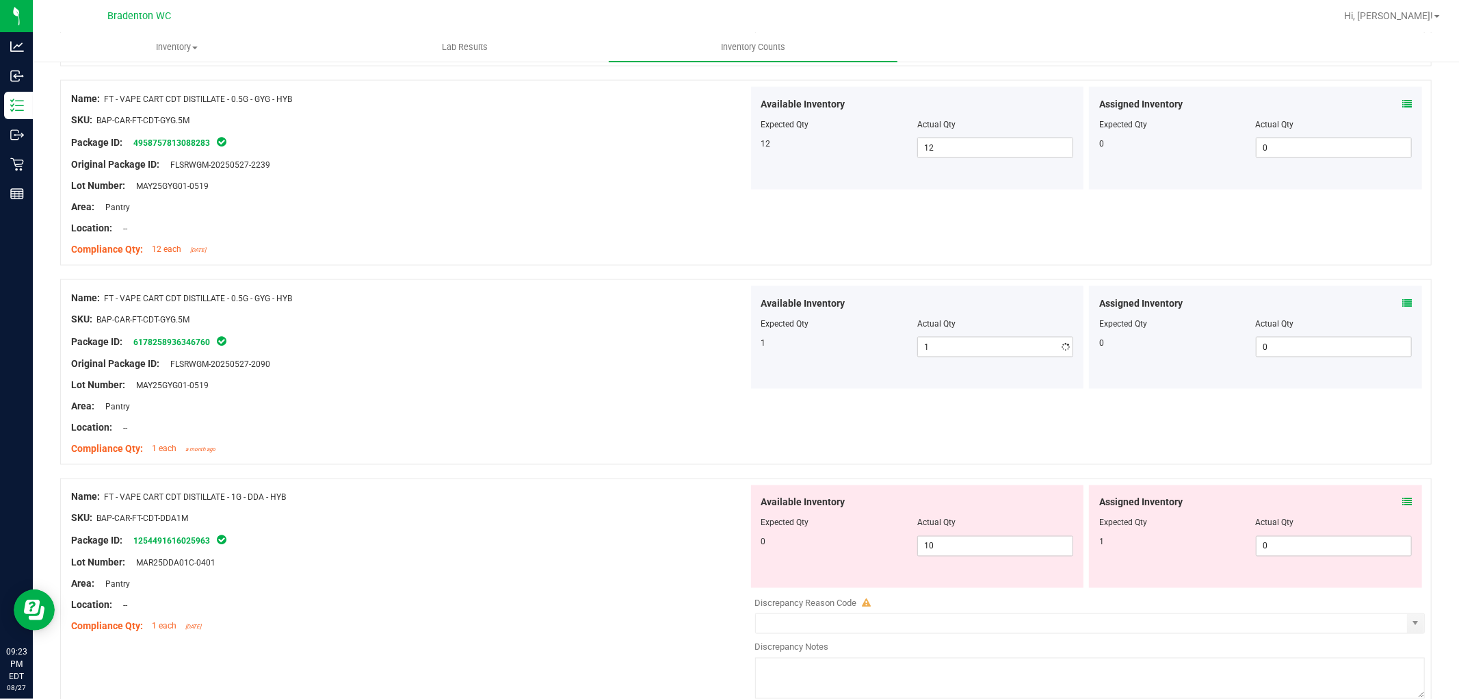
click at [702, 343] on div "Package ID: 6178258936346760" at bounding box center [409, 341] width 677 height 16
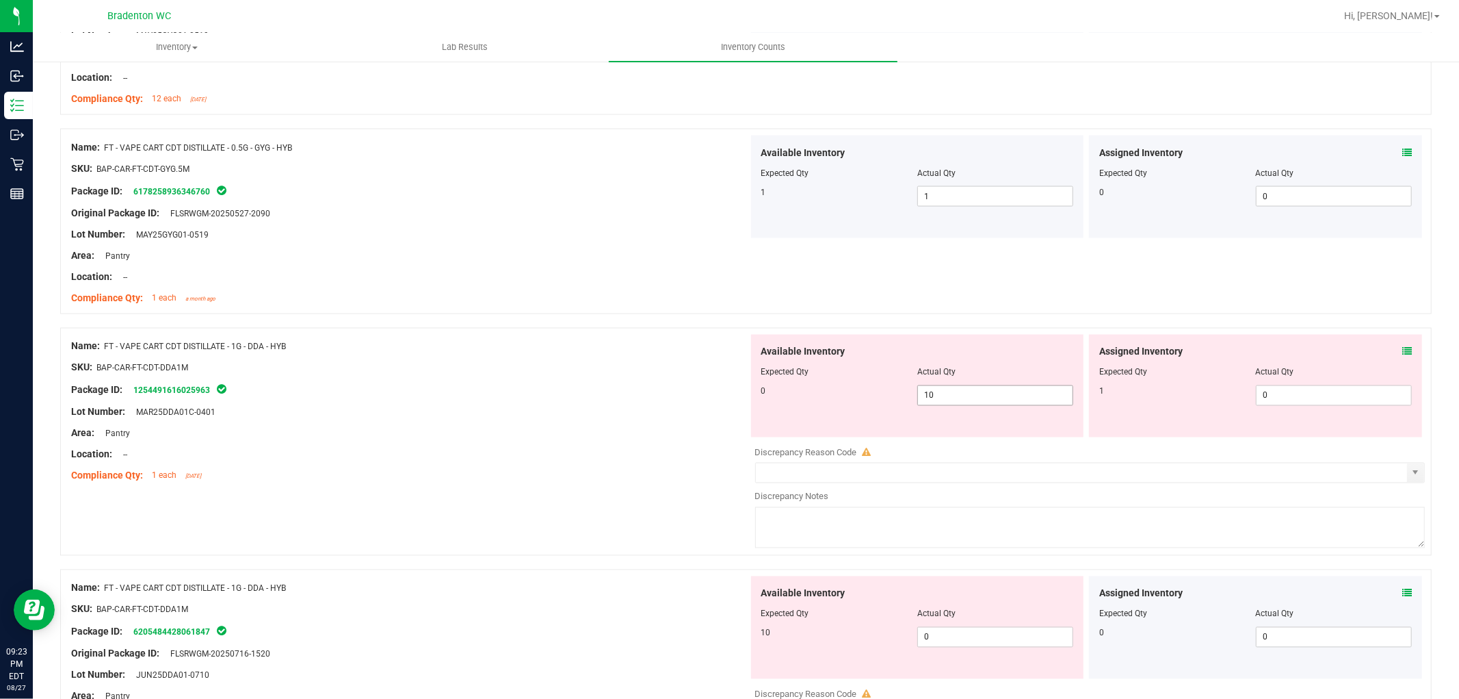
scroll to position [1900, 0]
click at [1280, 393] on span "0 0" at bounding box center [1334, 394] width 156 height 21
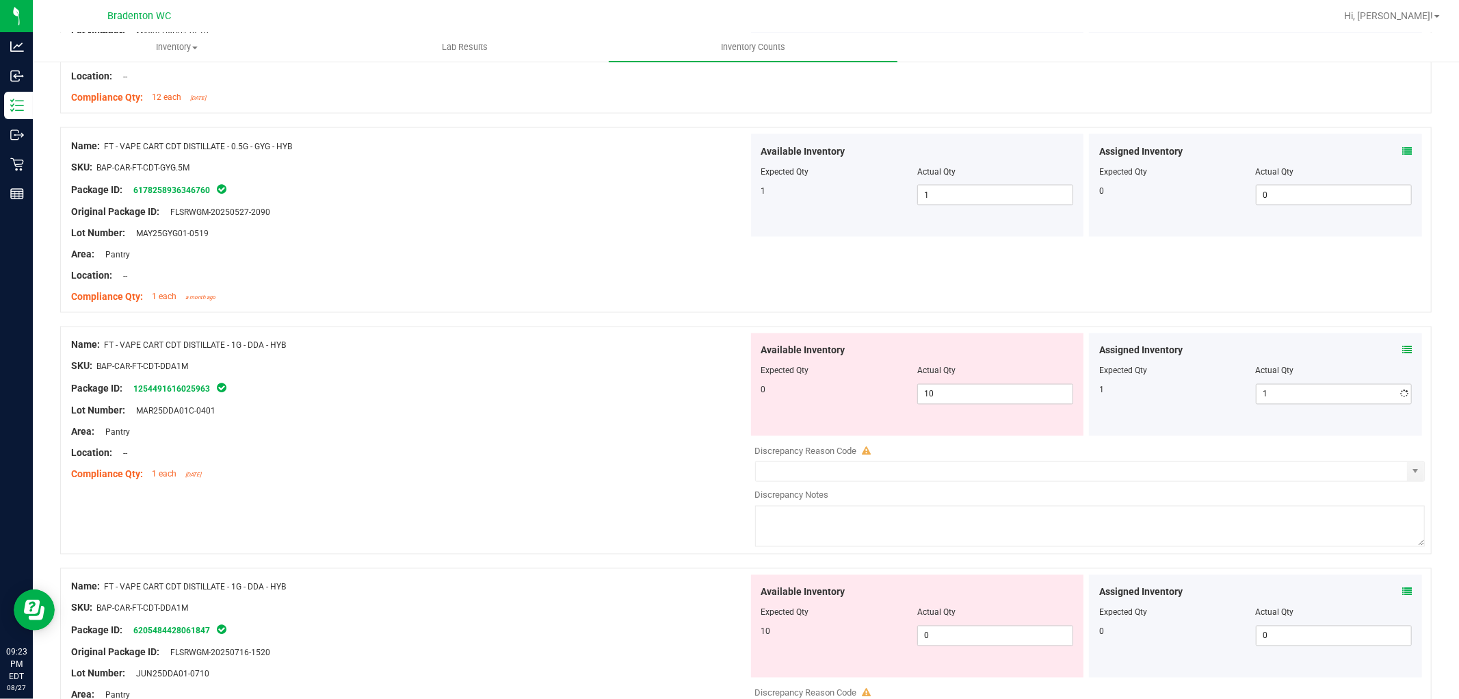
click at [621, 380] on div at bounding box center [409, 377] width 677 height 7
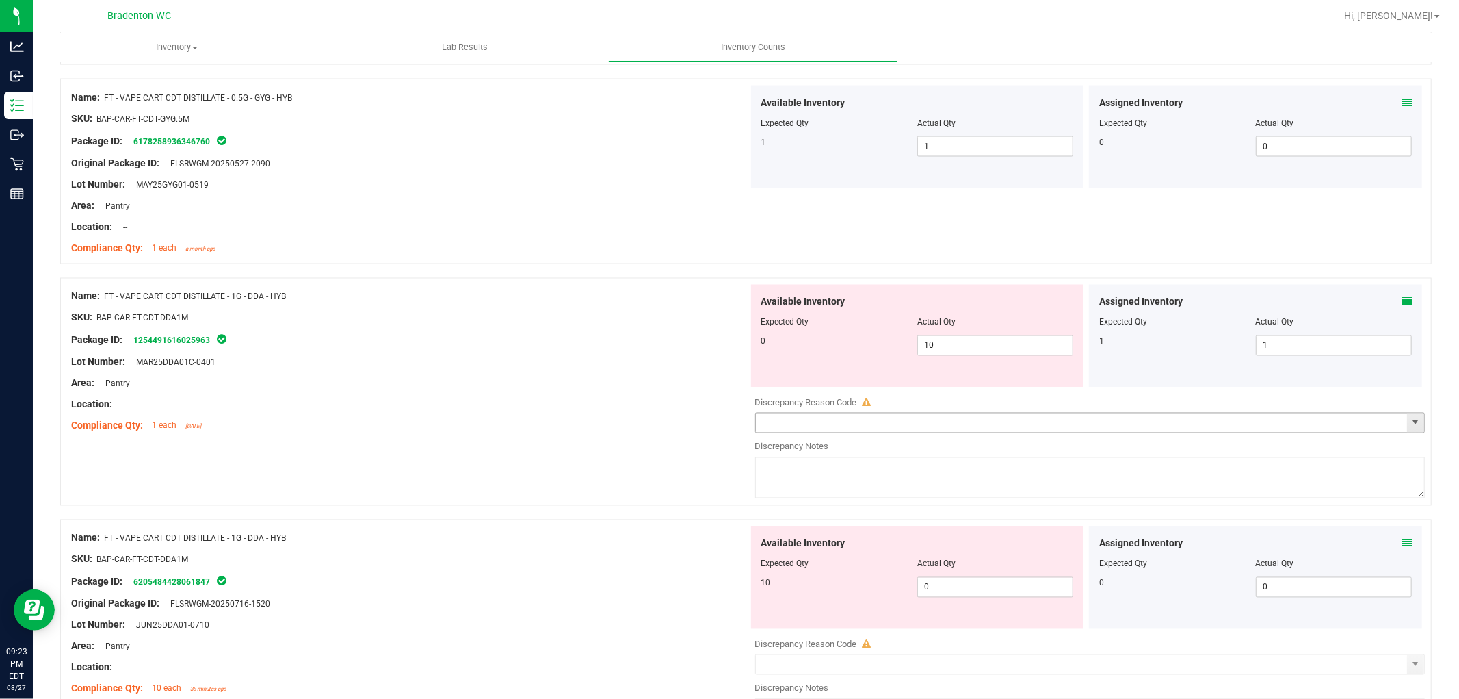
scroll to position [1976, 0]
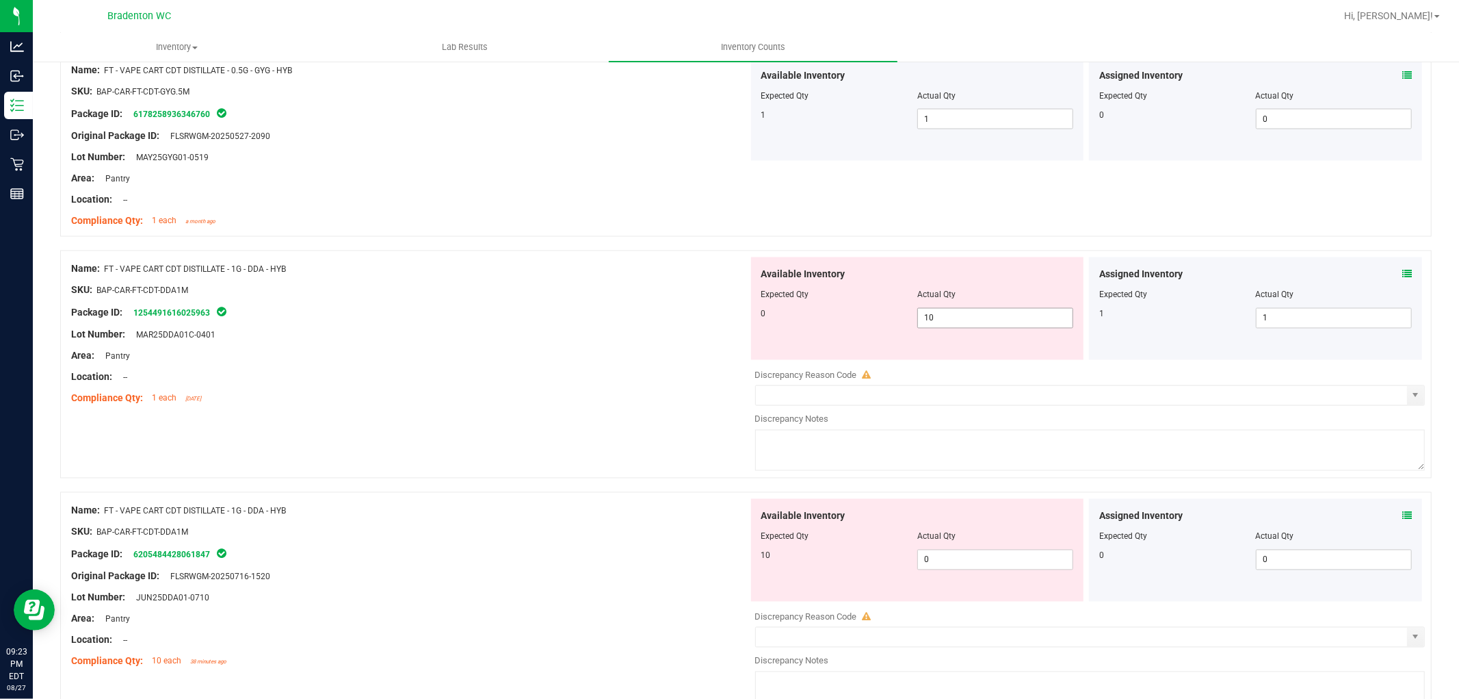
click at [1027, 318] on span "10 10" at bounding box center [996, 318] width 156 height 21
click at [1024, 317] on input "10" at bounding box center [995, 318] width 155 height 19
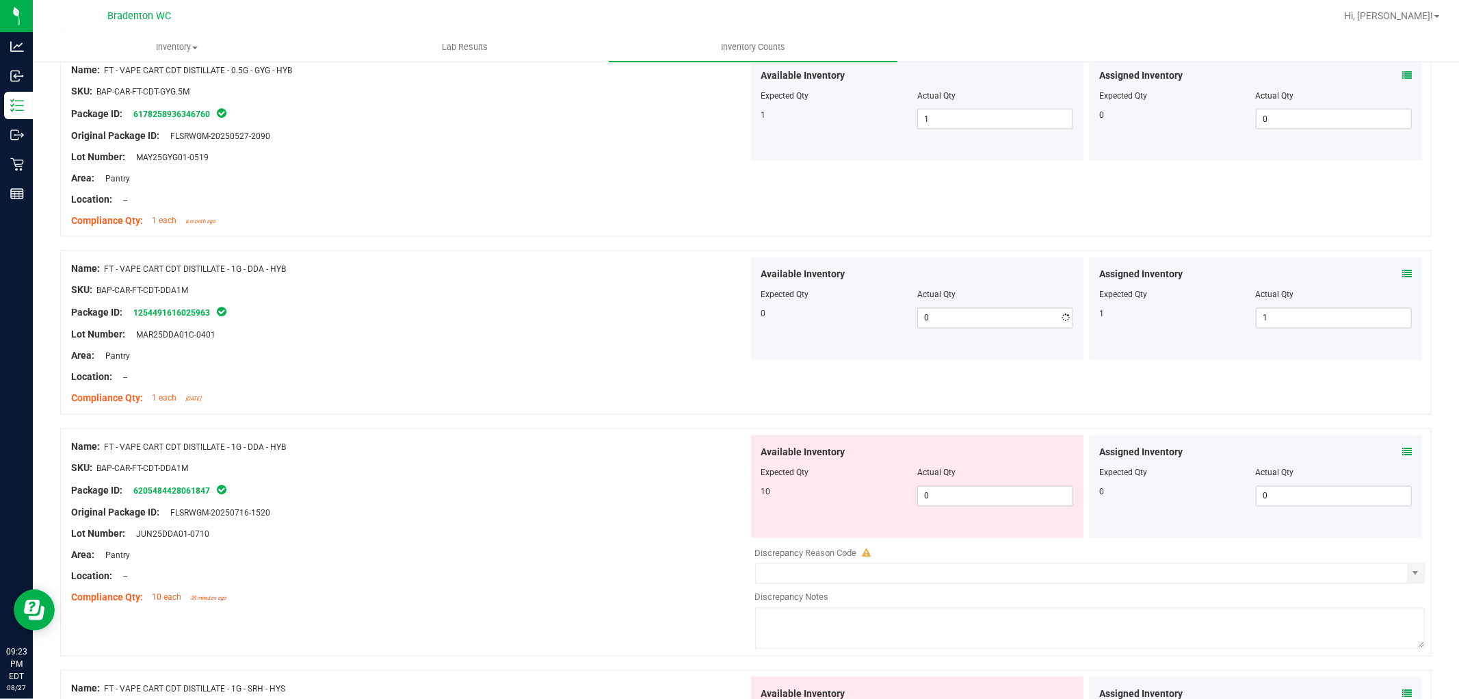
drag, startPoint x: 498, startPoint y: 359, endPoint x: 589, endPoint y: 392, distance: 97.0
click at [505, 363] on div "Area: Pantry" at bounding box center [409, 356] width 677 height 14
click at [951, 496] on span "0 0" at bounding box center [996, 496] width 156 height 21
drag, startPoint x: 714, startPoint y: 491, endPoint x: 836, endPoint y: 488, distance: 121.8
click at [716, 491] on div "Package ID: 6205484428061847" at bounding box center [409, 490] width 677 height 16
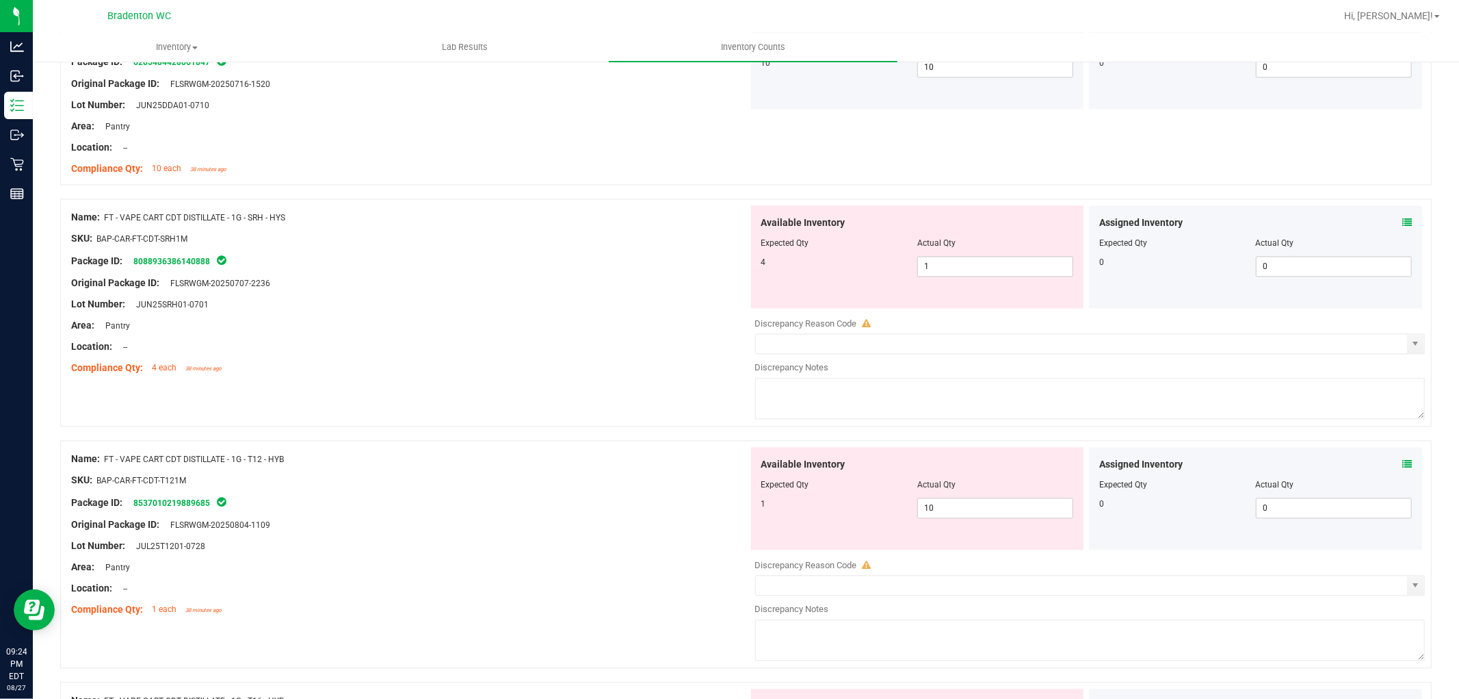
scroll to position [2432, 0]
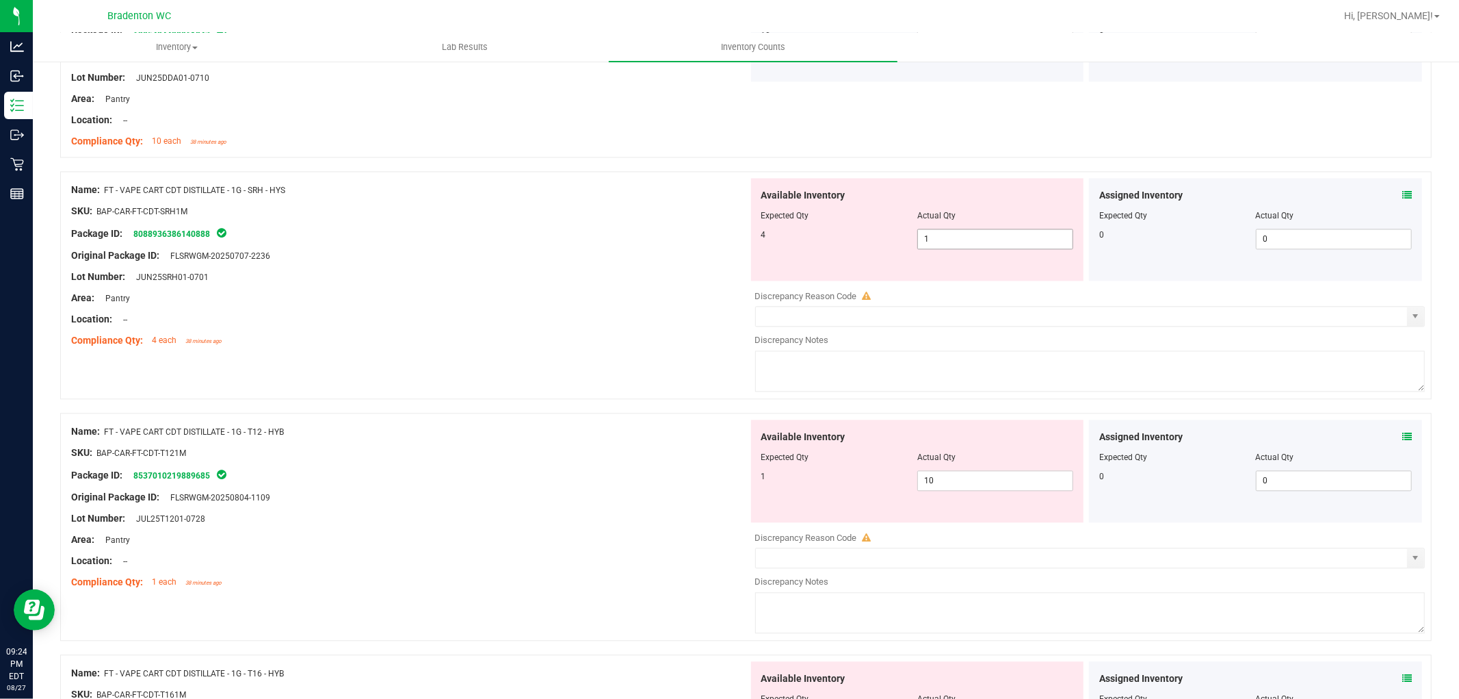
click at [945, 249] on span "1 1" at bounding box center [996, 239] width 156 height 21
click at [939, 244] on span "1 1" at bounding box center [996, 239] width 156 height 21
click at [939, 244] on input "1" at bounding box center [995, 238] width 155 height 19
click at [557, 294] on div "Area: Pantry" at bounding box center [409, 298] width 677 height 14
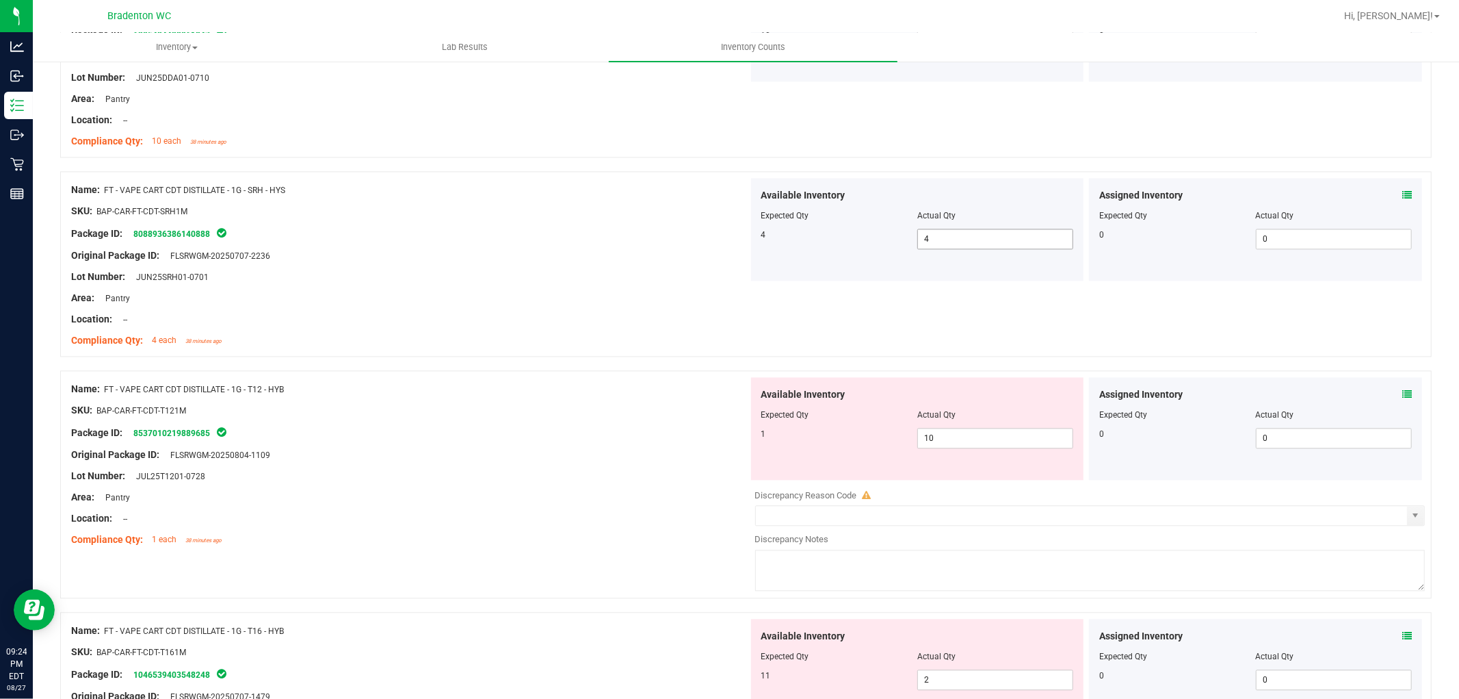
click at [958, 244] on span "4 4" at bounding box center [996, 239] width 156 height 21
click at [406, 203] on div at bounding box center [409, 200] width 677 height 7
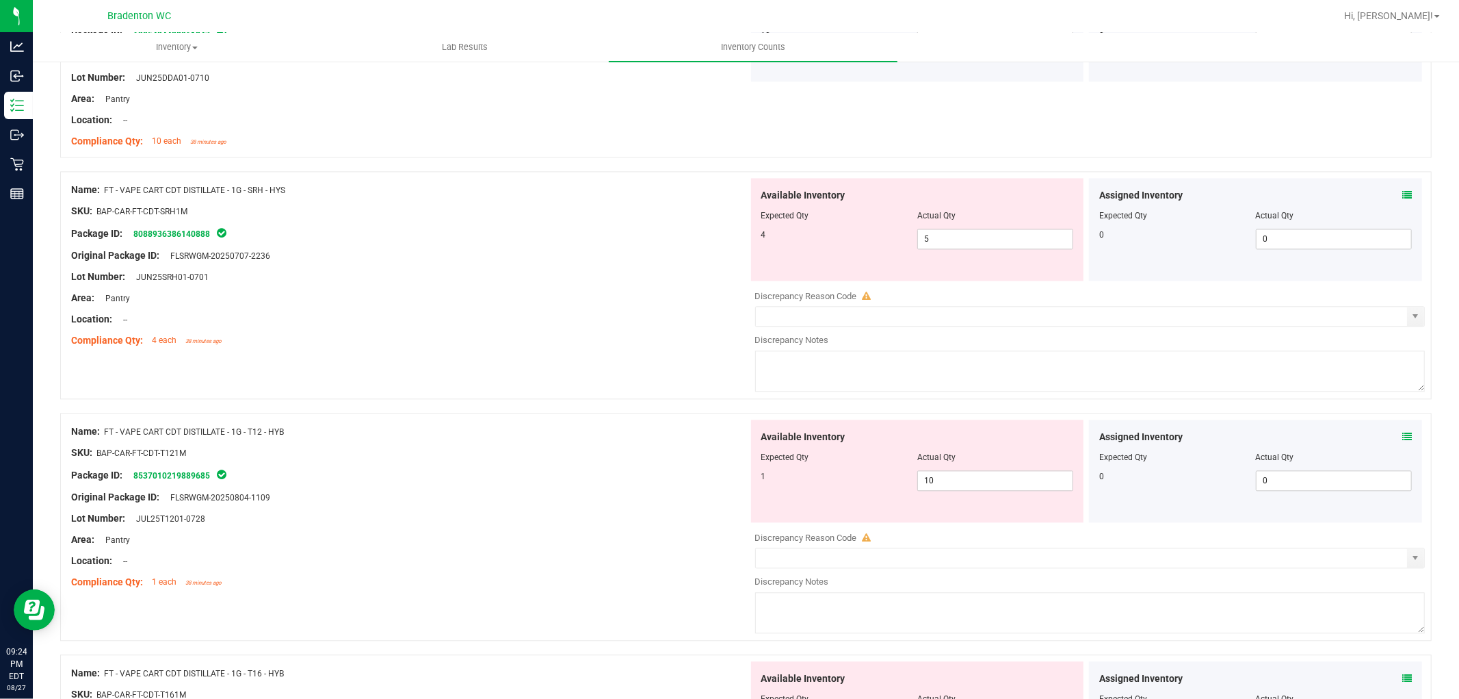
click at [929, 306] on div at bounding box center [1090, 303] width 671 height 3
click at [1248, 320] on input "text" at bounding box center [1082, 316] width 652 height 19
click at [638, 294] on div "Area: Pantry" at bounding box center [409, 298] width 677 height 14
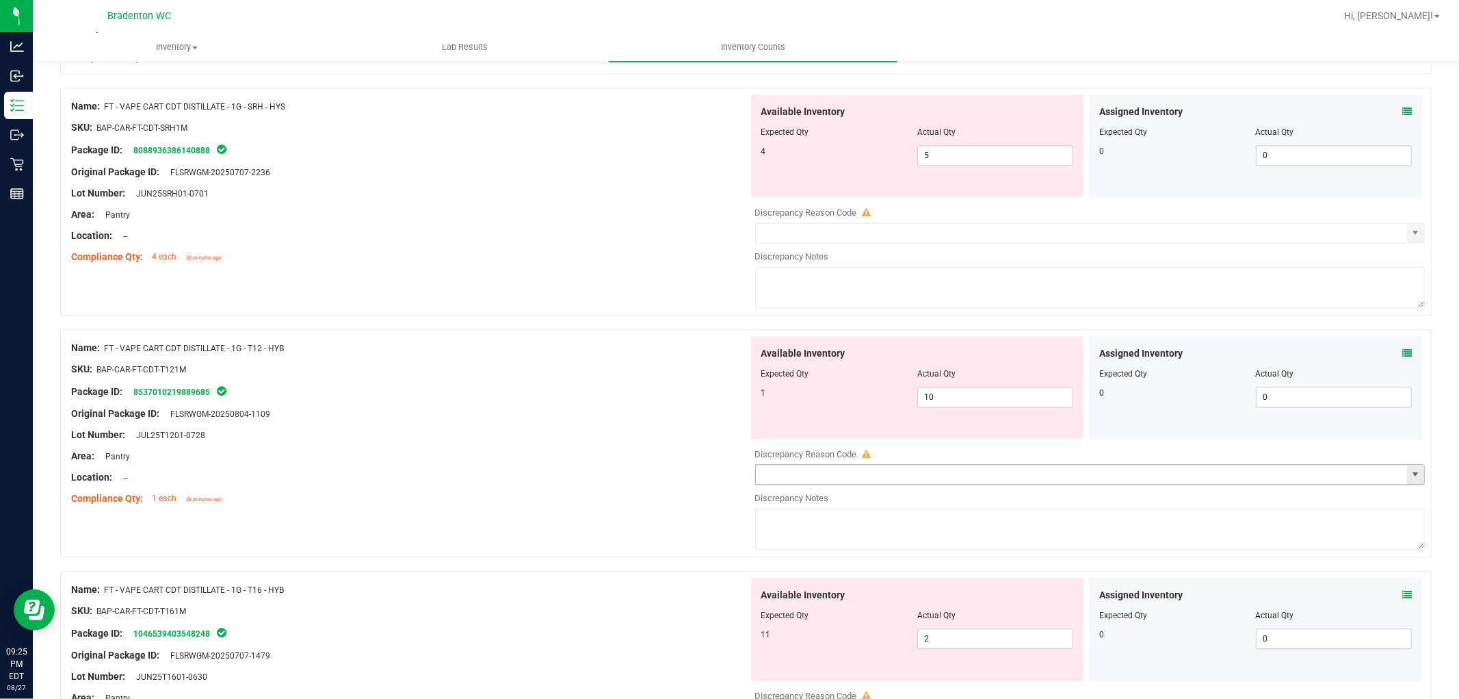
scroll to position [2508, 0]
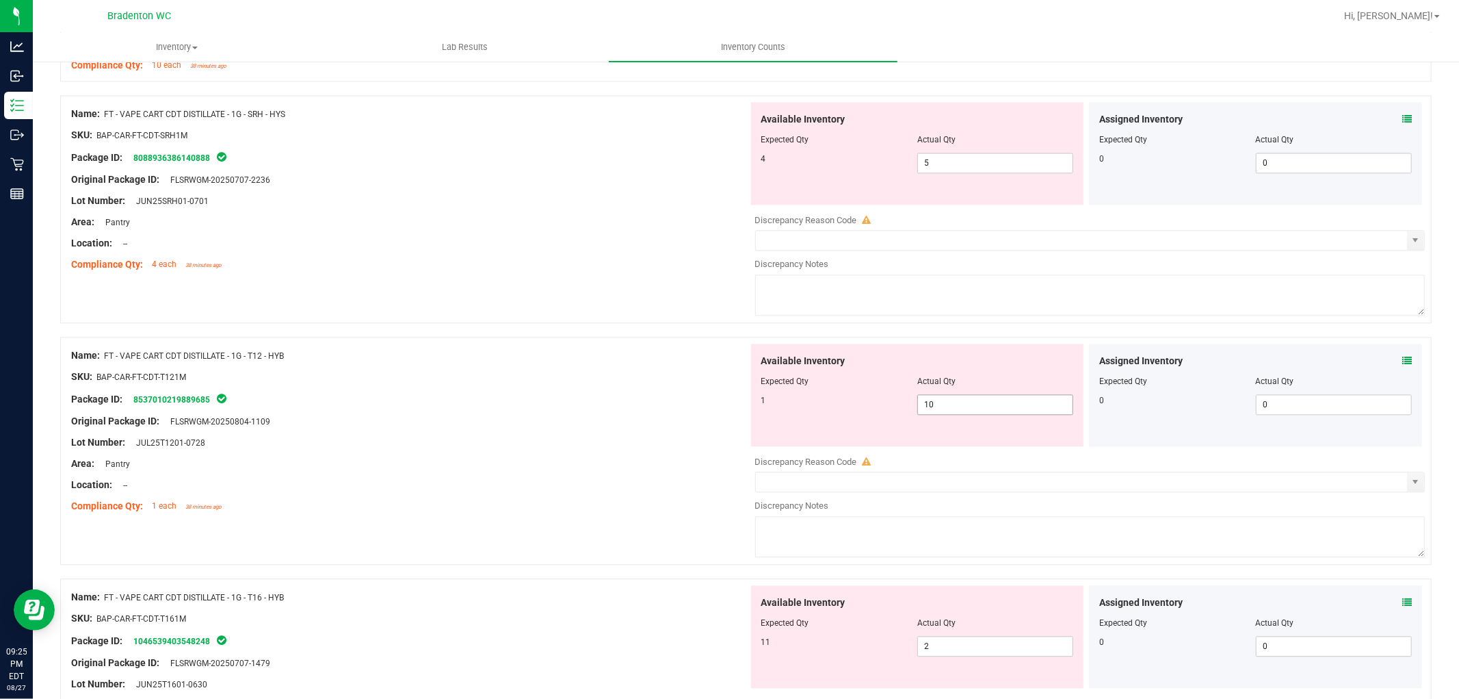
click at [1009, 406] on span "10 10" at bounding box center [996, 404] width 156 height 21
click at [1009, 406] on input "10" at bounding box center [995, 404] width 155 height 19
click at [652, 412] on div at bounding box center [409, 410] width 677 height 7
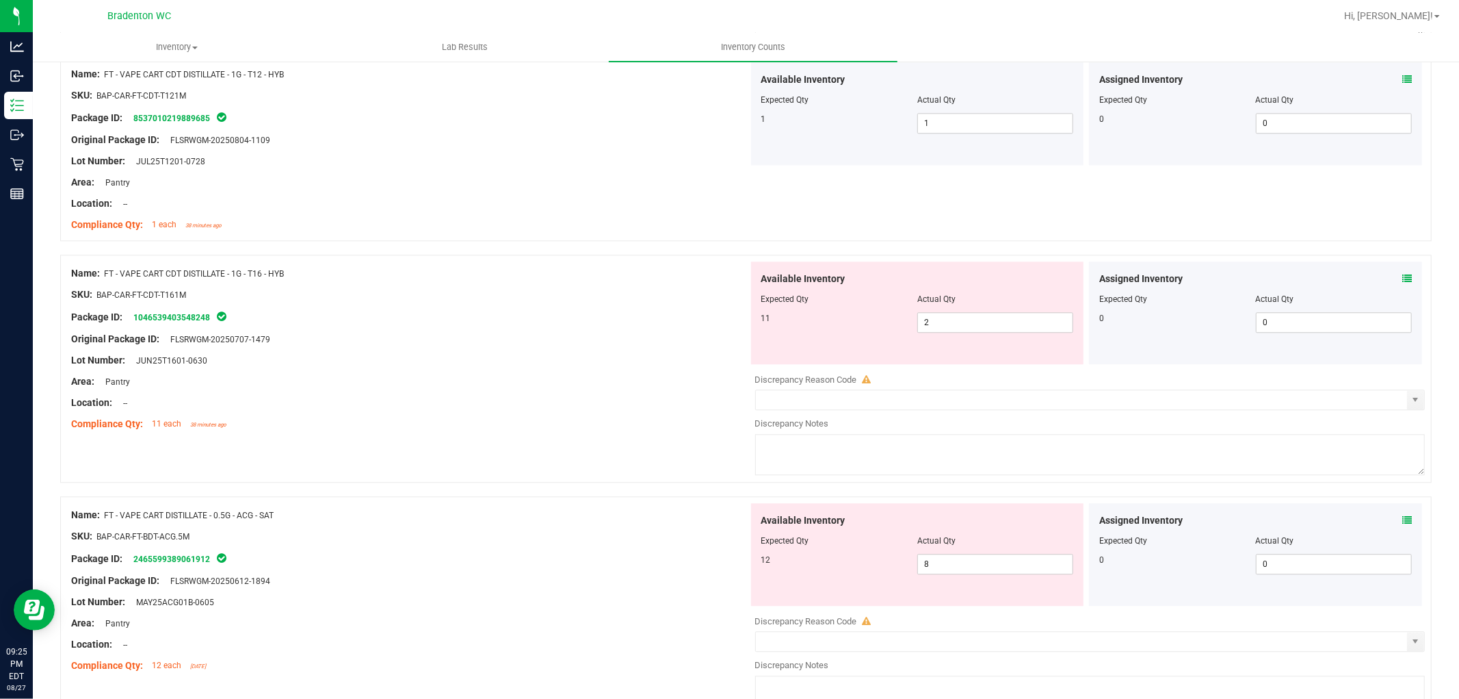
scroll to position [2813, 0]
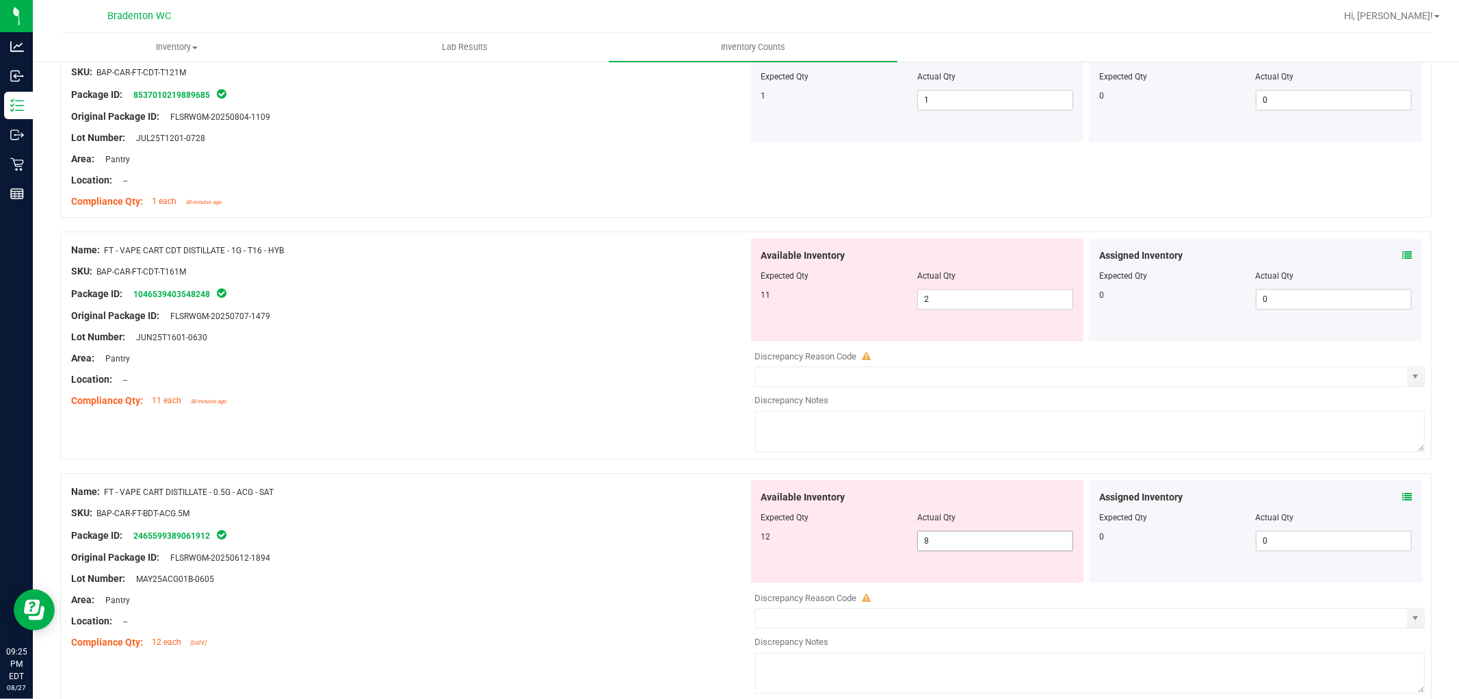
click at [959, 548] on span "8 8" at bounding box center [996, 540] width 156 height 21
click at [494, 296] on div "Package ID: 1046539403548248" at bounding box center [409, 293] width 677 height 16
click at [963, 543] on span "812 812" at bounding box center [996, 540] width 156 height 21
click at [963, 543] on input "812" at bounding box center [995, 540] width 155 height 19
click at [543, 447] on div "Name: FT - VAPE CART CDT DISTILLATE - 1G - T16 - HYB SKU: BAP-CAR-FT-CDT-T161M …" at bounding box center [746, 345] width 1372 height 228
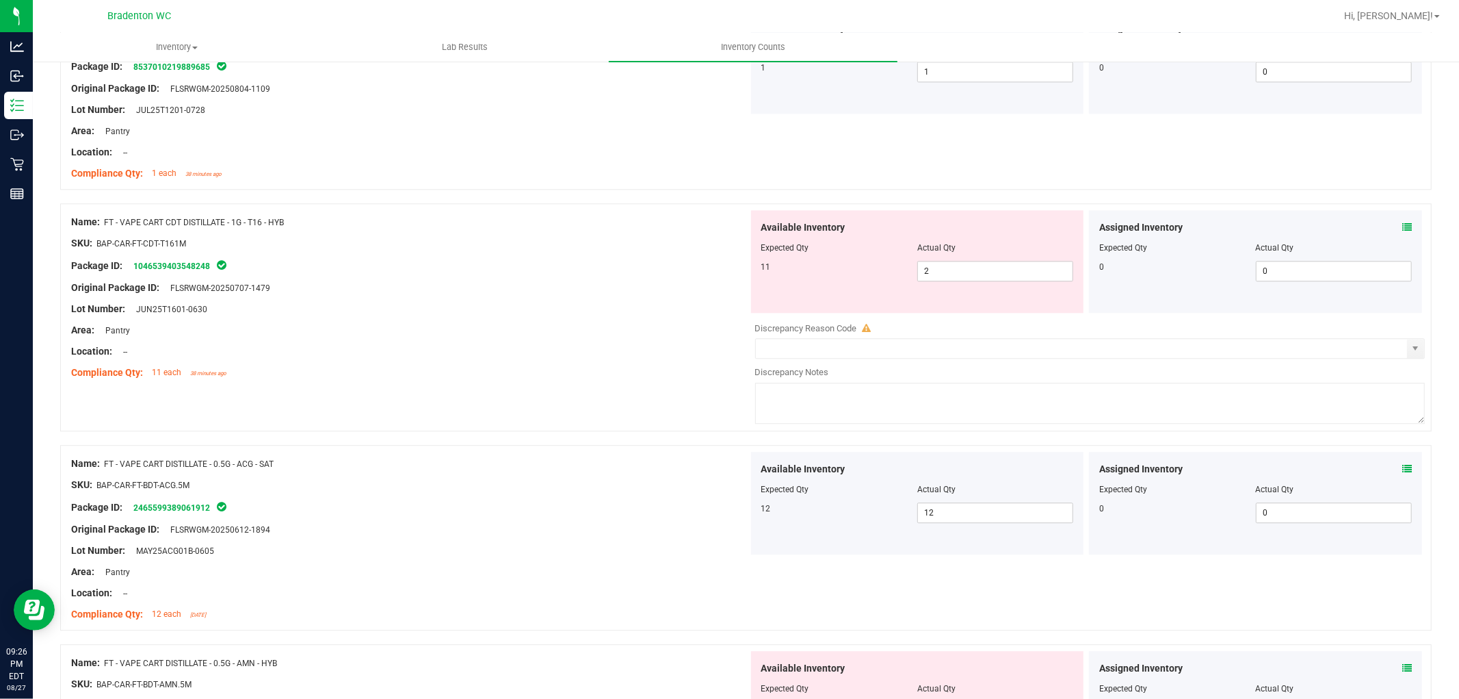
scroll to position [2837, 0]
click at [926, 276] on span "2 2" at bounding box center [996, 274] width 156 height 21
click at [926, 276] on input "2" at bounding box center [995, 274] width 155 height 19
click at [690, 304] on div at bounding box center [409, 301] width 677 height 7
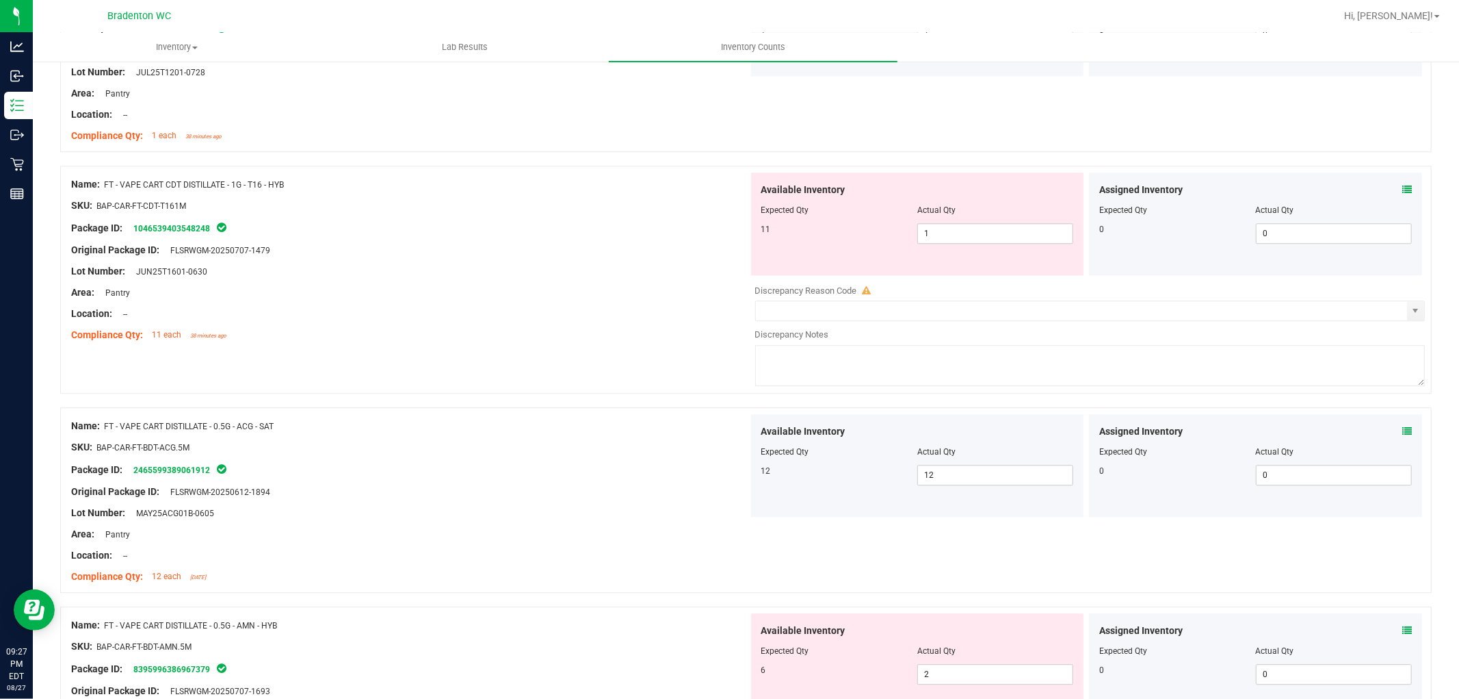
scroll to position [2913, 0]
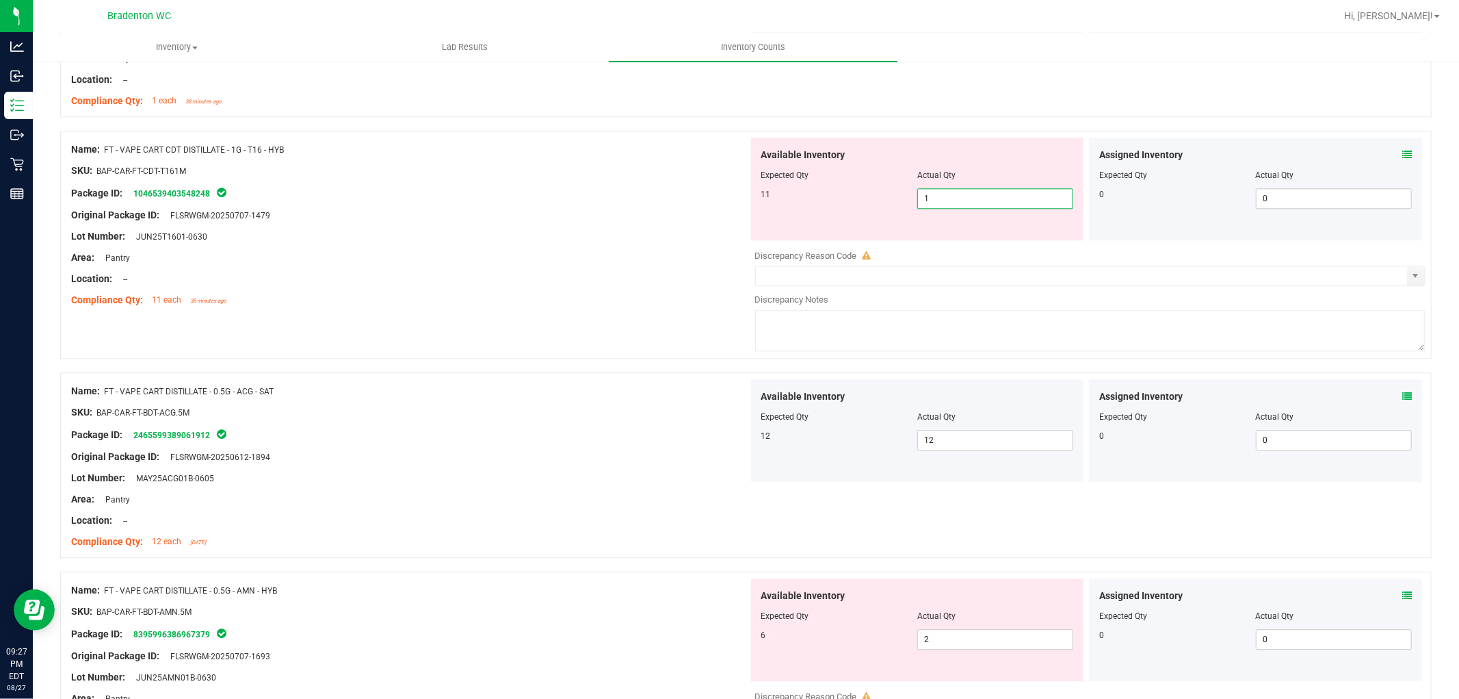
click at [933, 198] on span "1 1" at bounding box center [996, 198] width 156 height 21
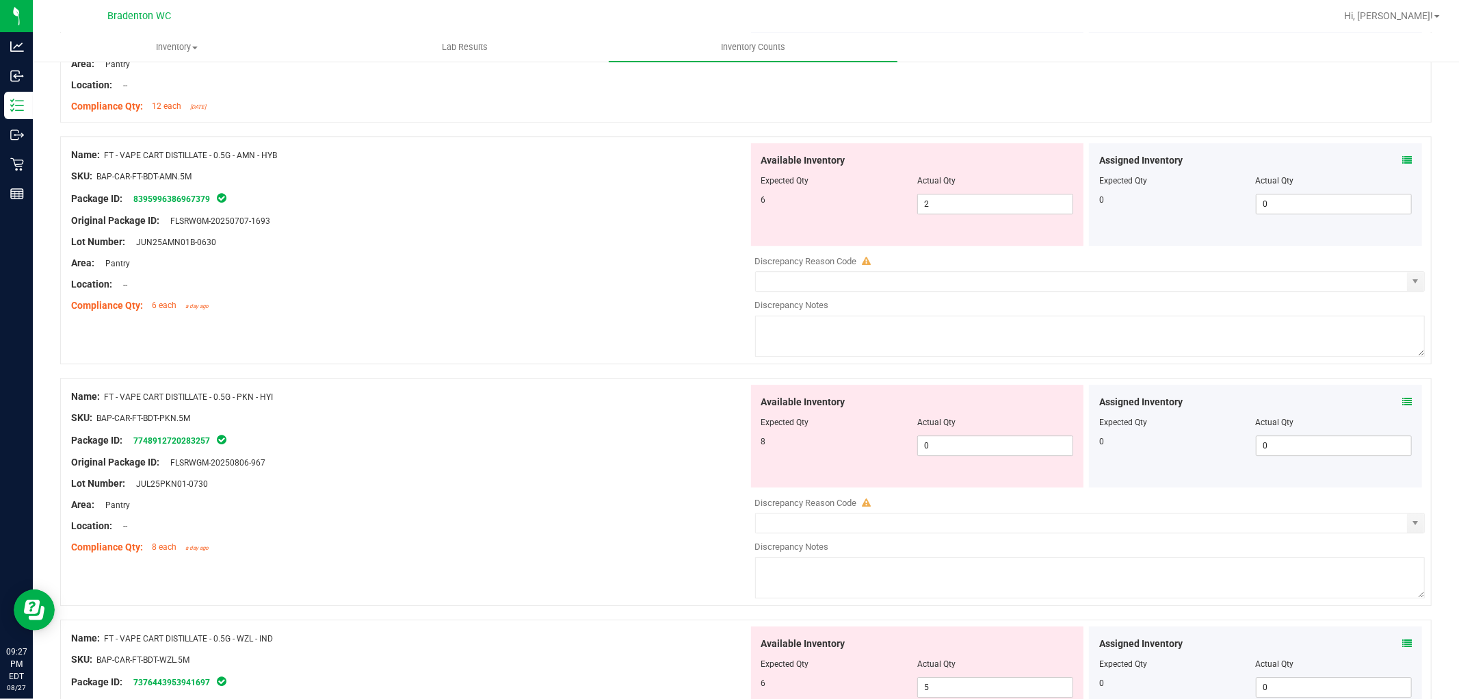
scroll to position [3305, 0]
click at [939, 216] on span "2 2" at bounding box center [996, 205] width 156 height 21
click at [939, 215] on input "2" at bounding box center [995, 205] width 155 height 19
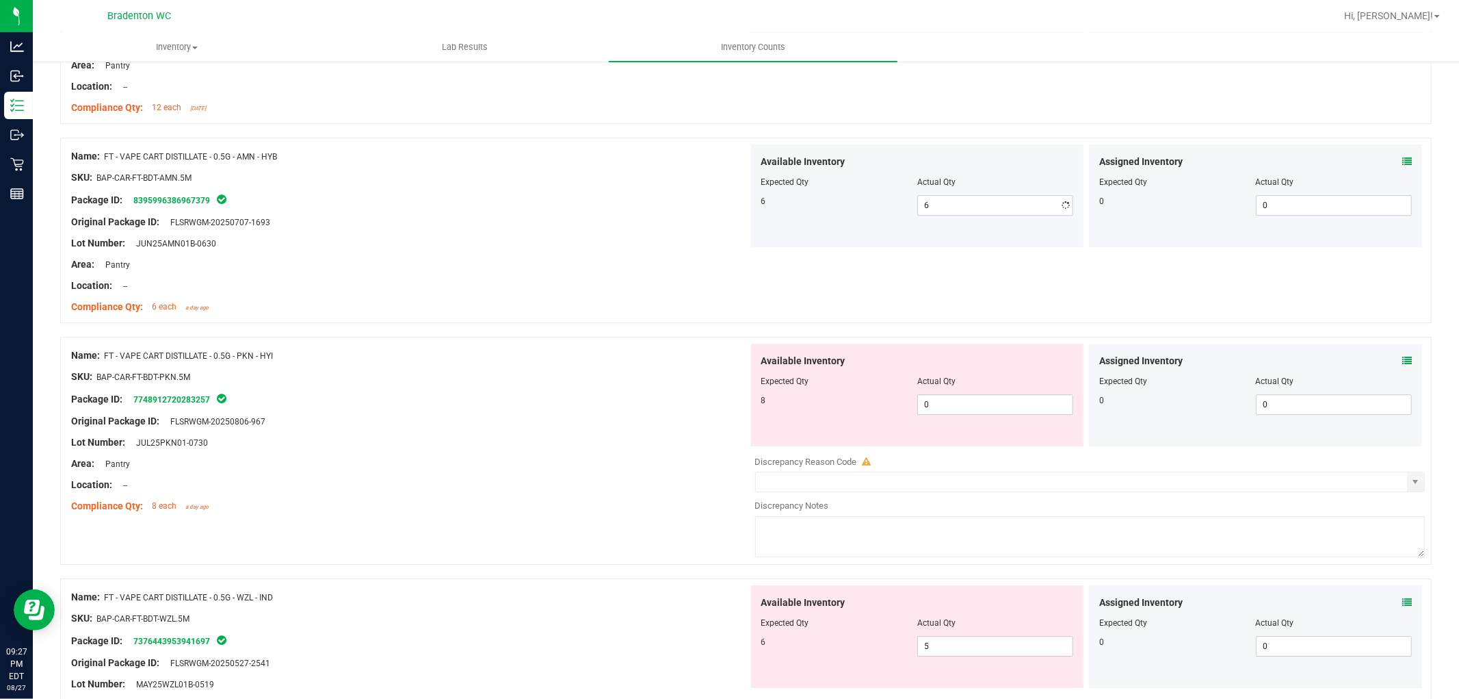
click at [458, 245] on div "Lot Number: JUN25AMN01B-0630" at bounding box center [409, 243] width 677 height 14
click at [1032, 411] on span "0 0" at bounding box center [996, 404] width 156 height 21
click at [1031, 411] on input "0" at bounding box center [995, 404] width 155 height 19
click at [493, 363] on div "Name: FT - VAPE CART DISTILLATE - 0.5G - PKN - HYI" at bounding box center [409, 355] width 677 height 14
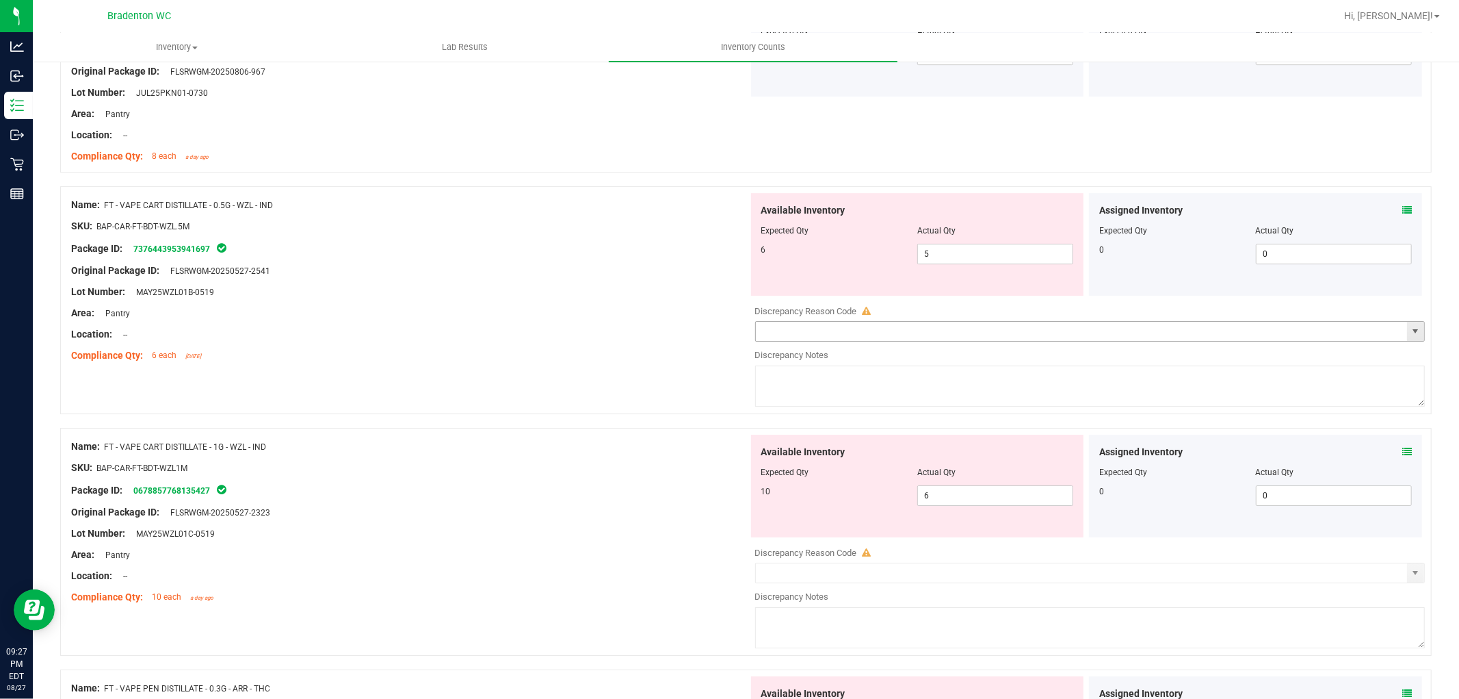
scroll to position [3617, 0]
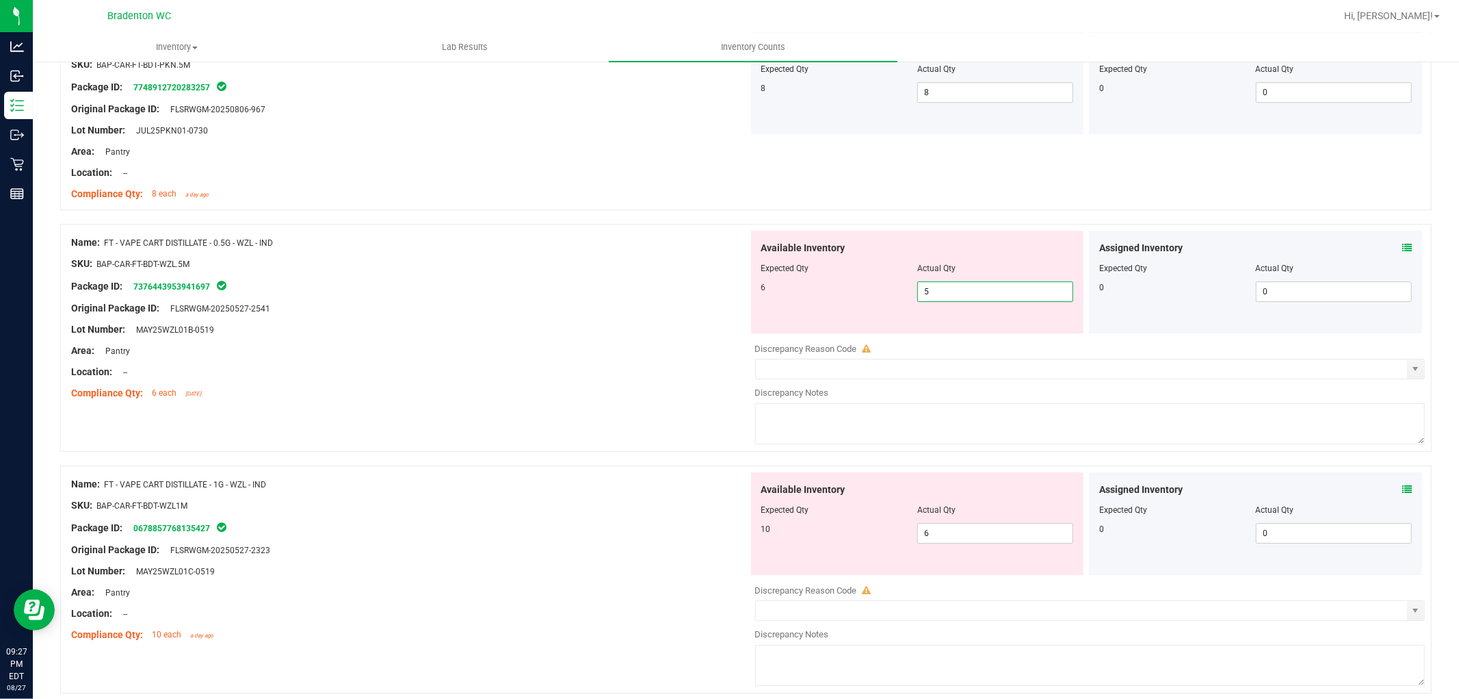
click at [952, 294] on span "5 5" at bounding box center [996, 291] width 156 height 21
click at [952, 294] on input "5" at bounding box center [995, 291] width 155 height 19
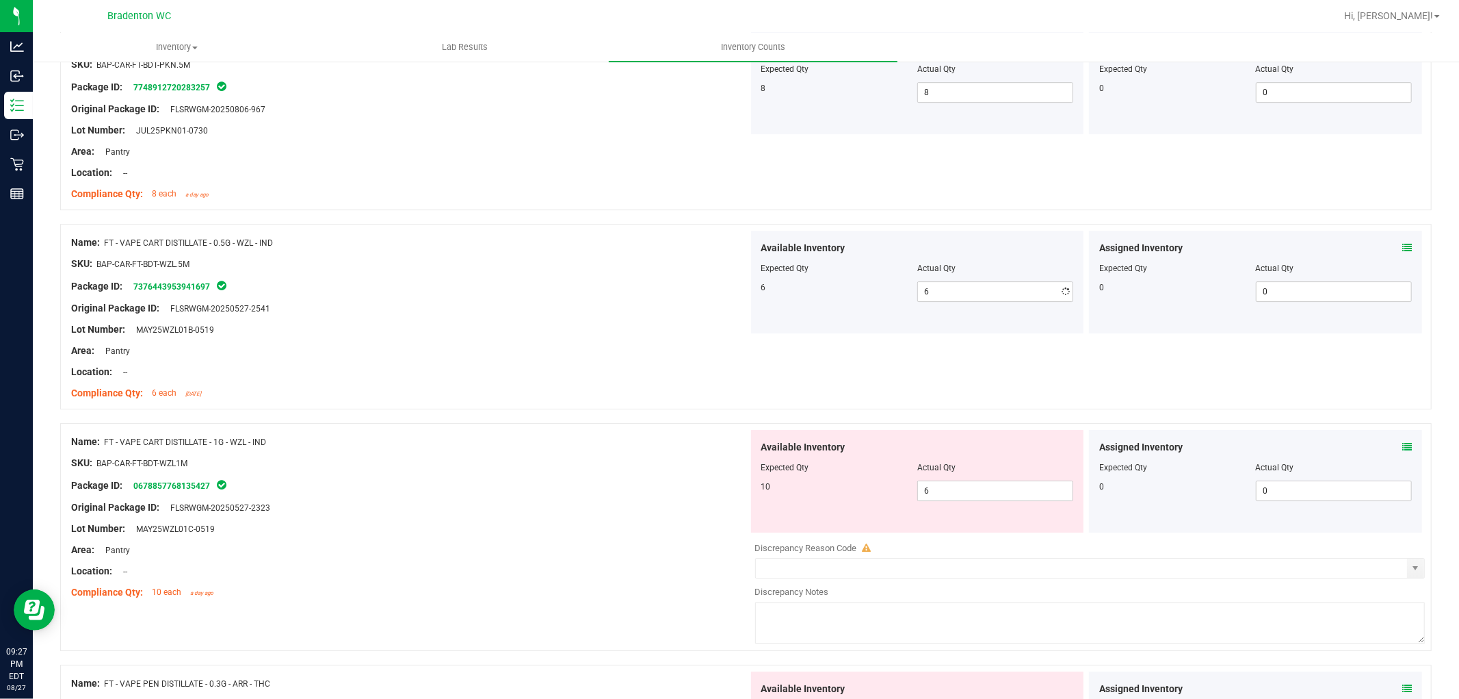
click at [554, 386] on div at bounding box center [409, 382] width 677 height 7
click at [987, 496] on span "6 6" at bounding box center [996, 490] width 156 height 21
click at [987, 496] on input "6" at bounding box center [995, 490] width 155 height 19
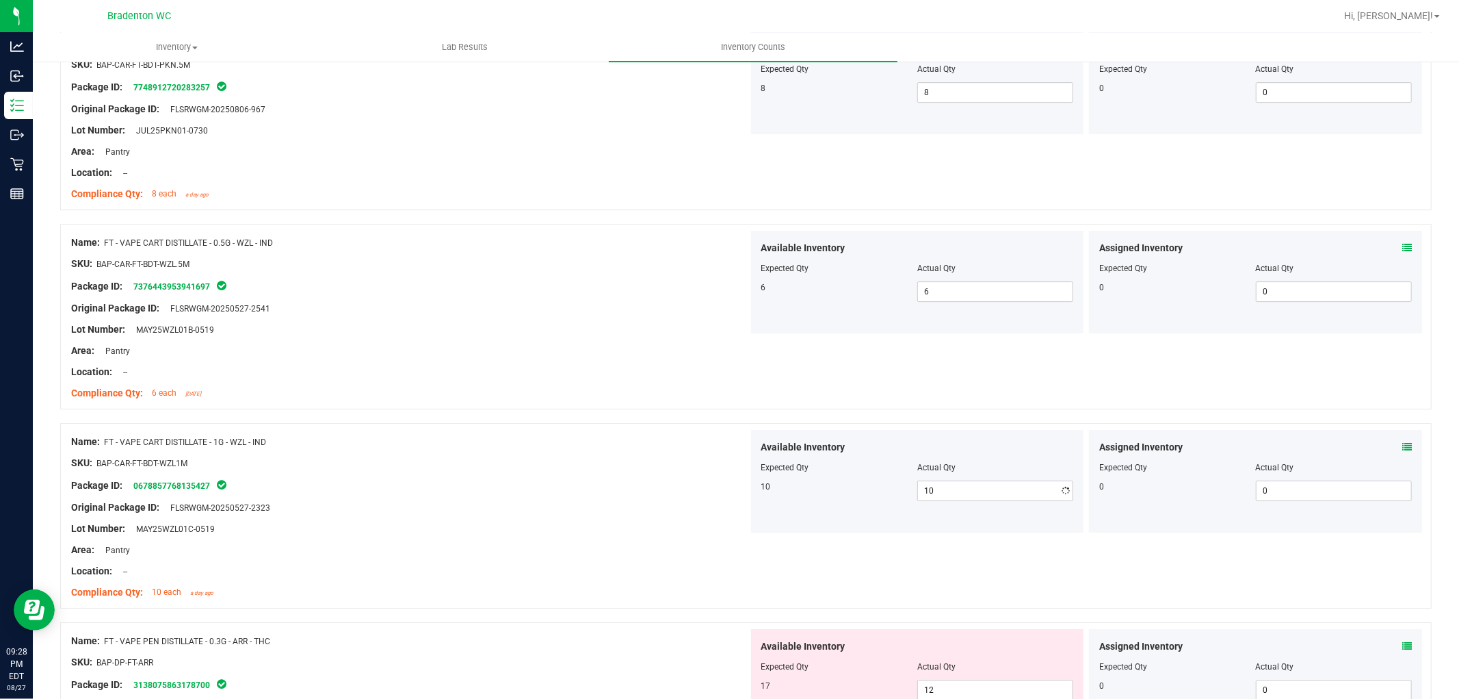
click at [638, 423] on div at bounding box center [746, 416] width 1372 height 14
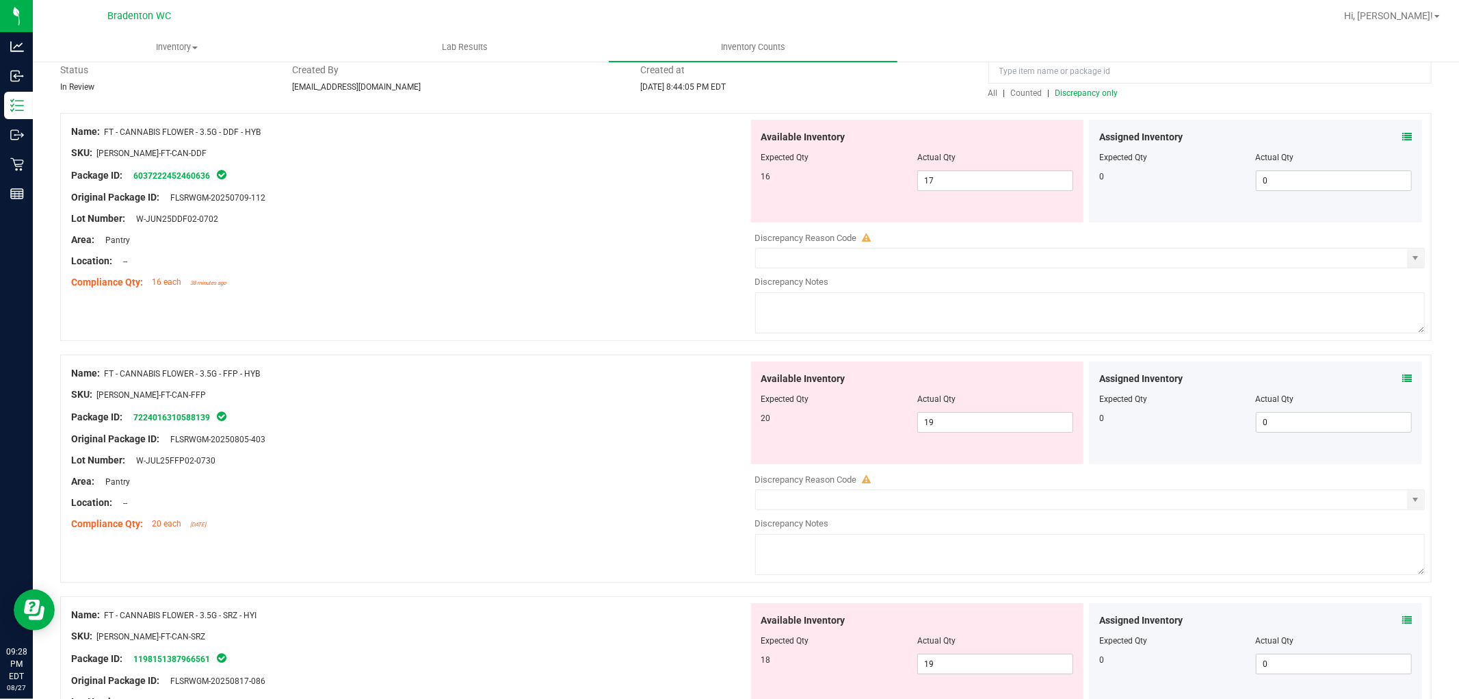
scroll to position [0, 0]
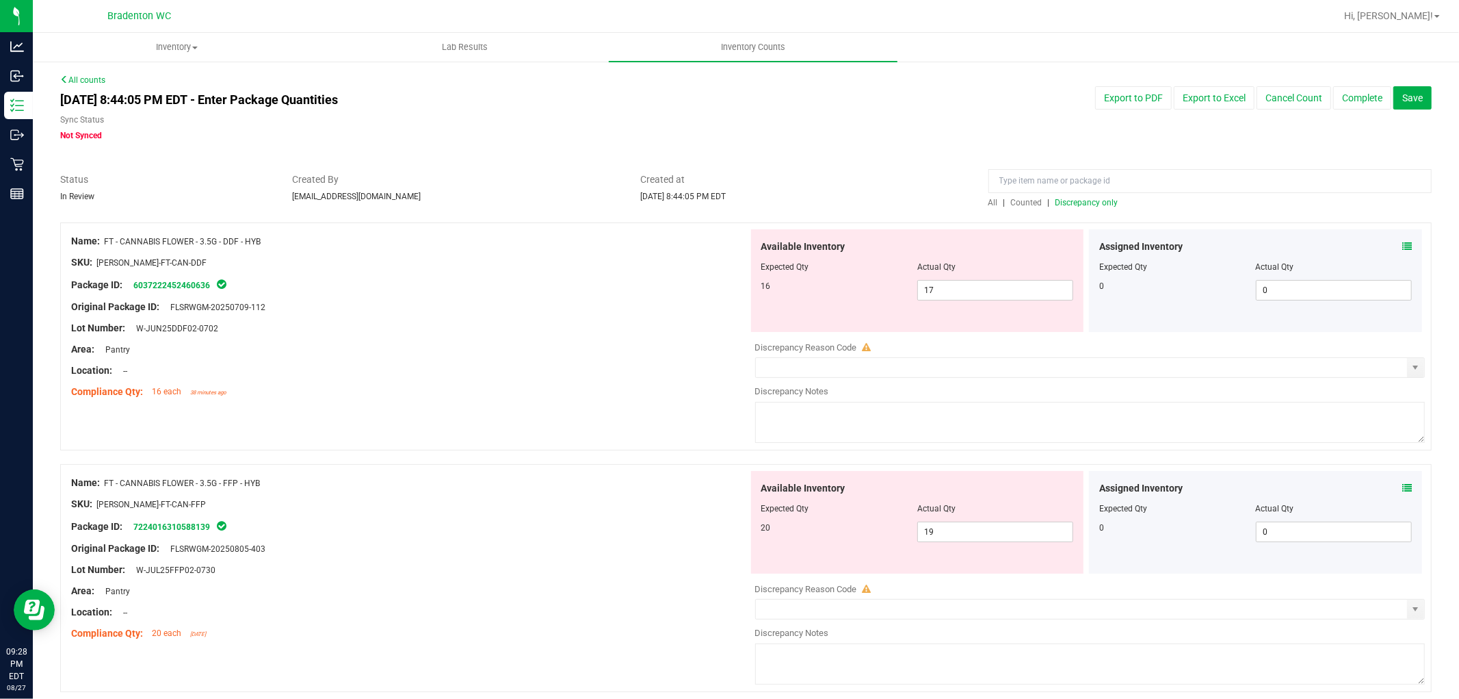
click at [1095, 200] on span "Discrepancy only" at bounding box center [1087, 203] width 63 height 10
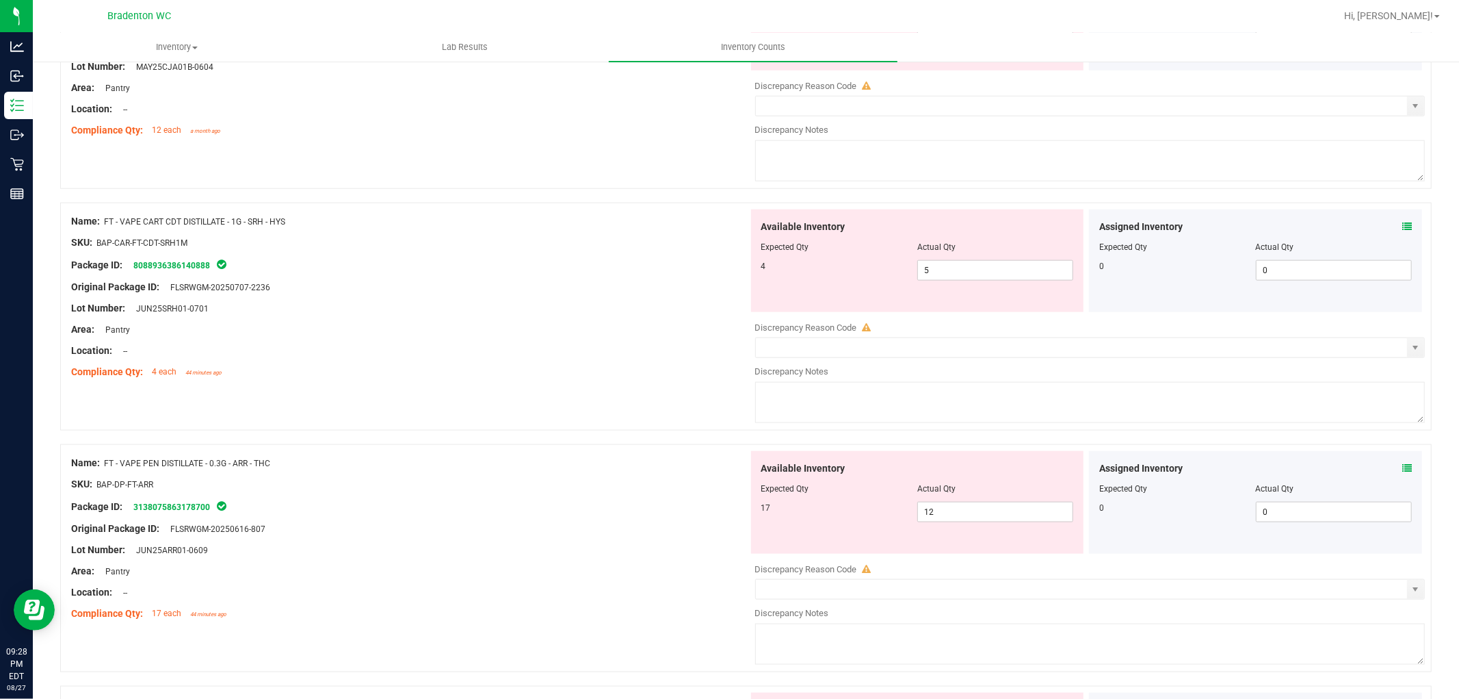
scroll to position [1216, 0]
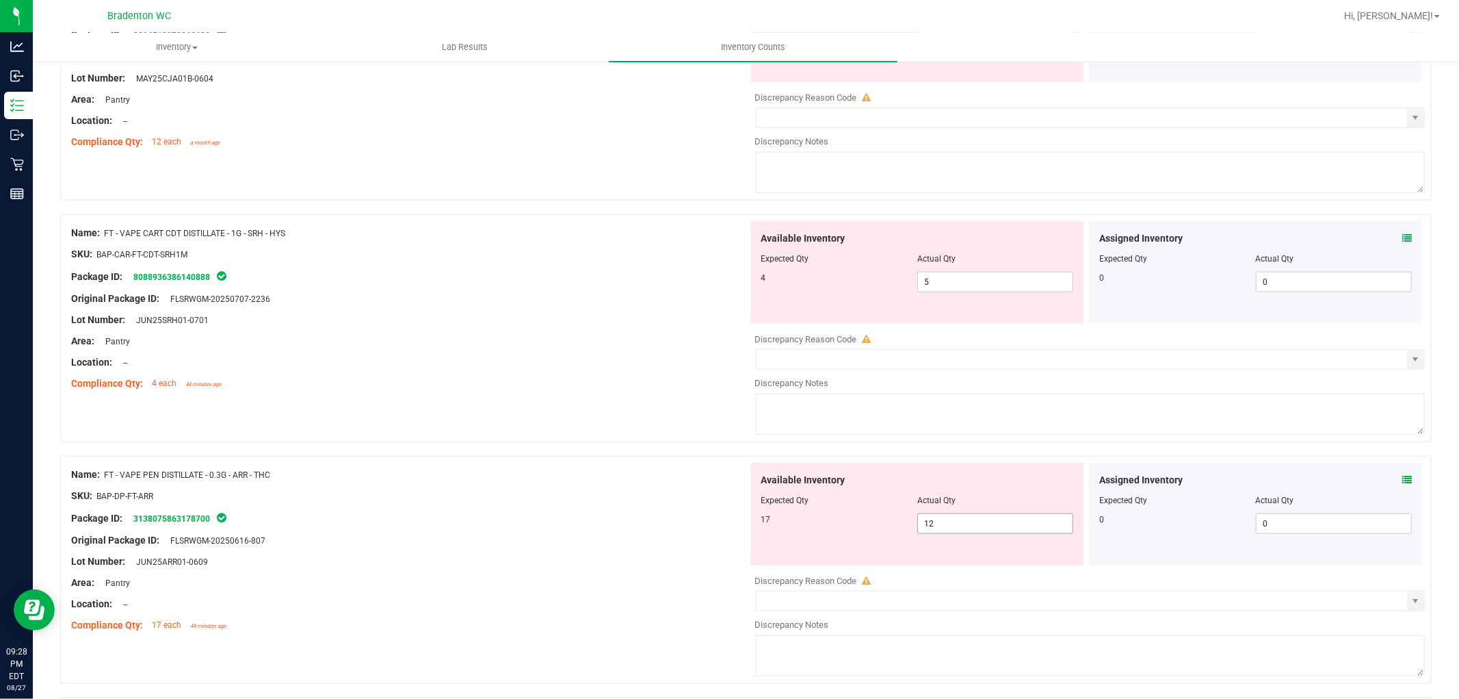
click at [1043, 523] on span "12 12" at bounding box center [996, 523] width 156 height 21
click at [1043, 523] on input "12" at bounding box center [995, 523] width 155 height 19
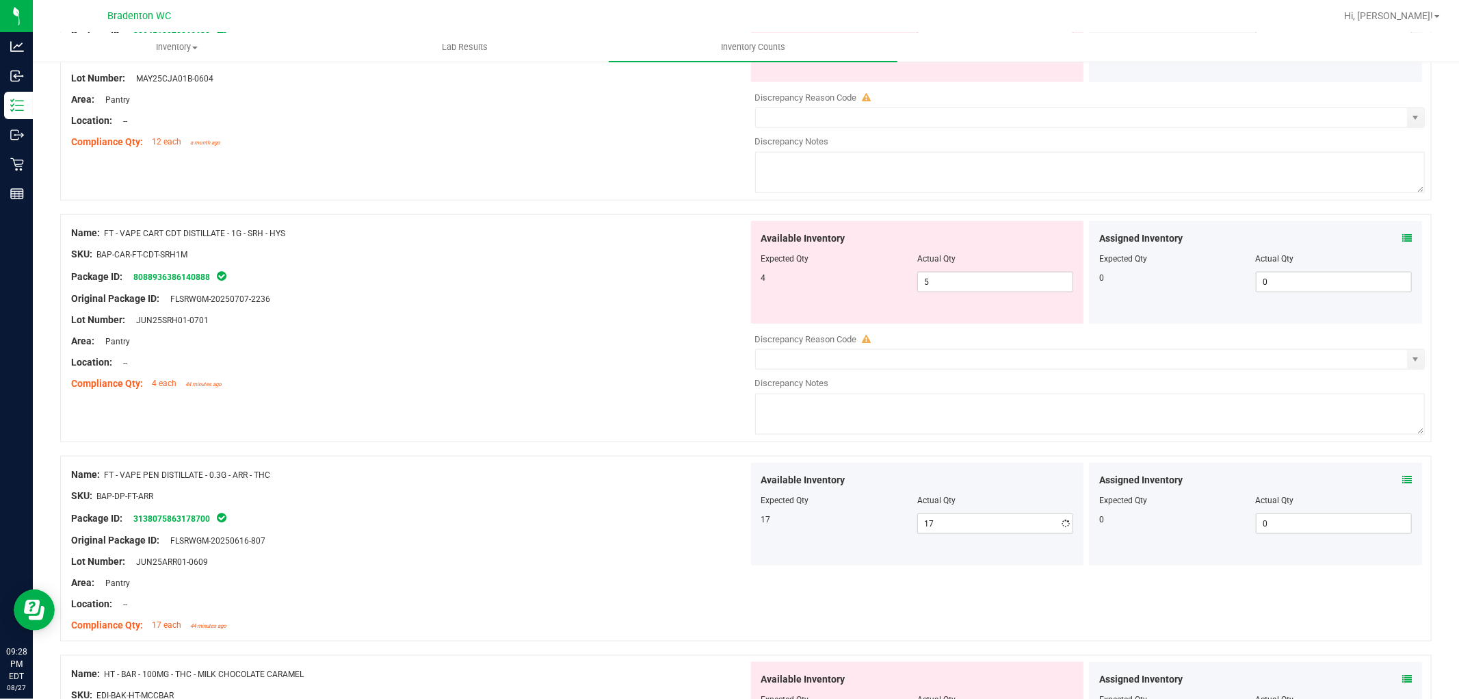
click at [401, 456] on div at bounding box center [746, 449] width 1372 height 14
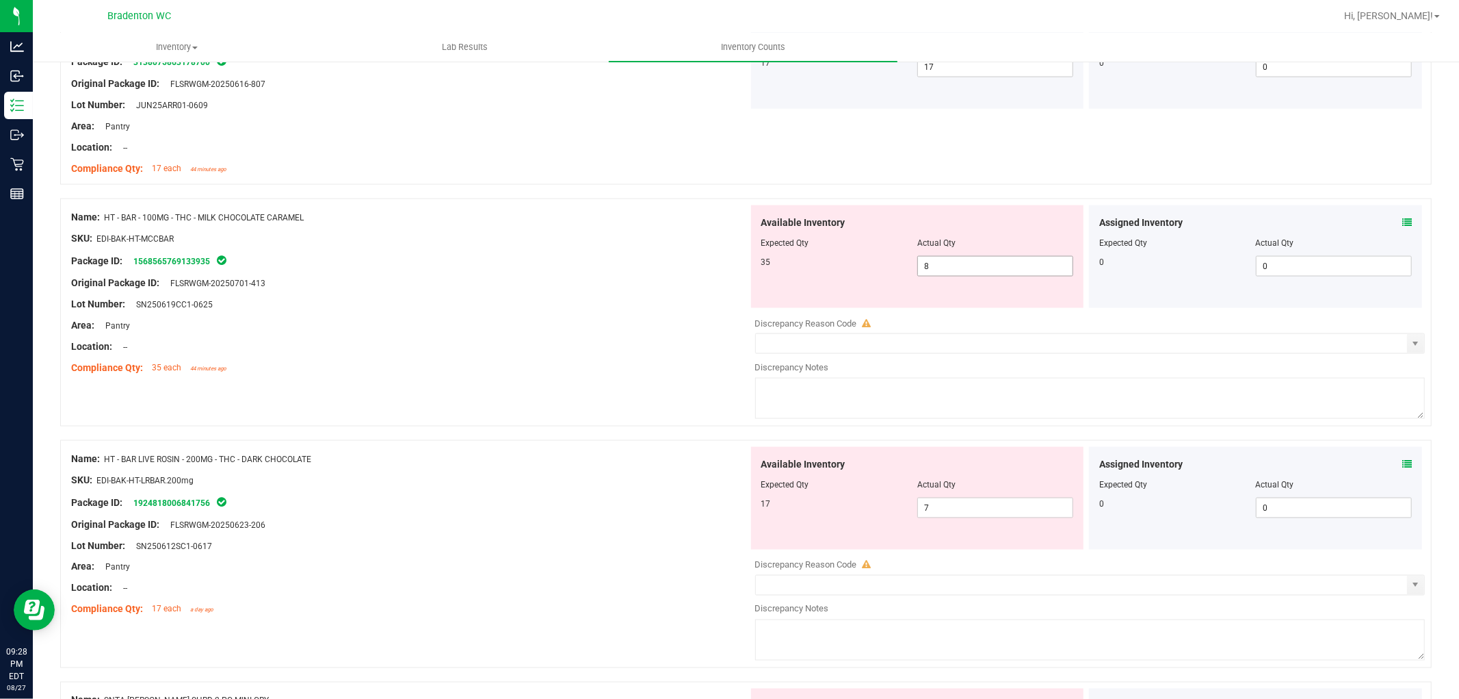
click at [937, 264] on span "8 8" at bounding box center [996, 266] width 156 height 21
click at [937, 264] on input "8" at bounding box center [995, 266] width 155 height 19
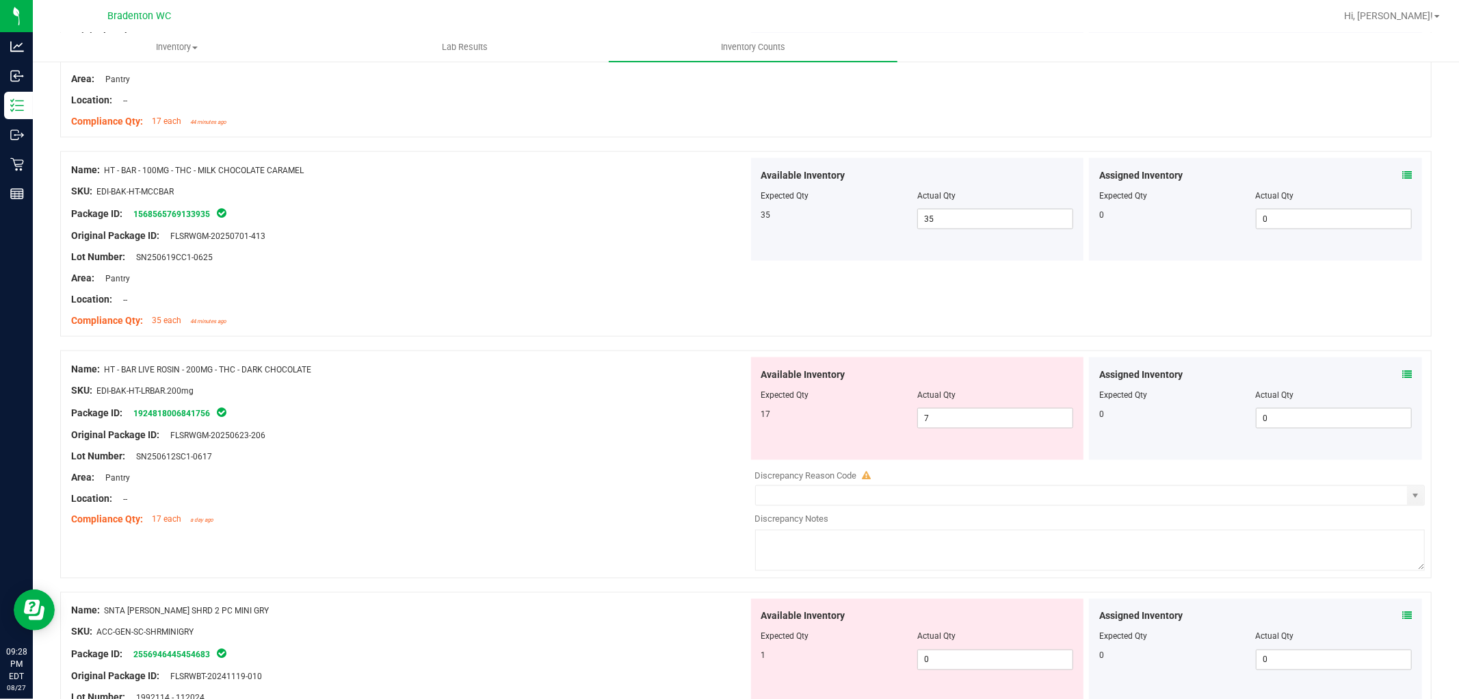
scroll to position [1900, 0]
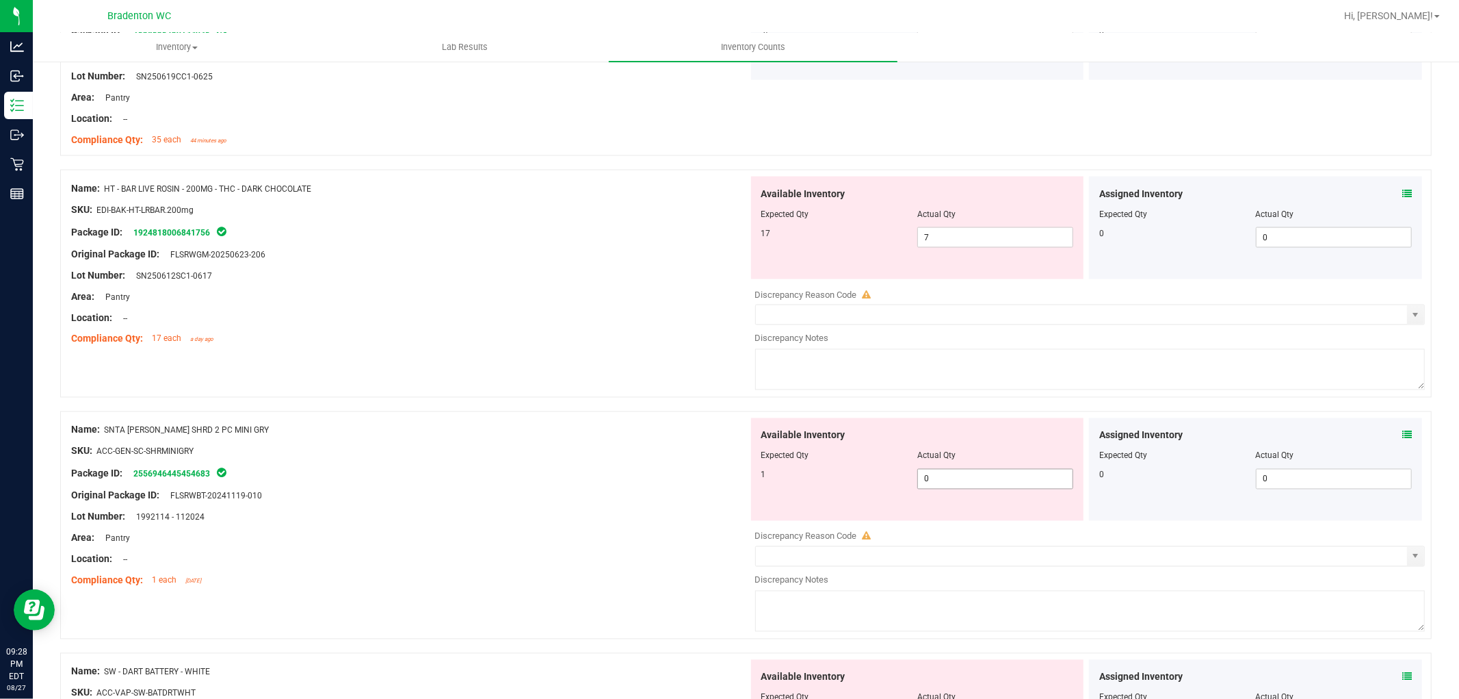
click at [944, 489] on span "0 0" at bounding box center [996, 479] width 156 height 21
click at [945, 482] on span "0 0" at bounding box center [996, 479] width 156 height 21
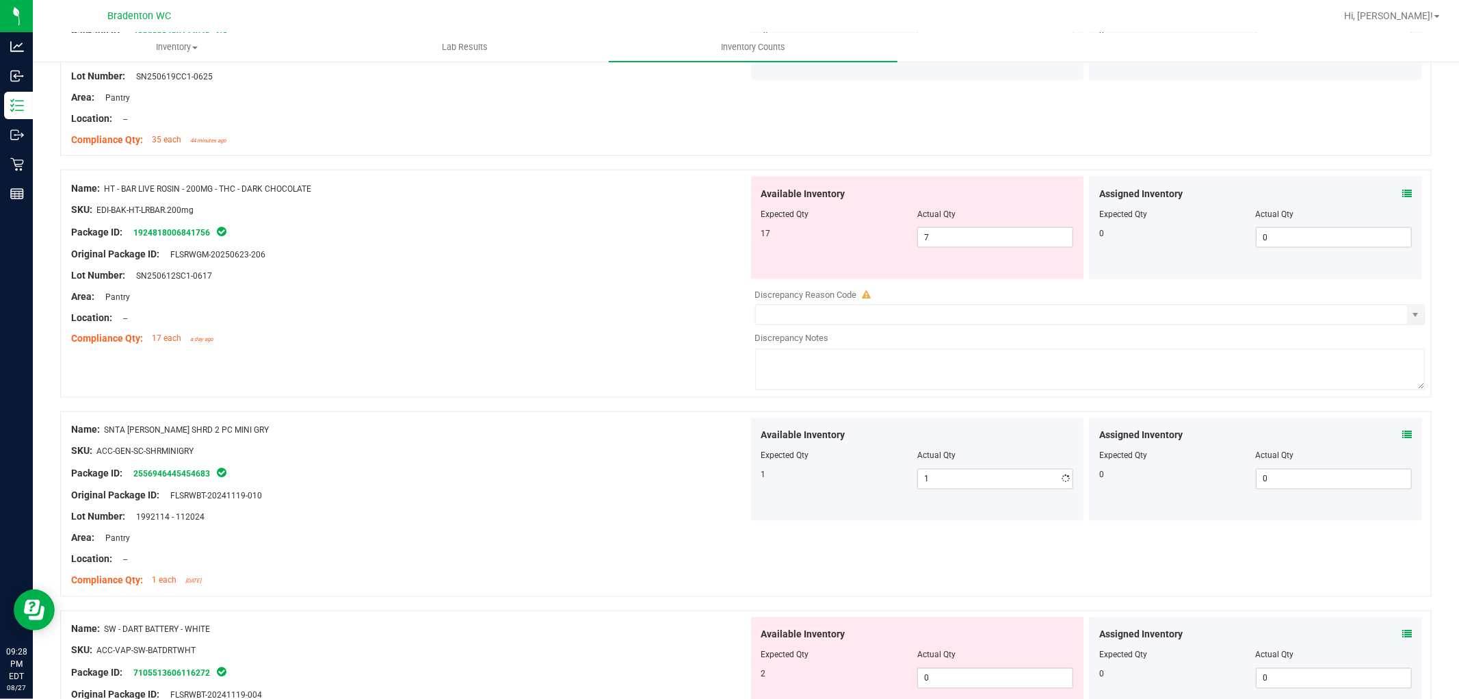
drag, startPoint x: 400, startPoint y: 482, endPoint x: 406, endPoint y: 477, distance: 7.8
click at [400, 480] on div "Package ID: 2556946445454683" at bounding box center [409, 473] width 677 height 16
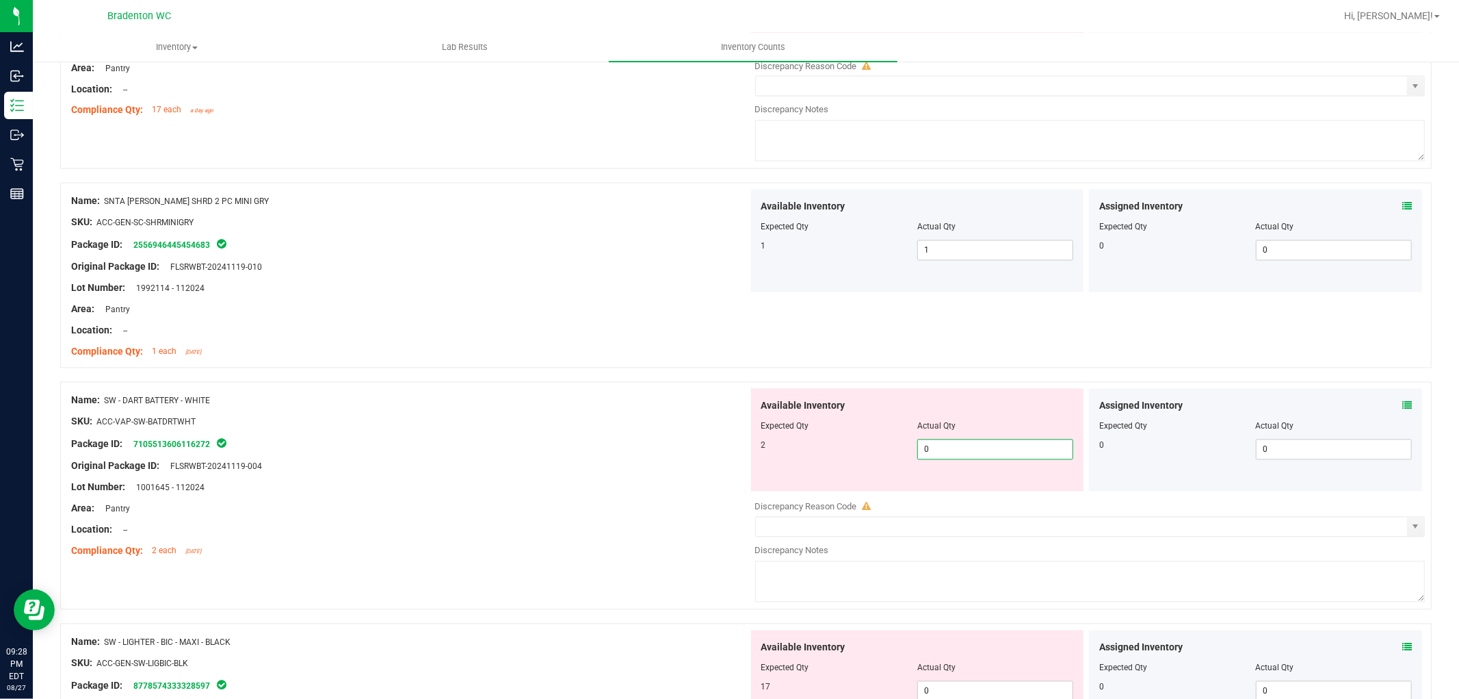
click at [1034, 456] on span "0 0" at bounding box center [996, 449] width 156 height 21
click at [677, 469] on div "Original Package ID: FLSRWBT-20241119-004" at bounding box center [409, 466] width 677 height 14
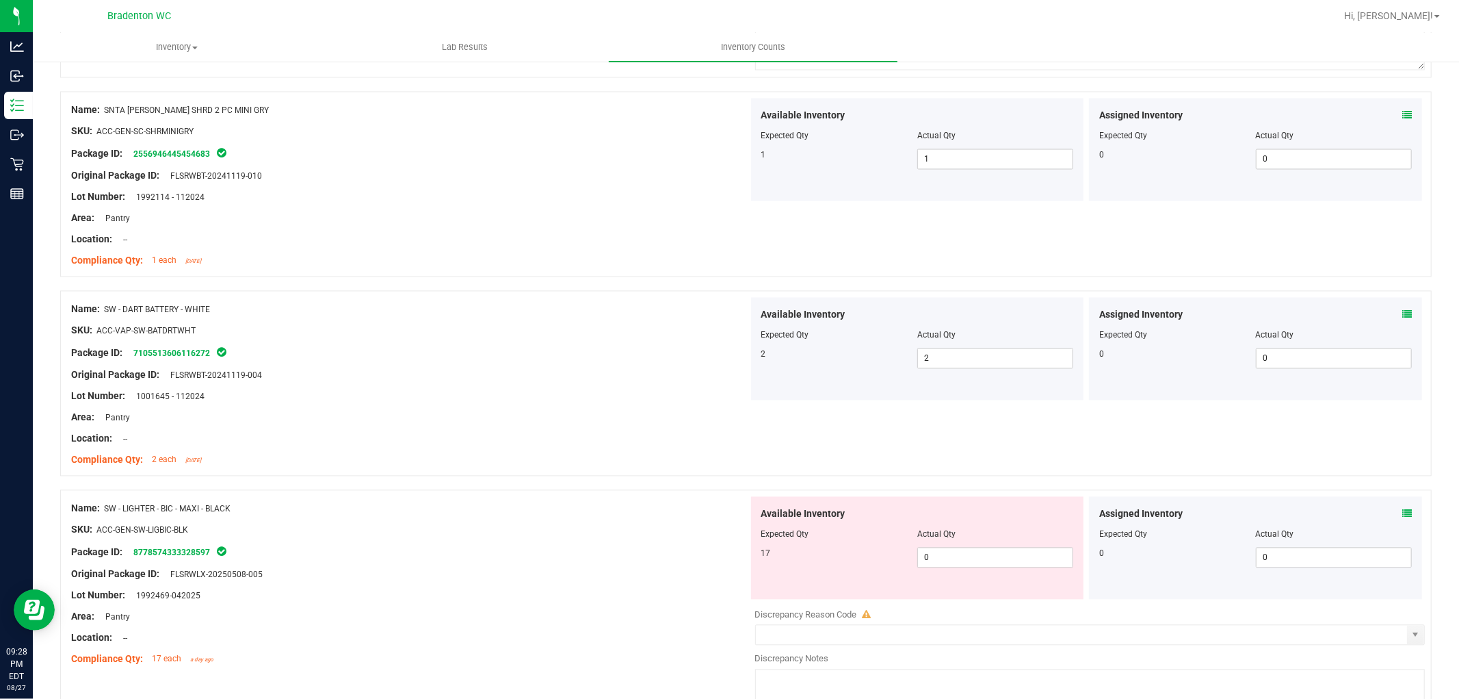
scroll to position [2356, 0]
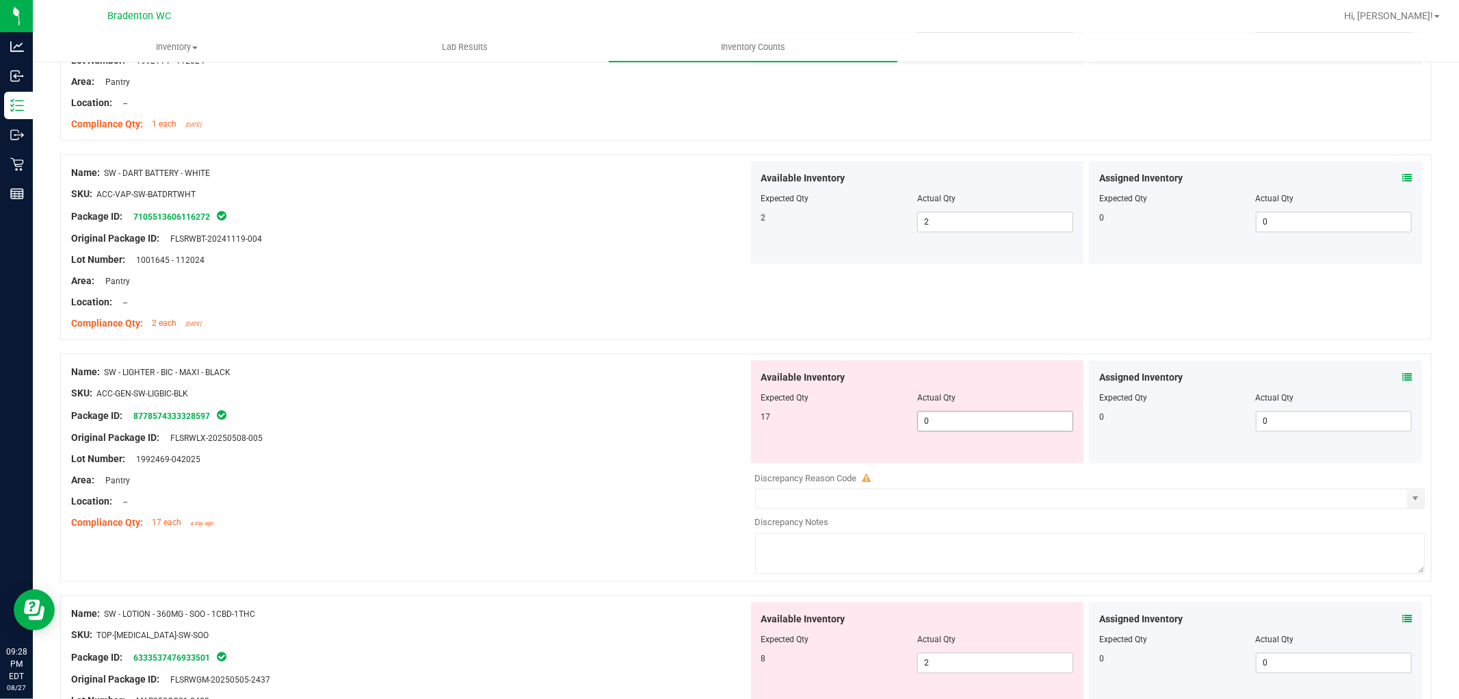
click at [997, 430] on span "0 0" at bounding box center [996, 421] width 156 height 21
click at [623, 452] on div at bounding box center [409, 448] width 677 height 7
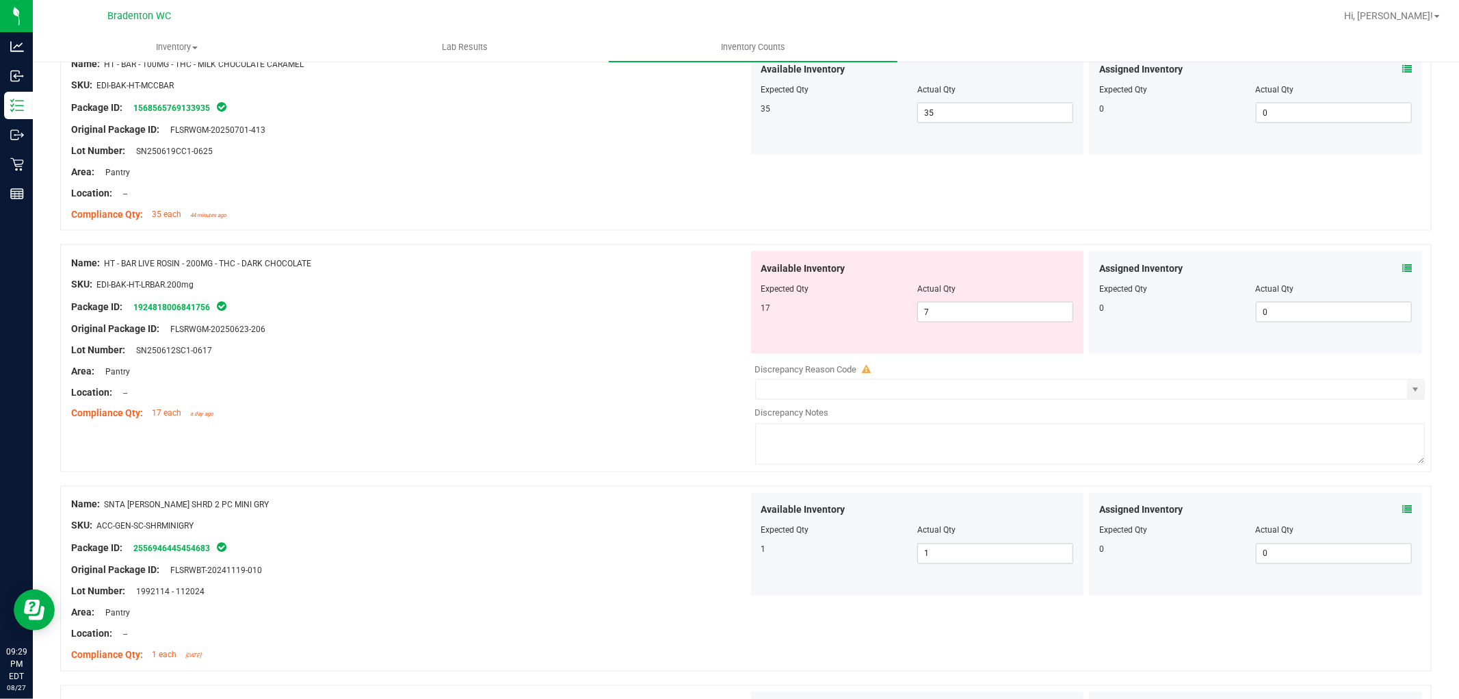
scroll to position [1824, 0]
click at [974, 324] on span "7 7" at bounding box center [996, 313] width 156 height 21
click at [0, 0] on input "7" at bounding box center [0, 0] width 0 height 0
click at [592, 323] on div at bounding box center [409, 319] width 677 height 7
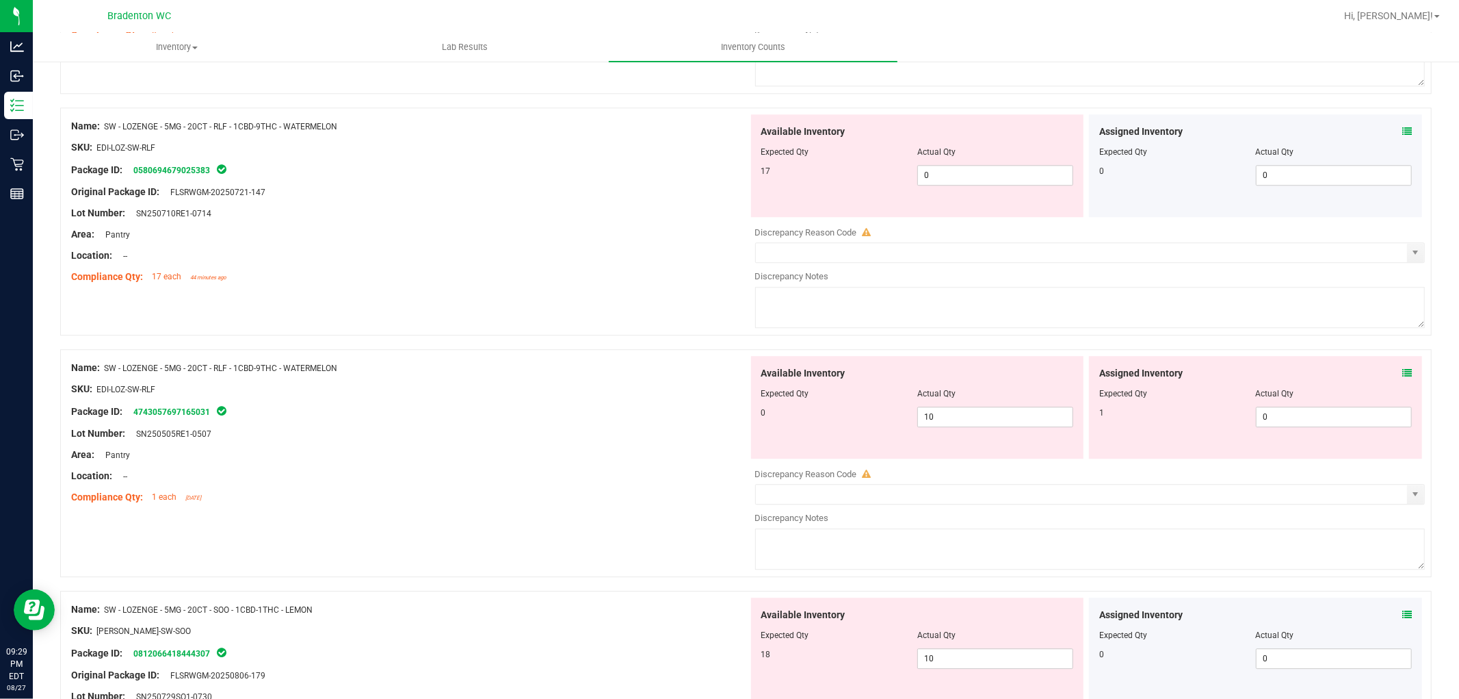
scroll to position [3001, 0]
click at [1313, 421] on input "0" at bounding box center [1334, 415] width 155 height 19
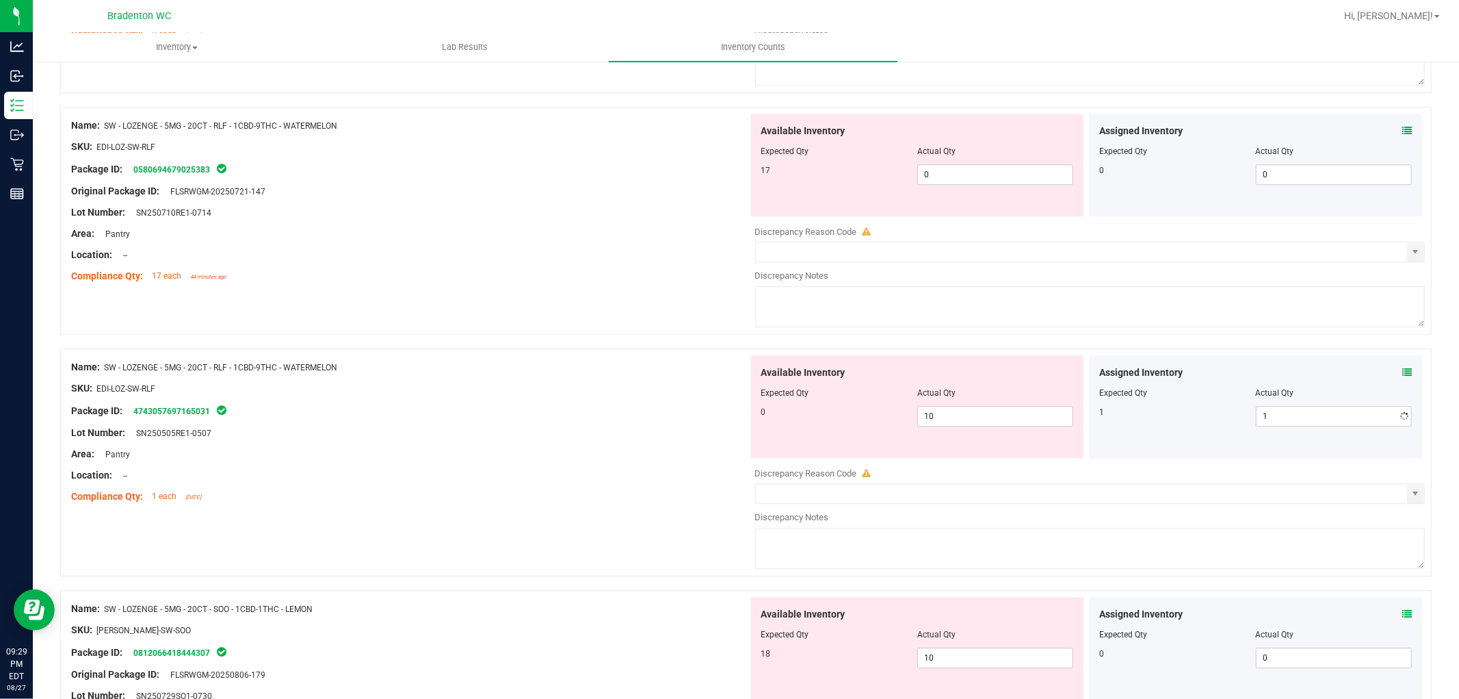
click at [608, 334] on div "Name: SW - LOZENGE - 5MG - 20CT - RLF - 1CBD-9THC - WATERMELON SKU: EDI-LOZ-SW-…" at bounding box center [746, 221] width 1372 height 228
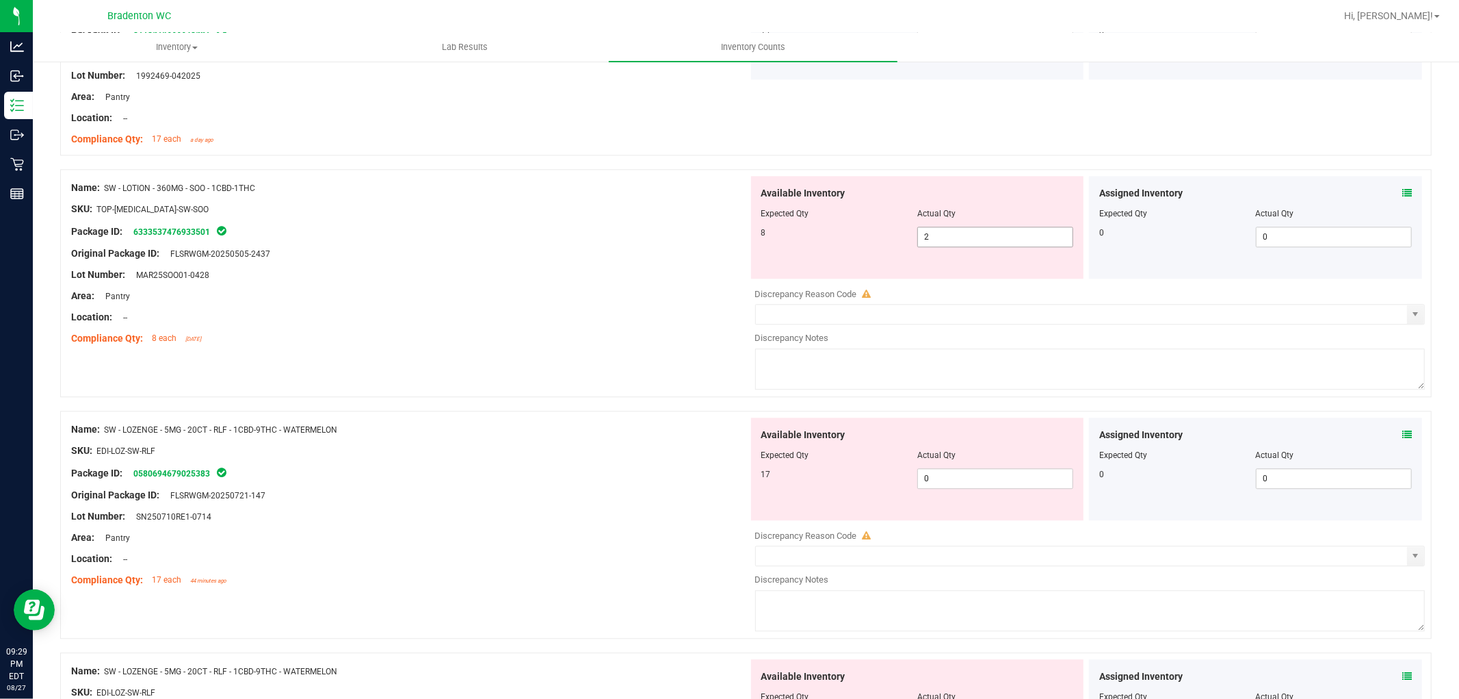
click at [948, 242] on span "2 2" at bounding box center [996, 236] width 156 height 21
click at [948, 242] on input "2" at bounding box center [995, 236] width 155 height 19
drag, startPoint x: 637, startPoint y: 255, endPoint x: 984, endPoint y: 450, distance: 397.9
click at [639, 261] on div "Original Package ID: FLSRWGM-20250505-2437" at bounding box center [409, 253] width 677 height 14
click at [1002, 489] on span "0 0" at bounding box center [996, 478] width 156 height 21
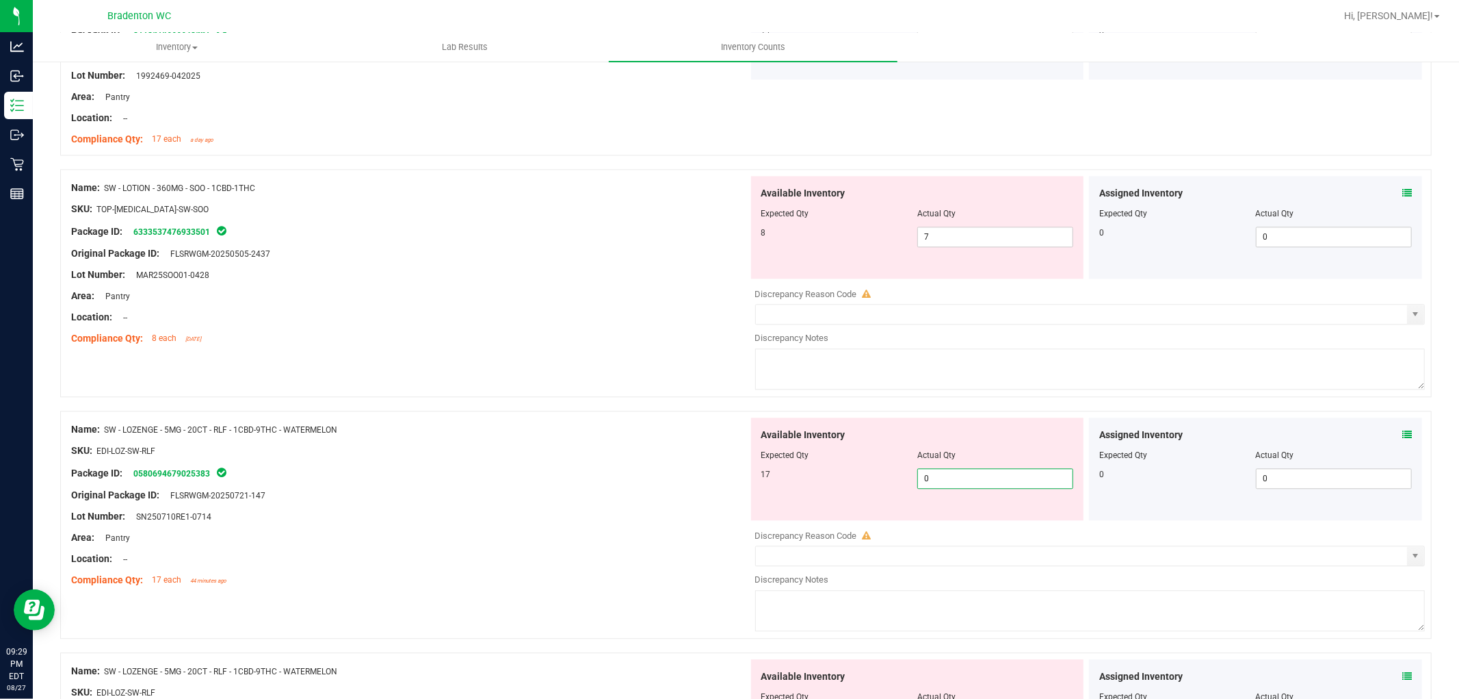
click at [1002, 488] on input "0" at bounding box center [995, 478] width 155 height 19
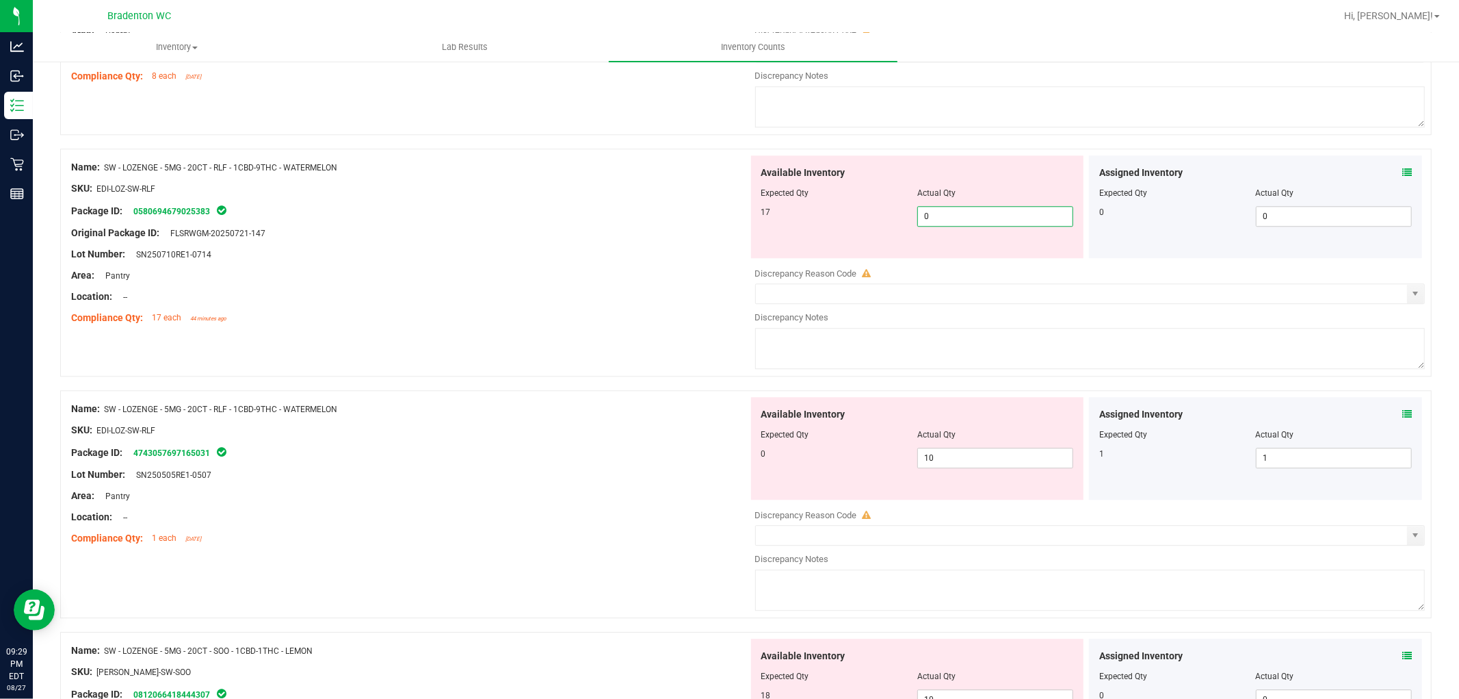
scroll to position [3001, 0]
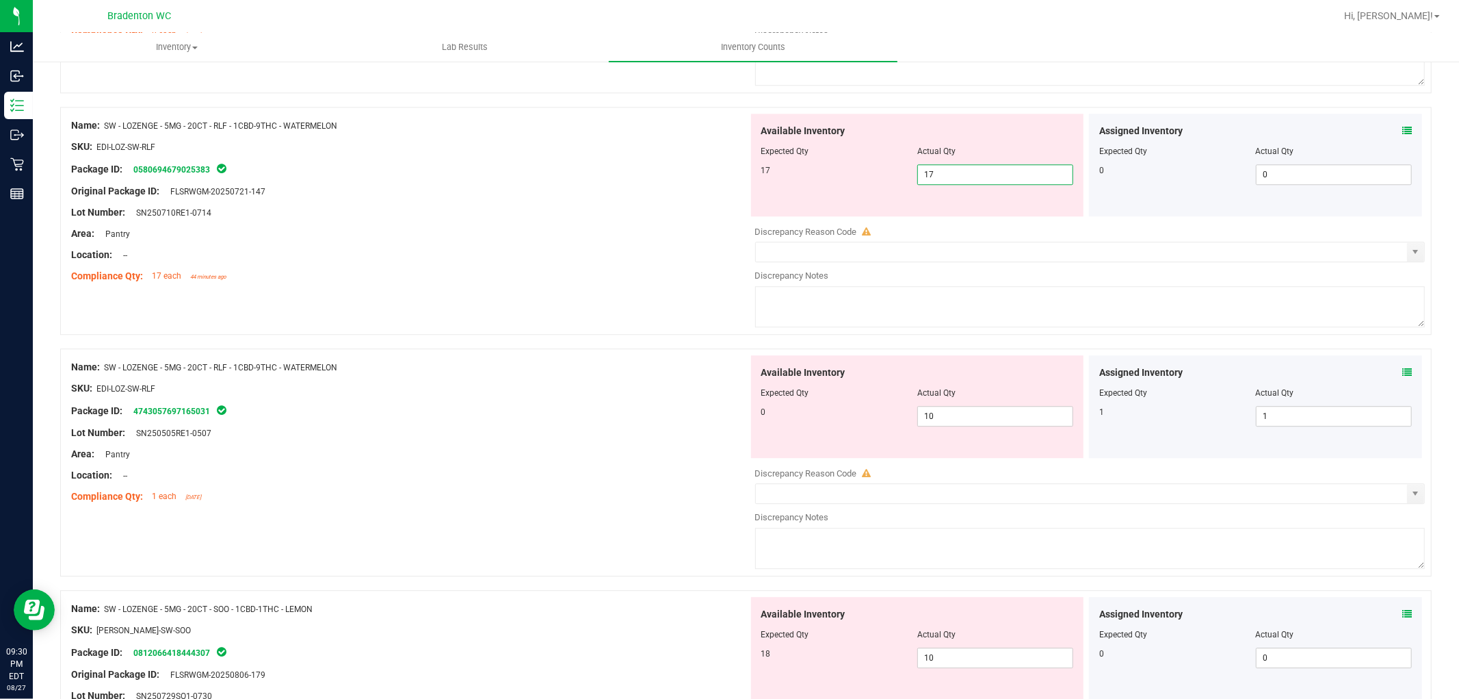
drag, startPoint x: 385, startPoint y: 590, endPoint x: 803, endPoint y: 443, distance: 443.4
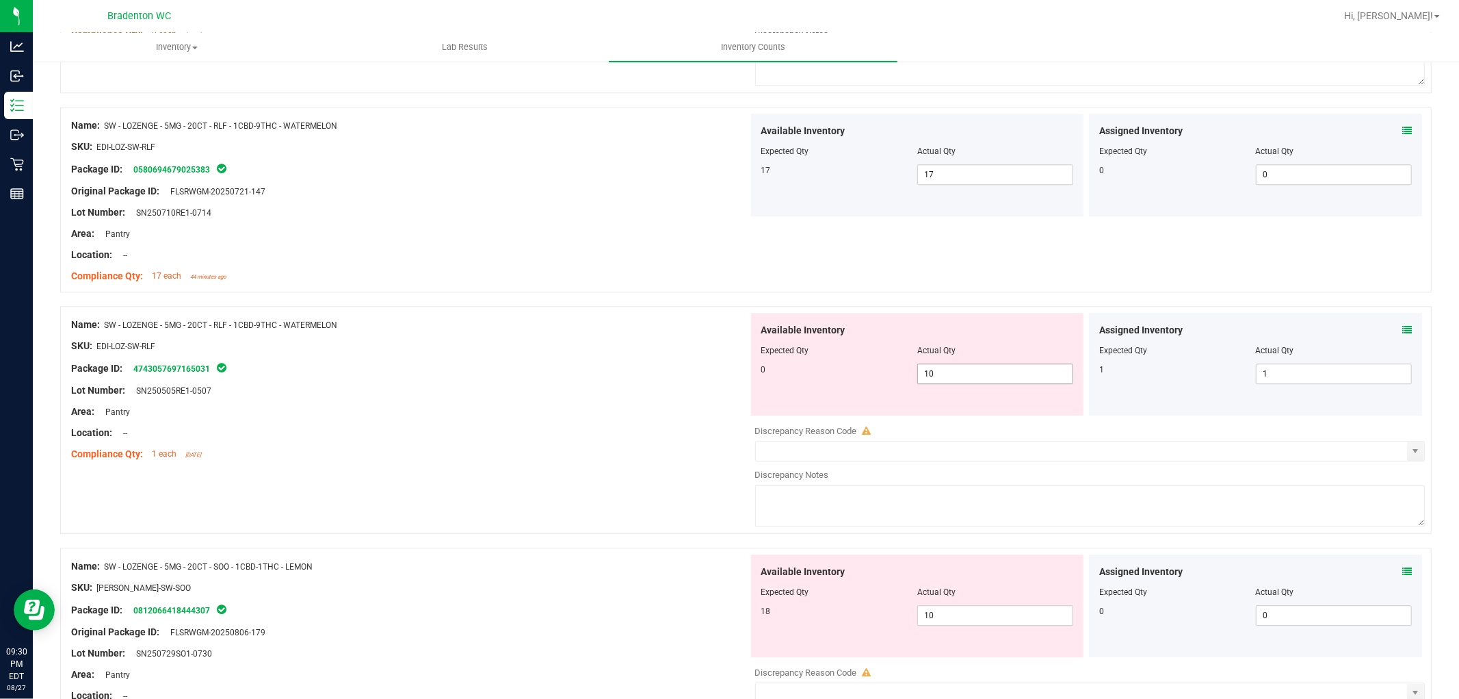
click at [935, 384] on span "10 10" at bounding box center [996, 373] width 156 height 21
click at [935, 383] on input "10" at bounding box center [995, 373] width 155 height 19
drag, startPoint x: 187, startPoint y: 235, endPoint x: 253, endPoint y: 282, distance: 80.5
click at [236, 265] on div "Name: SW - LOZENGE - 5MG - 20CT - RLF - 1CBD-9THC - WATERMELON SKU: EDI-LOZ-SW-…" at bounding box center [409, 201] width 677 height 174
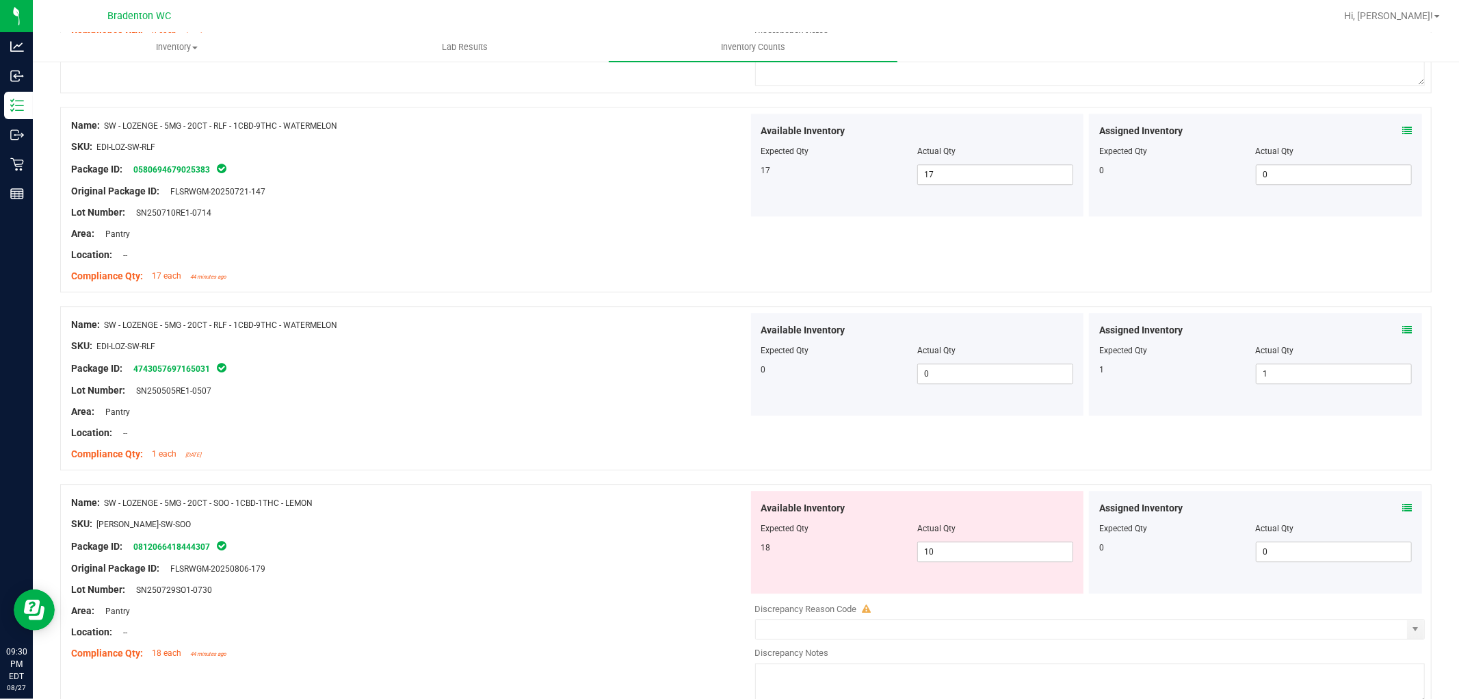
click at [425, 372] on div "Package ID: 4743057697165031" at bounding box center [409, 368] width 677 height 16
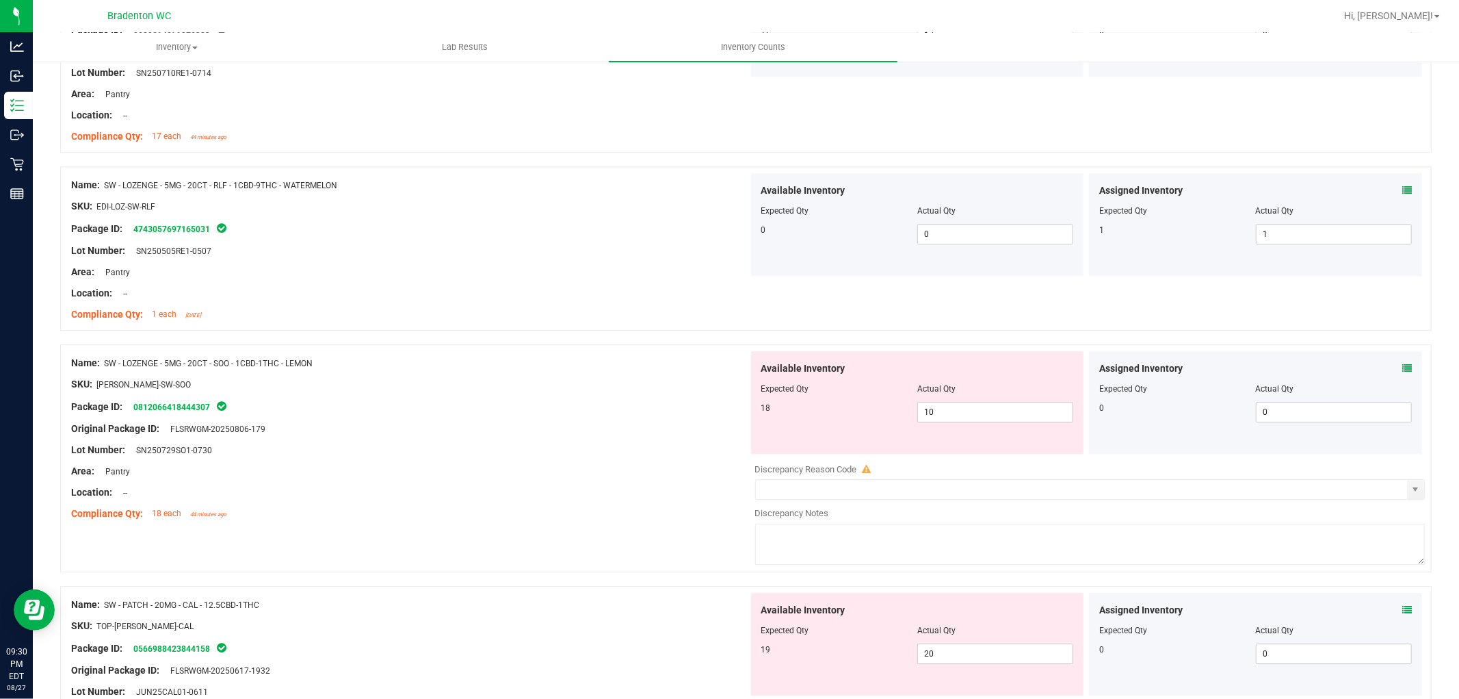
scroll to position [3138, 0]
click at [1001, 398] on div "Actual Qty" at bounding box center [996, 391] width 156 height 12
drag, startPoint x: 1001, startPoint y: 402, endPoint x: 1016, endPoint y: 422, distance: 25.5
click at [1006, 405] on div "Available Inventory Expected Qty Actual Qty 18 10 10" at bounding box center [917, 405] width 333 height 103
click at [1016, 422] on span "10 10" at bounding box center [996, 414] width 156 height 21
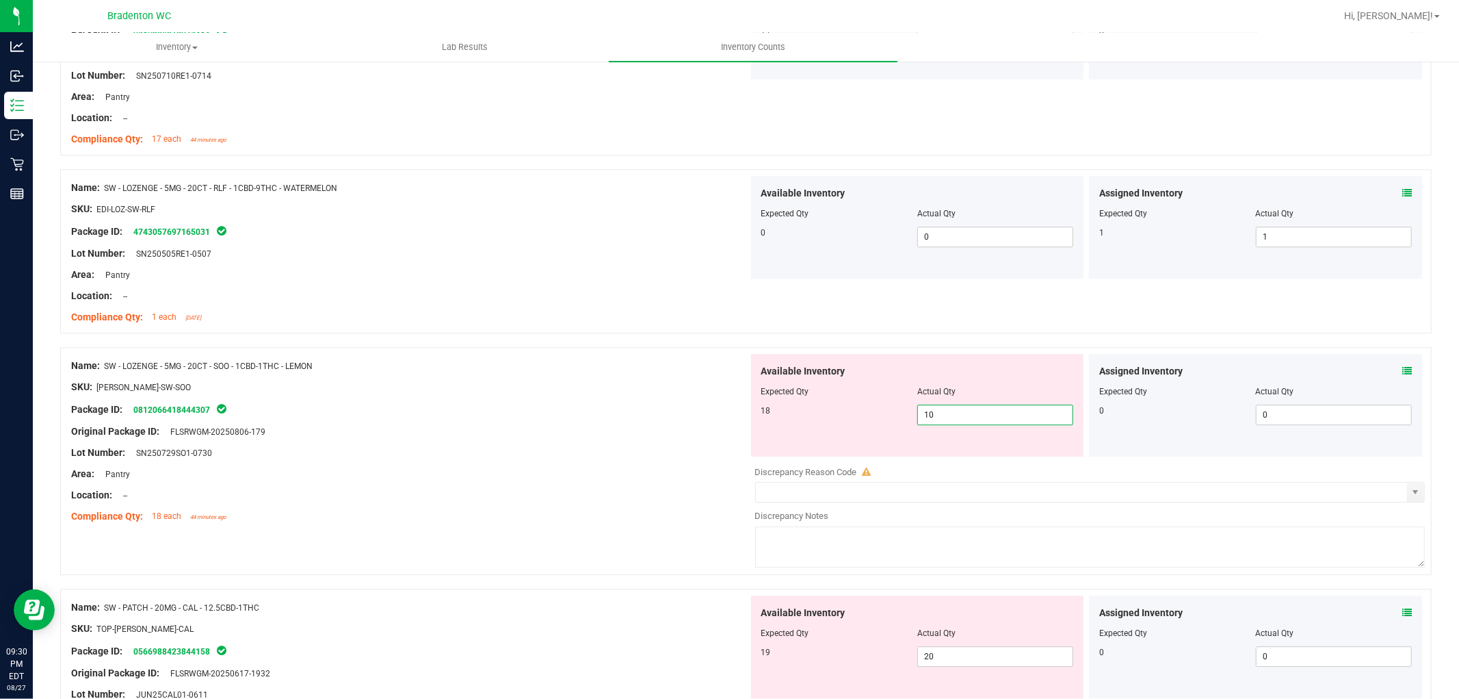
click at [1016, 422] on input "10" at bounding box center [995, 414] width 155 height 19
click at [726, 549] on div "Name: SW - LOZENGE - 5MG - 20CT - SOO - 1CBD-1THC - LEMON SKU: EDI-LOZ-SW-SOO P…" at bounding box center [746, 468] width 1372 height 242
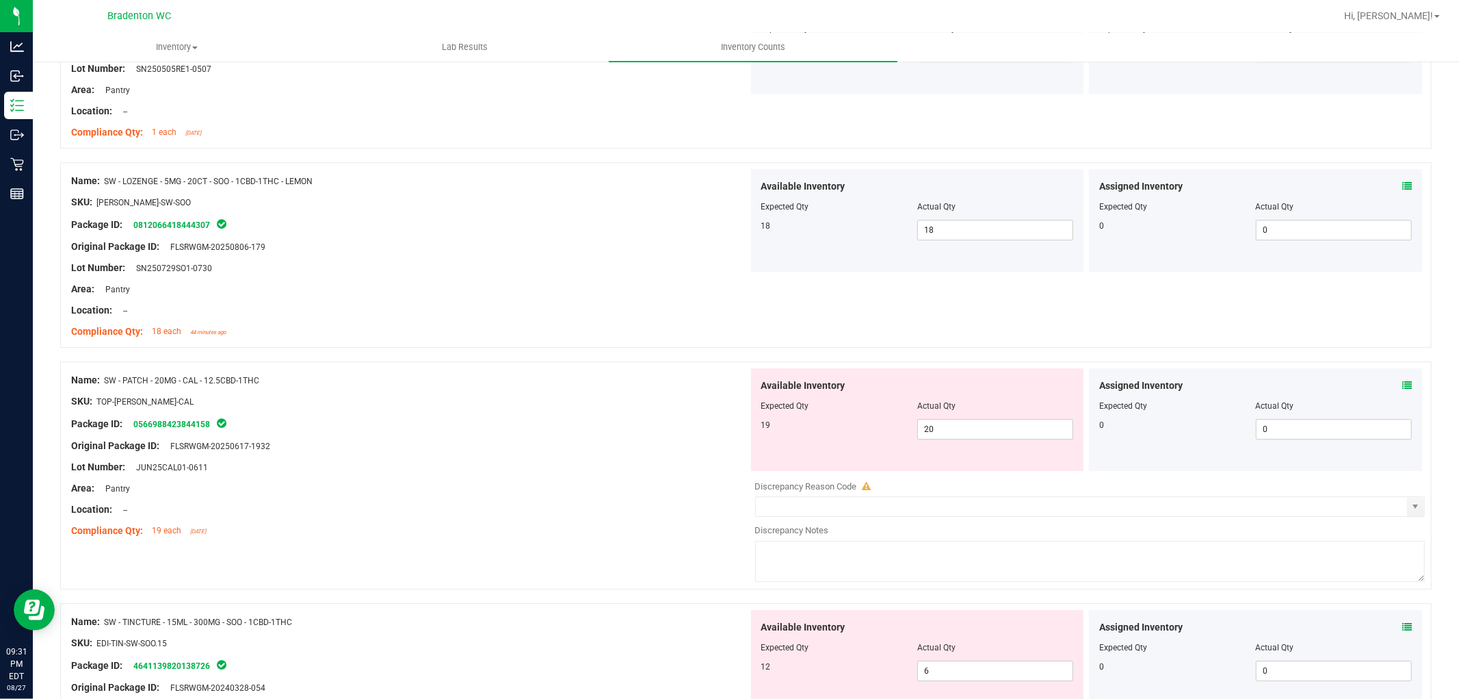
scroll to position [3364, 0]
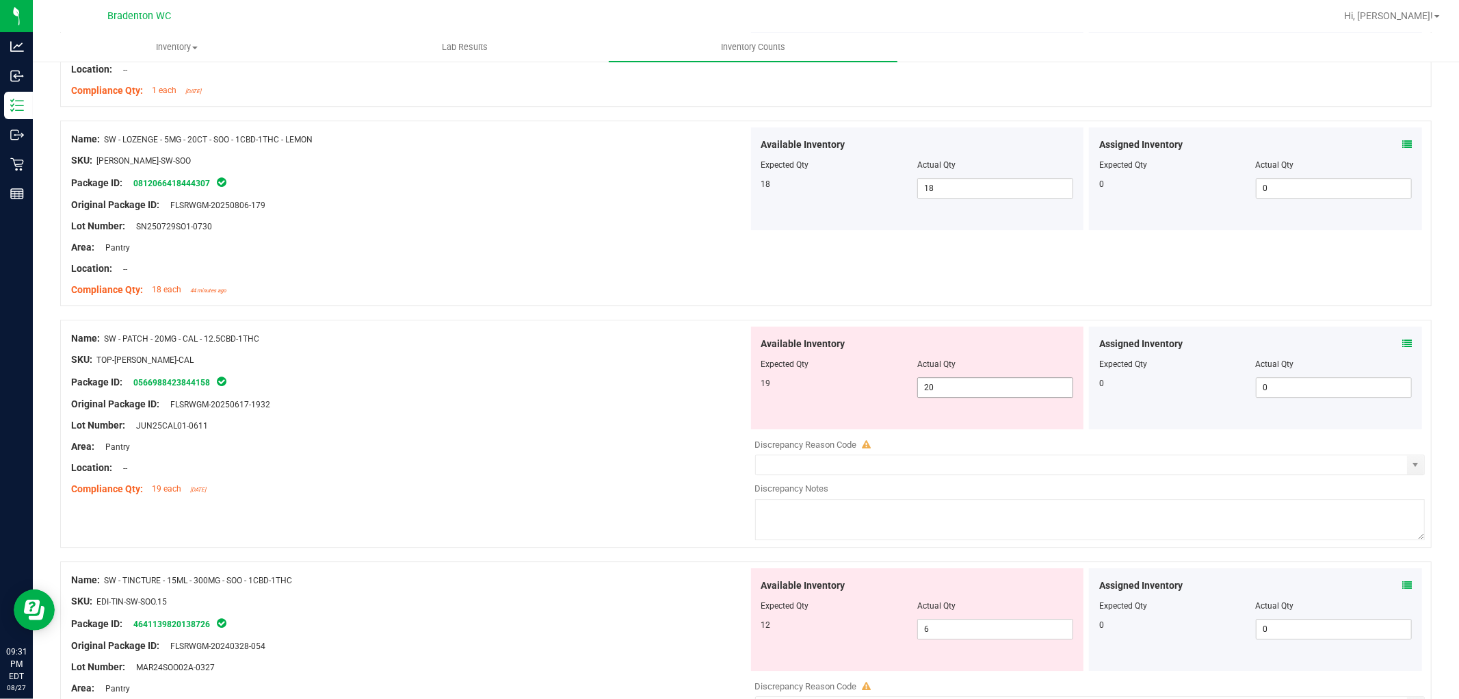
click at [966, 398] on span "20 20" at bounding box center [996, 387] width 156 height 21
click at [966, 397] on input "20" at bounding box center [995, 387] width 155 height 19
click at [571, 366] on div "SKU: TOP-[PERSON_NAME]-CAL" at bounding box center [409, 359] width 677 height 14
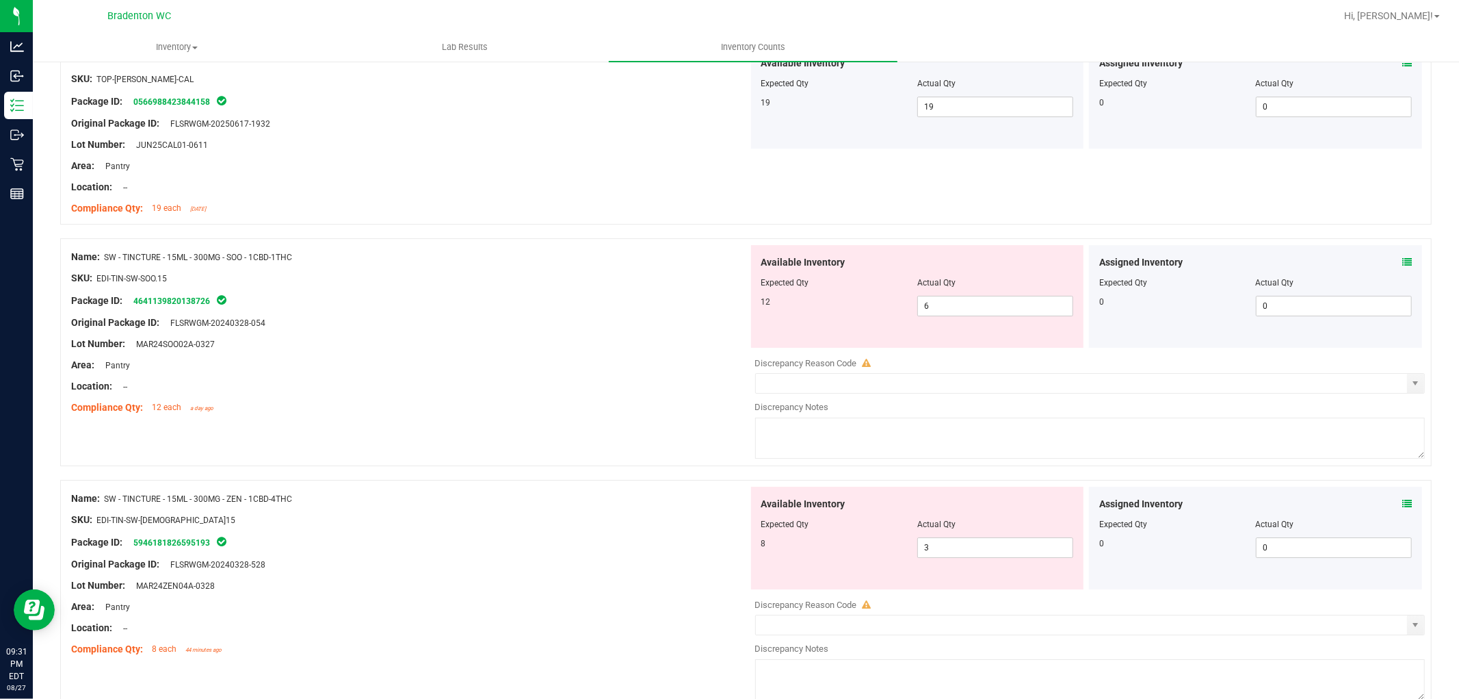
scroll to position [3669, 0]
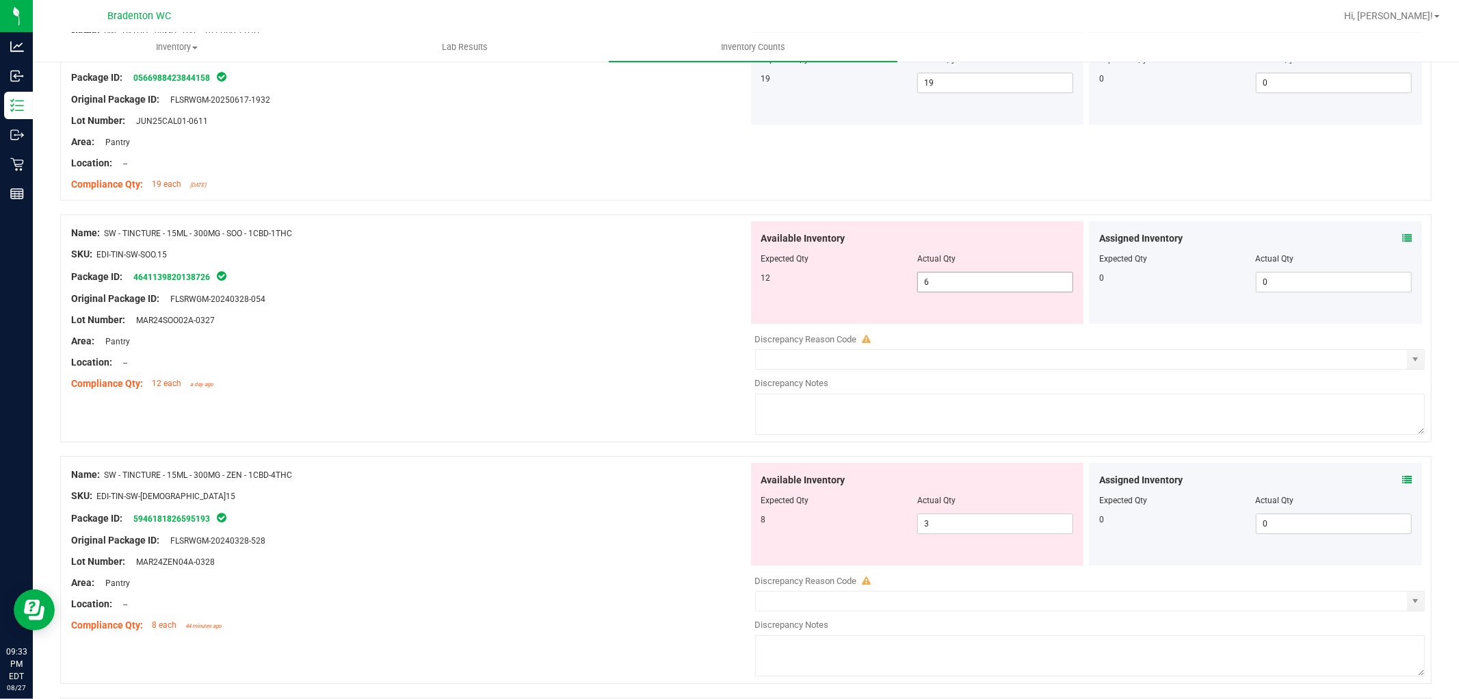
click at [1033, 278] on input "6" at bounding box center [995, 281] width 155 height 19
click at [1011, 291] on input "6" at bounding box center [995, 281] width 155 height 19
click at [668, 365] on div "Location: --" at bounding box center [409, 362] width 677 height 14
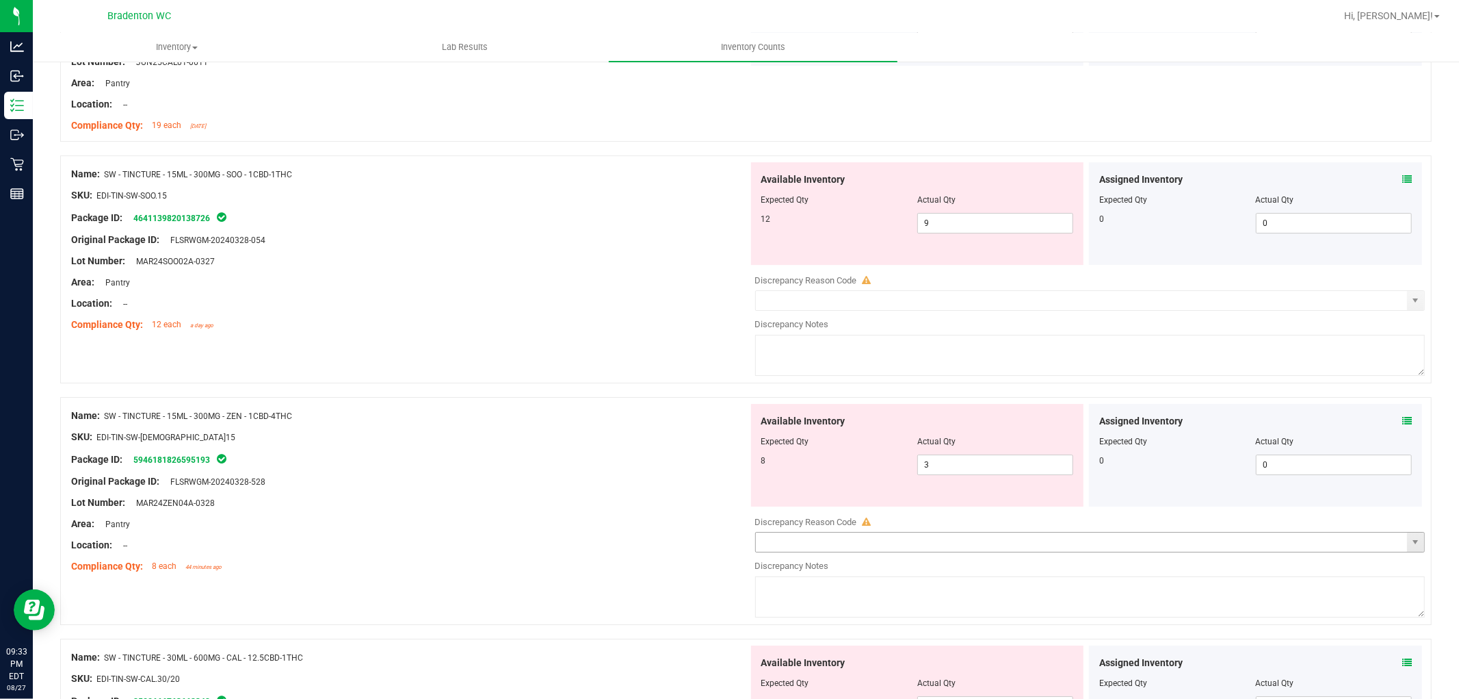
scroll to position [3745, 0]
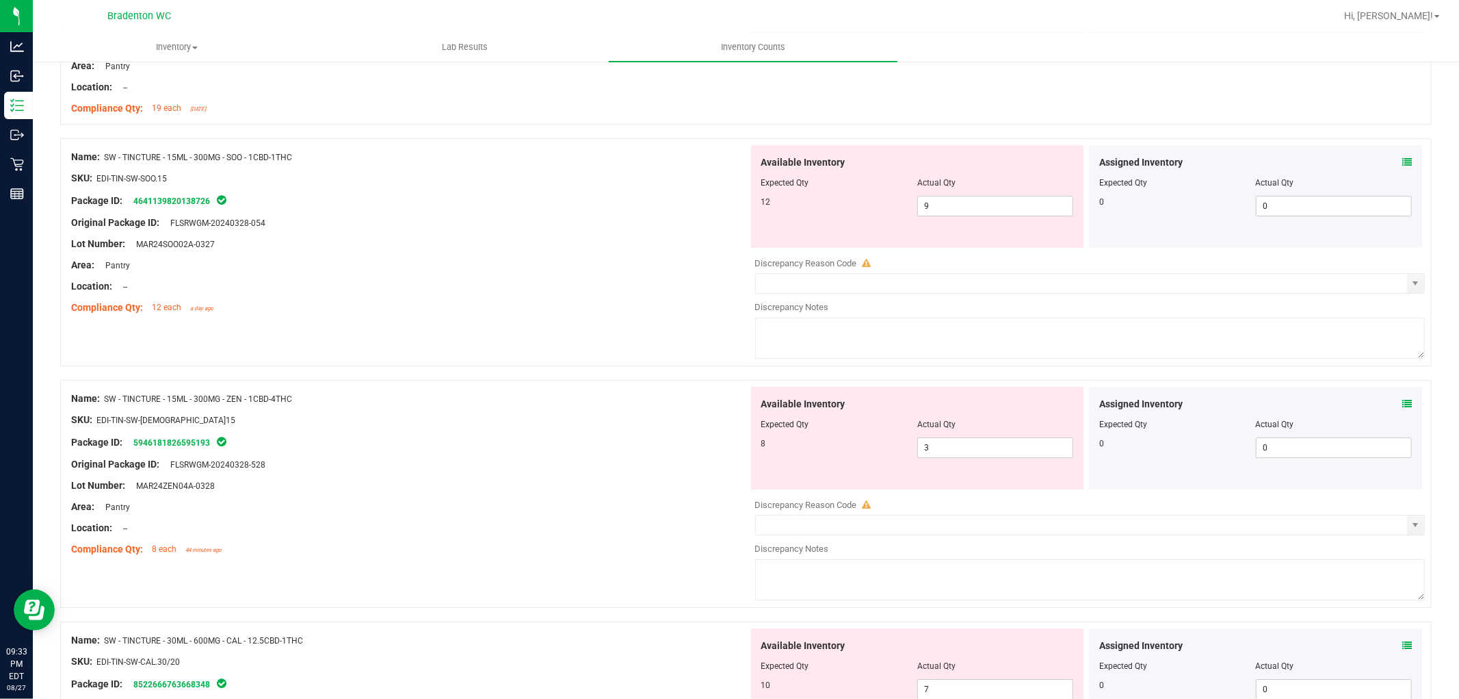
click at [476, 457] on div at bounding box center [409, 453] width 677 height 7
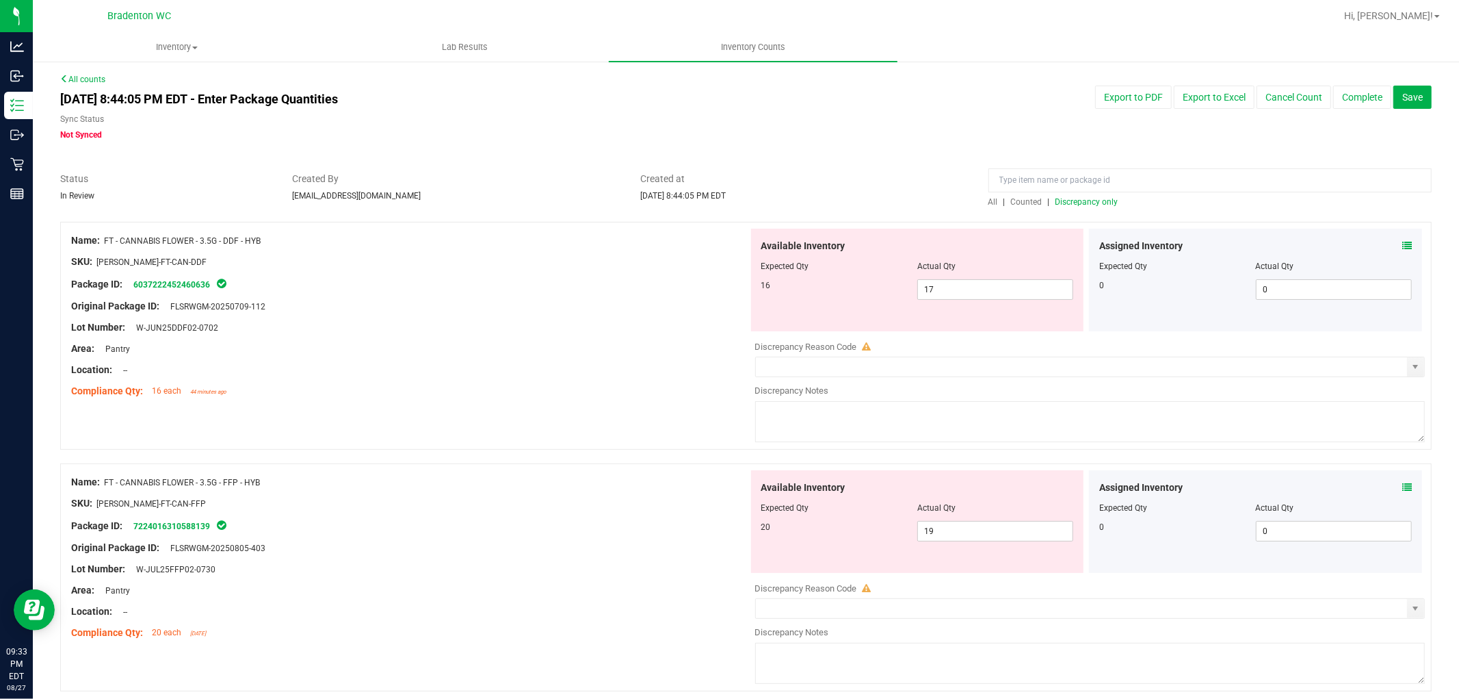
scroll to position [0, 0]
click at [1082, 205] on span "Discrepancy only" at bounding box center [1087, 203] width 63 height 10
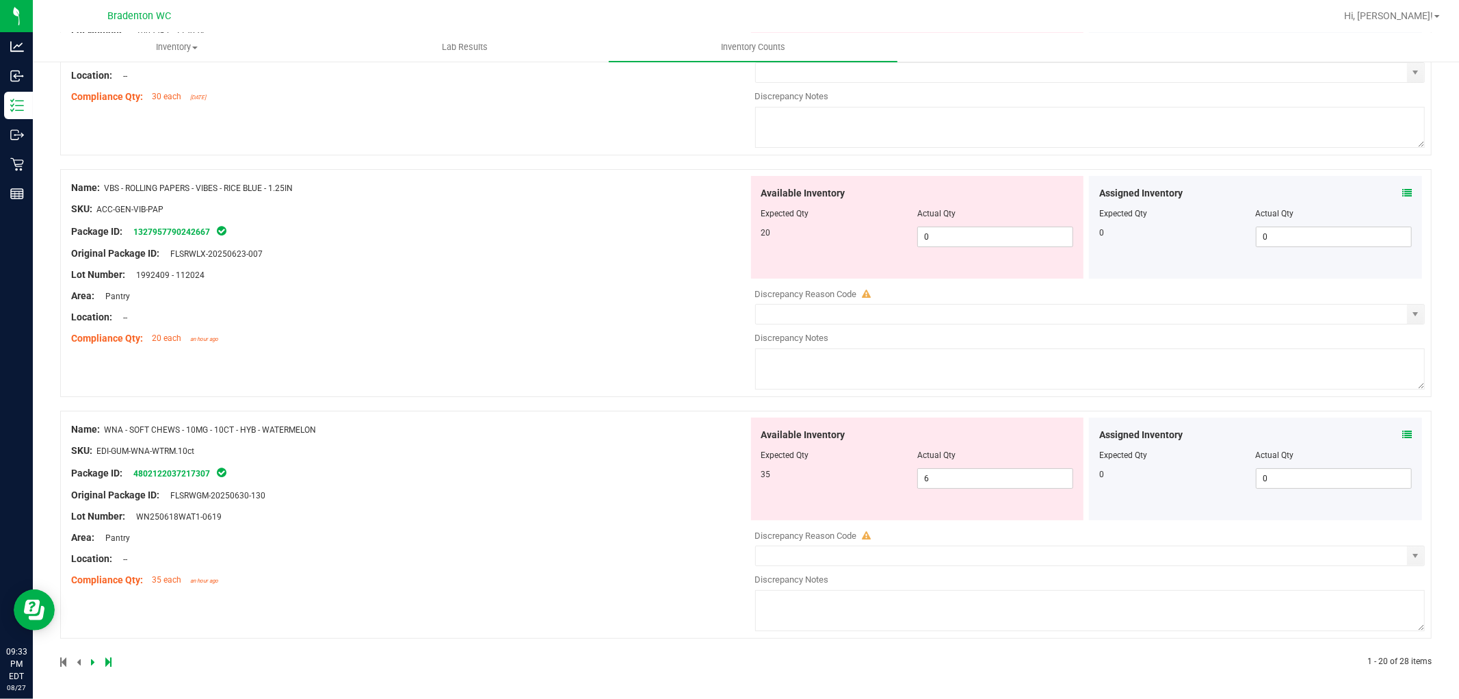
scroll to position [4416, 0]
click at [978, 237] on span "0 0" at bounding box center [996, 236] width 156 height 21
click at [697, 250] on div "Name: VBS - ROLLING PAPERS - VIBES - RICE BLUE - 1.25IN SKU: ACC-GEN-VIB-PAP Pa…" at bounding box center [409, 263] width 677 height 174
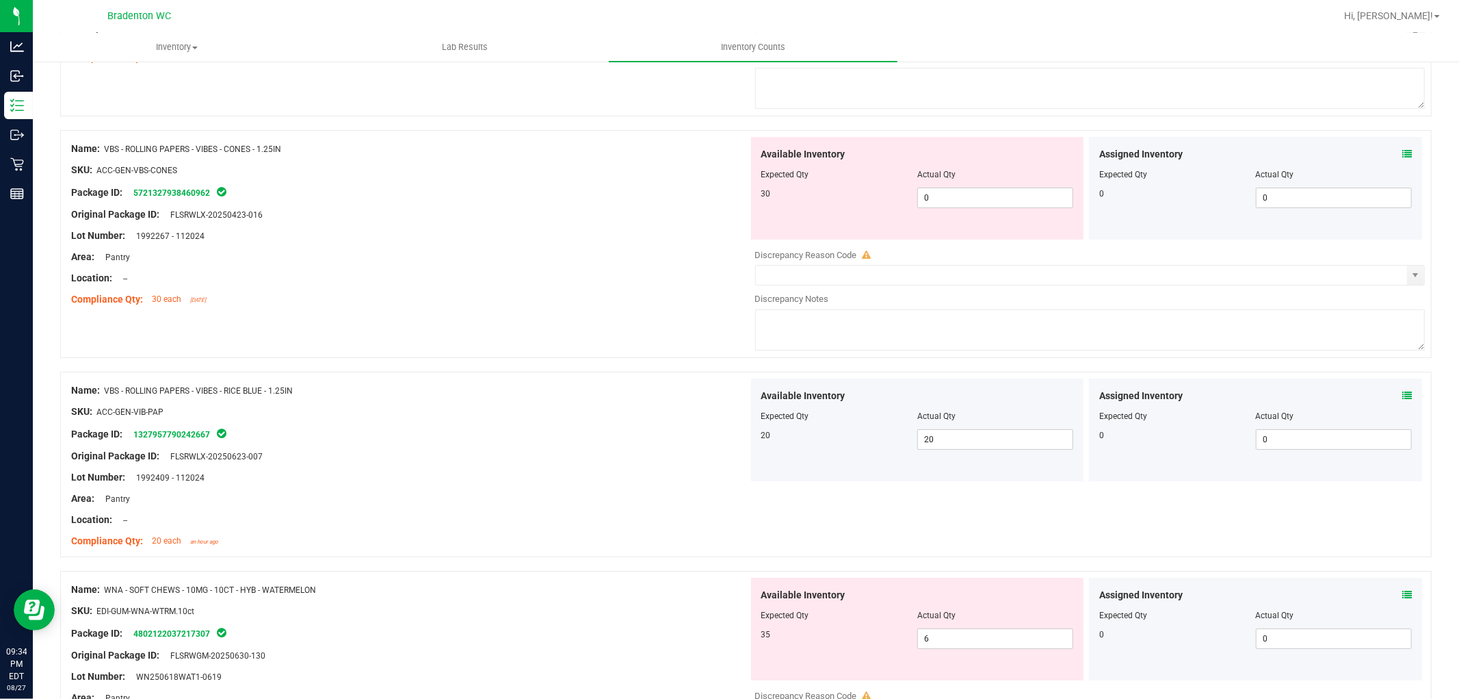
scroll to position [4069, 0]
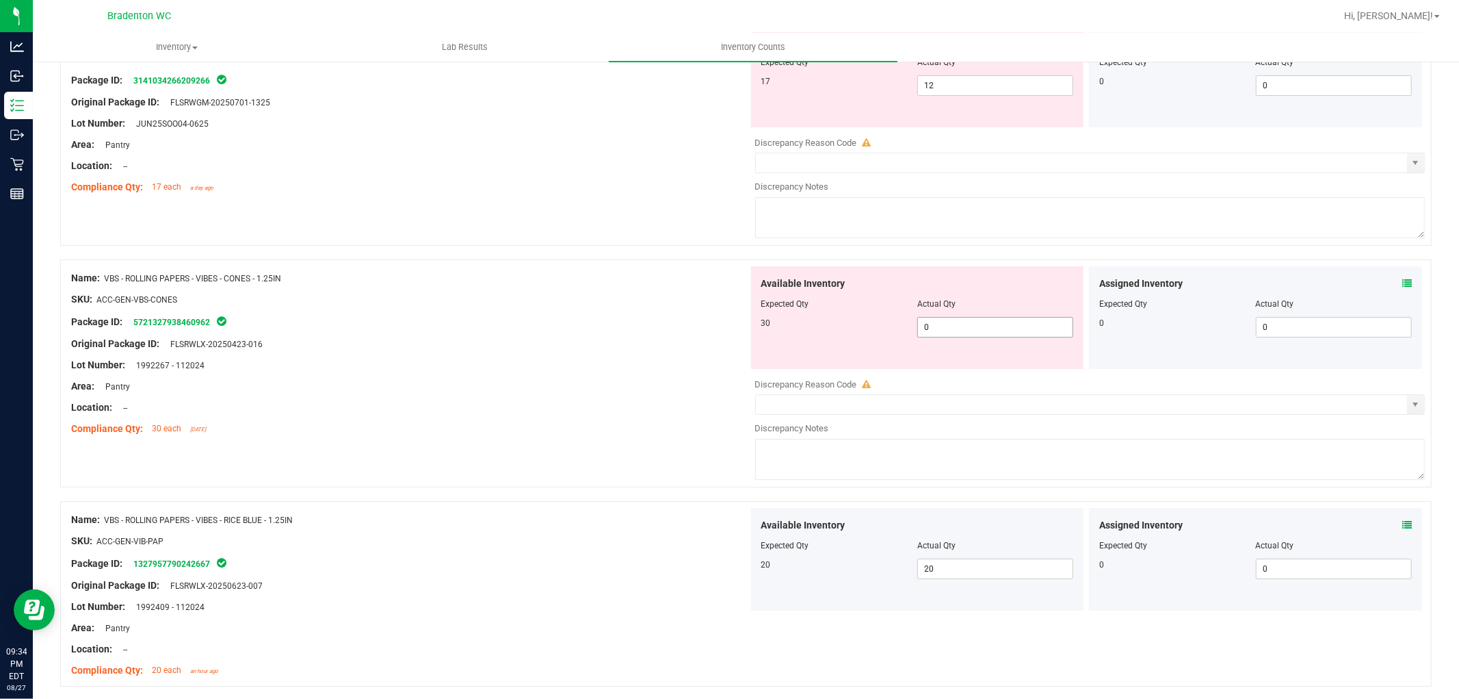
click at [1008, 333] on span "0 0" at bounding box center [996, 327] width 156 height 21
click at [1008, 333] on input "0" at bounding box center [995, 326] width 155 height 19
click at [556, 229] on div "Name: SW - VAPE PEN DISTILLATE - 0.3G - SOO - 1CBD-1THC SKU: BAP-DP-SW-SOO Pack…" at bounding box center [746, 132] width 1372 height 228
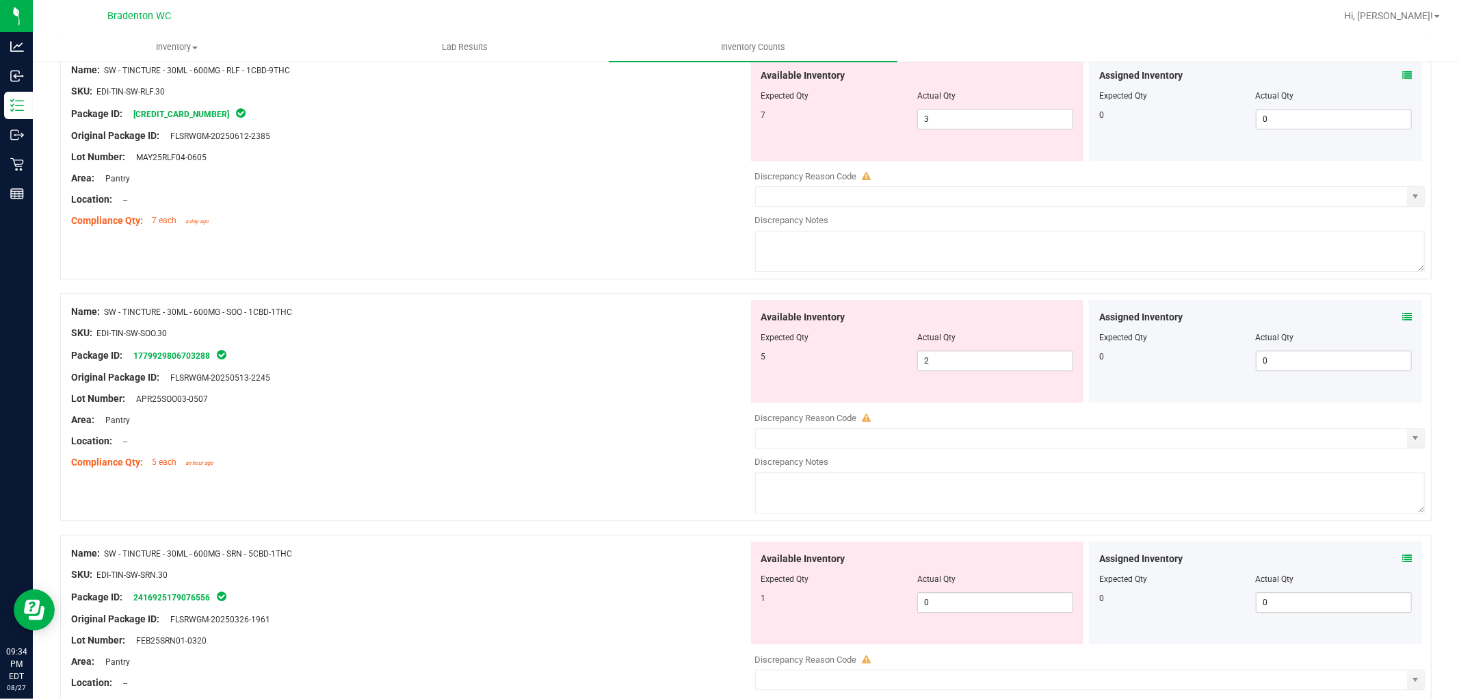
scroll to position [3157, 0]
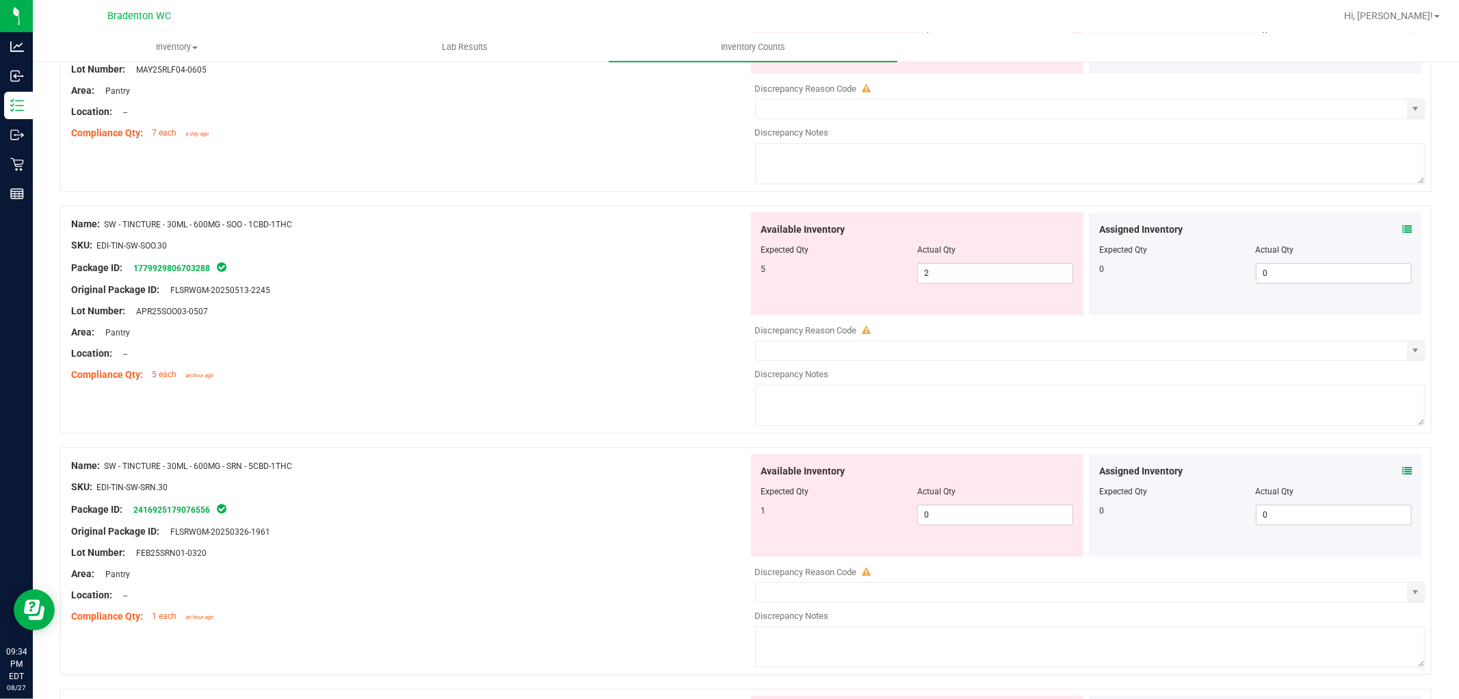
click at [1002, 565] on div at bounding box center [1090, 561] width 671 height 7
click at [998, 524] on input "0" at bounding box center [995, 514] width 155 height 19
click at [643, 413] on div "Name: SW - TINCTURE - 30ML - 600MG - SOO - 1CBD-1THC SKU: EDI-TIN-SW-SOO.30 Pac…" at bounding box center [746, 319] width 1372 height 228
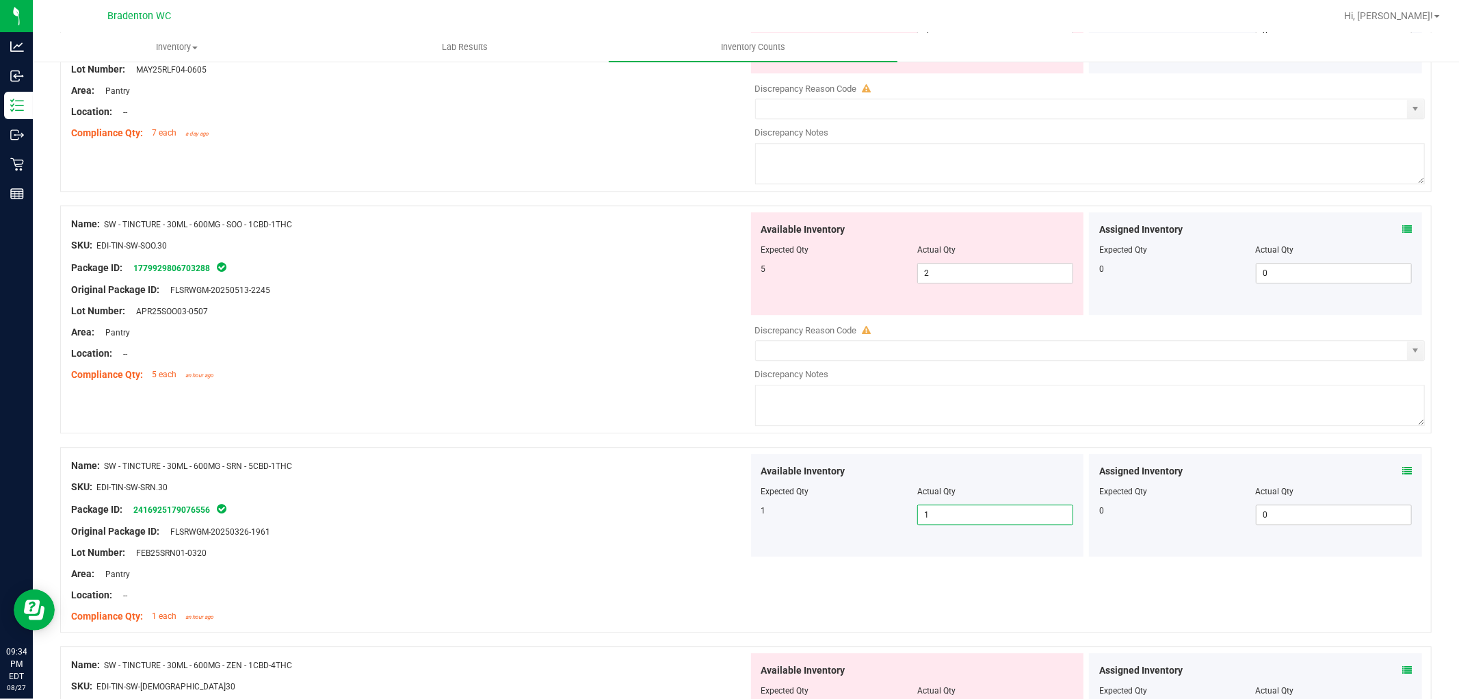
click at [1017, 525] on span "1 1" at bounding box center [996, 514] width 156 height 21
click at [640, 469] on div "Name: SW - TINCTURE - 30ML - 600MG - SRN - 5CBD-1THC" at bounding box center [409, 465] width 677 height 14
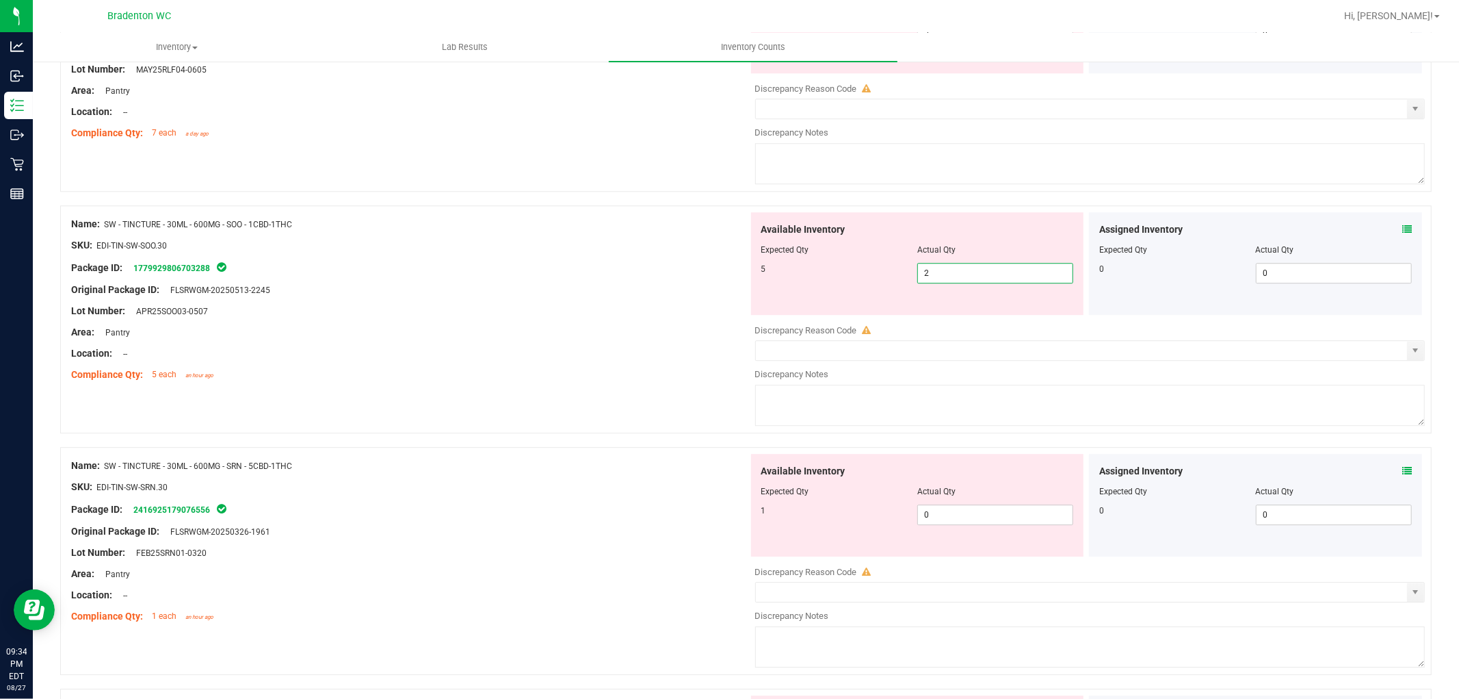
click at [1026, 283] on span "2 2" at bounding box center [996, 273] width 156 height 21
click at [1026, 283] on input "2" at bounding box center [995, 272] width 155 height 19
click at [675, 297] on div "Original Package ID: FLSRWGM-20250513-2245" at bounding box center [409, 290] width 677 height 14
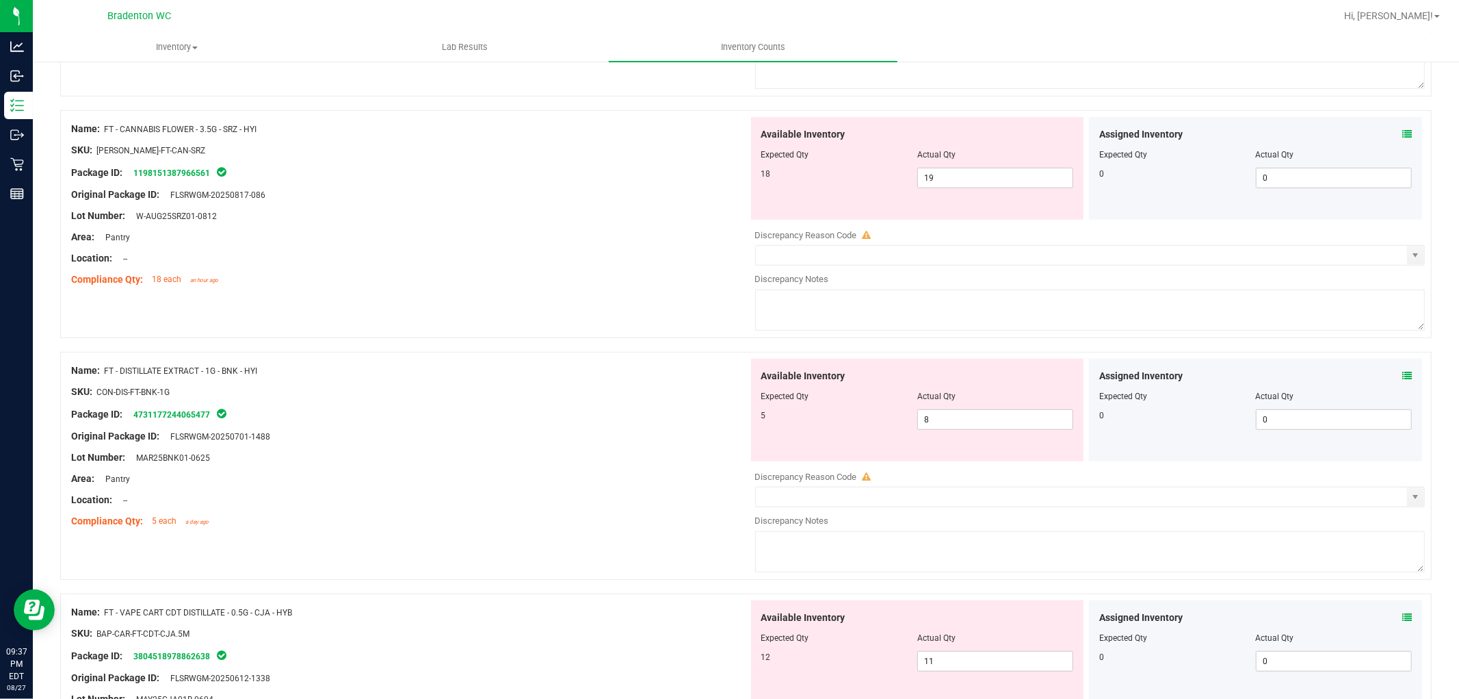
scroll to position [694, 0]
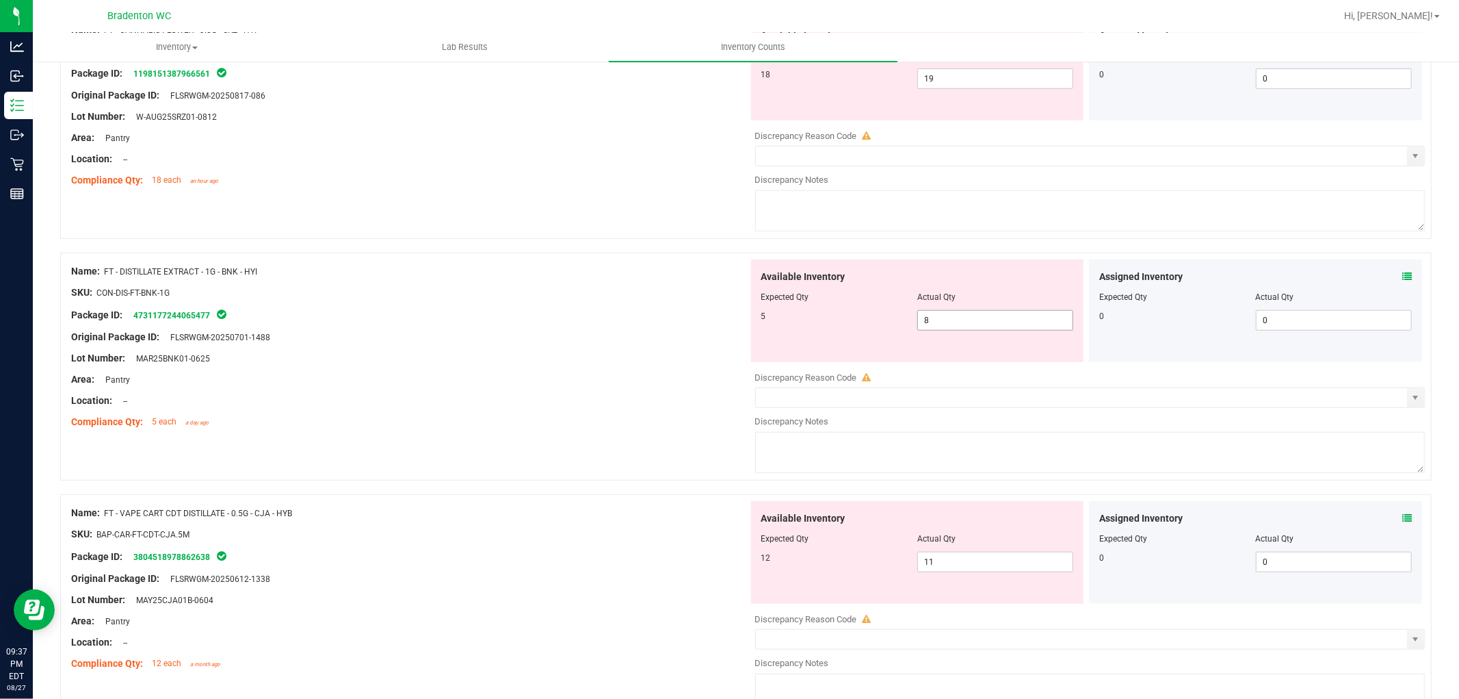
click at [1021, 319] on input "8" at bounding box center [995, 320] width 155 height 19
click at [659, 413] on div at bounding box center [409, 411] width 677 height 7
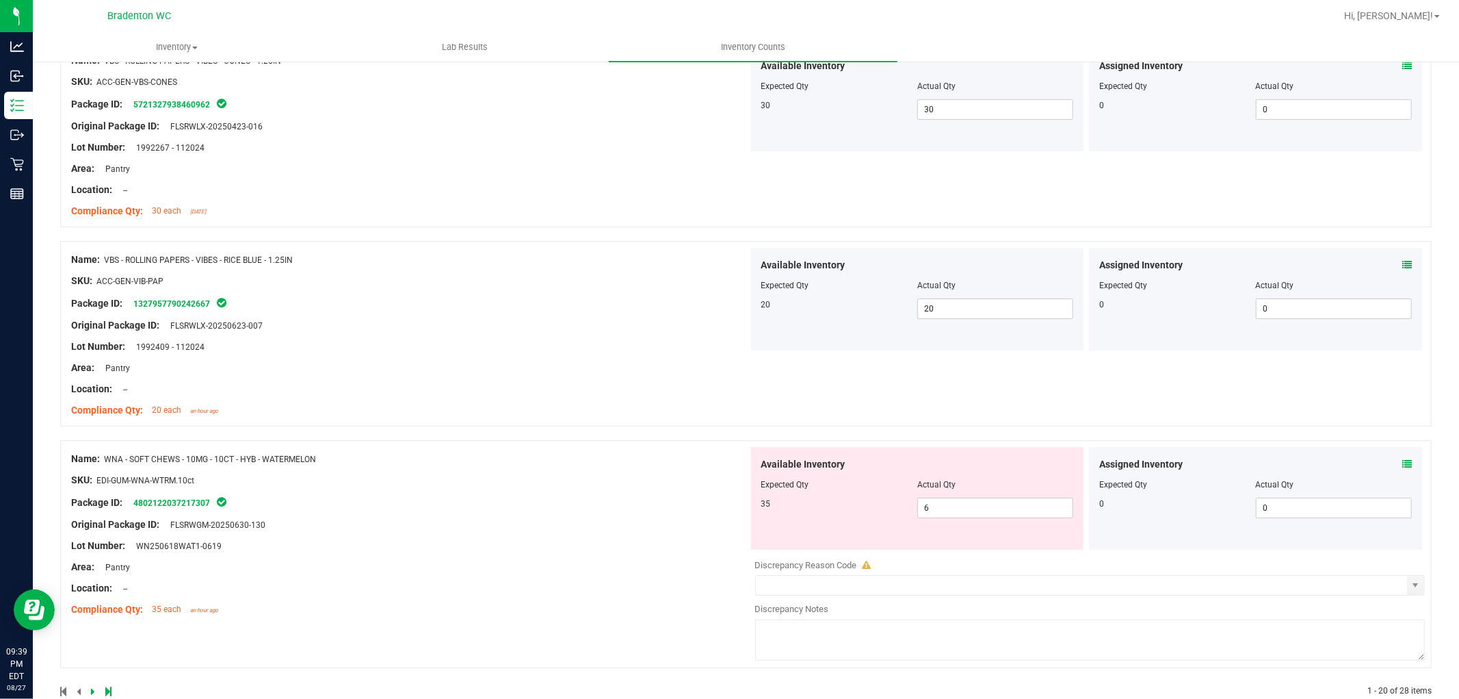
scroll to position [4243, 0]
